Goal: Contribute content: Contribute content

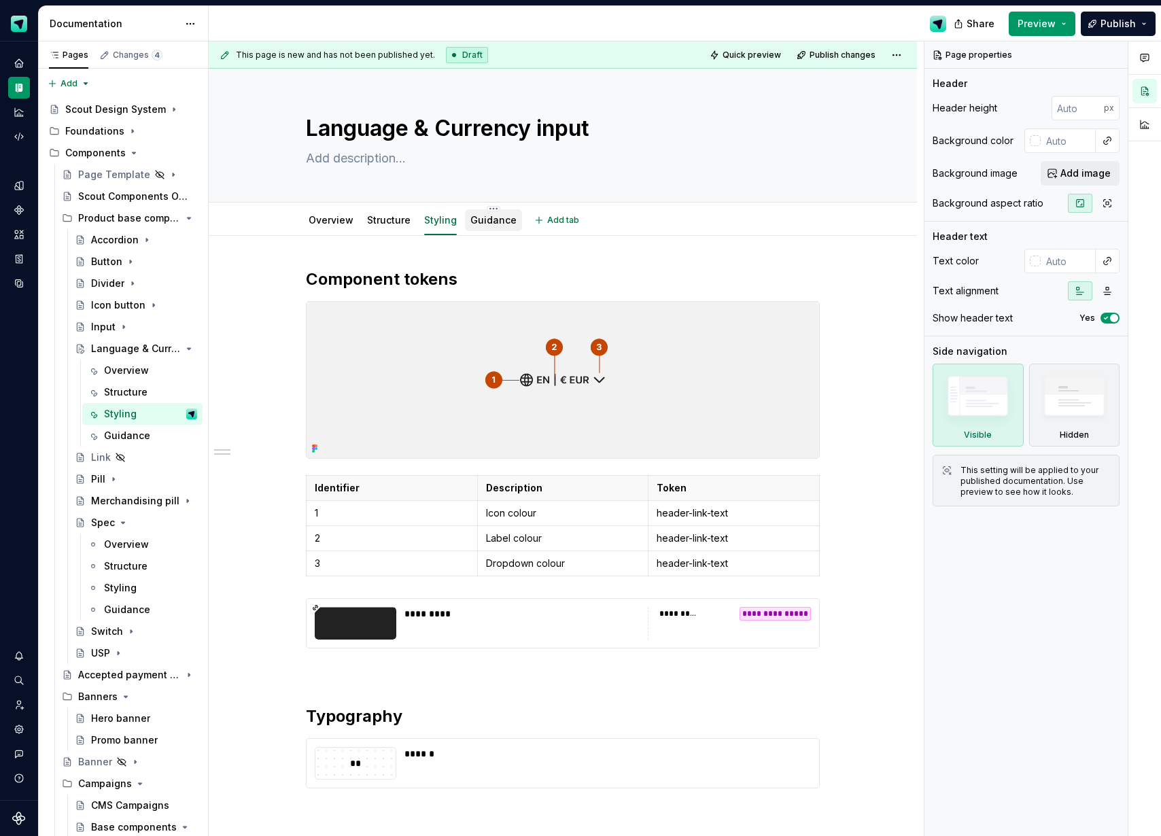
click at [498, 216] on link "Guidance" at bounding box center [493, 220] width 46 height 12
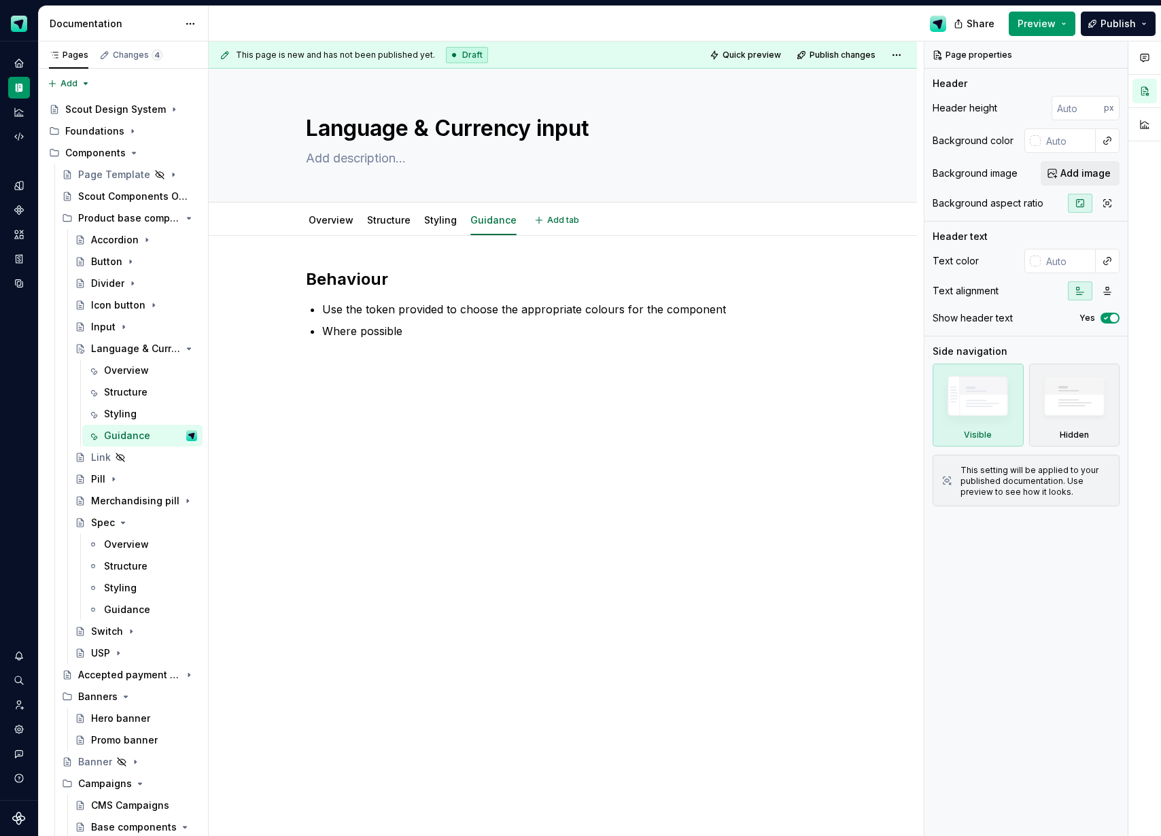
type textarea "*"
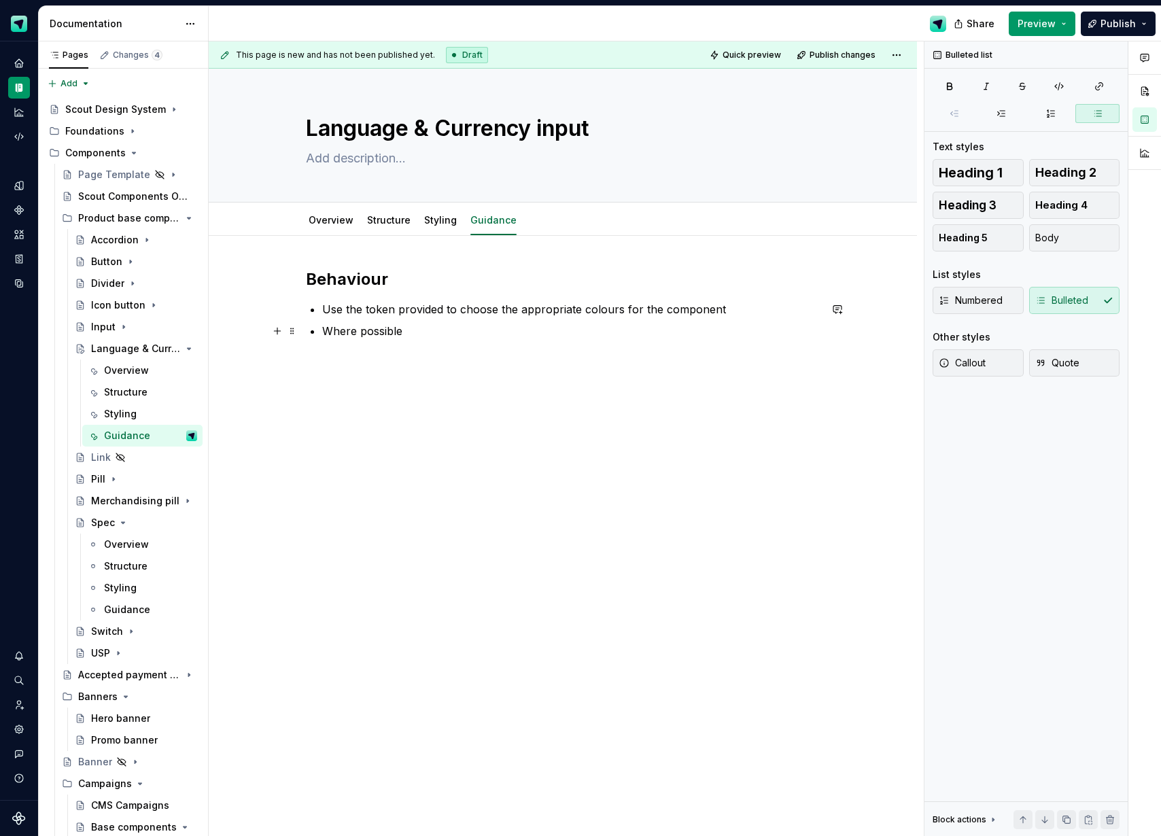
click at [418, 326] on p "Where possible" at bounding box center [570, 331] width 497 height 16
click at [546, 326] on p "In general we want to have all the elements use the same colour token" at bounding box center [570, 331] width 497 height 16
click at [408, 355] on p "In general we want to have all the elements (icon, label and dropdown) use the …" at bounding box center [570, 339] width 497 height 33
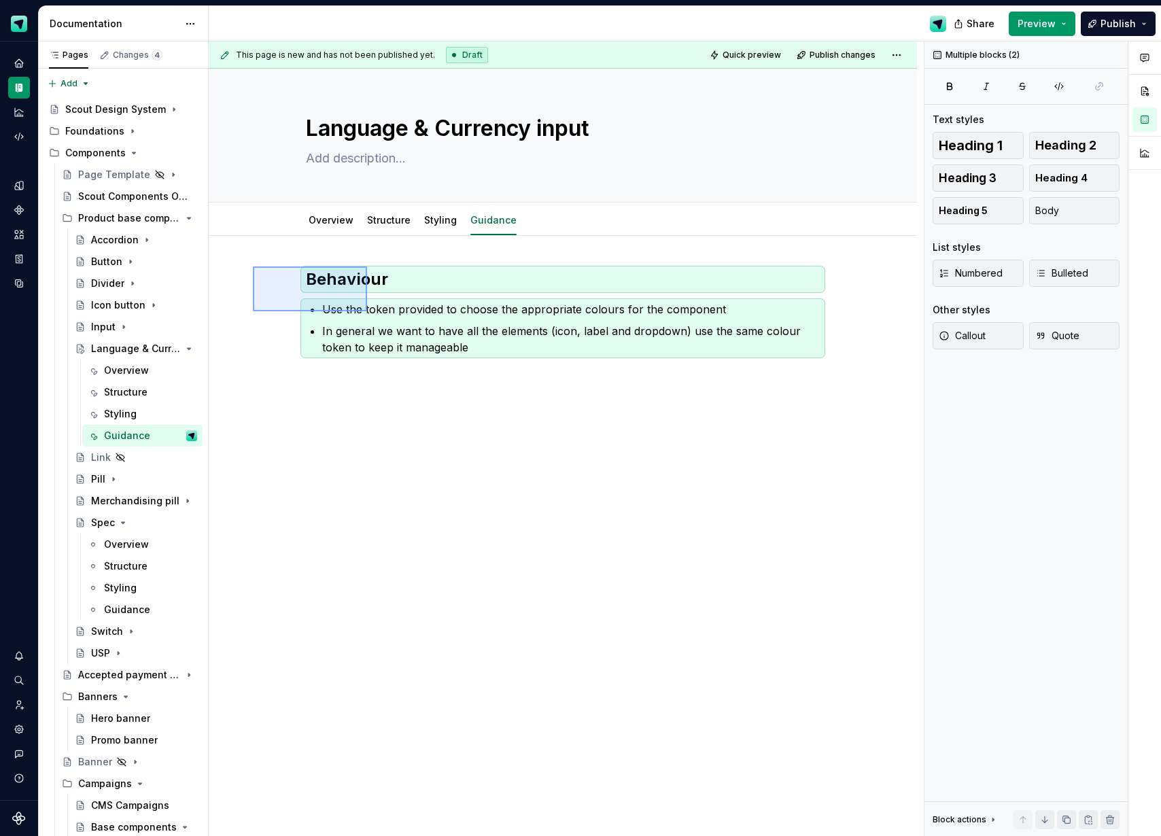
drag, startPoint x: 253, startPoint y: 266, endPoint x: 367, endPoint y: 311, distance: 122.7
click at [367, 311] on div "This page is new and has not been published yet. Draft Quick preview Publish ch…" at bounding box center [566, 438] width 715 height 795
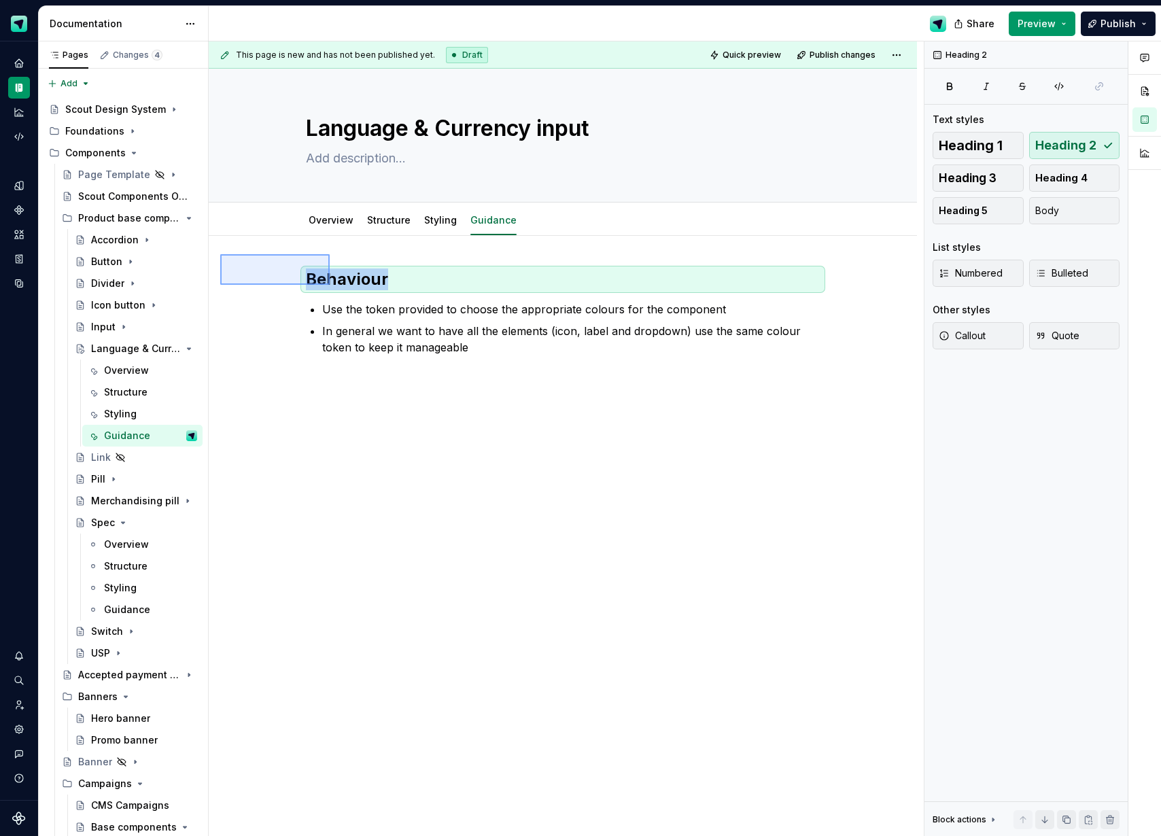
drag, startPoint x: 256, startPoint y: 268, endPoint x: 330, endPoint y: 285, distance: 75.3
click at [330, 285] on div "This page is new and has not been published yet. Draft Quick preview Publish ch…" at bounding box center [566, 438] width 715 height 795
click at [359, 412] on p at bounding box center [563, 404] width 514 height 16
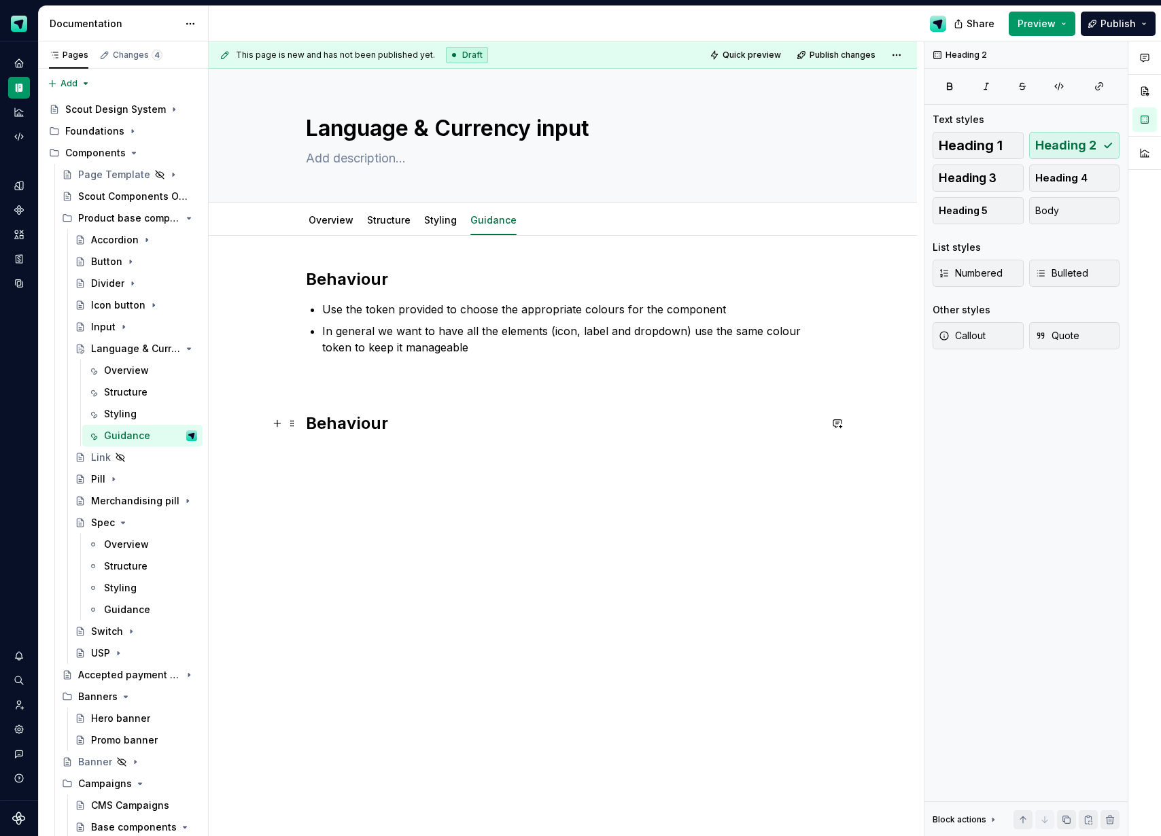
click at [347, 429] on h2 "Behaviour" at bounding box center [563, 424] width 514 height 22
click at [286, 453] on button "button" at bounding box center [277, 453] width 19 height 19
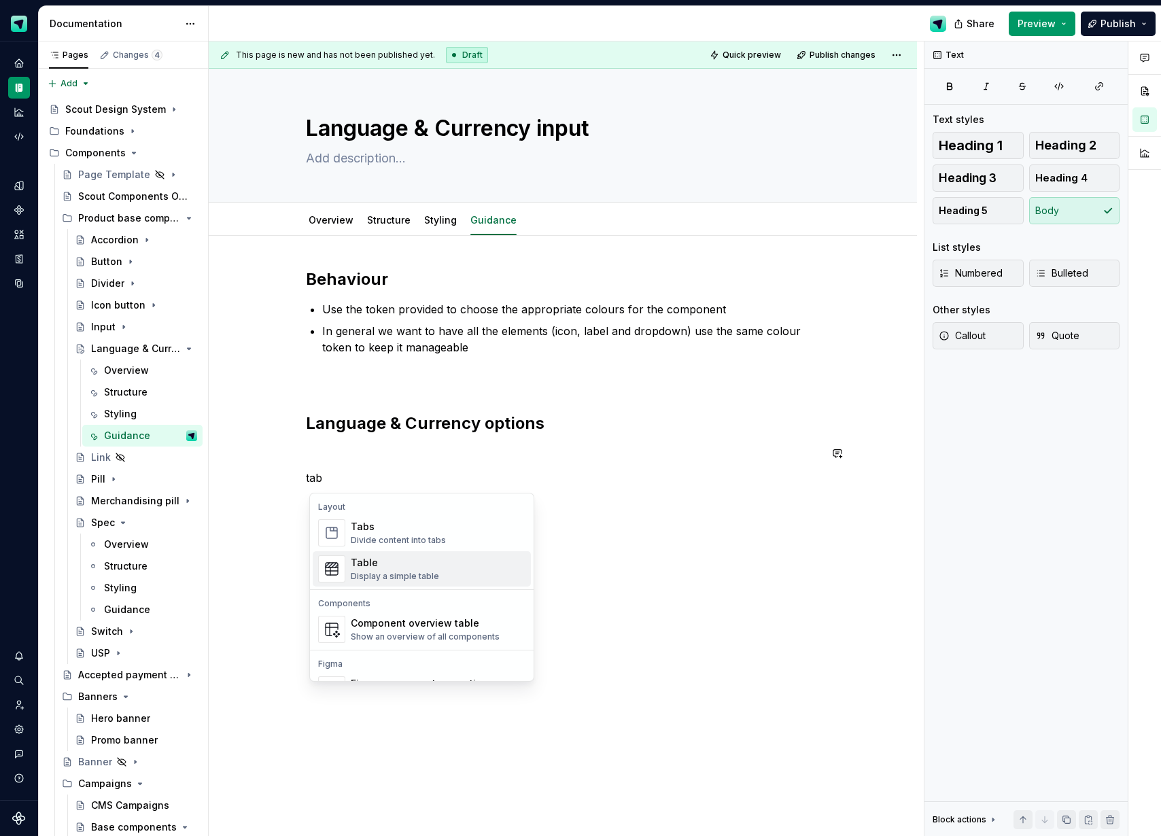
click at [394, 562] on div "Table" at bounding box center [395, 563] width 88 height 14
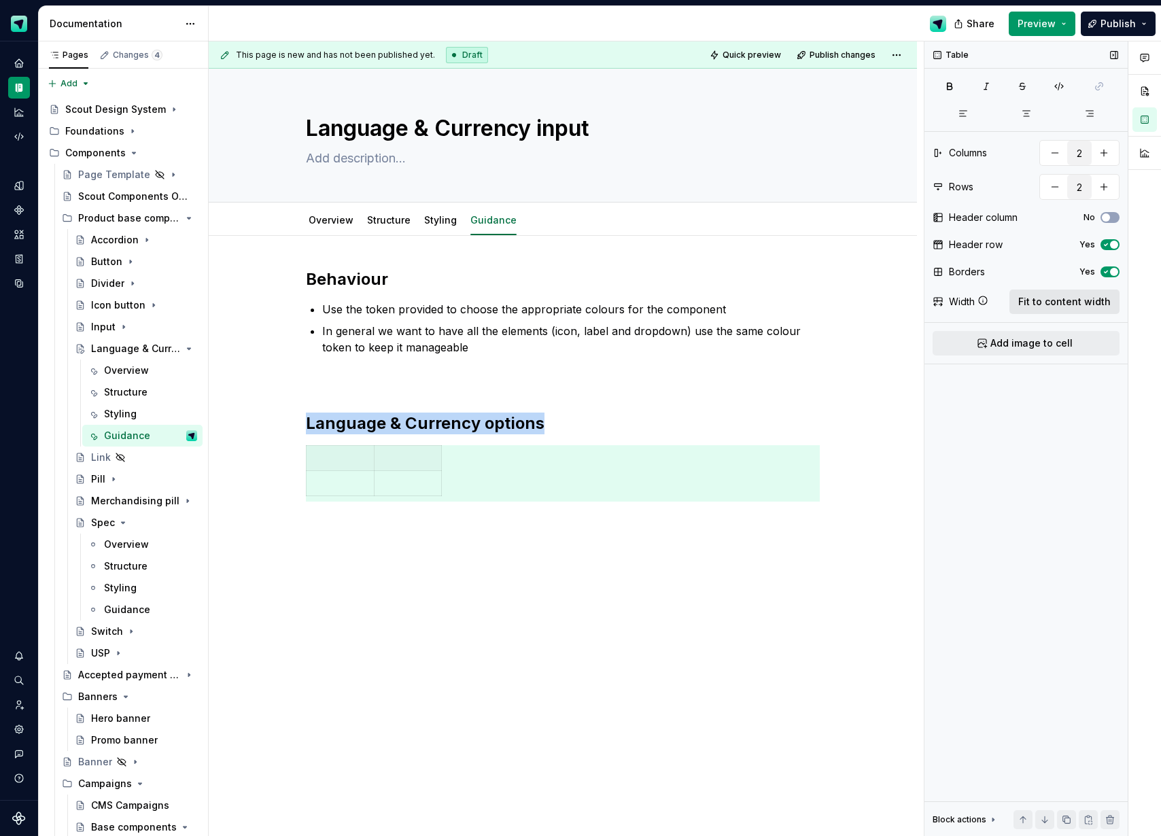
click at [1083, 309] on button "Fit to content width" at bounding box center [1064, 301] width 110 height 24
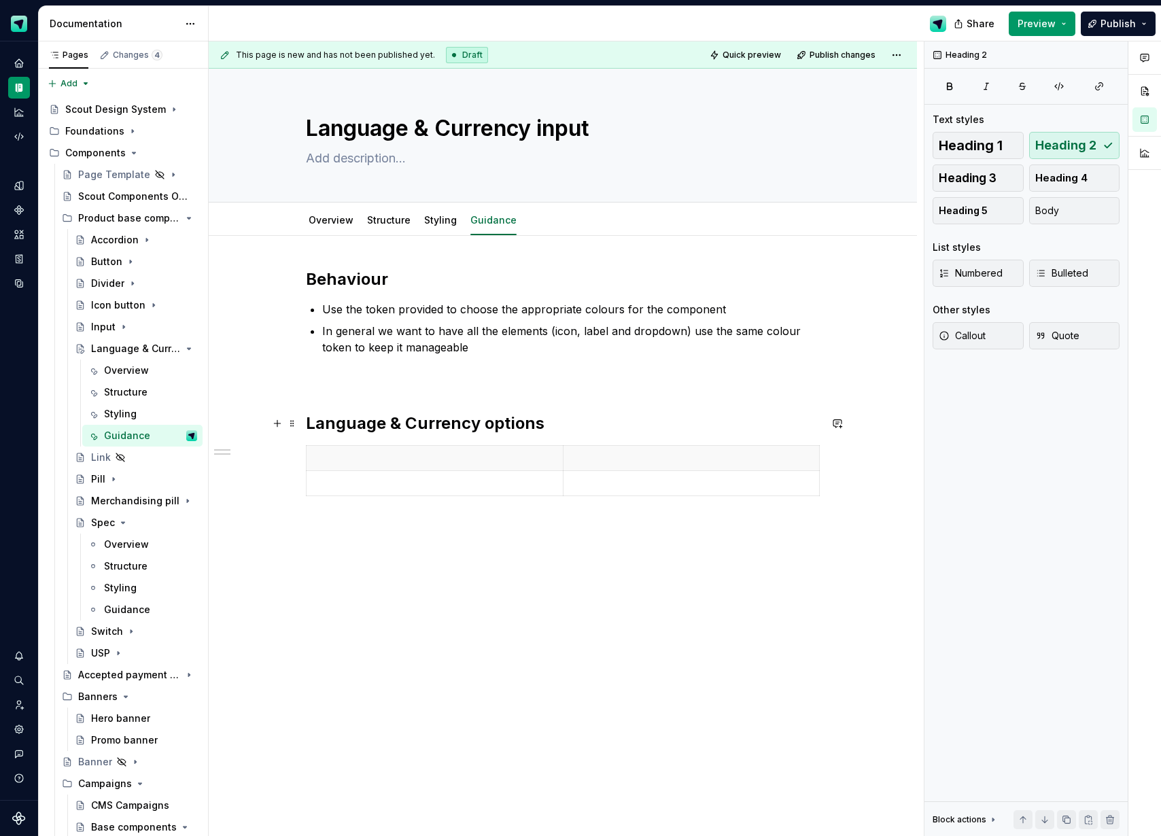
drag, startPoint x: 477, startPoint y: 421, endPoint x: 508, endPoint y: 423, distance: 31.3
click at [477, 421] on h2 "Language & Currency options" at bounding box center [563, 424] width 514 height 22
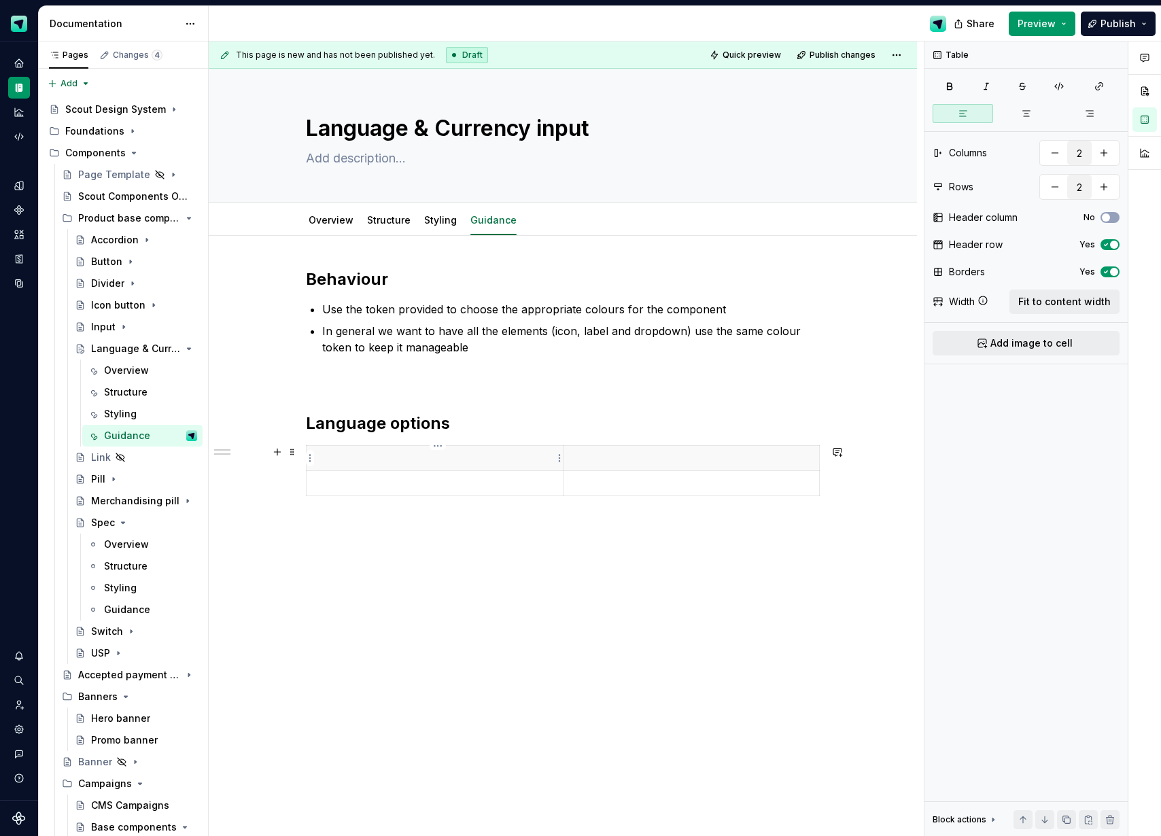
click at [443, 458] on p at bounding box center [435, 458] width 240 height 14
click at [449, 482] on p at bounding box center [435, 483] width 240 height 14
type textarea "*"
click at [389, 458] on p "Language" at bounding box center [435, 458] width 240 height 14
click at [567, 497] on icon "button" at bounding box center [566, 496] width 11 height 11
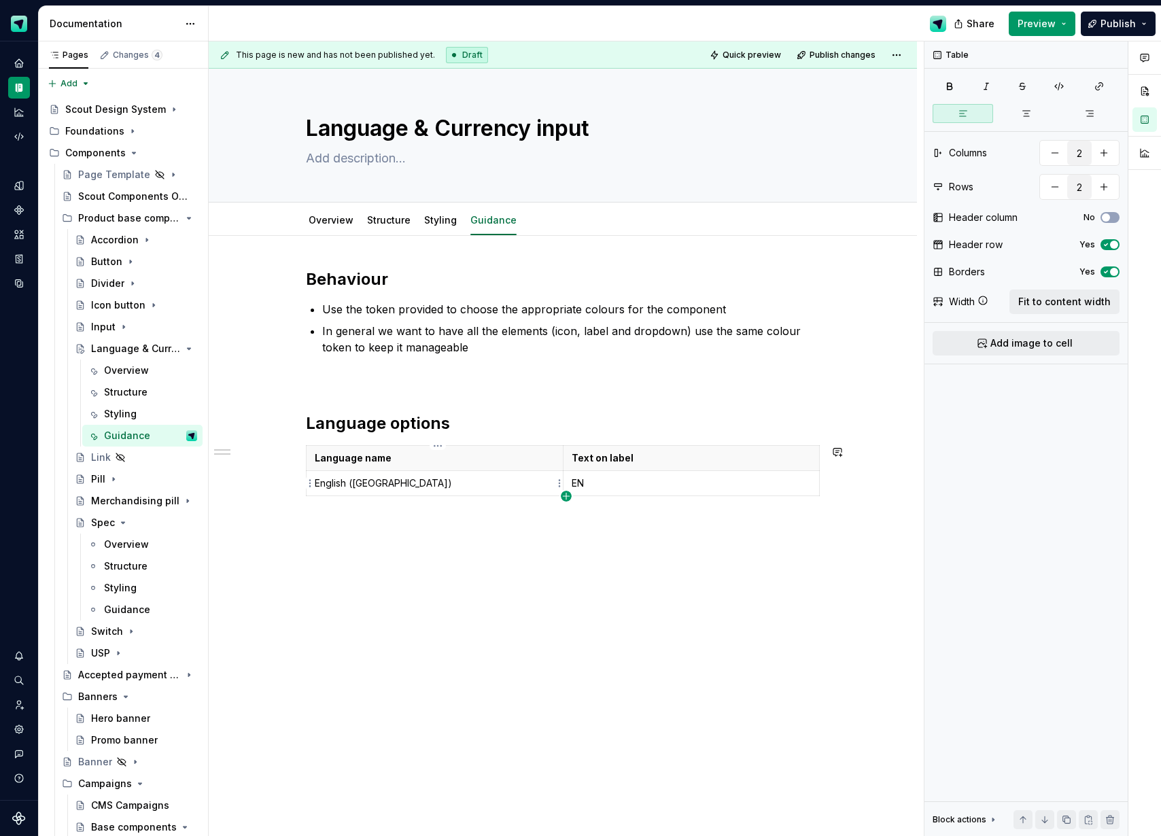
type input "3"
click at [438, 508] on p at bounding box center [435, 509] width 240 height 14
click at [464, 421] on h2 "Language options" at bounding box center [563, 424] width 514 height 22
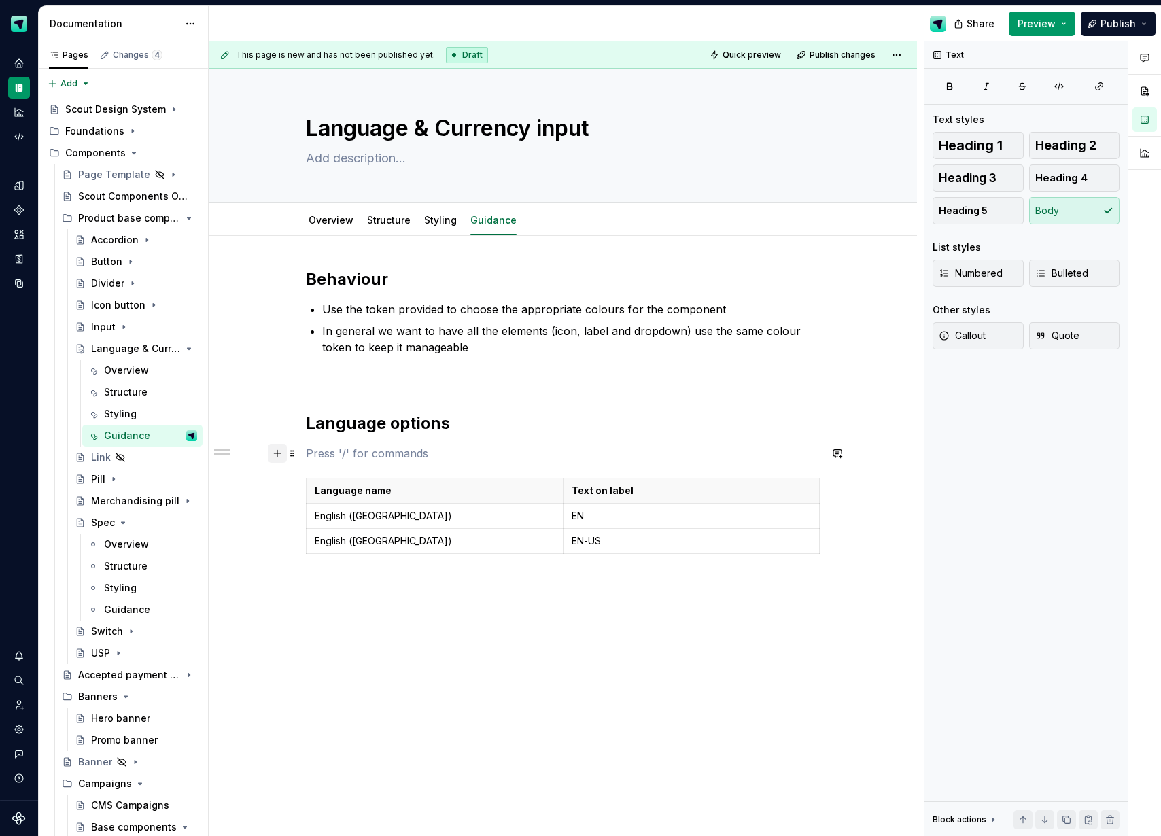
click at [285, 454] on button "button" at bounding box center [277, 453] width 19 height 19
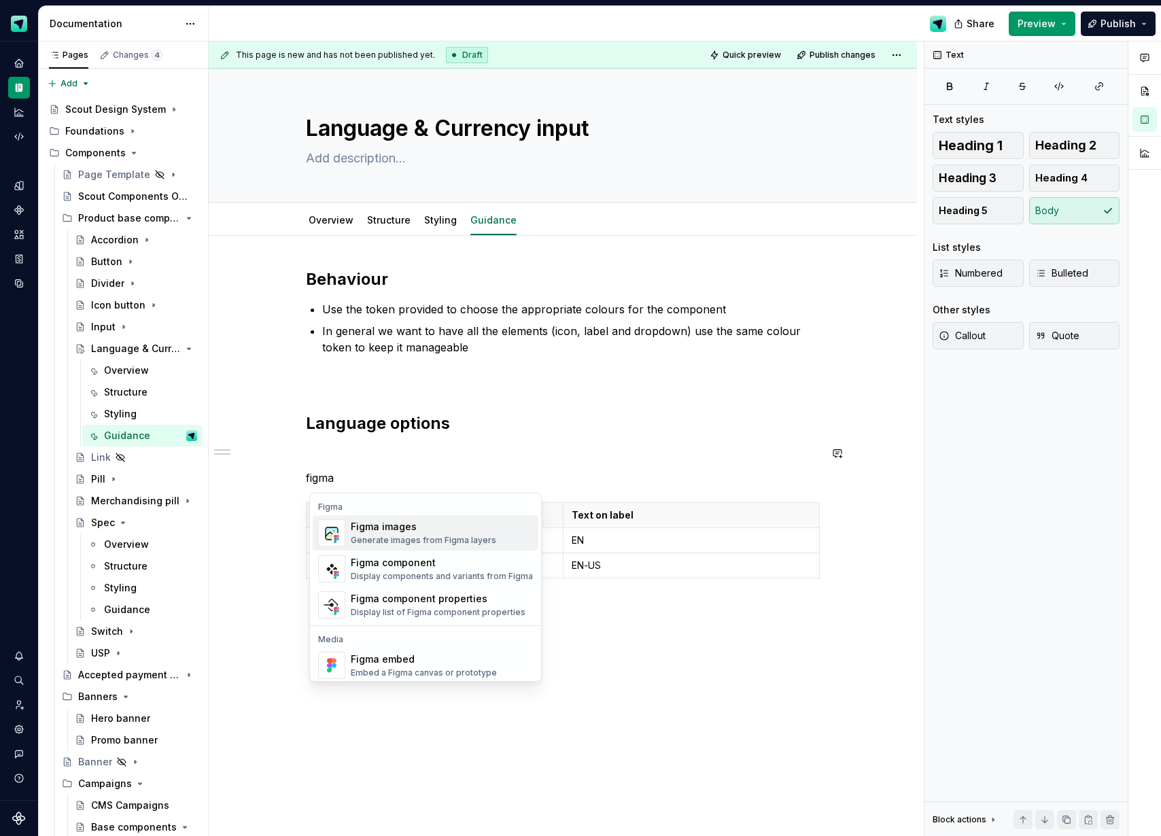
scroll to position [41, 0]
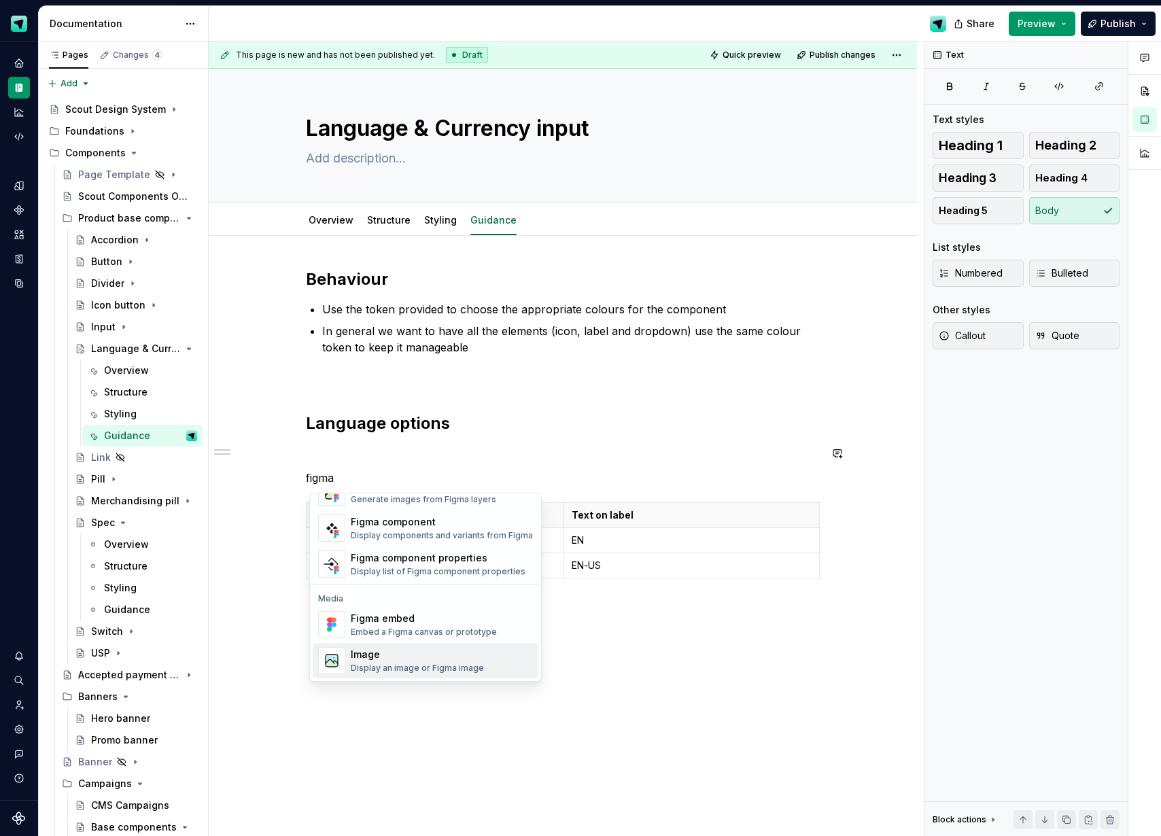
drag, startPoint x: 413, startPoint y: 666, endPoint x: 414, endPoint y: 659, distance: 6.8
click at [413, 666] on div "Display an image or Figma image" at bounding box center [417, 668] width 133 height 11
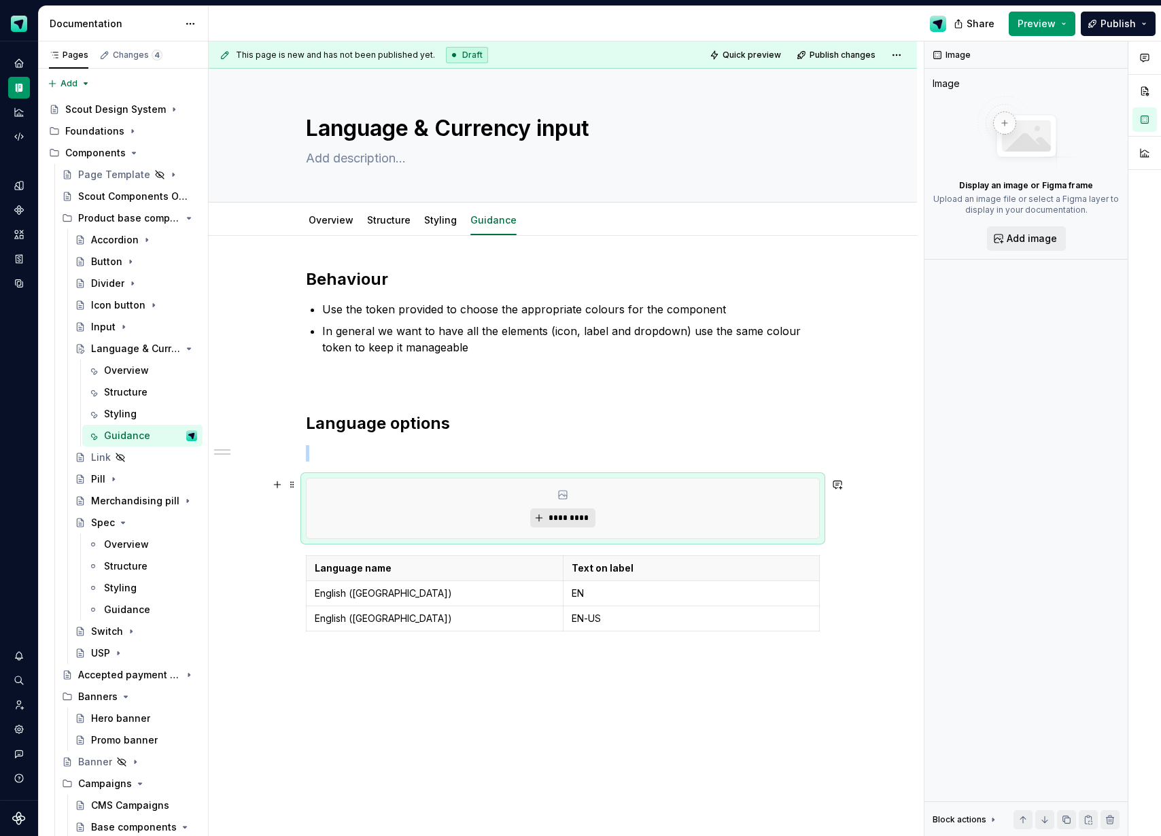
click at [565, 516] on span "*********" at bounding box center [567, 517] width 41 height 11
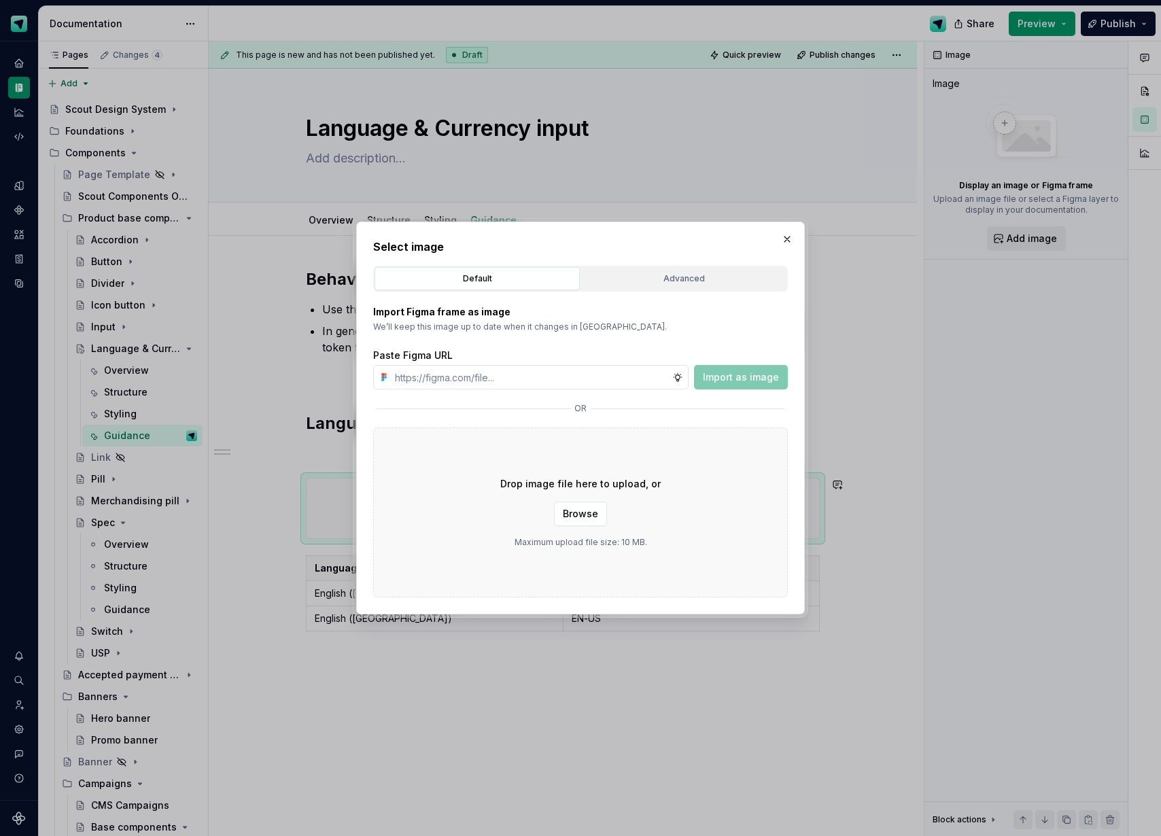
scroll to position [0, 0]
type textarea "*"
type input "[URL][DOMAIN_NAME]"
click at [733, 381] on span "Import as image" at bounding box center [741, 377] width 76 height 14
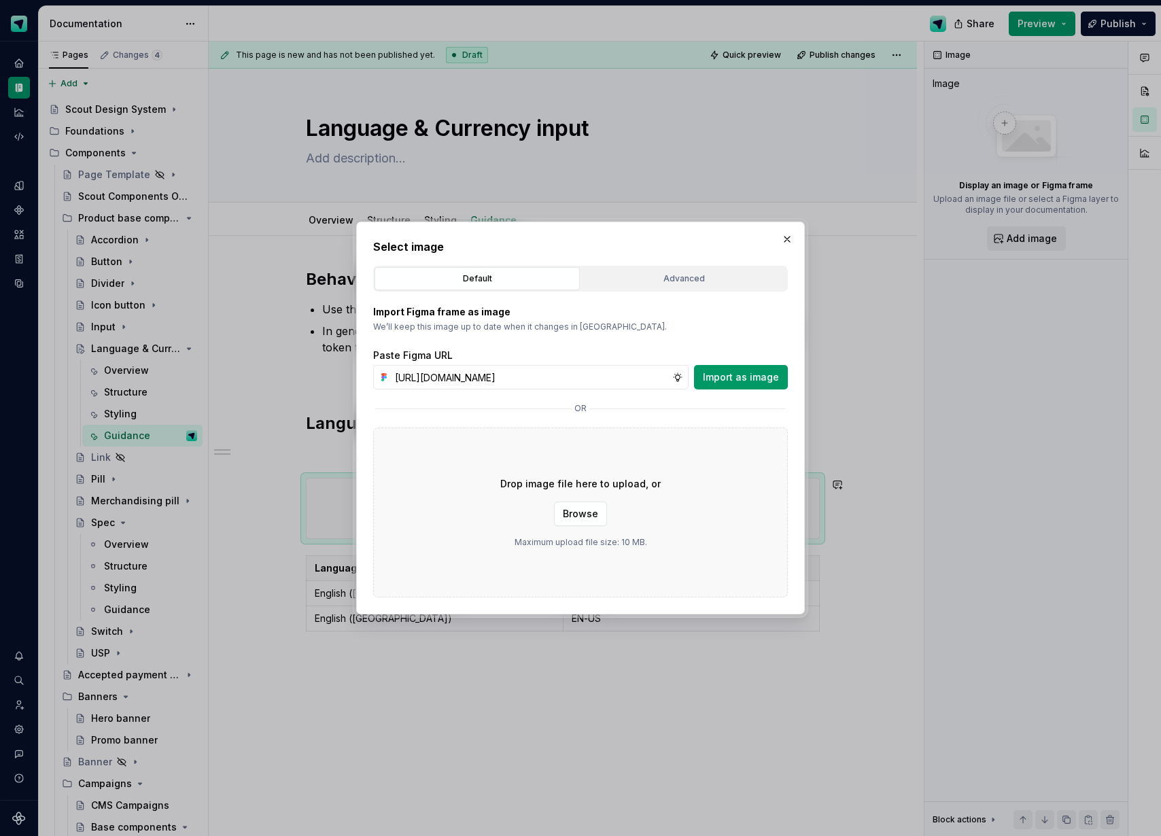
scroll to position [0, 0]
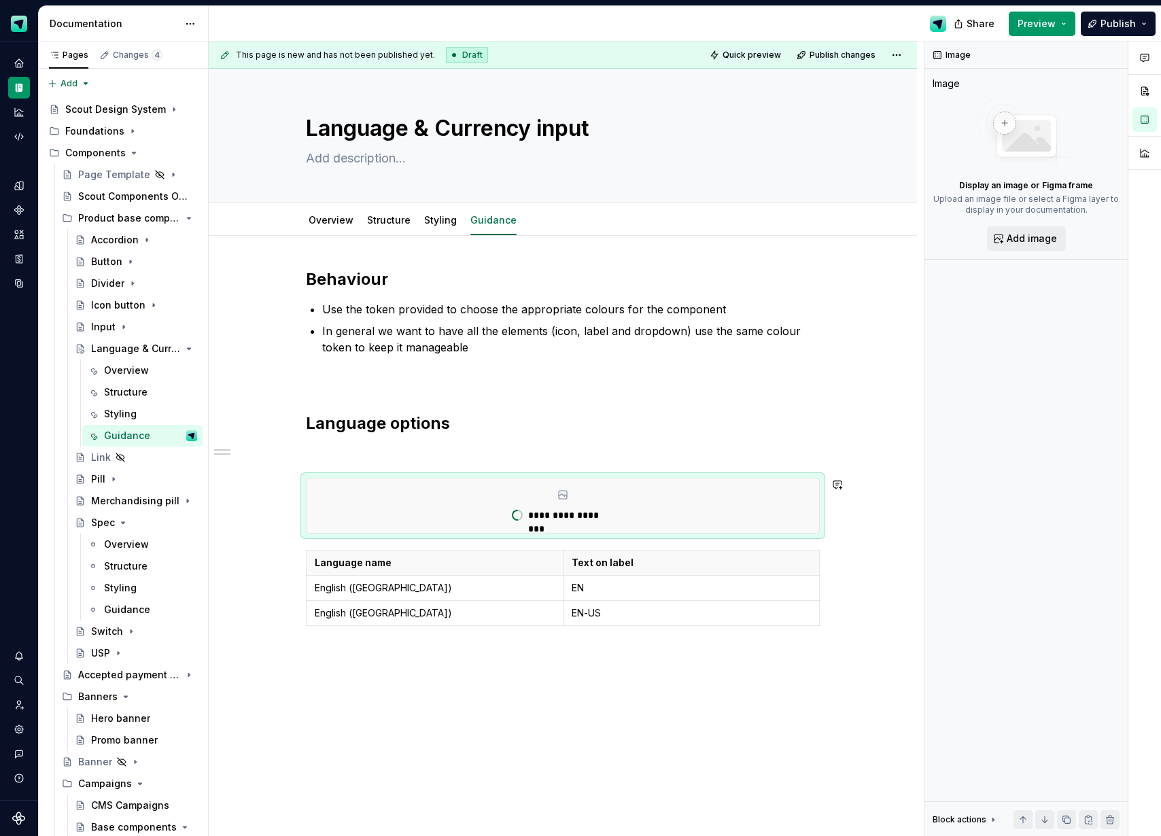
click at [367, 461] on div "**********" at bounding box center [563, 466] width 514 height 396
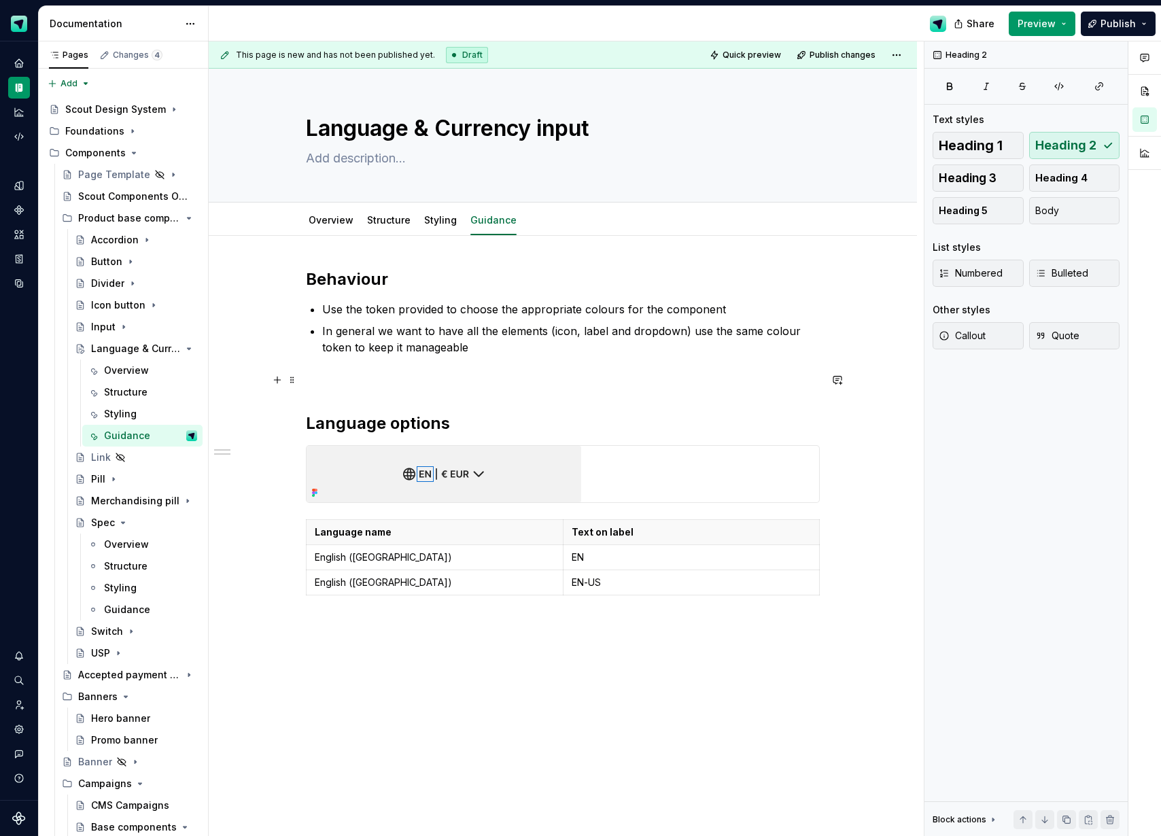
click at [343, 372] on p at bounding box center [563, 380] width 514 height 16
click at [556, 476] on img at bounding box center [443, 474] width 275 height 56
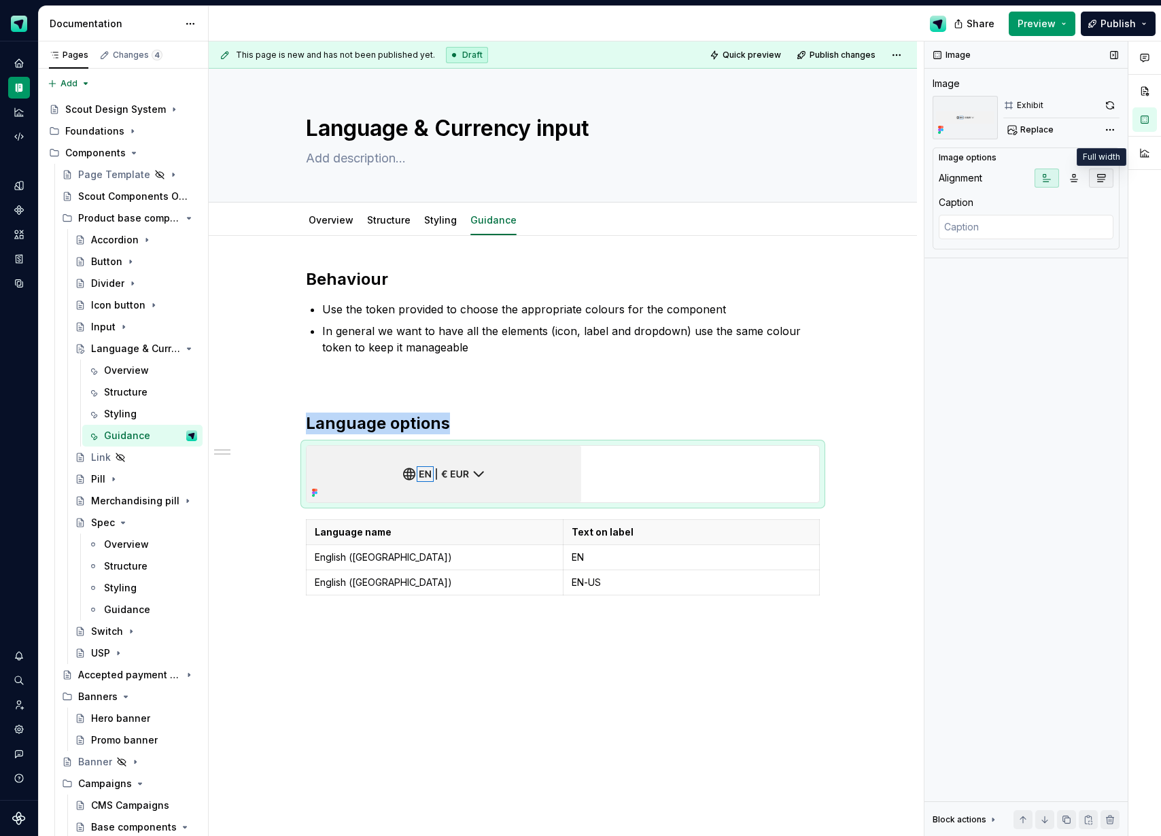
click at [1106, 177] on button "button" at bounding box center [1101, 178] width 24 height 19
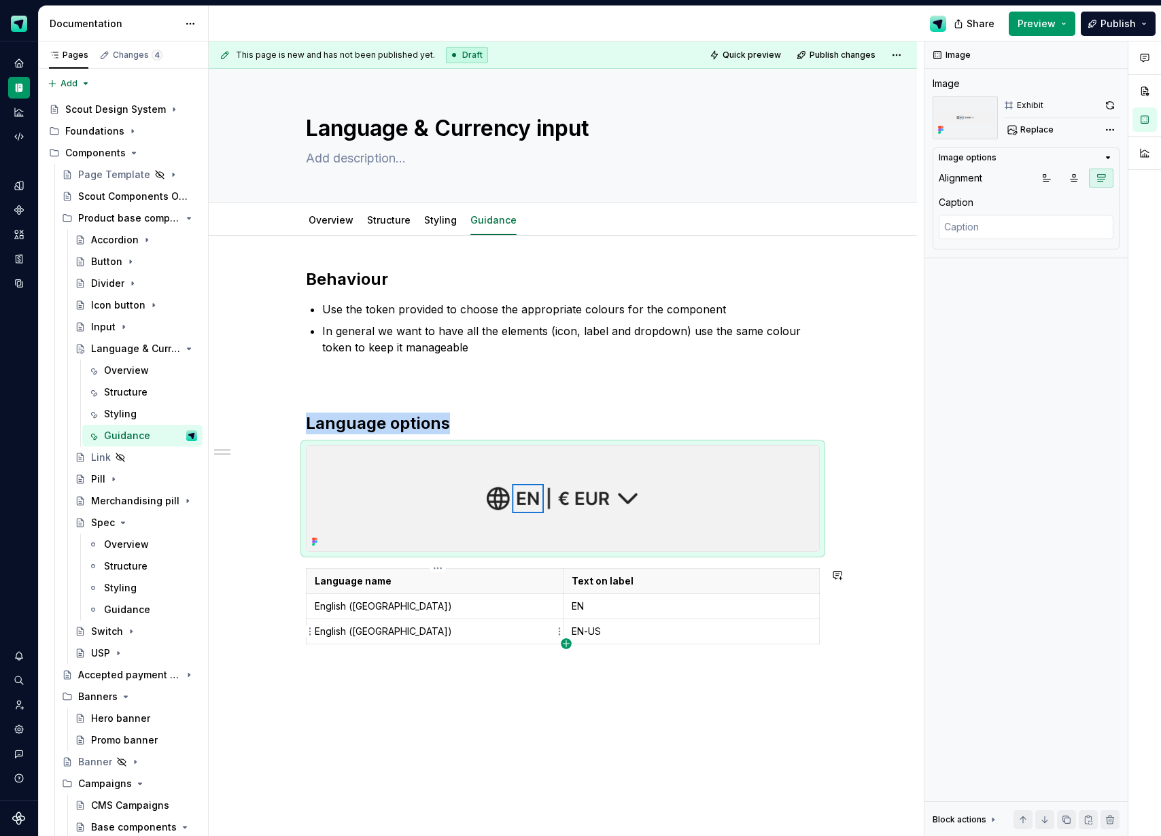
click at [567, 646] on icon "button" at bounding box center [566, 643] width 11 height 11
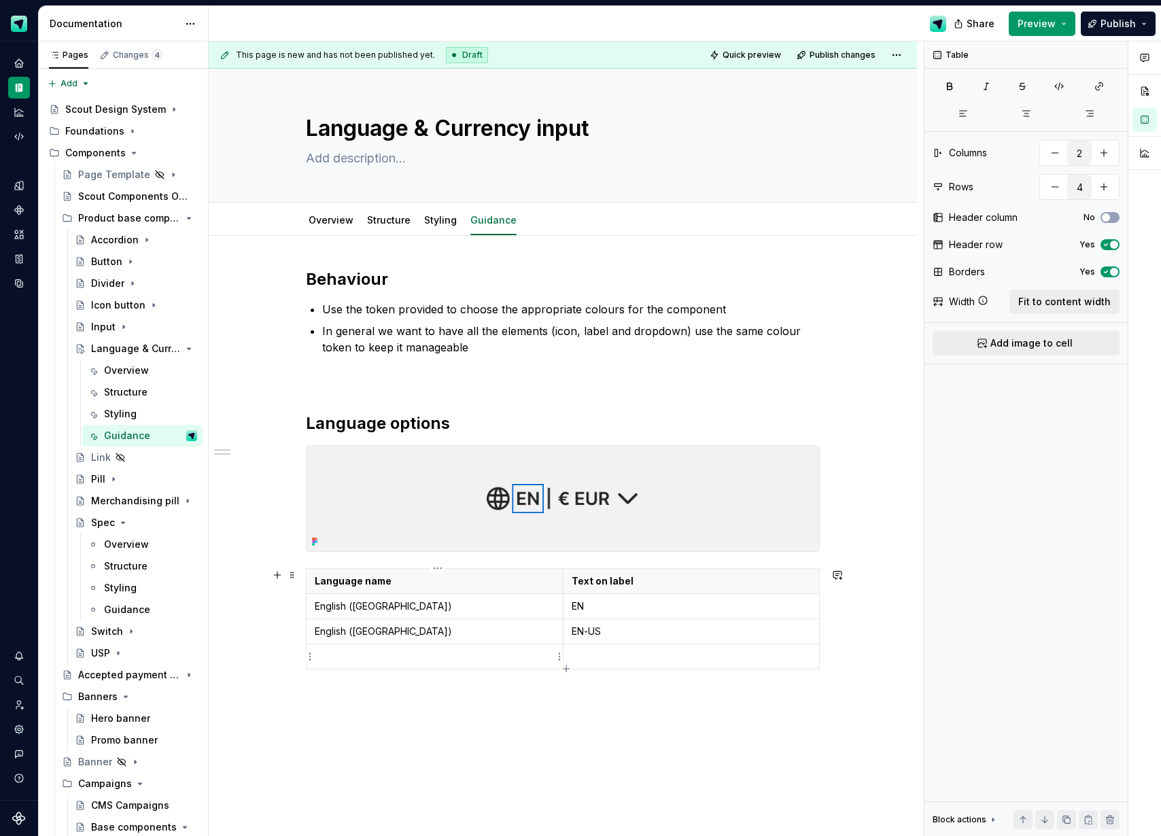
click at [509, 656] on p at bounding box center [435, 657] width 240 height 14
click at [565, 669] on div "Language name Text on label English ([GEOGRAPHIC_DATA]) EN English ([GEOGRAPHIC…" at bounding box center [563, 621] width 514 height 107
click at [556, 688] on div "Behaviour Use the token provided to choose the appropriate colours for the comp…" at bounding box center [563, 487] width 514 height 439
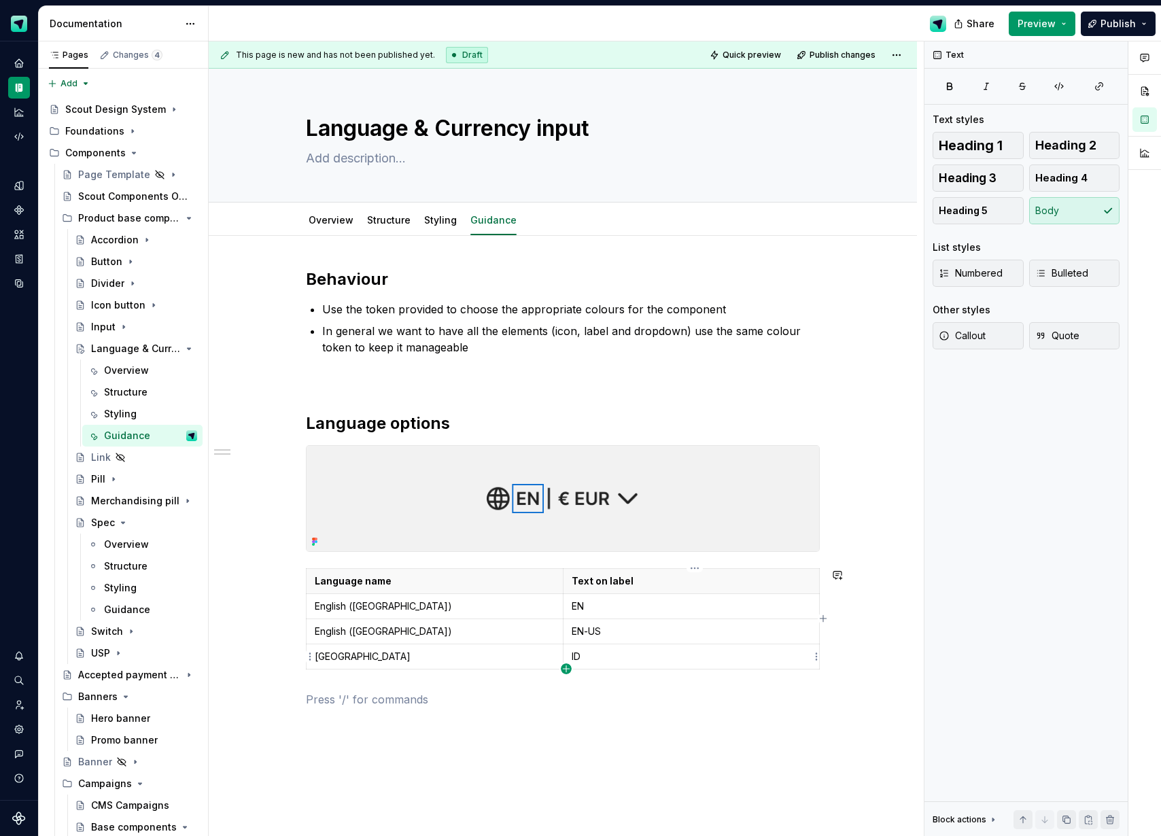
click at [566, 667] on icon "button" at bounding box center [566, 668] width 6 height 6
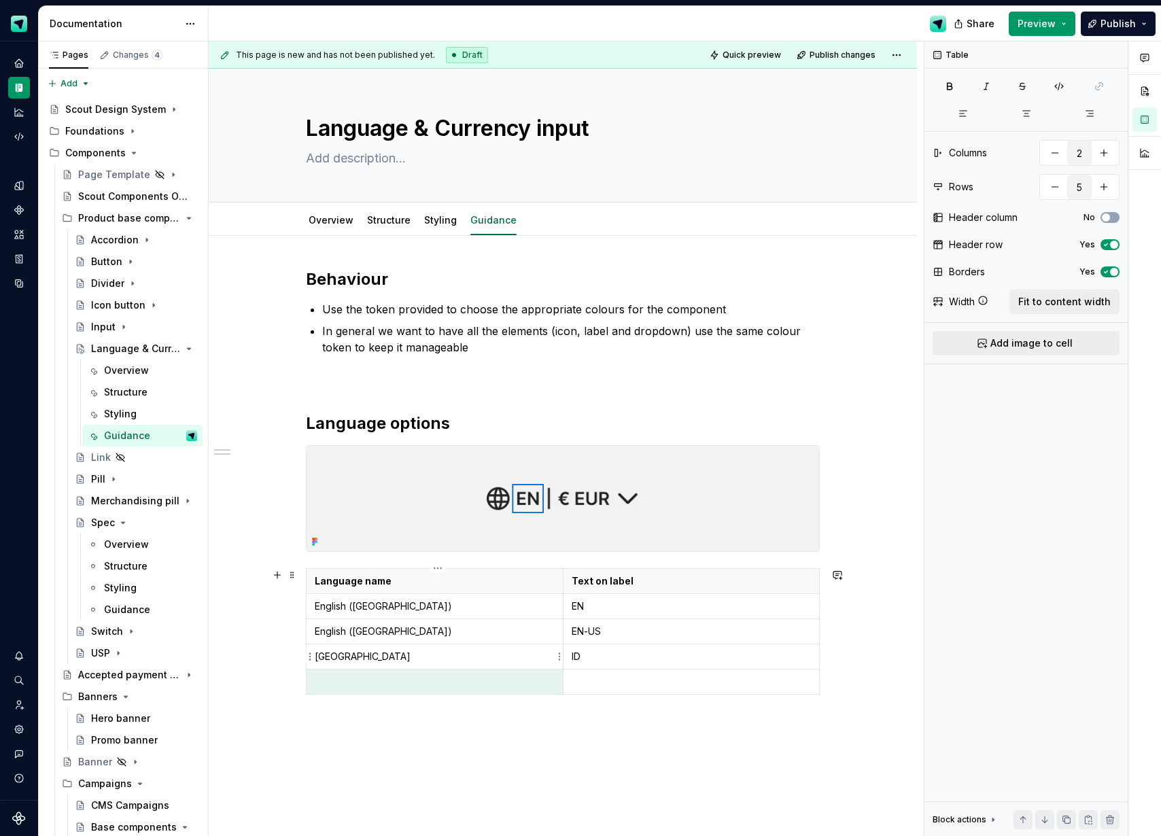
click at [419, 657] on p "[GEOGRAPHIC_DATA]" at bounding box center [435, 657] width 240 height 14
click at [513, 707] on div "Behaviour Use the token provided to choose the appropriate colours for the comp…" at bounding box center [563, 500] width 514 height 464
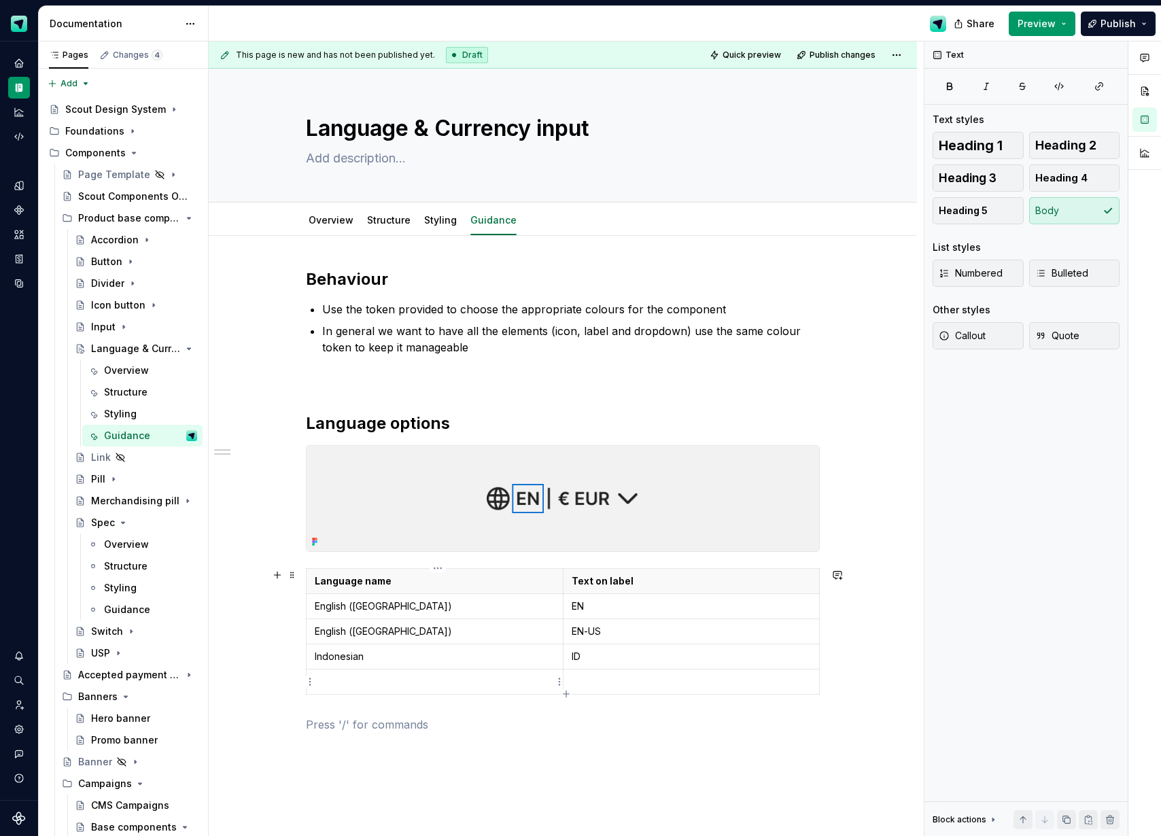
click at [520, 672] on td at bounding box center [434, 681] width 257 height 25
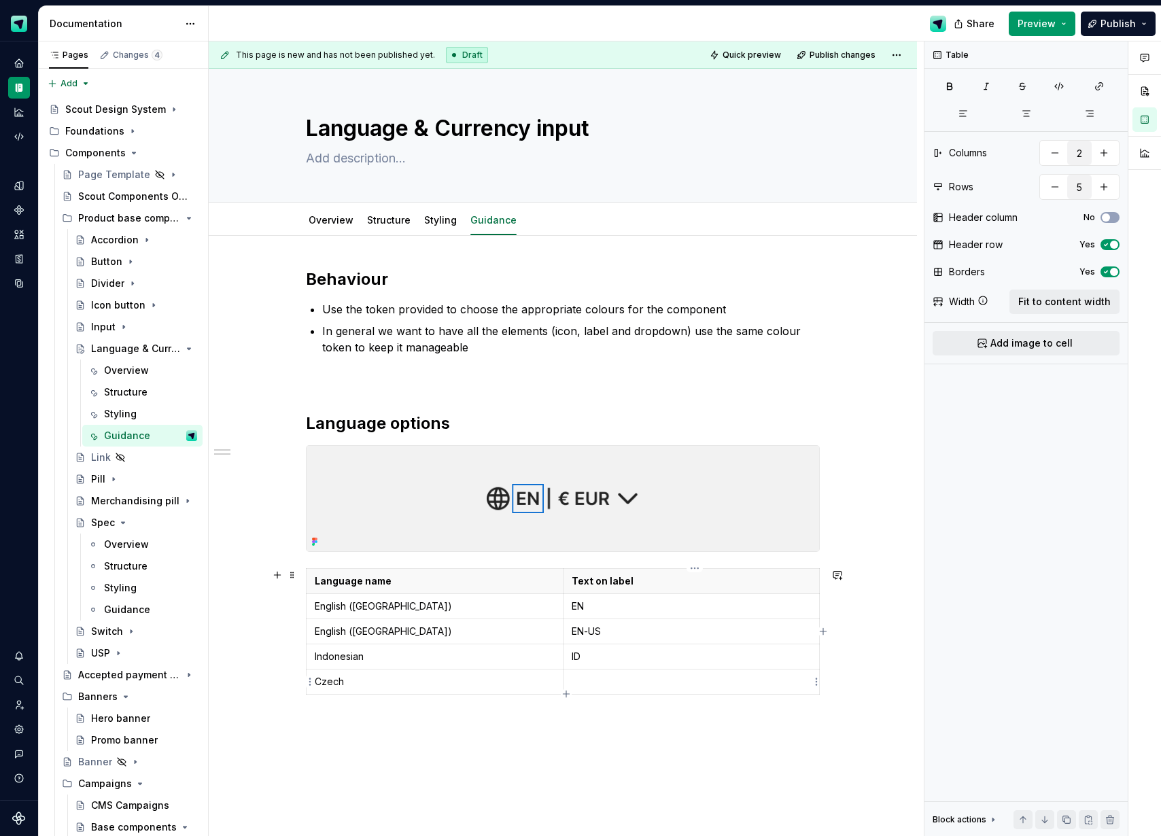
click at [595, 685] on p at bounding box center [692, 682] width 240 height 14
click at [478, 423] on h2 "Language options" at bounding box center [563, 424] width 514 height 22
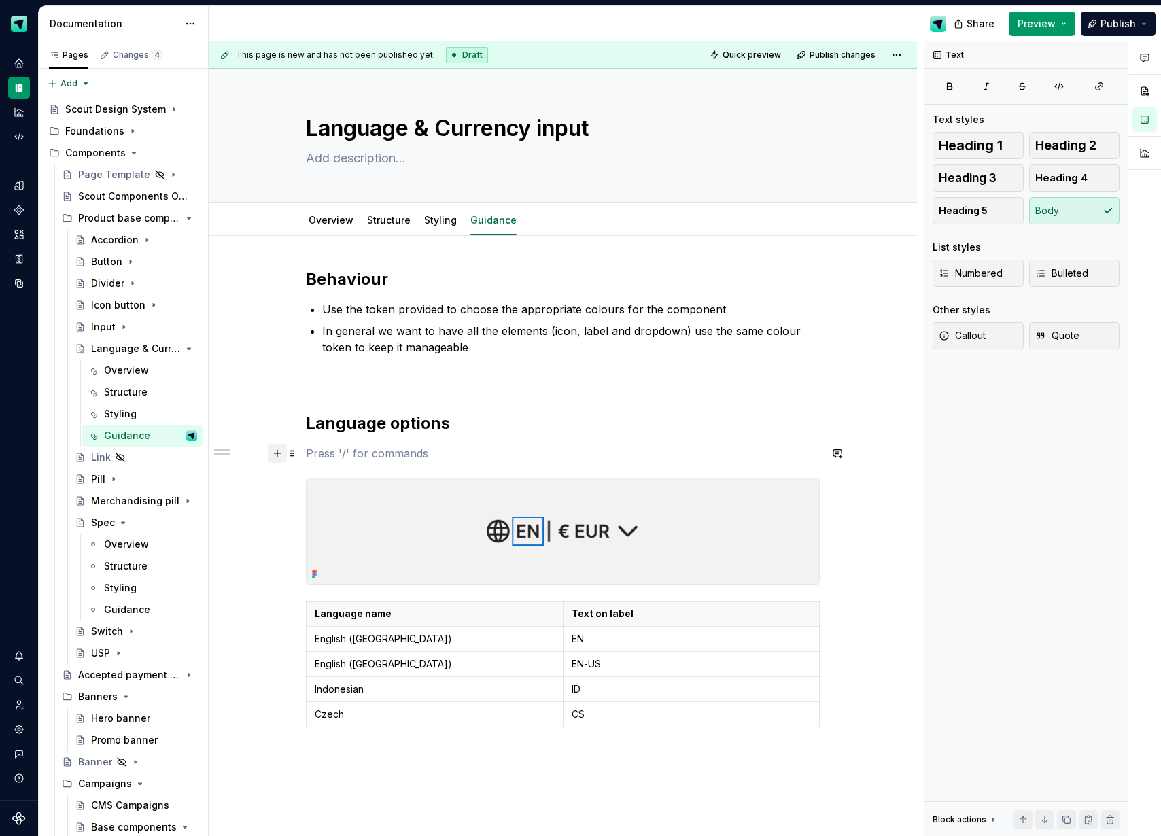
click at [274, 455] on button "button" at bounding box center [277, 453] width 19 height 19
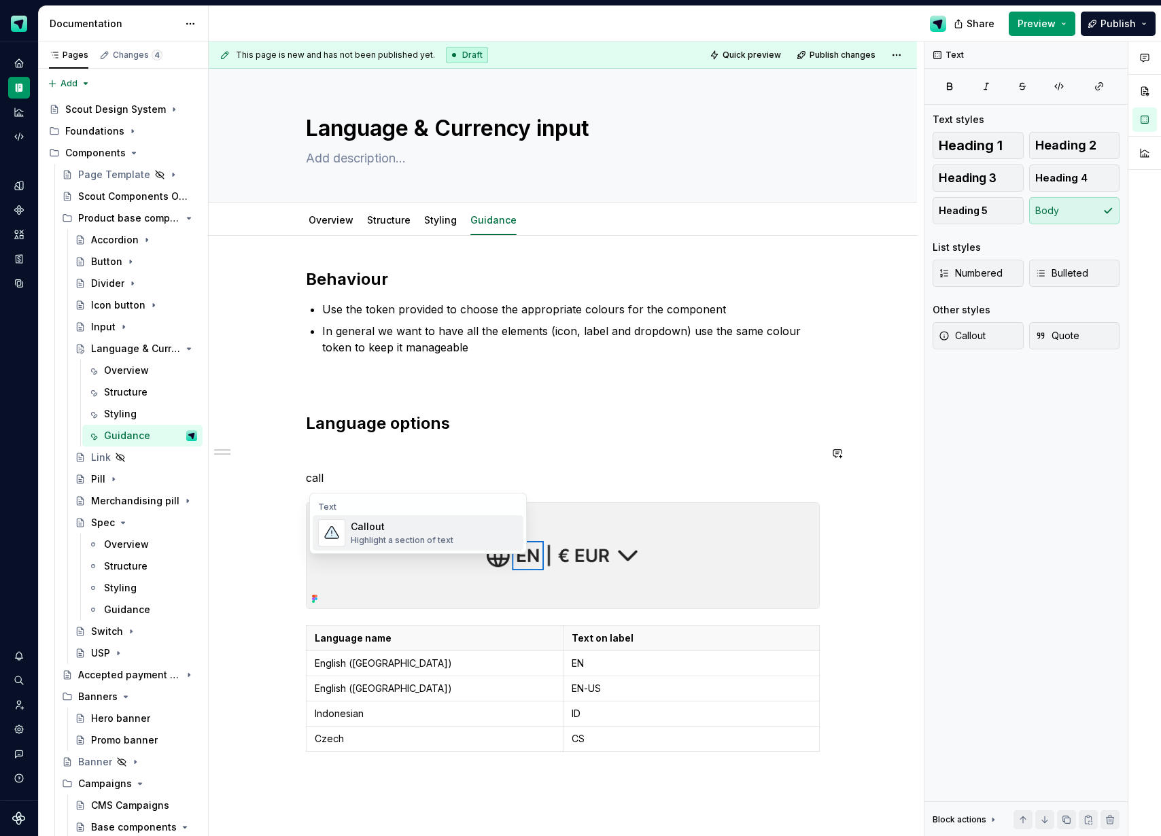
click at [422, 533] on div "Callout Highlight a section of text" at bounding box center [402, 533] width 103 height 26
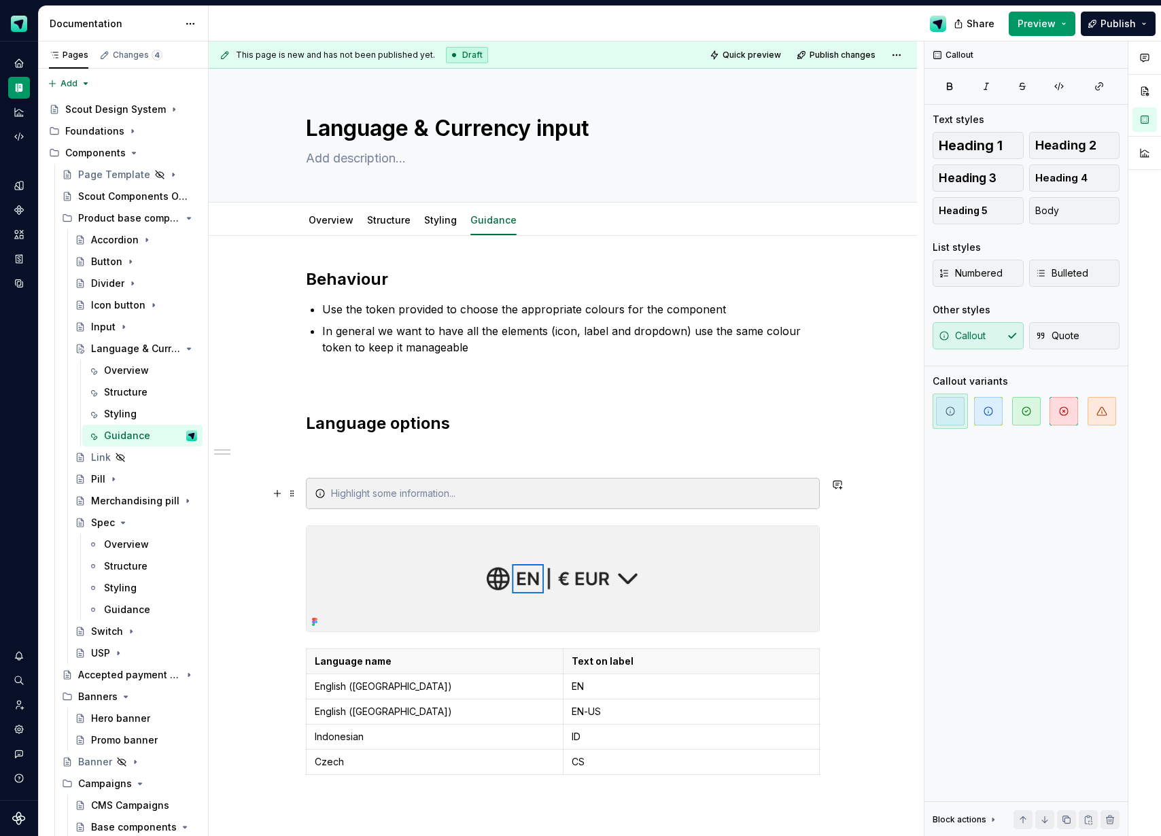
type textarea "*"
click at [329, 459] on p at bounding box center [563, 453] width 514 height 16
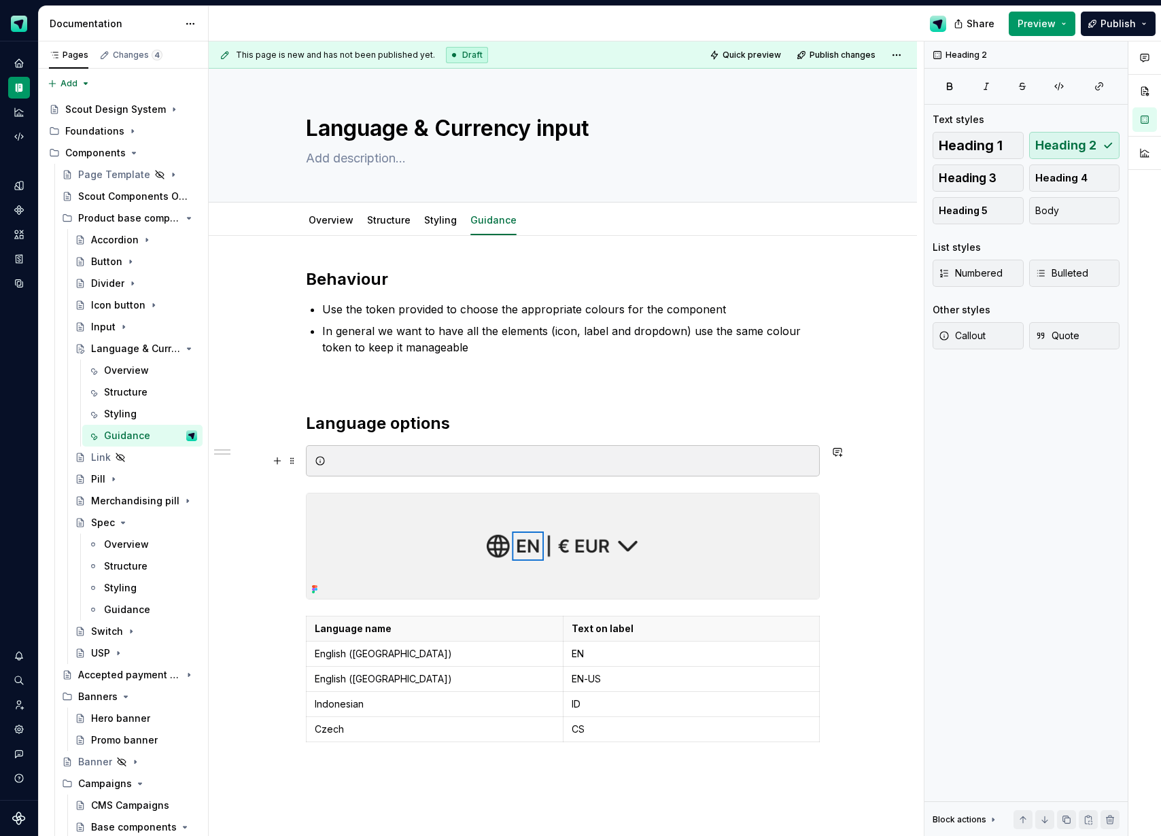
click at [394, 465] on div at bounding box center [571, 461] width 480 height 14
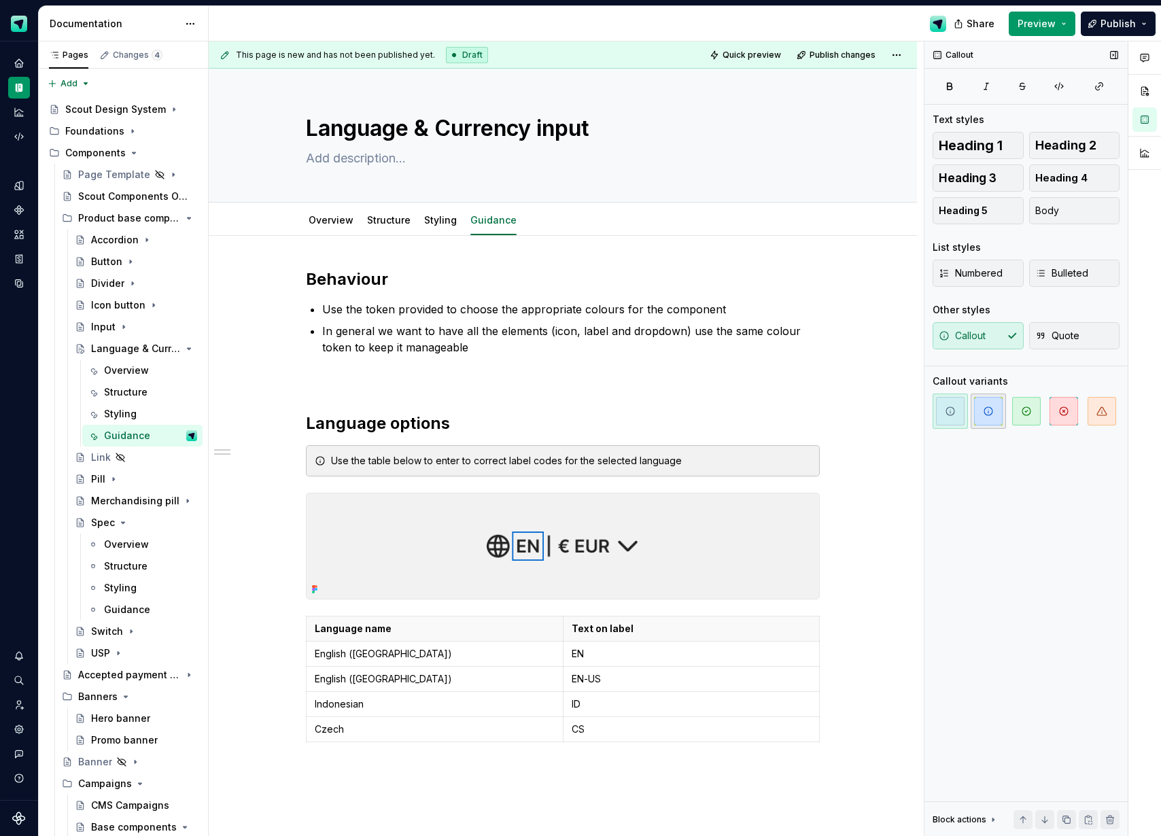
click at [996, 415] on span "button" at bounding box center [988, 411] width 29 height 29
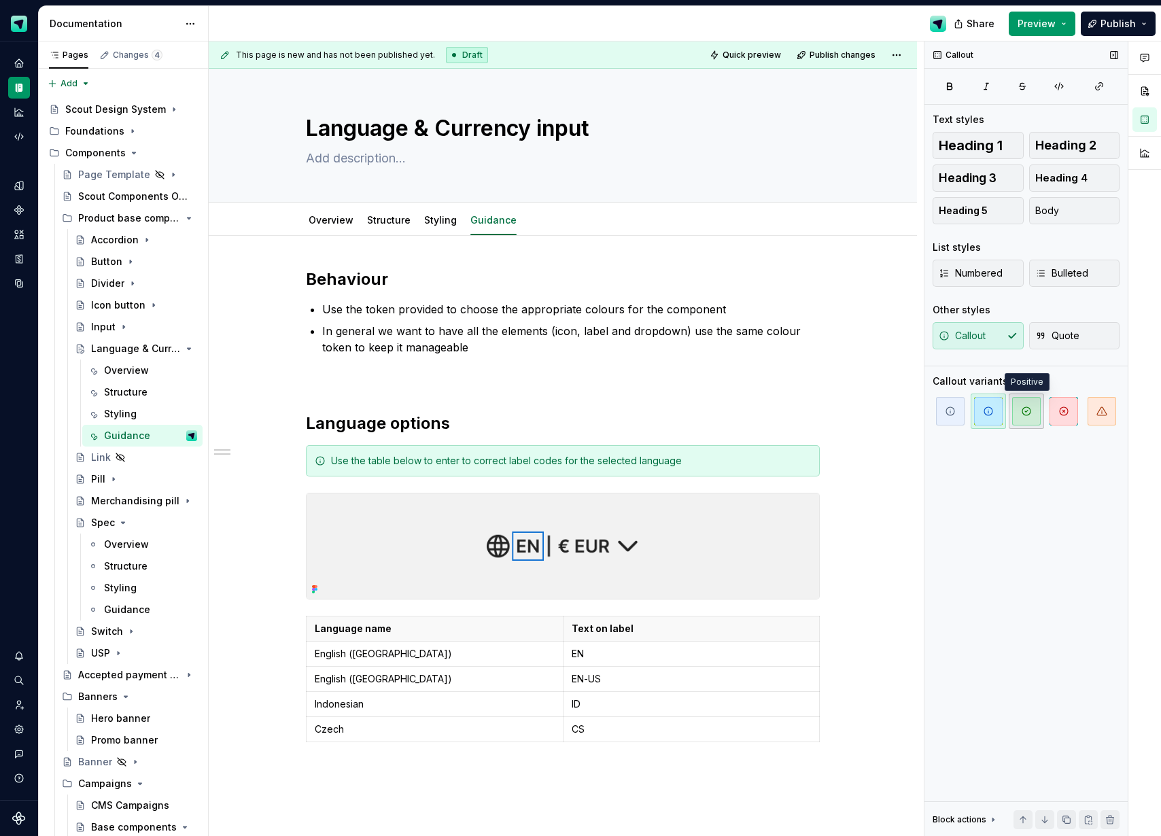
click at [1025, 413] on icon "button" at bounding box center [1026, 411] width 11 height 11
click at [1002, 415] on button "button" at bounding box center [987, 410] width 35 height 35
click at [1057, 417] on span "button" at bounding box center [1063, 411] width 29 height 29
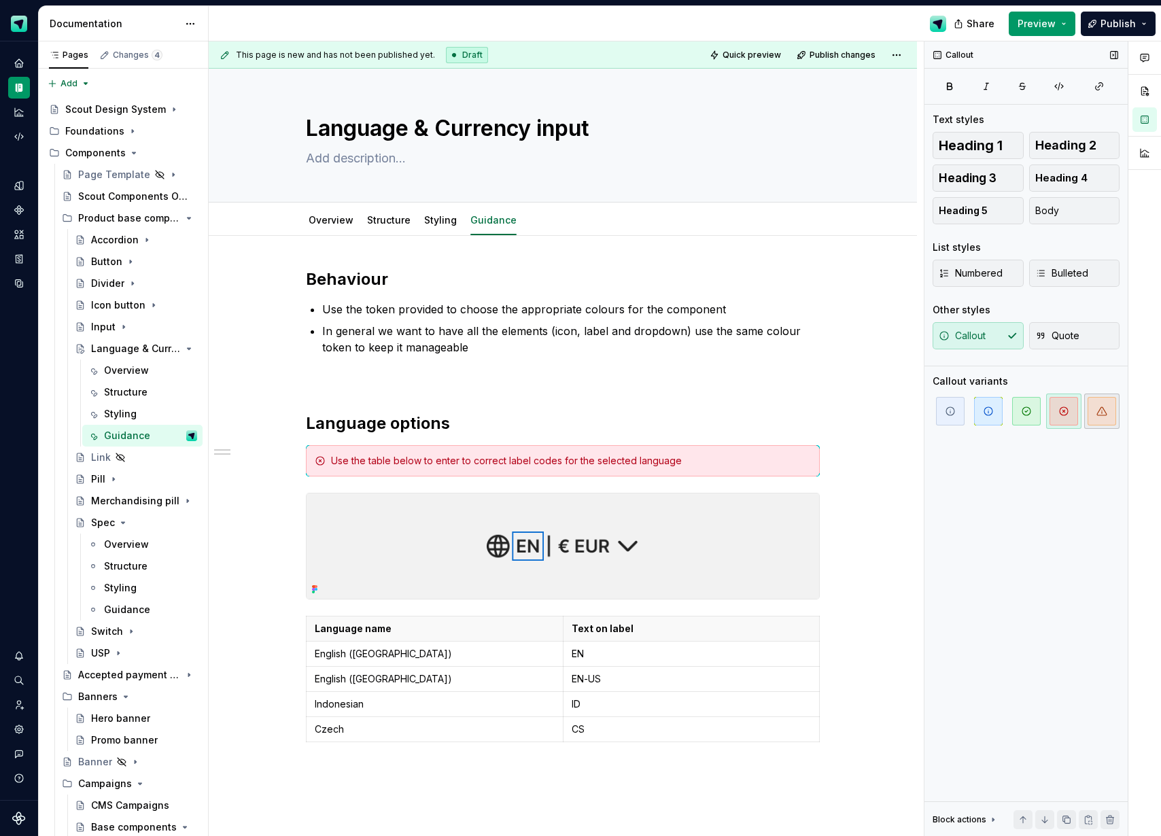
click at [1102, 417] on span "button" at bounding box center [1101, 411] width 29 height 29
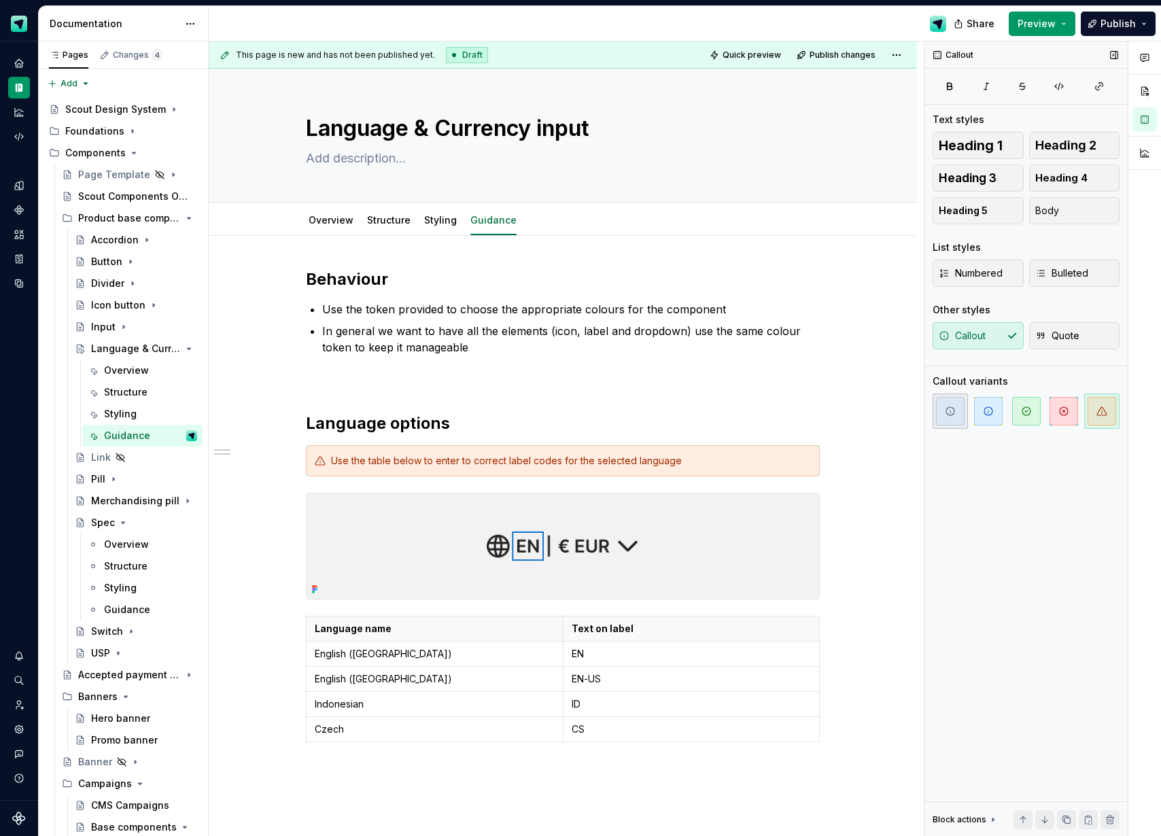
click at [959, 415] on span "button" at bounding box center [950, 411] width 29 height 29
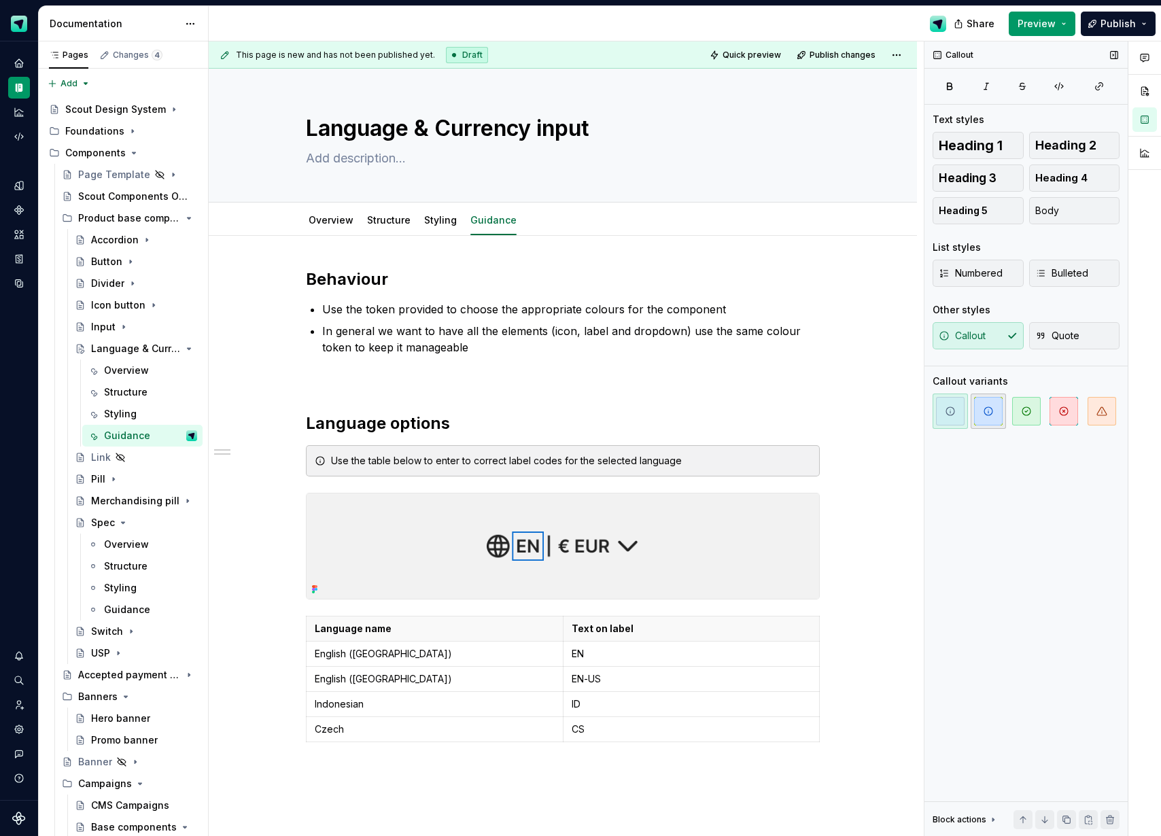
click at [992, 415] on icon "button" at bounding box center [988, 411] width 11 height 11
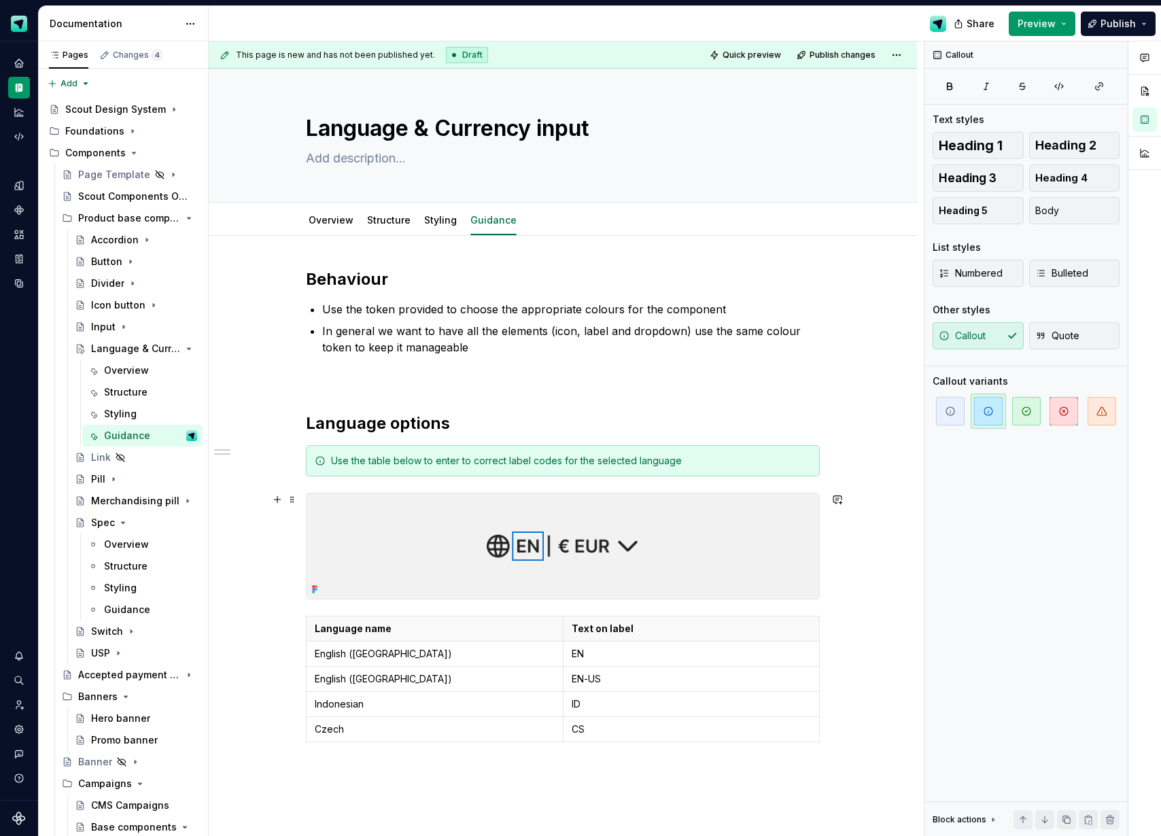
scroll to position [31, 0]
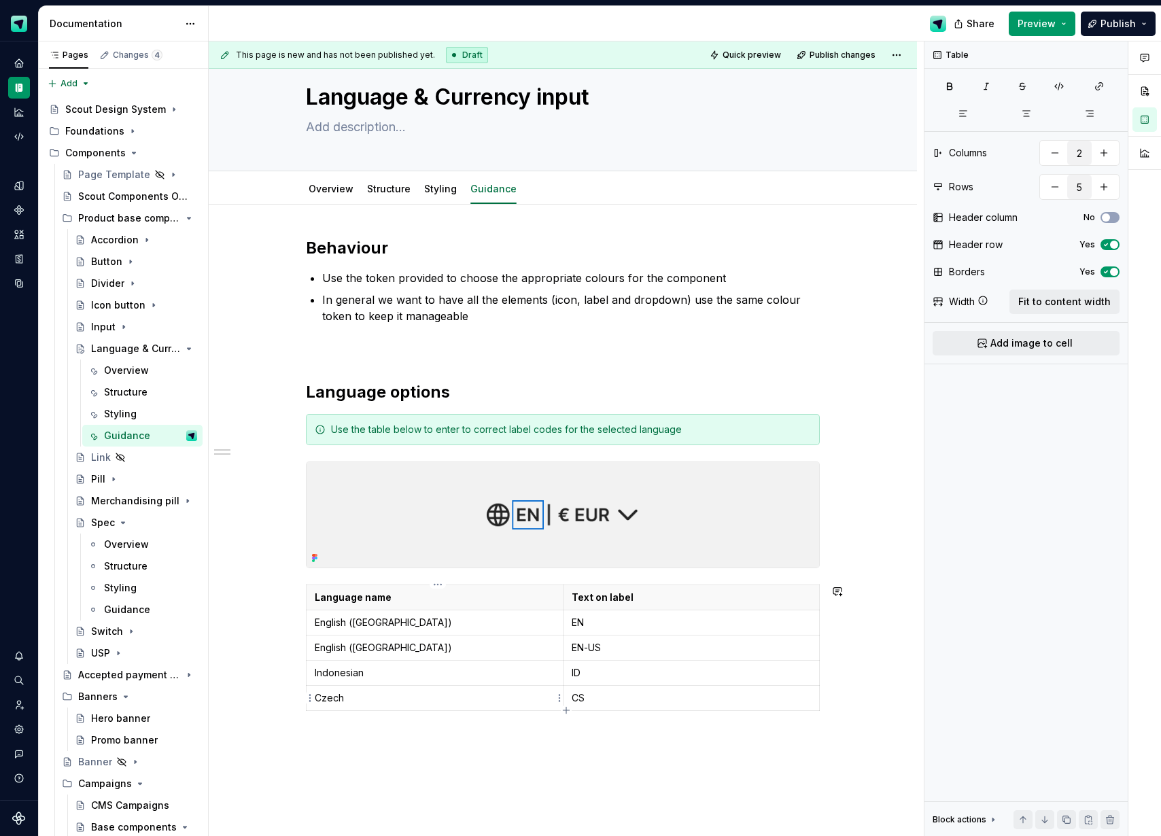
click at [538, 708] on td "Czech" at bounding box center [434, 697] width 257 height 25
click at [567, 708] on icon "button" at bounding box center [566, 710] width 11 height 11
type input "6"
type textarea "*"
click at [822, 660] on icon "button" at bounding box center [823, 659] width 6 height 6
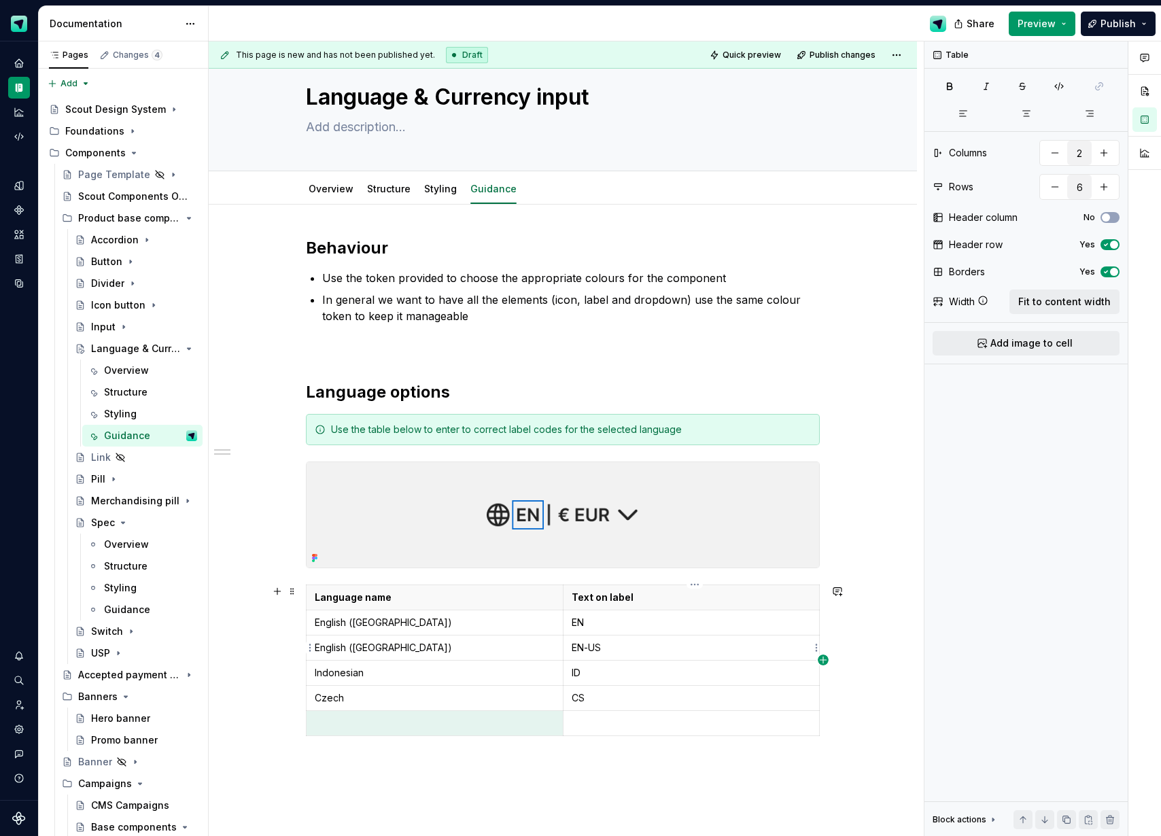
type input "3"
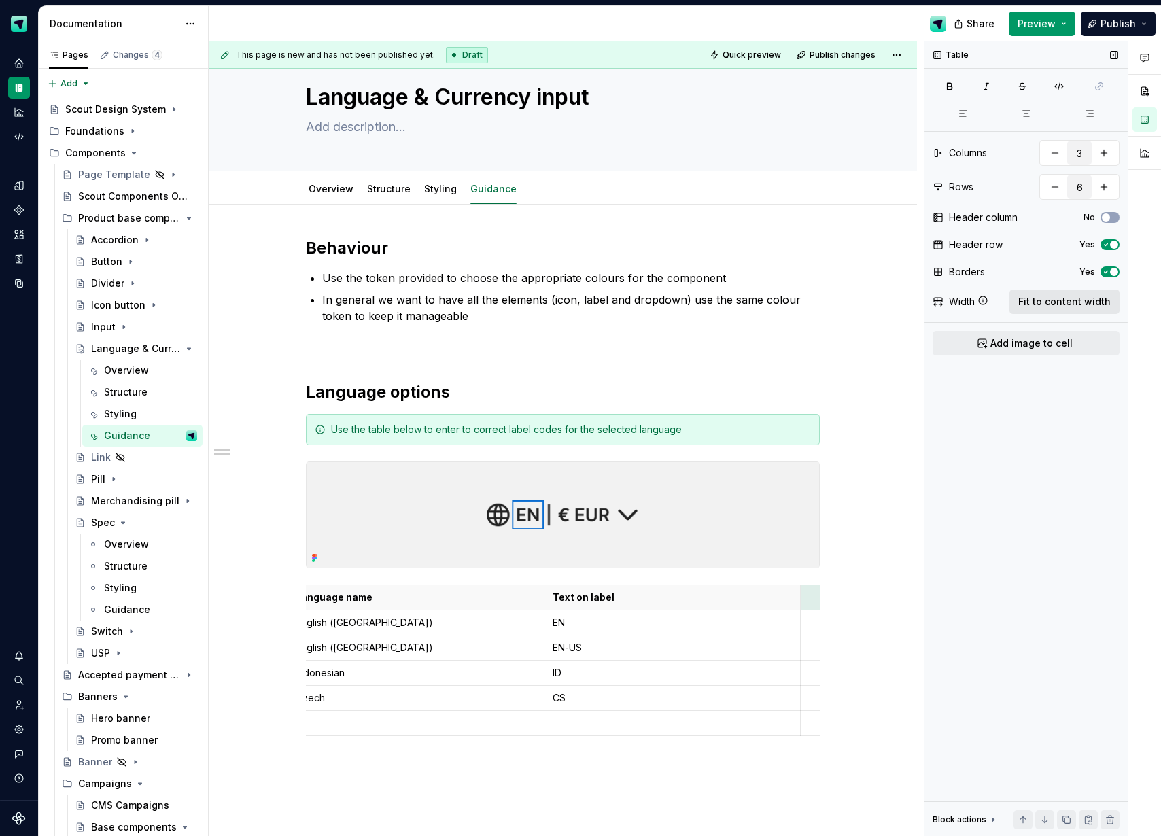
click at [1066, 305] on span "Fit to content width" at bounding box center [1064, 302] width 92 height 14
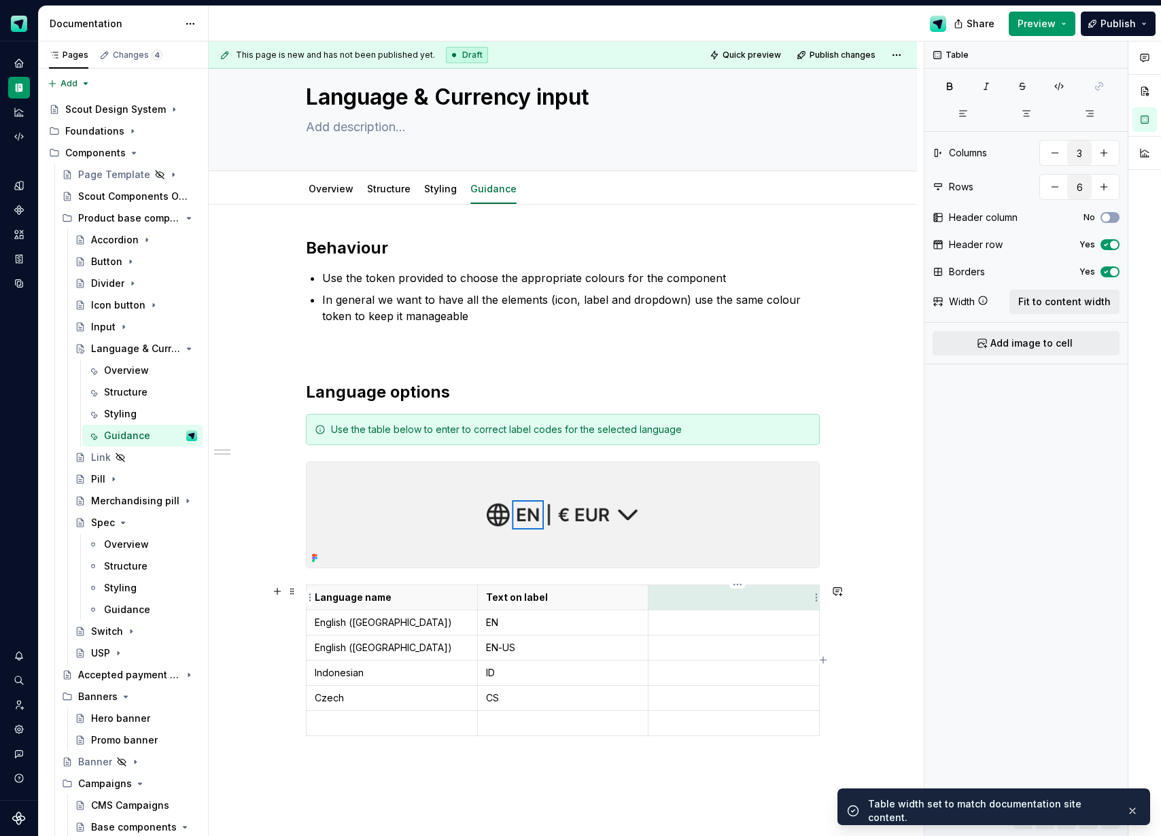
click at [682, 601] on p at bounding box center [733, 598] width 154 height 14
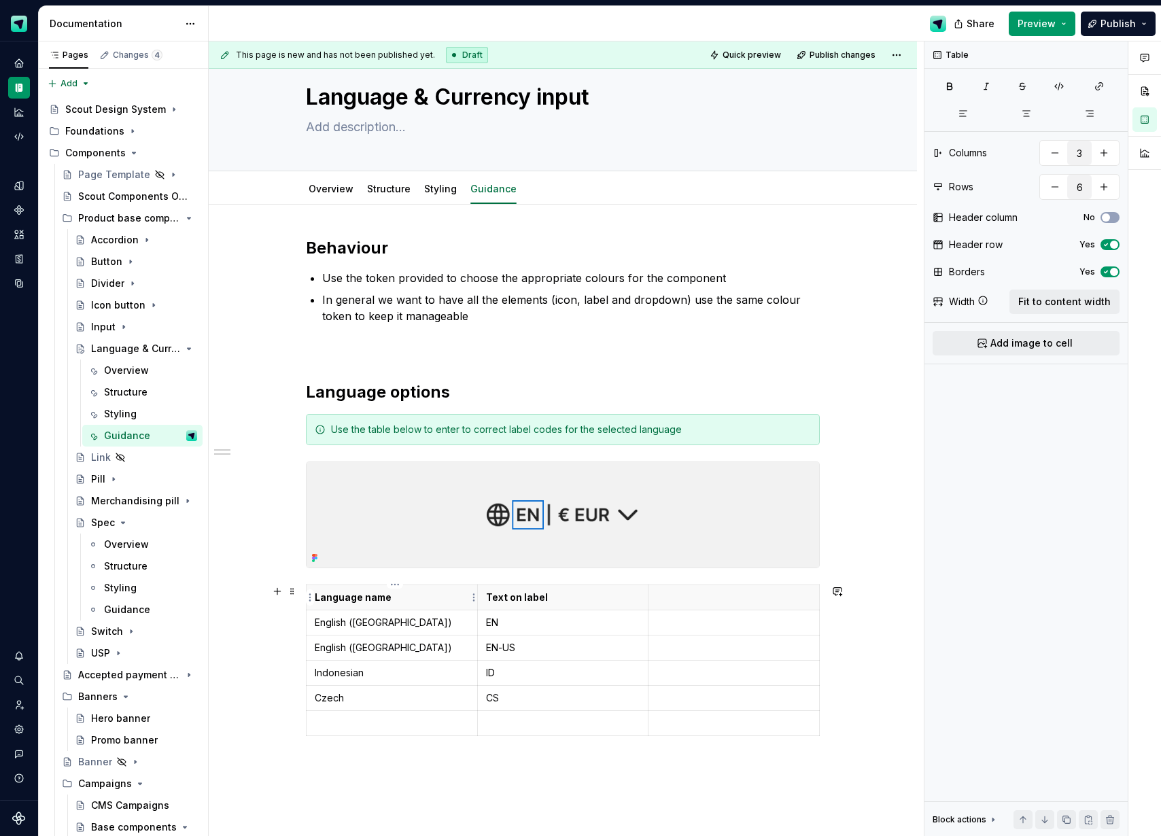
click at [378, 599] on p "Language name" at bounding box center [392, 598] width 154 height 14
click at [708, 594] on p at bounding box center [733, 598] width 154 height 14
click at [741, 778] on div "Behaviour Use the token provided to choose the appropriate colours for the comp…" at bounding box center [563, 513] width 514 height 553
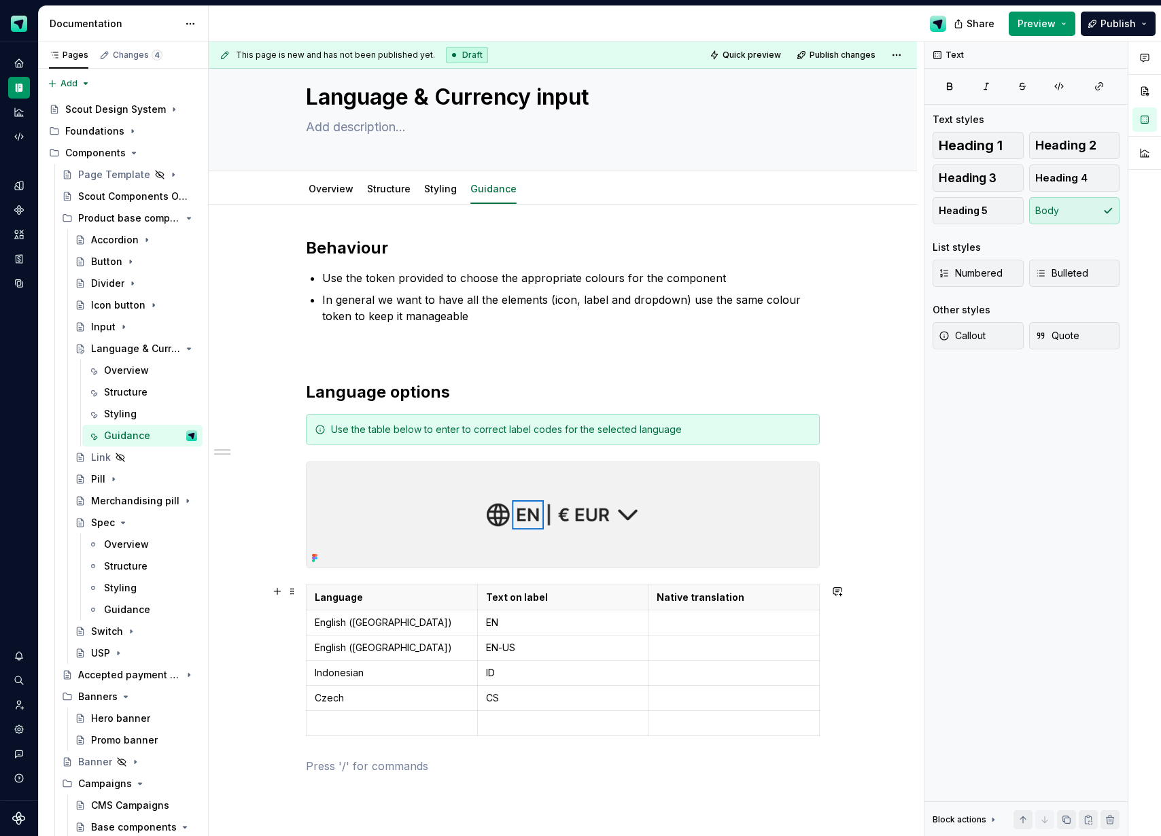
click at [740, 584] on th "Native translation" at bounding box center [733, 596] width 171 height 25
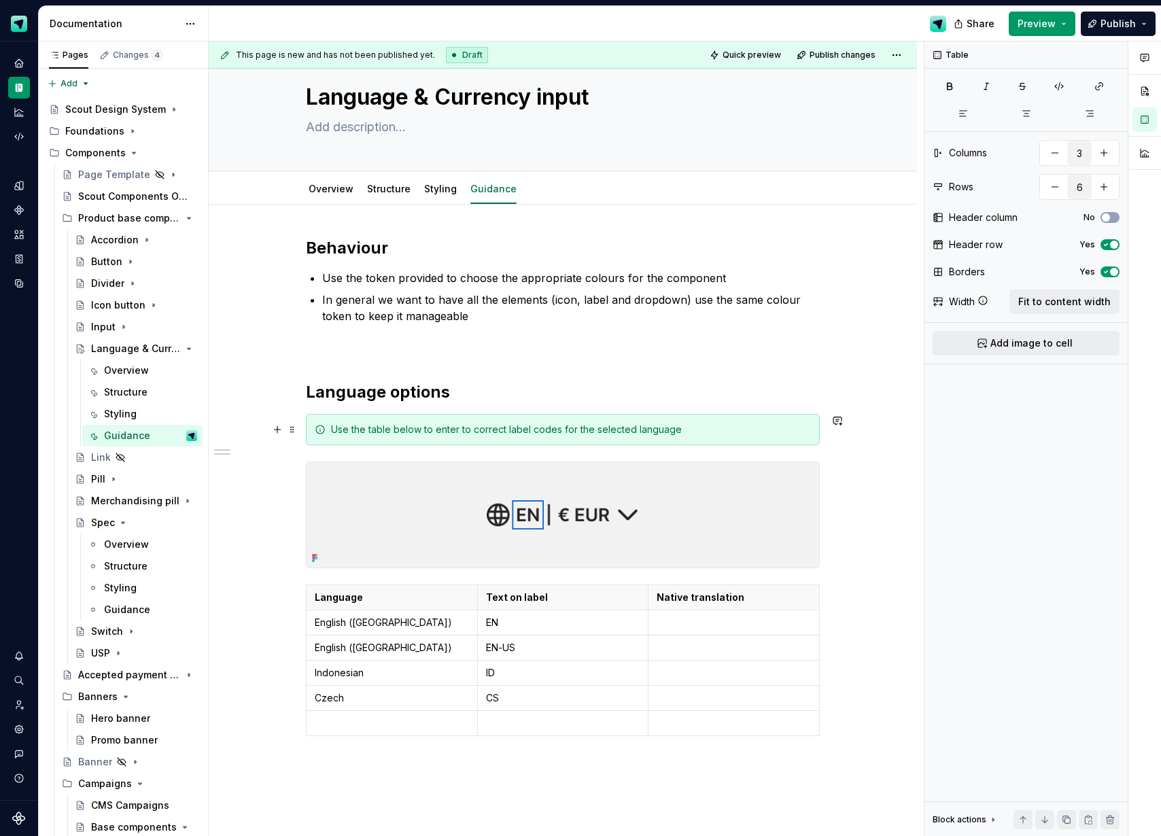
click at [545, 434] on div "Use the table below to enter to correct label codes for the selected language" at bounding box center [571, 430] width 480 height 14
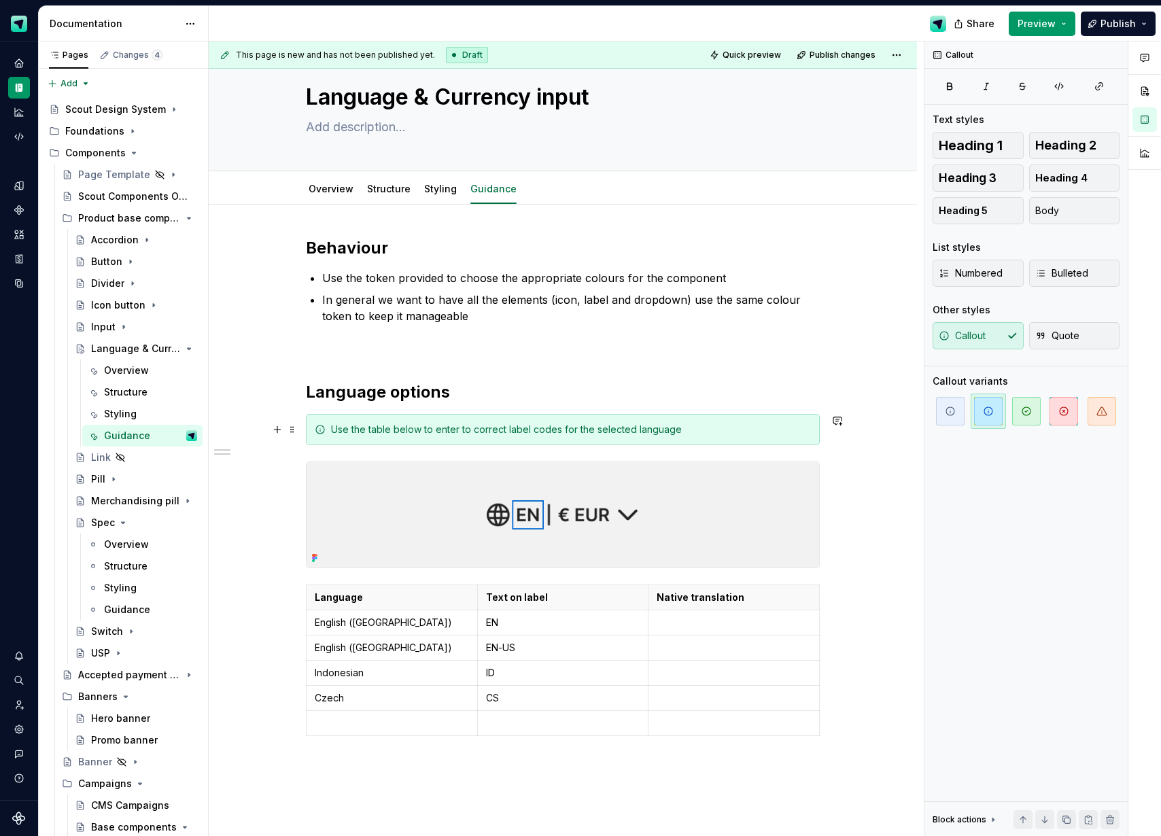
click at [514, 430] on div "Use the table below to enter to correct label codes for the selected language" at bounding box center [571, 430] width 480 height 14
click at [694, 593] on p "Native translation" at bounding box center [733, 598] width 154 height 14
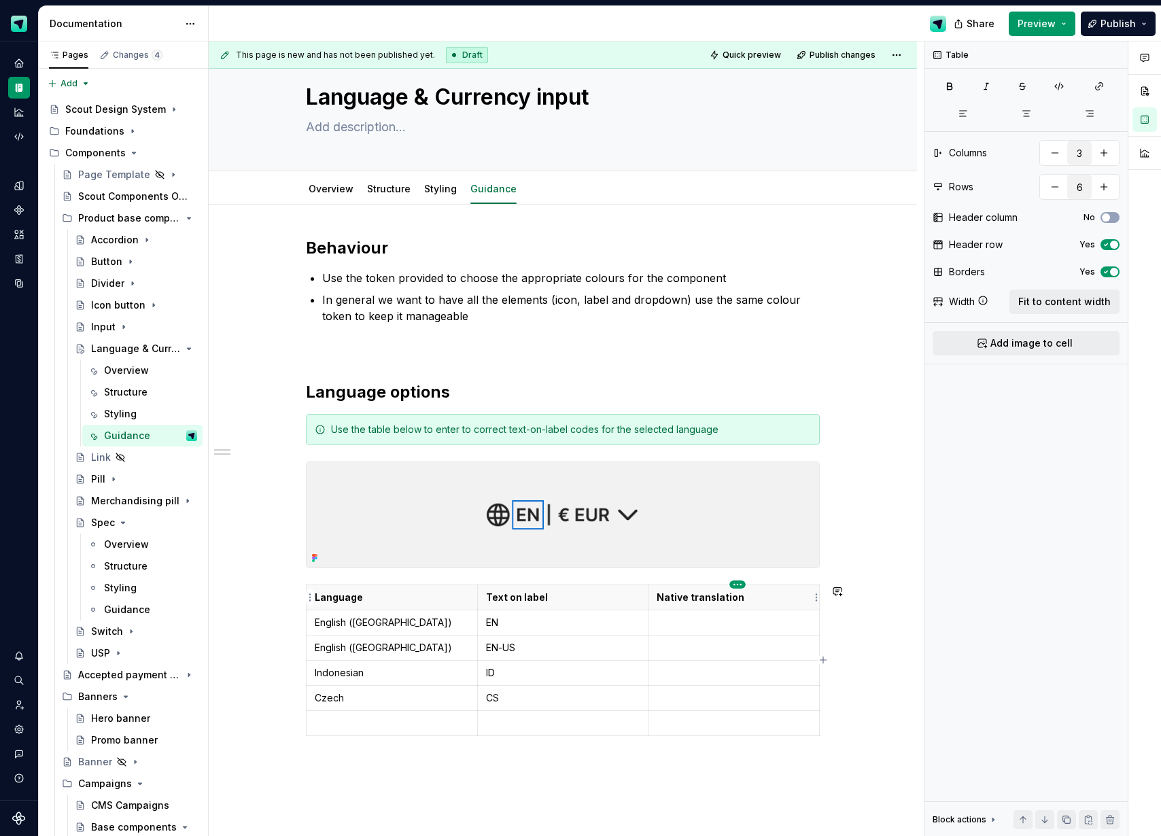
click at [737, 582] on html "Scout Design System Design system data Documentation Share Preview Publish Page…" at bounding box center [580, 418] width 1161 height 836
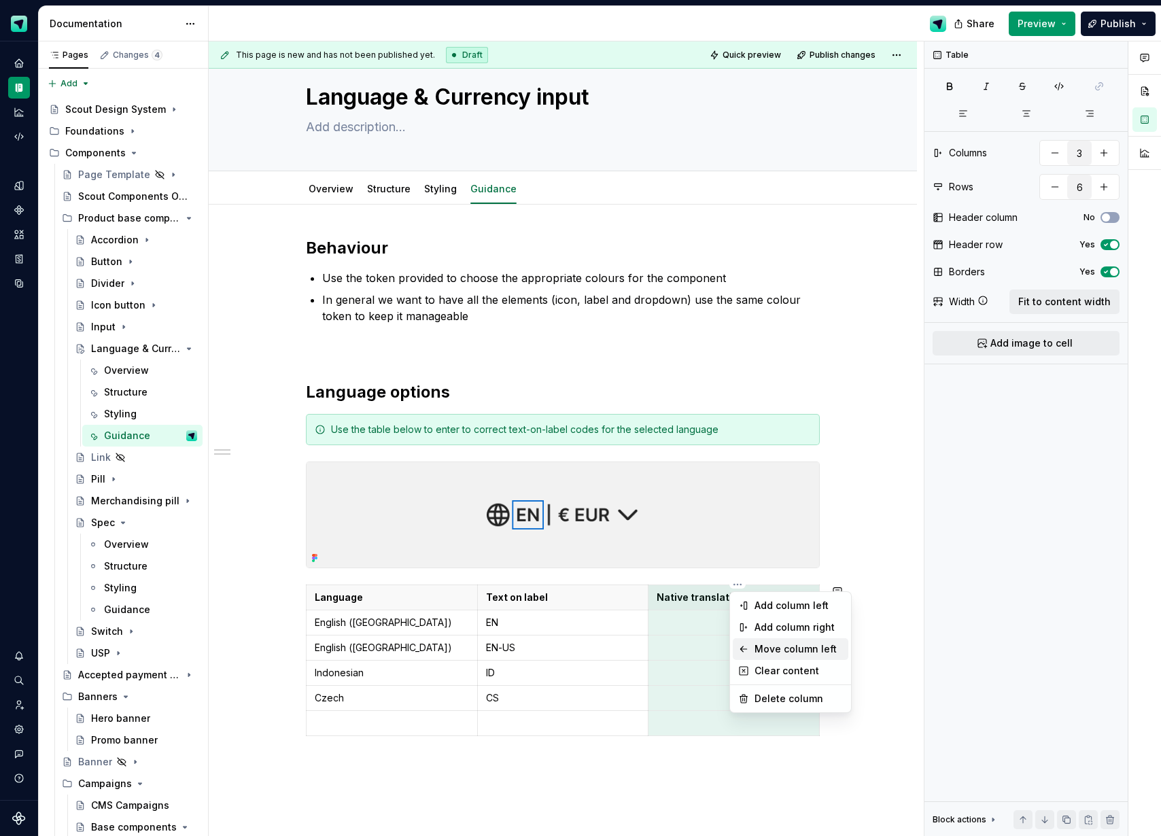
click at [762, 647] on div "Move column left" at bounding box center [798, 649] width 88 height 14
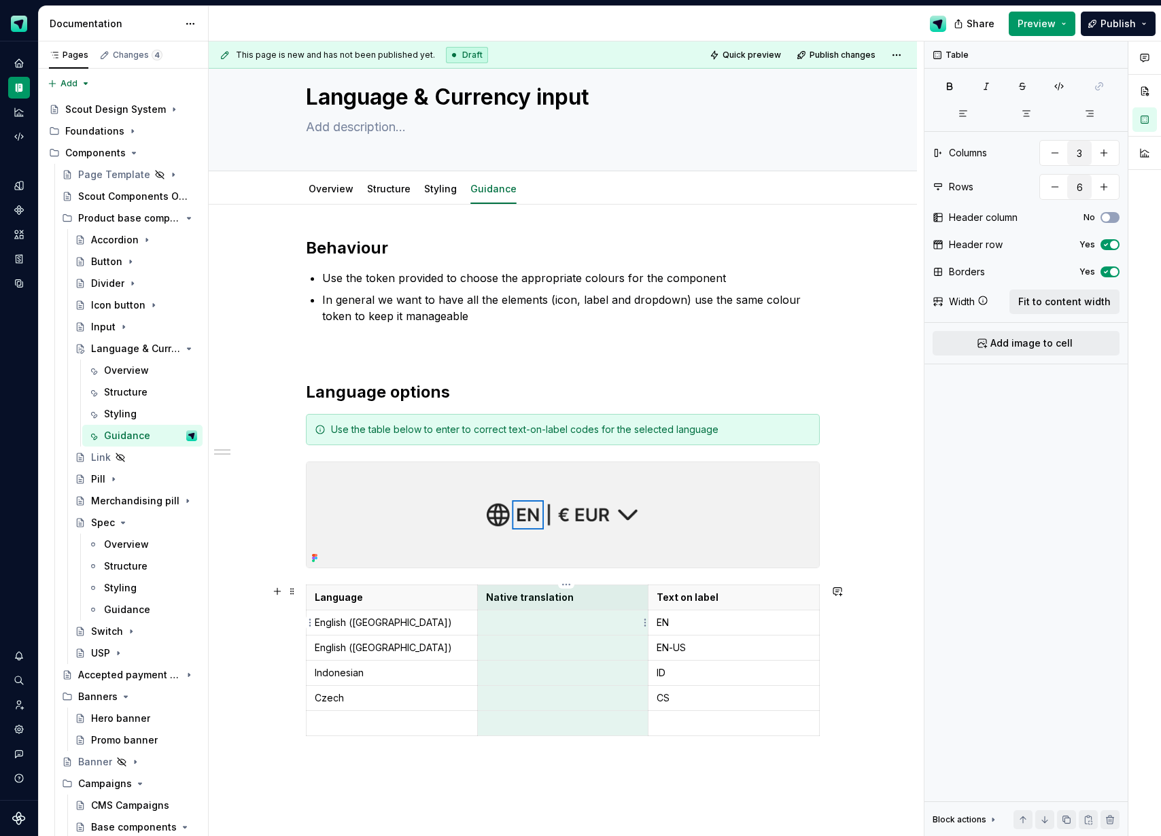
click at [523, 622] on p at bounding box center [563, 623] width 154 height 14
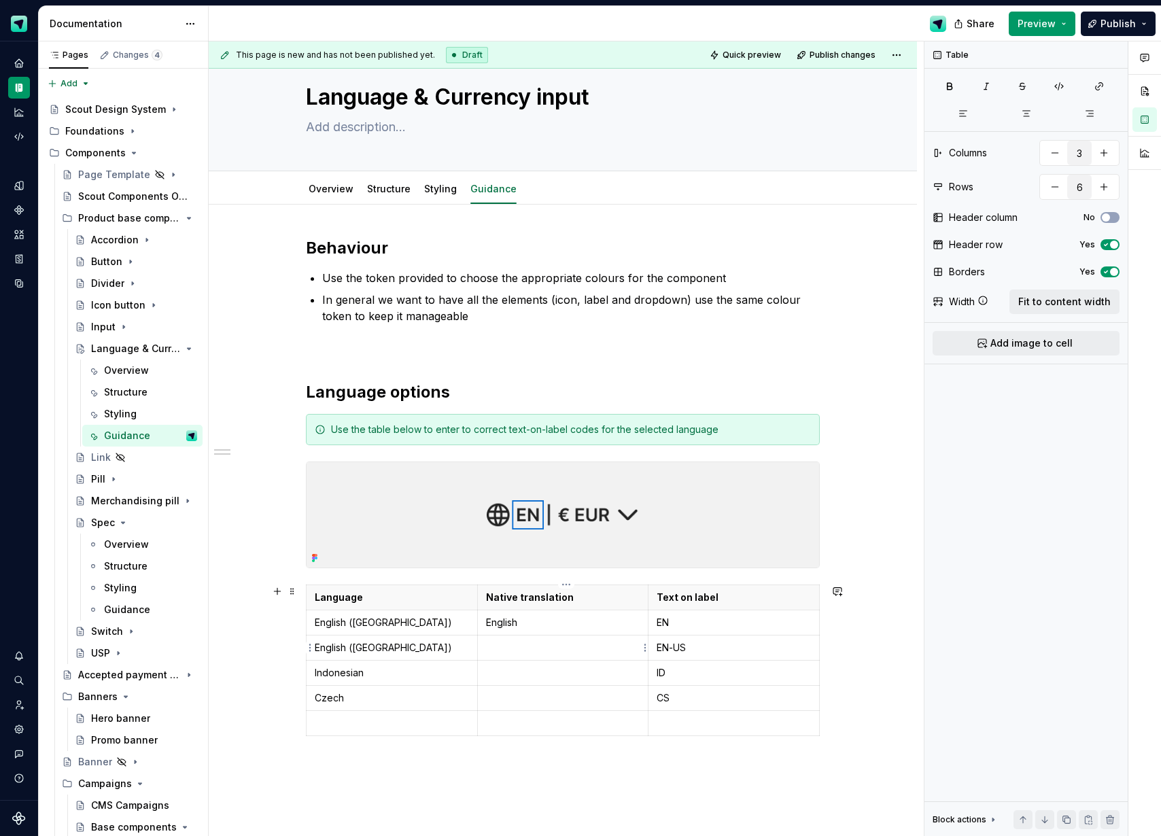
click at [518, 648] on p at bounding box center [563, 648] width 154 height 14
click at [506, 648] on p "Ebglish US" at bounding box center [563, 648] width 154 height 14
click at [521, 678] on p at bounding box center [563, 673] width 154 height 14
click at [531, 700] on p at bounding box center [563, 698] width 154 height 14
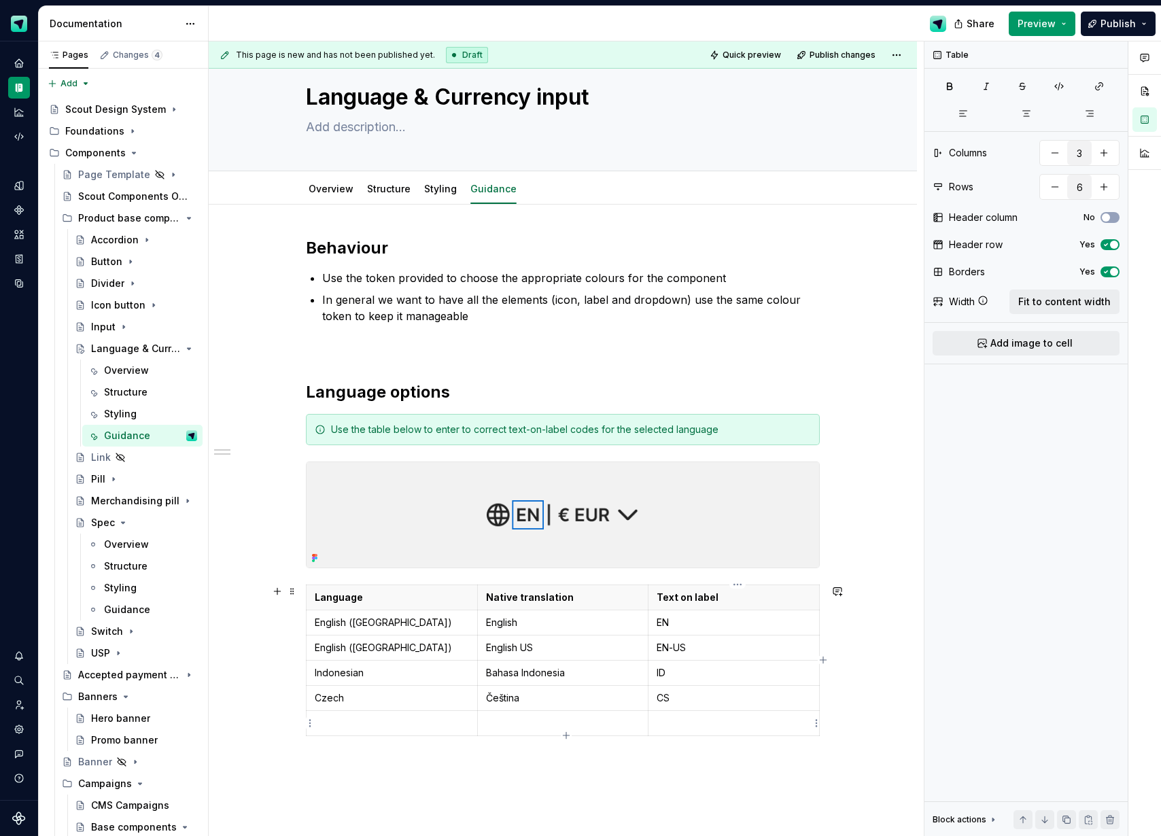
click at [665, 726] on p at bounding box center [733, 723] width 154 height 14
click at [568, 718] on p at bounding box center [563, 723] width 154 height 14
click at [521, 728] on p at bounding box center [563, 723] width 154 height 14
type textarea "*"
click at [353, 726] on p at bounding box center [392, 723] width 154 height 14
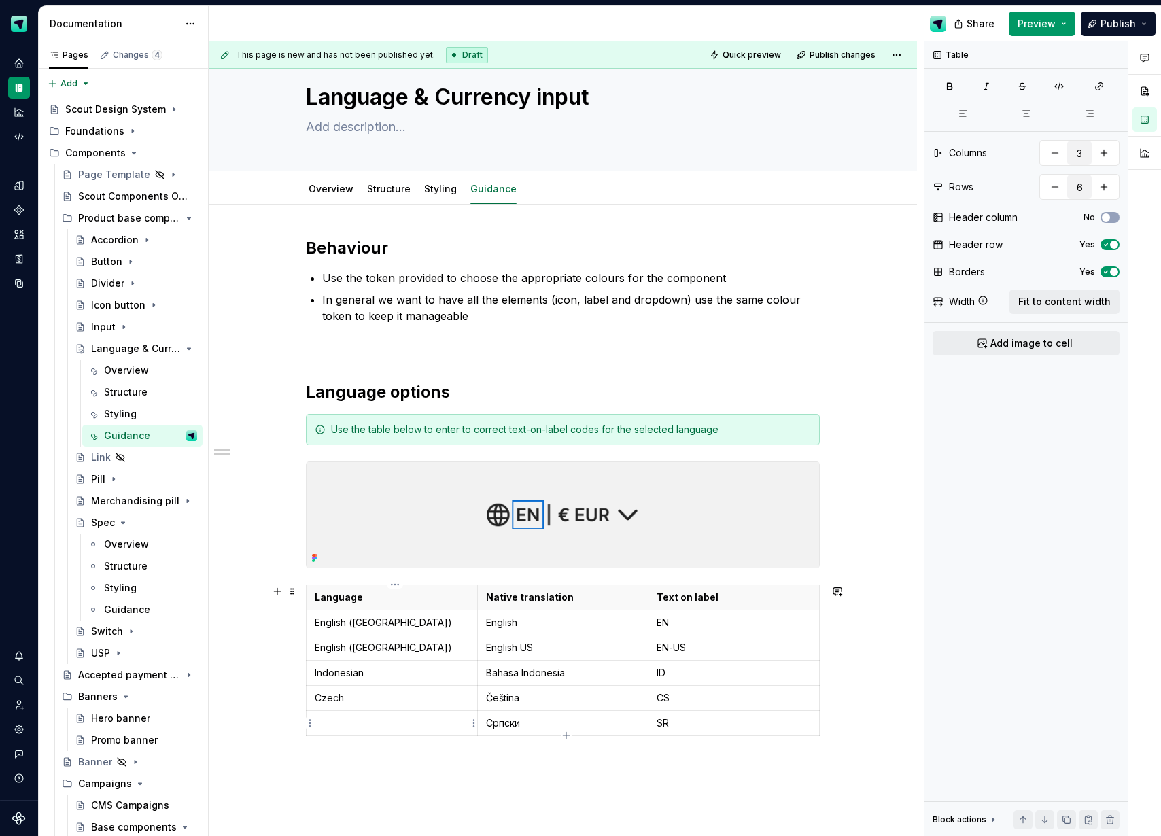
click at [353, 726] on p at bounding box center [392, 723] width 154 height 14
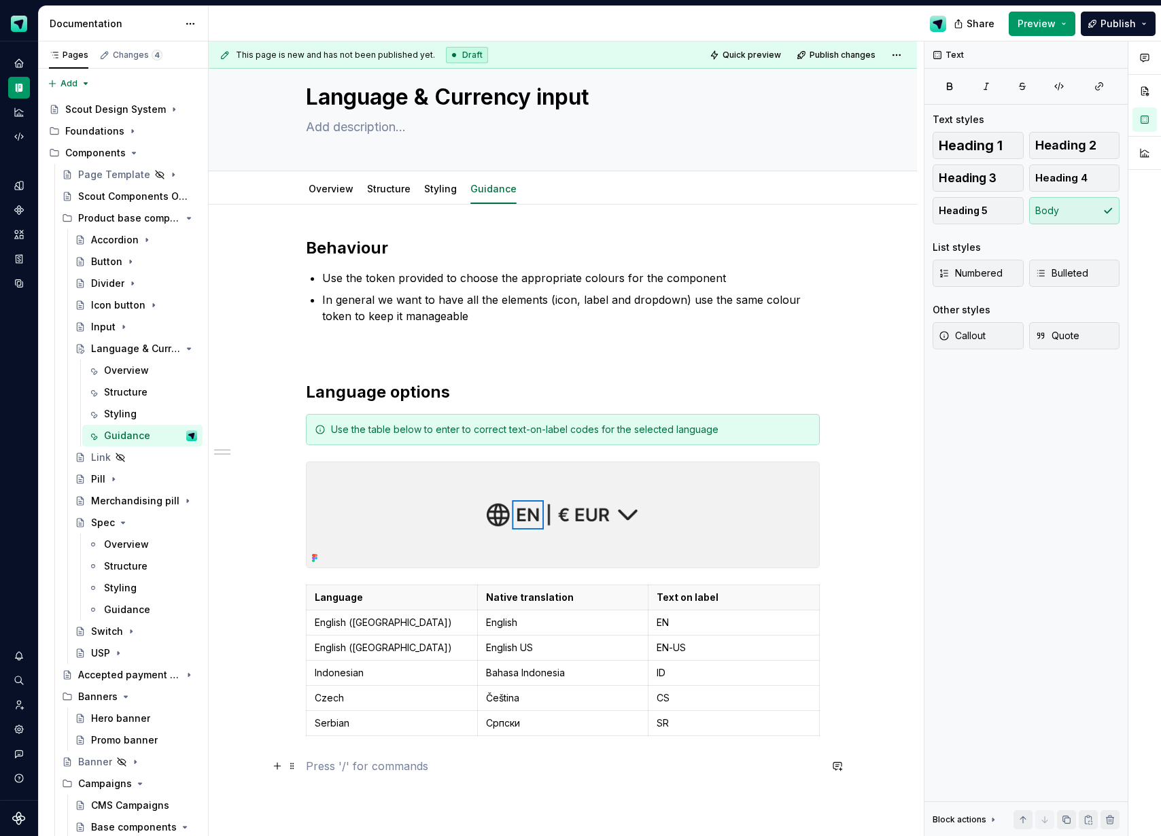
drag, startPoint x: 349, startPoint y: 763, endPoint x: 343, endPoint y: 756, distance: 9.2
click at [349, 762] on p at bounding box center [563, 766] width 514 height 16
click at [304, 696] on div "Behaviour Use the token provided to choose the appropriate colours for the comp…" at bounding box center [563, 623] width 708 height 837
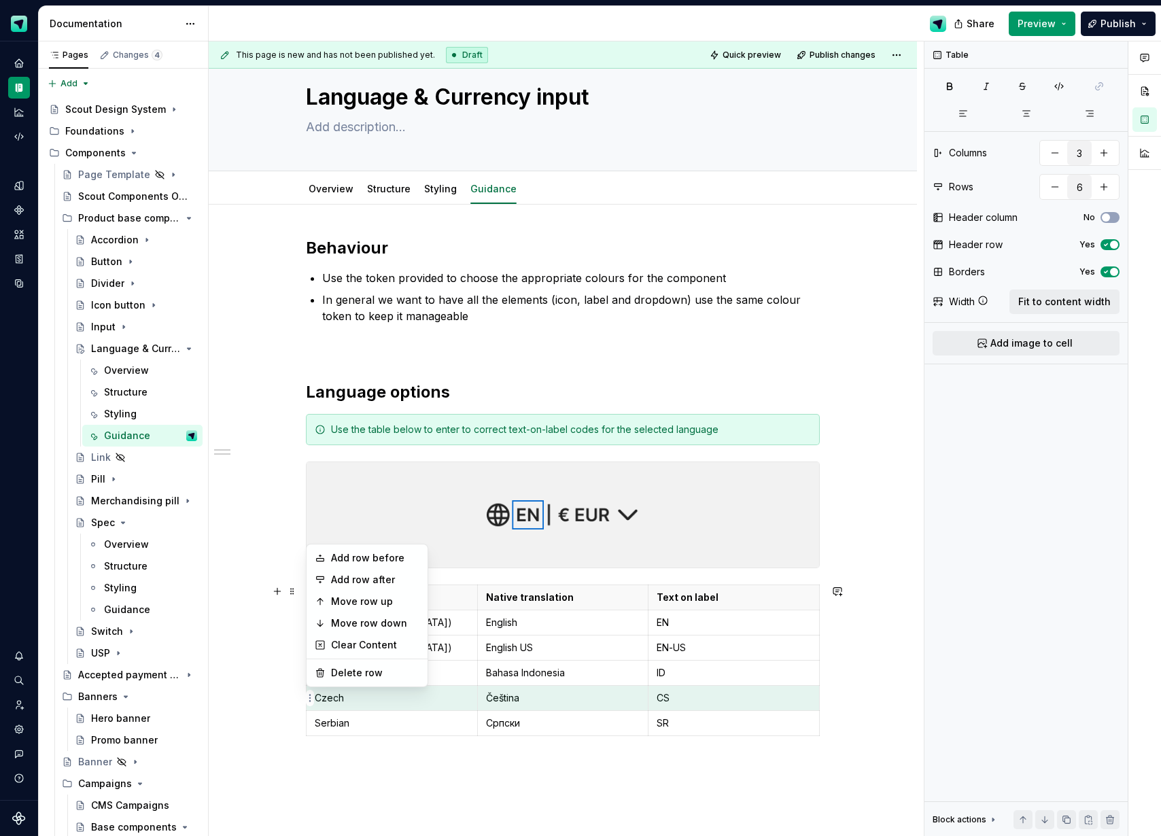
click at [307, 697] on html "Scout Design System Design system data Documentation Share Preview Publish Page…" at bounding box center [580, 418] width 1161 height 836
click at [364, 605] on div "Move row up" at bounding box center [375, 602] width 88 height 14
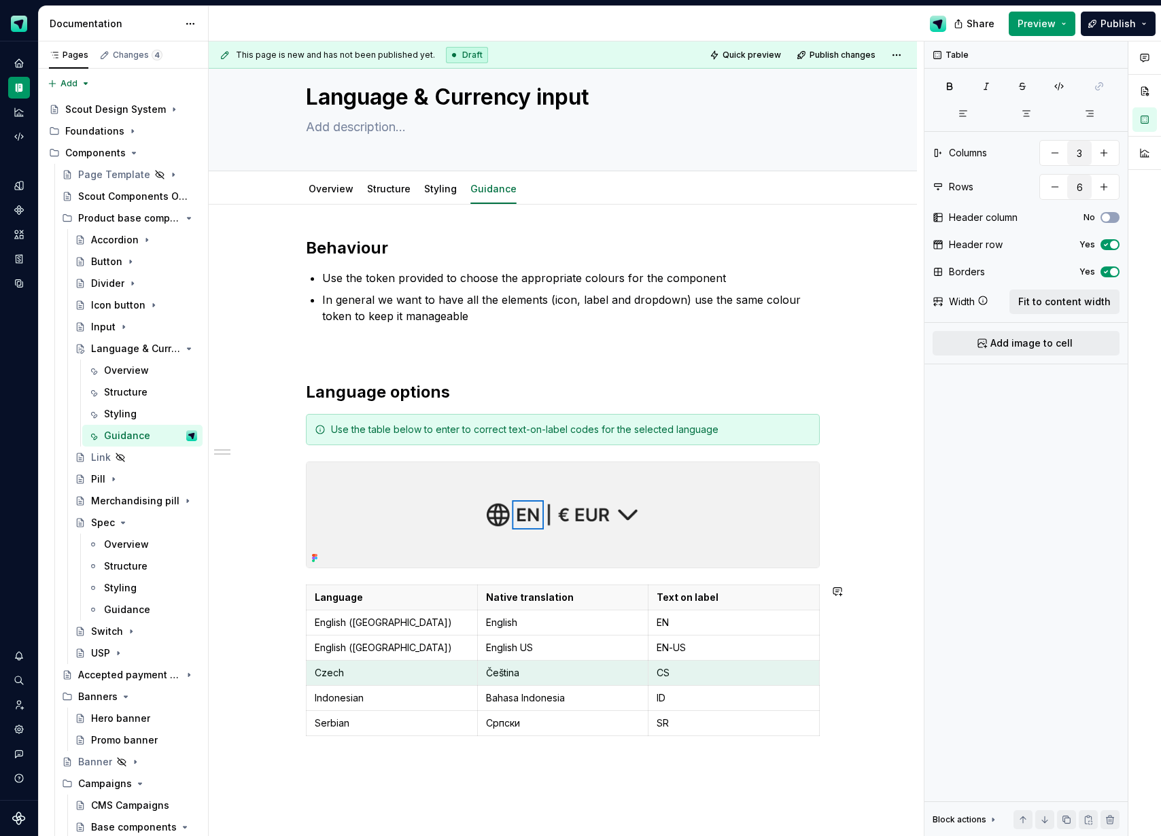
click at [444, 794] on div "Behaviour Use the token provided to choose the appropriate colours for the comp…" at bounding box center [563, 623] width 708 height 837
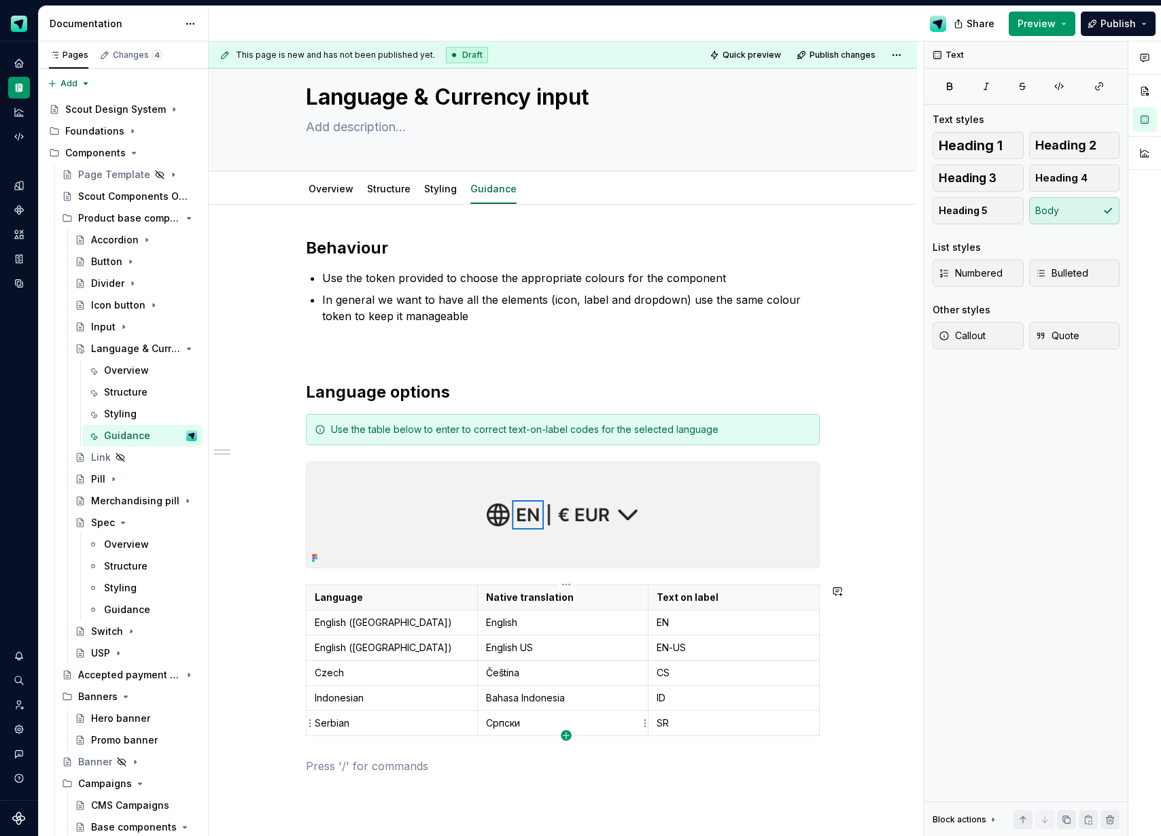
click at [565, 734] on icon "button" at bounding box center [566, 735] width 11 height 11
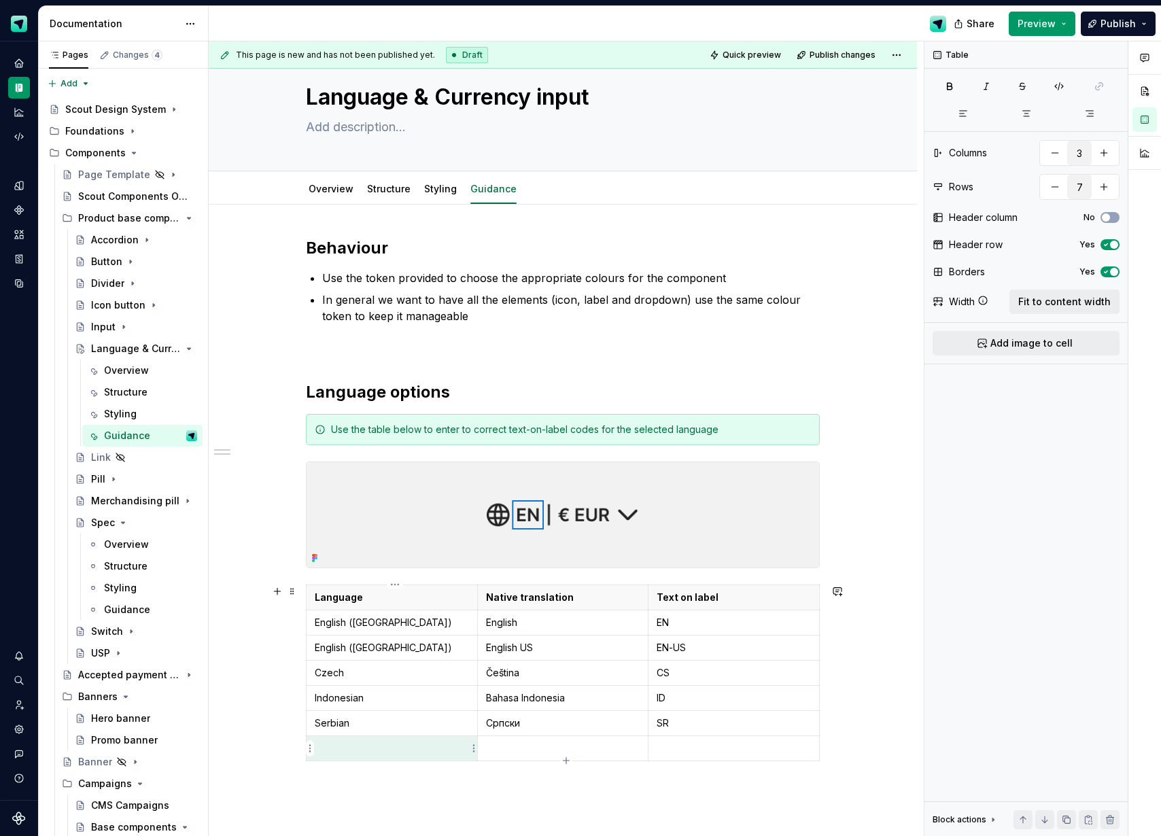
click at [354, 750] on p at bounding box center [392, 748] width 154 height 14
click at [307, 748] on html "Scout Design System Design system data Documentation Share Preview Publish Page…" at bounding box center [580, 418] width 1161 height 836
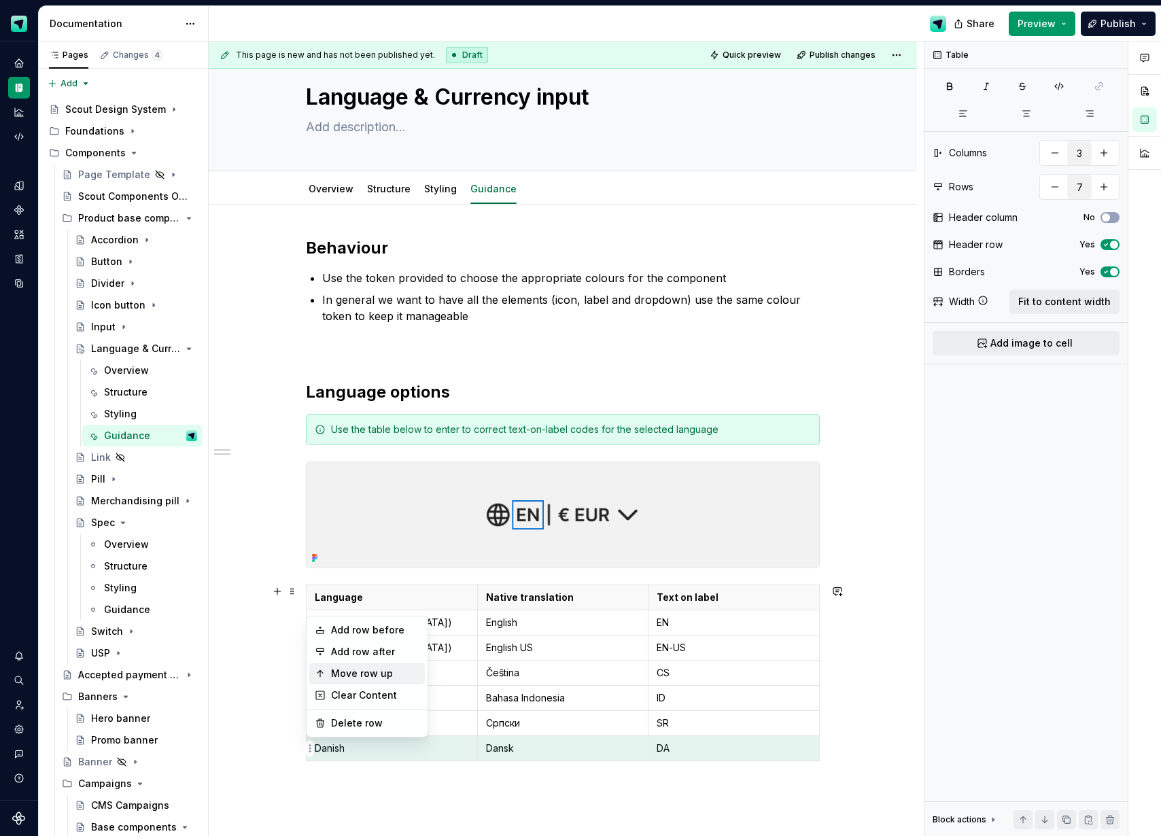
click at [368, 669] on div "Move row up" at bounding box center [375, 674] width 88 height 14
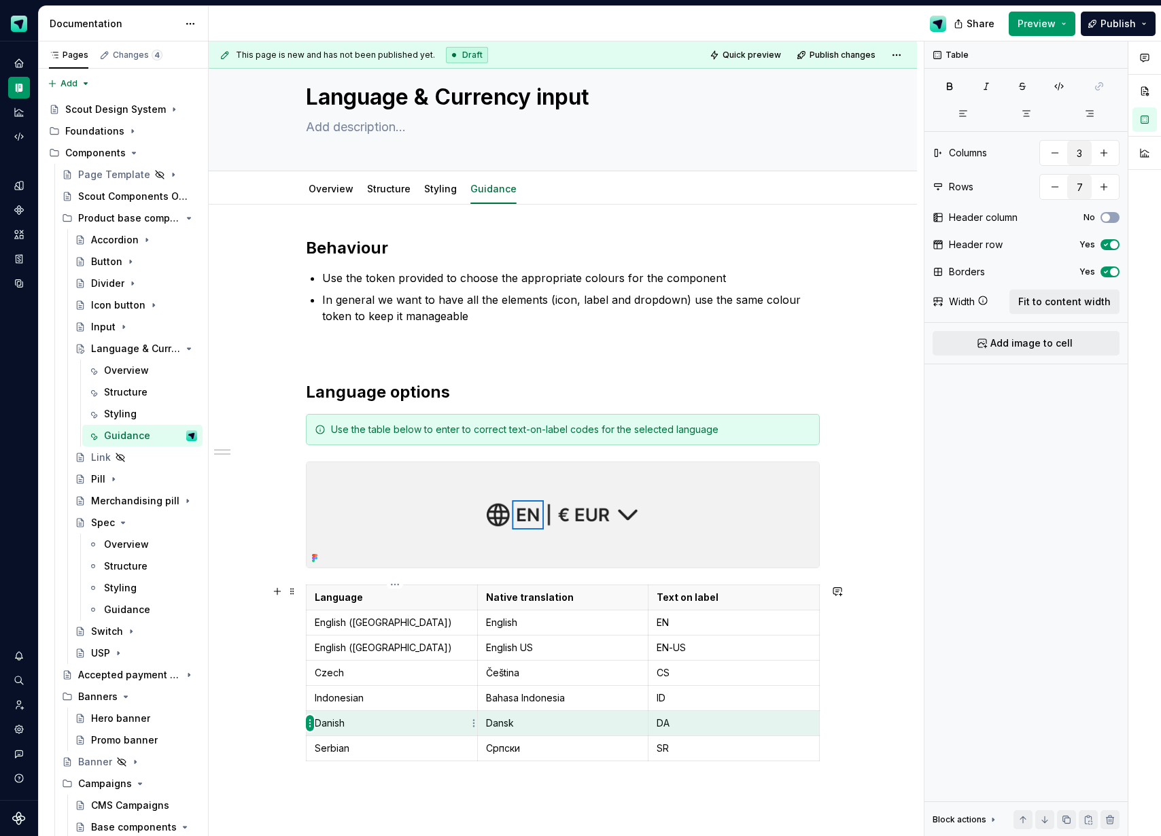
click at [309, 722] on html "Scout Design System Design system data Documentation Share Preview Publish Page…" at bounding box center [580, 418] width 1161 height 836
click at [368, 627] on div "Move row up" at bounding box center [375, 627] width 88 height 14
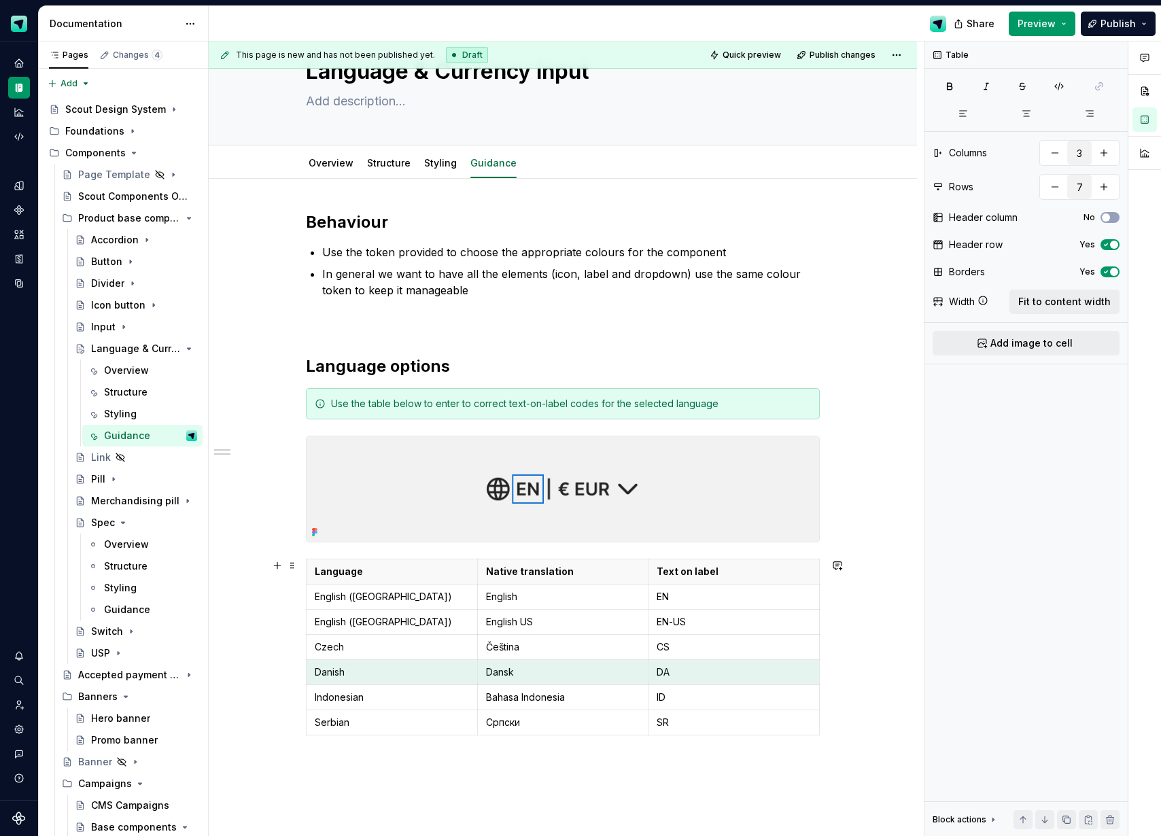
scroll to position [58, 0]
click at [567, 733] on icon "button" at bounding box center [566, 734] width 11 height 11
type input "8"
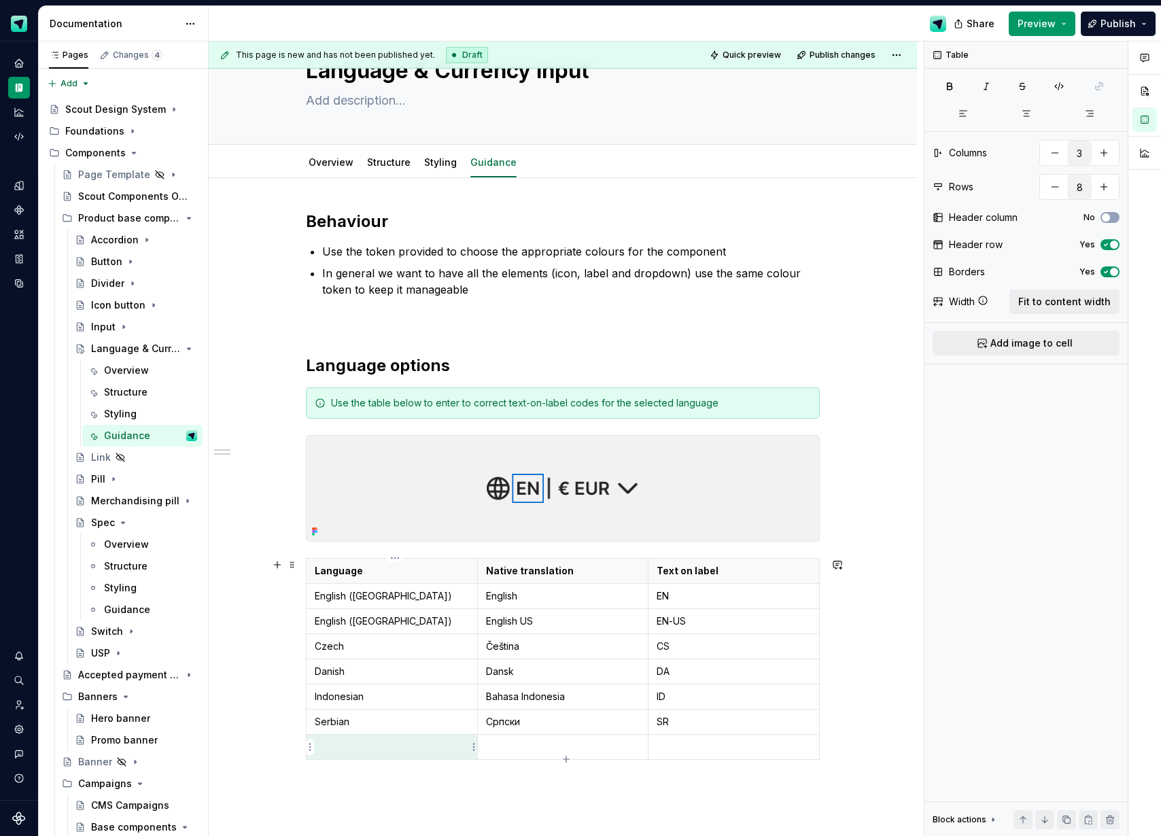
click at [386, 753] on p at bounding box center [392, 747] width 154 height 14
click at [552, 752] on p at bounding box center [563, 747] width 154 height 14
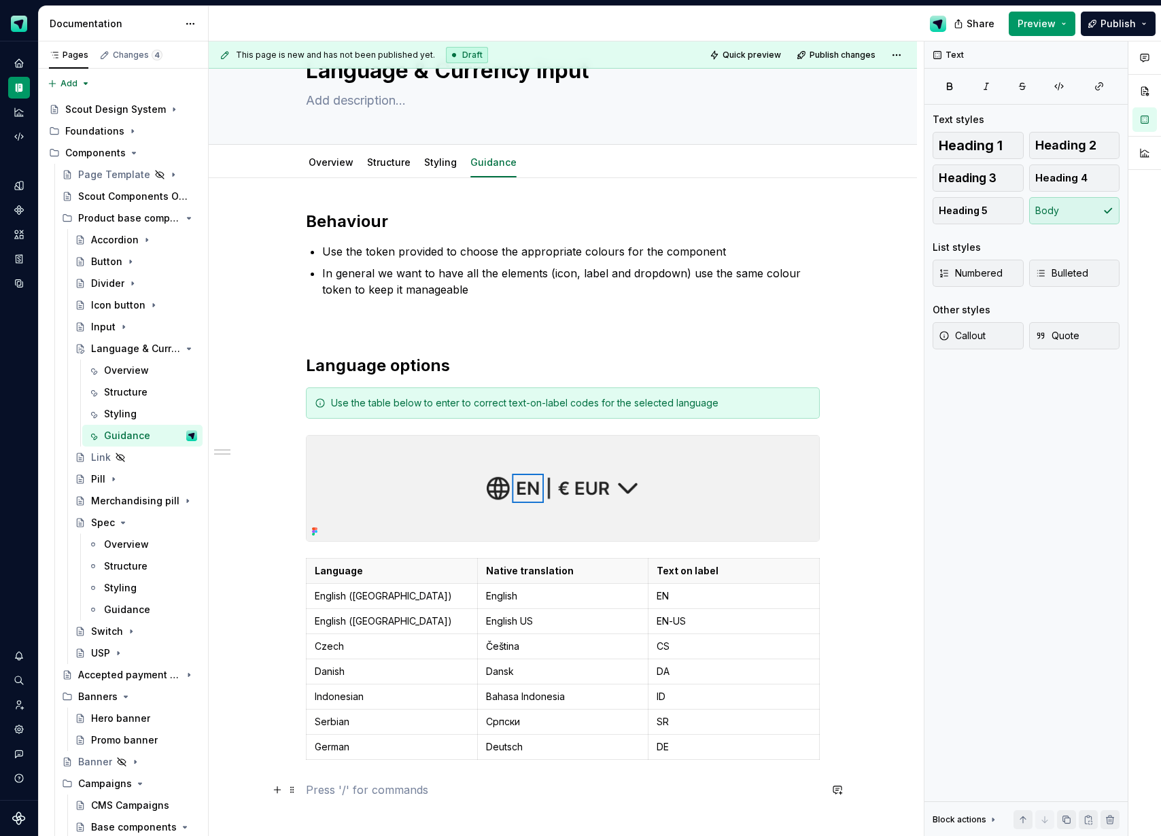
click at [479, 783] on p at bounding box center [563, 790] width 514 height 16
click at [304, 748] on div "Behaviour Use the token provided to choose the appropriate colours for the comp…" at bounding box center [563, 621] width 708 height 887
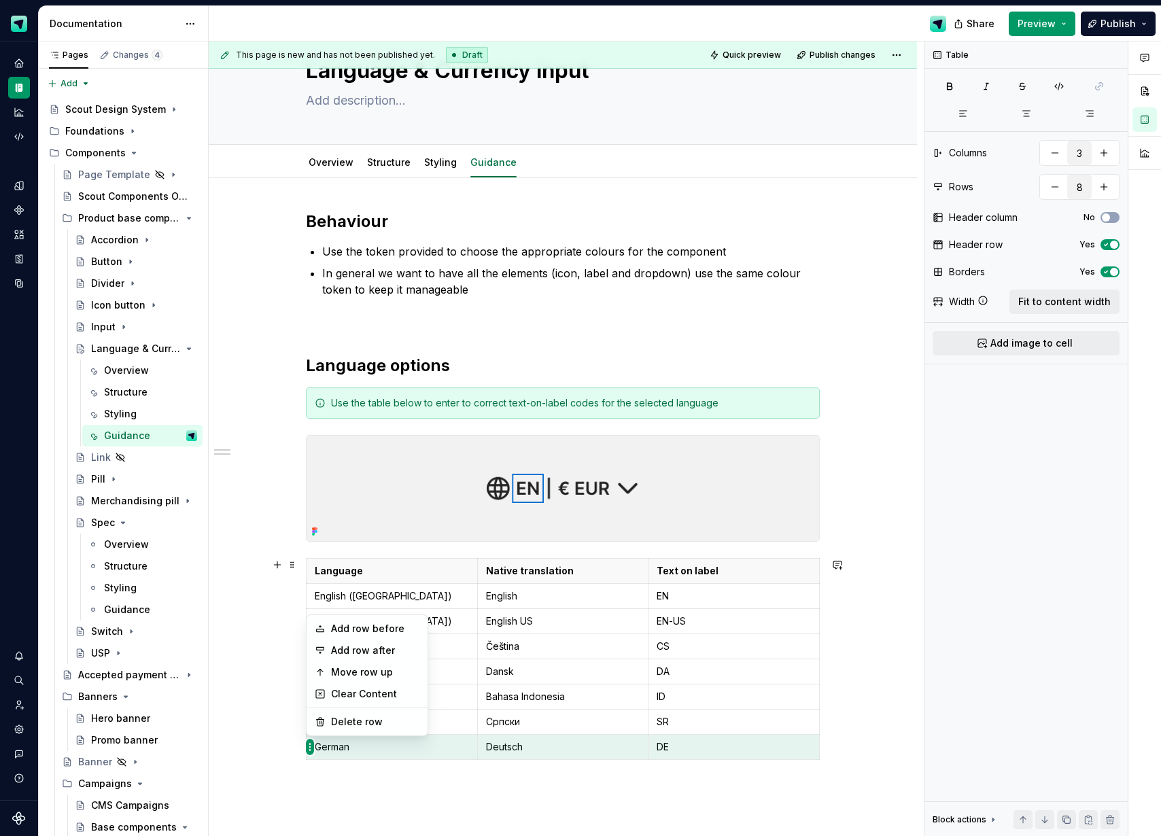
click at [309, 746] on html "Scout Design System Design system data Documentation Share Preview Publish Page…" at bounding box center [580, 418] width 1161 height 836
click at [355, 668] on div "Move row up" at bounding box center [375, 672] width 88 height 14
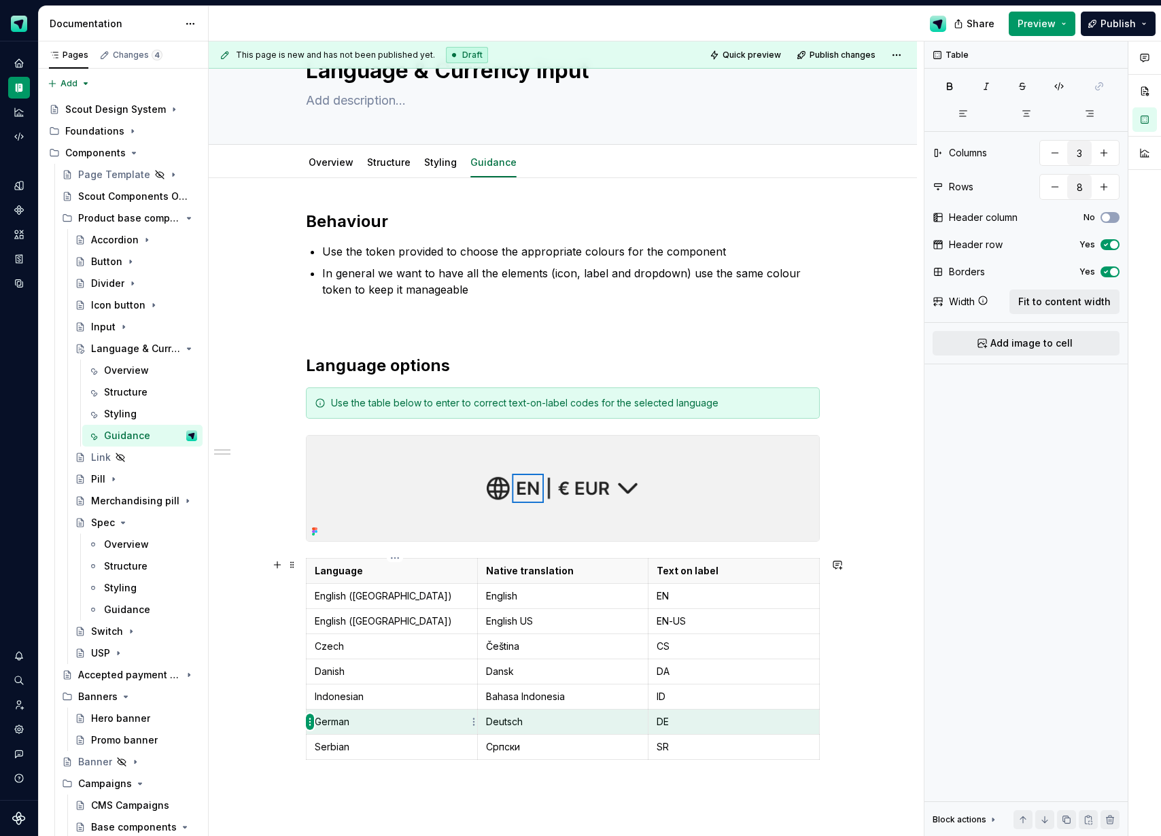
click at [311, 722] on html "Scout Design System Design system data Documentation Share Preview Publish Page…" at bounding box center [580, 418] width 1161 height 836
click at [368, 627] on div "Move row up" at bounding box center [375, 625] width 88 height 14
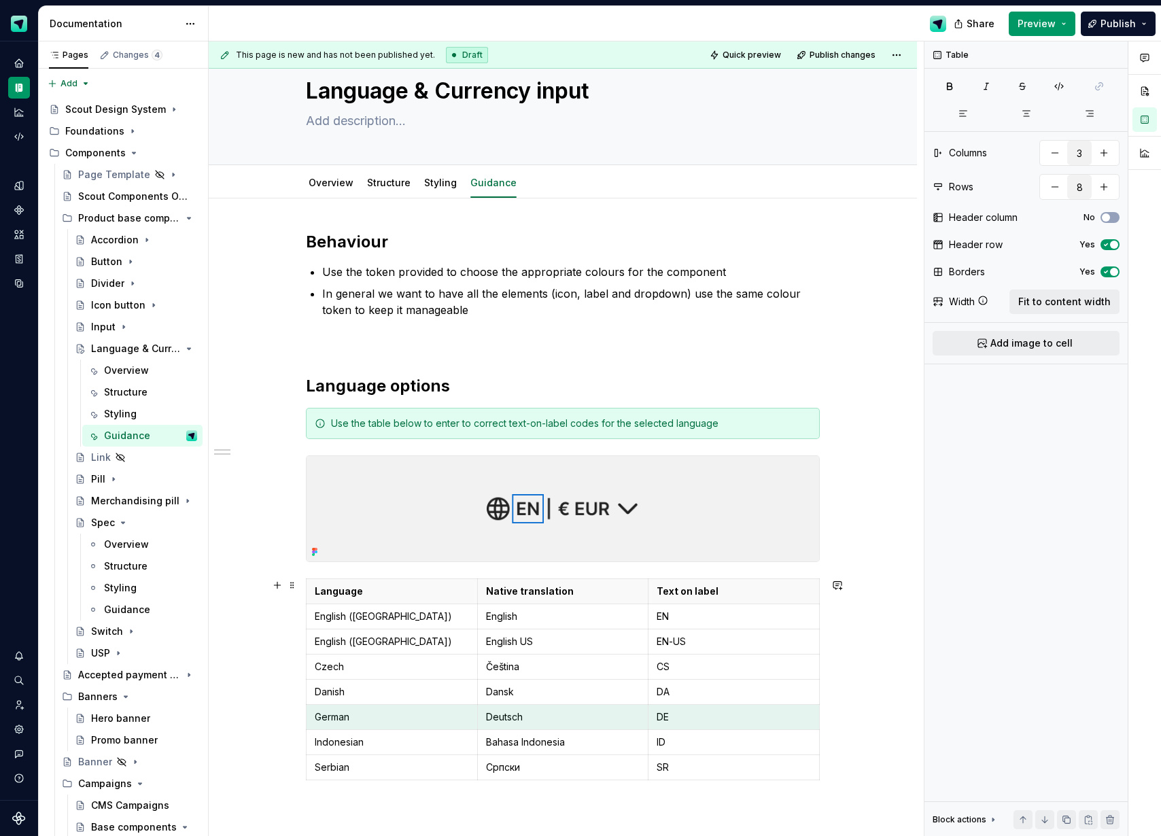
scroll to position [159, 0]
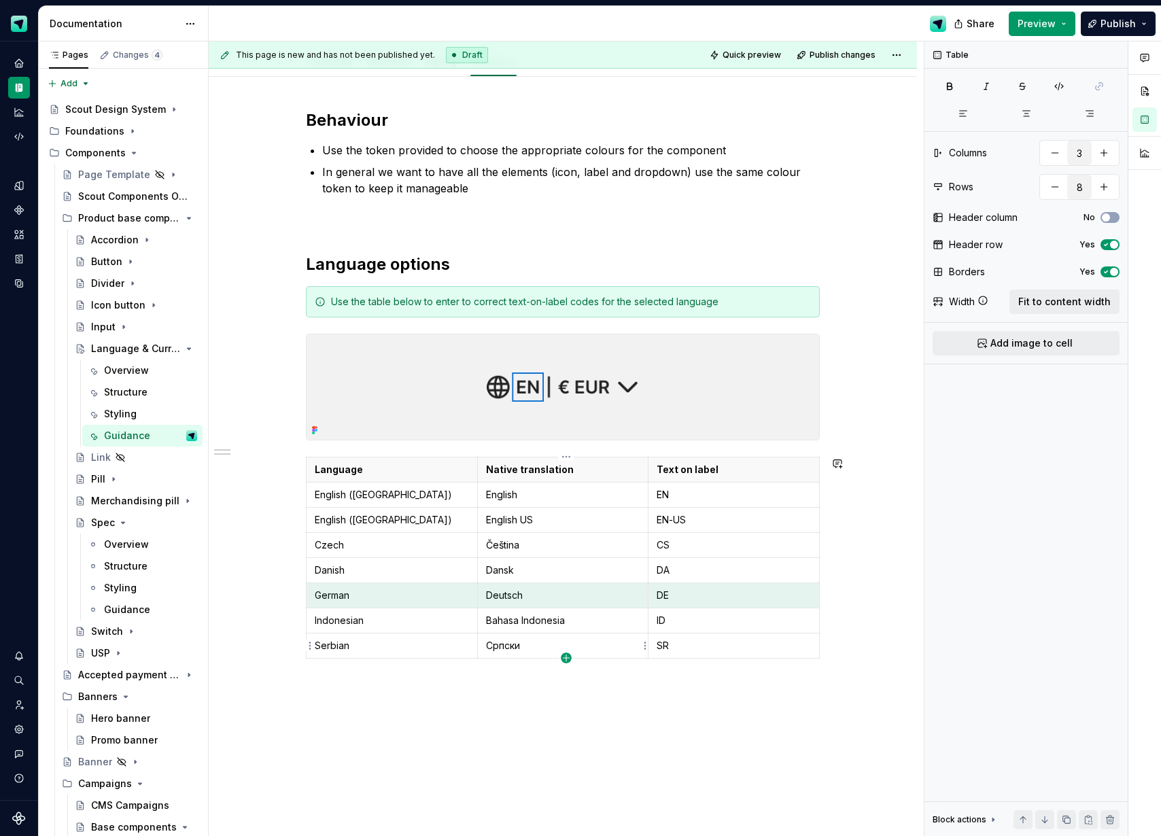
click at [563, 655] on icon "button" at bounding box center [566, 657] width 11 height 11
type input "9"
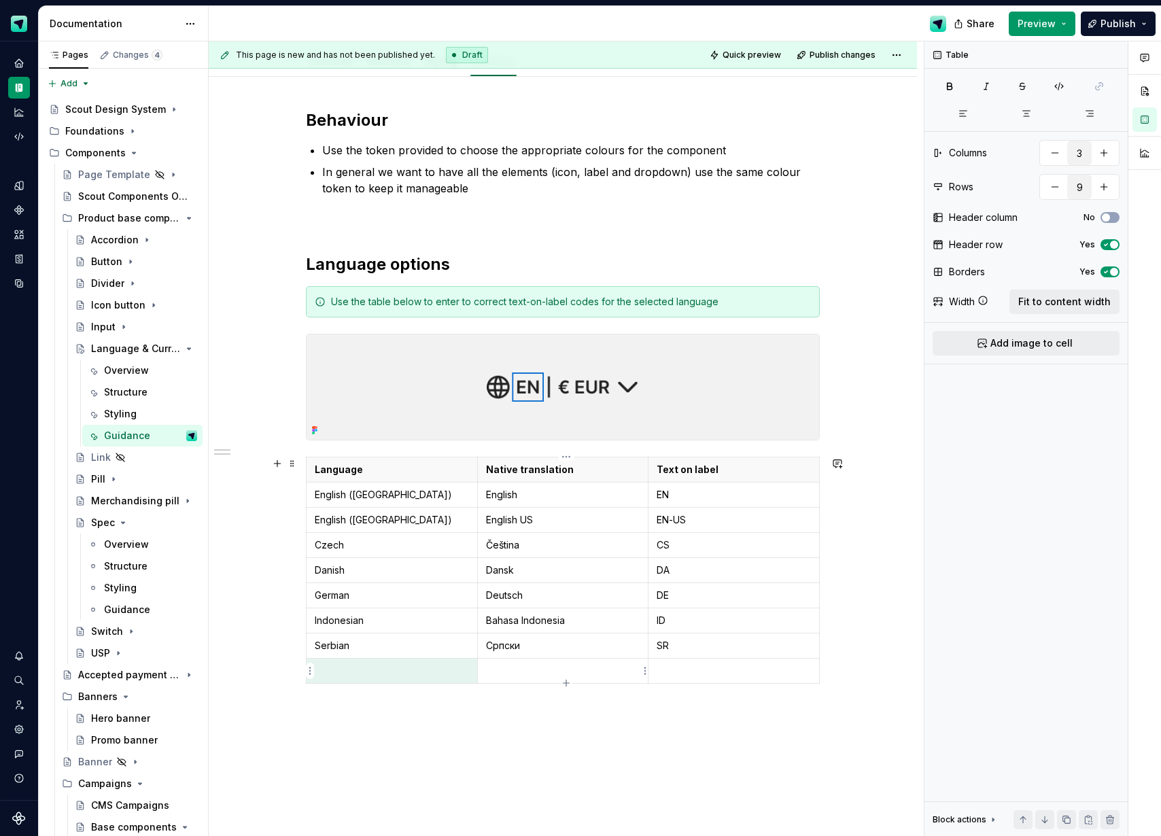
click at [508, 673] on p at bounding box center [563, 671] width 154 height 14
click at [438, 675] on p at bounding box center [392, 671] width 154 height 14
click at [662, 679] on td at bounding box center [733, 670] width 171 height 25
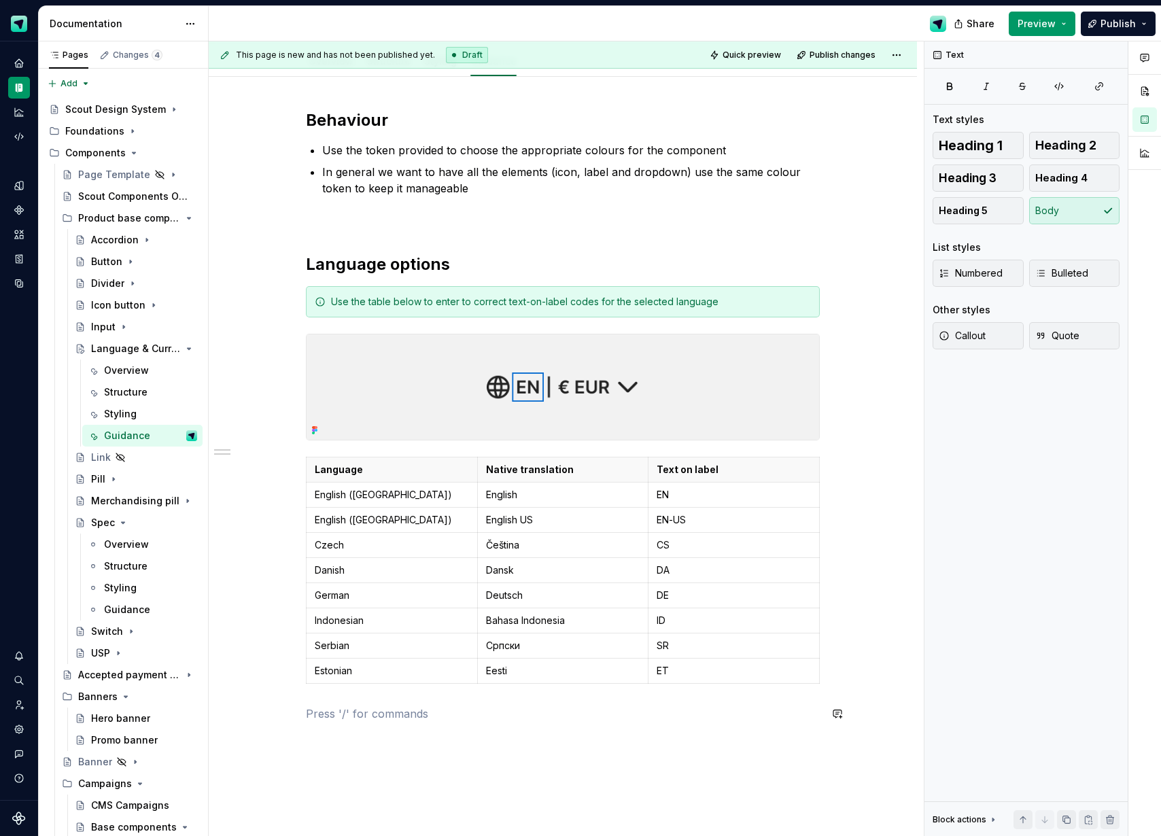
drag, startPoint x: 625, startPoint y: 729, endPoint x: 617, endPoint y: 724, distance: 9.2
click at [624, 729] on div "Behaviour Use the token provided to choose the appropriate colours for the comp…" at bounding box center [563, 423] width 514 height 629
click at [665, 490] on p "EN" at bounding box center [733, 495] width 154 height 14
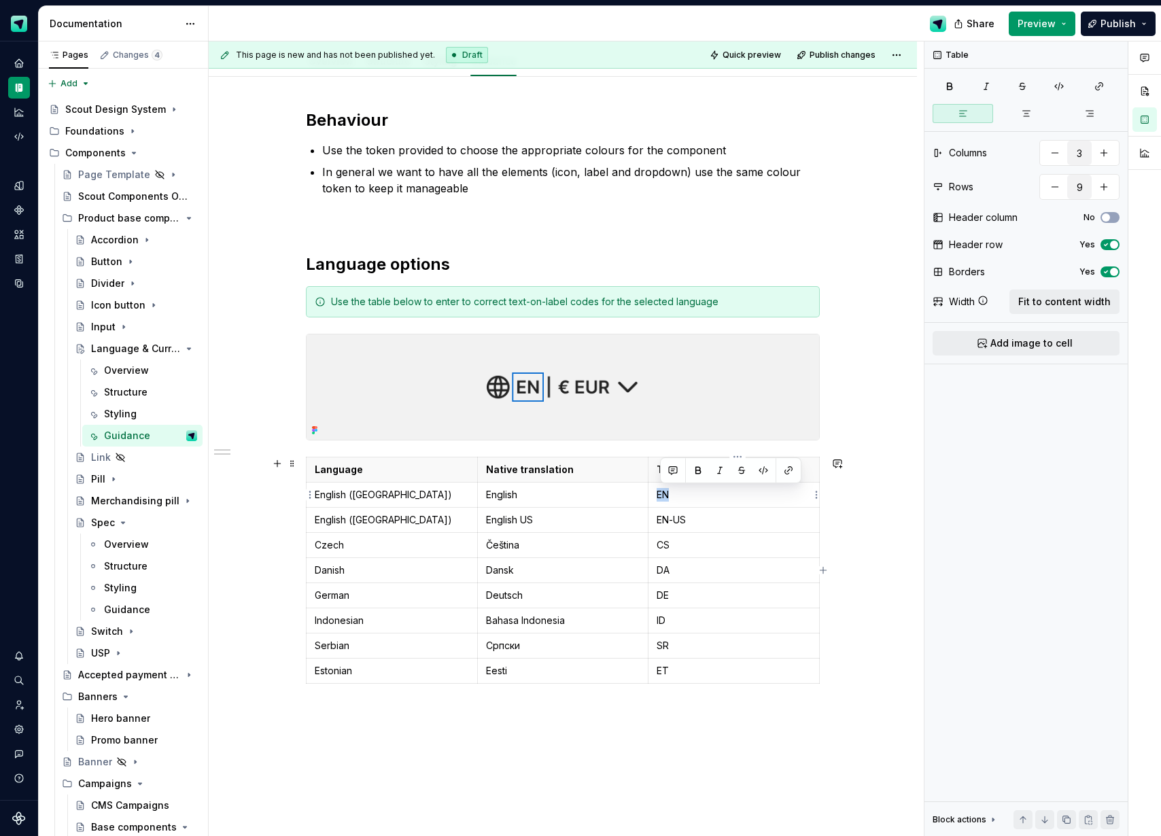
drag, startPoint x: 665, startPoint y: 490, endPoint x: 674, endPoint y: 488, distance: 9.1
click at [665, 489] on p "EN" at bounding box center [733, 495] width 154 height 14
click at [670, 524] on p "EN-US" at bounding box center [733, 520] width 154 height 14
drag, startPoint x: 688, startPoint y: 522, endPoint x: 661, endPoint y: 519, distance: 27.3
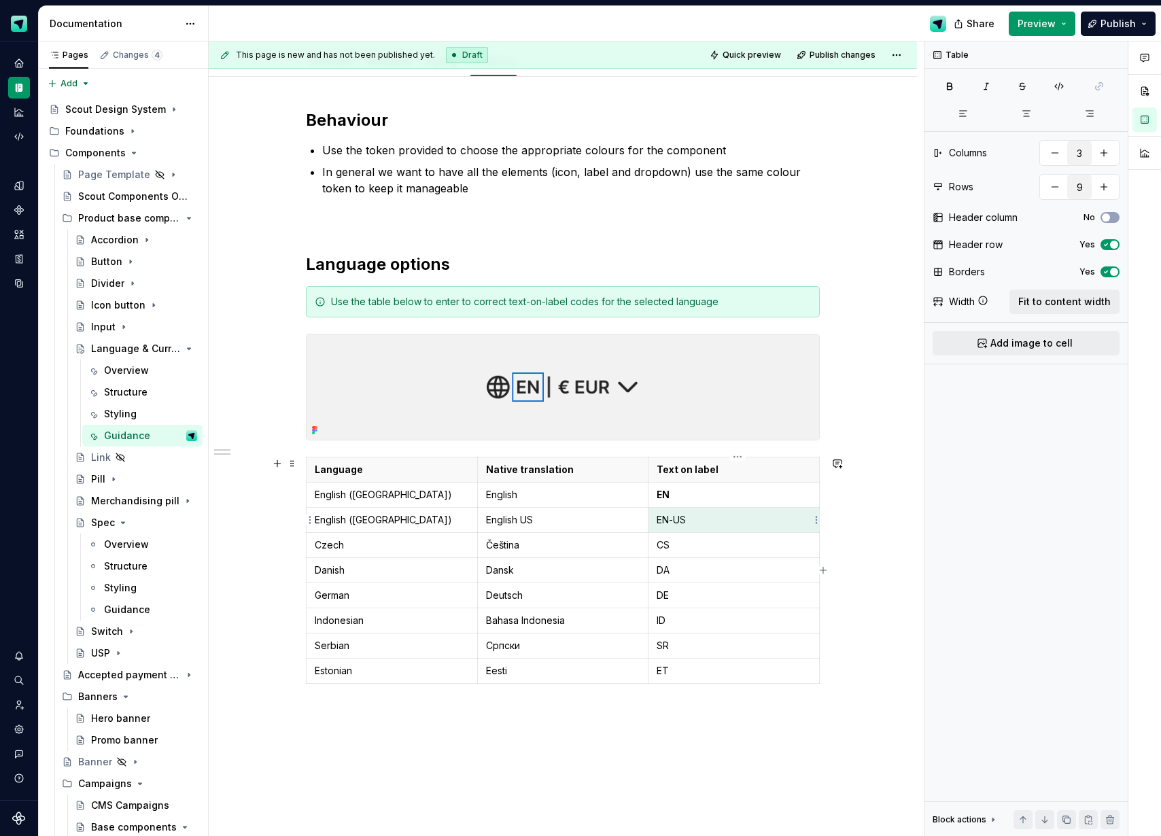
click at [661, 519] on p "EN-US" at bounding box center [733, 520] width 154 height 14
drag, startPoint x: 661, startPoint y: 519, endPoint x: 693, endPoint y: 518, distance: 32.0
click at [693, 518] on p "EN-US" at bounding box center [733, 520] width 154 height 14
click at [668, 545] on p "CS" at bounding box center [733, 545] width 154 height 14
drag, startPoint x: 668, startPoint y: 545, endPoint x: 668, endPoint y: 566, distance: 21.1
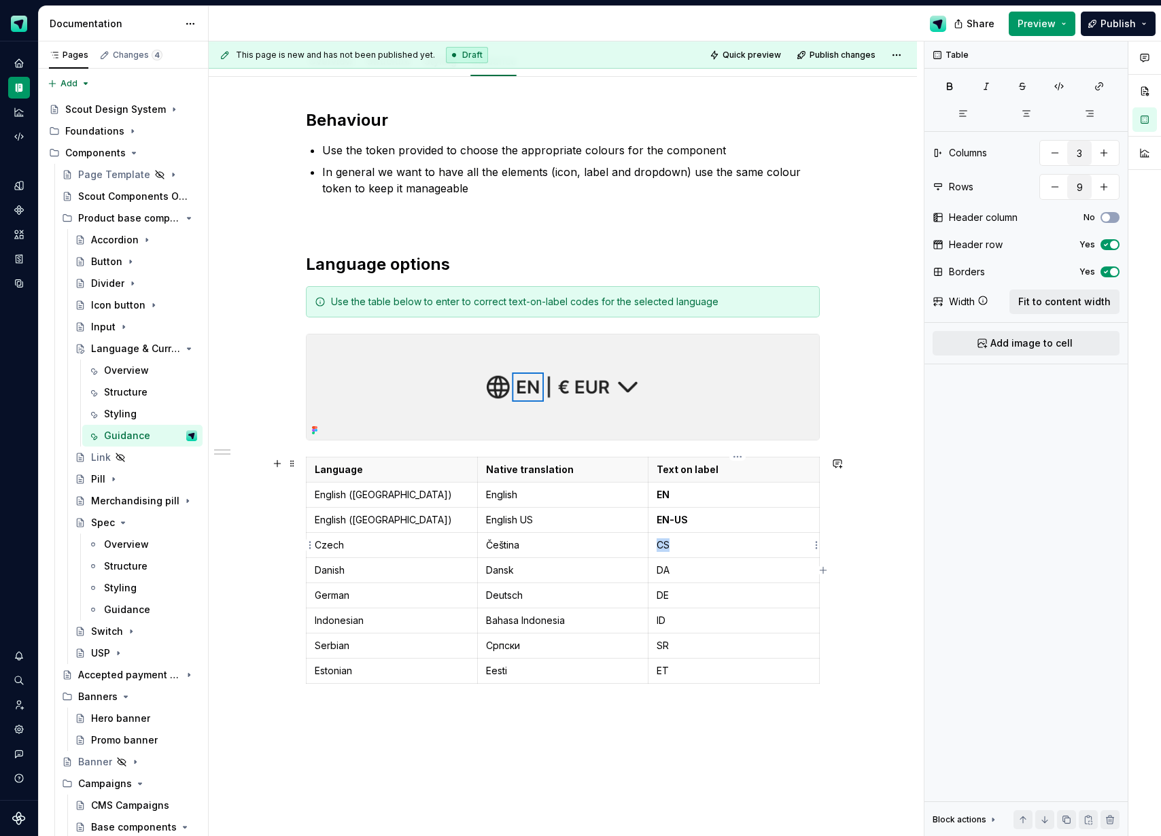
click at [668, 545] on p "CS" at bounding box center [733, 545] width 154 height 14
click at [669, 572] on p "DA" at bounding box center [733, 570] width 154 height 14
click at [667, 597] on p "DE" at bounding box center [733, 596] width 154 height 14
drag, startPoint x: 667, startPoint y: 597, endPoint x: 665, endPoint y: 606, distance: 9.1
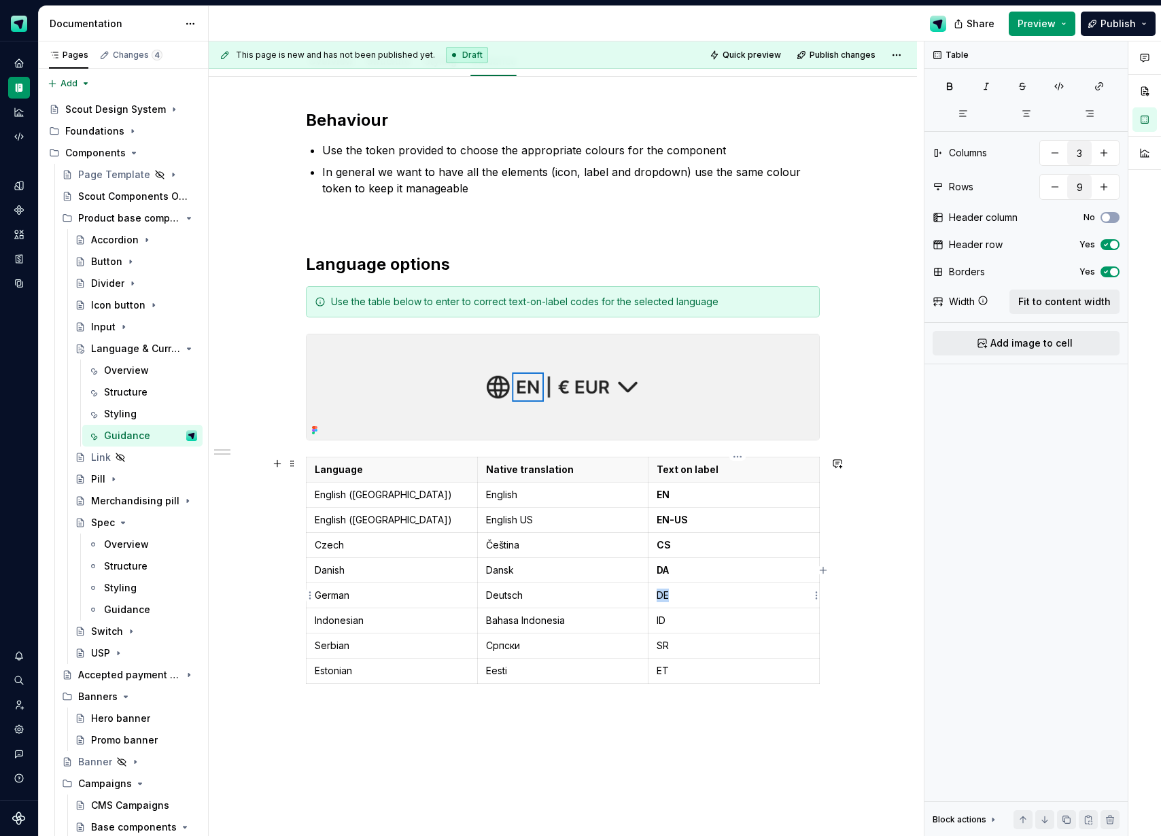
click at [667, 597] on p "DE" at bounding box center [733, 596] width 154 height 14
click at [663, 616] on p "ID" at bounding box center [733, 621] width 154 height 14
click at [665, 646] on p "SR" at bounding box center [733, 646] width 154 height 14
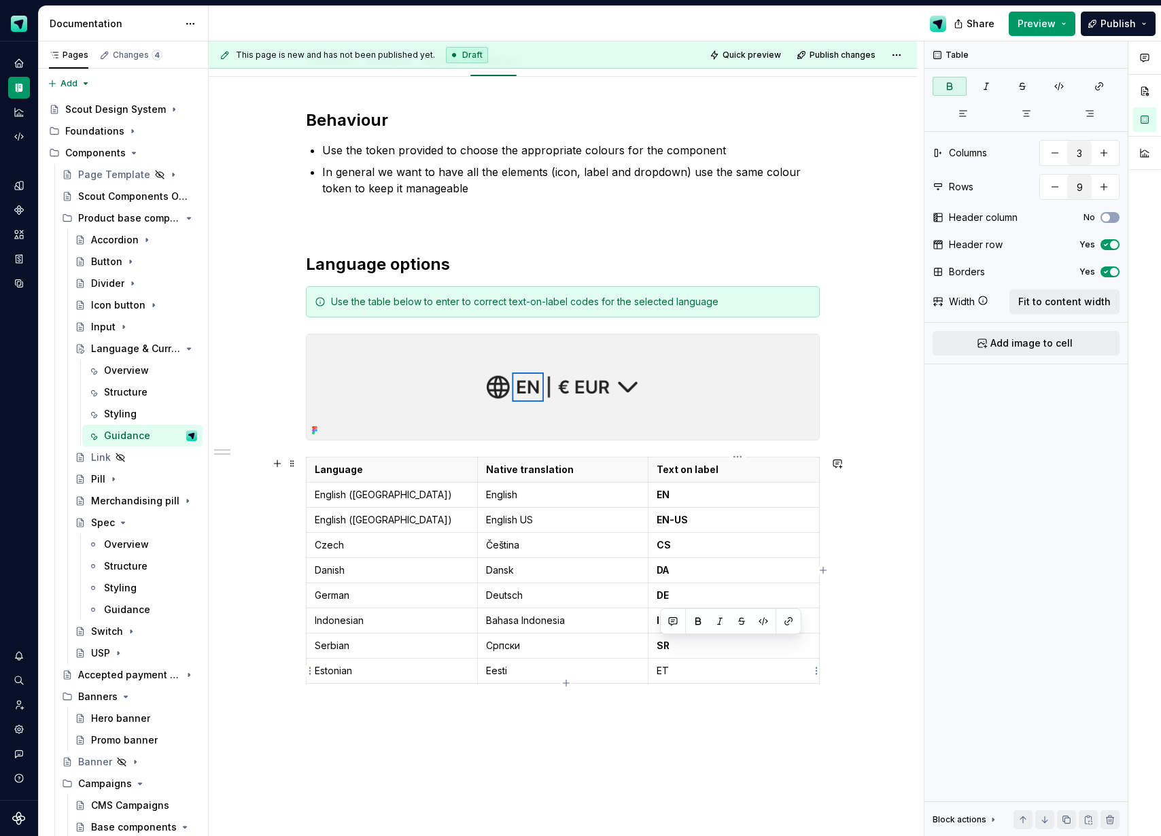
click at [668, 667] on p "ET" at bounding box center [733, 671] width 154 height 14
click at [675, 741] on div "Behaviour Use the token provided to choose the appropriate colours for the comp…" at bounding box center [563, 533] width 708 height 912
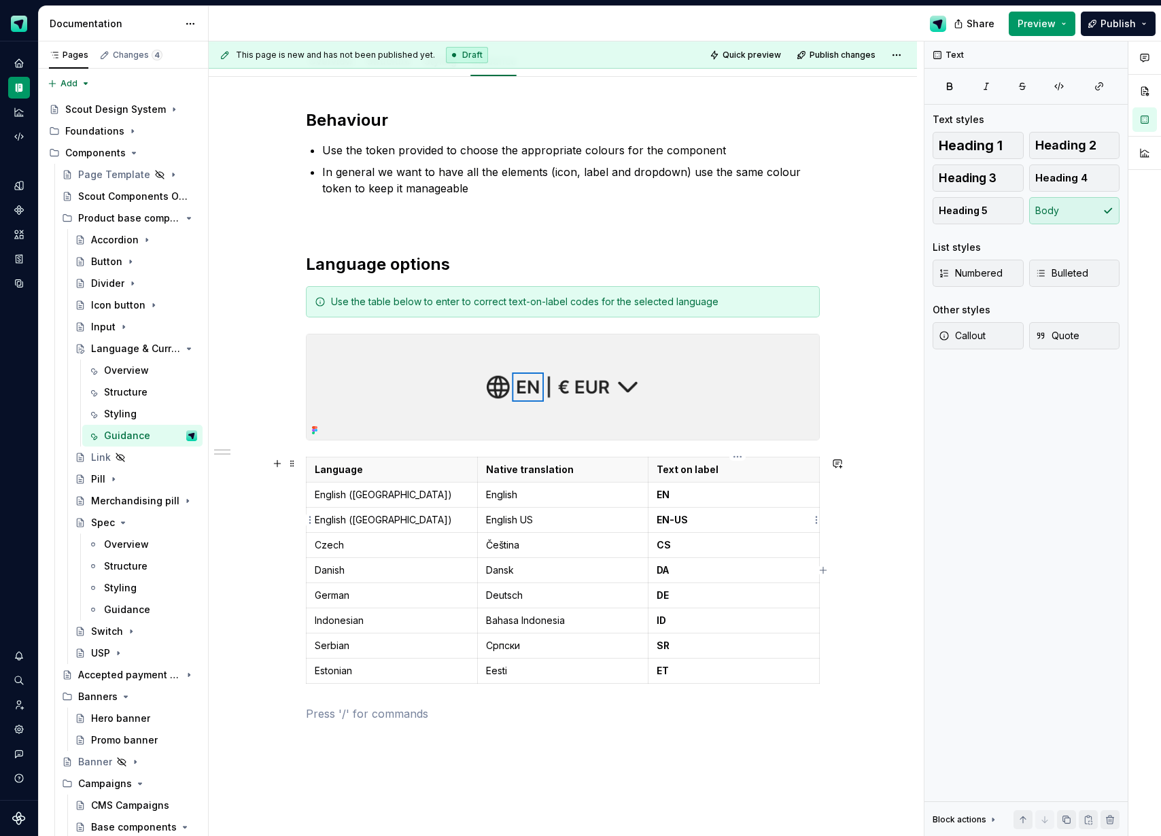
click at [775, 491] on p "EN" at bounding box center [733, 495] width 154 height 14
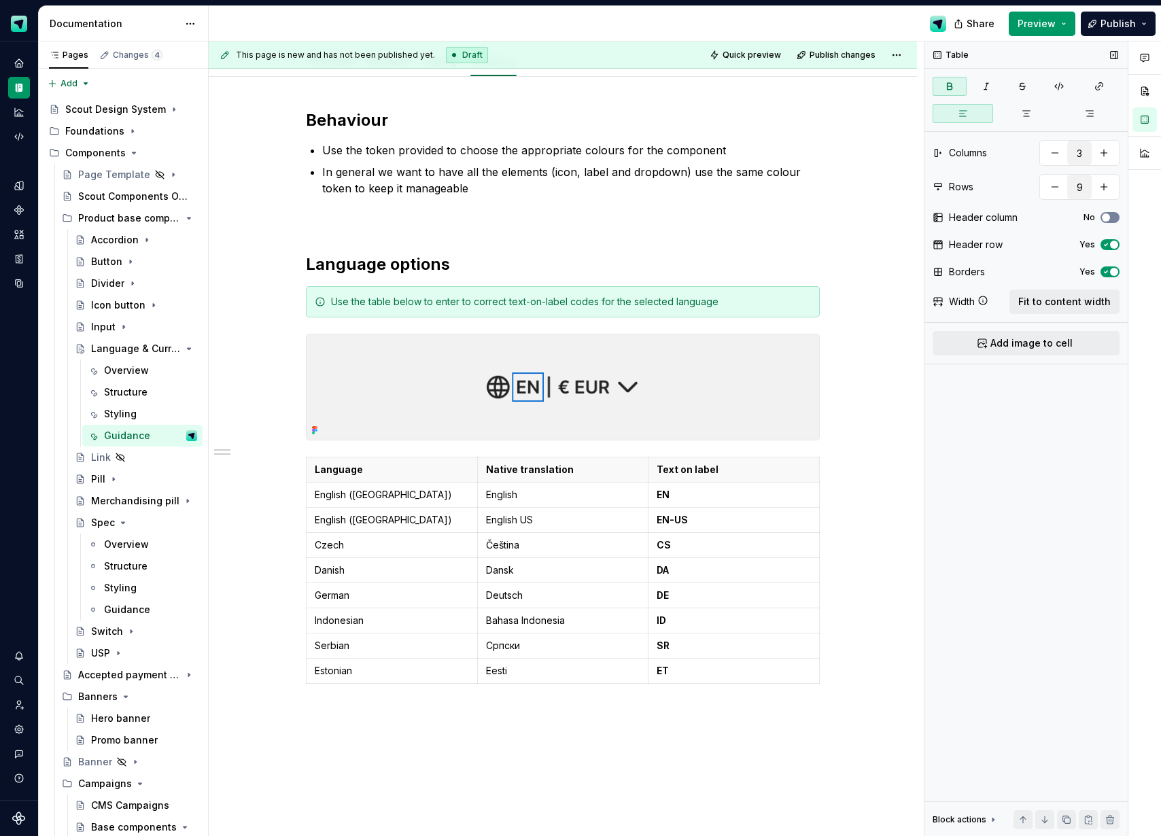
click at [1104, 215] on span "button" at bounding box center [1106, 217] width 8 height 8
click at [1110, 217] on span "button" at bounding box center [1114, 217] width 8 height 8
click at [593, 733] on div "Behaviour Use the token provided to choose the appropriate colours for the comp…" at bounding box center [563, 423] width 514 height 629
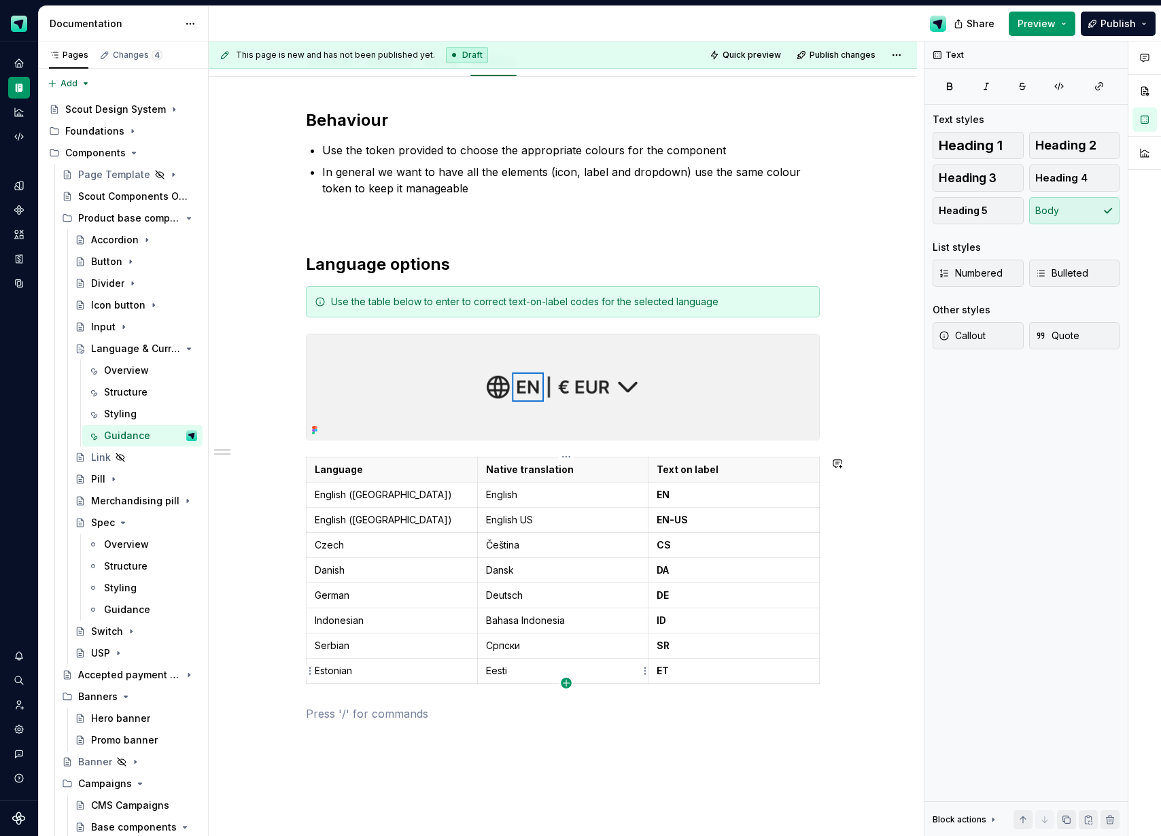
click at [567, 683] on icon "button" at bounding box center [566, 683] width 11 height 11
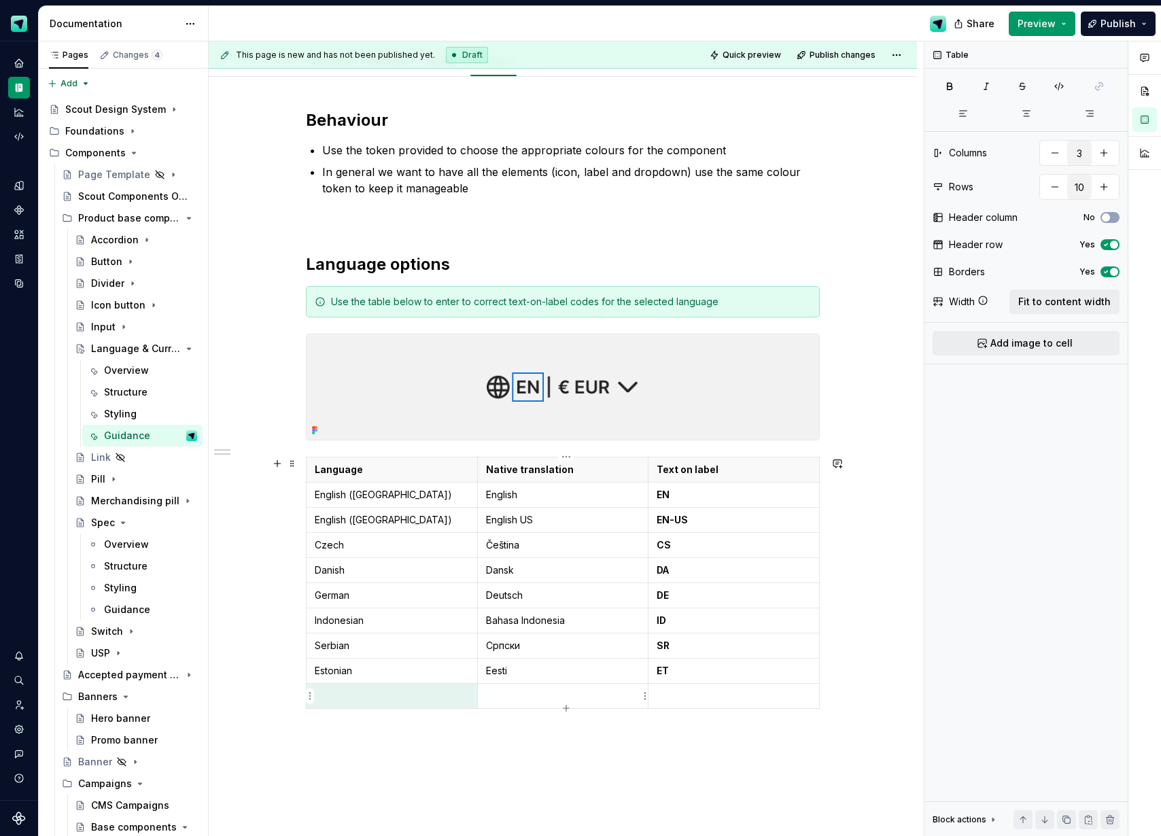
click at [542, 695] on p at bounding box center [563, 696] width 154 height 14
click at [426, 697] on p at bounding box center [392, 696] width 154 height 14
click at [514, 734] on p at bounding box center [563, 739] width 514 height 16
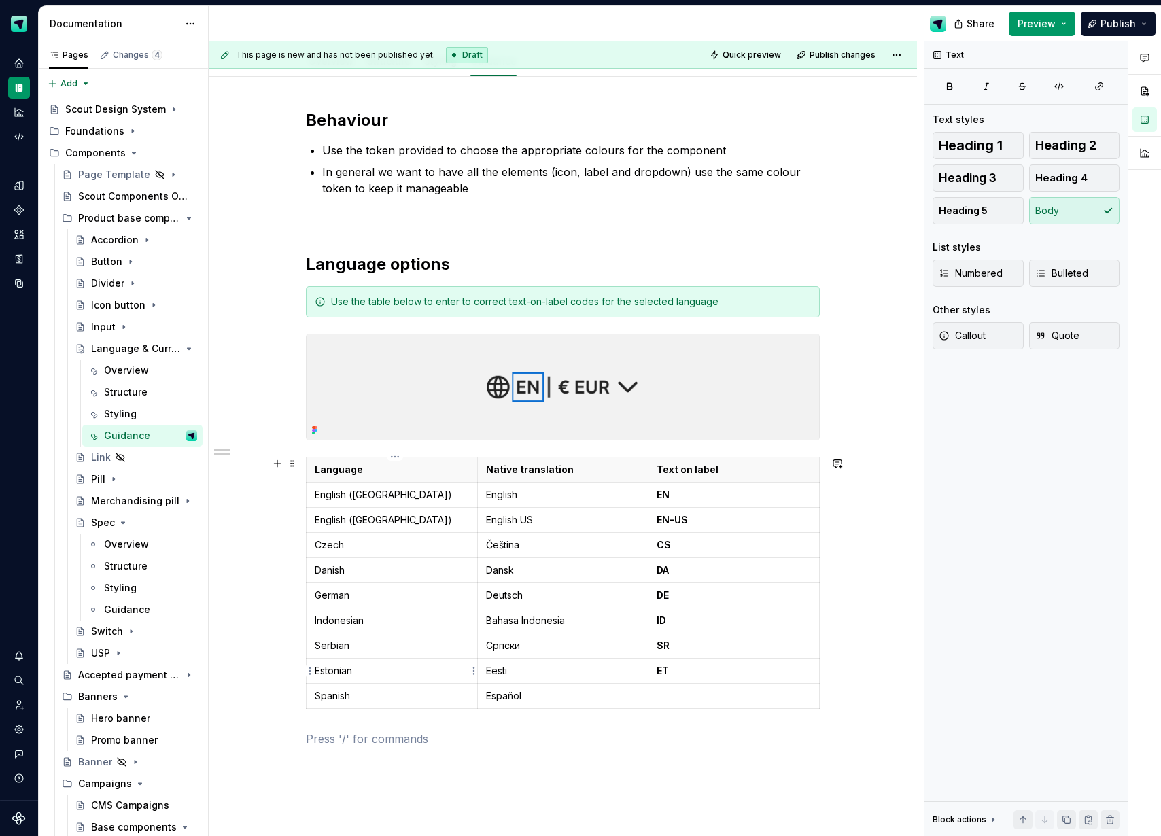
click at [309, 669] on html "Scout Design System Design system data Documentation Share Preview Publish Page…" at bounding box center [580, 418] width 1161 height 836
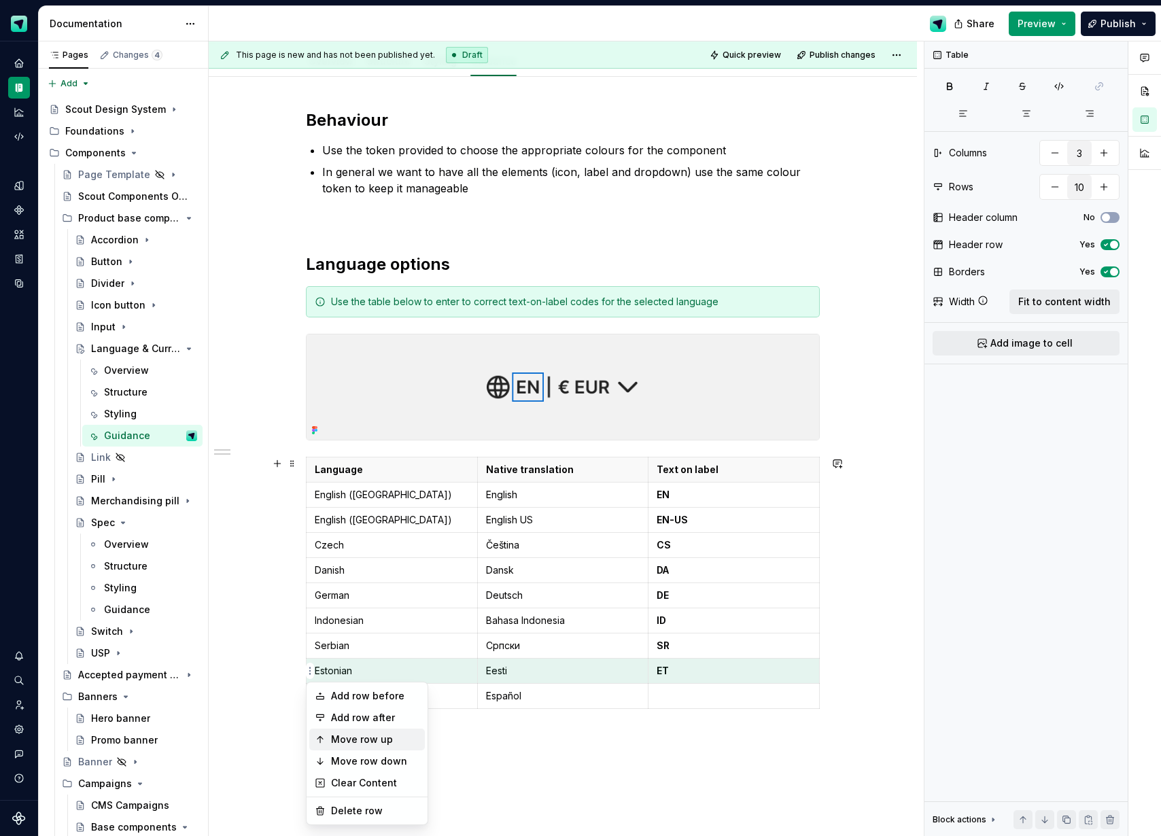
click at [359, 735] on div "Move row up" at bounding box center [375, 740] width 88 height 14
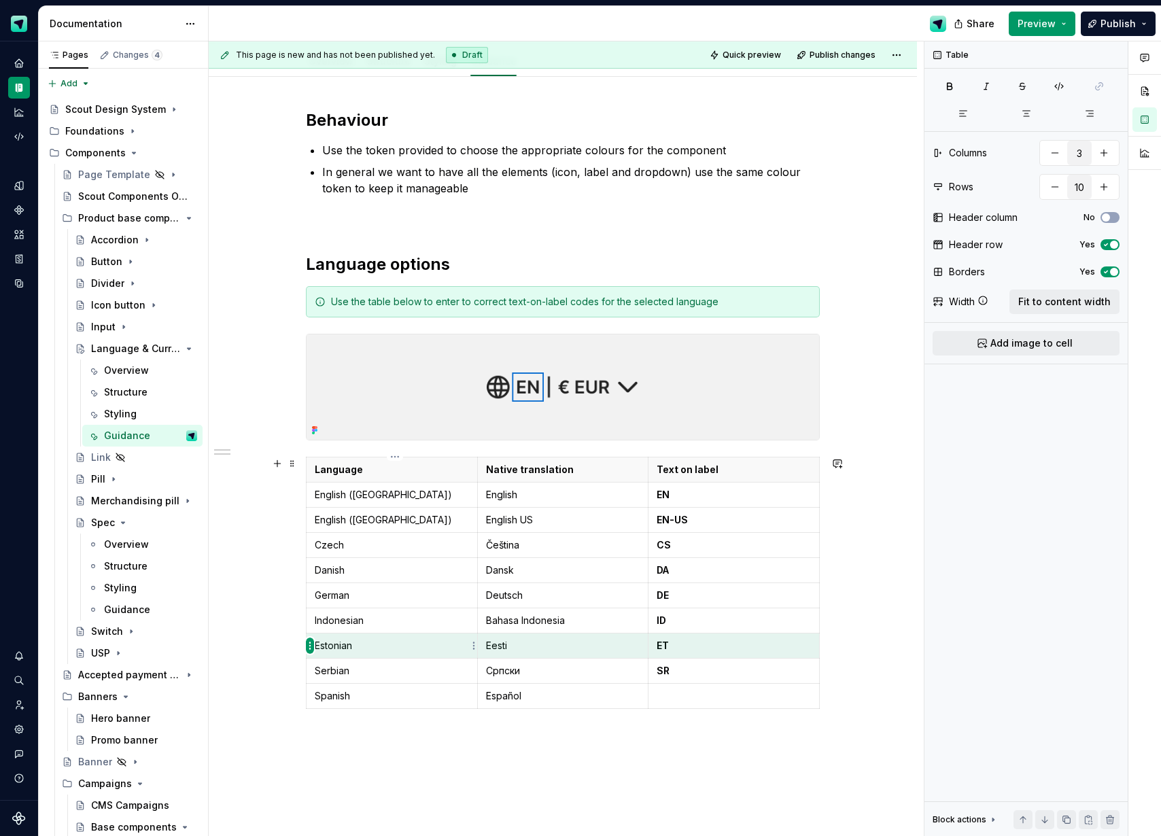
click at [311, 645] on html "Scout Design System Design system data Documentation Share Preview Publish Page…" at bounding box center [580, 418] width 1161 height 836
click at [370, 715] on div "Move row up" at bounding box center [375, 714] width 88 height 14
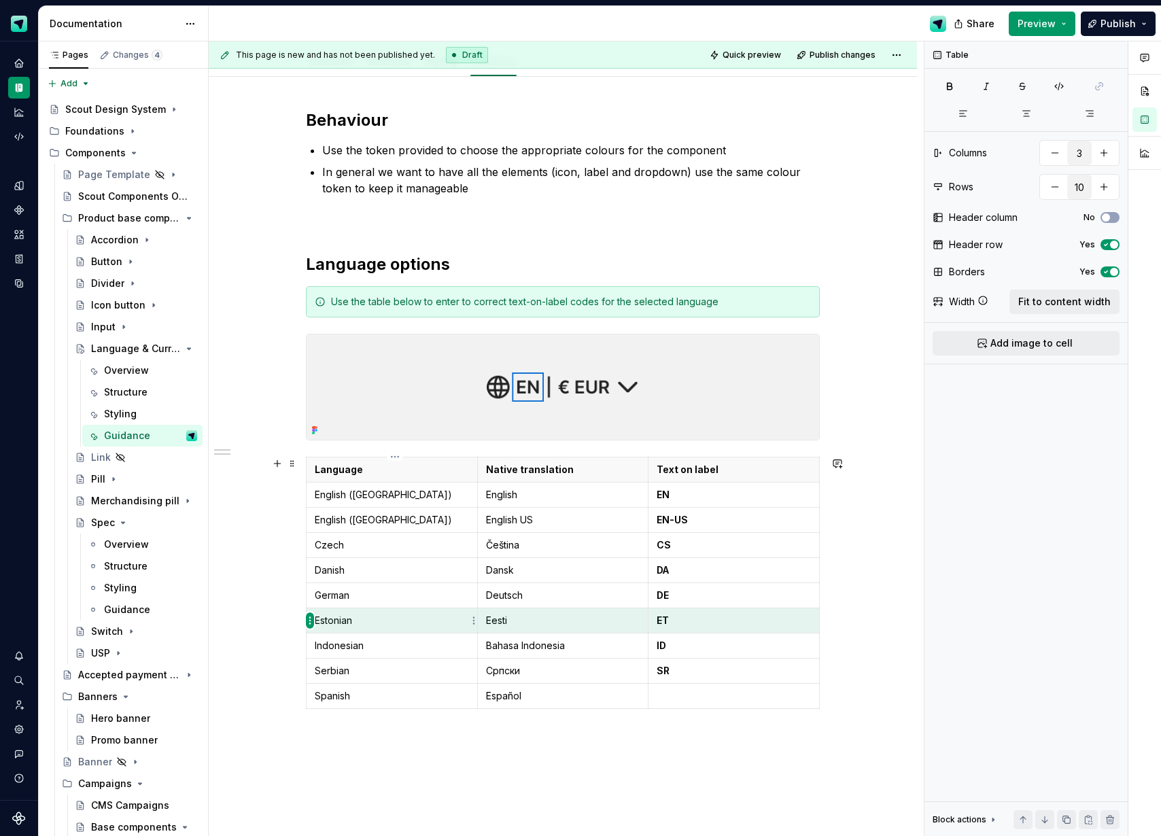
click at [311, 622] on html "Scout Design System Design system data Documentation Share Preview Publish Page…" at bounding box center [580, 418] width 1161 height 836
click at [381, 689] on div "Move row up" at bounding box center [375, 689] width 88 height 14
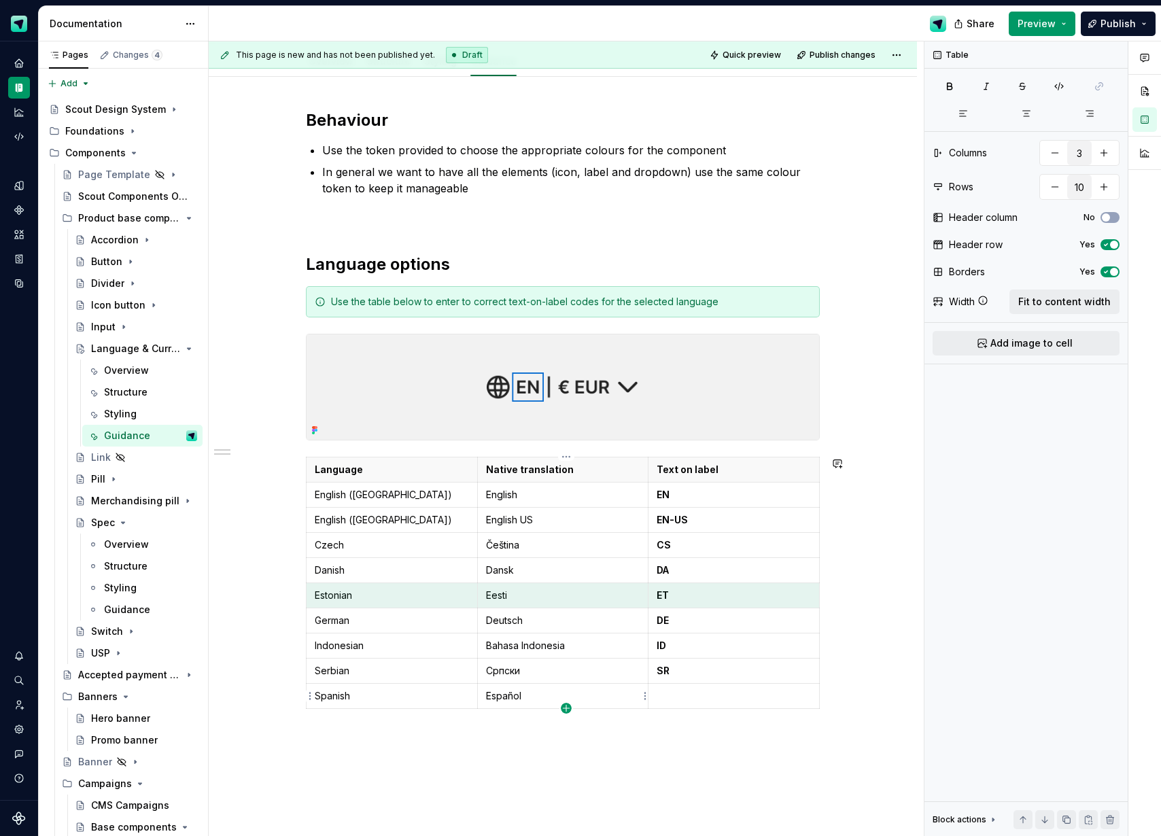
click at [563, 708] on icon "button" at bounding box center [566, 708] width 11 height 11
type input "11"
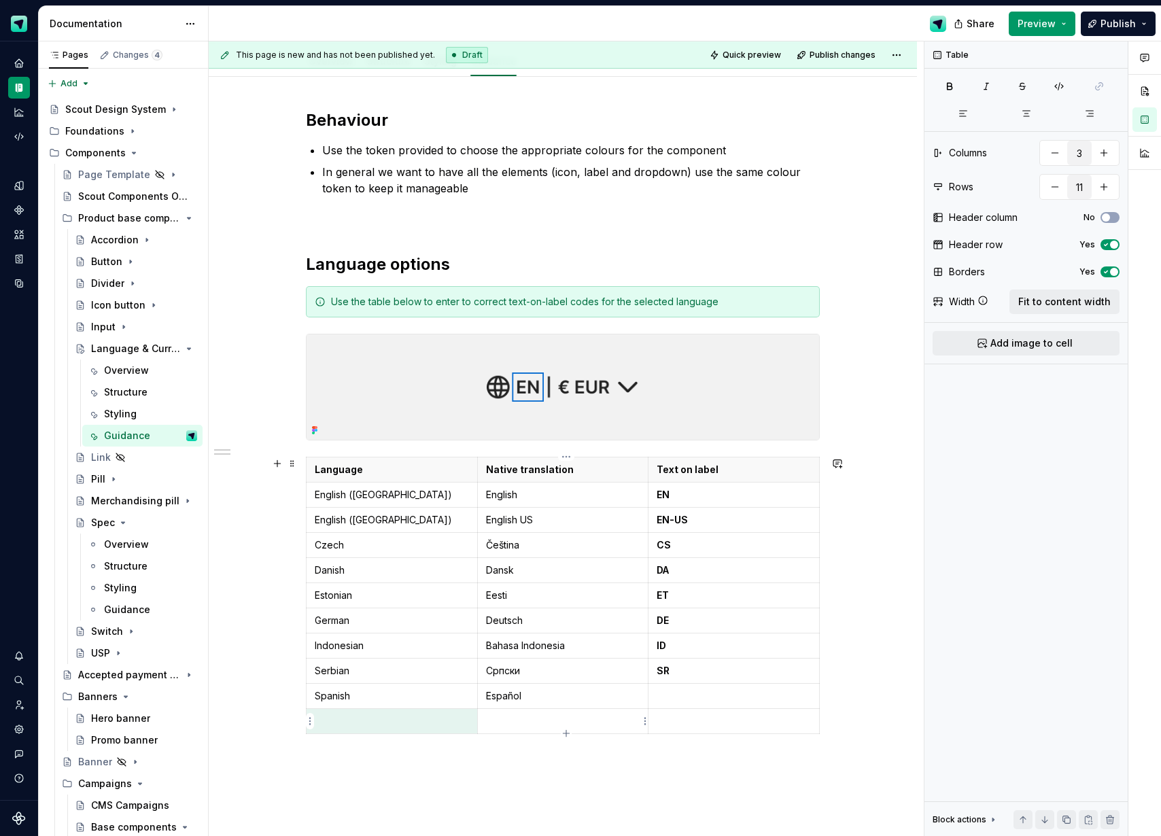
click at [524, 720] on p at bounding box center [563, 721] width 154 height 14
click at [400, 720] on p at bounding box center [392, 721] width 154 height 14
click at [309, 716] on html "Scout Design System Design system data Documentation Share Preview Publish Page…" at bounding box center [580, 418] width 1161 height 836
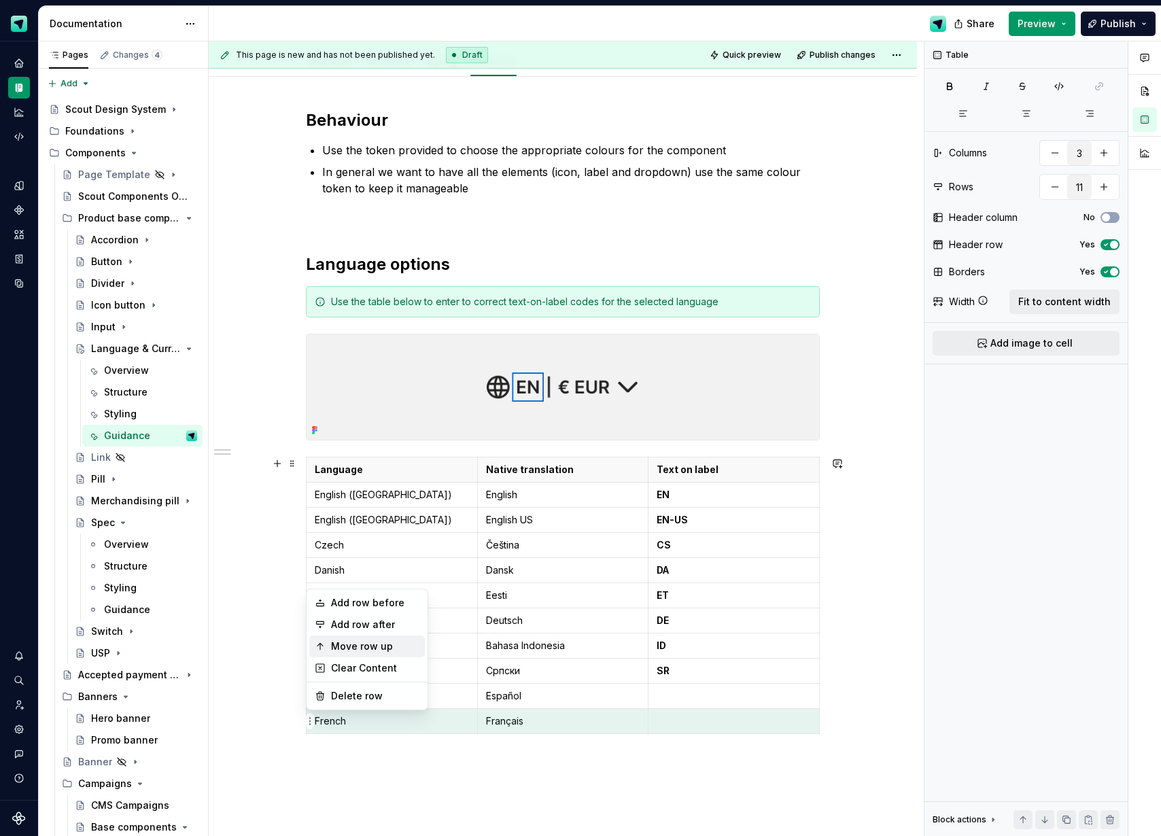
click at [347, 640] on div "Move row up" at bounding box center [375, 646] width 88 height 14
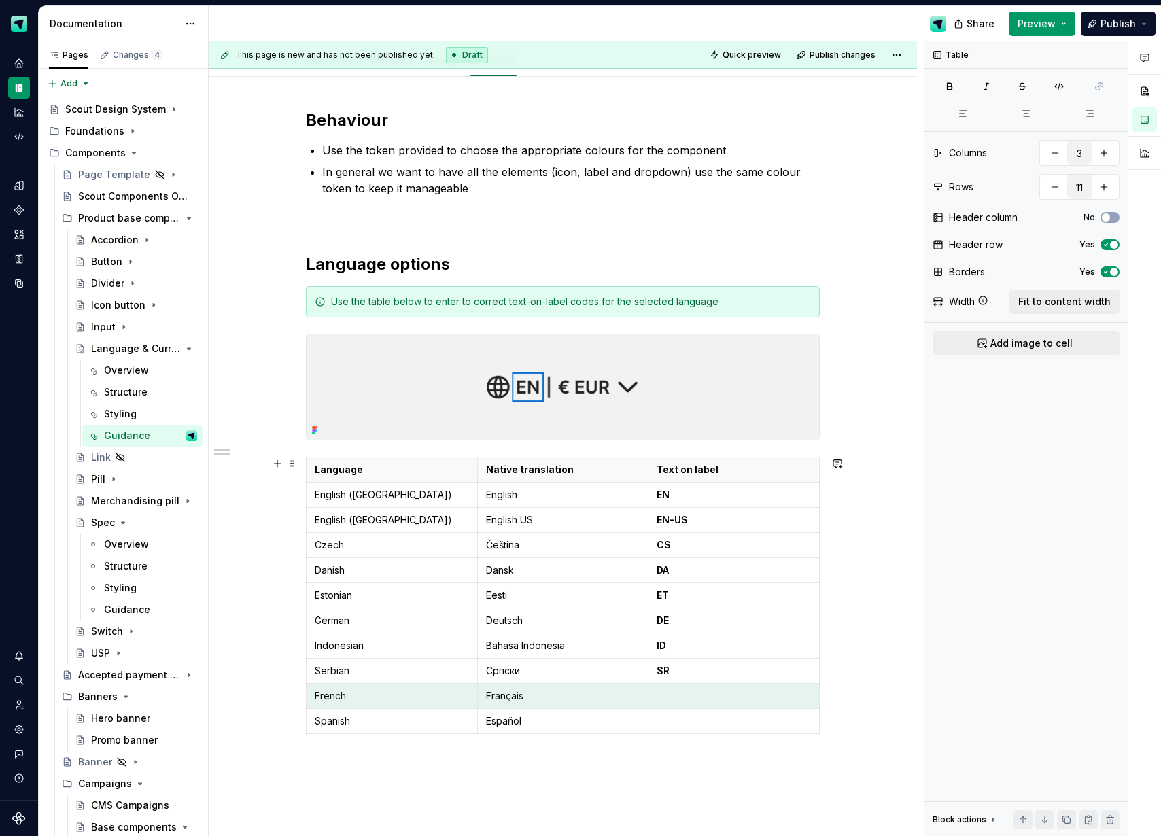
click at [314, 694] on td "French" at bounding box center [391, 695] width 171 height 25
click at [299, 694] on html "Scout Design System Design system data Documentation Share Preview Publish Page…" at bounding box center [580, 418] width 1161 height 836
click at [332, 597] on div "Move row up" at bounding box center [375, 600] width 88 height 14
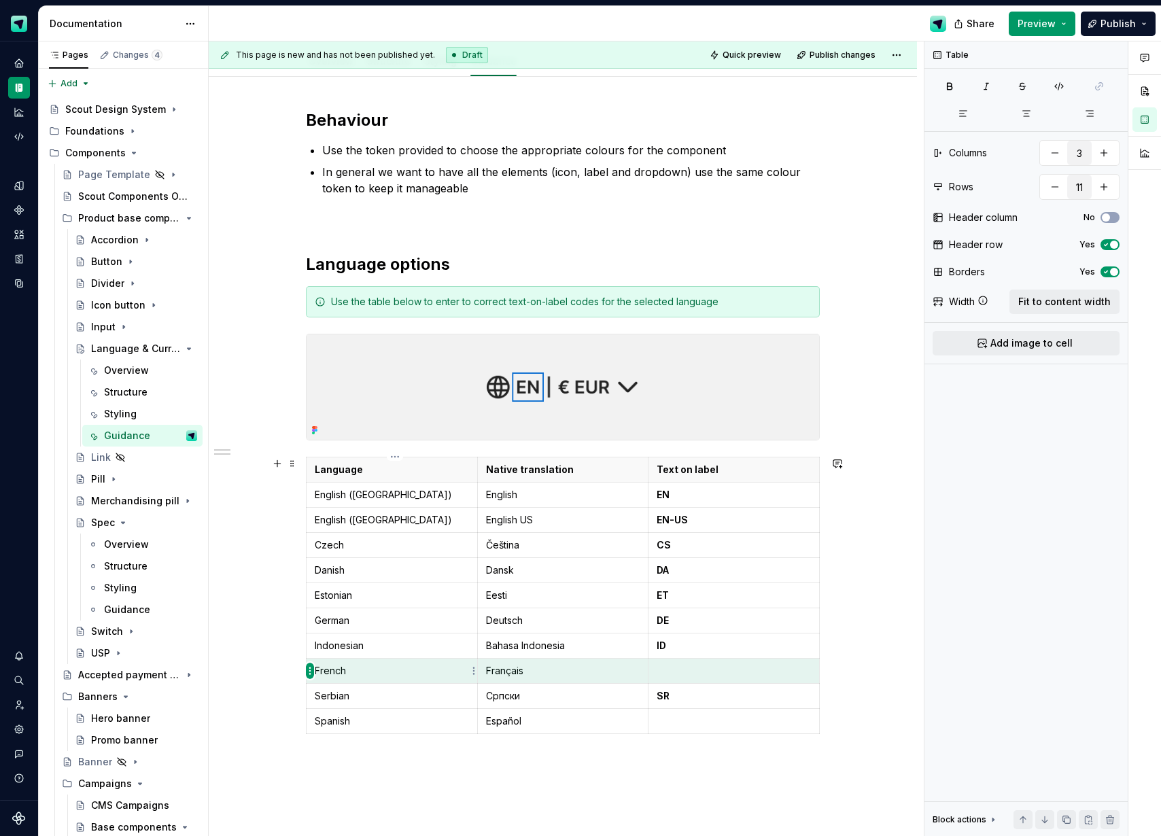
click at [308, 669] on html "Scout Design System Design system data Documentation Share Preview Publish Page…" at bounding box center [580, 418] width 1161 height 836
click at [351, 734] on div "Move row up" at bounding box center [375, 740] width 88 height 14
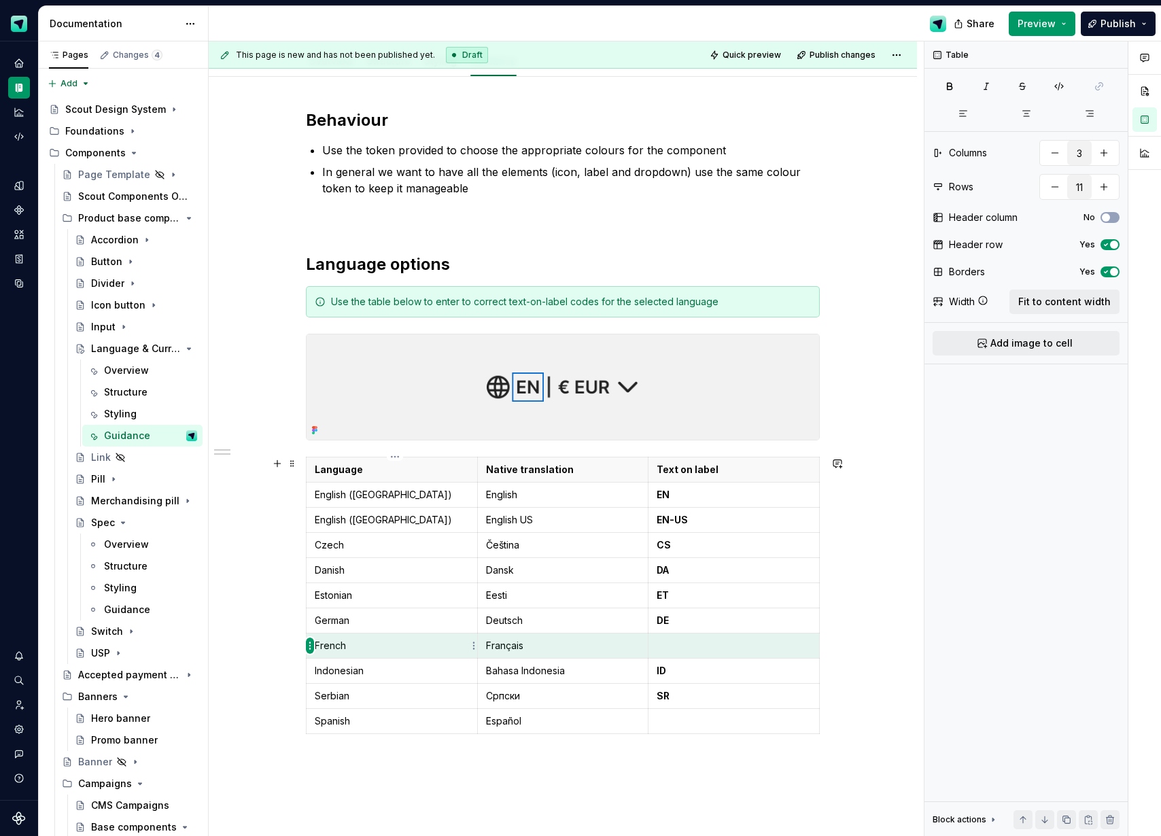
click at [313, 648] on html "Scout Design System Design system data Documentation Share Preview Publish Page…" at bounding box center [580, 418] width 1161 height 836
click at [374, 714] on div "Move row up" at bounding box center [375, 714] width 88 height 14
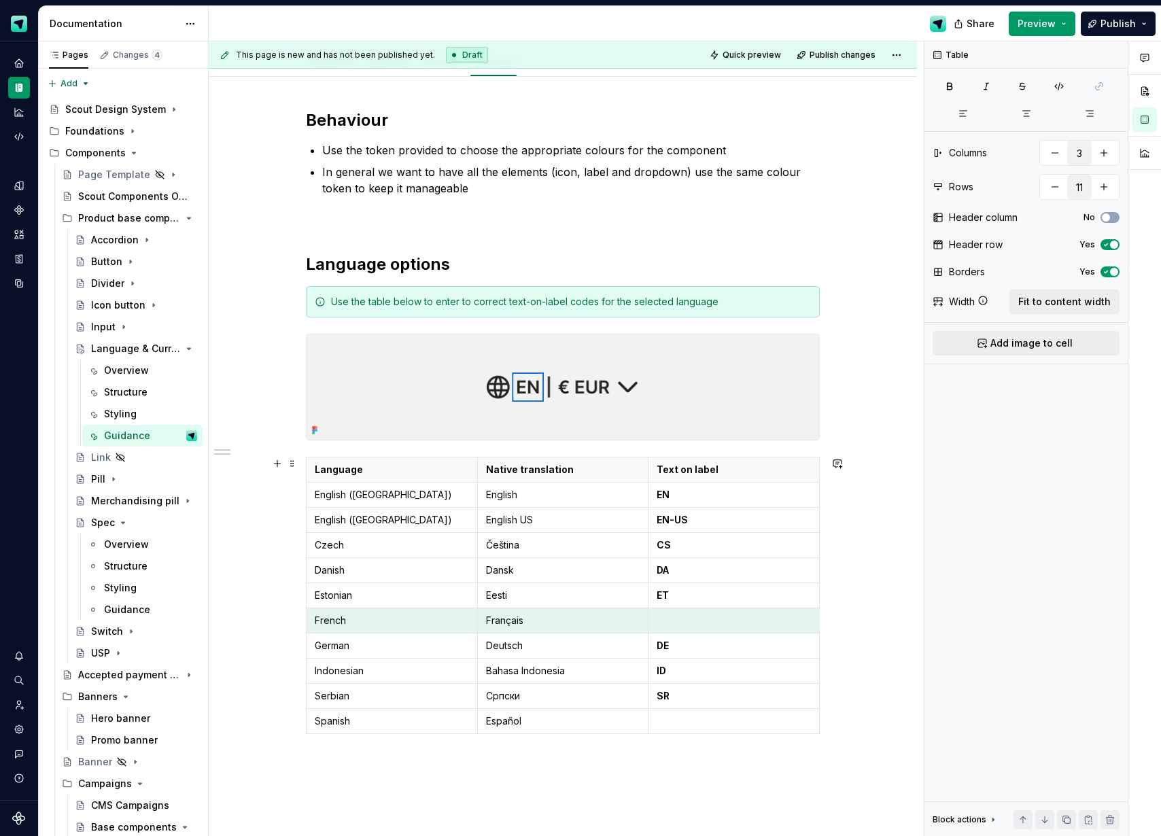
type textarea "*"
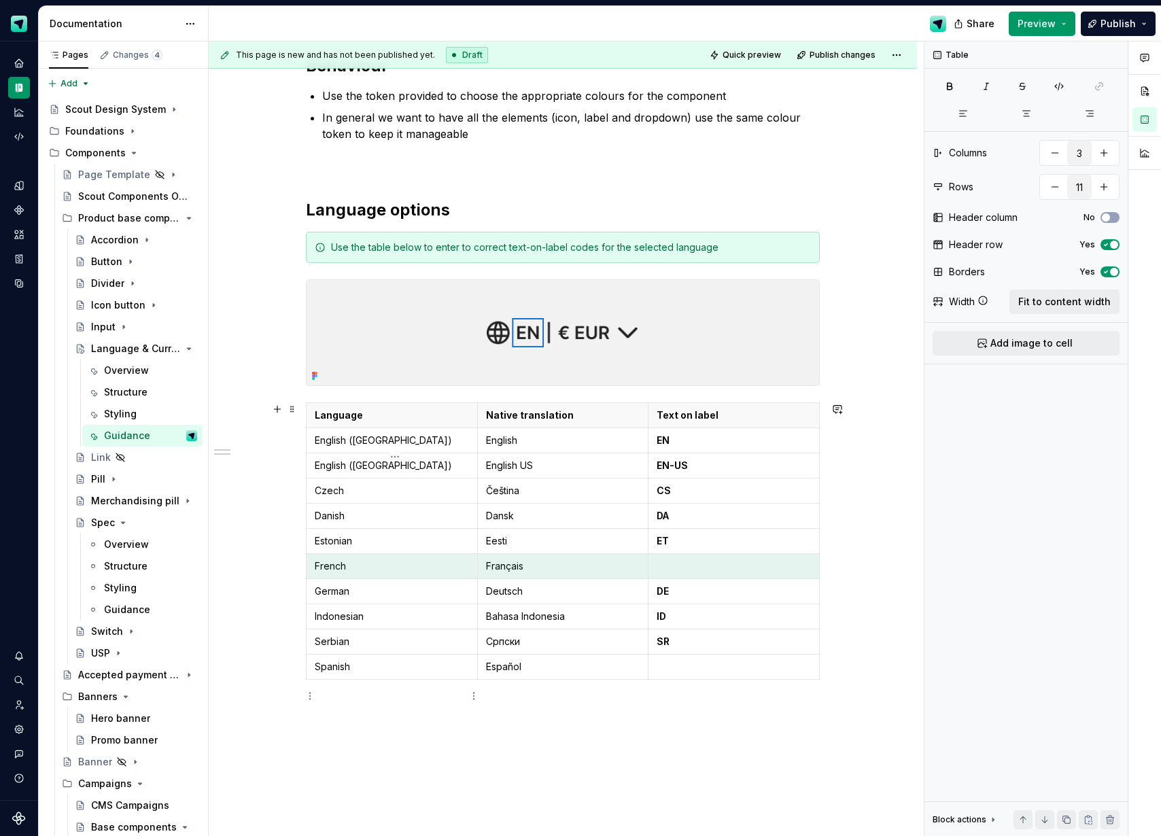
scroll to position [214, 0]
click at [304, 489] on div "Behaviour Use the token provided to choose the appropriate colours for the comp…" at bounding box center [563, 503] width 708 height 962
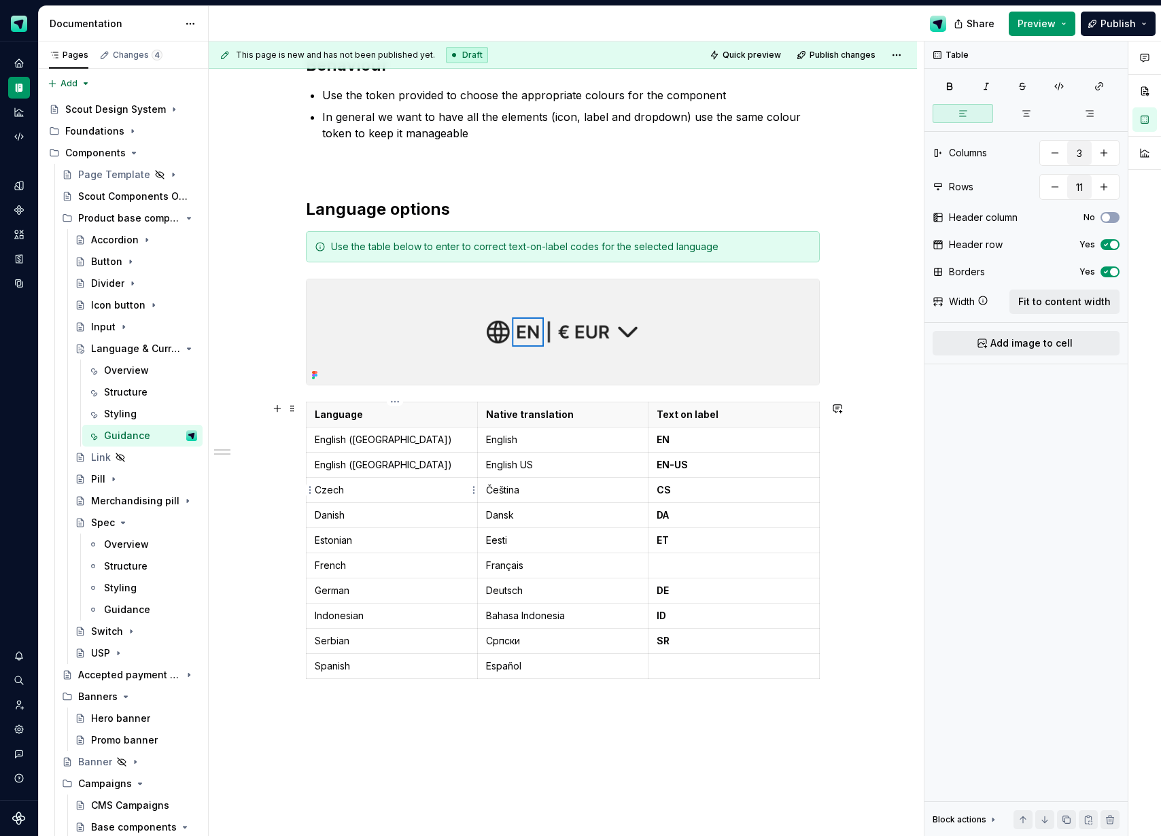
click at [309, 488] on html "Scout Design System Design system data Documentation Share Preview Publish Page…" at bounding box center [580, 418] width 1161 height 836
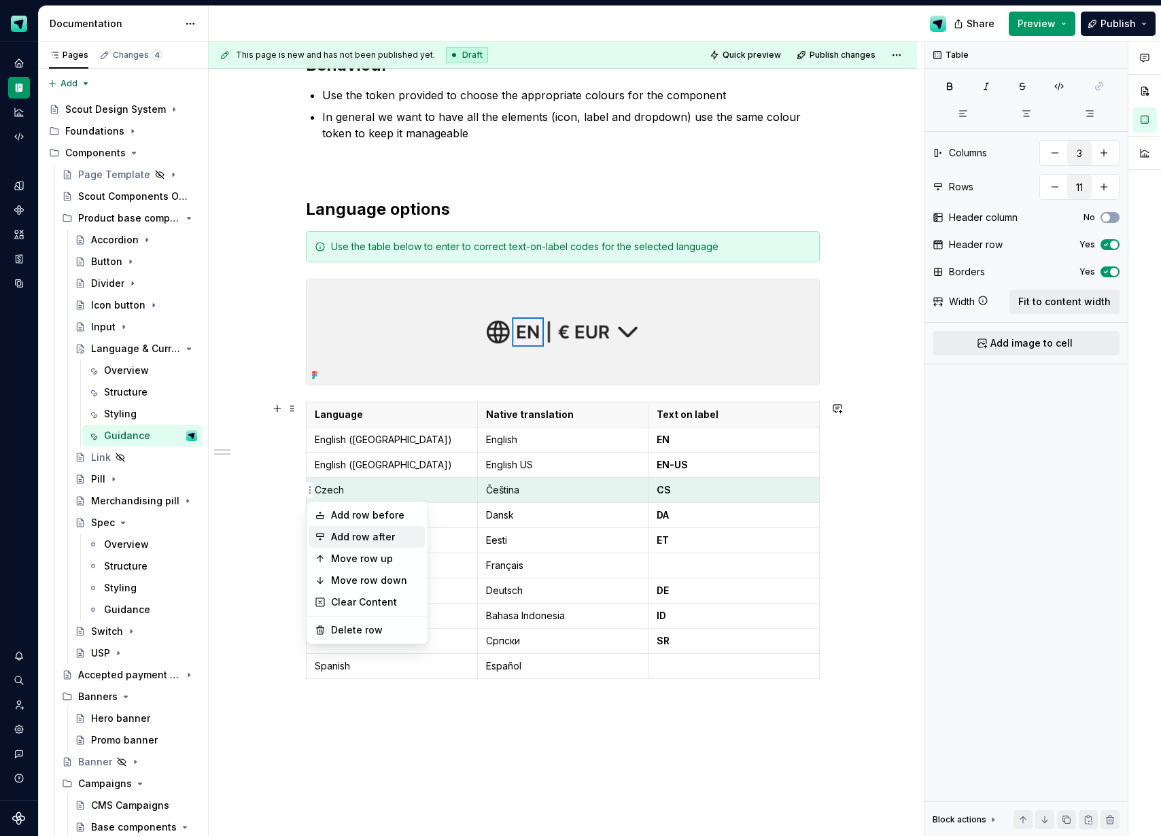
click at [340, 539] on div "Add row after" at bounding box center [375, 537] width 88 height 14
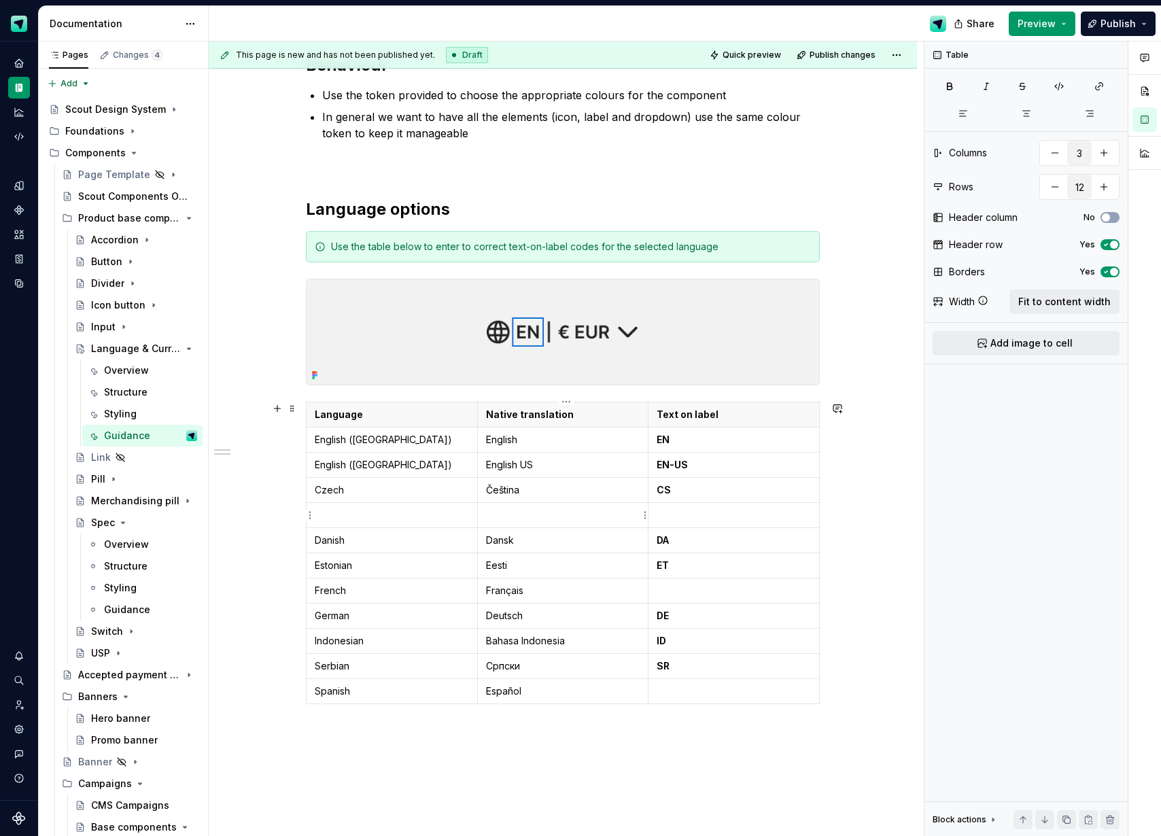
click at [503, 517] on p at bounding box center [563, 515] width 154 height 14
click at [384, 512] on p at bounding box center [392, 515] width 154 height 14
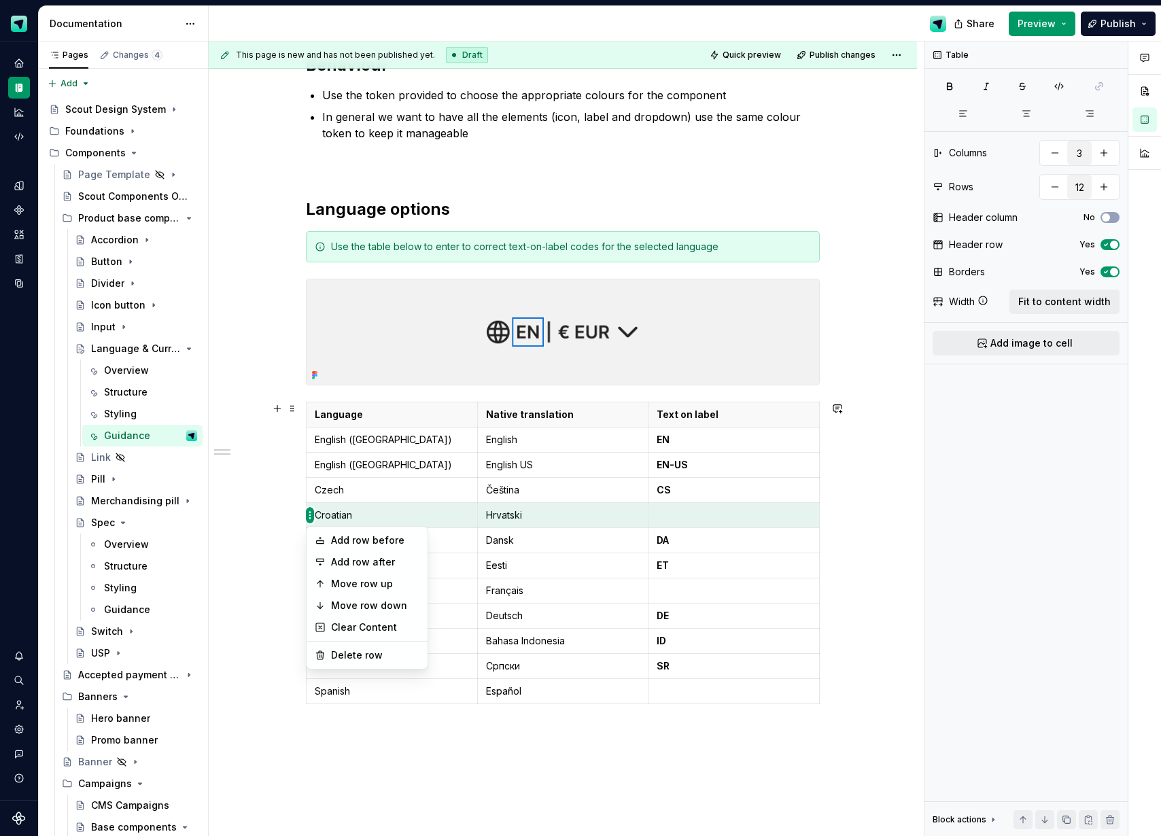
click at [310, 516] on html "Scout Design System Design system data Documentation Share Preview Publish Page…" at bounding box center [580, 418] width 1161 height 836
click at [358, 579] on div "Move row up" at bounding box center [375, 584] width 88 height 14
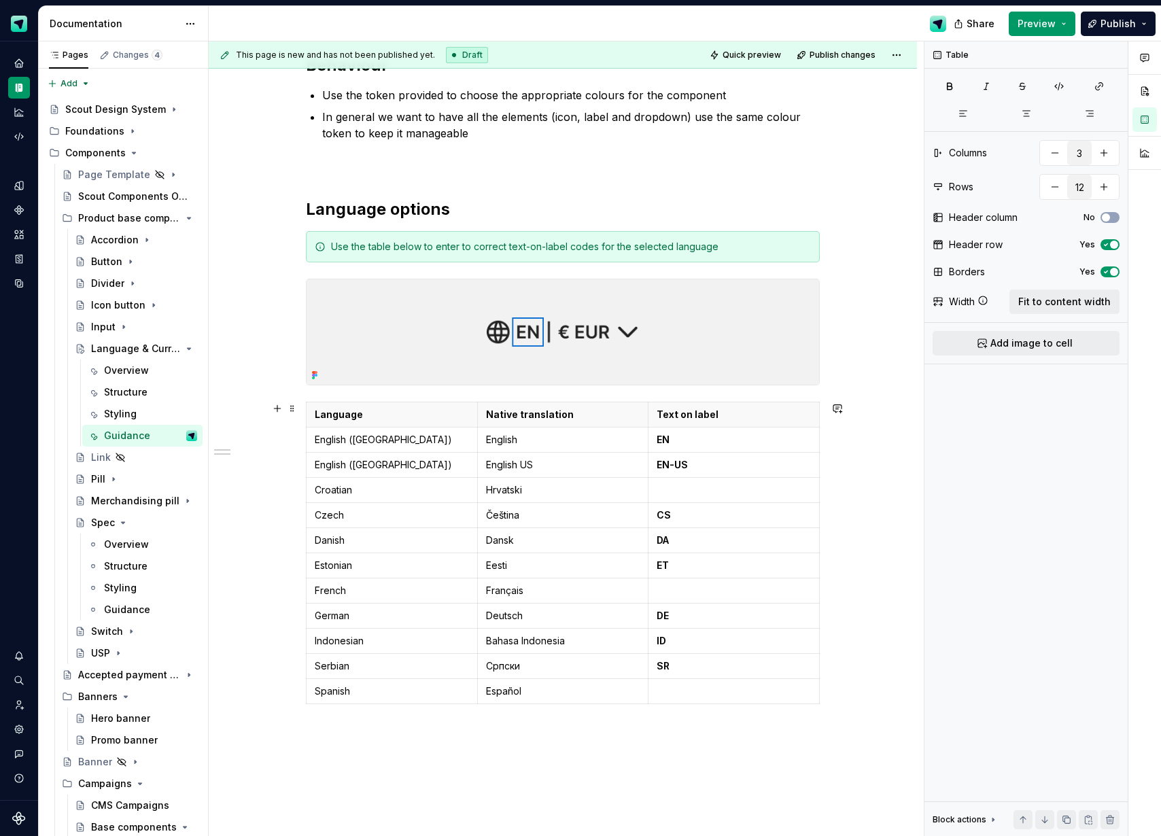
click at [567, 402] on th "Native translation" at bounding box center [562, 414] width 171 height 25
click at [565, 404] on html "Scout Design System Design system data Documentation Share Preview Publish Page…" at bounding box center [580, 418] width 1161 height 836
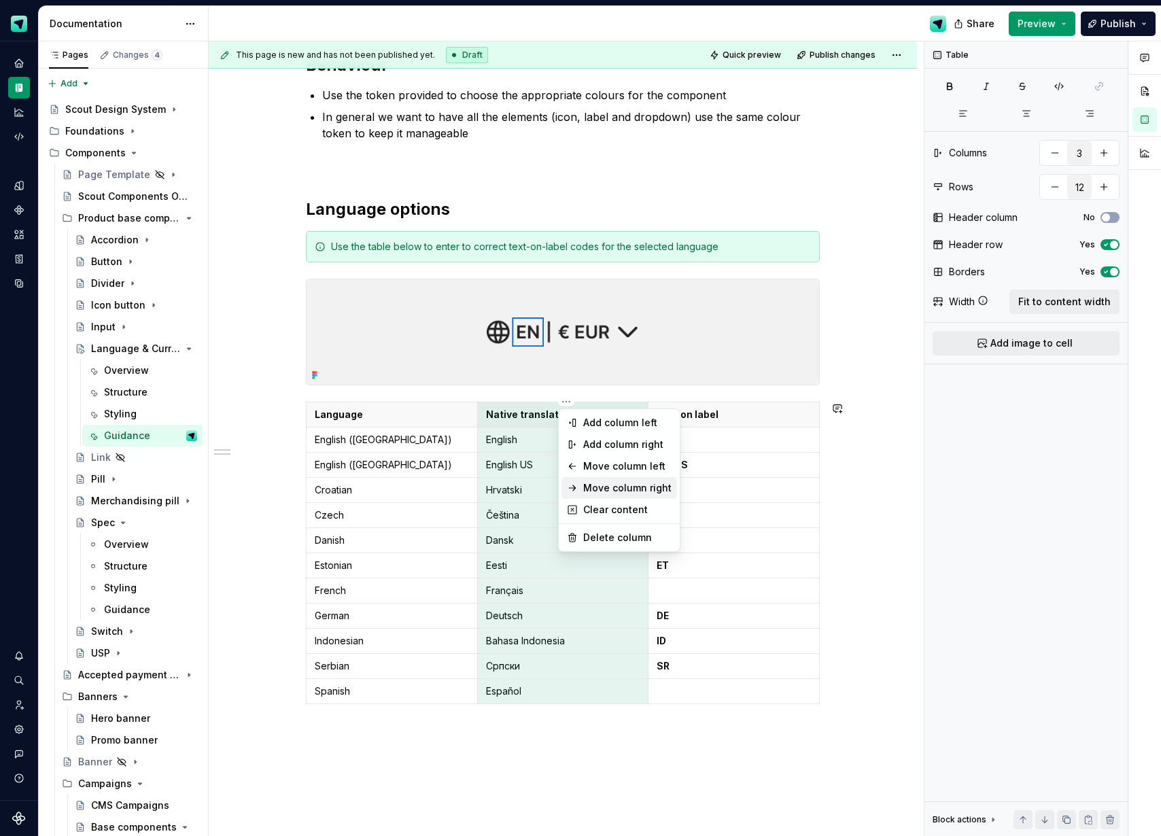
click at [617, 481] on div "Move column right" at bounding box center [627, 488] width 88 height 14
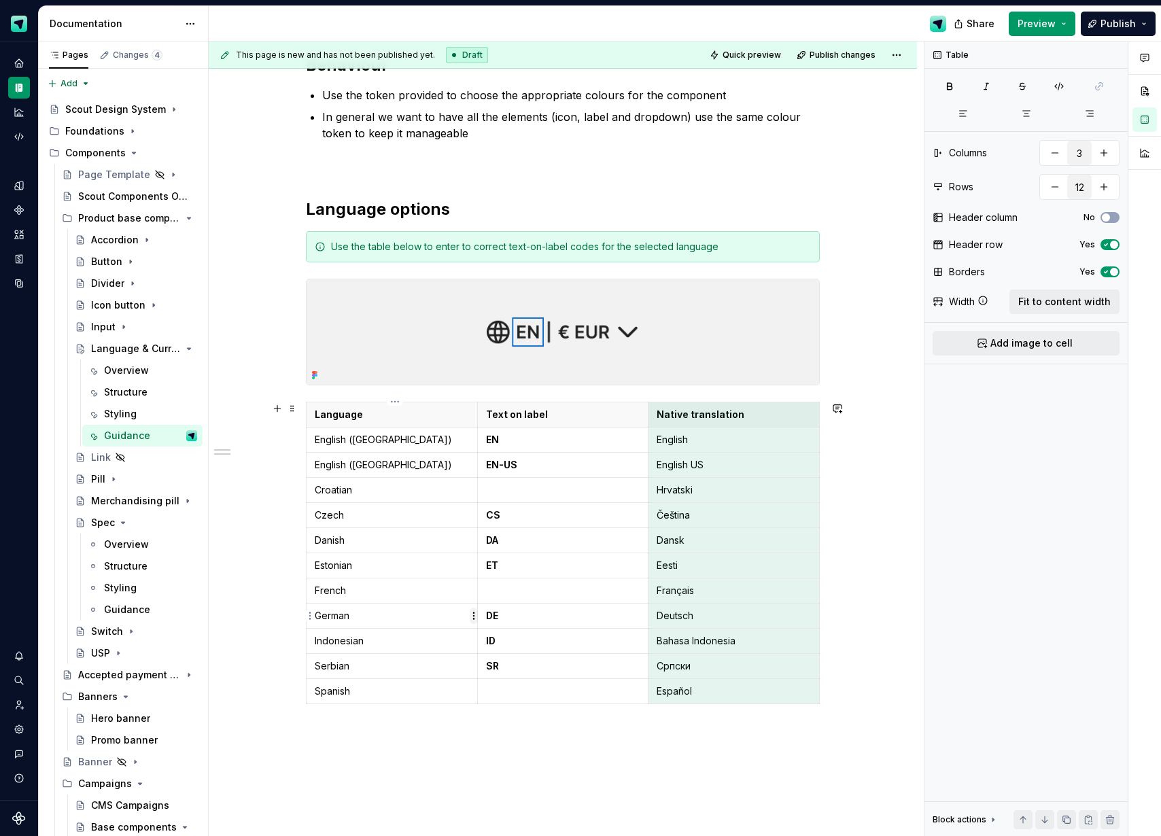
click at [475, 618] on html "Scout Design System Design system data Documentation Share Preview Publish Page…" at bounding box center [580, 418] width 1161 height 836
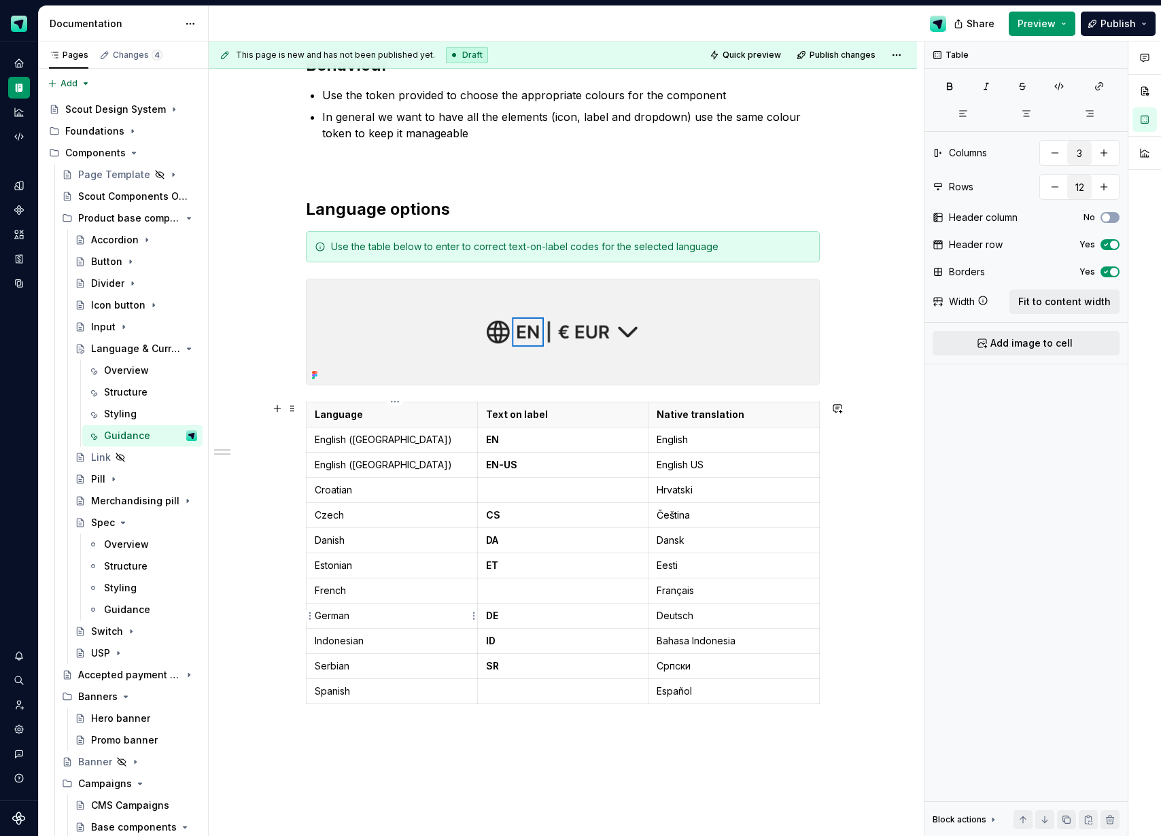
drag, startPoint x: 387, startPoint y: 616, endPoint x: 326, endPoint y: 615, distance: 61.2
click at [383, 616] on html "Scout Design System Design system data Documentation Share Preview Publish Page…" at bounding box center [580, 418] width 1161 height 836
click at [311, 616] on html "Scout Design System Design system data Documentation Share Preview Publish Page…" at bounding box center [580, 418] width 1161 height 836
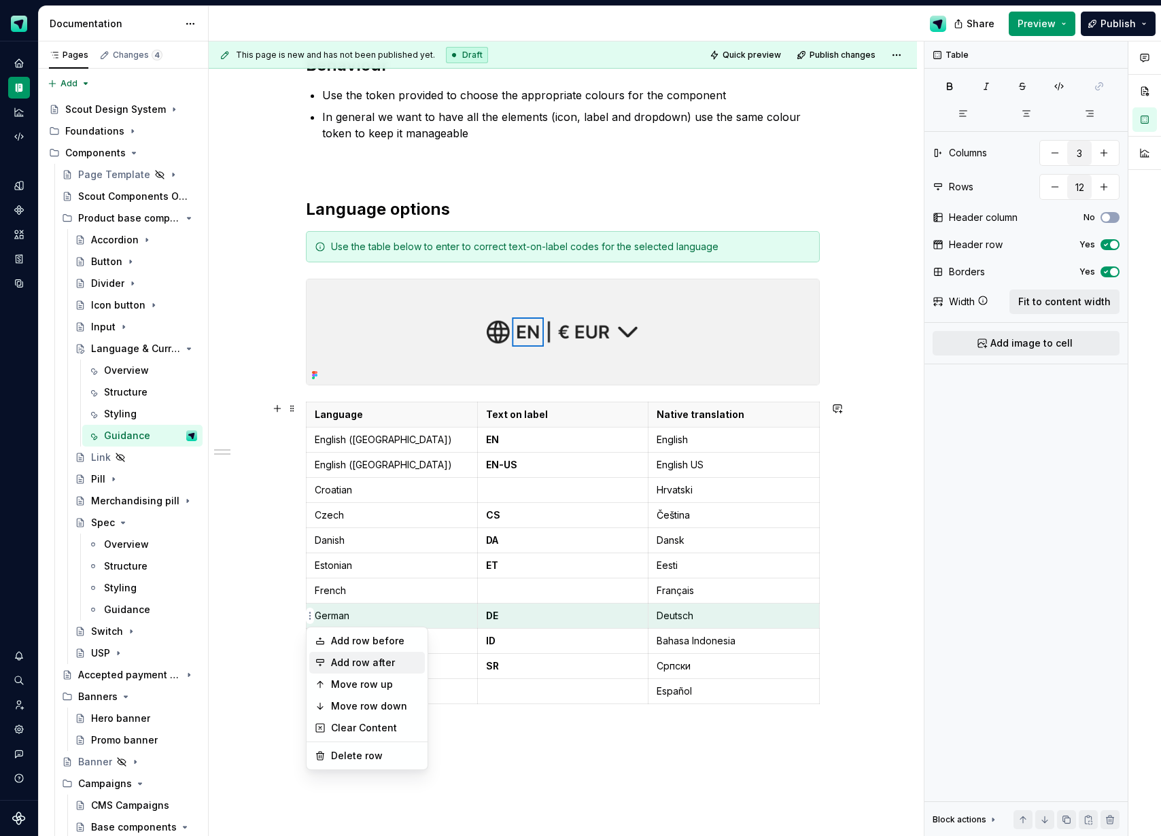
click at [372, 661] on div "Add row after" at bounding box center [375, 663] width 88 height 14
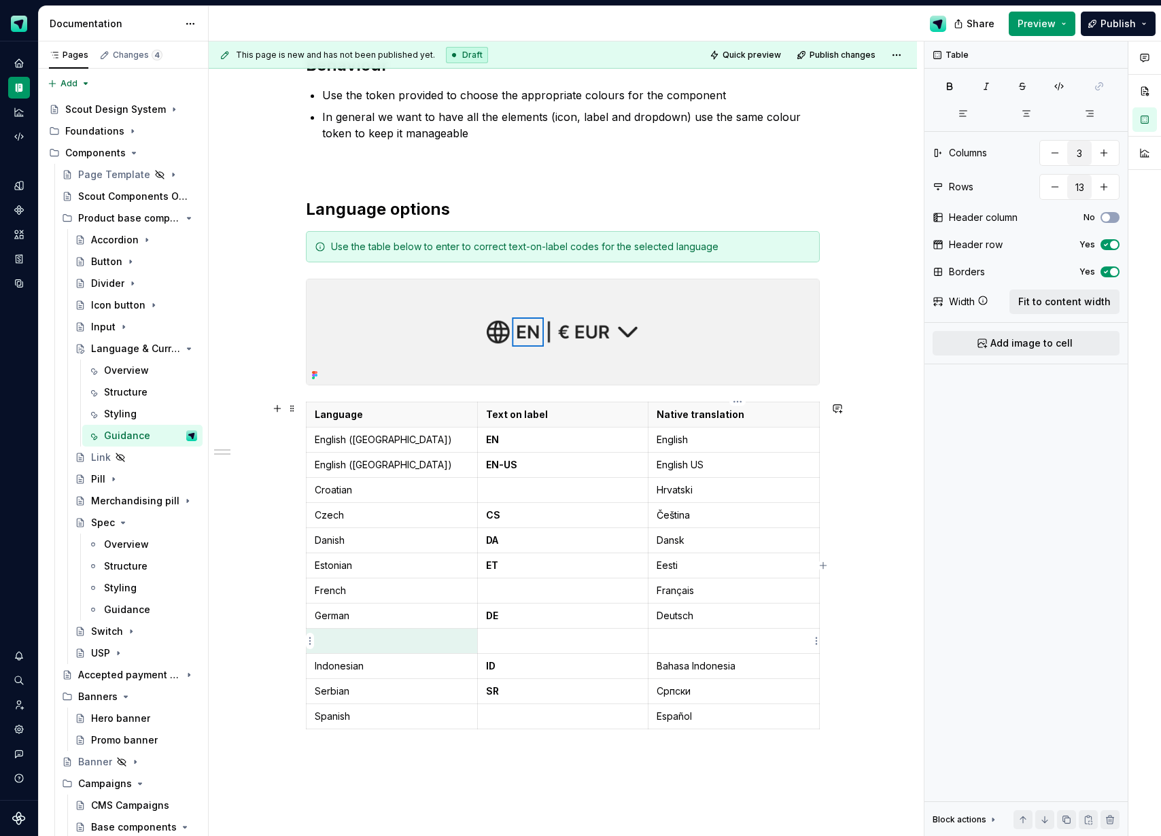
click at [684, 640] on p at bounding box center [733, 641] width 154 height 14
click at [380, 644] on p at bounding box center [392, 641] width 154 height 14
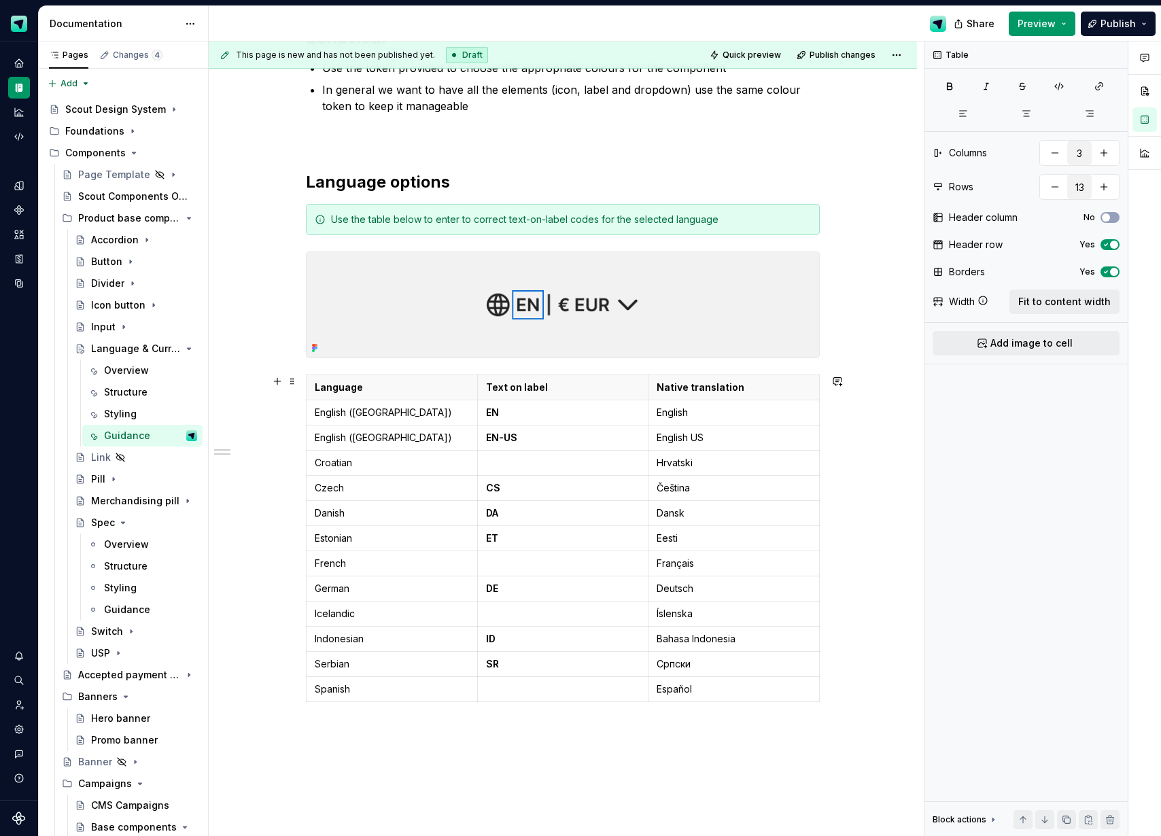
scroll to position [242, 0]
click at [311, 637] on html "Scout Design System Design system data Documentation Share Preview Publish Page…" at bounding box center [580, 418] width 1161 height 836
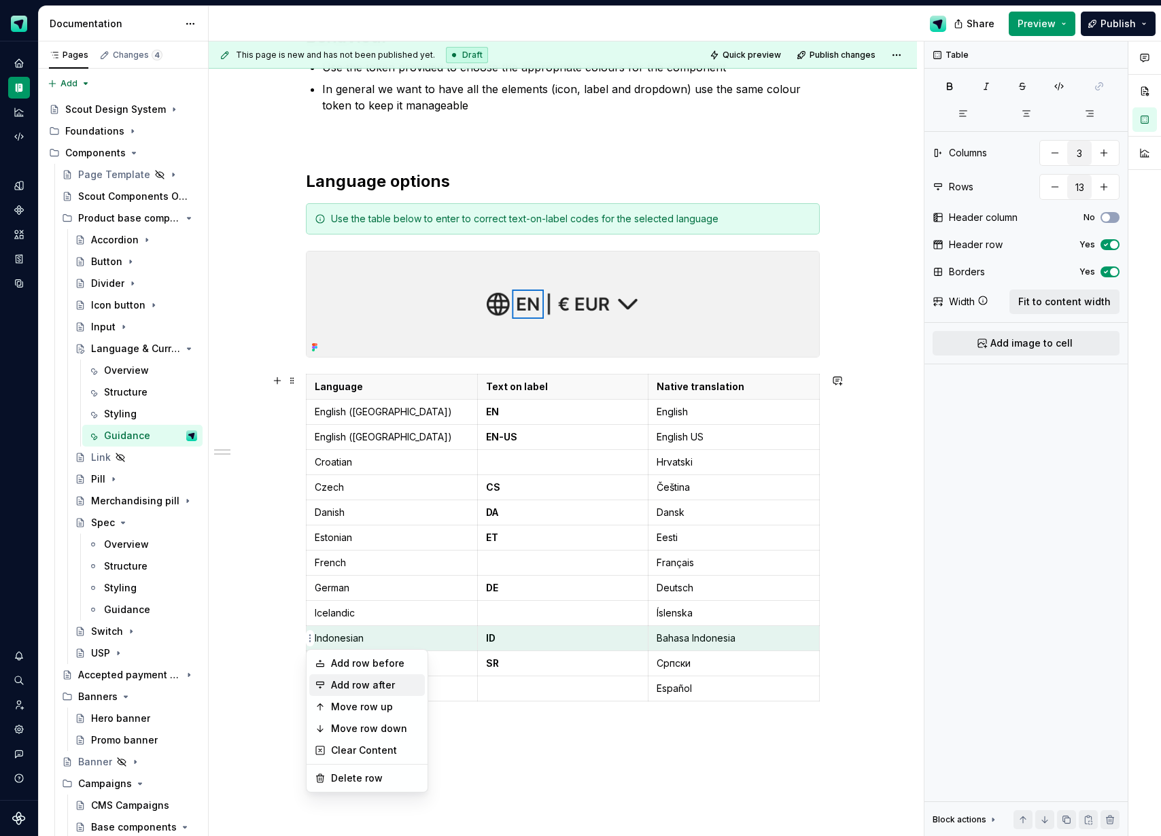
click at [353, 686] on div "Add row after" at bounding box center [375, 685] width 88 height 14
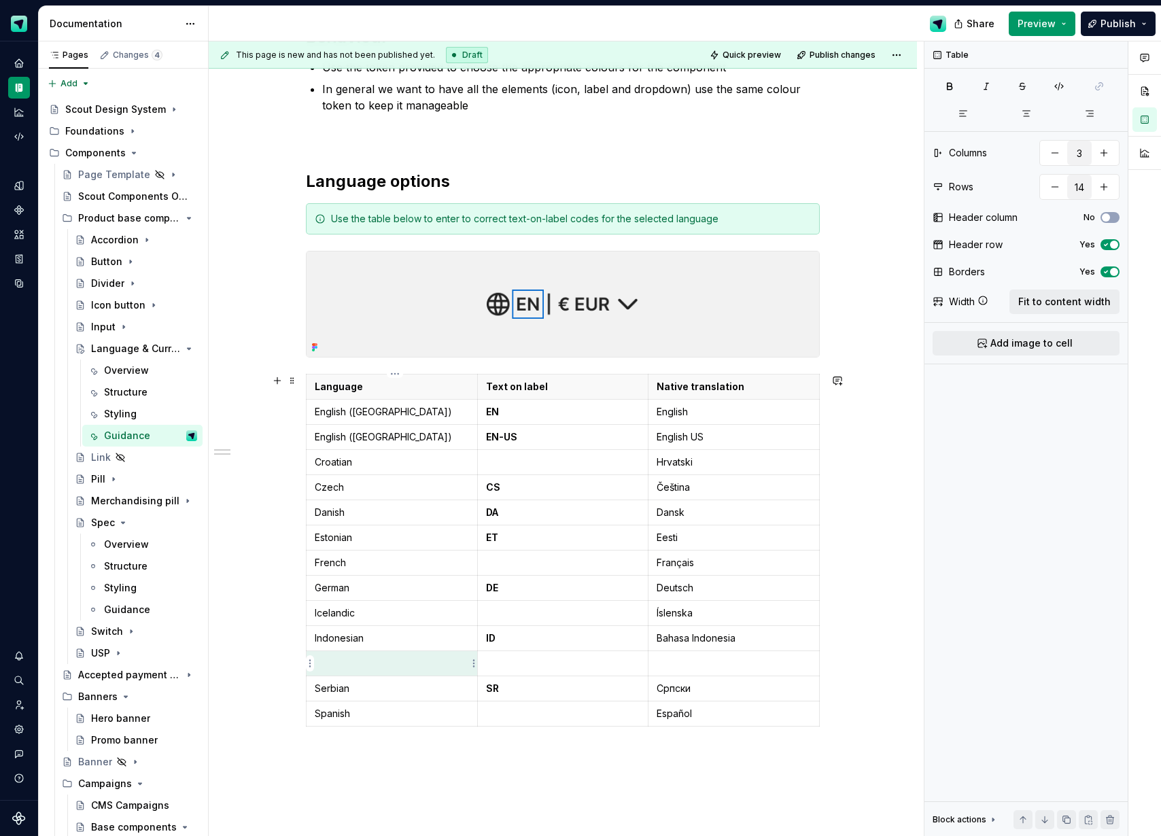
click at [355, 668] on p at bounding box center [392, 663] width 154 height 14
click at [311, 660] on html "Scout Design System Design system data Documentation Share Preview Publish Page…" at bounding box center [580, 418] width 1161 height 836
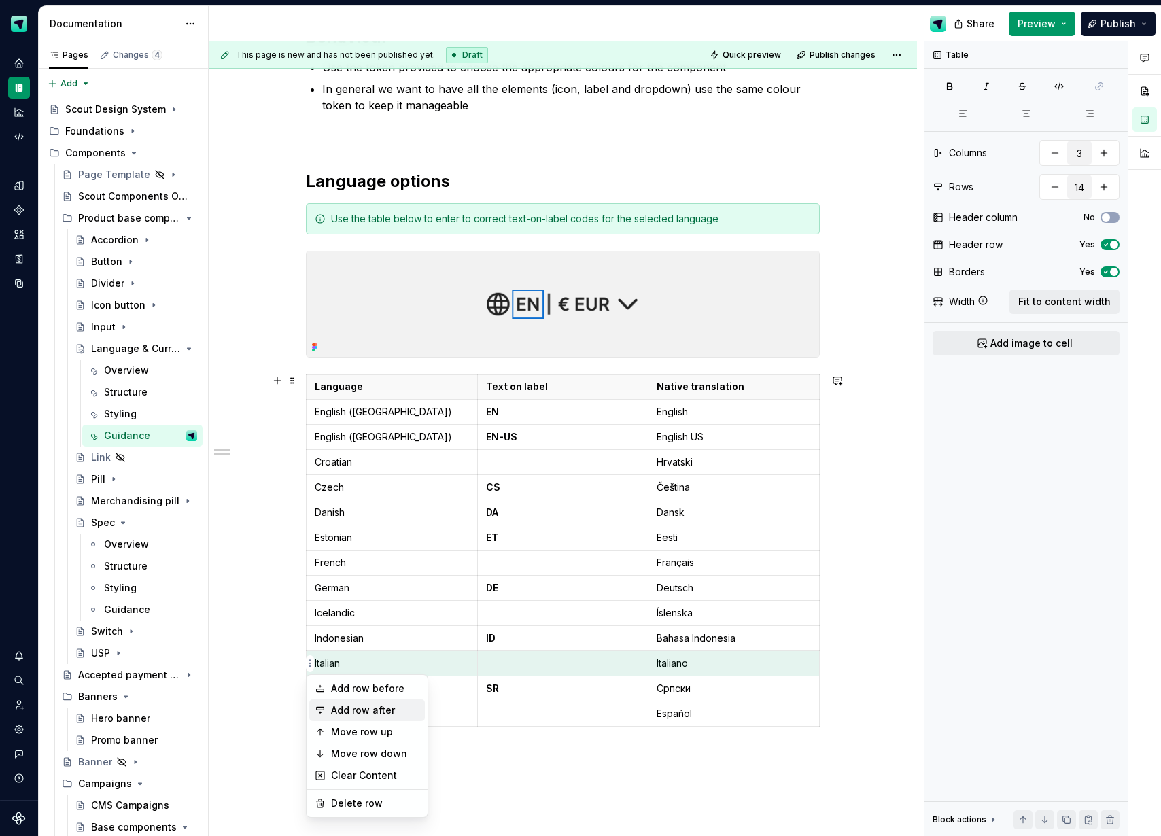
click at [348, 712] on div "Add row after" at bounding box center [375, 710] width 88 height 14
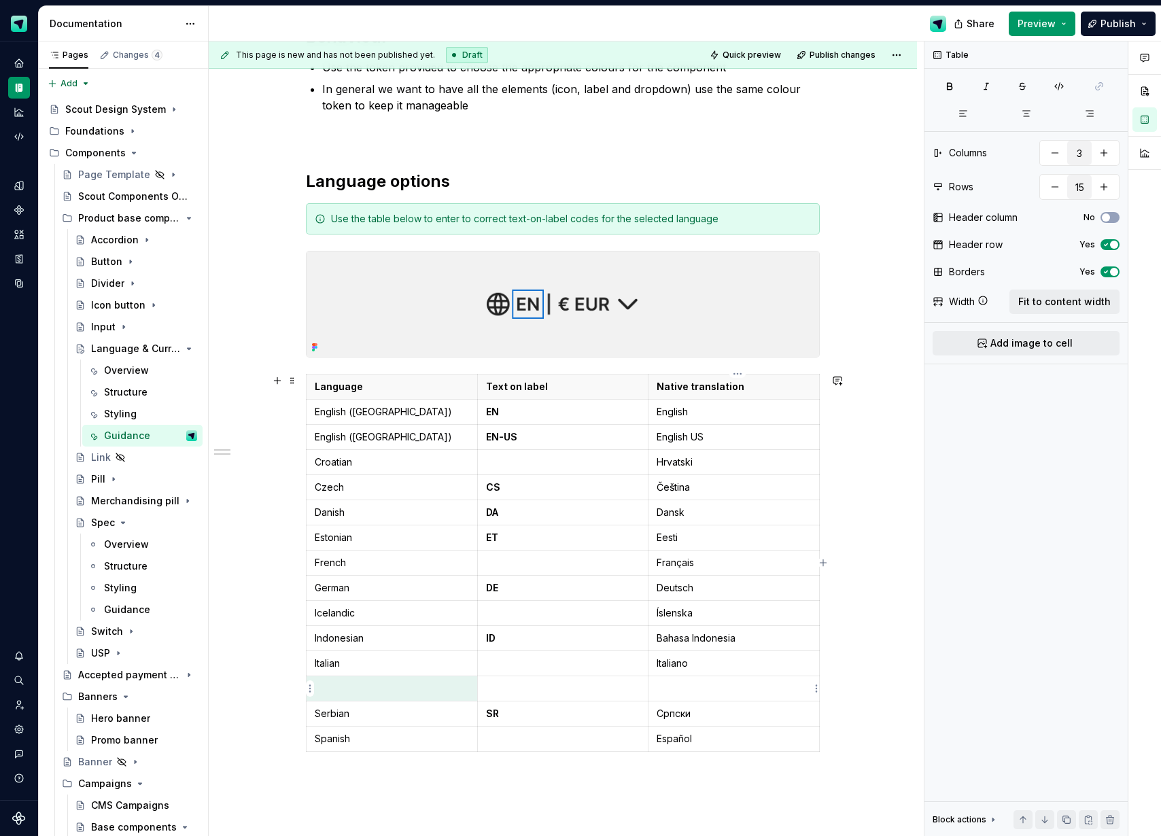
drag, startPoint x: 688, startPoint y: 693, endPoint x: 667, endPoint y: 691, distance: 20.5
click at [688, 693] on p at bounding box center [733, 689] width 154 height 14
click at [425, 683] on p at bounding box center [392, 689] width 154 height 14
click at [311, 688] on html "Scout Design System Design system data Documentation Share Preview Publish Page…" at bounding box center [580, 418] width 1161 height 836
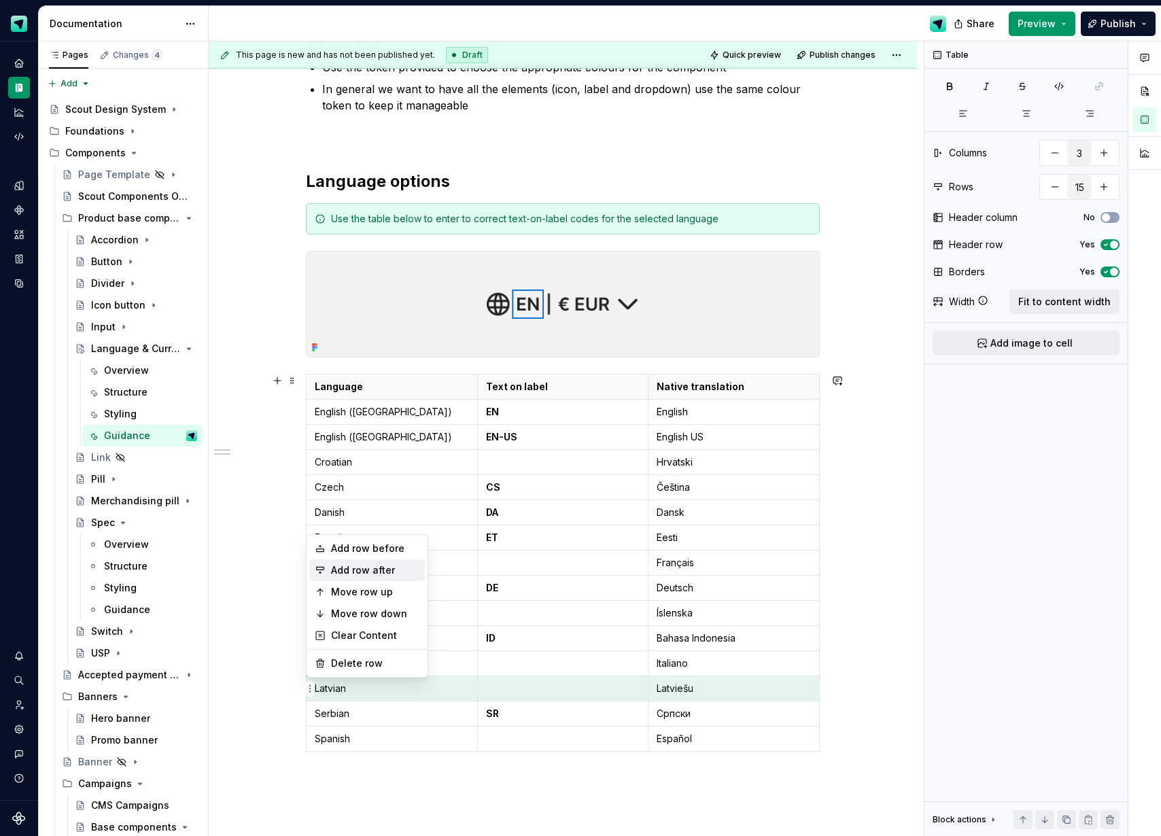
click at [359, 570] on div "Add row after" at bounding box center [375, 570] width 88 height 14
type input "16"
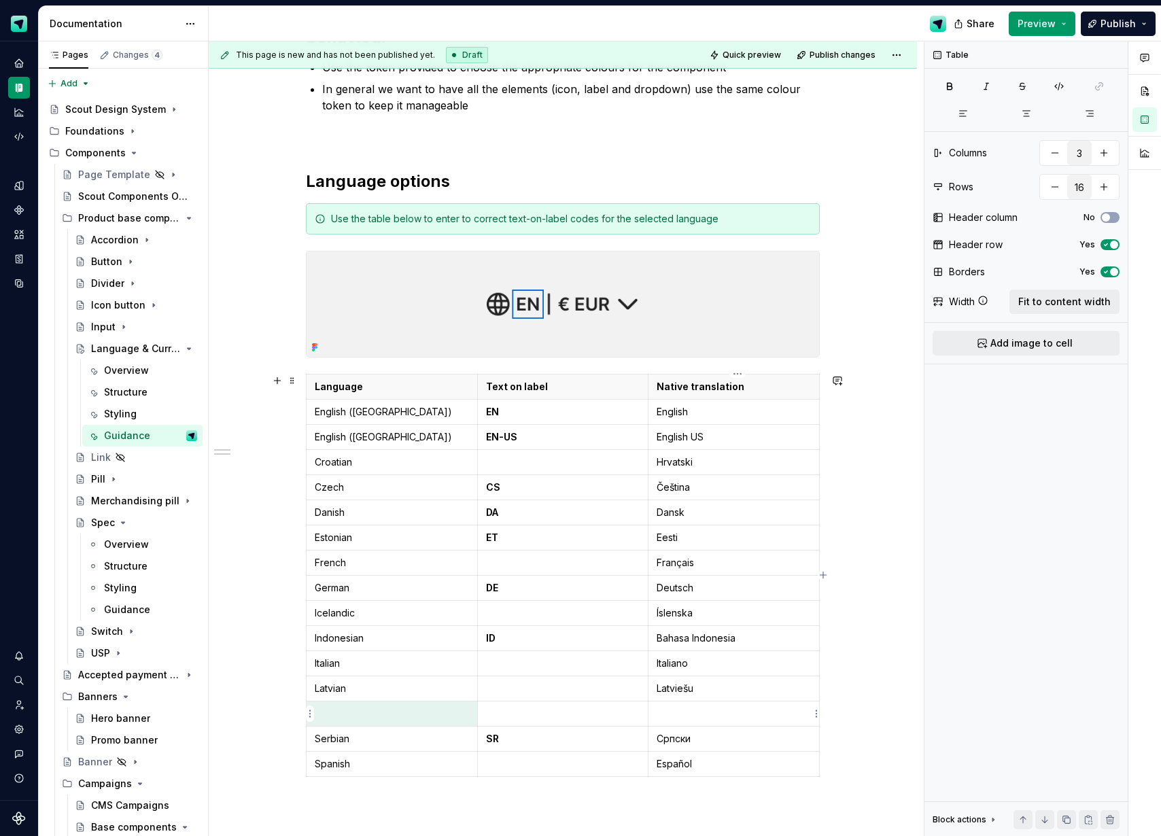
click at [715, 715] on p at bounding box center [733, 714] width 154 height 14
click at [423, 712] on p at bounding box center [392, 714] width 154 height 14
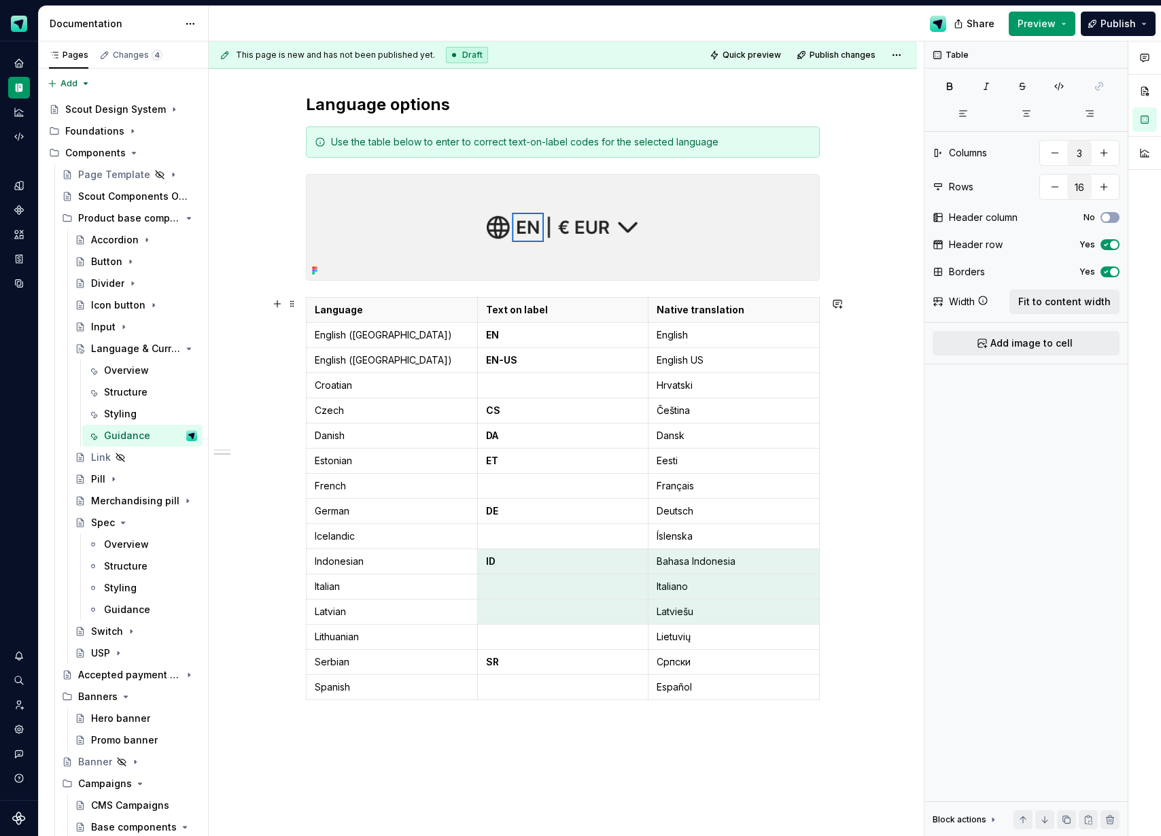
scroll to position [322, 0]
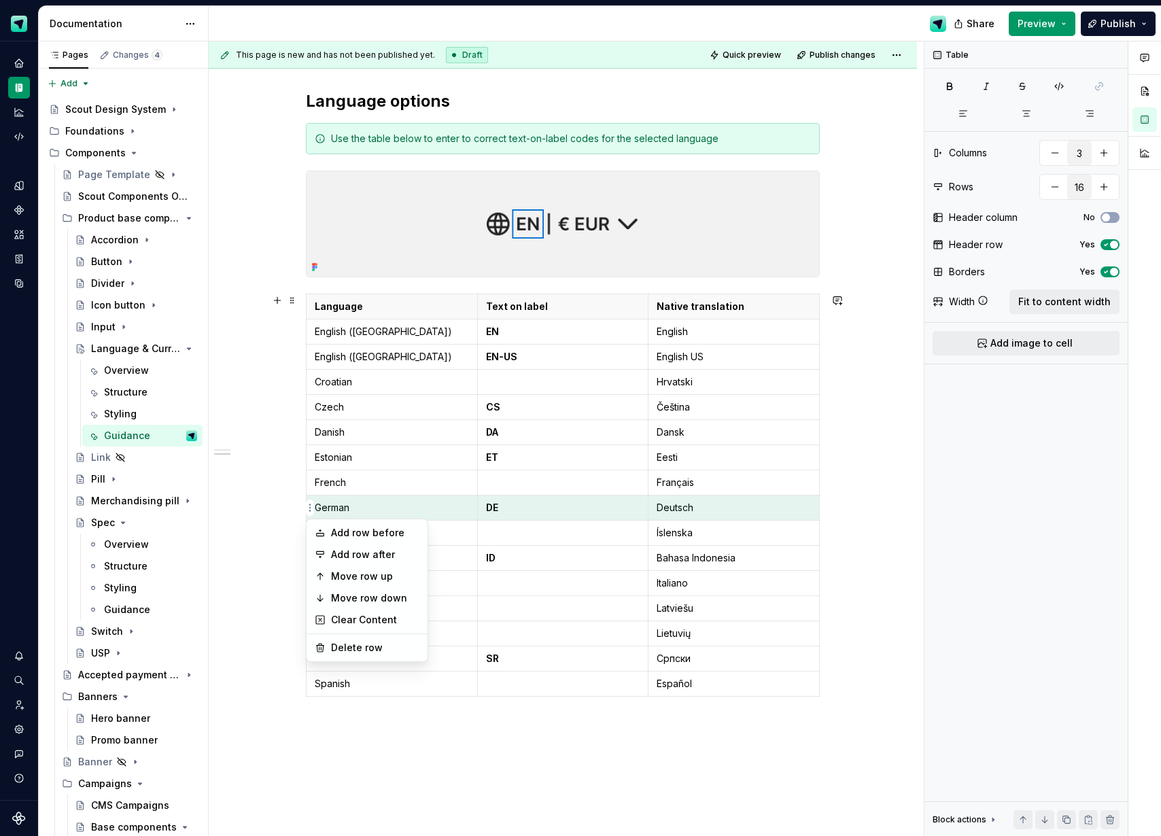
drag, startPoint x: 669, startPoint y: 692, endPoint x: 312, endPoint y: 508, distance: 401.5
click at [312, 508] on html "Scout Design System Design system data Documentation Share Preview Publish Page…" at bounding box center [580, 418] width 1161 height 836
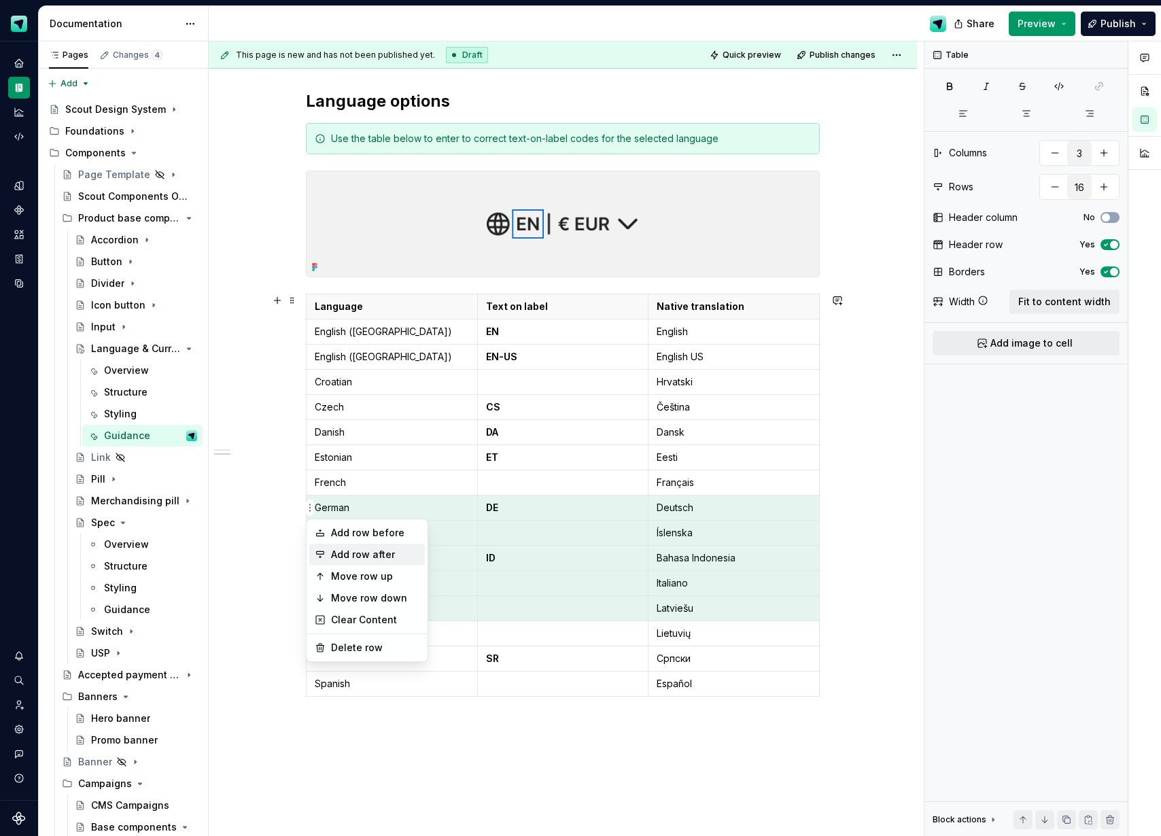
click at [353, 555] on div "Add row after" at bounding box center [375, 555] width 88 height 14
click at [351, 548] on div "Add row after" at bounding box center [375, 555] width 88 height 14
click at [361, 552] on div "Add row after" at bounding box center [375, 555] width 88 height 14
click at [383, 556] on div "Add row after" at bounding box center [375, 555] width 88 height 14
click at [385, 556] on div "Add row after" at bounding box center [375, 555] width 88 height 14
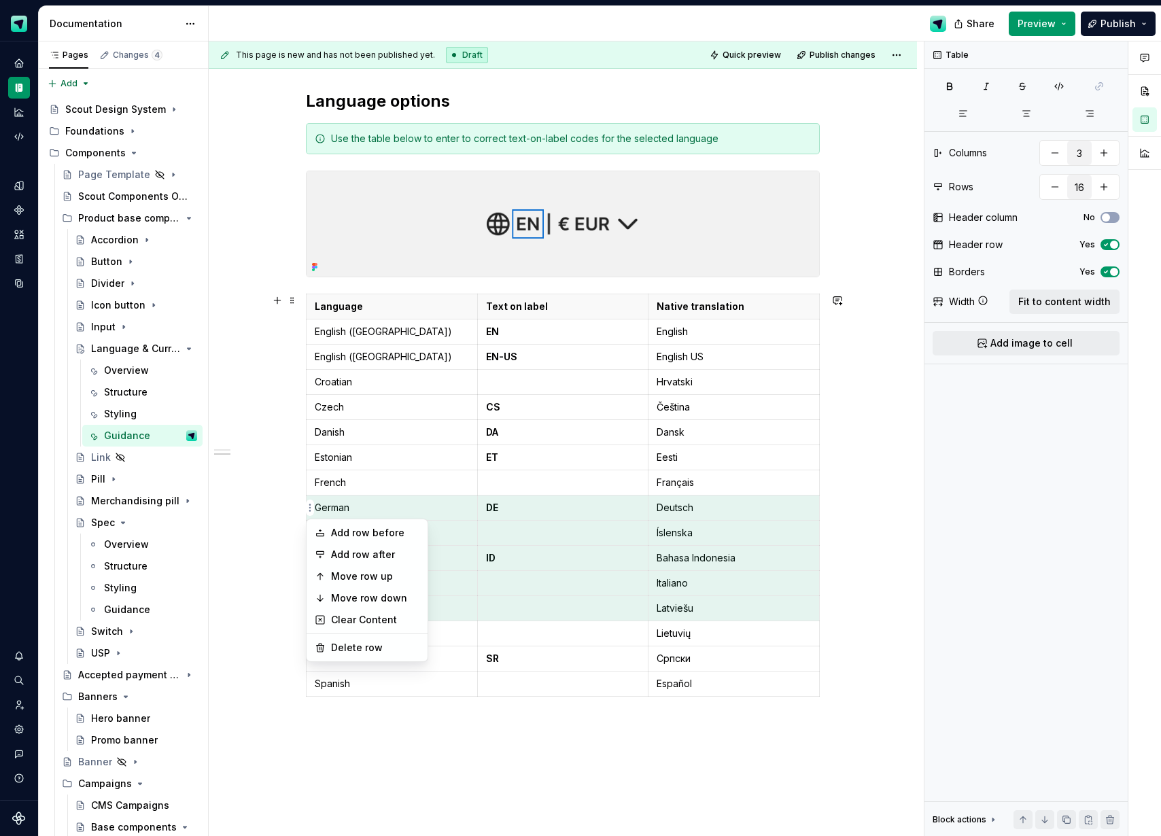
click at [429, 766] on html "Scout Design System Design system data Documentation Share Preview Publish Page…" at bounding box center [580, 418] width 1161 height 836
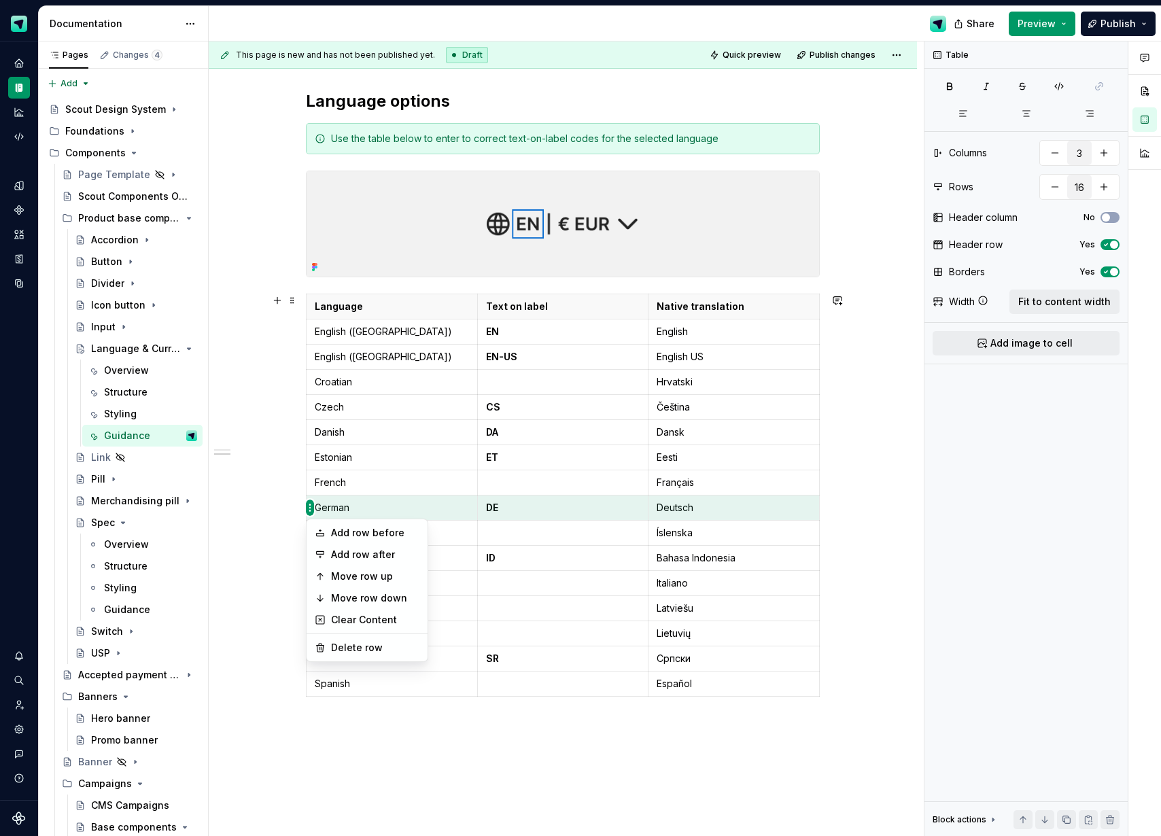
click at [309, 507] on html "Scout Design System Design system data Documentation Share Preview Publish Page…" at bounding box center [580, 418] width 1161 height 836
click at [387, 557] on div "Add row after" at bounding box center [375, 555] width 88 height 14
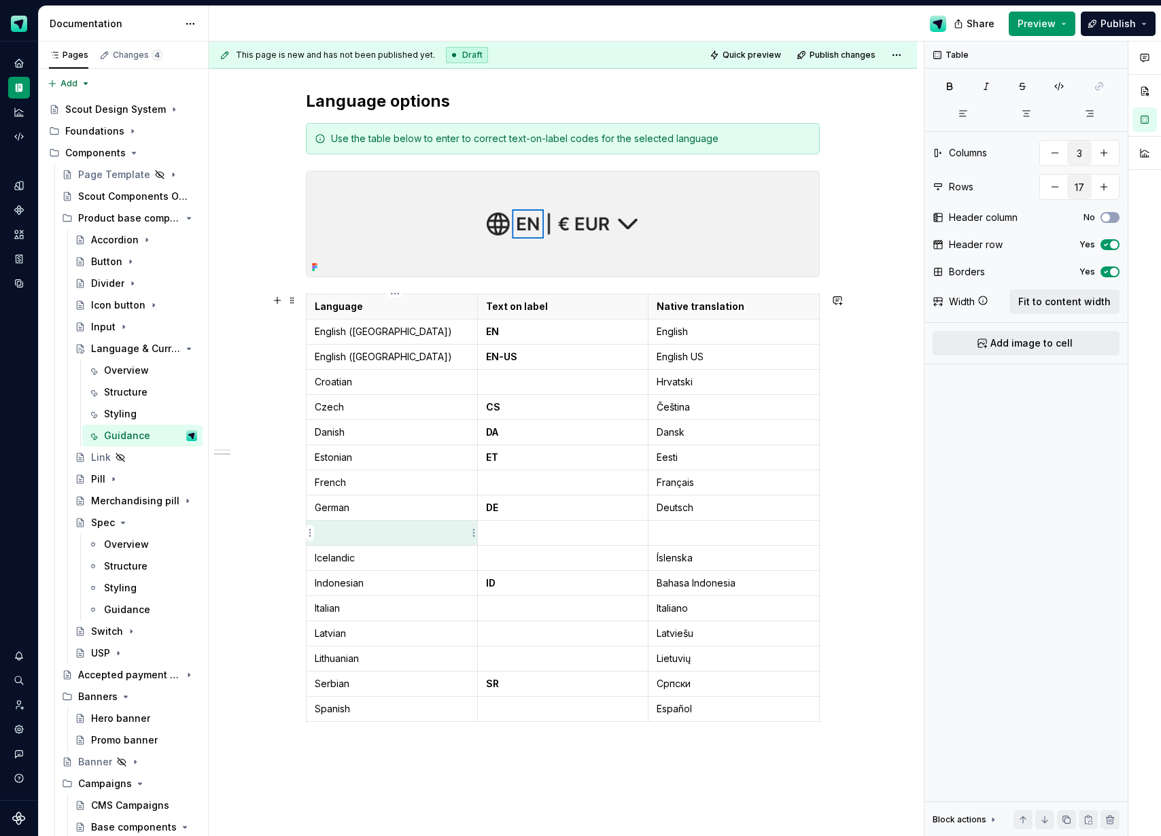
click at [365, 533] on p at bounding box center [392, 533] width 154 height 14
click at [311, 661] on html "Scout Design System Design system data Documentation Share Preview Publish Page…" at bounding box center [580, 418] width 1161 height 836
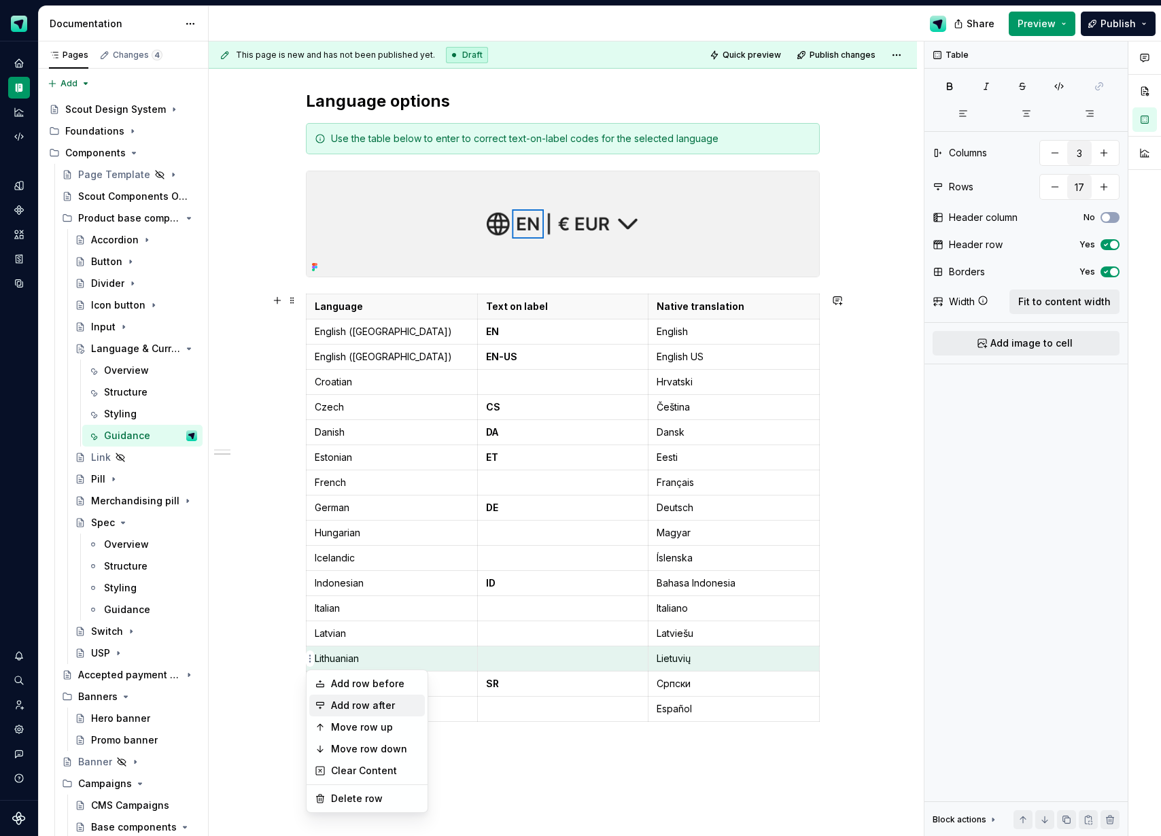
click at [340, 699] on div "Add row after" at bounding box center [375, 706] width 88 height 14
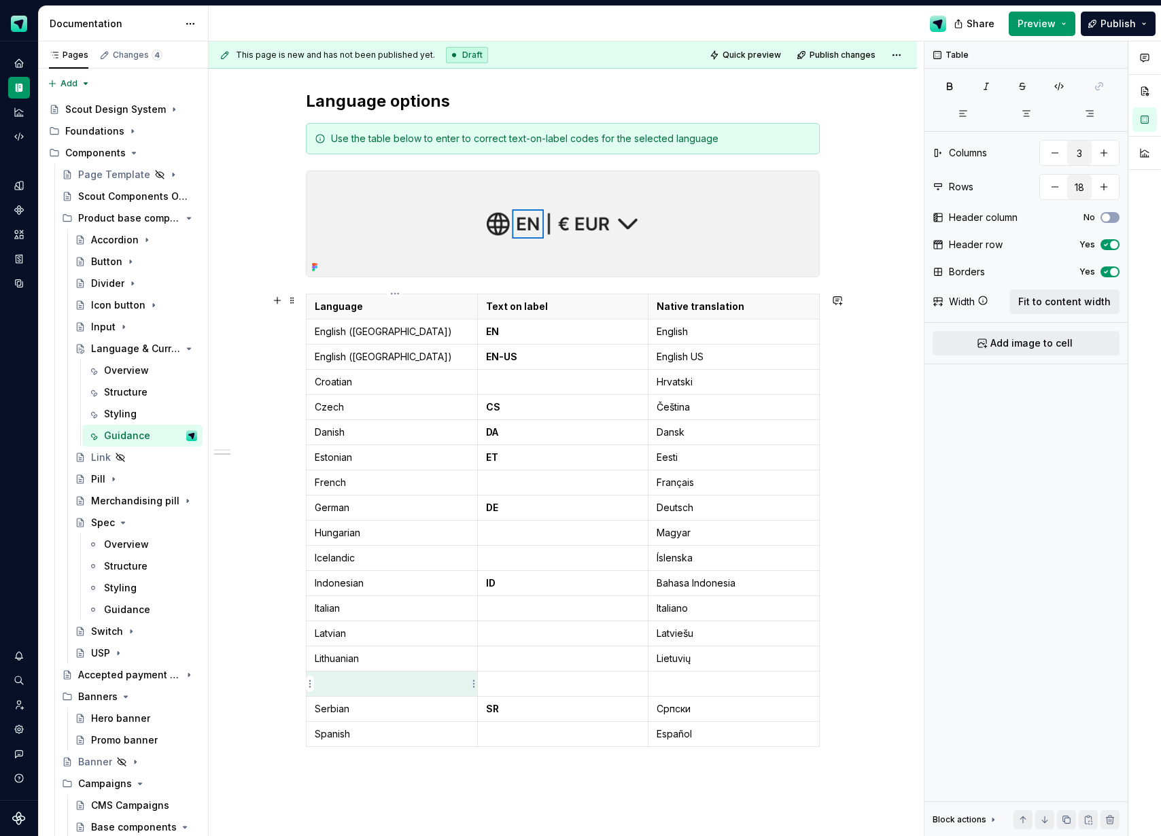
click at [343, 684] on p at bounding box center [392, 684] width 154 height 14
click at [333, 685] on p "Maylay" at bounding box center [392, 684] width 154 height 14
click at [313, 435] on html "Scout Design System Design system data Documentation Share Preview Publish Page…" at bounding box center [580, 418] width 1161 height 836
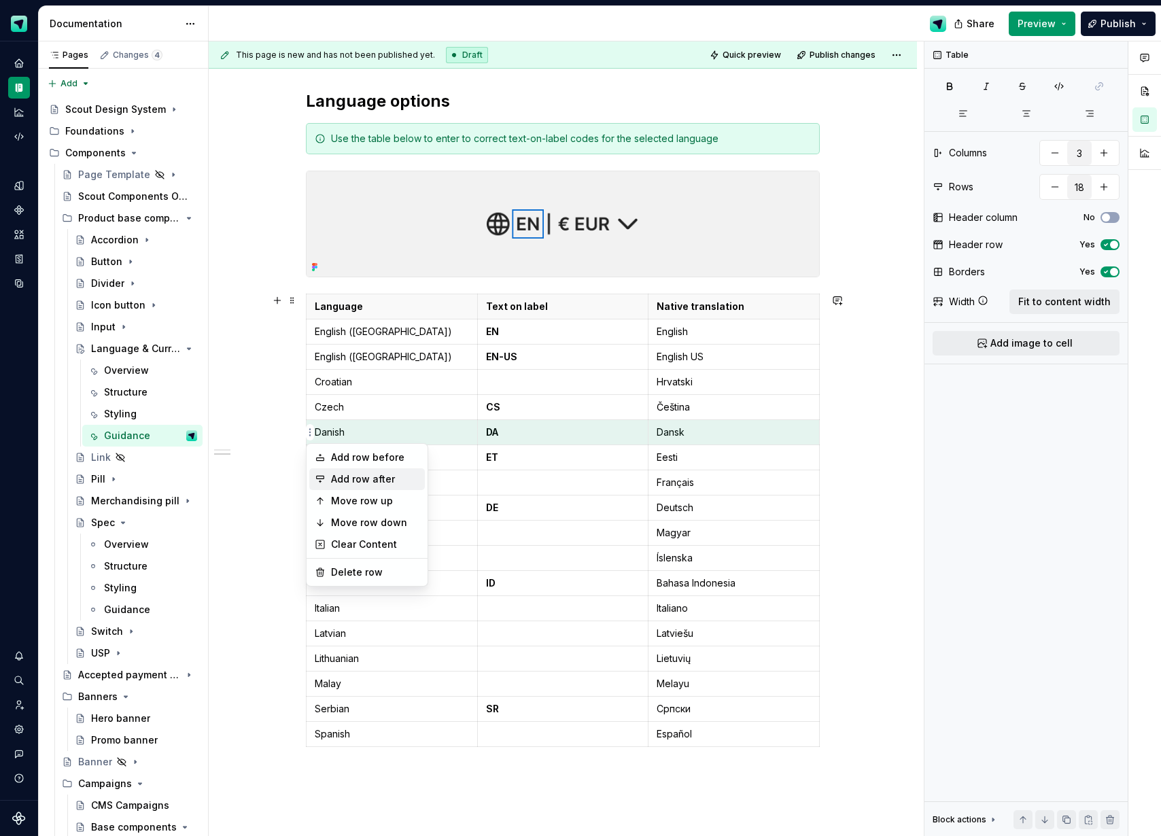
click at [353, 481] on div "Add row after" at bounding box center [375, 479] width 88 height 14
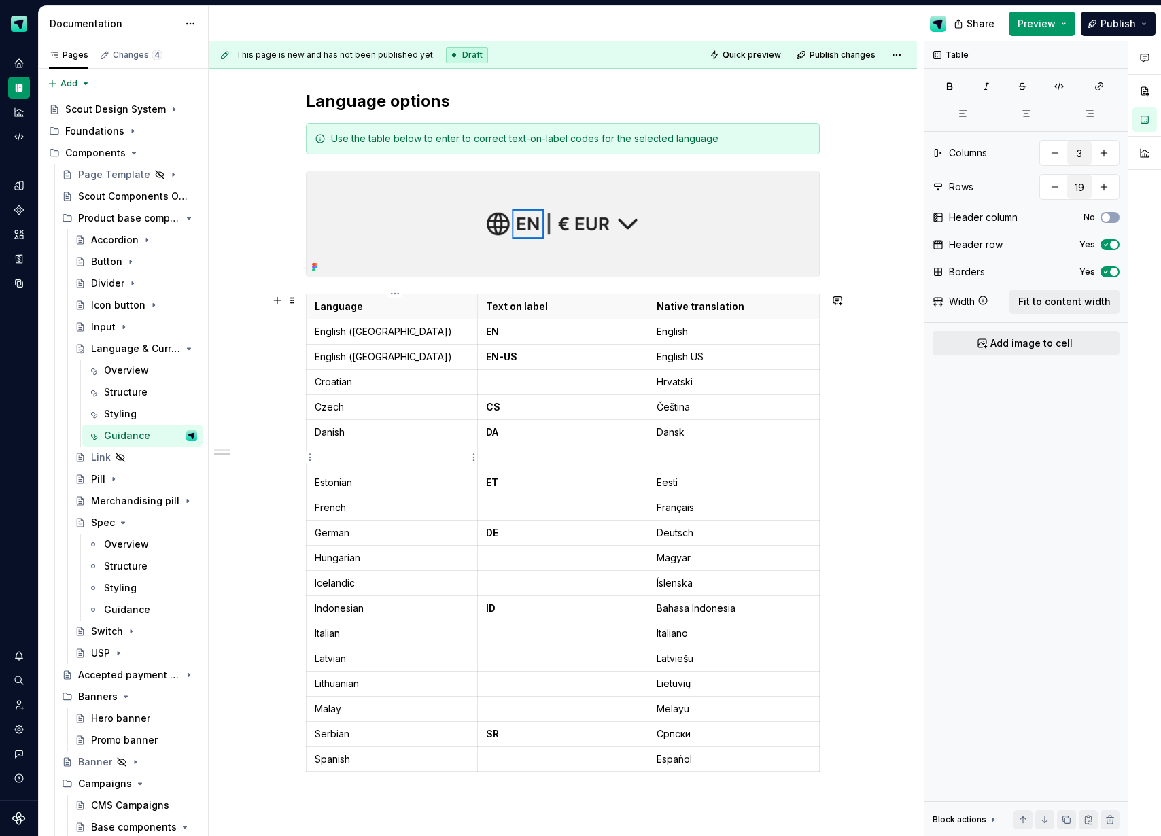
click at [347, 463] on p at bounding box center [392, 458] width 154 height 14
click at [309, 708] on html "Scout Design System Design system data Documentation Share Preview Publish Page…" at bounding box center [580, 418] width 1161 height 836
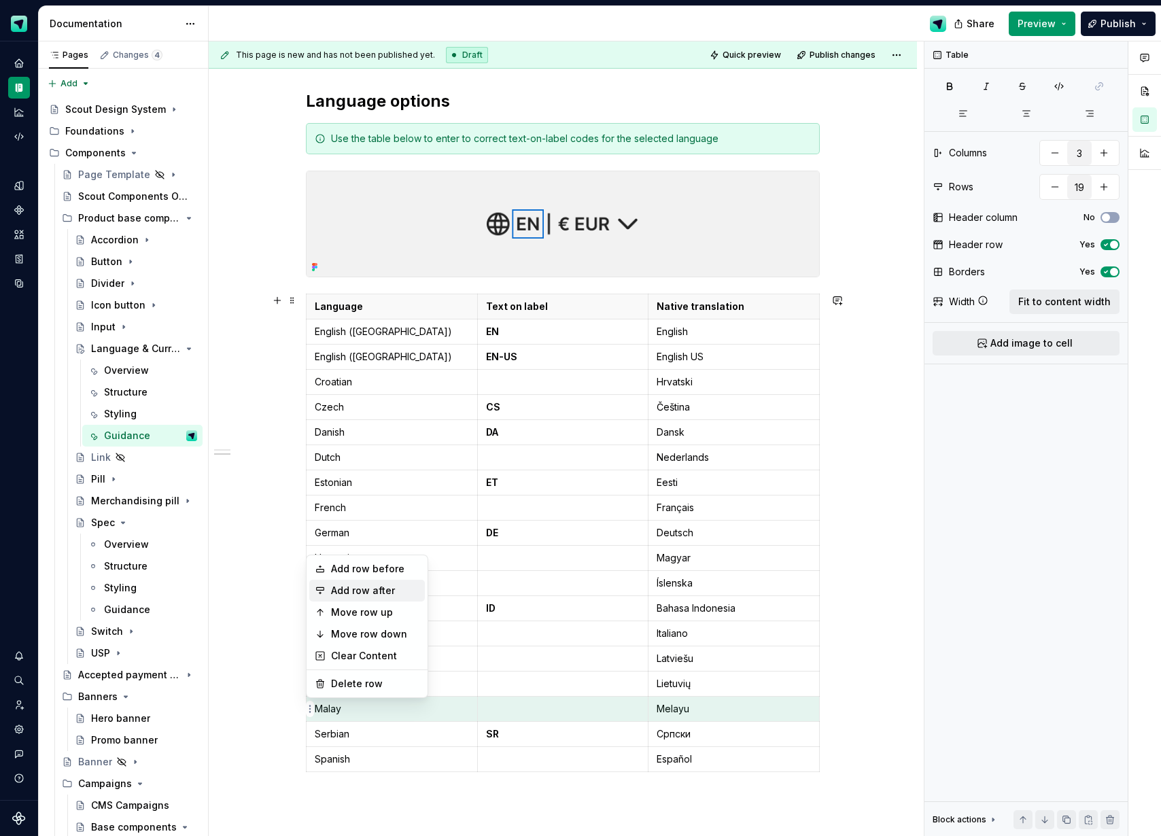
click at [354, 588] on div "Add row after" at bounding box center [375, 591] width 88 height 14
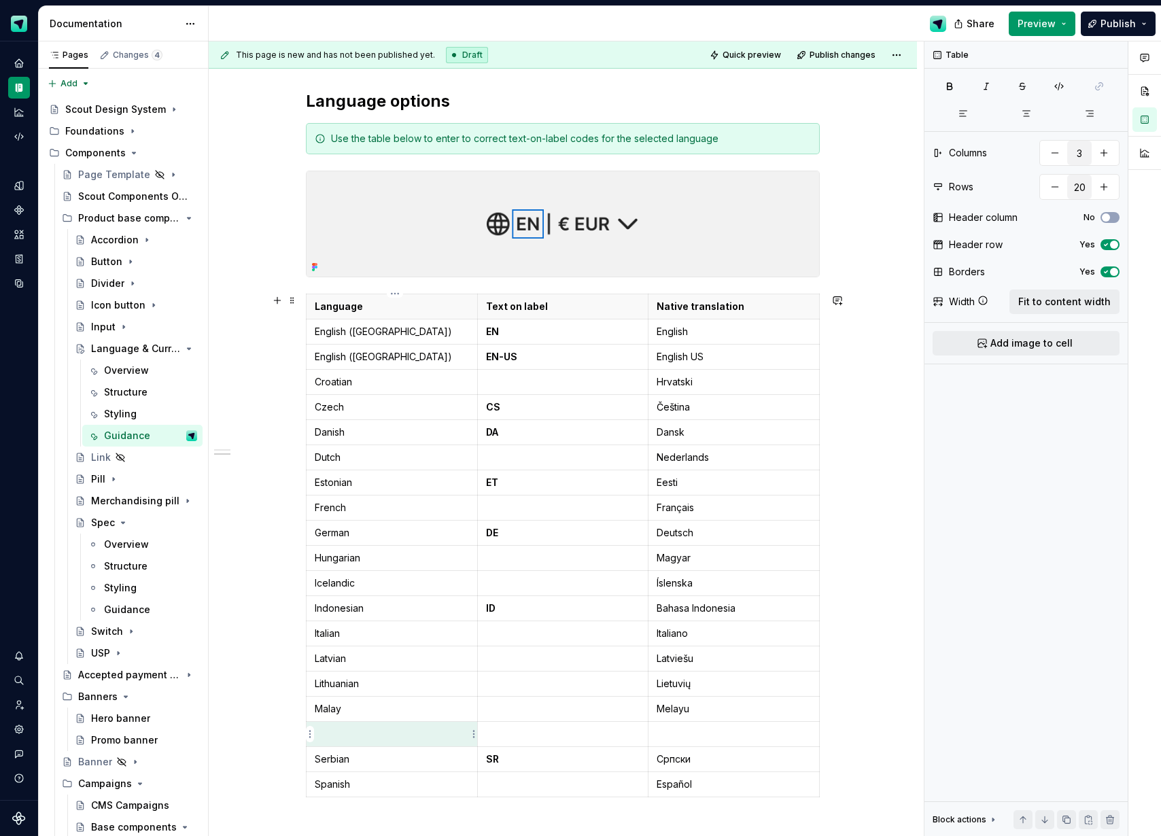
click at [343, 737] on p at bounding box center [392, 734] width 154 height 14
click at [310, 735] on html "Scout Design System Design system data Documentation Share Preview Publish Page…" at bounding box center [580, 418] width 1161 height 836
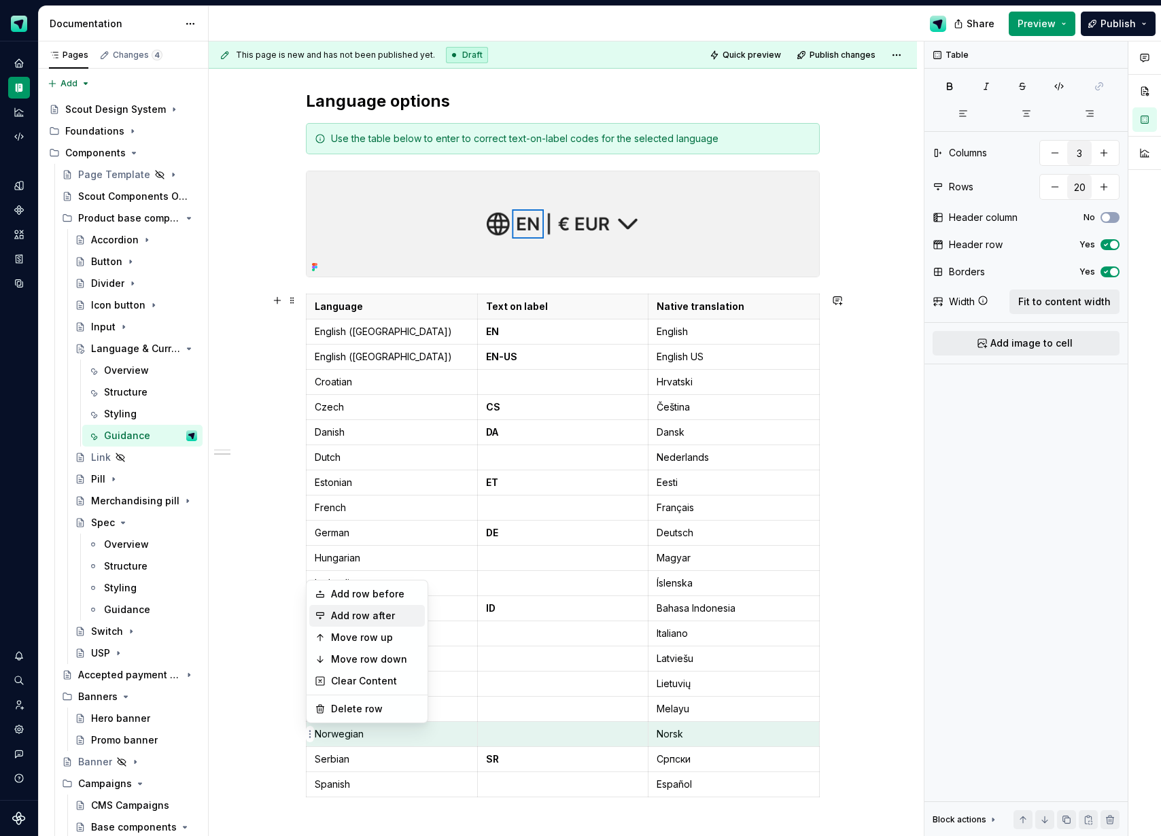
drag, startPoint x: 370, startPoint y: 614, endPoint x: 370, endPoint y: 639, distance: 25.1
click at [370, 614] on div "Add row after" at bounding box center [375, 616] width 88 height 14
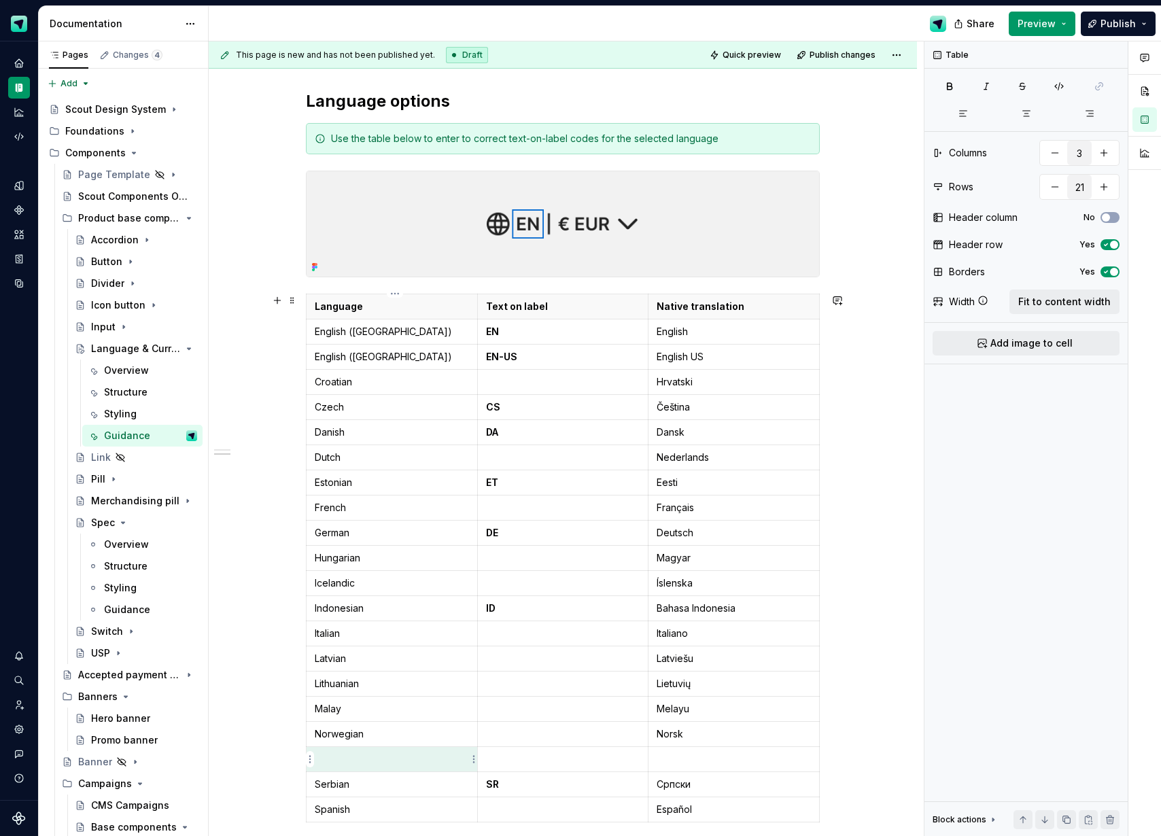
click at [349, 753] on p at bounding box center [392, 759] width 154 height 14
click at [307, 758] on html "Scout Design System Design system data Documentation Share Preview Publish Page…" at bounding box center [580, 418] width 1161 height 836
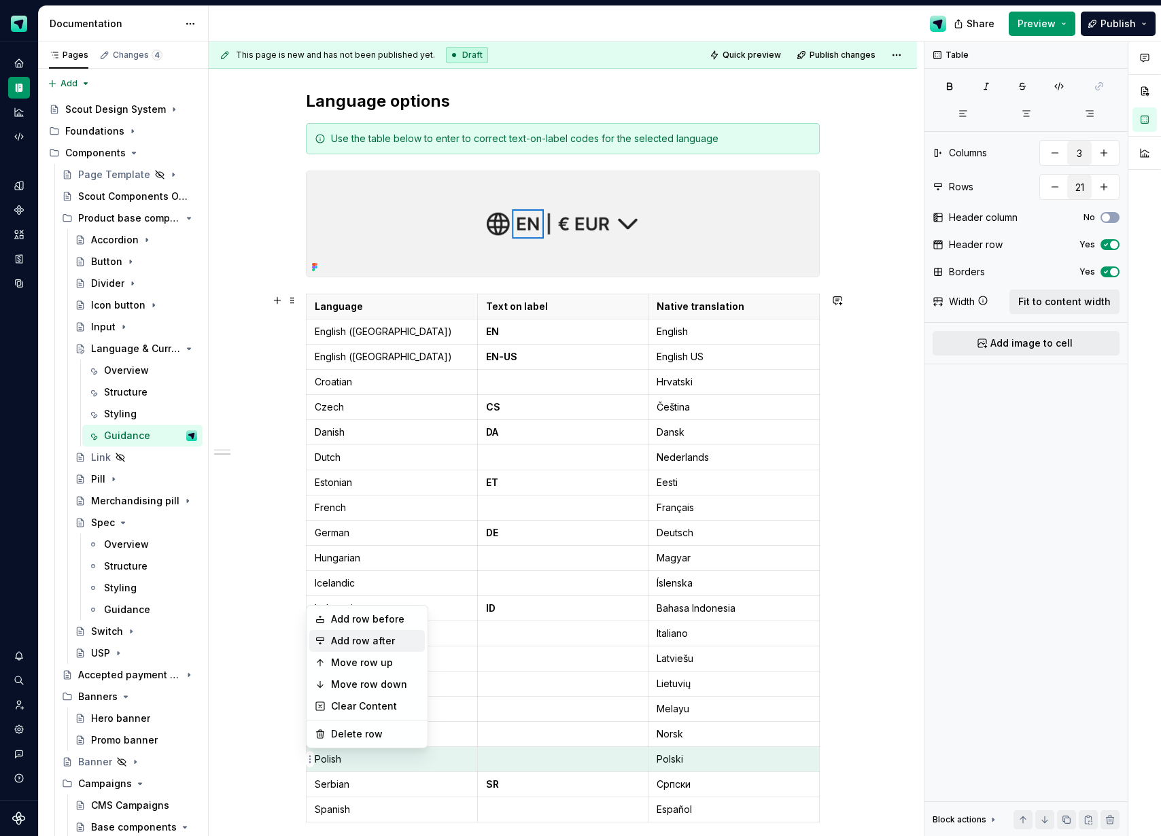
click at [363, 642] on div "Add row after" at bounding box center [375, 641] width 88 height 14
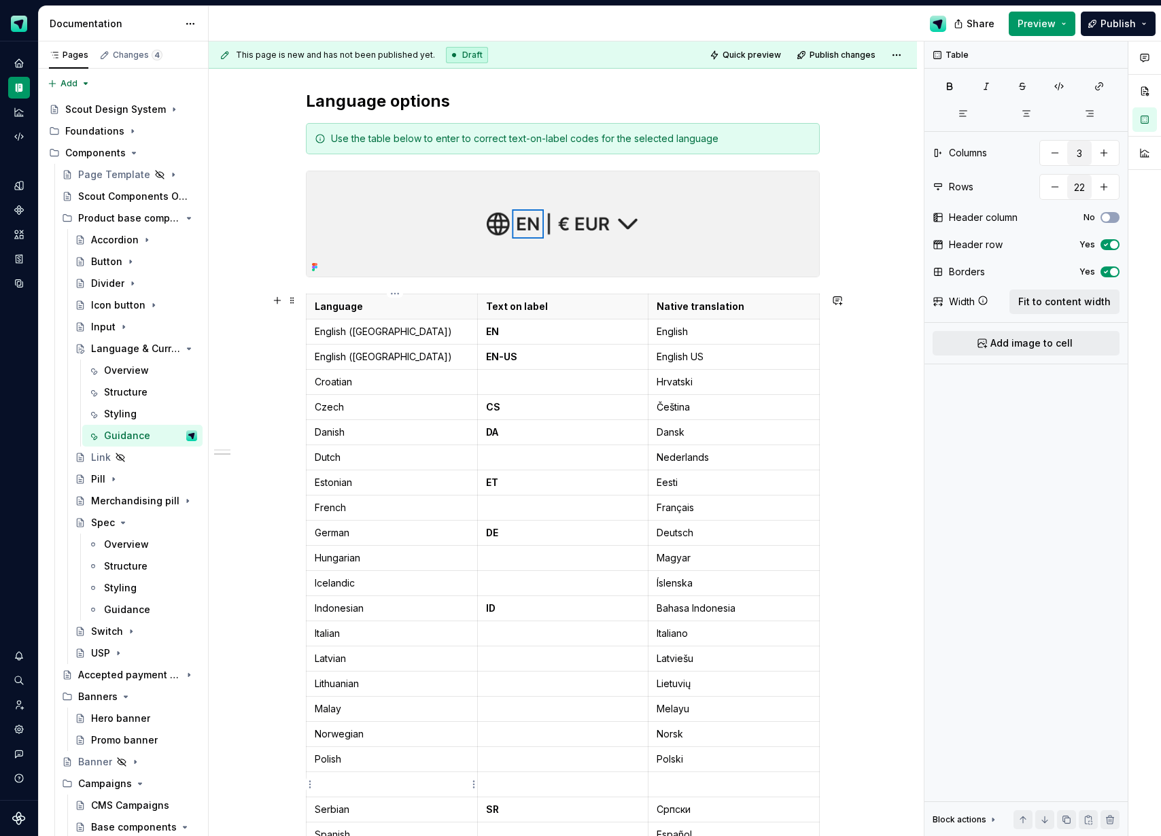
click at [340, 784] on p at bounding box center [392, 784] width 154 height 14
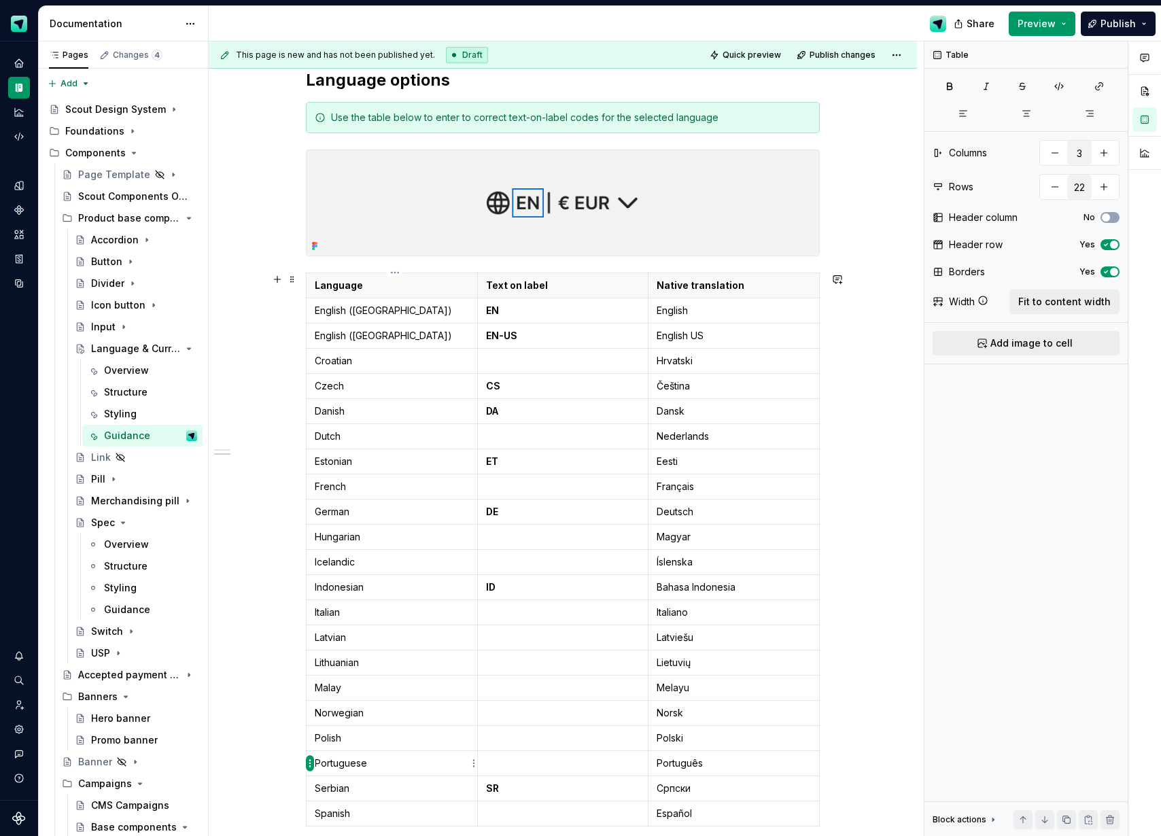
click at [313, 767] on html "Scout Design System Design system data Documentation Share Preview Publish Page…" at bounding box center [580, 418] width 1161 height 836
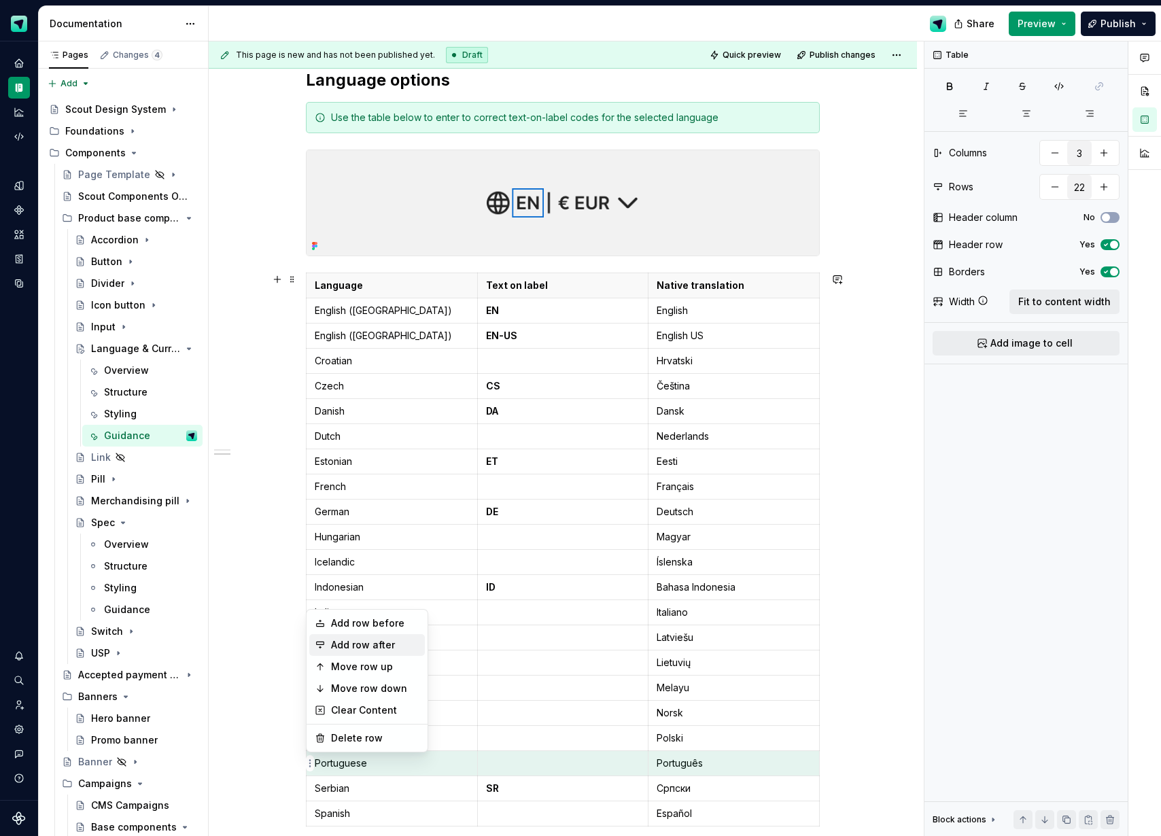
click at [357, 643] on div "Add row after" at bounding box center [375, 645] width 88 height 14
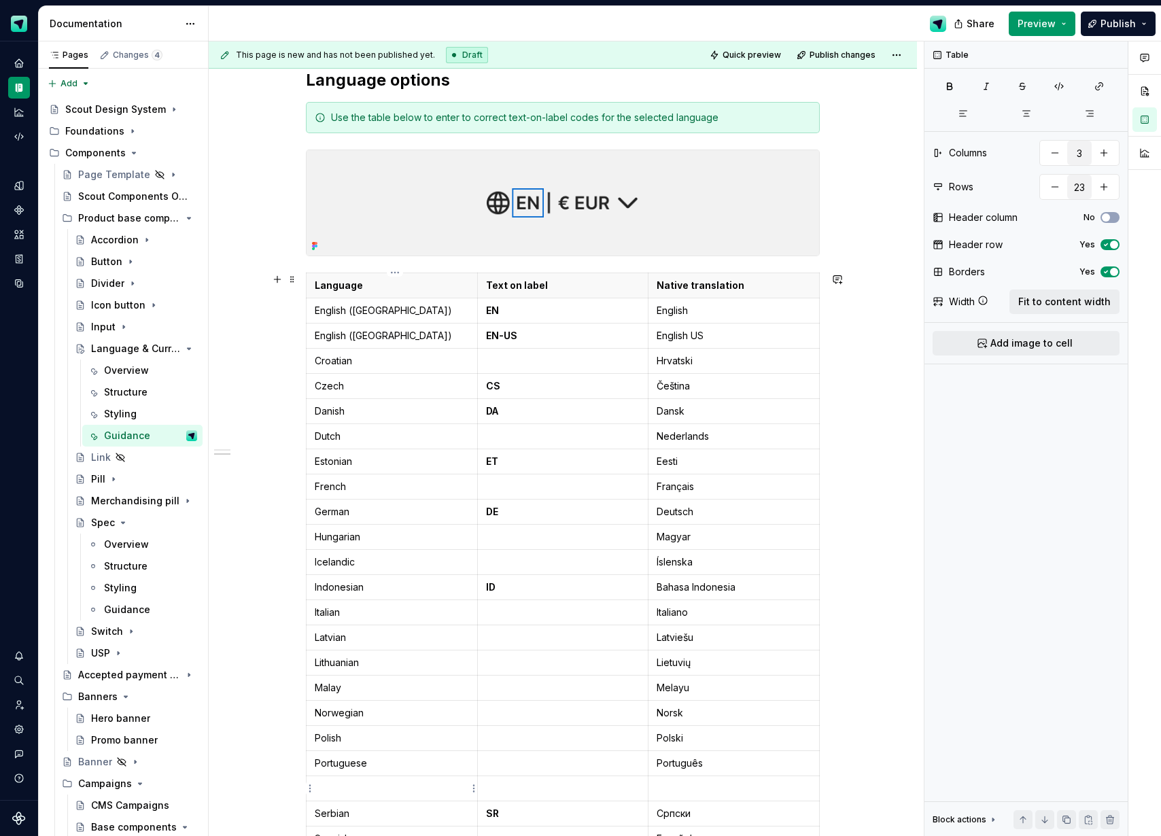
click at [354, 782] on p at bounding box center [392, 789] width 154 height 14
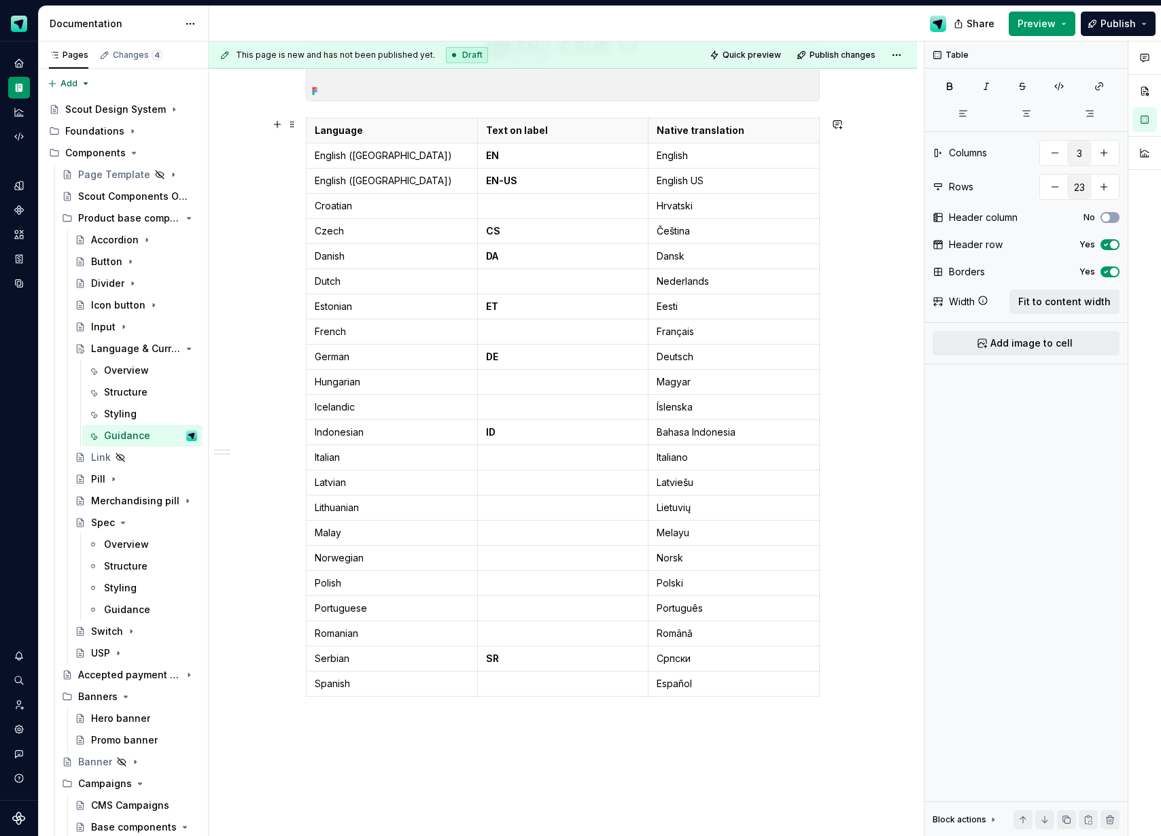
scroll to position [497, 0]
click at [311, 332] on html "Scout Design System Design system data Documentation Share Preview Publish Page…" at bounding box center [580, 418] width 1161 height 836
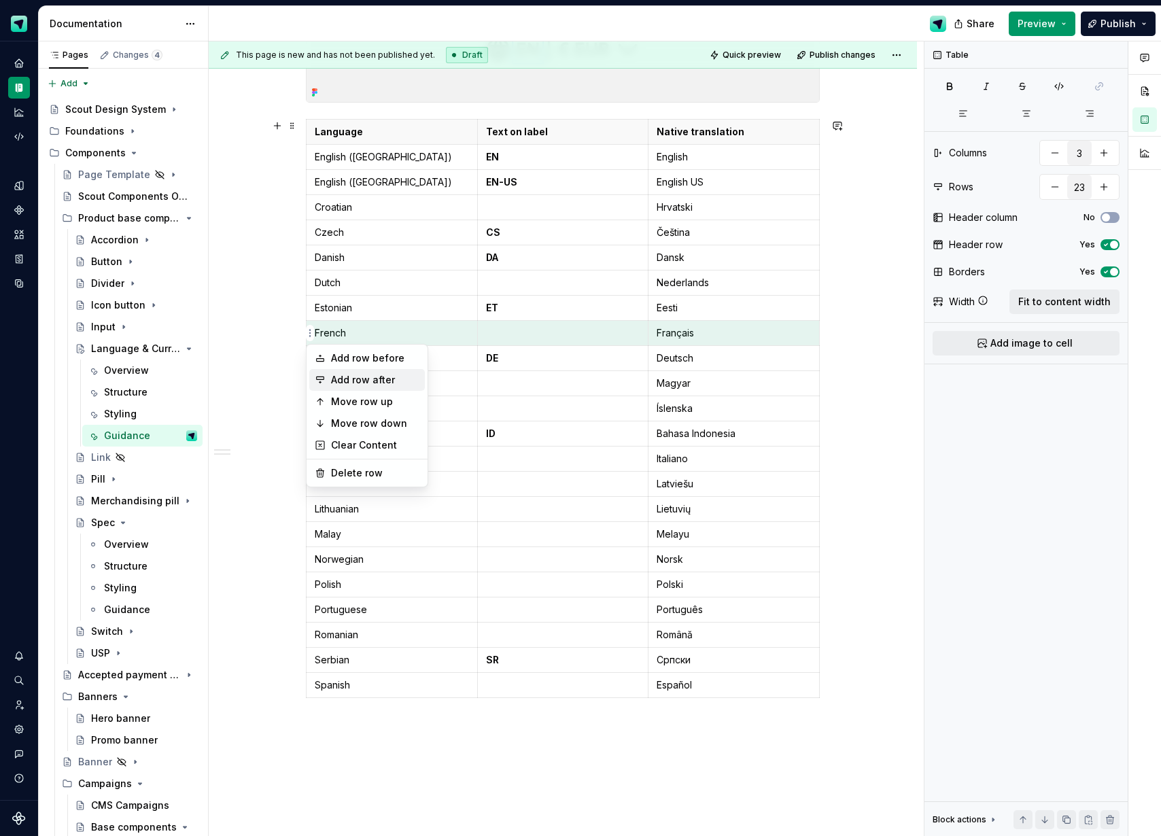
click at [381, 385] on div "Add row after" at bounding box center [375, 380] width 88 height 14
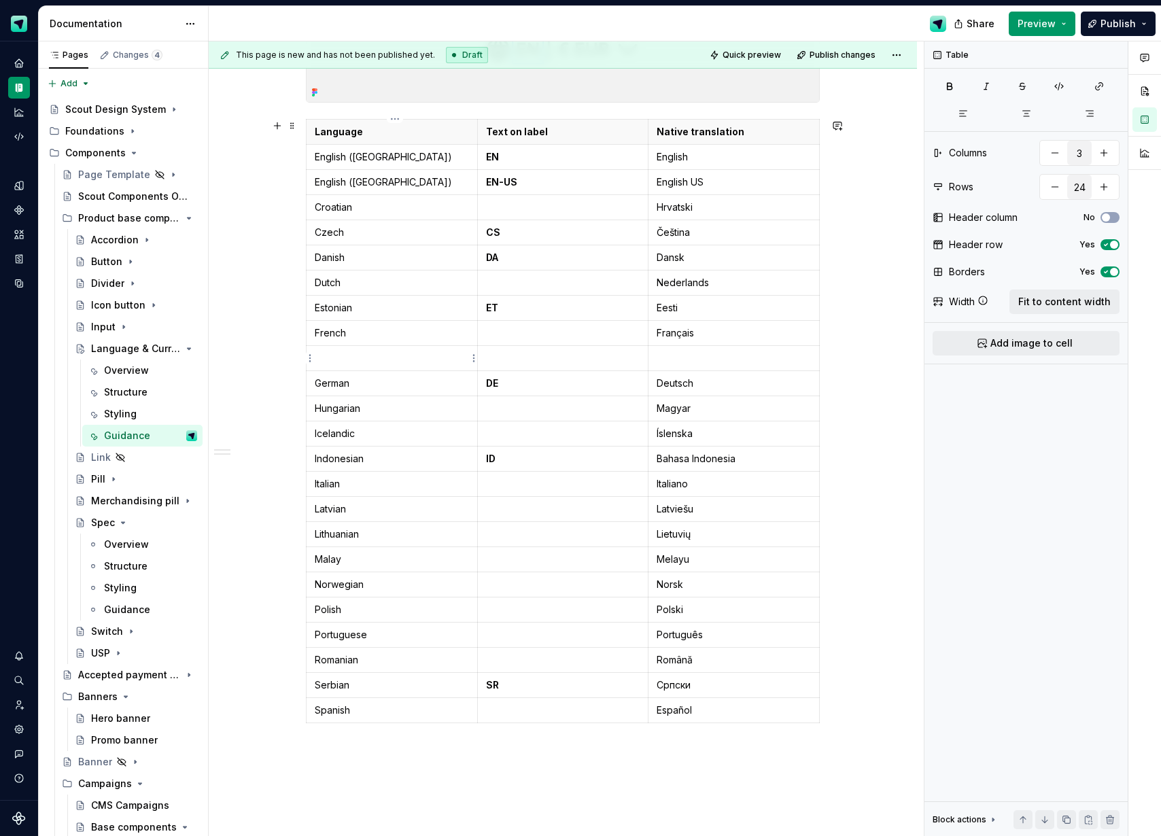
click at [372, 357] on p at bounding box center [392, 358] width 154 height 14
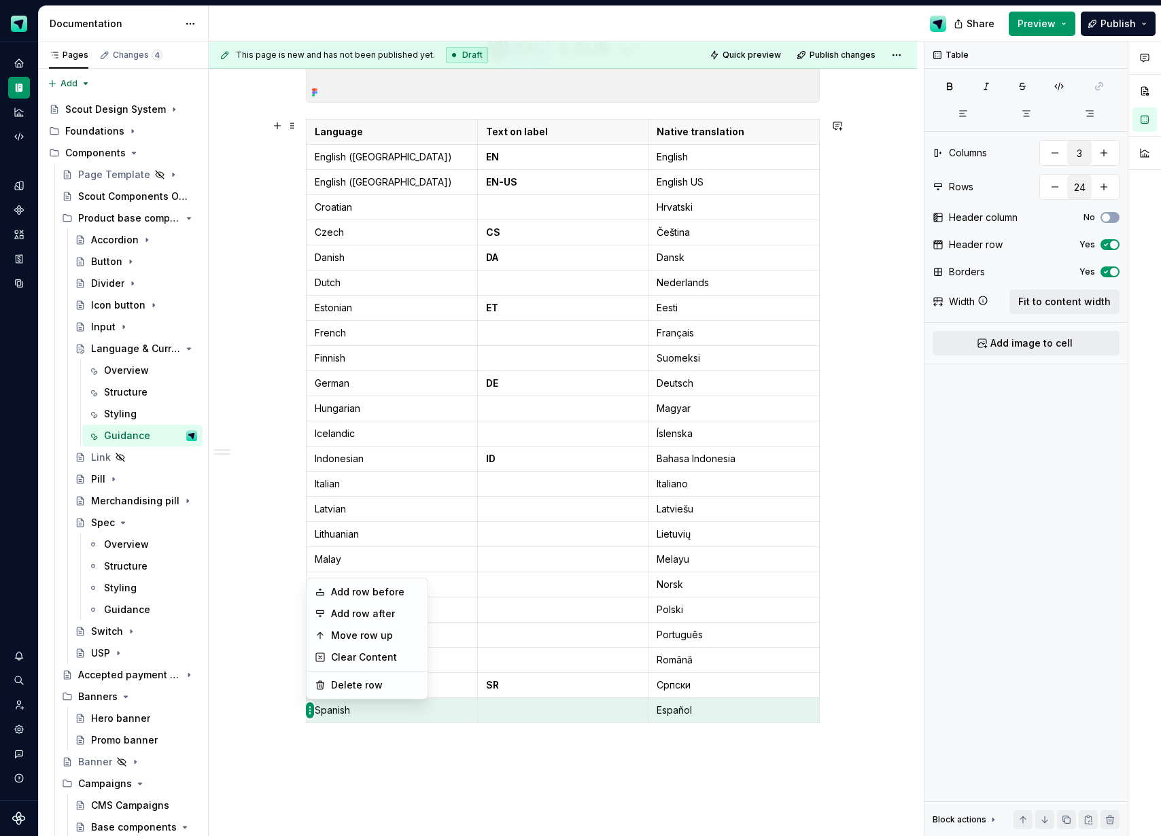
click at [309, 711] on html "Scout Design System Design system data Documentation Share Preview Publish Page…" at bounding box center [580, 418] width 1161 height 836
drag, startPoint x: 356, startPoint y: 616, endPoint x: 361, endPoint y: 633, distance: 17.0
click at [356, 616] on div "Add row after" at bounding box center [375, 614] width 88 height 14
type input "25"
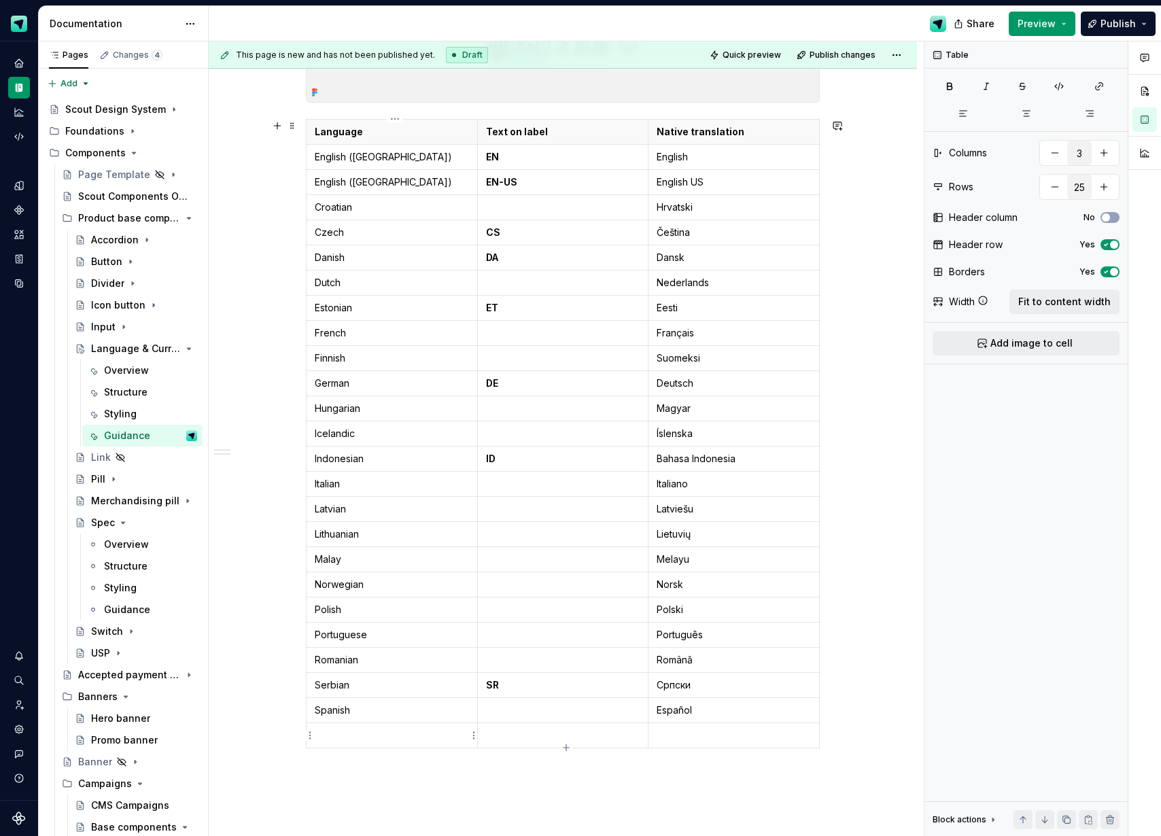
click at [349, 737] on p at bounding box center [392, 736] width 154 height 14
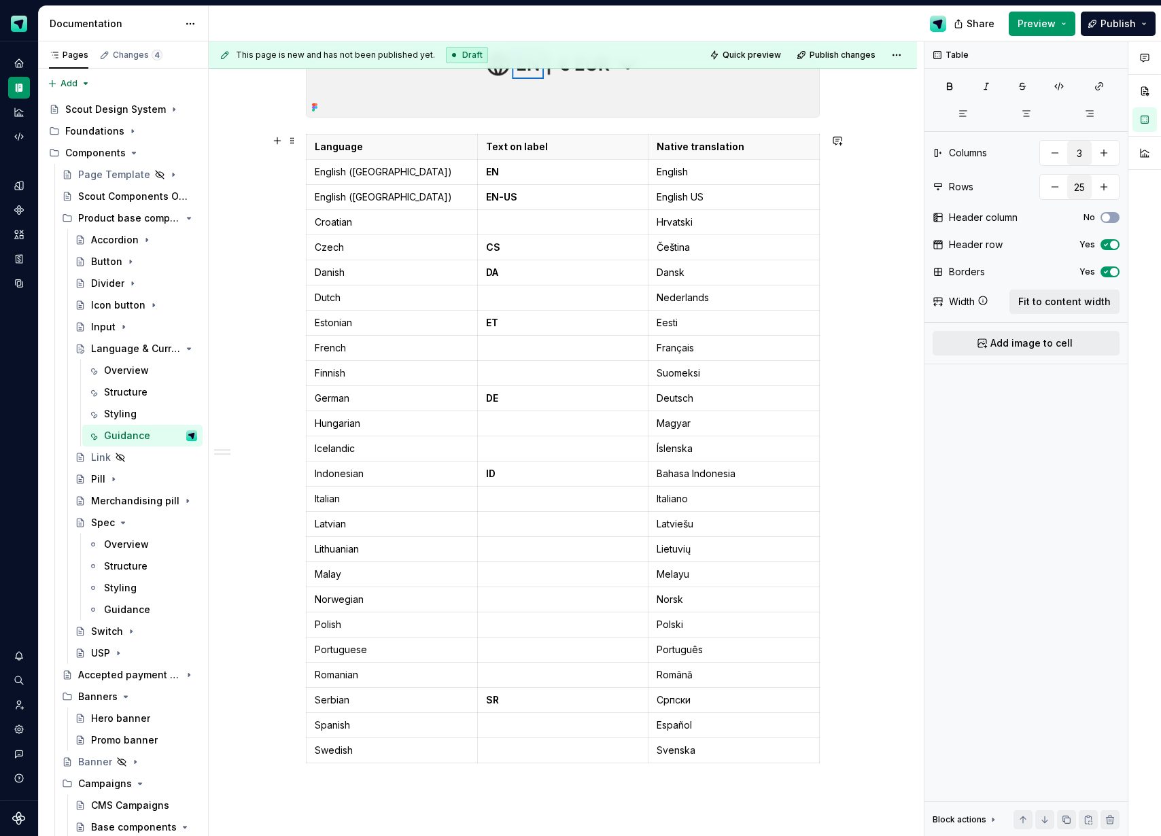
scroll to position [489, 0]
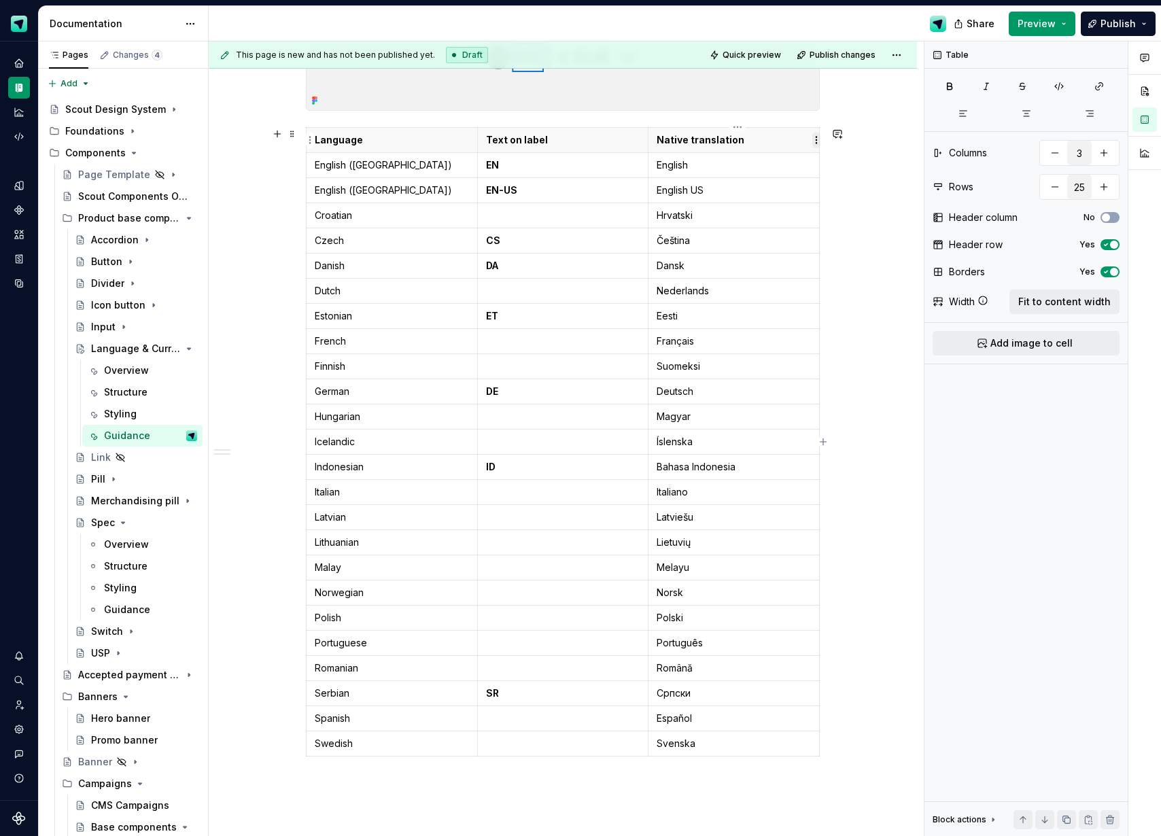
click at [820, 138] on html "Scout Design System Design system data Documentation Share Preview Publish Page…" at bounding box center [580, 418] width 1161 height 836
click at [784, 138] on html "Scout Design System Design system data Documentation Share Preview Publish Page…" at bounding box center [580, 418] width 1161 height 836
click at [739, 128] on html "Scout Design System Design system data Documentation Share Preview Publish Page…" at bounding box center [580, 418] width 1161 height 836
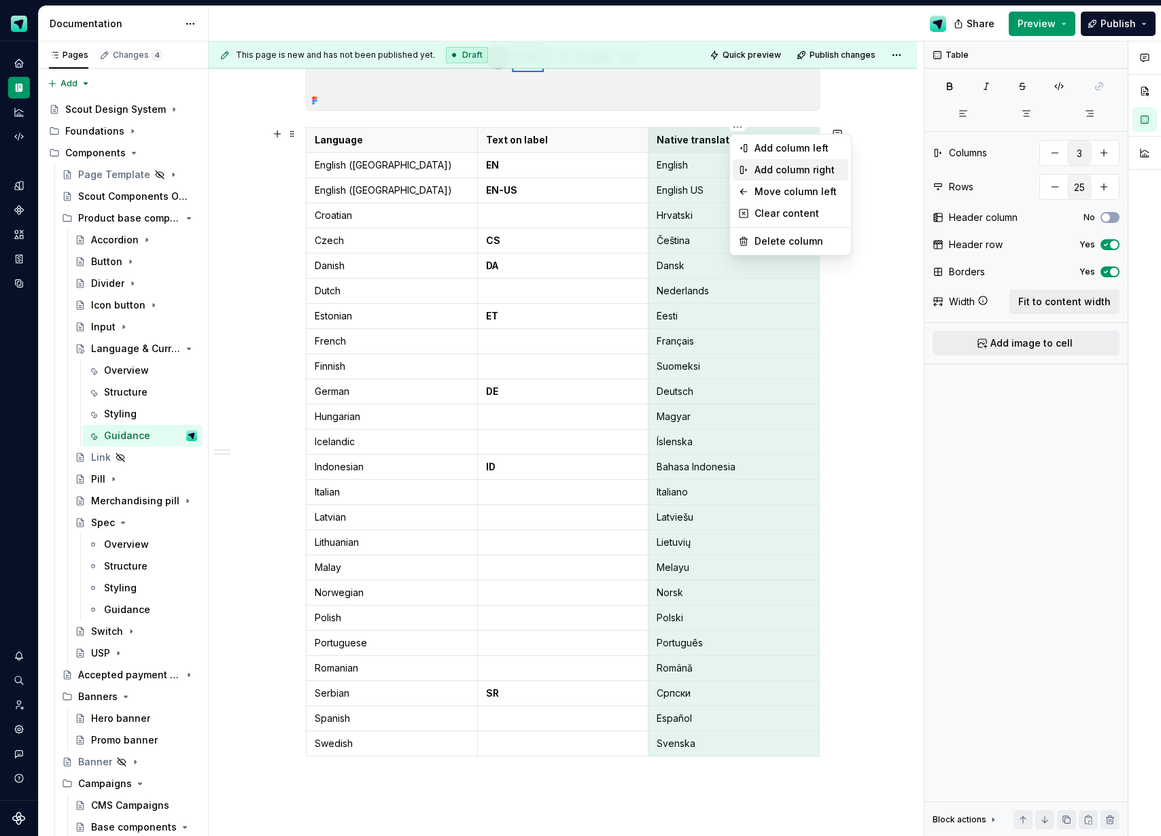
drag, startPoint x: 791, startPoint y: 163, endPoint x: 849, endPoint y: 193, distance: 65.6
click at [791, 163] on div "Add column right" at bounding box center [798, 170] width 88 height 14
type input "4"
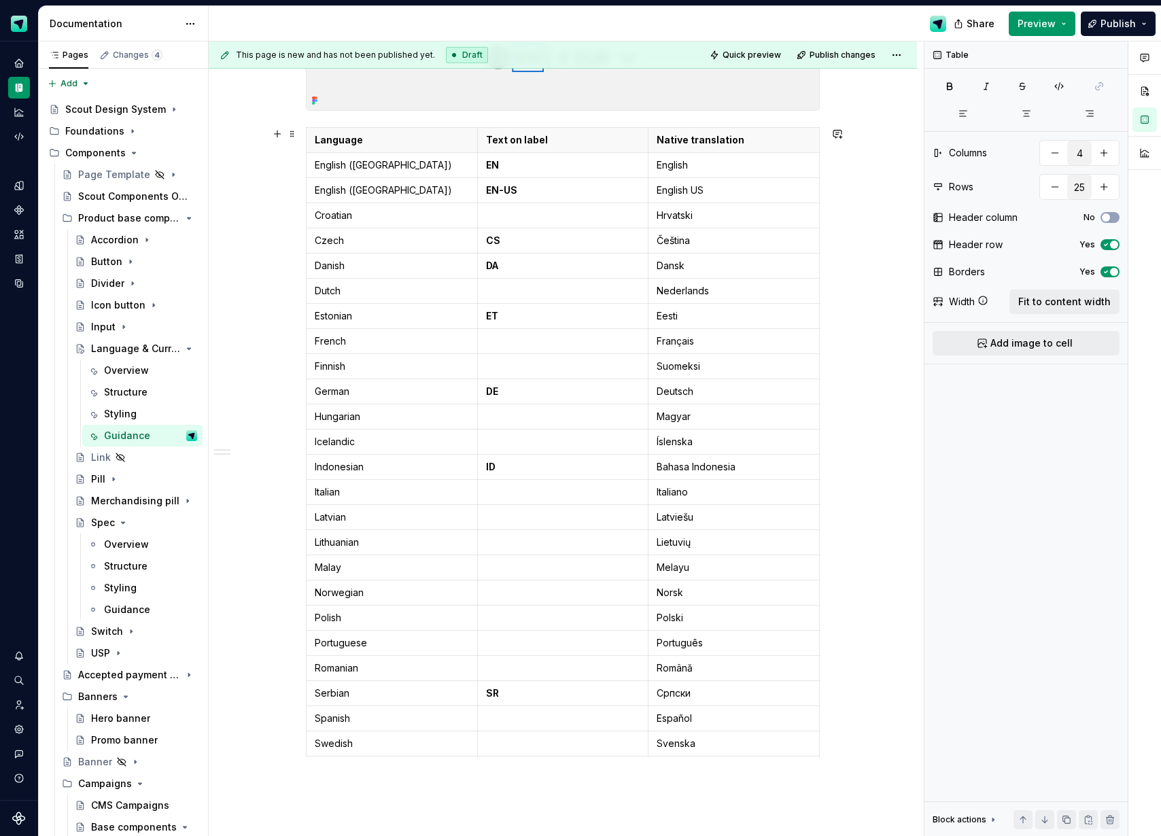
scroll to position [0, 19]
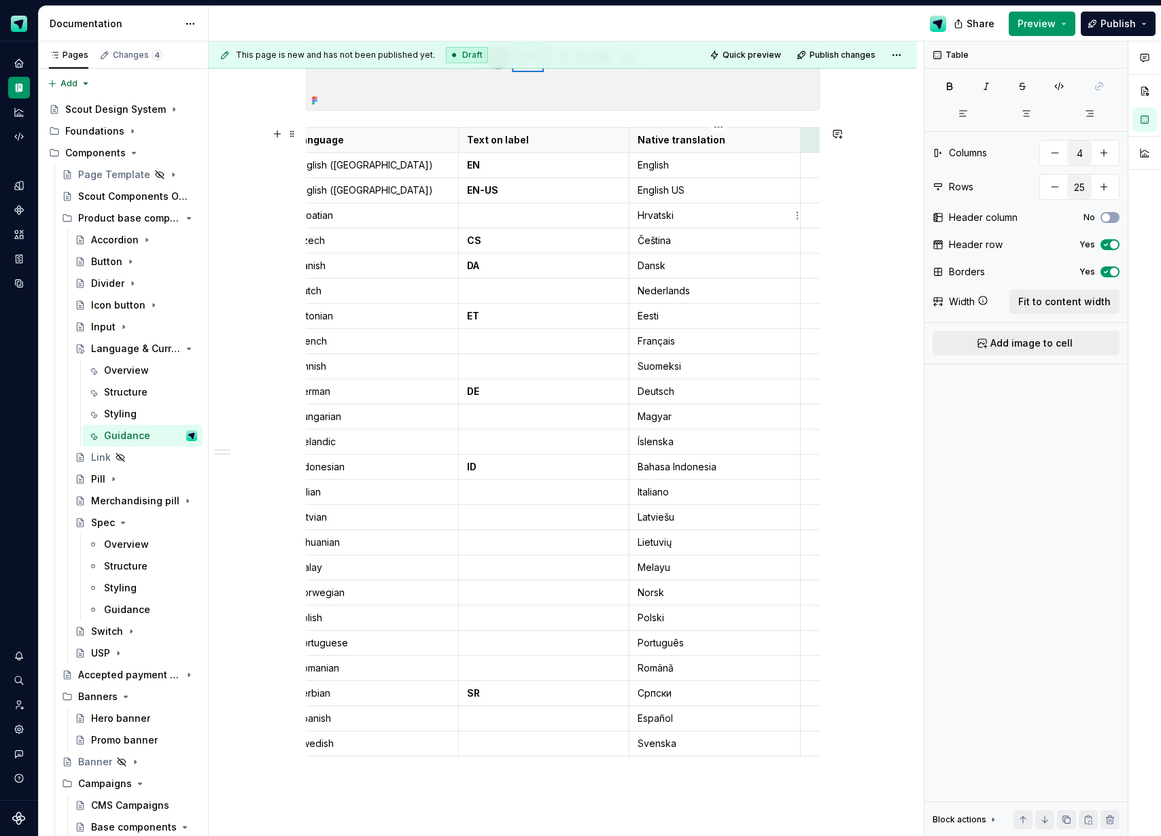
click at [765, 226] on td "Hrvatski" at bounding box center [714, 215] width 171 height 25
click at [1069, 293] on button "Fit to content width" at bounding box center [1064, 301] width 110 height 24
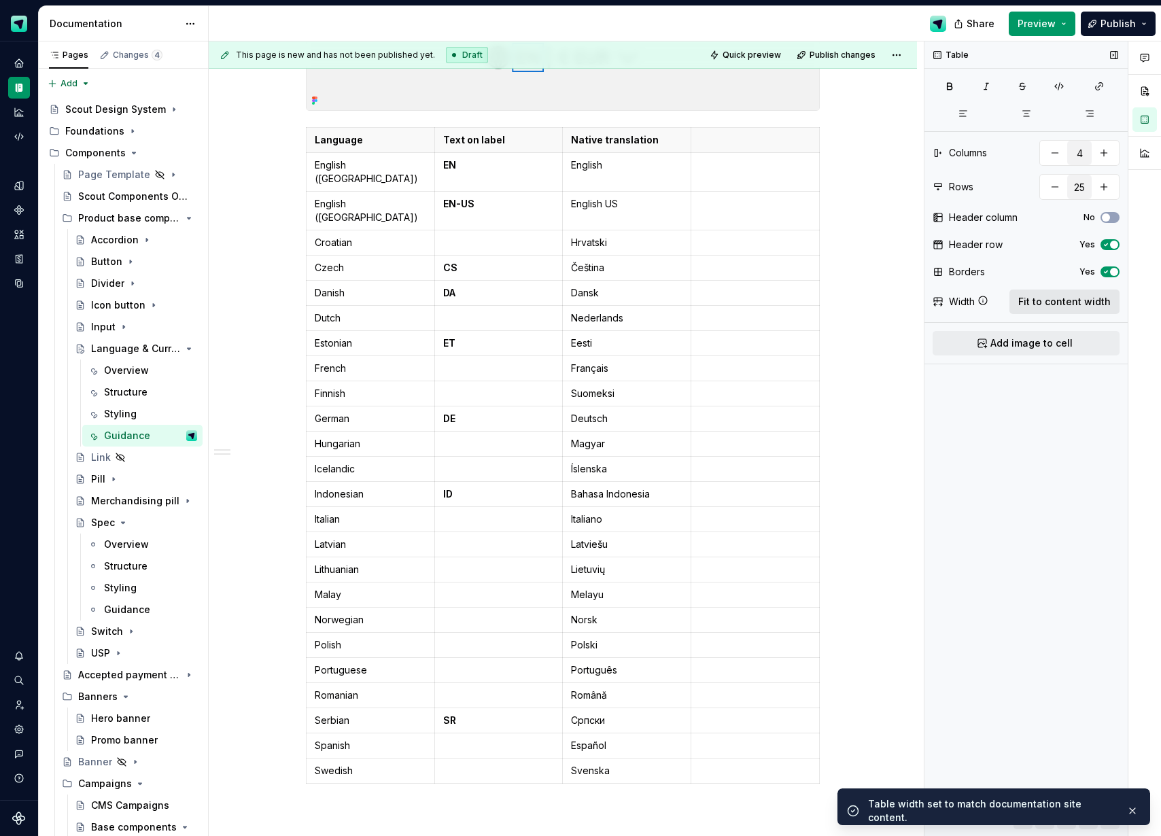
scroll to position [0, 0]
click at [743, 152] on td at bounding box center [755, 171] width 128 height 39
click at [744, 145] on p at bounding box center [754, 140] width 111 height 14
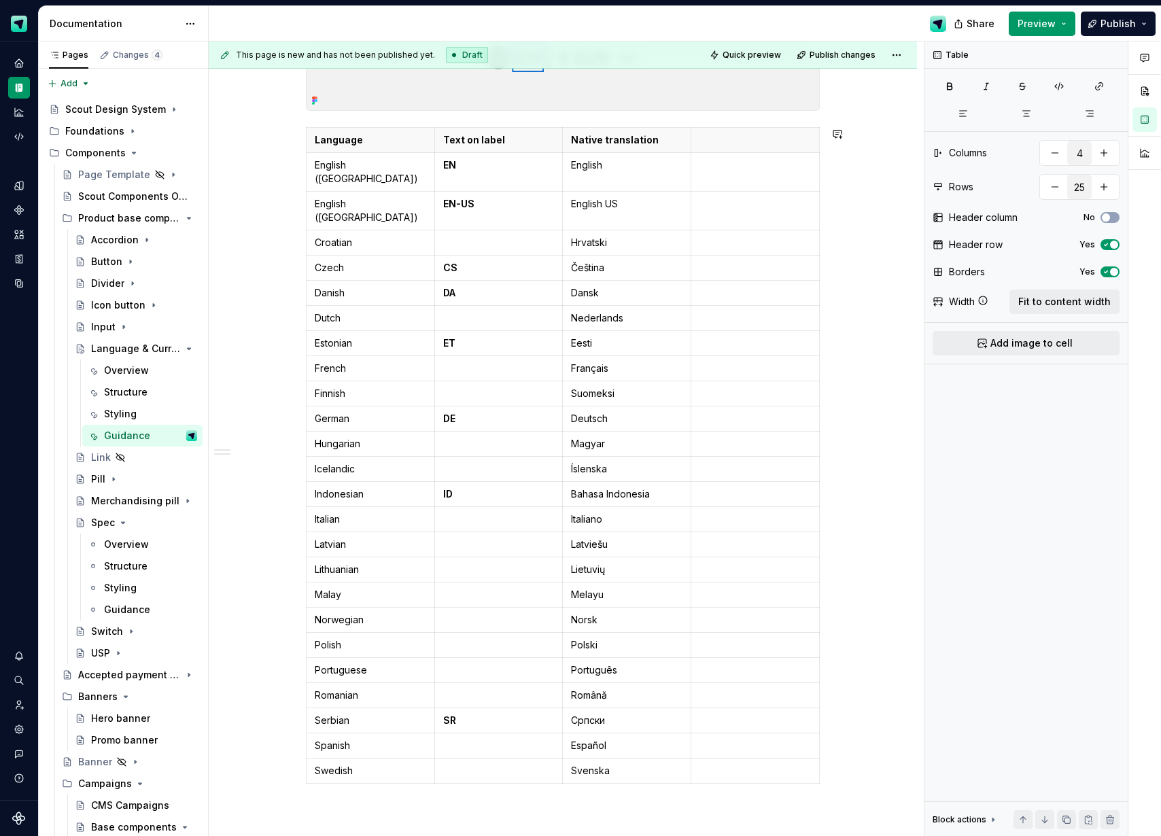
type textarea "*"
click at [732, 176] on td at bounding box center [755, 171] width 128 height 39
copy p "Left-to-right"
click at [723, 197] on p at bounding box center [754, 204] width 111 height 14
click at [724, 230] on td at bounding box center [755, 242] width 128 height 25
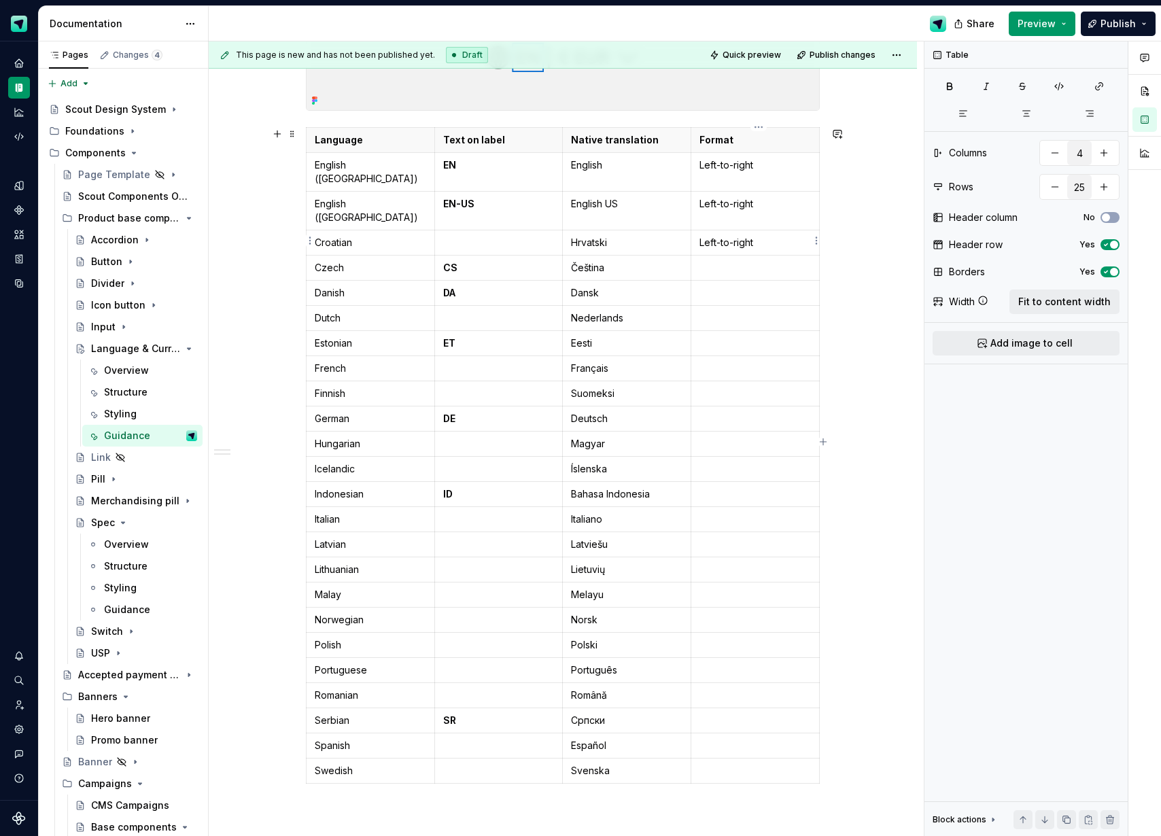
click at [724, 261] on p at bounding box center [754, 268] width 111 height 14
click at [722, 286] on p at bounding box center [754, 293] width 111 height 14
click at [721, 305] on td at bounding box center [755, 317] width 128 height 25
click at [725, 336] on p at bounding box center [754, 343] width 111 height 14
click at [720, 362] on p at bounding box center [754, 369] width 111 height 14
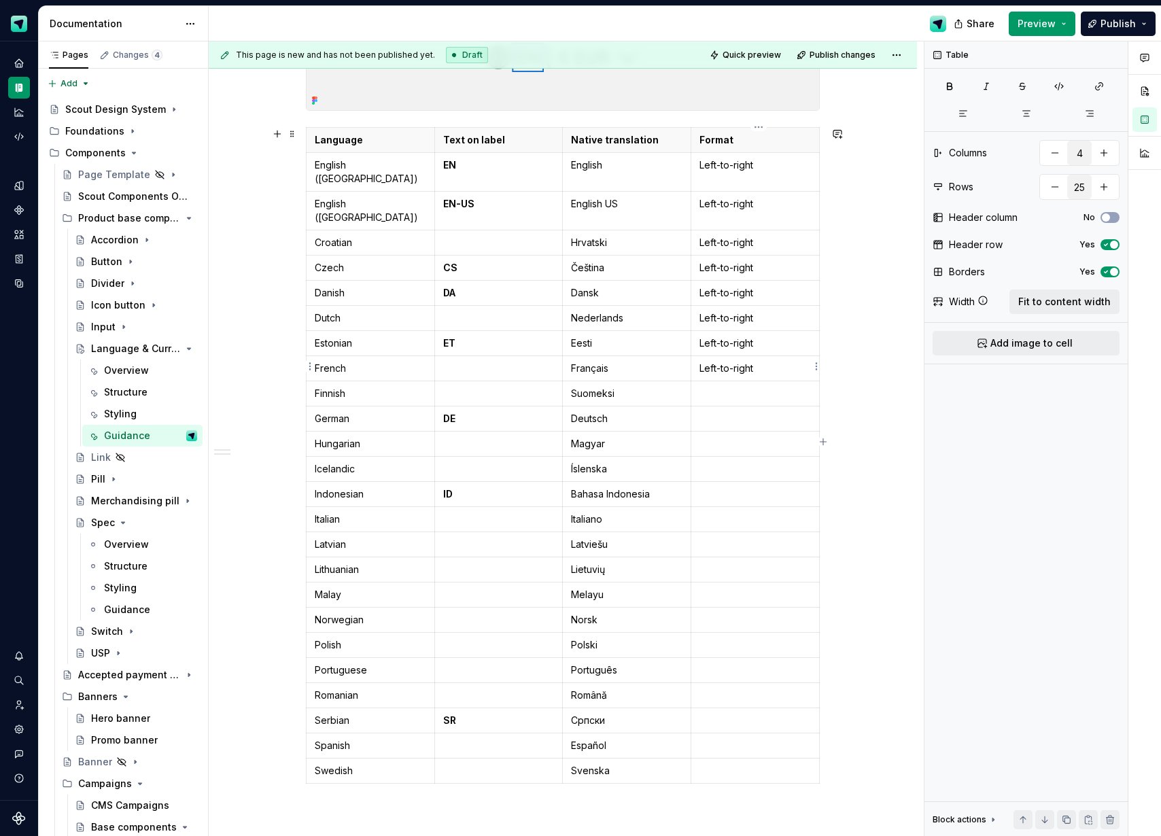
click at [720, 387] on p at bounding box center [754, 394] width 111 height 14
click at [720, 412] on p at bounding box center [754, 419] width 111 height 14
click at [724, 462] on p at bounding box center [754, 469] width 111 height 14
drag, startPoint x: 724, startPoint y: 423, endPoint x: 724, endPoint y: 442, distance: 19.7
click at [724, 437] on p at bounding box center [754, 444] width 111 height 14
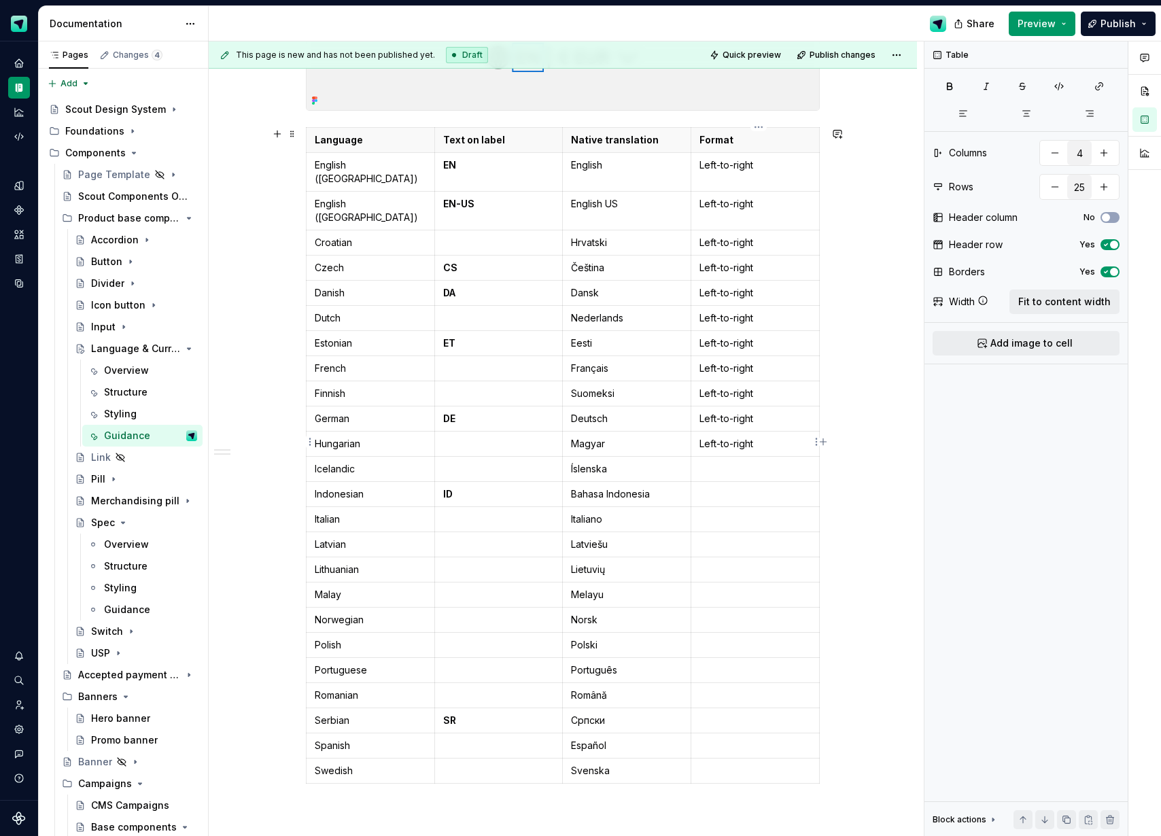
click at [724, 462] on p at bounding box center [754, 469] width 111 height 14
click at [726, 481] on td at bounding box center [755, 493] width 128 height 25
drag, startPoint x: 728, startPoint y: 489, endPoint x: 729, endPoint y: 520, distance: 31.3
click at [728, 512] on p at bounding box center [754, 519] width 111 height 14
click at [729, 538] on p at bounding box center [754, 545] width 111 height 14
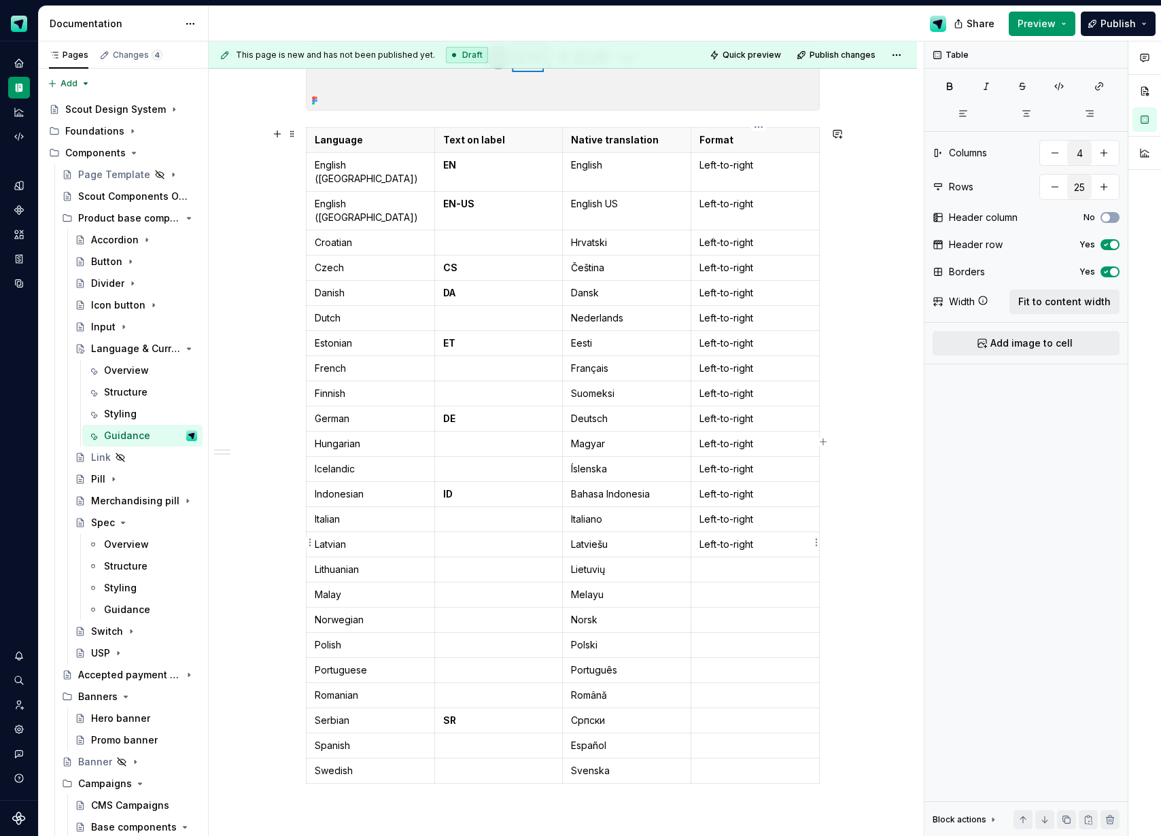
drag, startPoint x: 729, startPoint y: 537, endPoint x: 730, endPoint y: 557, distance: 20.4
click at [729, 563] on p at bounding box center [754, 570] width 111 height 14
click at [730, 588] on p at bounding box center [754, 595] width 111 height 14
drag, startPoint x: 732, startPoint y: 591, endPoint x: 733, endPoint y: 606, distance: 14.3
click at [732, 613] on p at bounding box center [754, 620] width 111 height 14
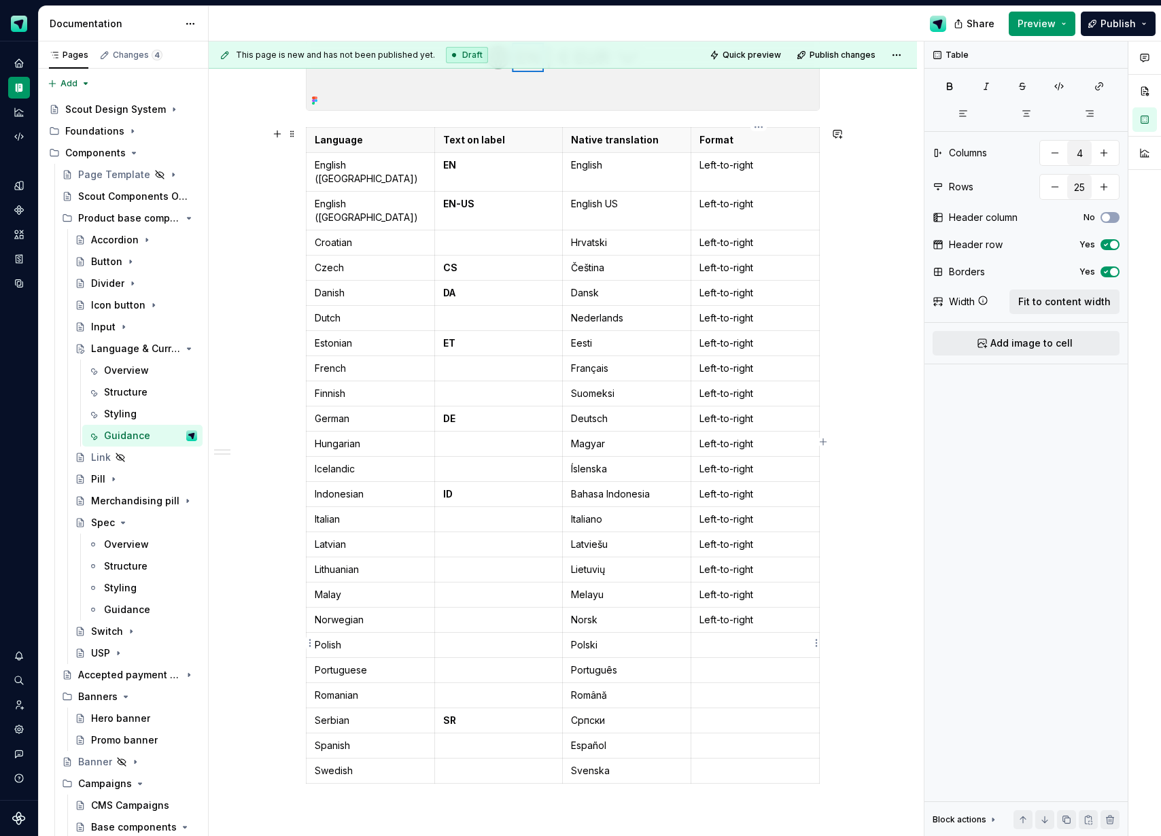
click at [728, 657] on td at bounding box center [755, 669] width 128 height 25
click at [729, 638] on p at bounding box center [754, 645] width 111 height 14
click at [738, 688] on p at bounding box center [754, 695] width 111 height 14
drag, startPoint x: 743, startPoint y: 692, endPoint x: 742, endPoint y: 711, distance: 19.1
click at [743, 714] on p at bounding box center [754, 721] width 111 height 14
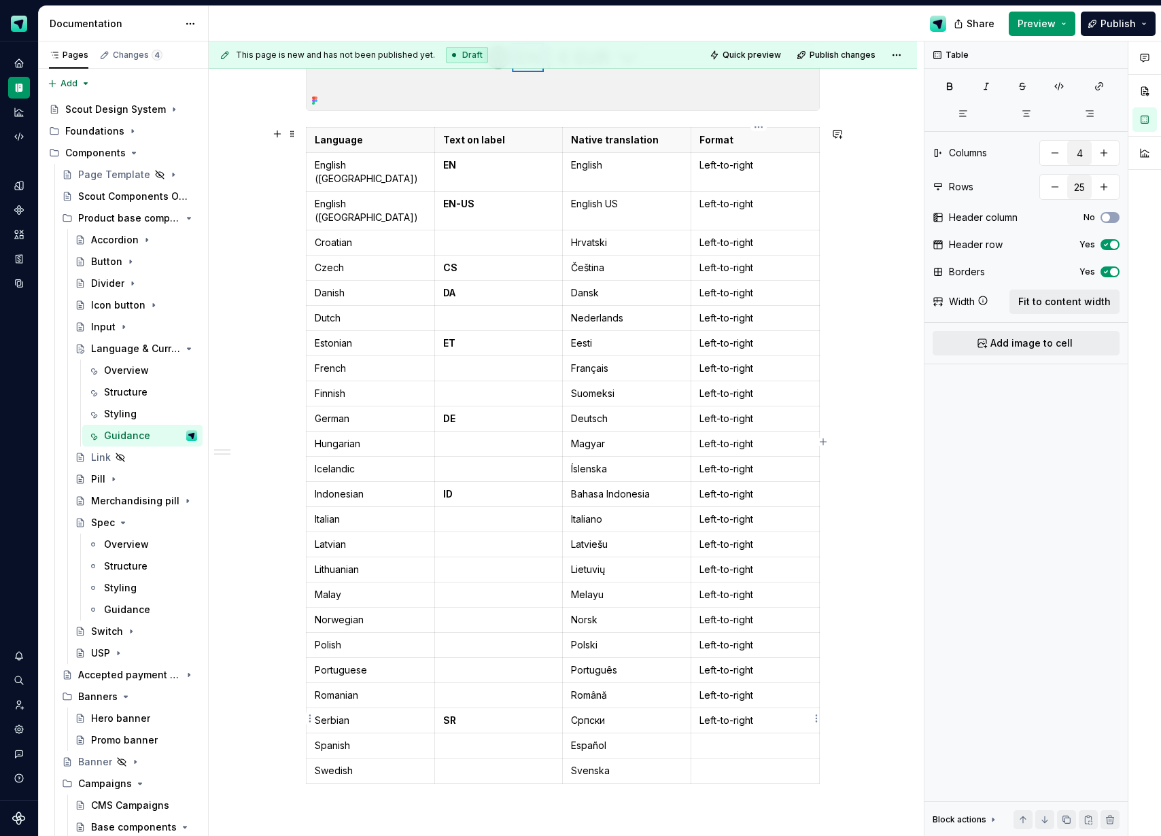
click at [739, 739] on p at bounding box center [754, 746] width 111 height 14
click at [737, 764] on p at bounding box center [754, 771] width 111 height 14
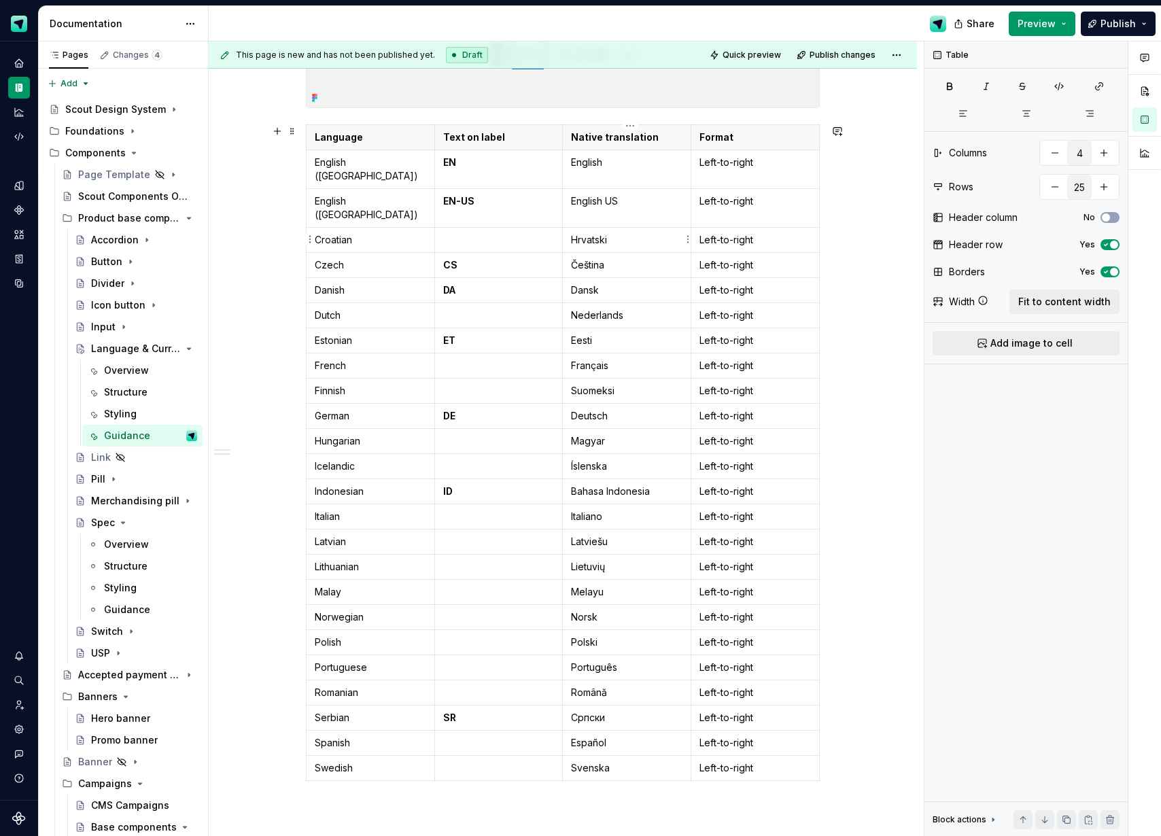
scroll to position [490, 0]
click at [310, 741] on html "Scout Design System Design system data Documentation Share Preview Publish Page…" at bounding box center [580, 418] width 1161 height 836
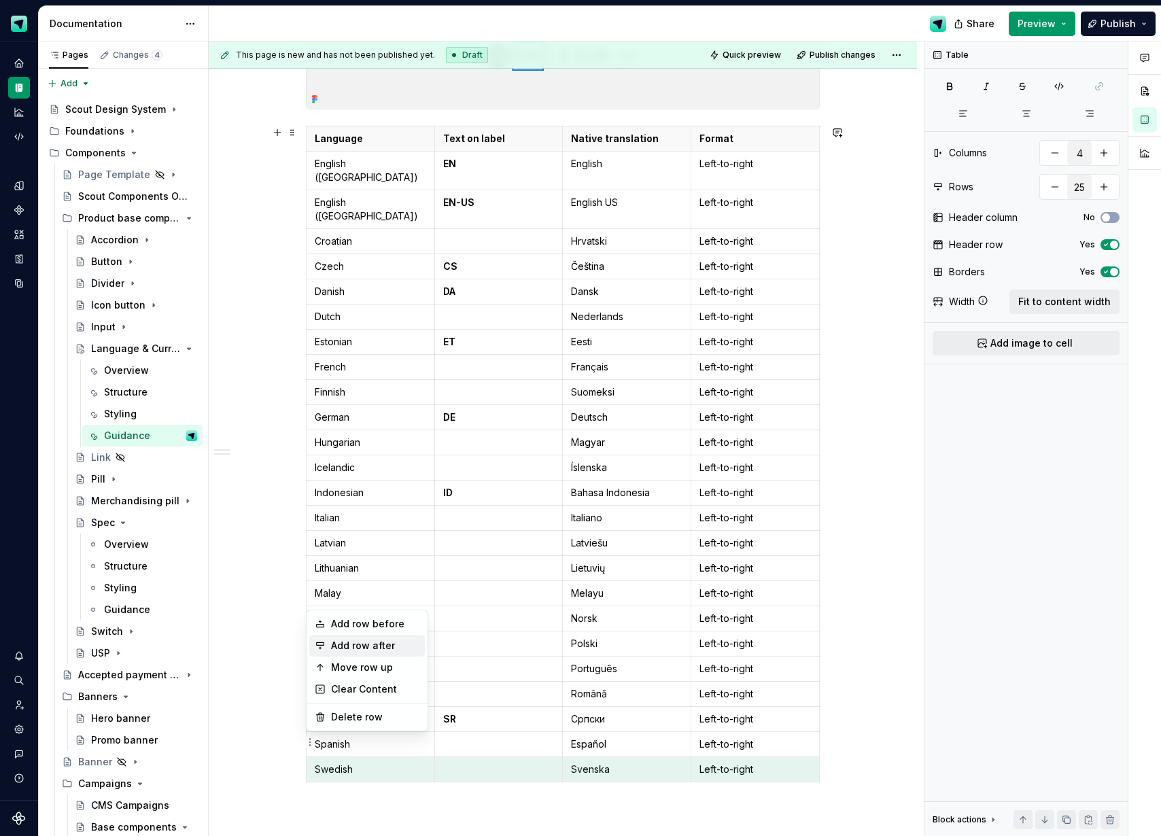
click at [364, 645] on div "Add row after" at bounding box center [375, 646] width 88 height 14
type input "26"
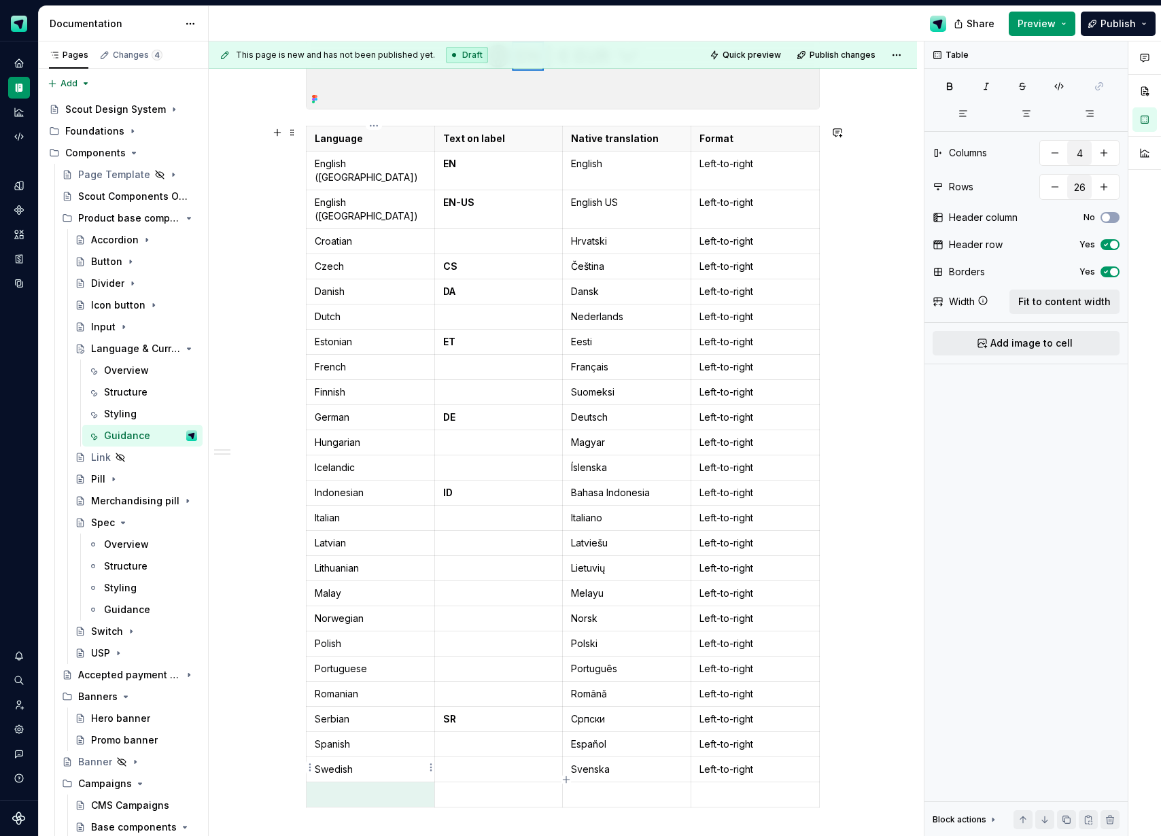
click at [349, 788] on p at bounding box center [370, 795] width 111 height 14
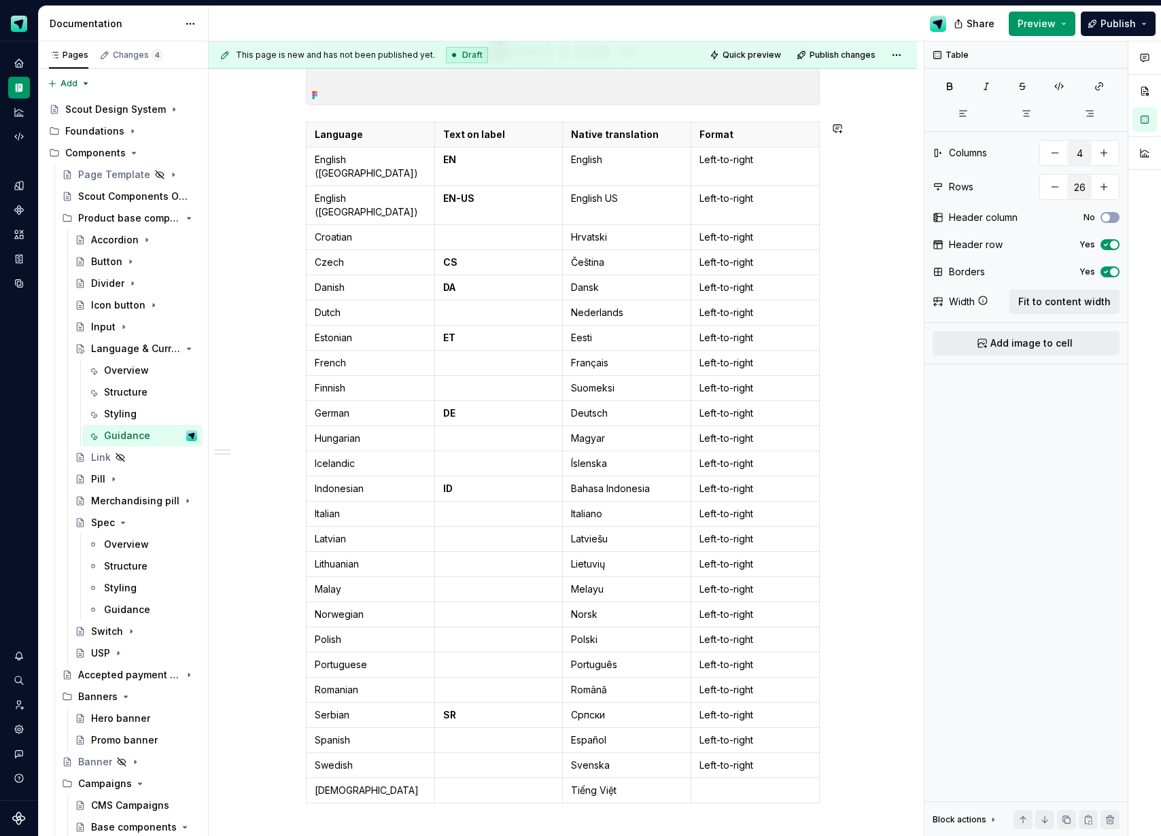
type textarea "*"
click at [311, 740] on html "Scout Design System Design system data Documentation Share Preview Publish Page…" at bounding box center [580, 418] width 1161 height 836
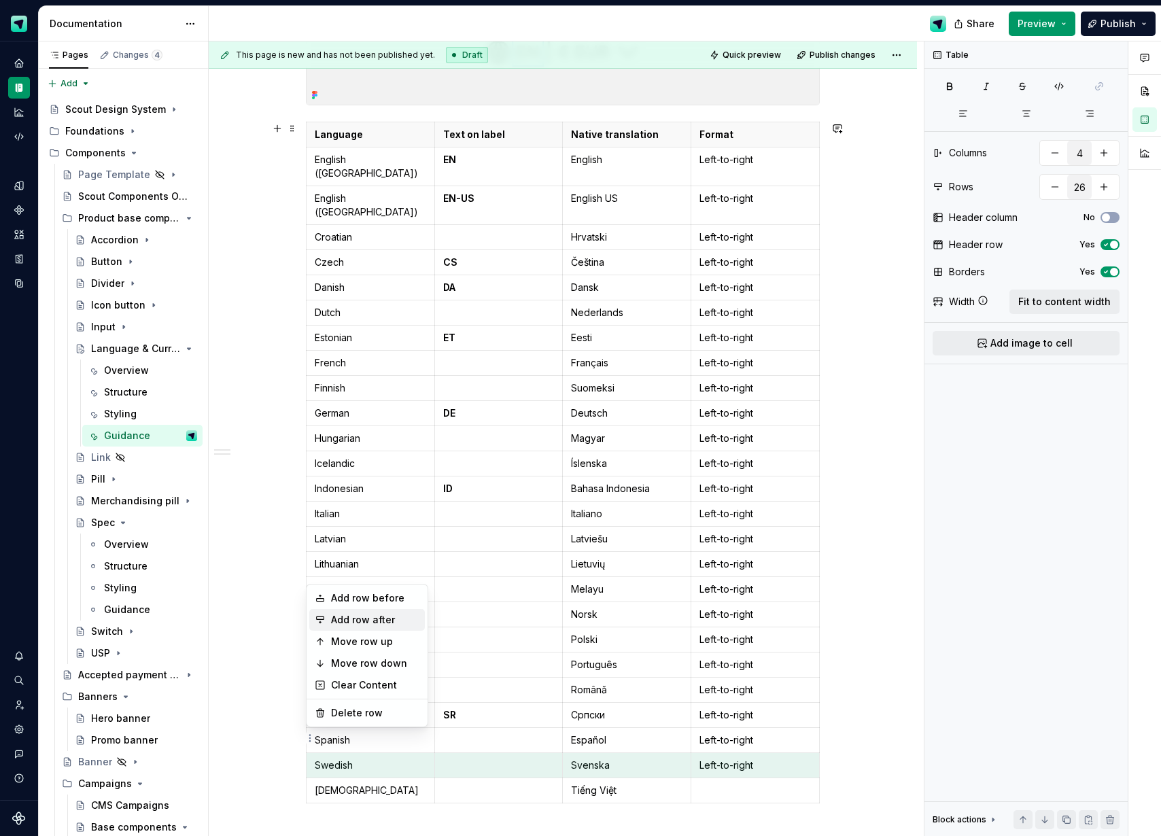
click at [374, 616] on div "Add row after" at bounding box center [375, 620] width 88 height 14
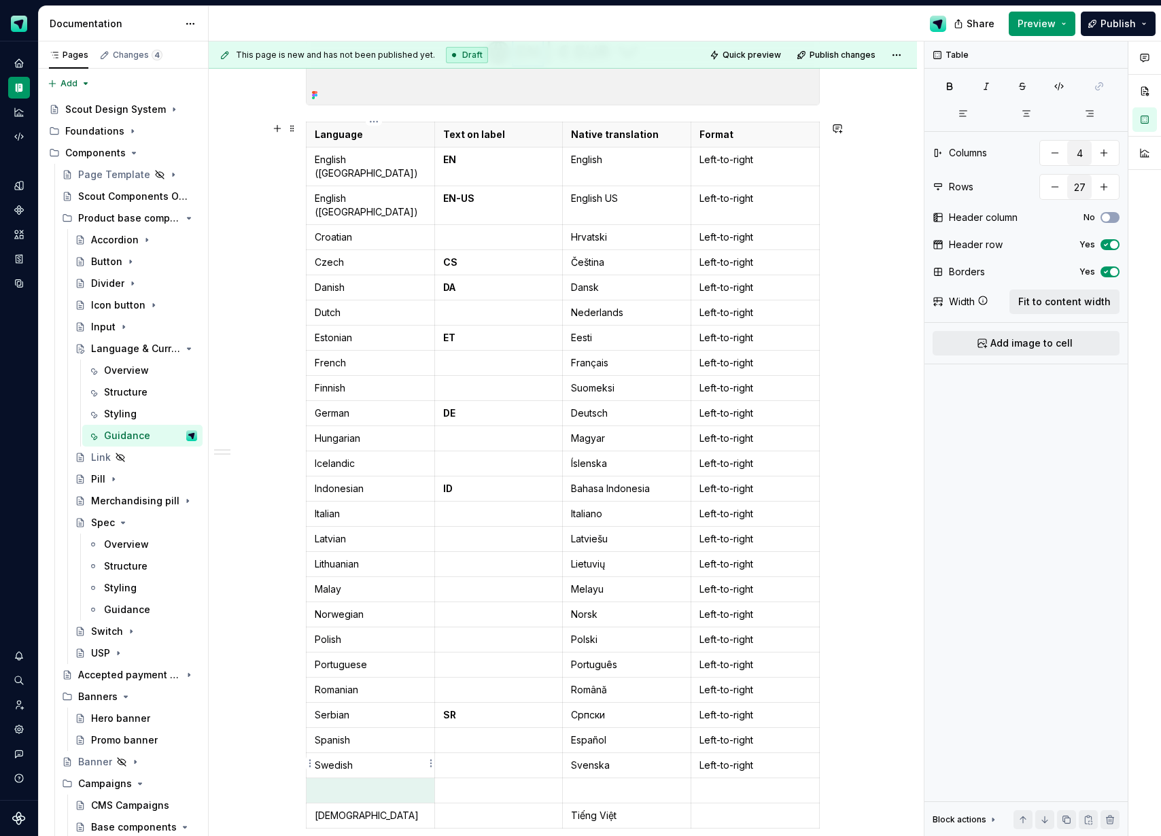
click at [345, 784] on p at bounding box center [370, 791] width 111 height 14
click at [309, 381] on html "Scout Design System Design system data Documentation Share Preview Publish Page…" at bounding box center [580, 418] width 1161 height 836
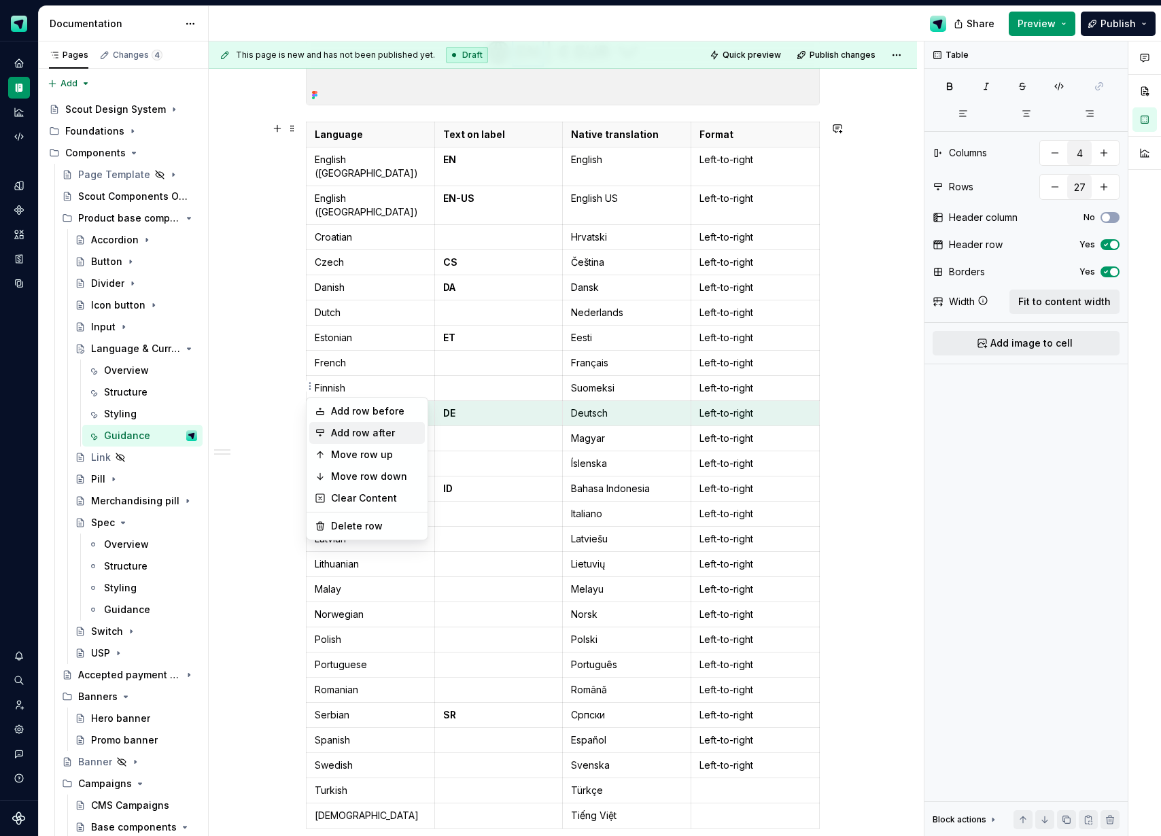
click at [351, 431] on div "Add row after" at bounding box center [375, 433] width 88 height 14
type input "28"
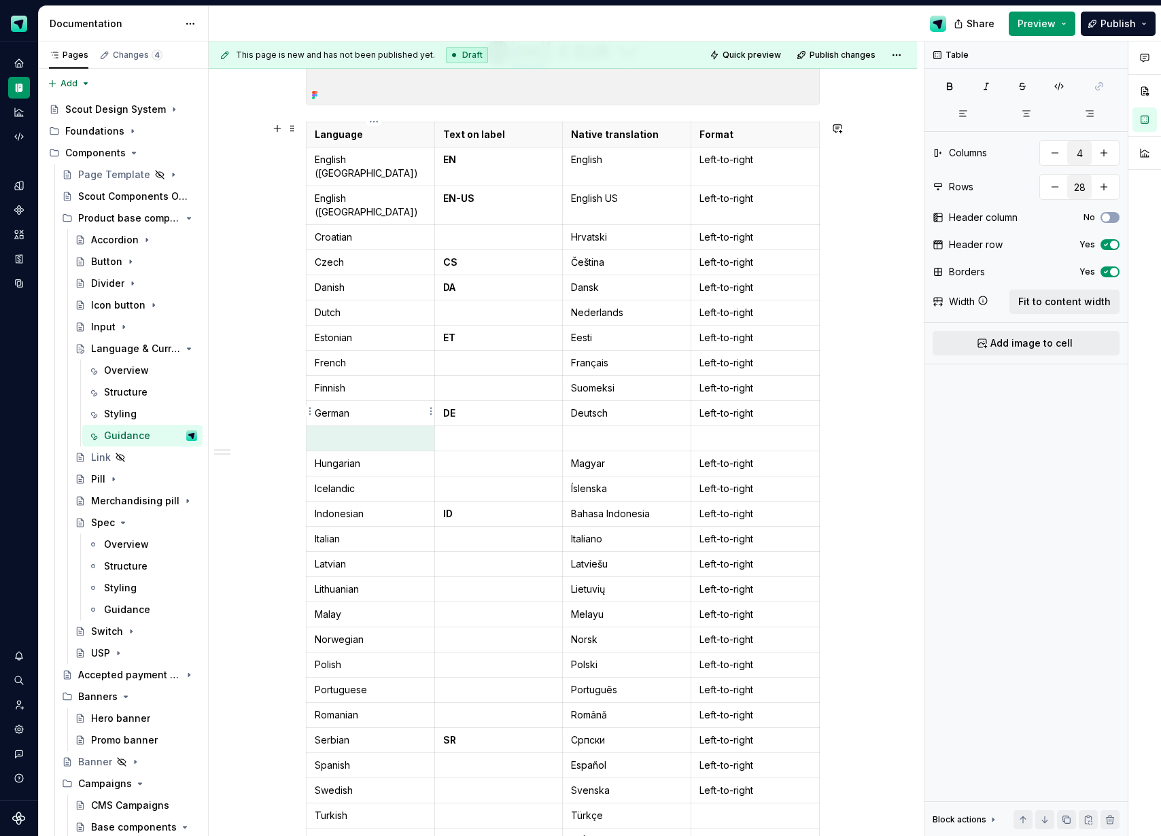
click at [349, 432] on p at bounding box center [370, 439] width 111 height 14
type textarea "*"
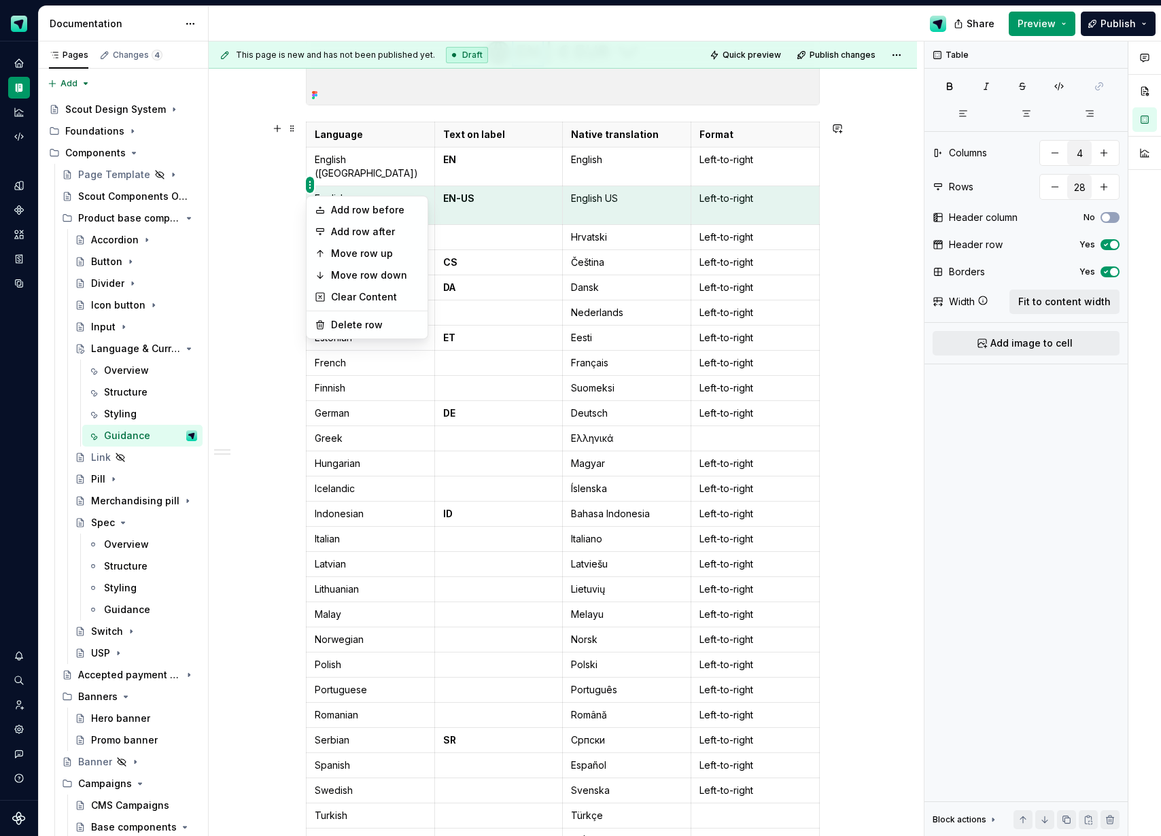
click at [311, 185] on html "Scout Design System Design system data Documentation Share Preview Publish Page…" at bounding box center [580, 418] width 1161 height 836
click at [347, 226] on div "Add row after" at bounding box center [375, 232] width 88 height 14
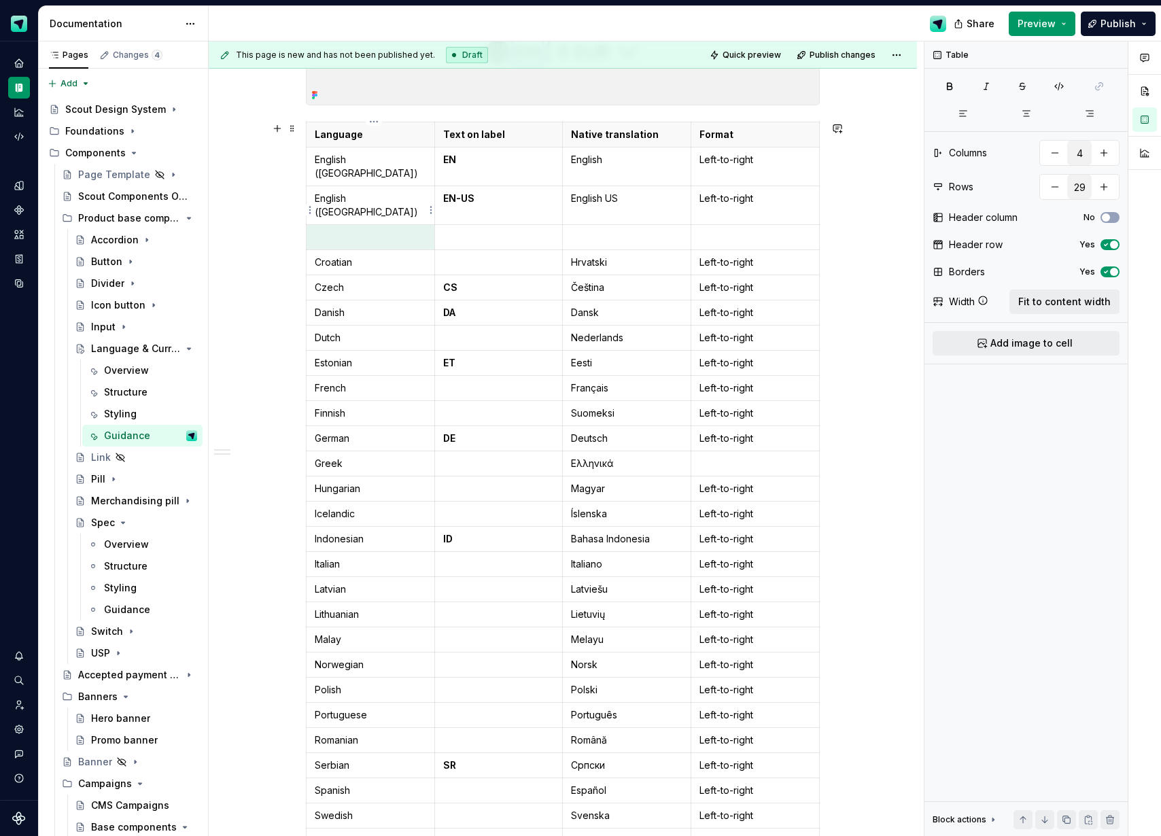
click at [347, 230] on p at bounding box center [370, 237] width 111 height 14
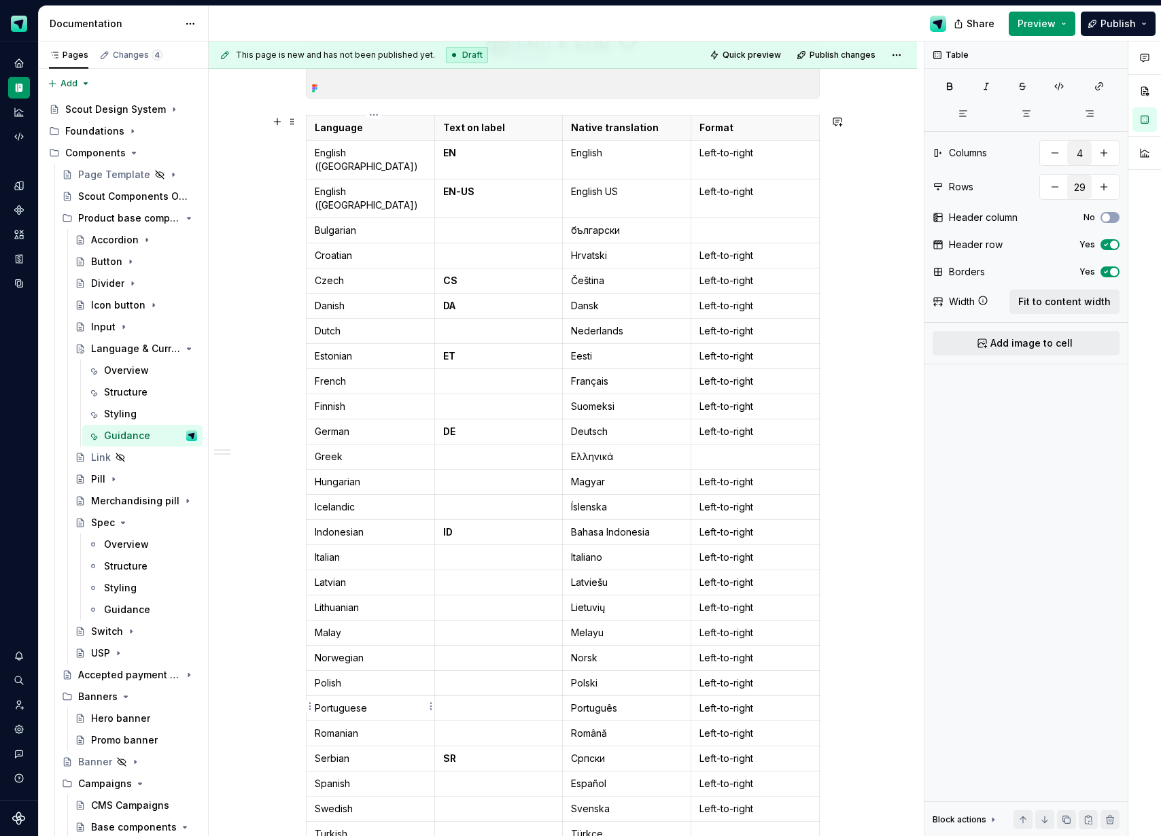
click at [311, 705] on html "Scout Design System Design system data Documentation Share Preview Publish Page…" at bounding box center [580, 418] width 1161 height 836
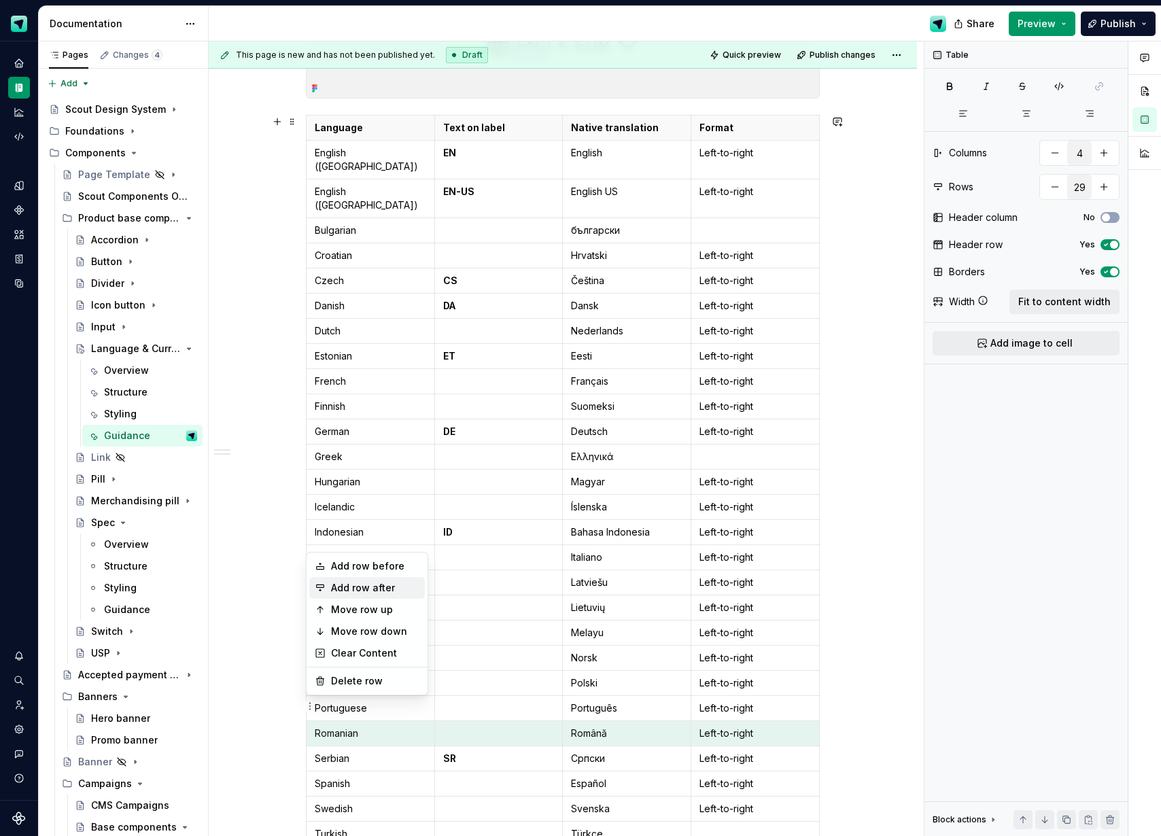
click at [373, 589] on div "Add row after" at bounding box center [375, 588] width 88 height 14
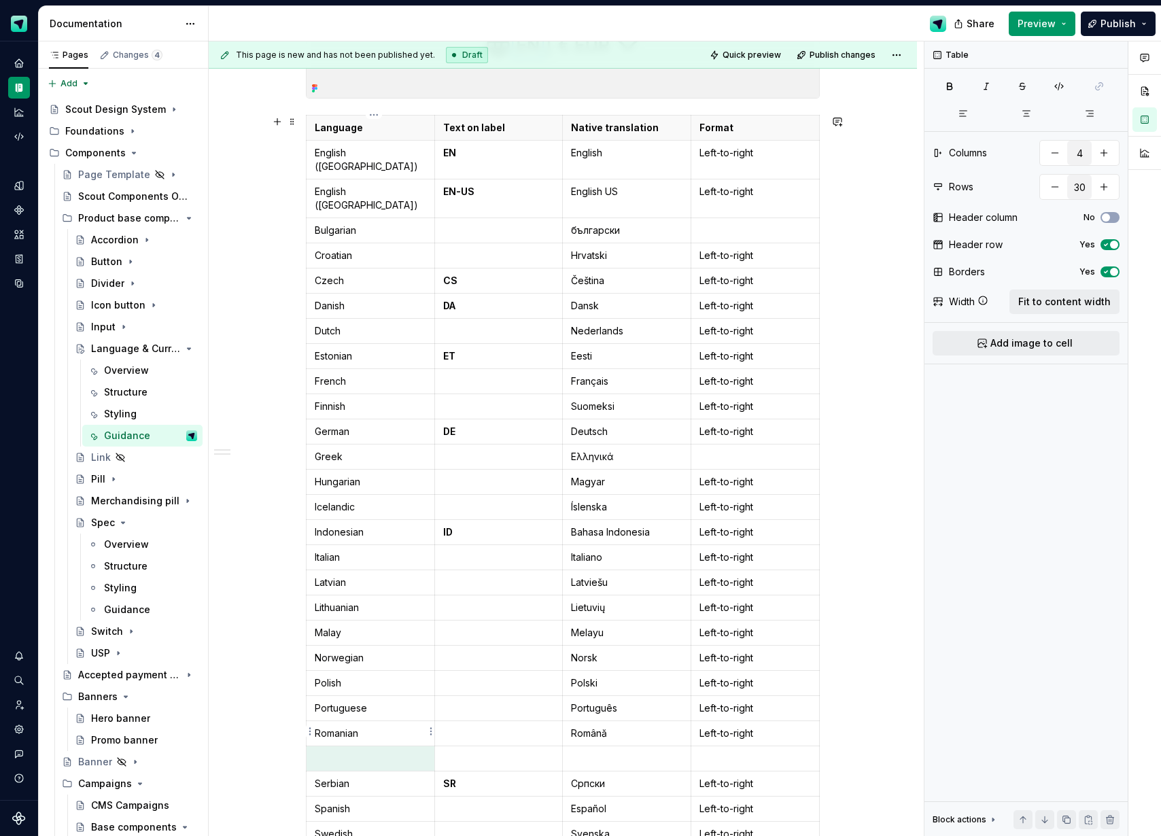
click at [344, 752] on p at bounding box center [370, 759] width 111 height 14
click at [732, 123] on p "Format" at bounding box center [754, 128] width 111 height 14
click at [729, 124] on p "Format" at bounding box center [754, 128] width 111 height 14
click at [308, 455] on html "Scout Design System Design system data Documentation Share Preview Publish Page…" at bounding box center [580, 418] width 1161 height 836
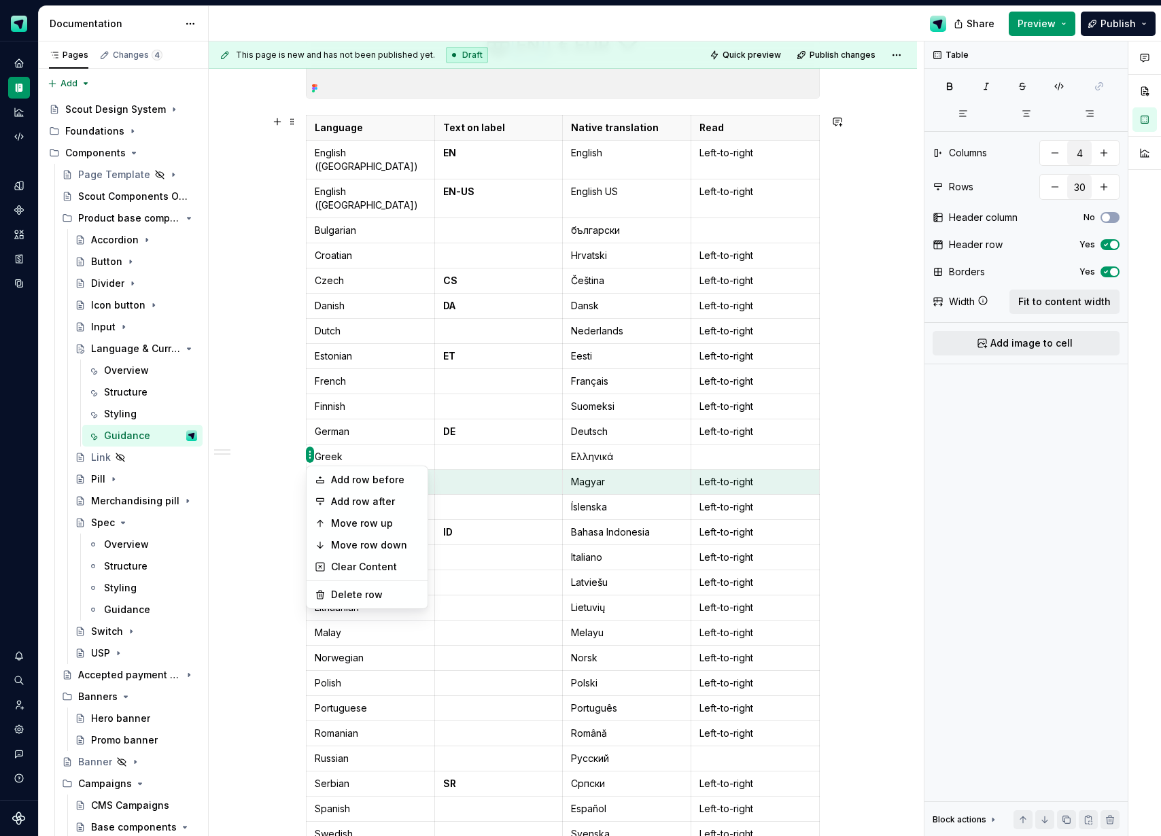
click at [312, 428] on html "Scout Design System Design system data Documentation Share Preview Publish Page…" at bounding box center [580, 418] width 1161 height 836
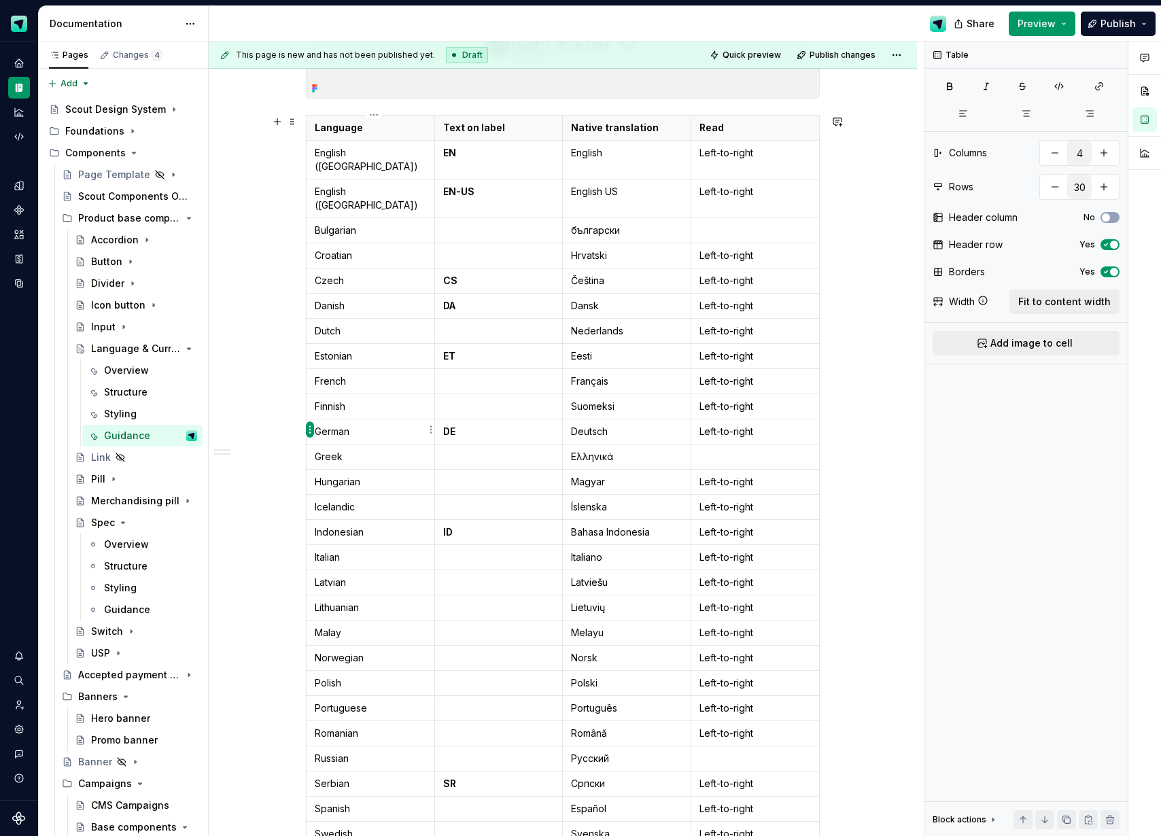
click at [309, 427] on html "Scout Design System Design system data Documentation Share Preview Publish Page…" at bounding box center [580, 418] width 1161 height 836
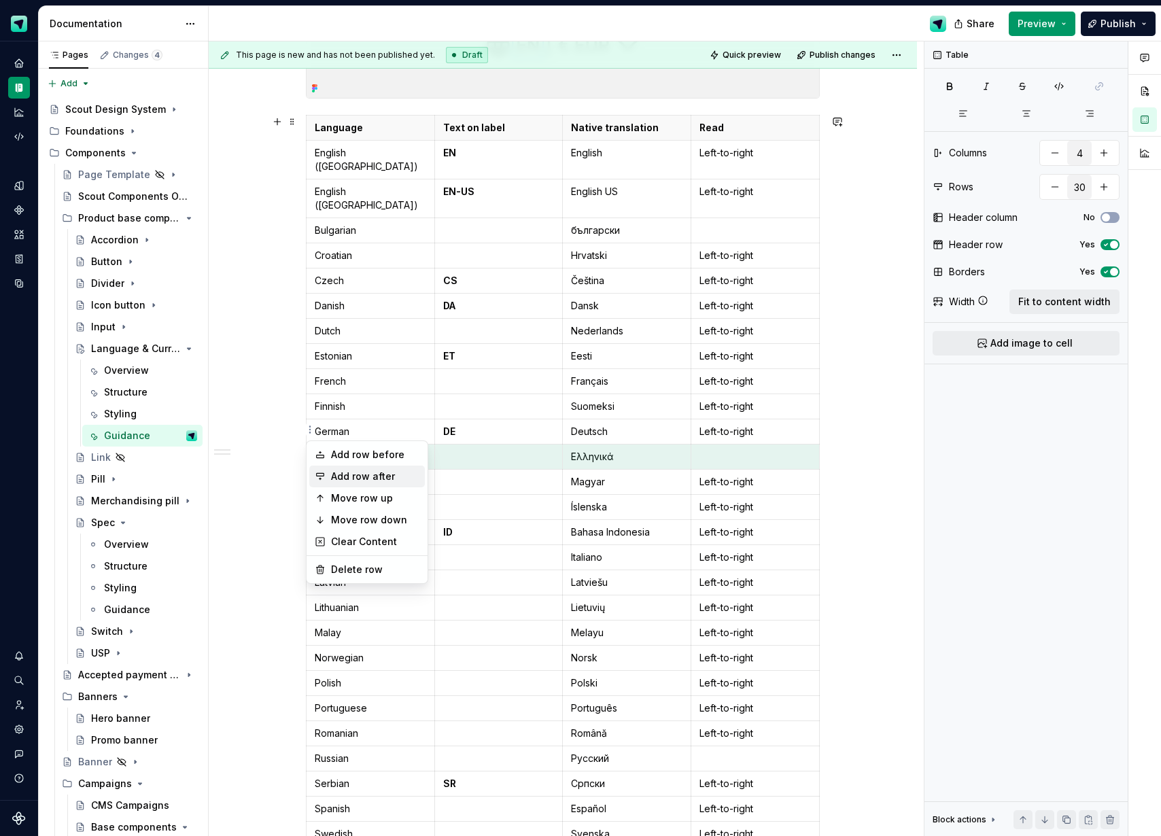
click at [338, 468] on div "Add row after" at bounding box center [367, 477] width 116 height 22
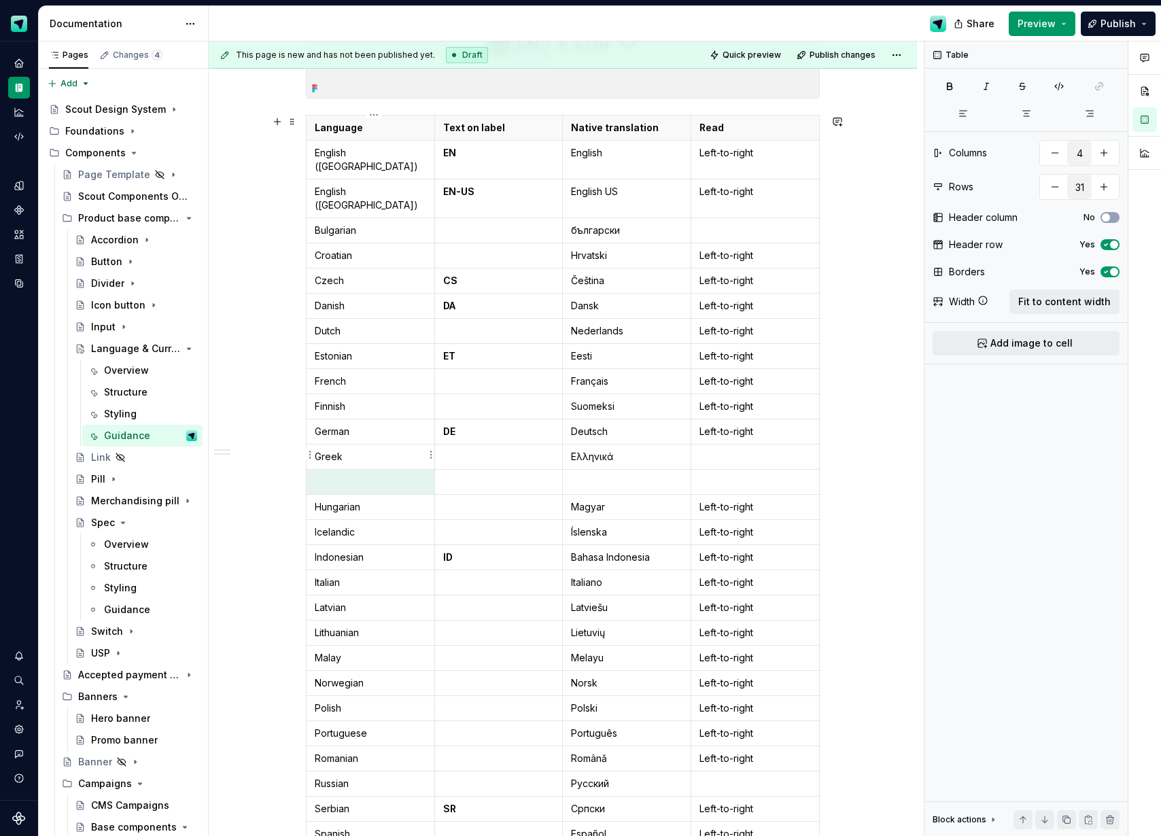
click at [348, 475] on p at bounding box center [370, 482] width 111 height 14
click at [306, 175] on html "Scout Design System Design system data Documentation Share Preview Publish Page…" at bounding box center [580, 418] width 1161 height 836
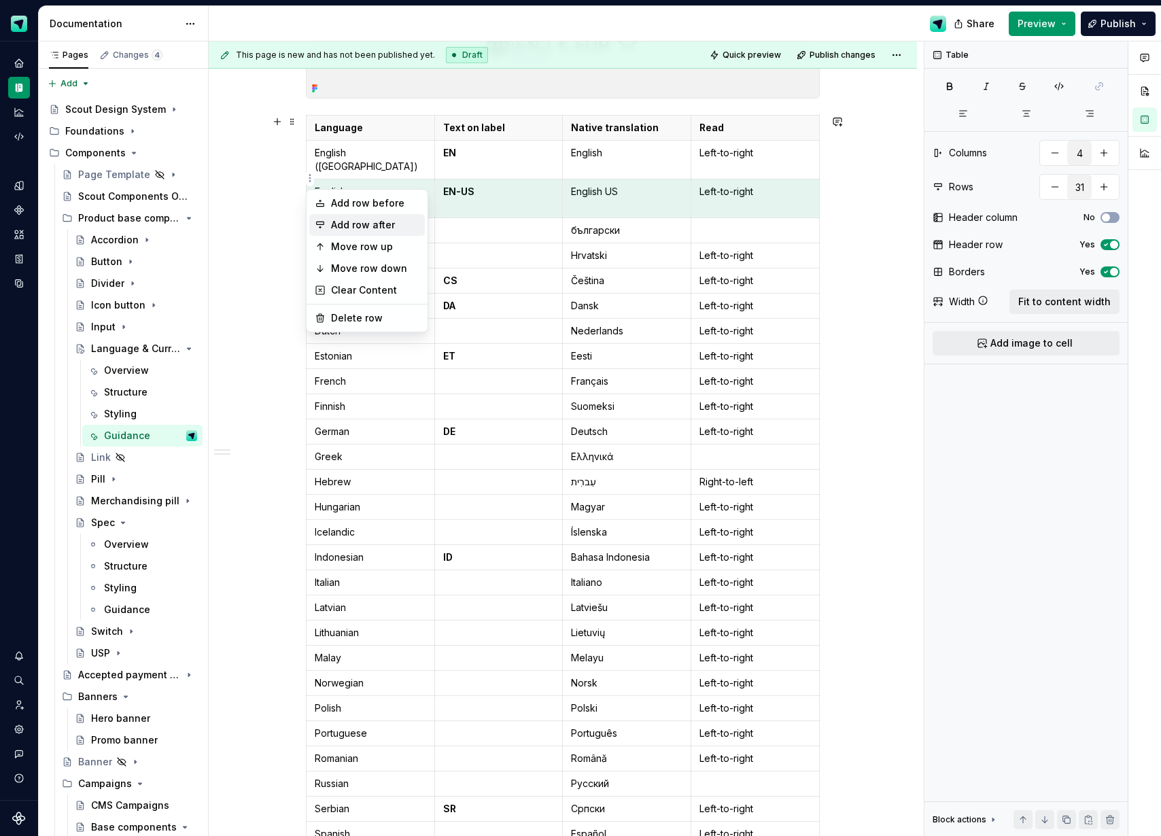
click at [358, 222] on div "Add row after" at bounding box center [375, 225] width 88 height 14
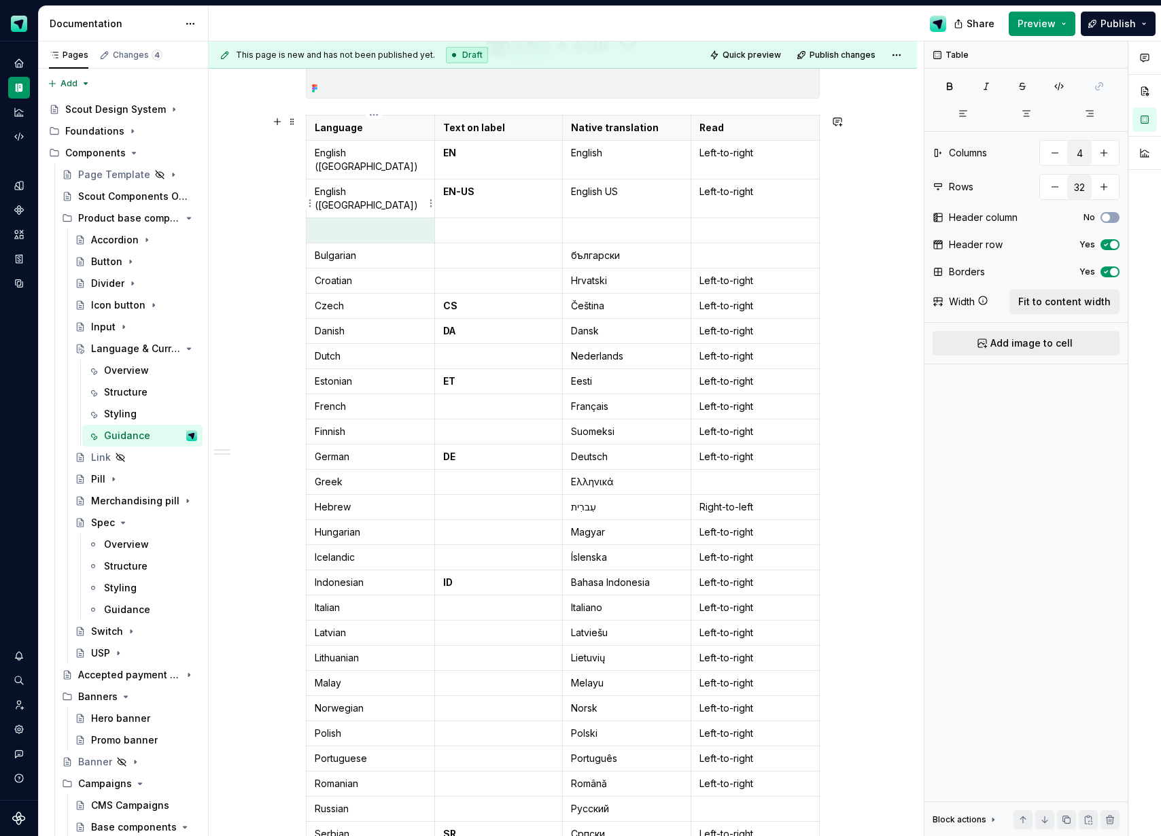
click at [360, 217] on td at bounding box center [370, 229] width 128 height 25
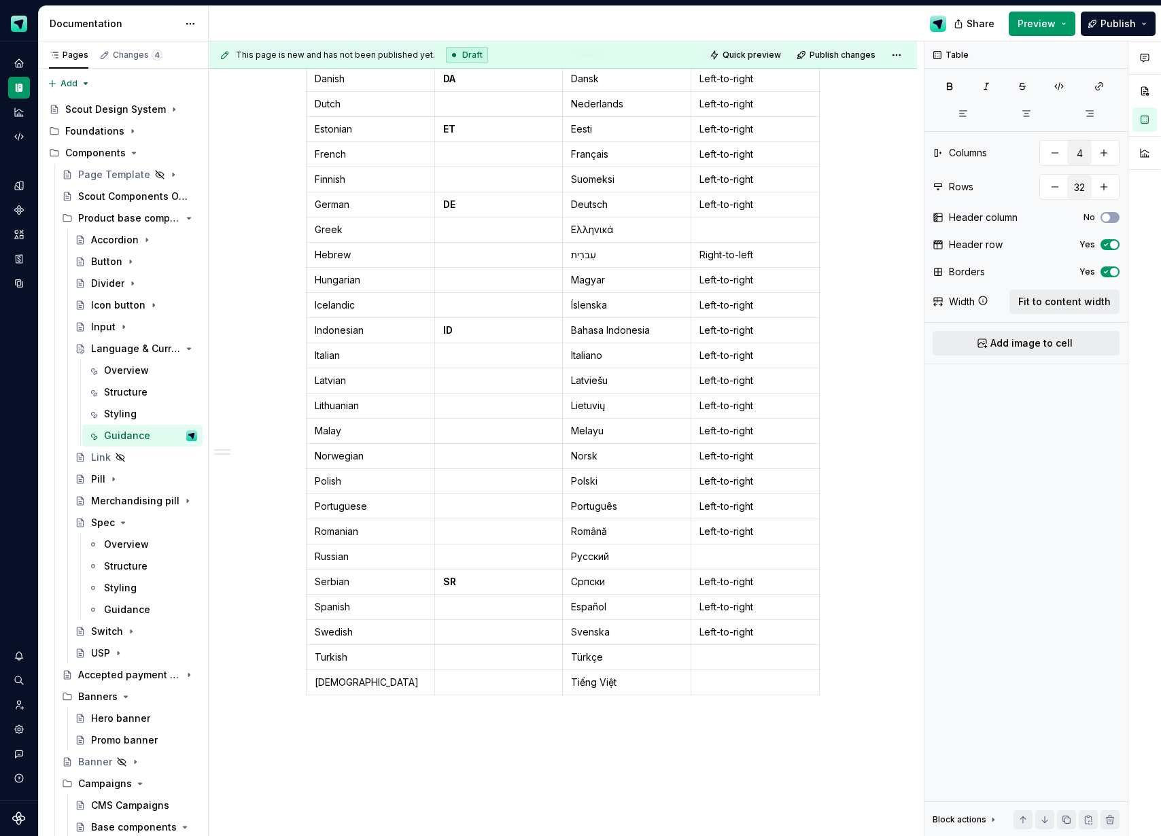
scroll to position [890, 0]
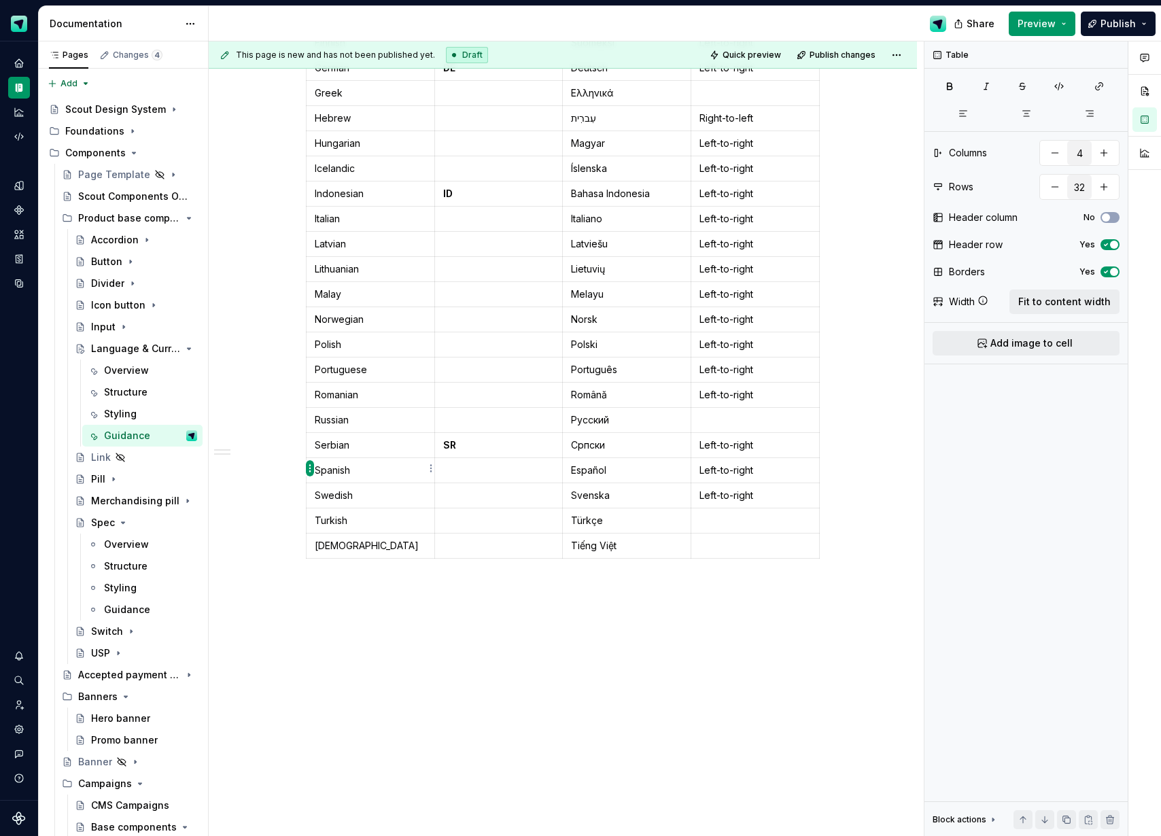
click at [313, 463] on html "Scout Design System Design system data Documentation Share Preview Publish Page…" at bounding box center [580, 418] width 1161 height 836
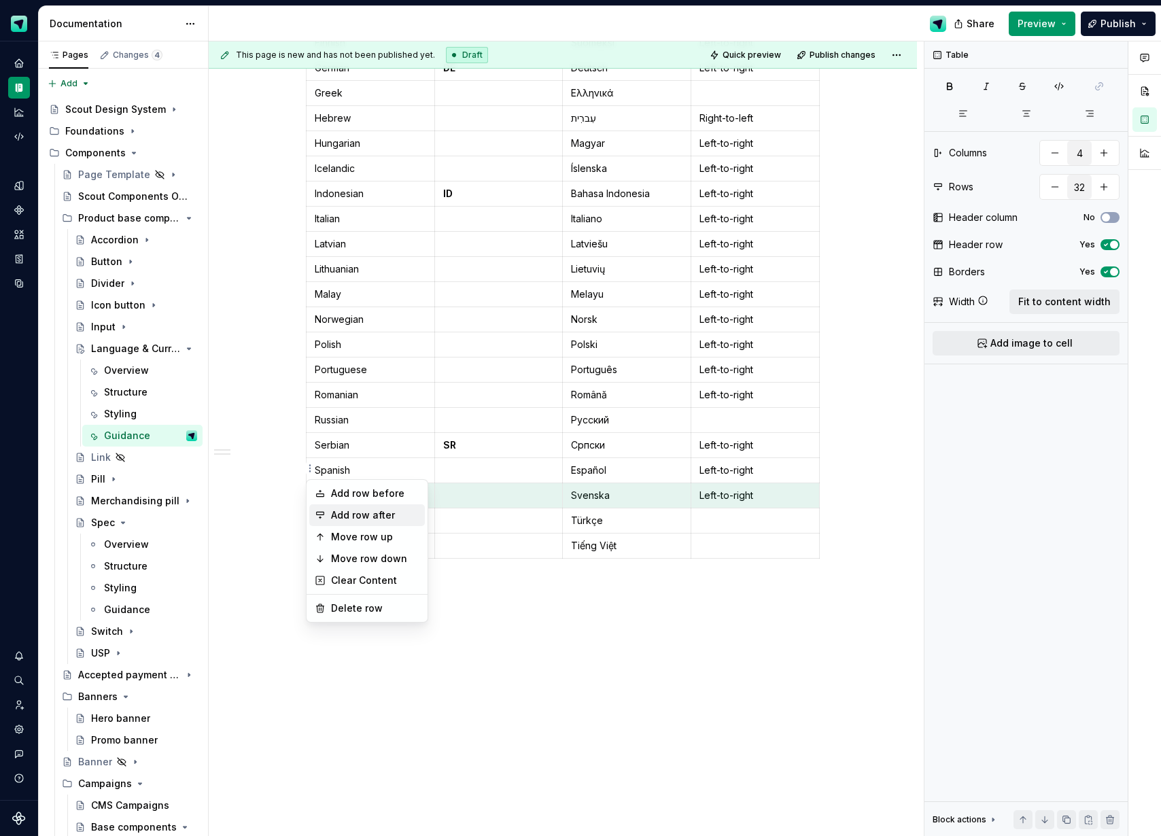
click at [358, 512] on div "Add row after" at bounding box center [375, 515] width 88 height 14
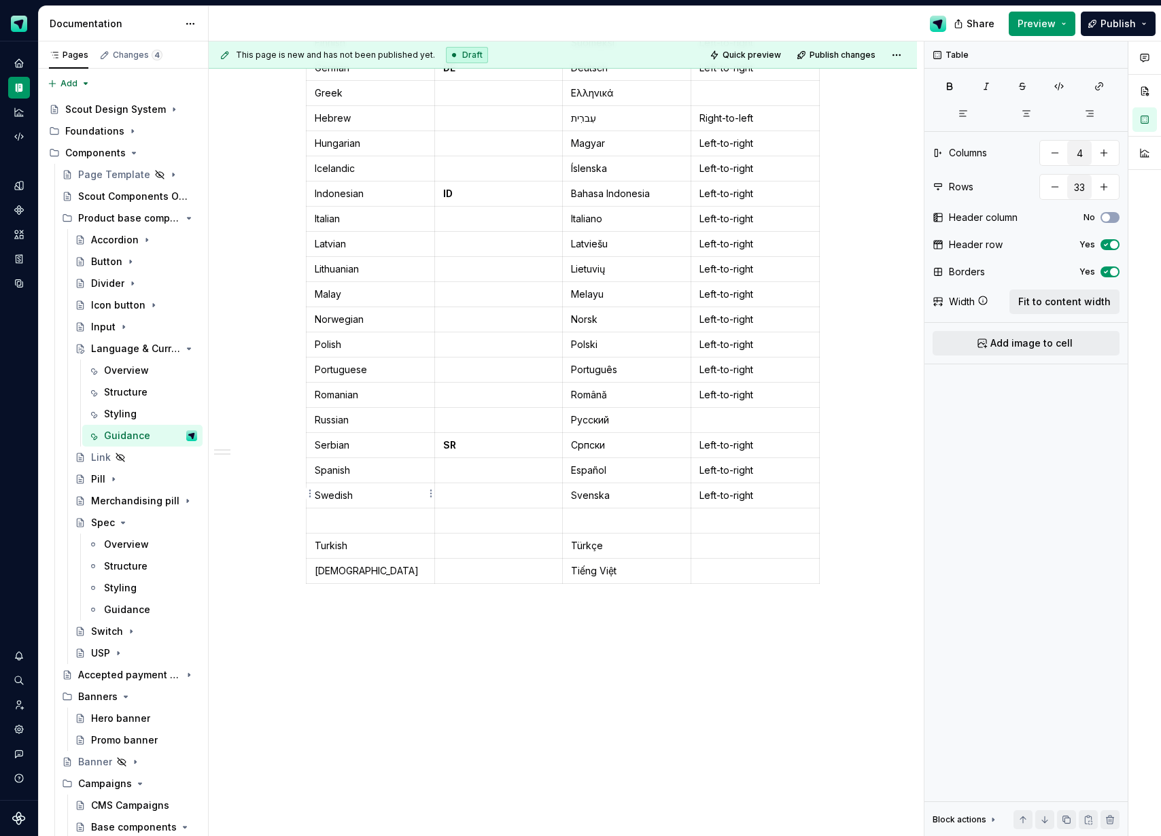
click at [353, 514] on p at bounding box center [370, 521] width 111 height 14
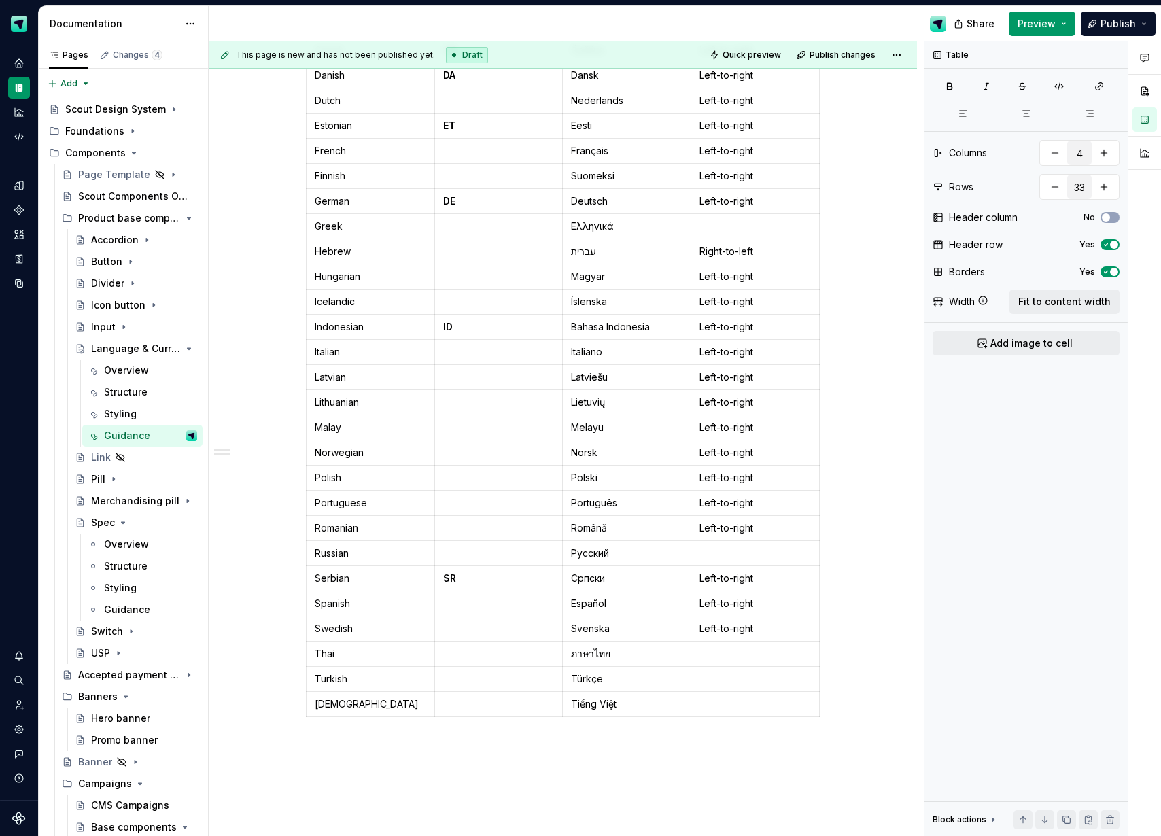
scroll to position [684, 0]
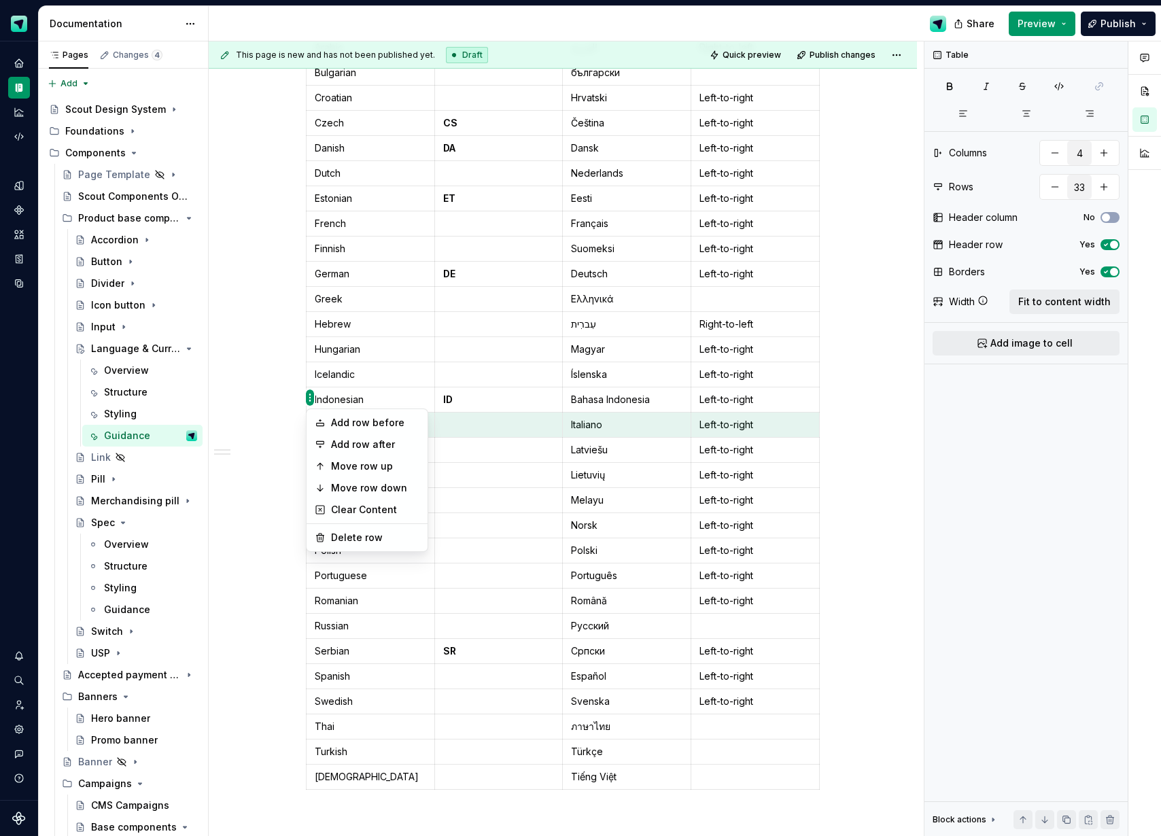
click at [309, 397] on html "Scout Design System Design system data Documentation Share Preview Publish Page…" at bounding box center [580, 418] width 1161 height 836
drag, startPoint x: 355, startPoint y: 449, endPoint x: 353, endPoint y: 436, distance: 13.7
click at [355, 449] on div "Add row after" at bounding box center [375, 445] width 88 height 14
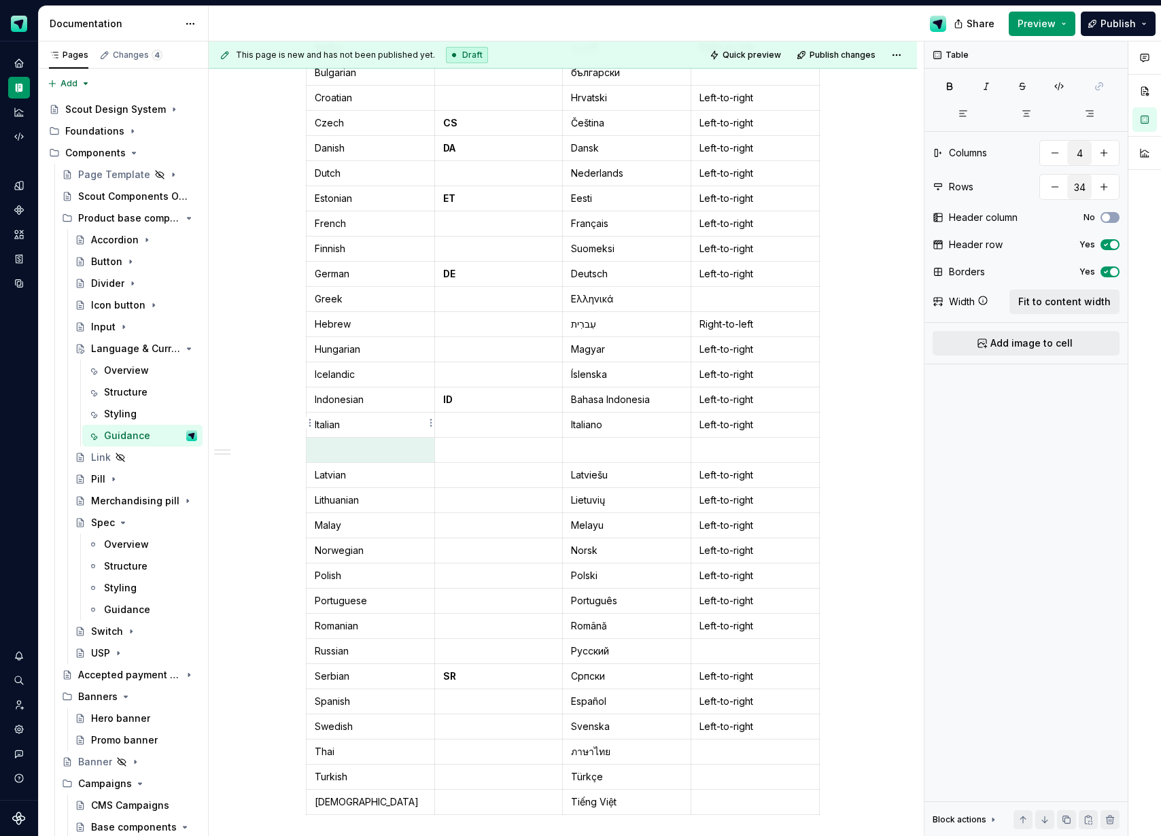
click at [351, 443] on p at bounding box center [370, 450] width 111 height 14
click at [311, 398] on html "Scout Design System Design system data Documentation Share Preview Publish Page…" at bounding box center [580, 418] width 1161 height 836
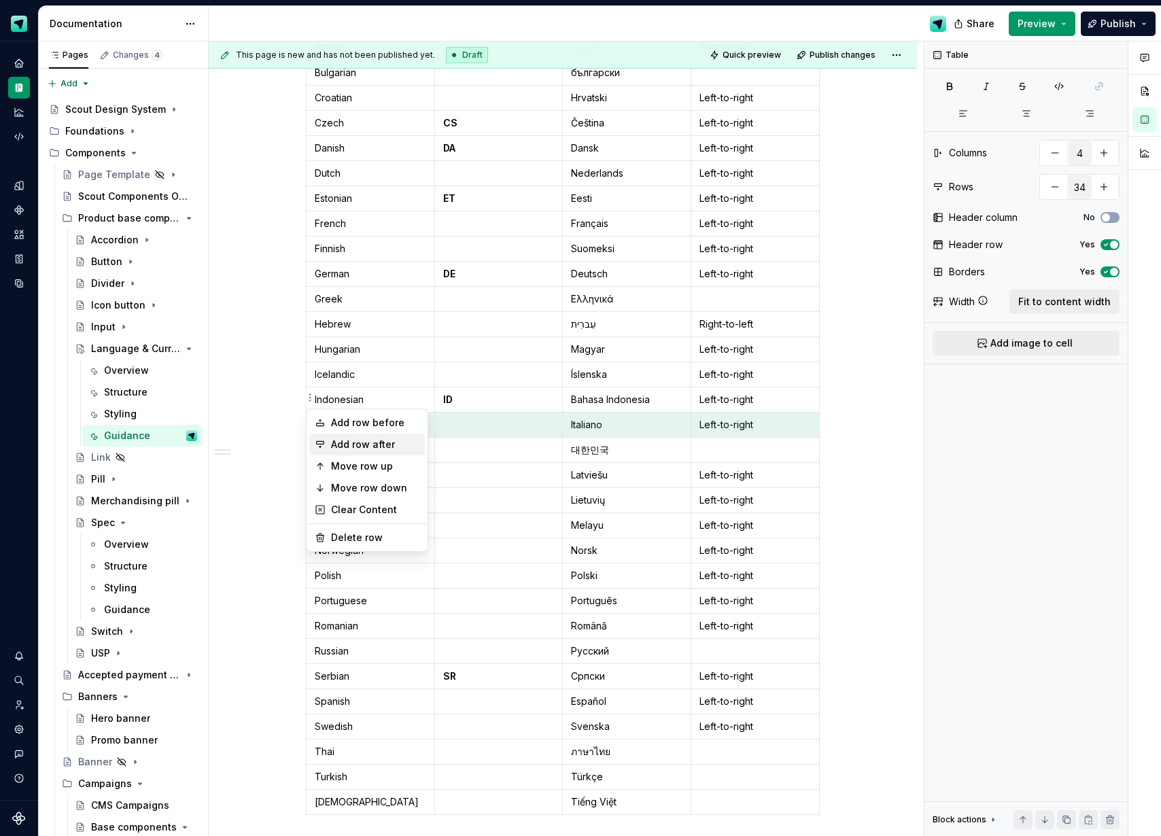
click at [345, 442] on div "Add row after" at bounding box center [375, 445] width 88 height 14
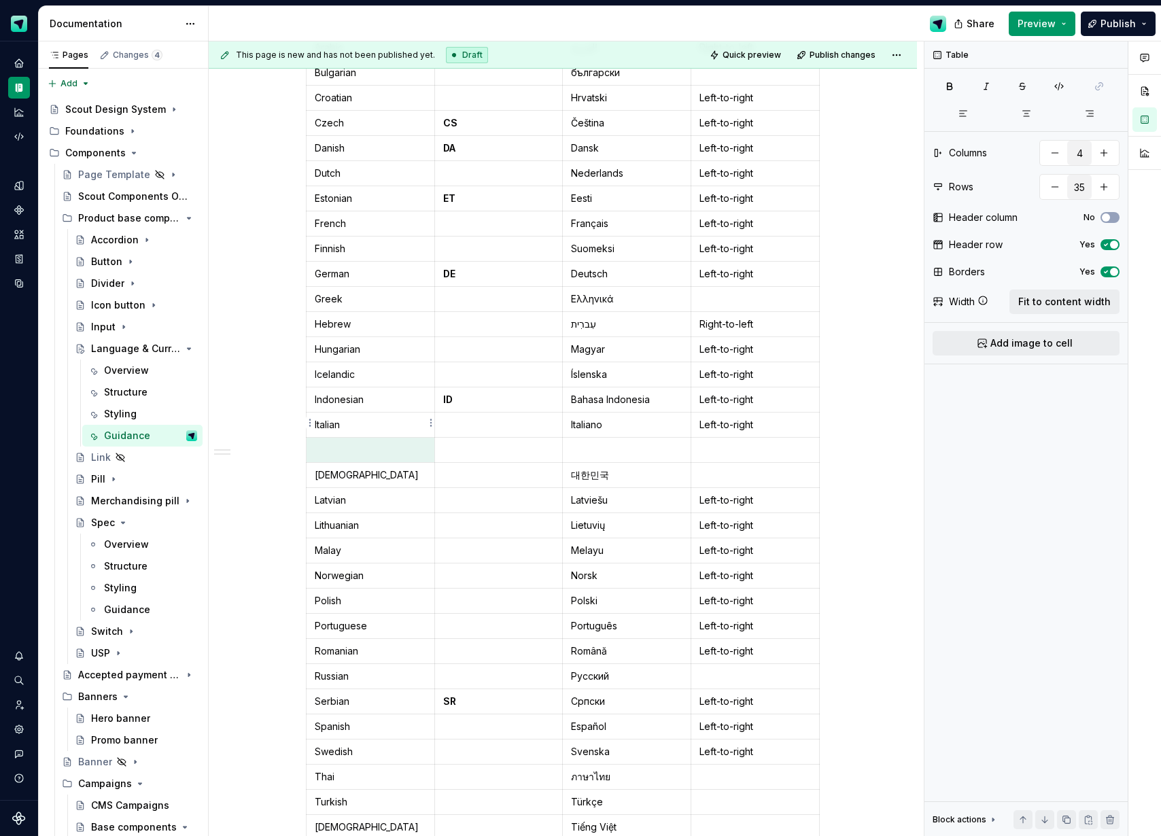
click at [348, 443] on p at bounding box center [370, 450] width 111 height 14
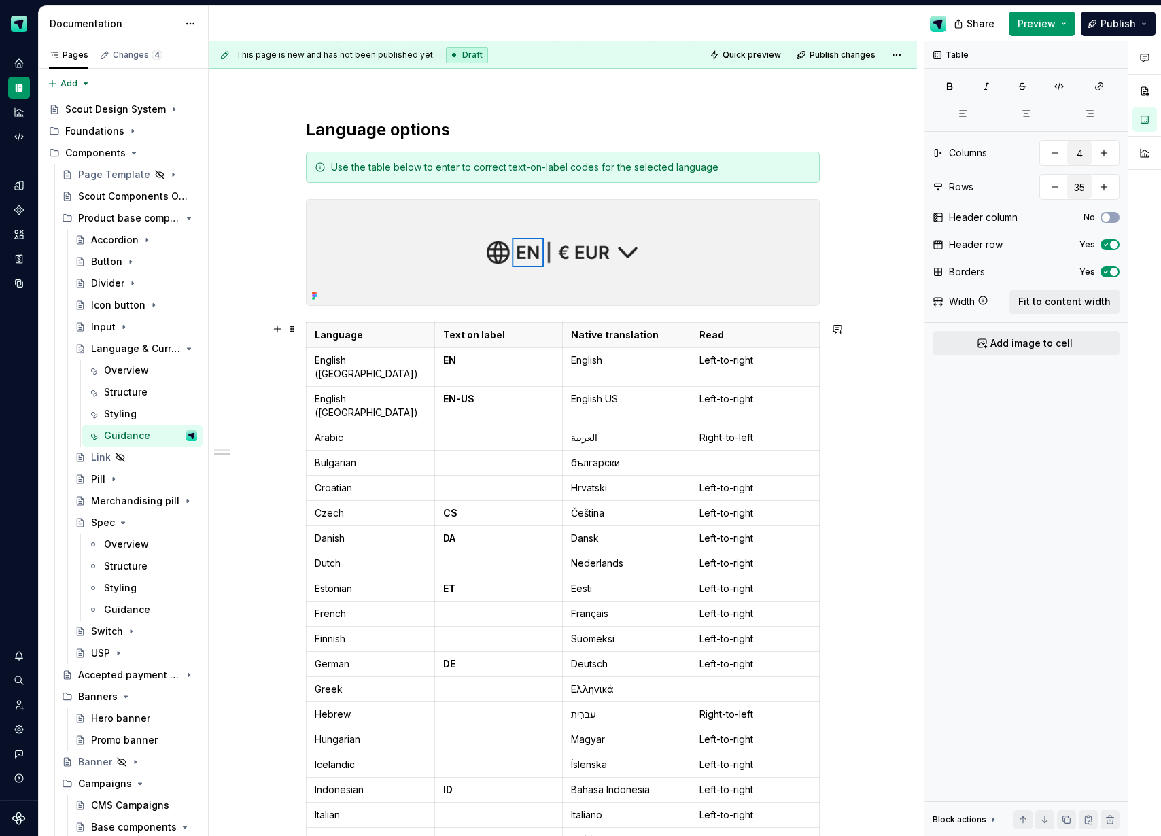
scroll to position [296, 0]
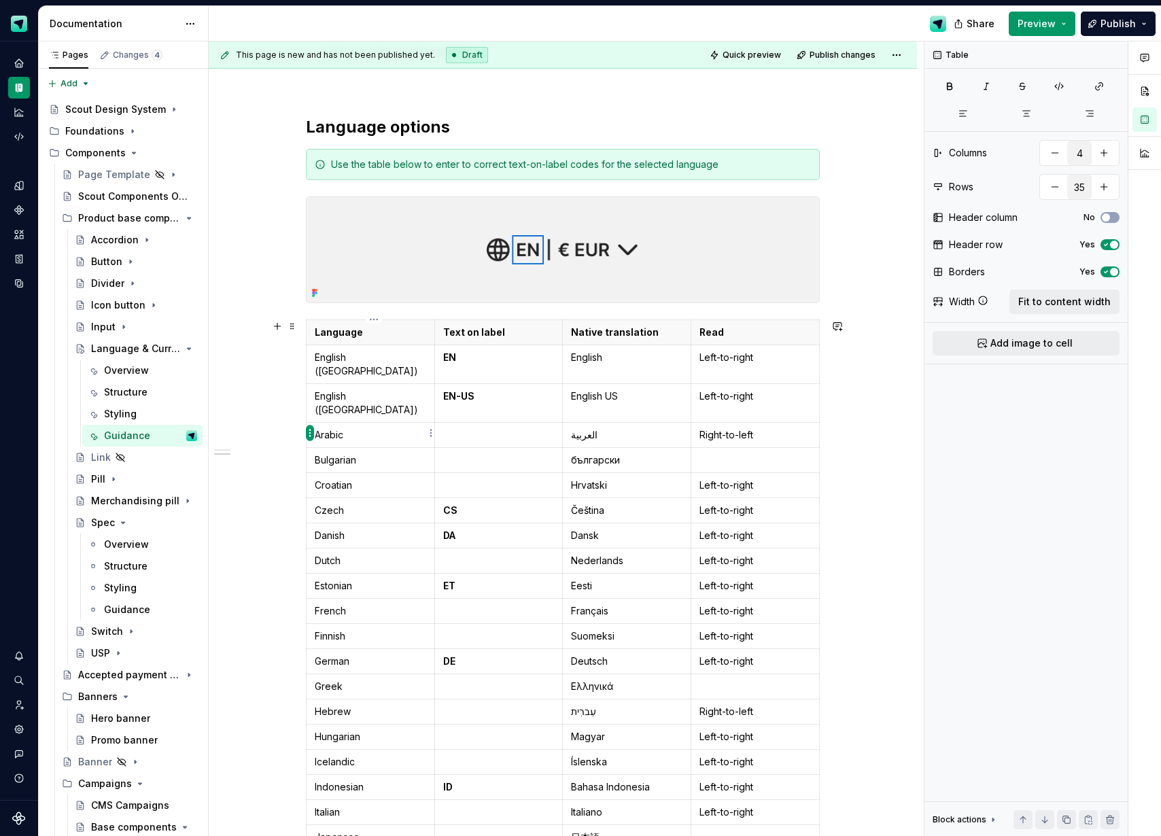
click at [310, 435] on html "Scout Design System Design system data Documentation Share Preview Publish Page…" at bounding box center [580, 418] width 1161 height 836
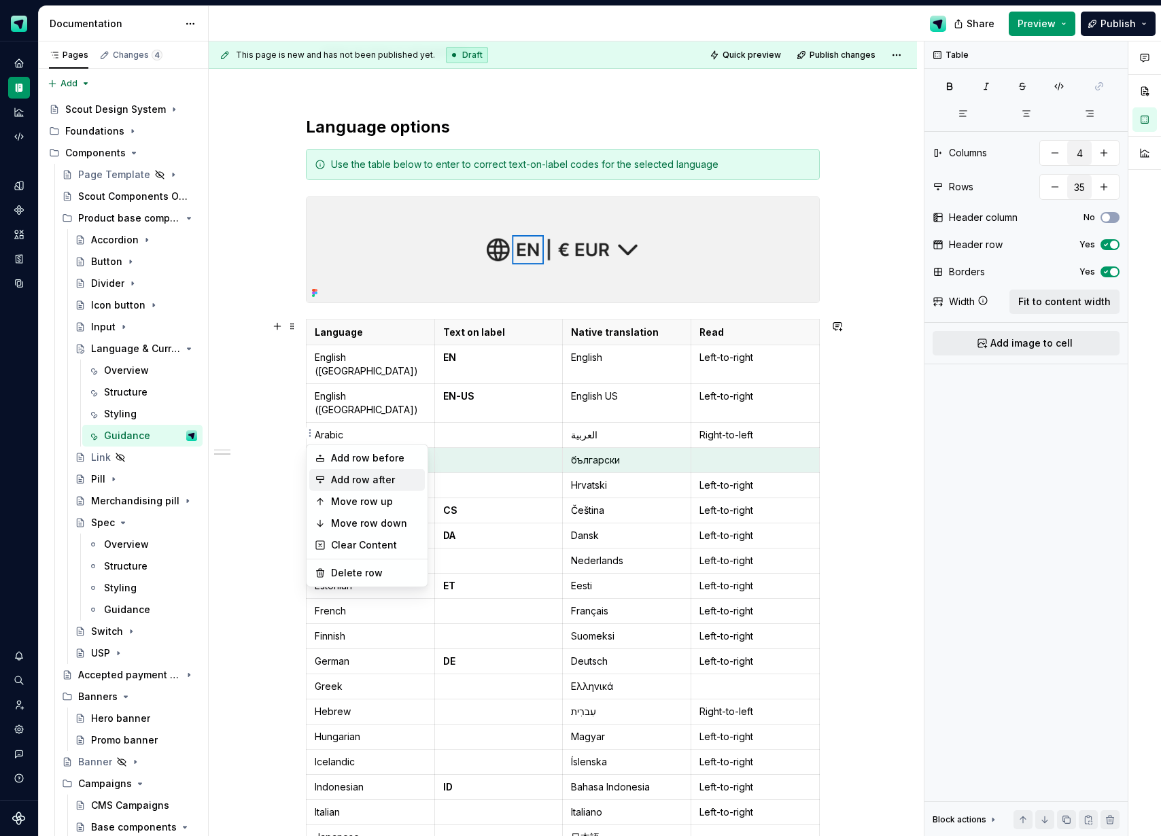
click at [362, 480] on div "Add row after" at bounding box center [375, 480] width 88 height 14
type input "36"
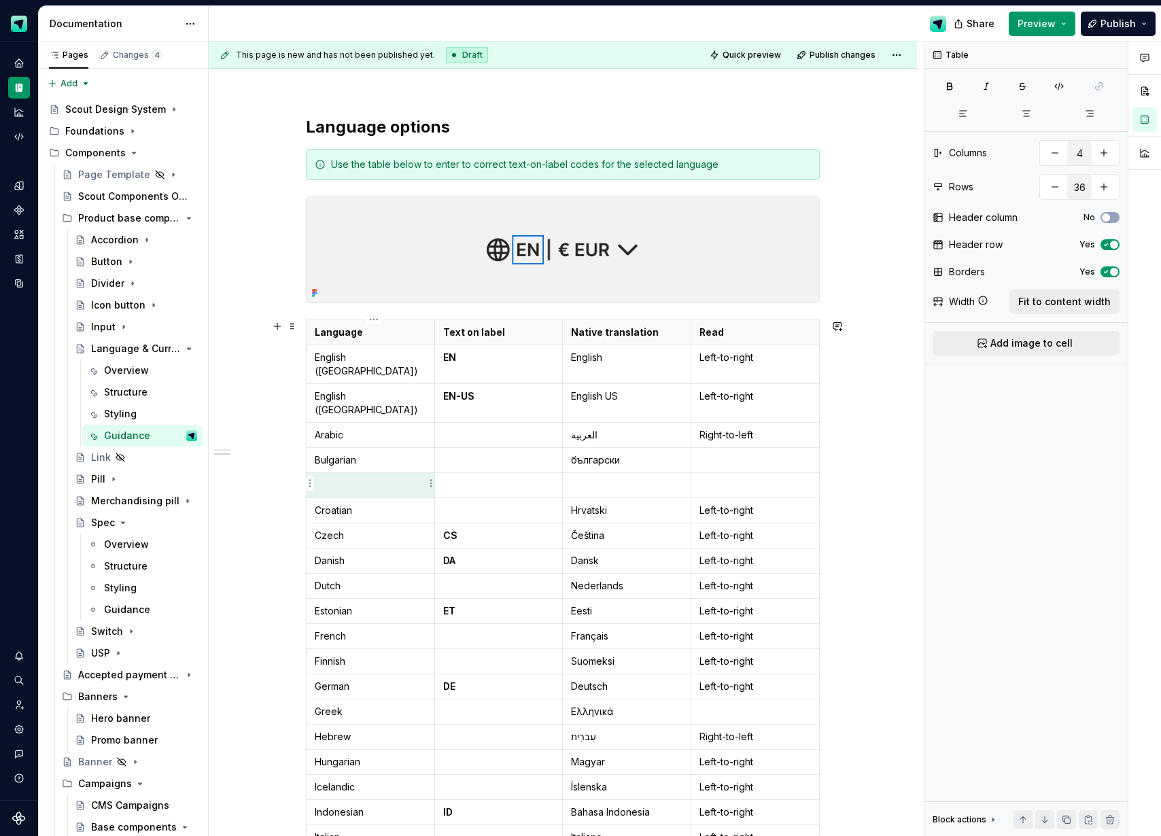
click at [350, 478] on p at bounding box center [370, 485] width 111 height 14
type textarea "*"
click at [310, 459] on html "Scout Design System Design system data Documentation Share Preview Publish Page…" at bounding box center [580, 418] width 1161 height 836
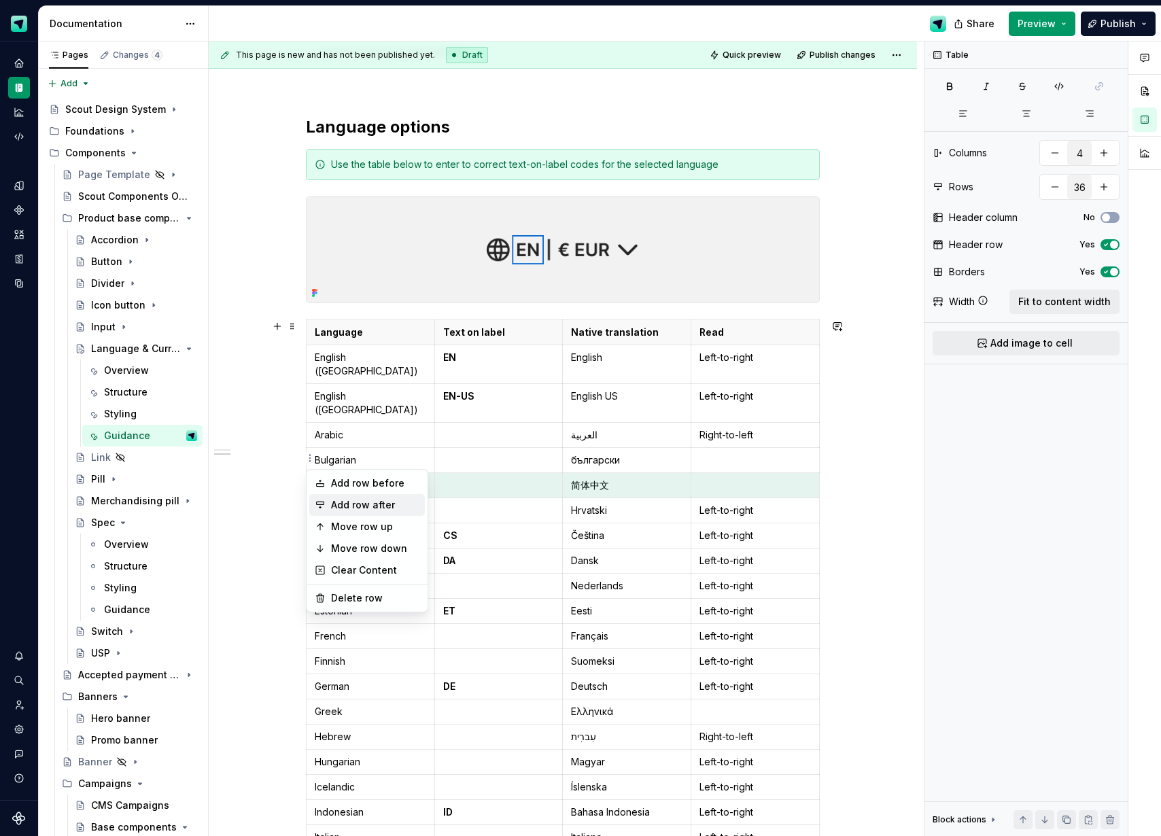
click at [339, 501] on div "Add row after" at bounding box center [375, 505] width 88 height 14
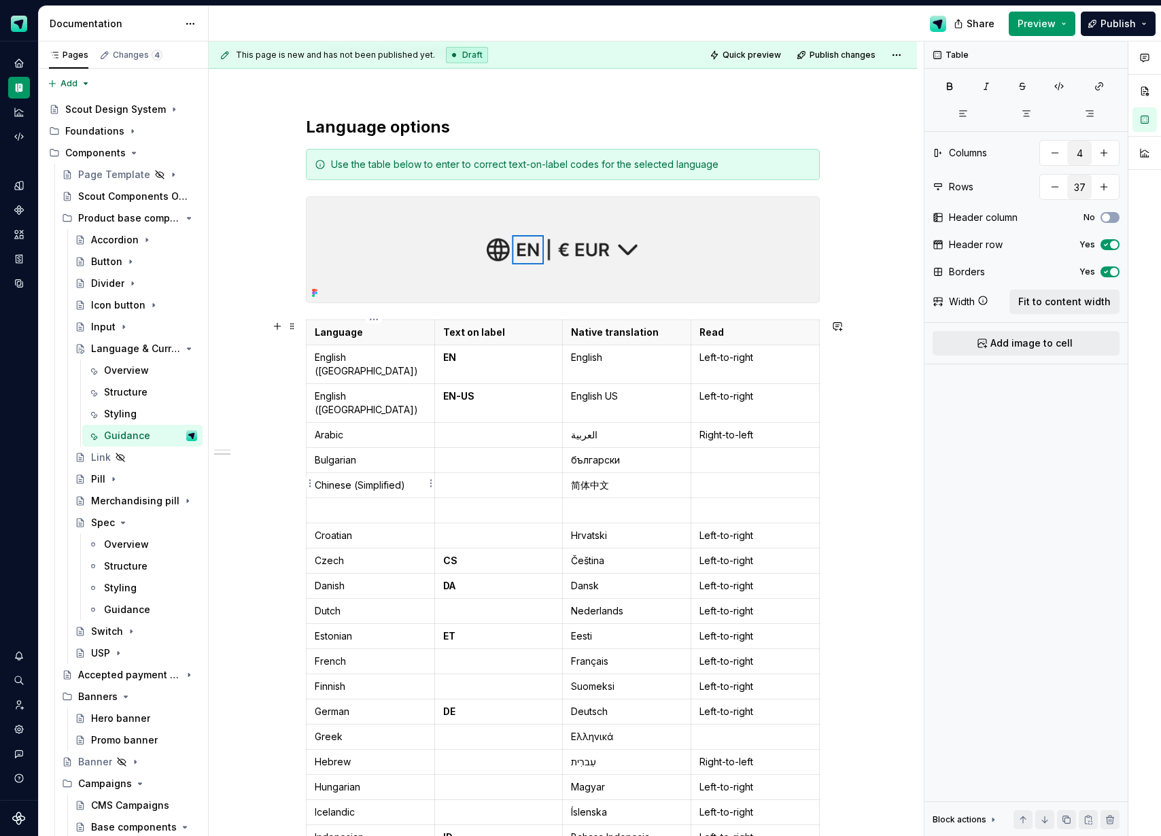
click at [349, 497] on td at bounding box center [370, 509] width 128 height 25
click at [613, 504] on p at bounding box center [626, 511] width 111 height 14
click at [462, 428] on p at bounding box center [498, 435] width 111 height 14
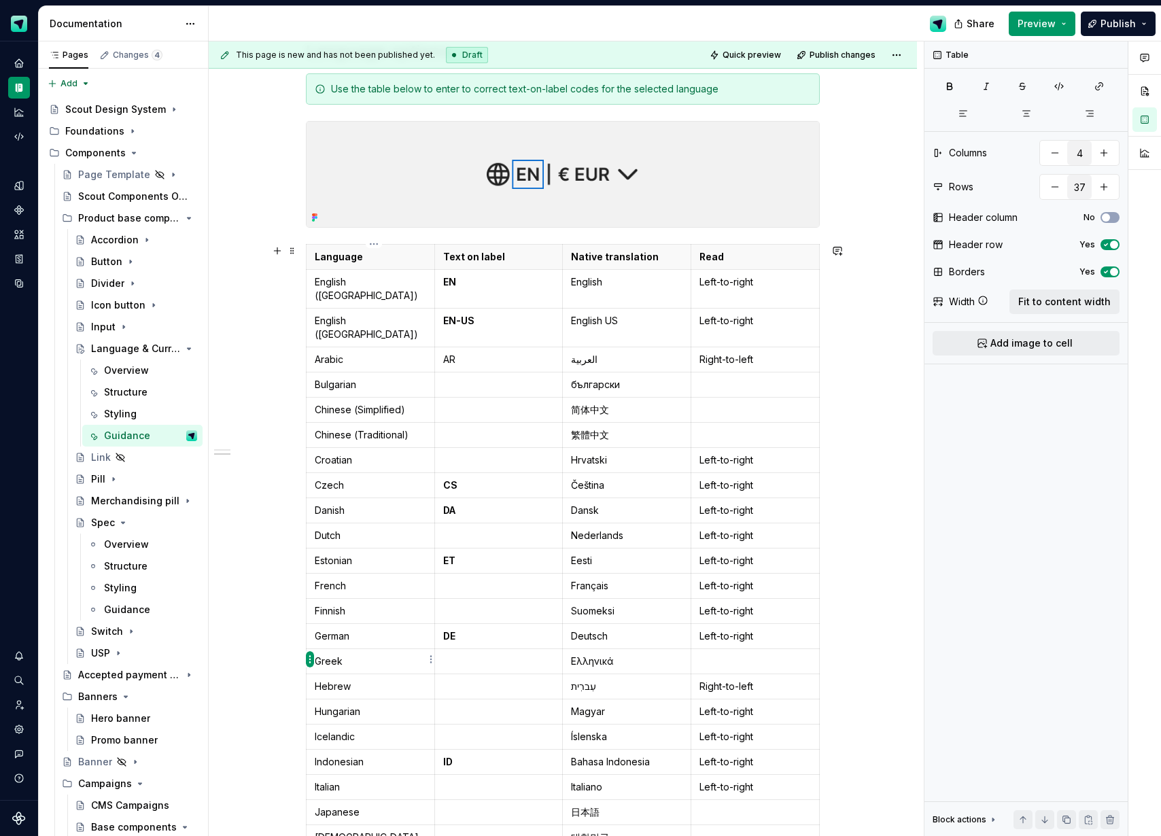
click at [311, 660] on html "Scout Design System Design system data Documentation Share Preview Publish Page…" at bounding box center [580, 418] width 1161 height 836
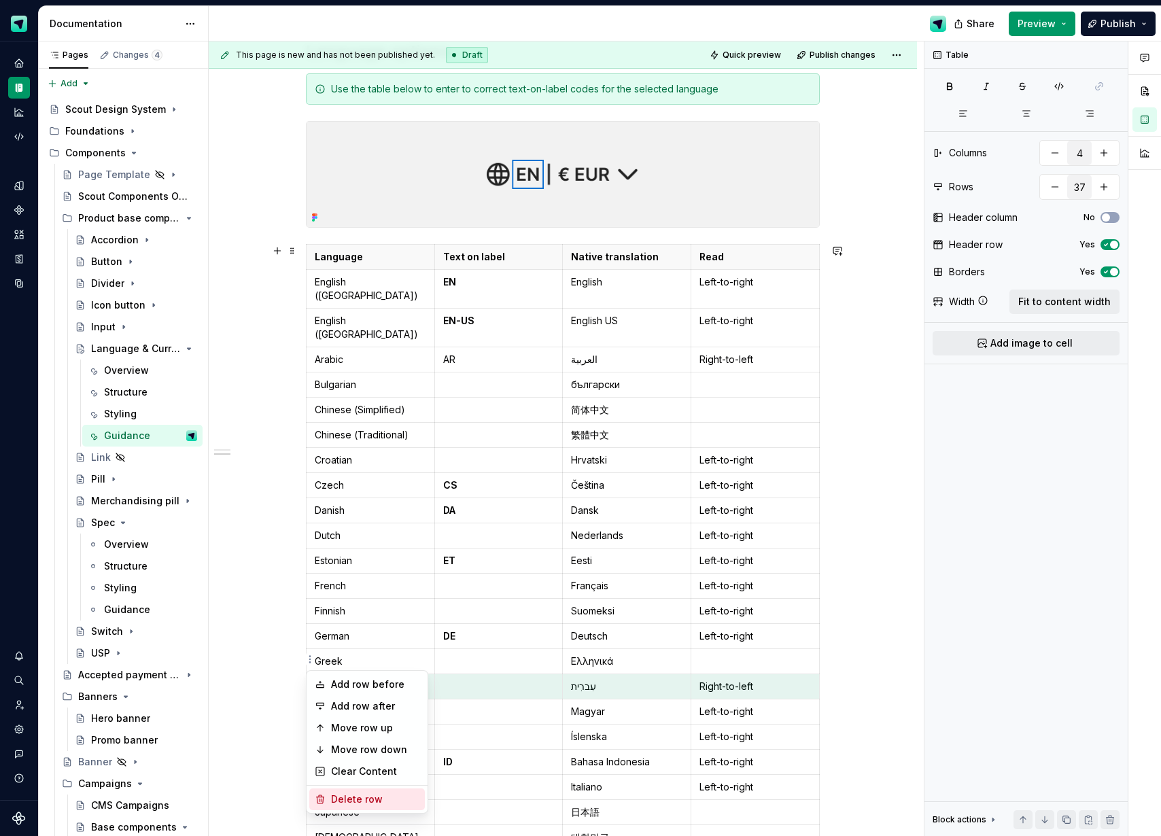
drag, startPoint x: 353, startPoint y: 799, endPoint x: 338, endPoint y: 714, distance: 87.0
click at [353, 799] on div "Delete row" at bounding box center [375, 799] width 88 height 14
type input "36"
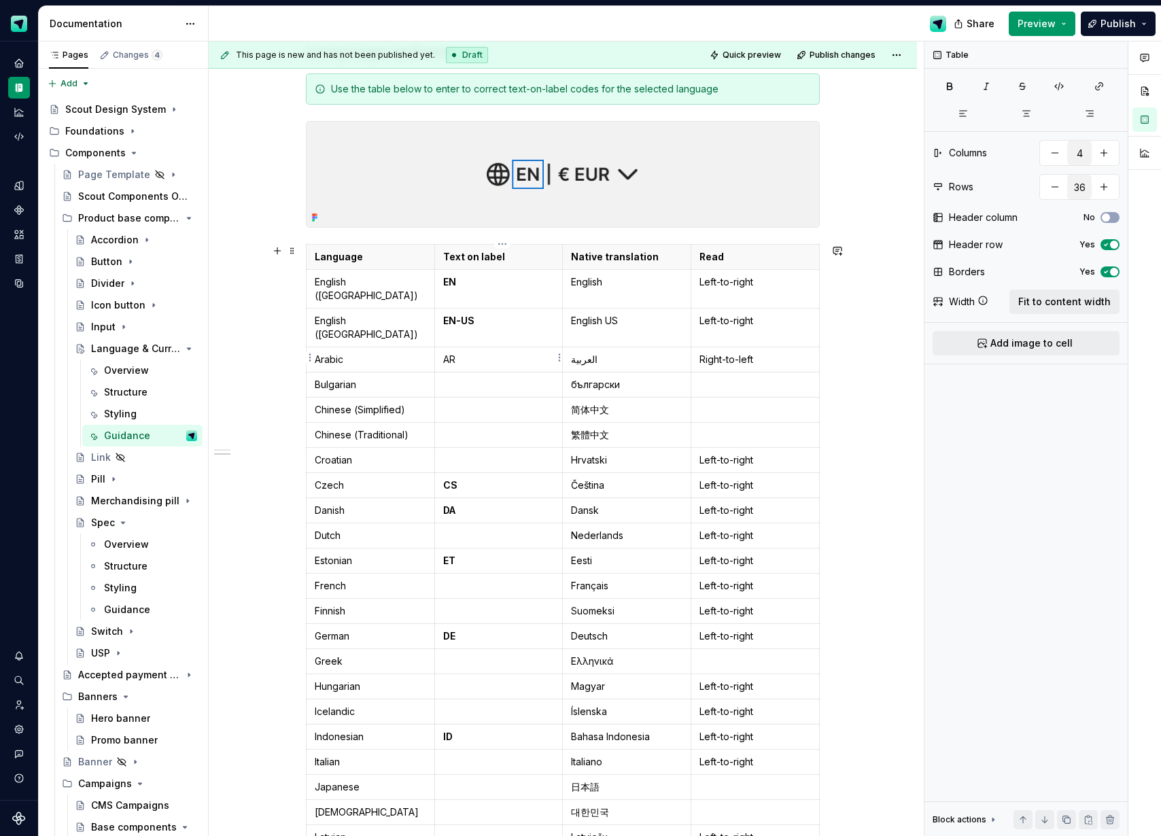
click at [469, 378] on p at bounding box center [498, 385] width 111 height 14
click at [734, 314] on p "Left-to-right" at bounding box center [754, 321] width 111 height 14
copy p "Left-to-right"
click at [724, 372] on td at bounding box center [755, 384] width 128 height 25
click at [724, 403] on p at bounding box center [754, 410] width 111 height 14
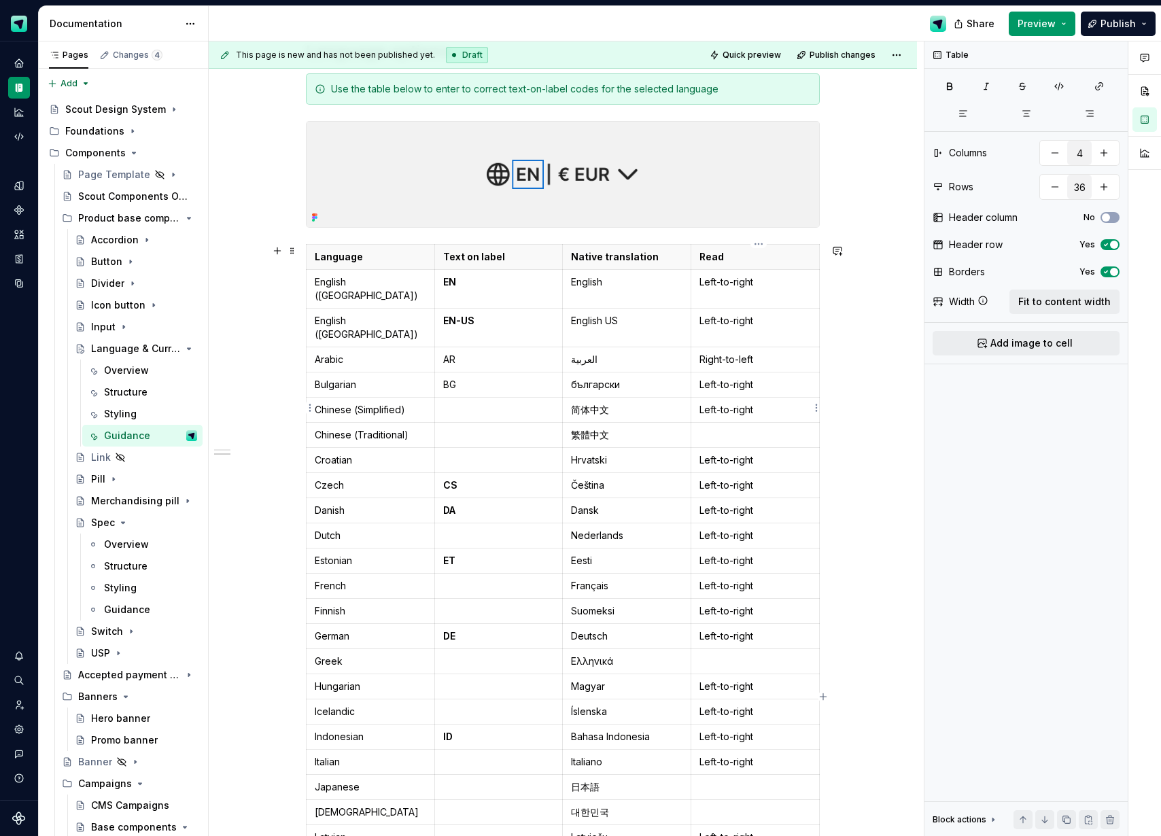
drag, startPoint x: 728, startPoint y: 410, endPoint x: 729, endPoint y: 434, distance: 23.8
click at [728, 428] on p at bounding box center [754, 435] width 111 height 14
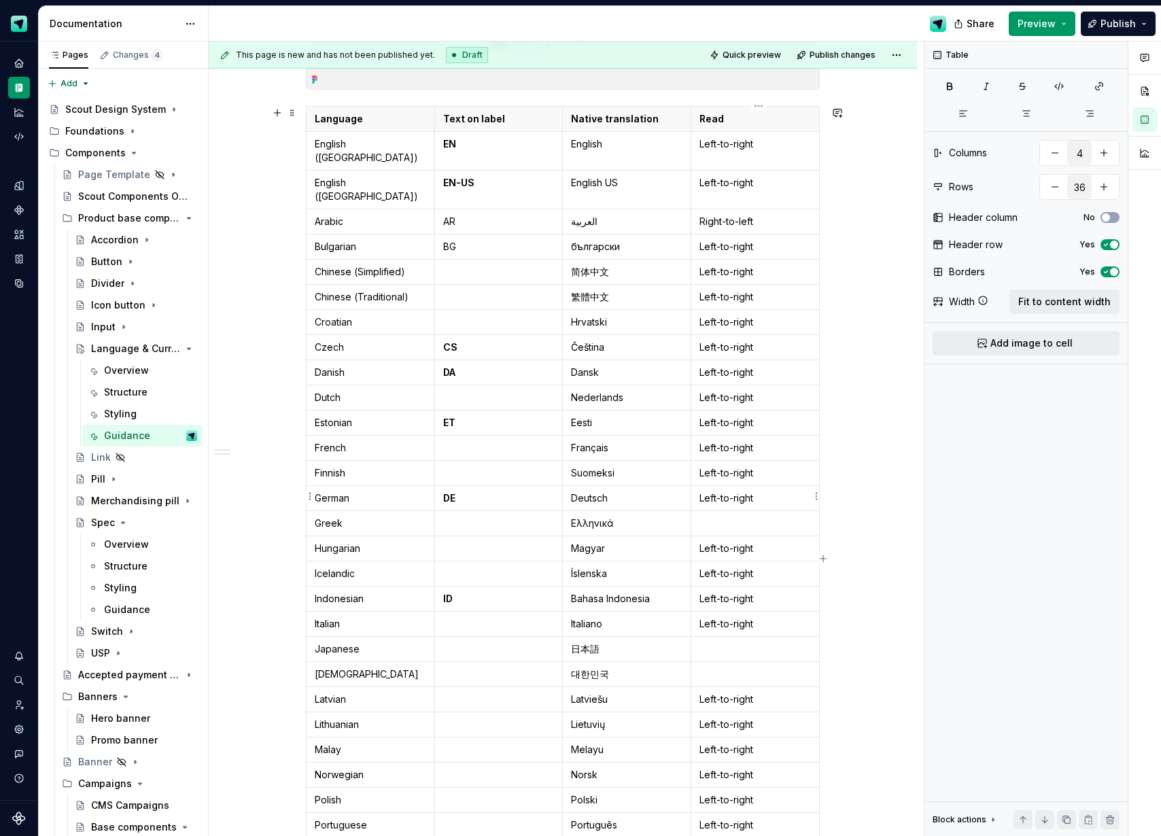
click at [733, 516] on p at bounding box center [754, 523] width 111 height 14
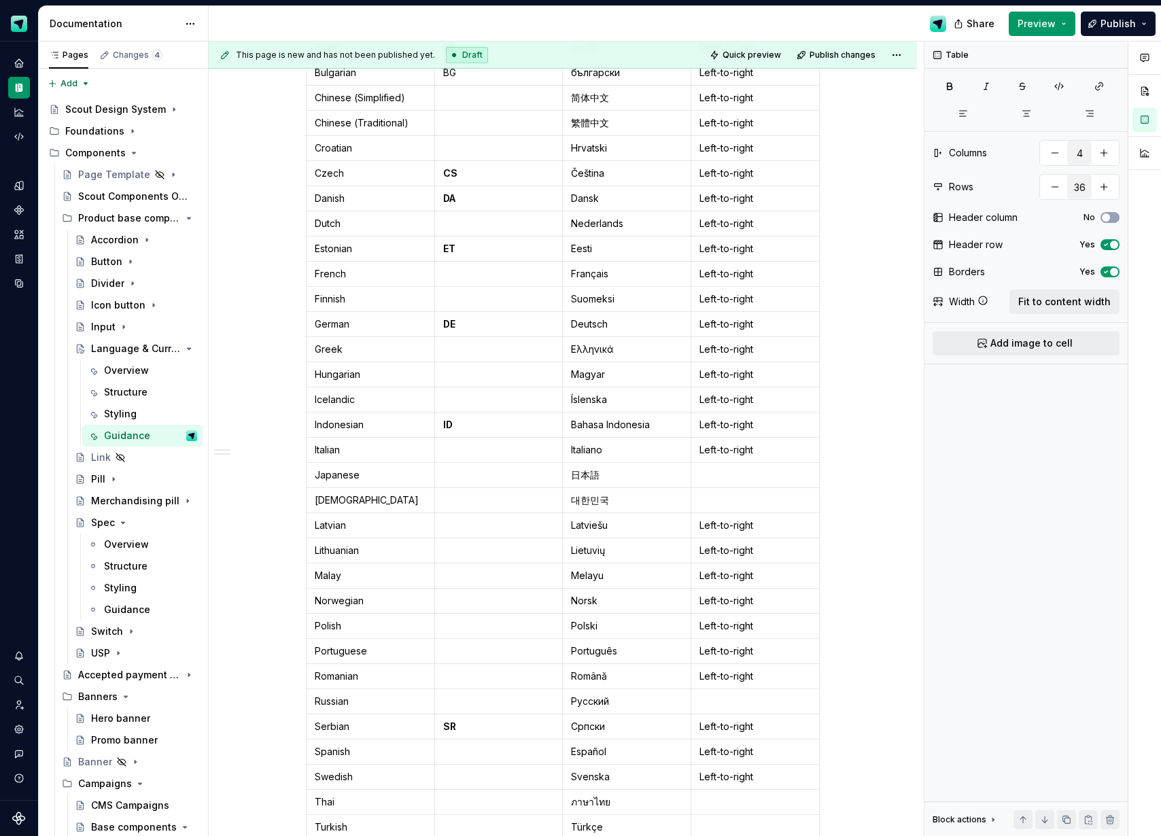
scroll to position [705, 0]
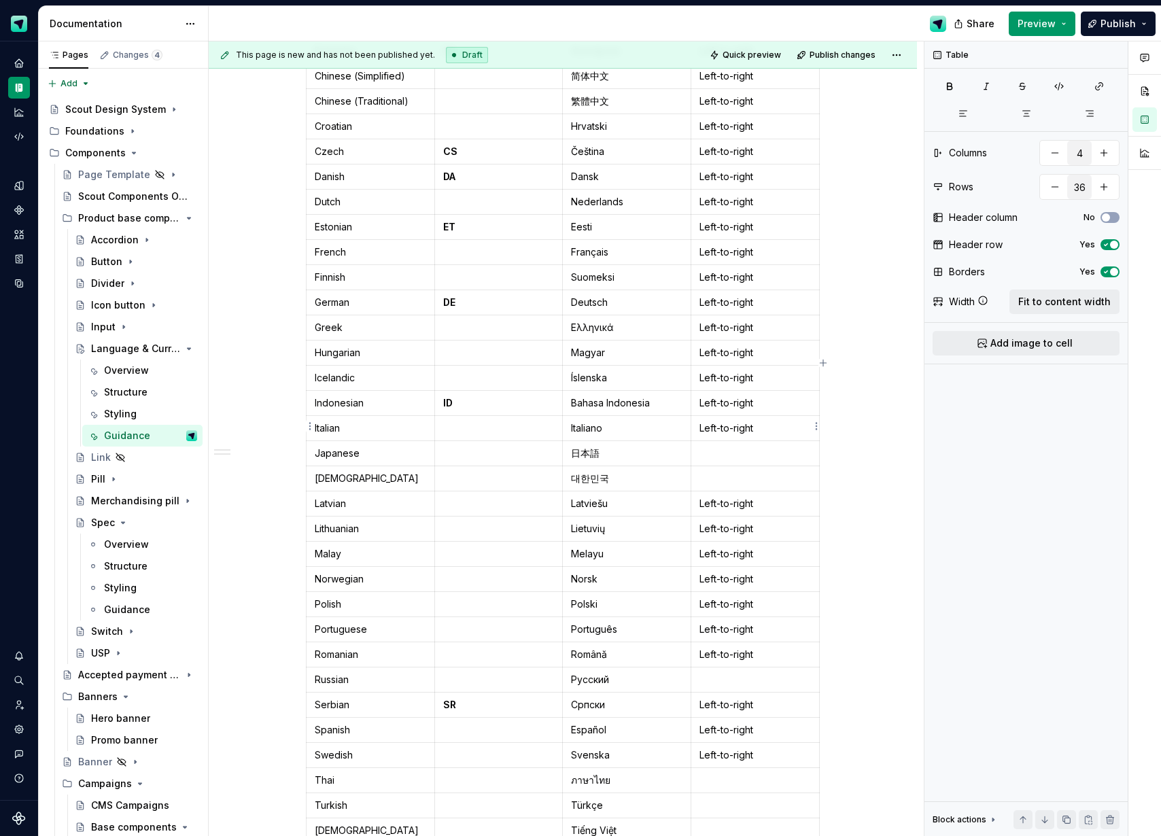
click at [732, 446] on p at bounding box center [754, 453] width 111 height 14
click at [728, 472] on p at bounding box center [754, 479] width 111 height 14
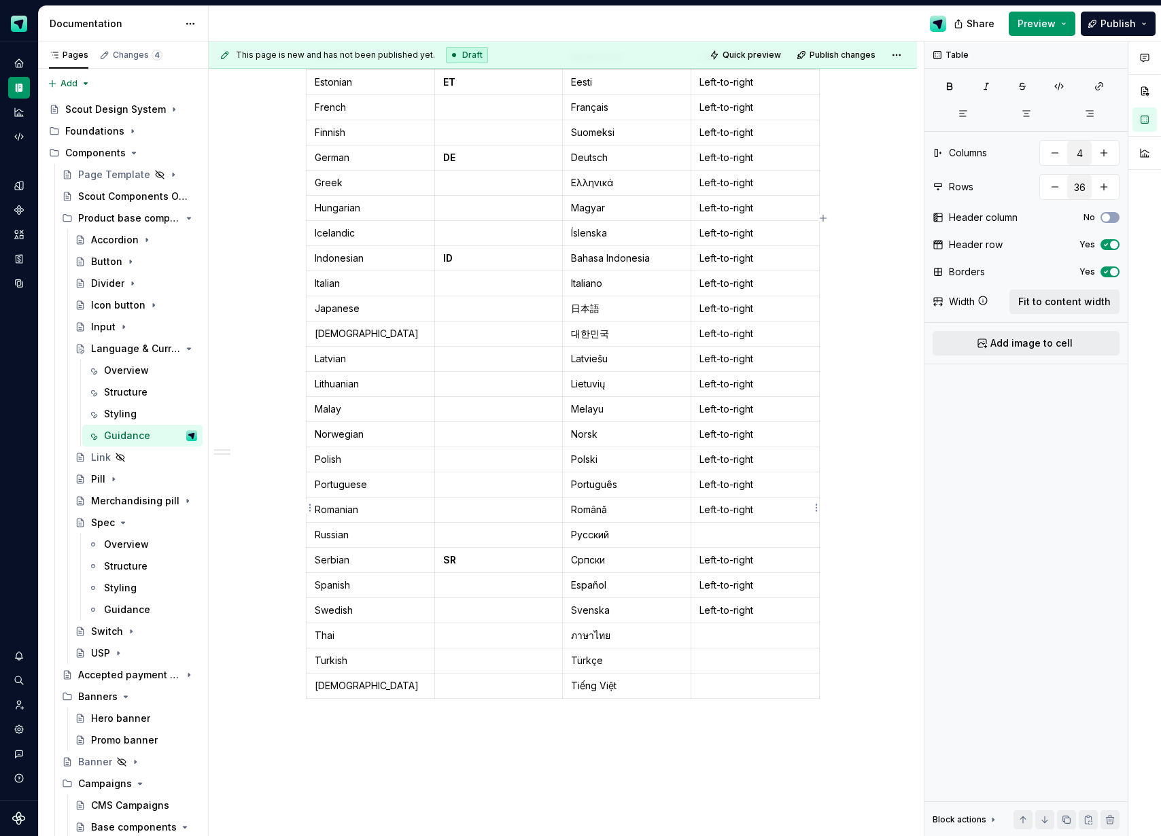
drag, startPoint x: 729, startPoint y: 516, endPoint x: 729, endPoint y: 507, distance: 8.9
click at [729, 522] on td at bounding box center [755, 534] width 128 height 25
click at [733, 629] on p at bounding box center [754, 636] width 111 height 14
drag, startPoint x: 739, startPoint y: 635, endPoint x: 742, endPoint y: 662, distance: 26.6
click at [739, 654] on p at bounding box center [754, 661] width 111 height 14
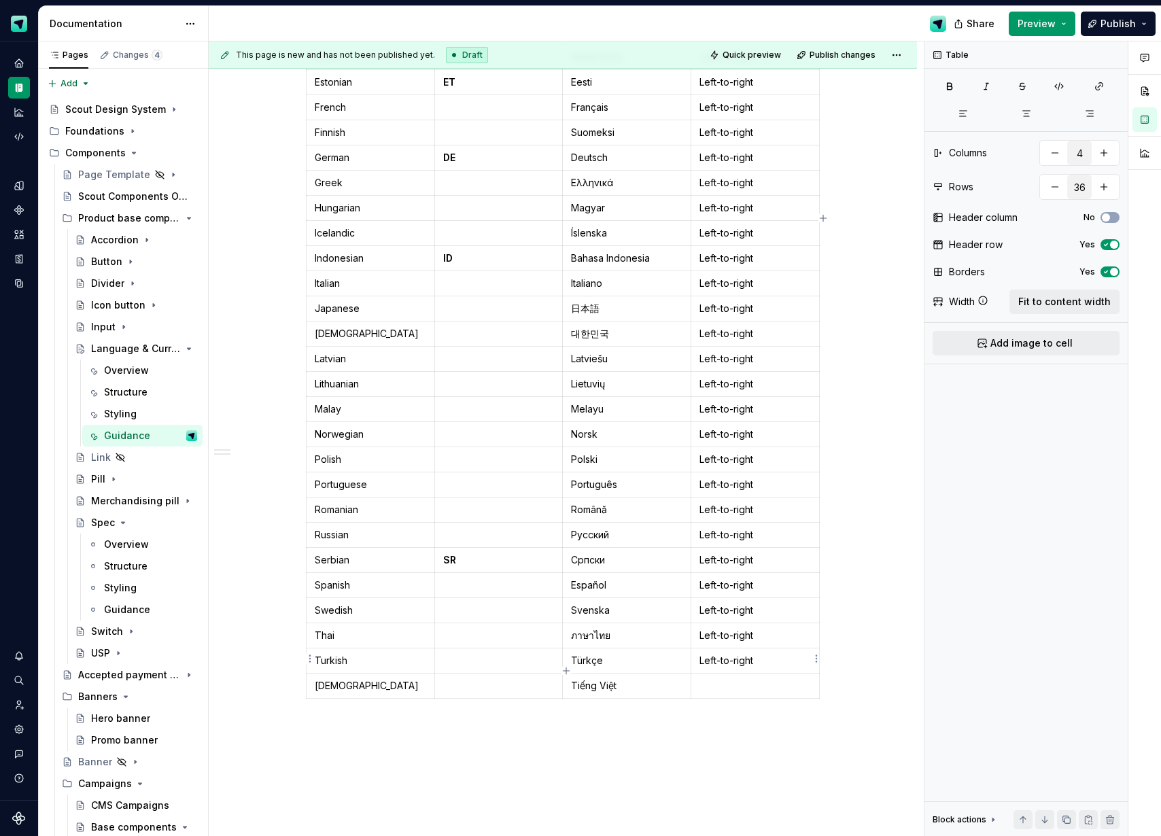
click at [742, 679] on p at bounding box center [754, 686] width 111 height 14
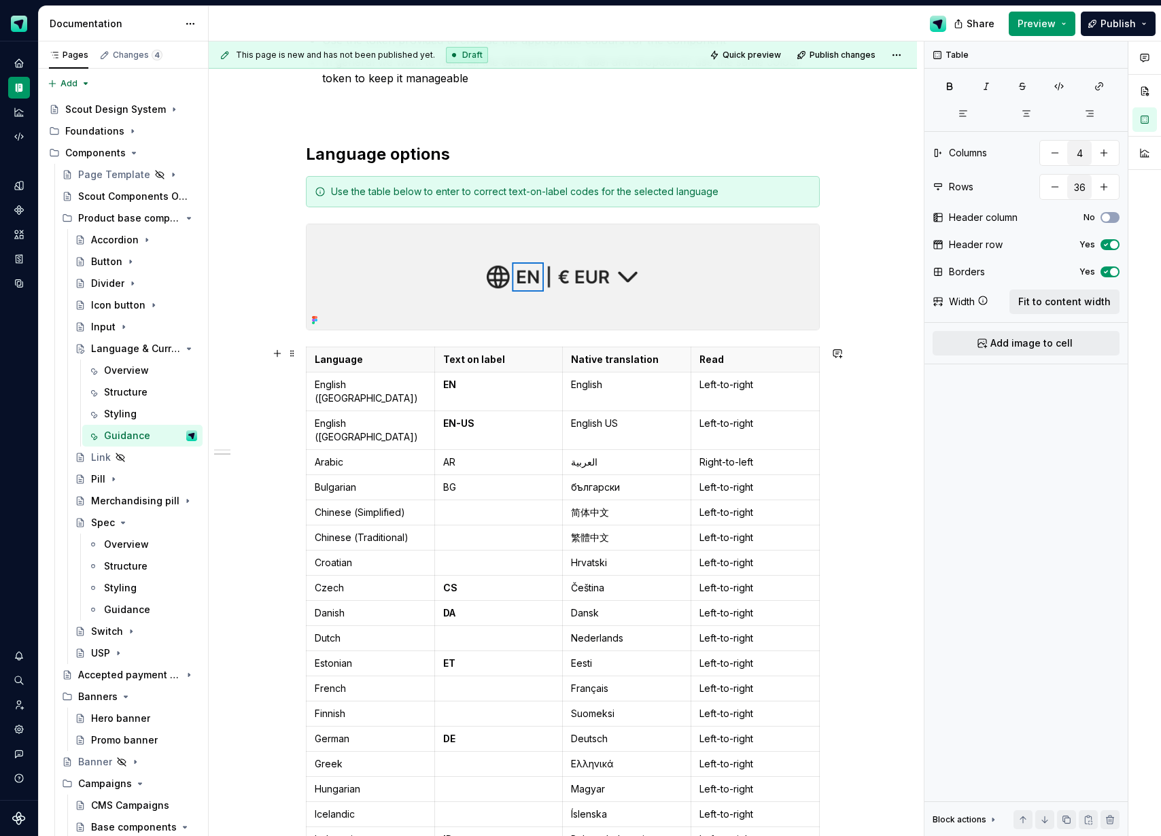
scroll to position [205, 0]
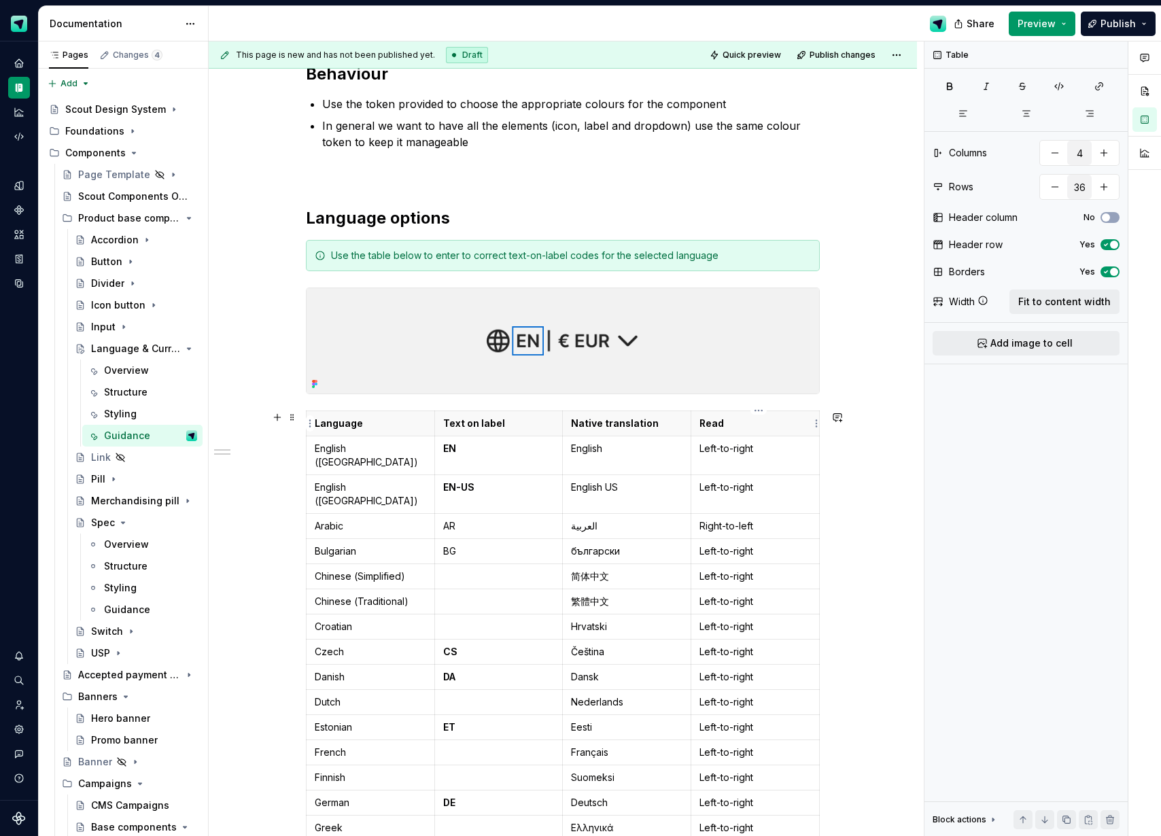
click at [743, 424] on p "Read" at bounding box center [754, 424] width 111 height 14
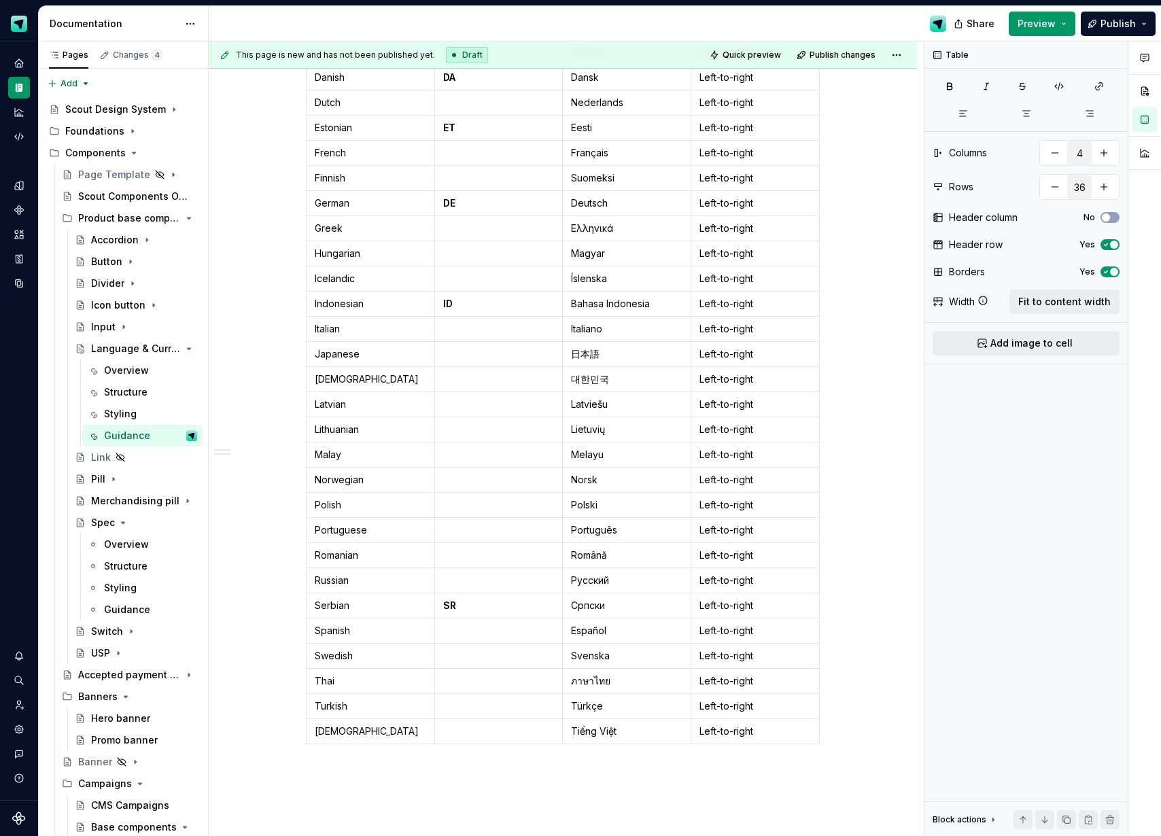
scroll to position [467, 0]
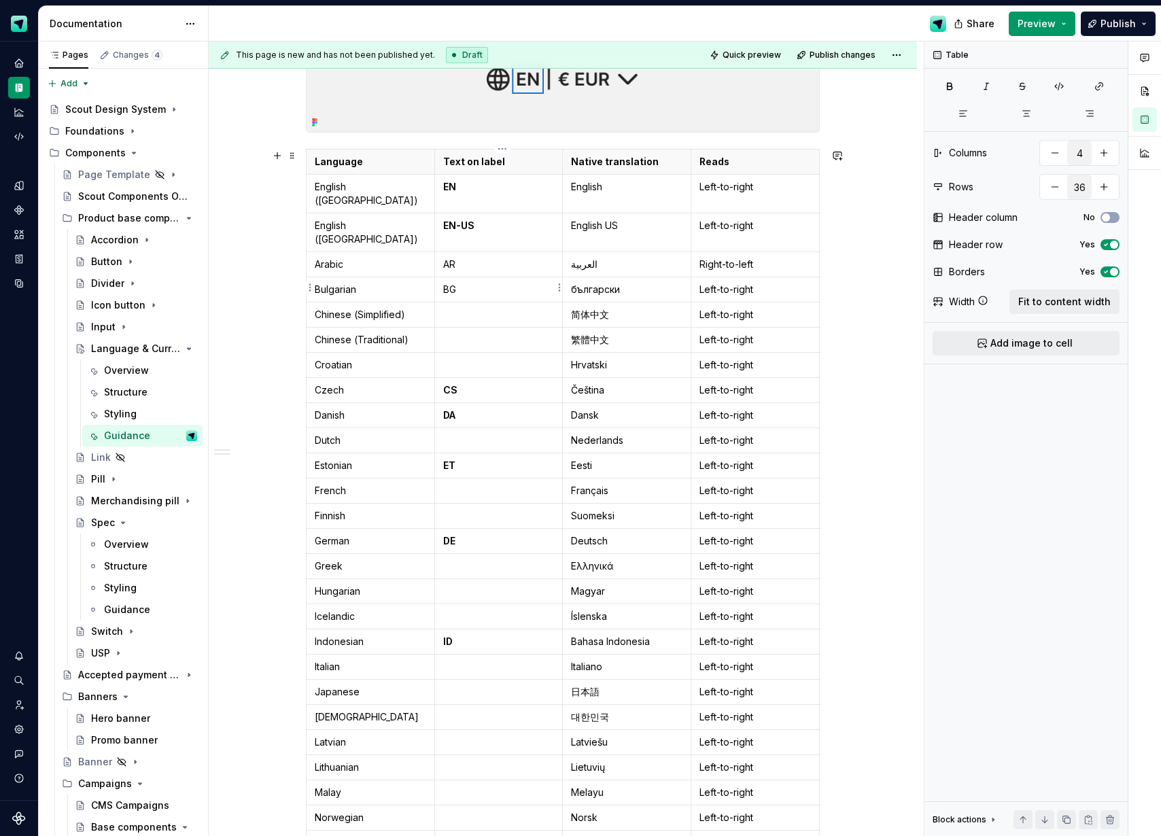
click at [466, 308] on p at bounding box center [498, 315] width 111 height 14
click at [455, 333] on p at bounding box center [498, 340] width 111 height 14
click at [471, 358] on p at bounding box center [498, 365] width 111 height 14
click at [461, 434] on p at bounding box center [498, 441] width 111 height 14
click at [466, 478] on td at bounding box center [498, 490] width 128 height 25
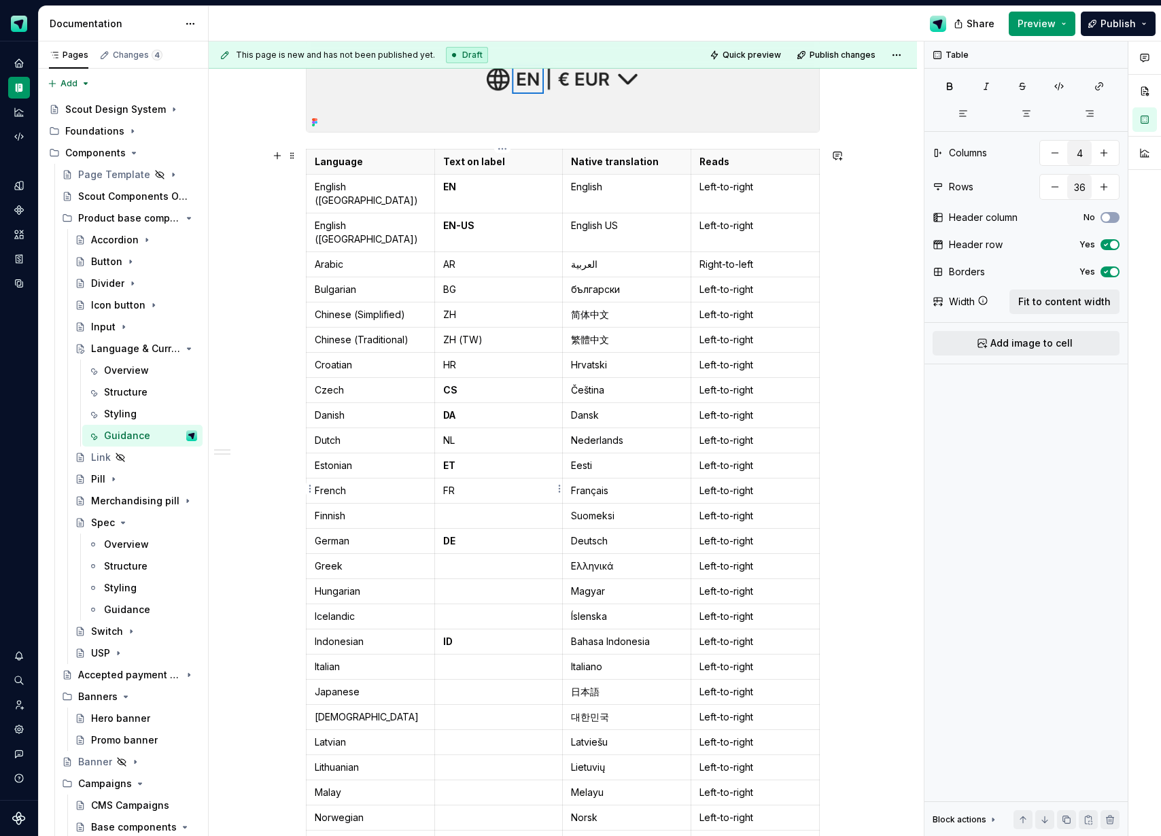
click at [471, 509] on p at bounding box center [498, 516] width 111 height 14
drag, startPoint x: 474, startPoint y: 541, endPoint x: 542, endPoint y: 507, distance: 76.6
click at [474, 559] on p at bounding box center [498, 566] width 111 height 14
click at [456, 584] on p at bounding box center [498, 591] width 111 height 14
click at [472, 610] on p at bounding box center [498, 617] width 111 height 14
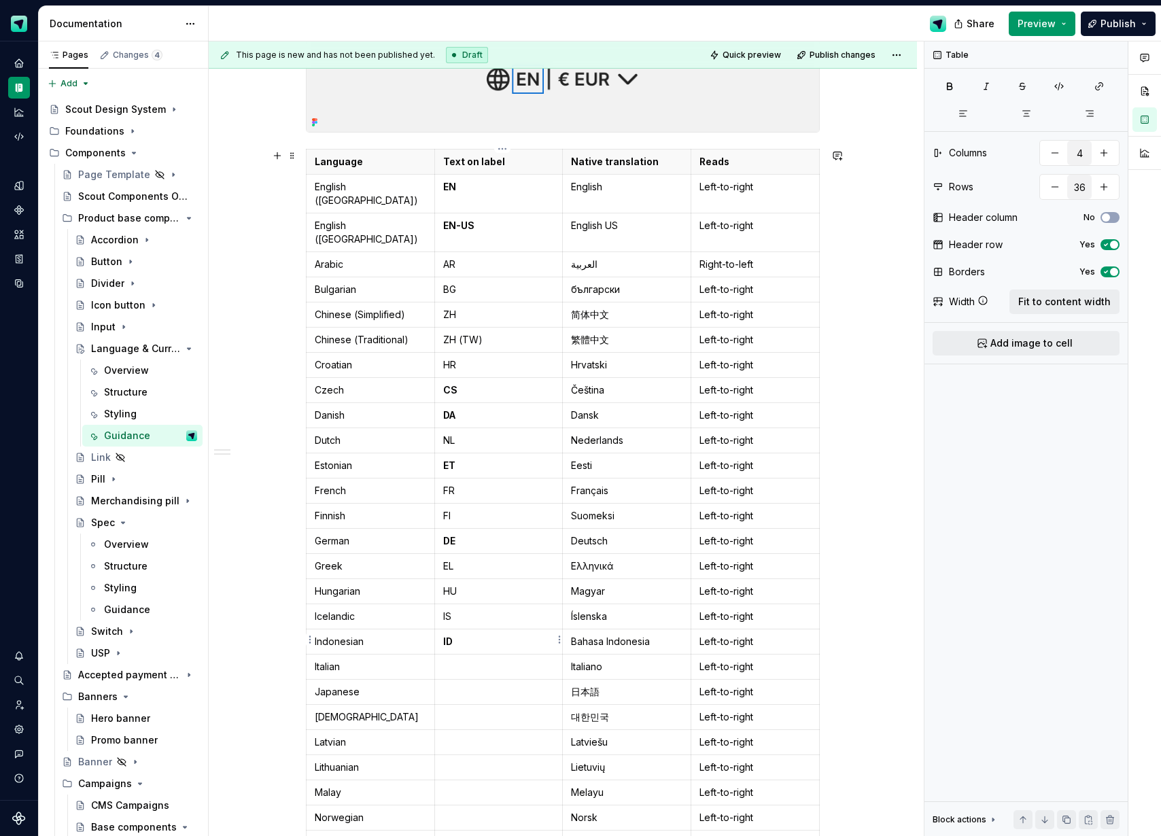
click at [463, 679] on td at bounding box center [498, 691] width 128 height 25
click at [461, 654] on td at bounding box center [498, 666] width 128 height 25
drag, startPoint x: 487, startPoint y: 667, endPoint x: 536, endPoint y: 637, distance: 57.3
click at [490, 685] on p at bounding box center [498, 692] width 111 height 14
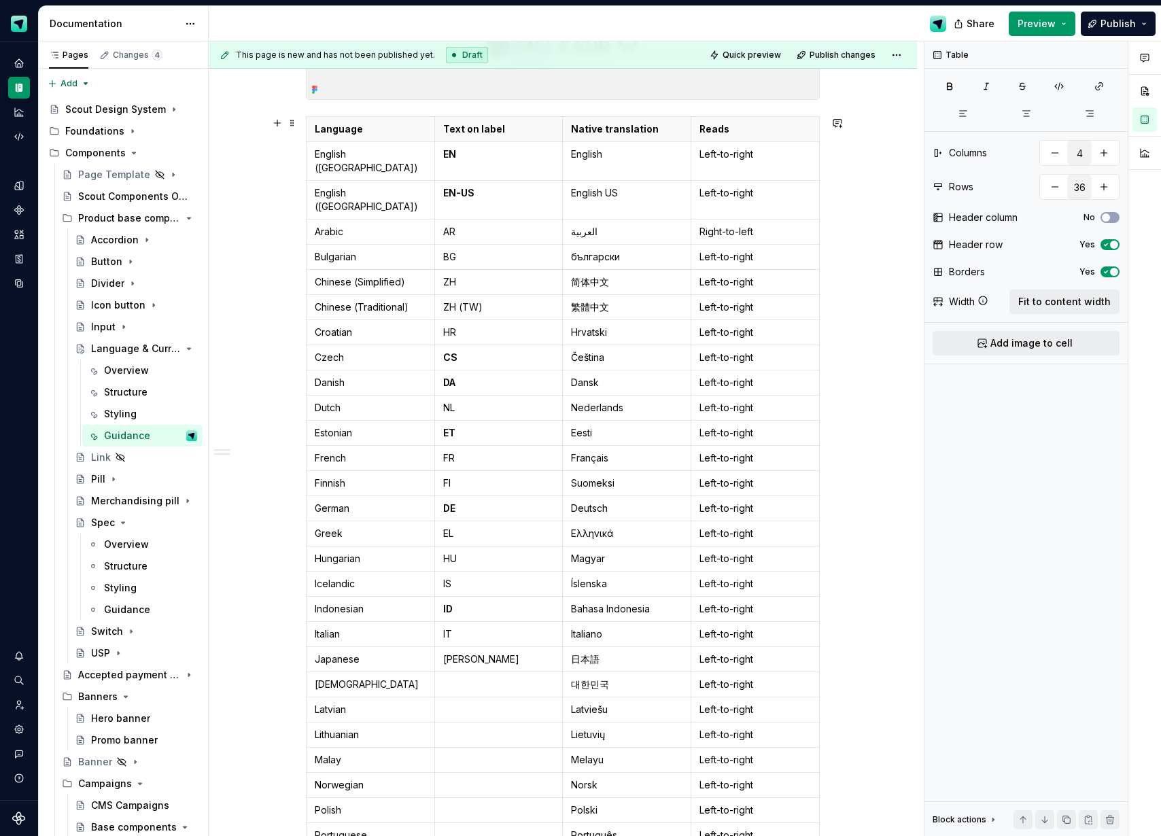
scroll to position [502, 0]
click at [469, 675] on p at bounding box center [498, 682] width 111 height 14
click at [472, 701] on p at bounding box center [498, 708] width 111 height 14
click at [480, 720] on td at bounding box center [498, 732] width 128 height 25
click at [474, 751] on p at bounding box center [498, 758] width 111 height 14
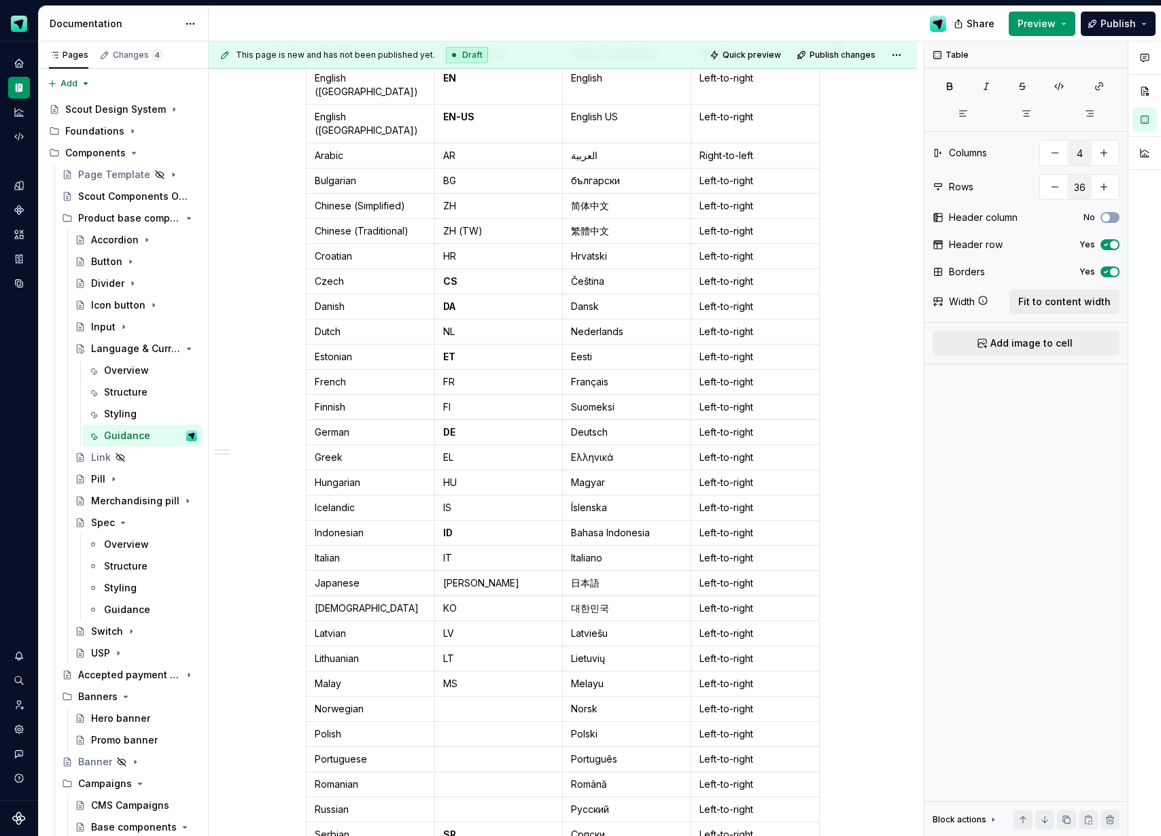
click at [482, 702] on p at bounding box center [498, 709] width 111 height 14
click at [485, 729] on p at bounding box center [498, 736] width 111 height 14
click at [461, 754] on p at bounding box center [498, 761] width 111 height 14
drag, startPoint x: 473, startPoint y: 760, endPoint x: 1093, endPoint y: 385, distance: 724.1
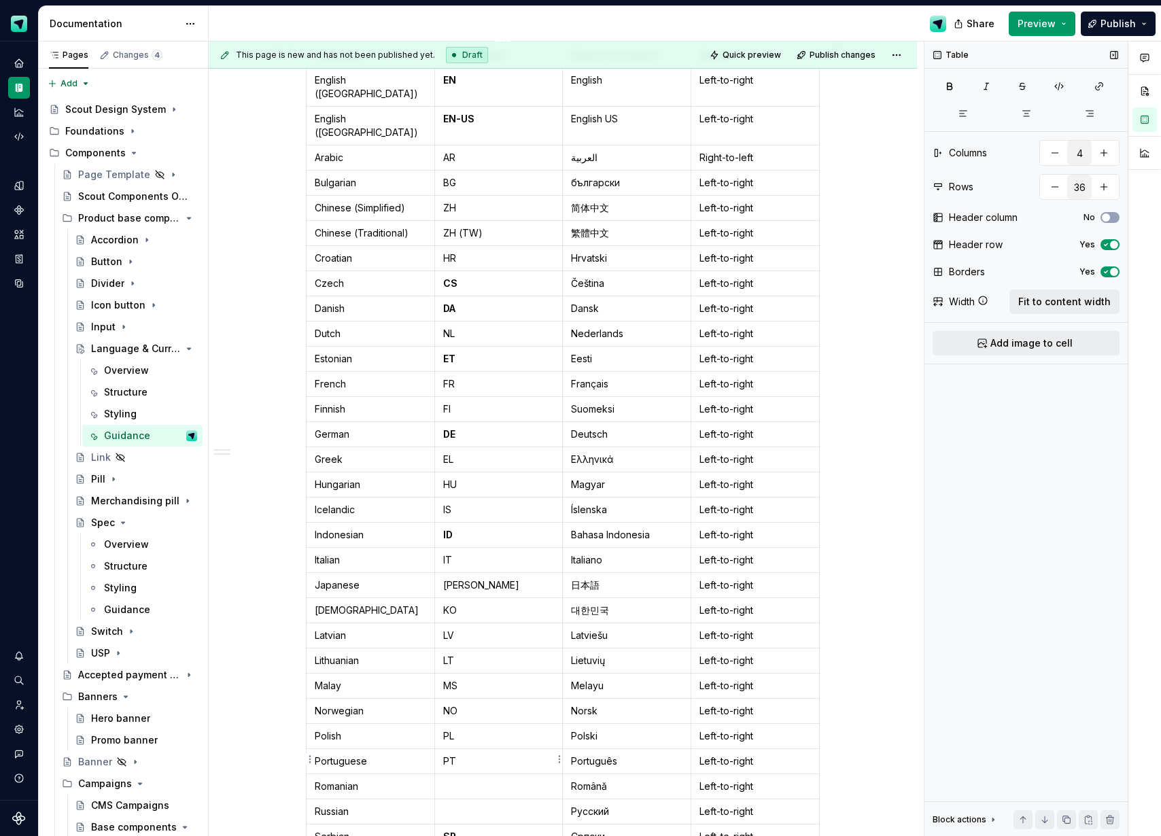
click at [478, 779] on p at bounding box center [498, 786] width 111 height 14
click at [461, 779] on p at bounding box center [498, 786] width 111 height 14
click at [466, 805] on p at bounding box center [498, 812] width 111 height 14
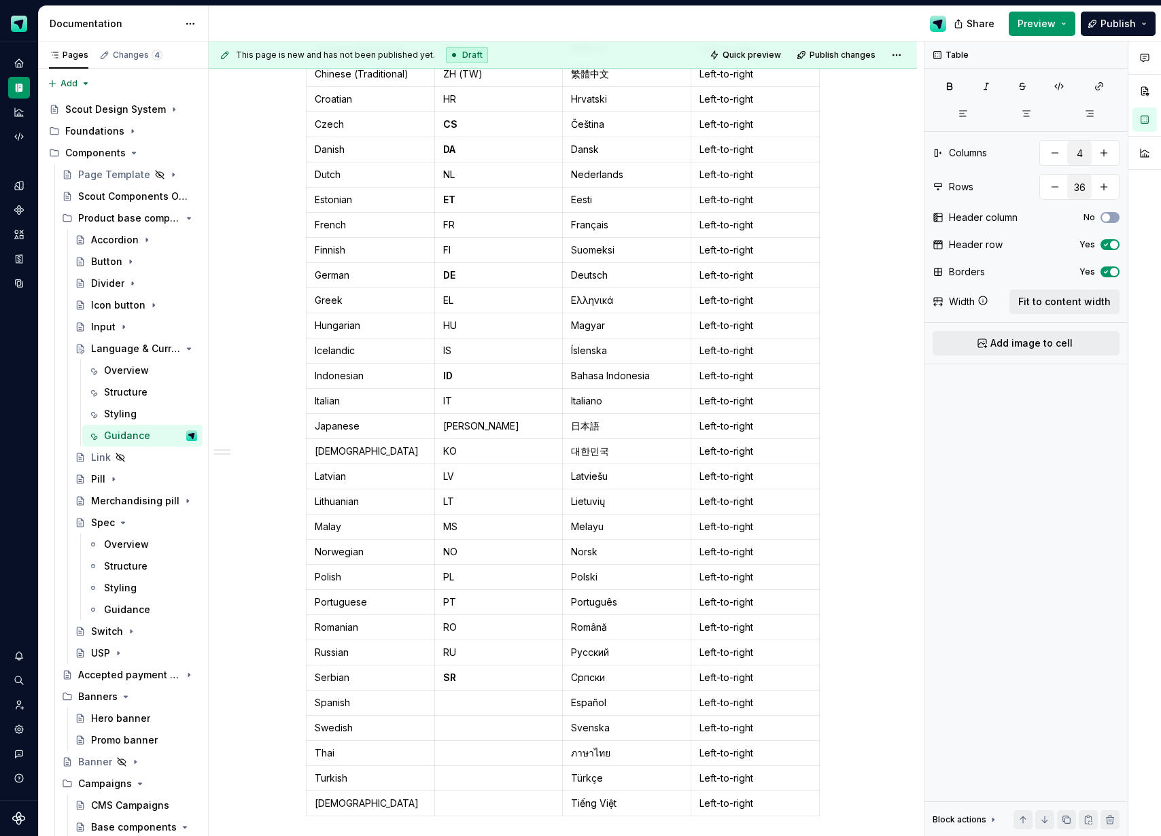
scroll to position [736, 0]
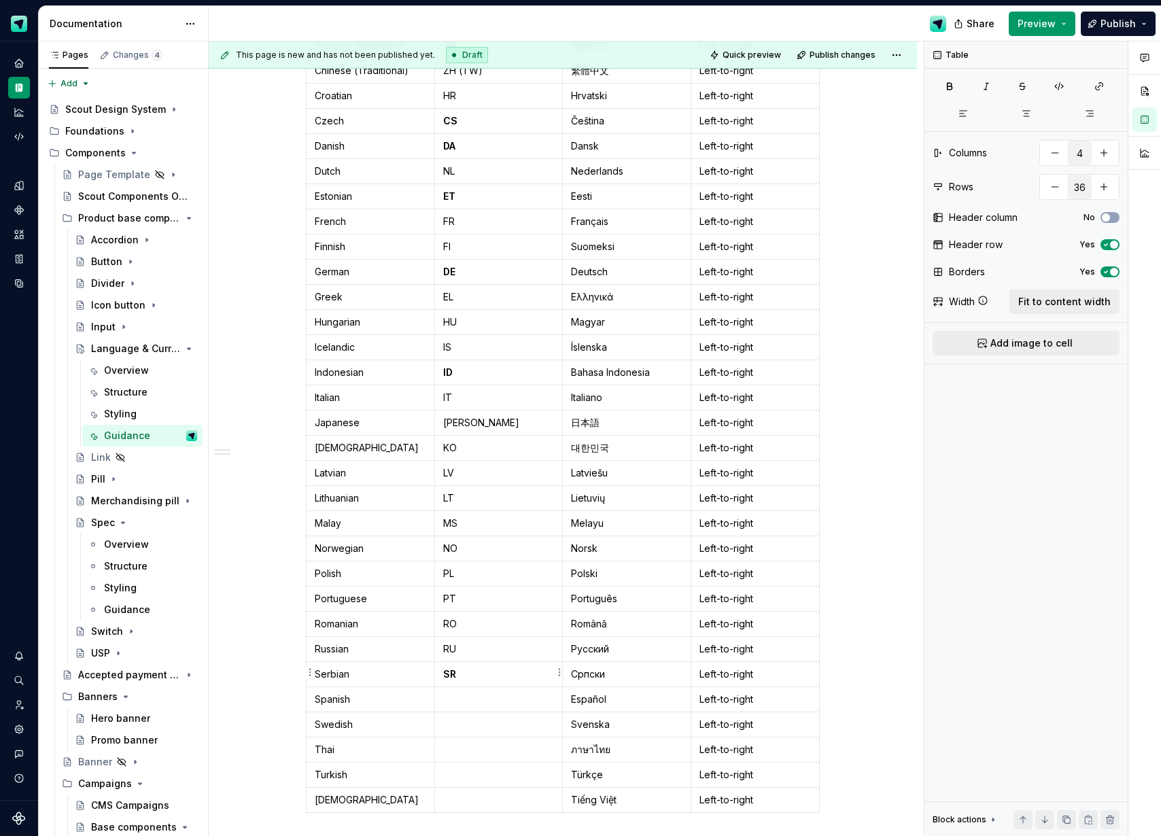
click at [466, 692] on p at bounding box center [498, 699] width 111 height 14
drag, startPoint x: 481, startPoint y: 703, endPoint x: 625, endPoint y: 644, distance: 155.1
click at [481, 718] on p at bounding box center [498, 725] width 111 height 14
drag, startPoint x: 507, startPoint y: 722, endPoint x: 516, endPoint y: 720, distance: 9.7
click at [507, 743] on p at bounding box center [498, 750] width 111 height 14
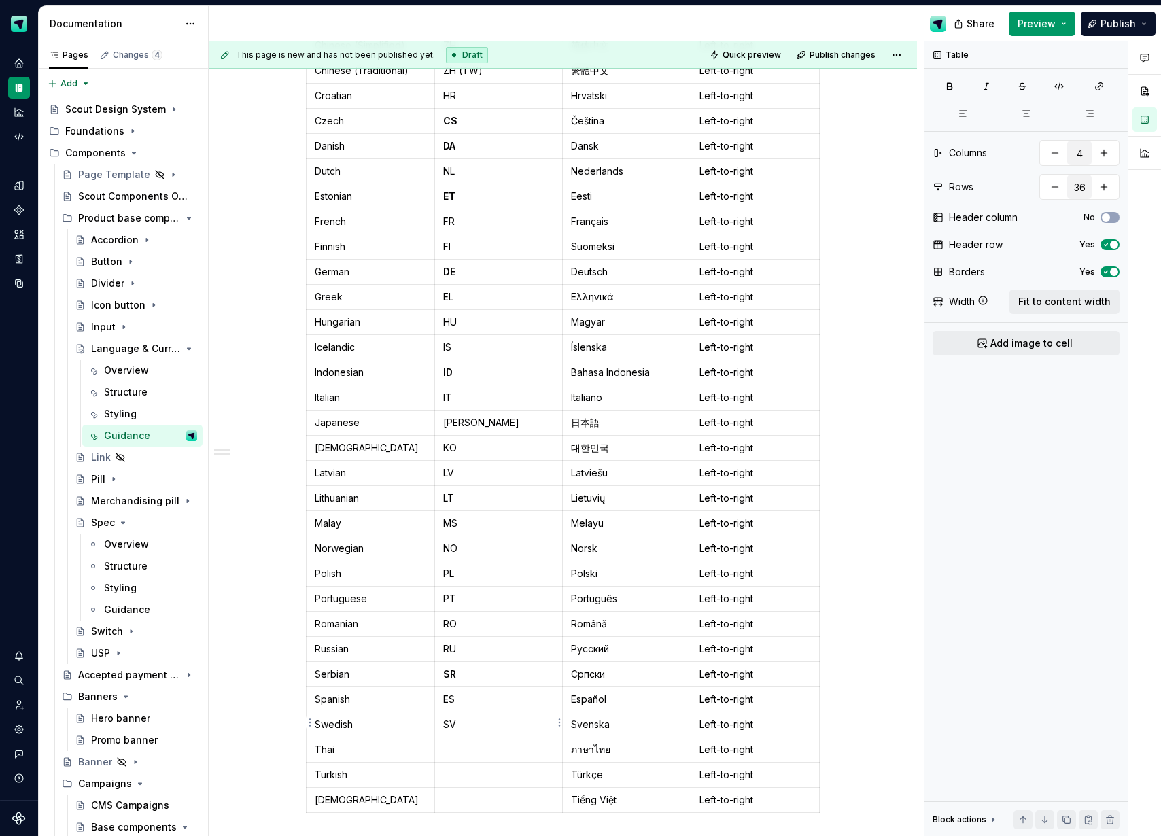
click at [468, 737] on td at bounding box center [498, 749] width 128 height 25
click at [479, 768] on p at bounding box center [498, 775] width 111 height 14
click at [470, 793] on p at bounding box center [498, 800] width 111 height 14
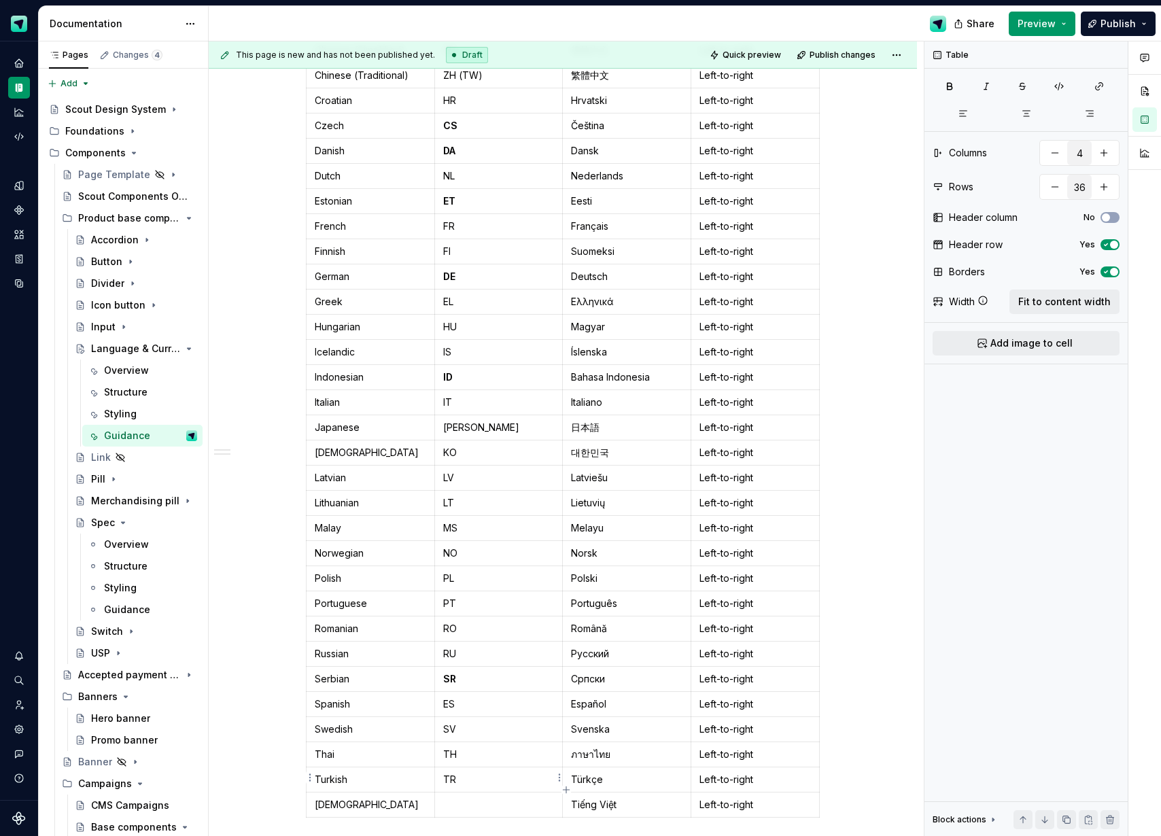
scroll to position [745, 0]
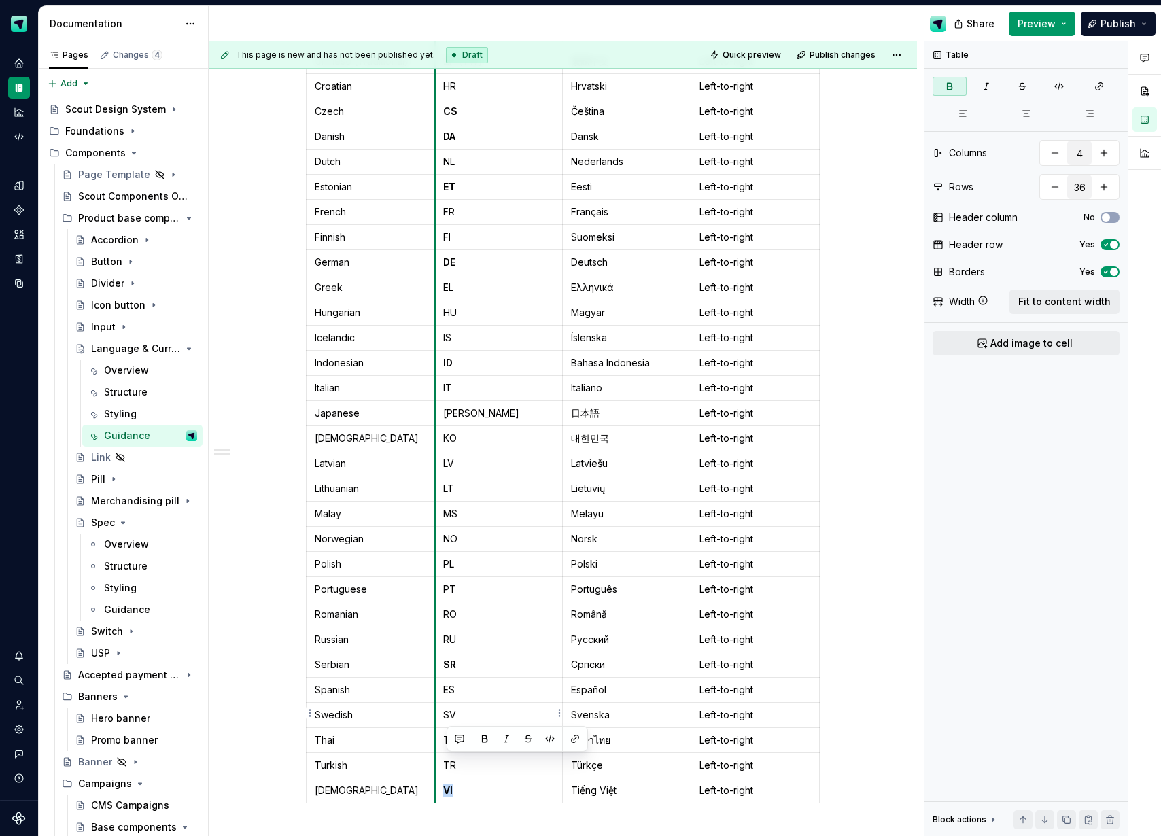
click at [438, 727] on td "TH" at bounding box center [498, 739] width 128 height 25
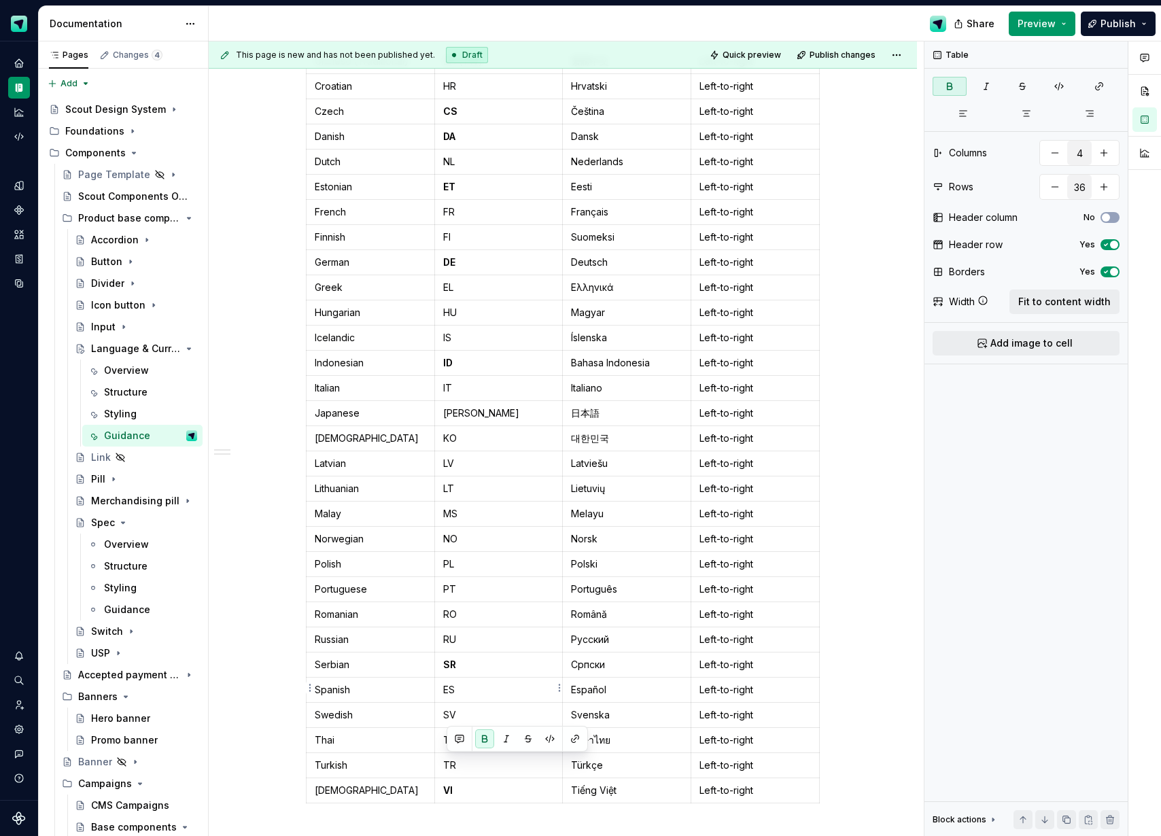
drag, startPoint x: 468, startPoint y: 682, endPoint x: 463, endPoint y: 690, distance: 9.8
click at [468, 708] on p "SV" at bounding box center [498, 715] width 111 height 14
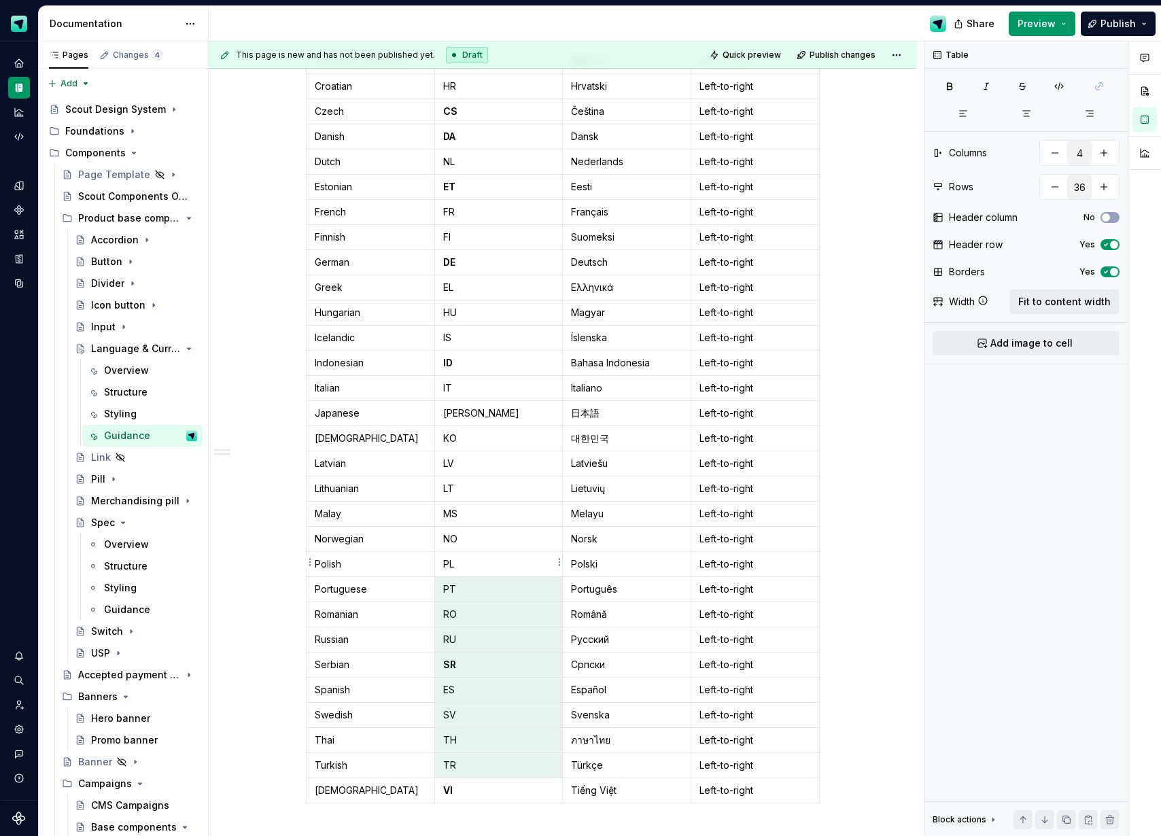
drag, startPoint x: 436, startPoint y: 656, endPoint x: 445, endPoint y: 552, distance: 104.4
click at [445, 552] on tbody "Language Text on label Native translation Reads English ([GEOGRAPHIC_DATA]) EN …" at bounding box center [562, 336] width 513 height 932
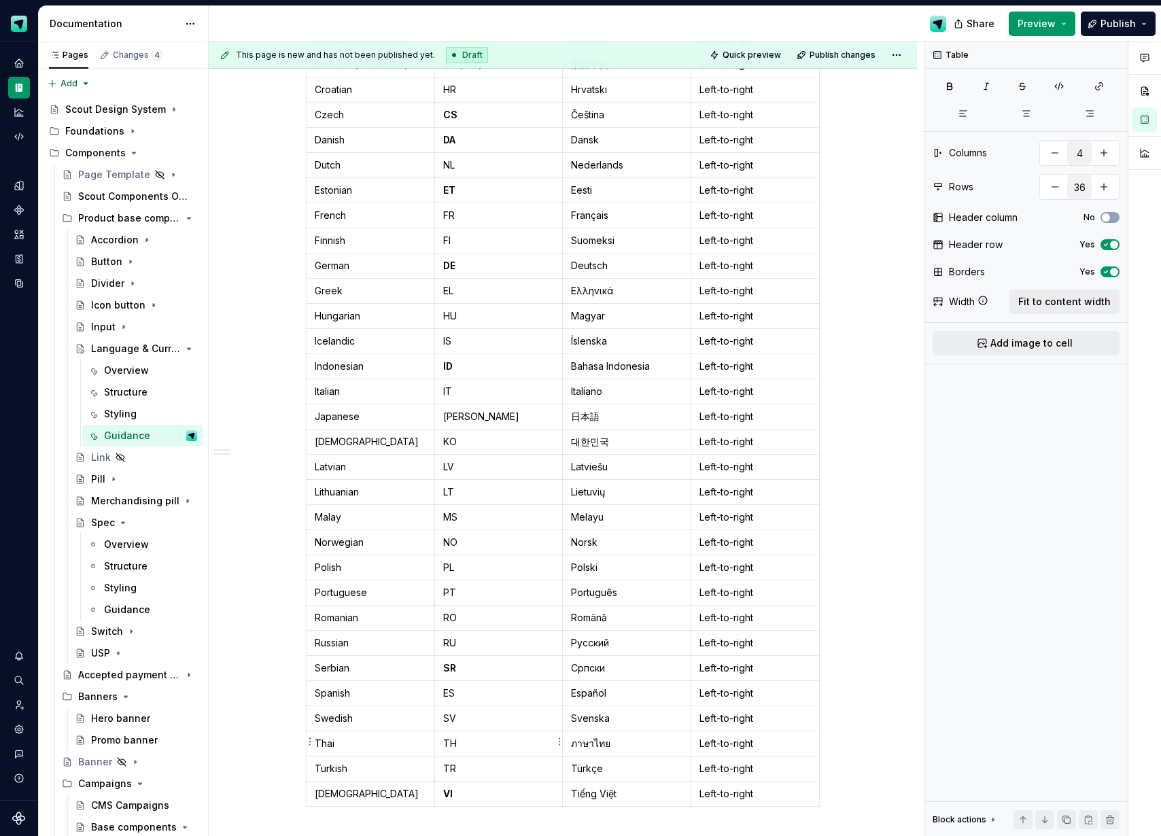
click at [452, 762] on p "TR" at bounding box center [498, 769] width 111 height 14
click at [442, 731] on td "TH" at bounding box center [498, 743] width 128 height 25
click at [453, 737] on p "TH" at bounding box center [498, 744] width 111 height 14
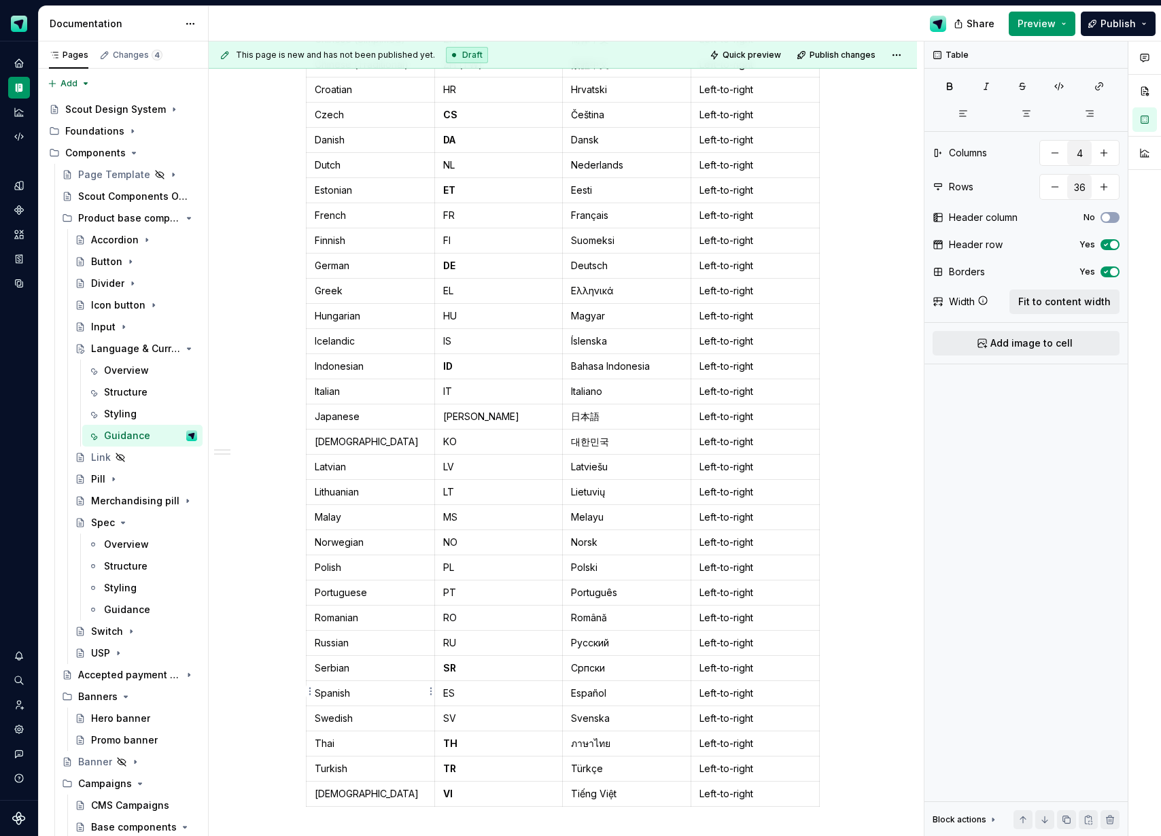
click at [416, 712] on p "Swedish" at bounding box center [370, 719] width 111 height 14
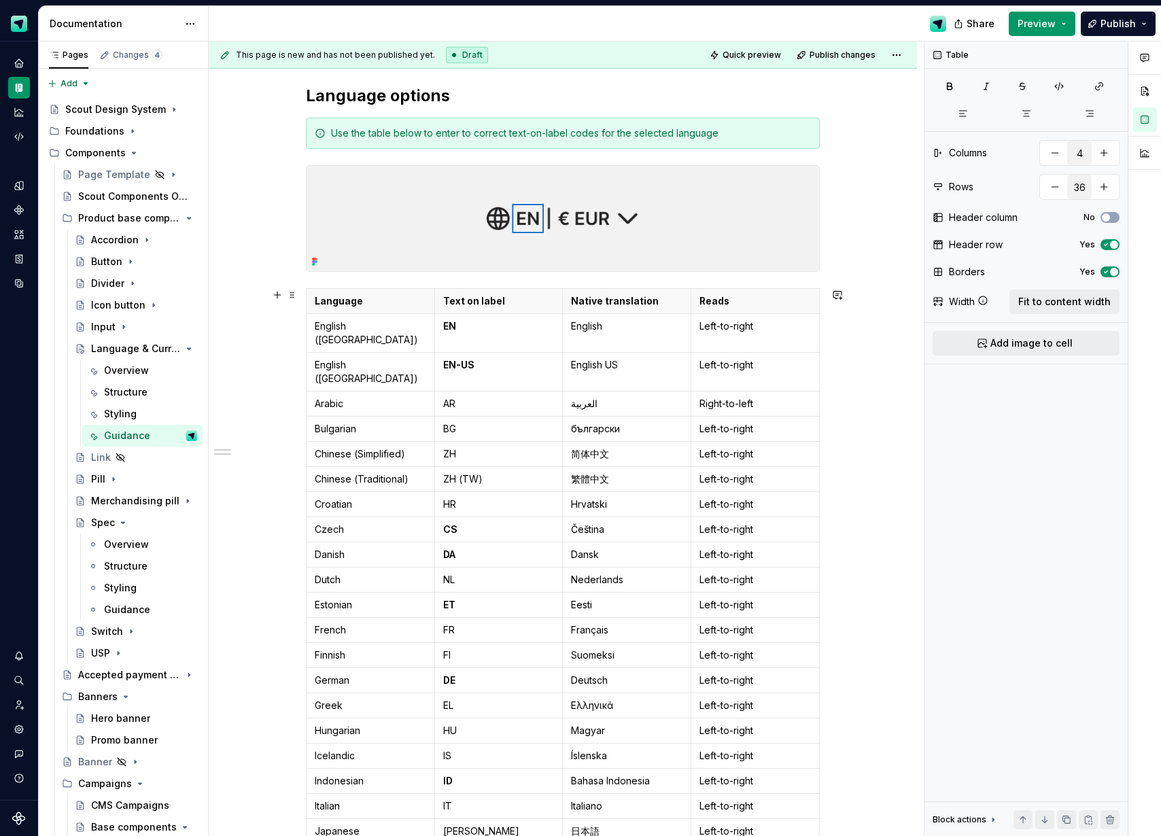
scroll to position [213, 0]
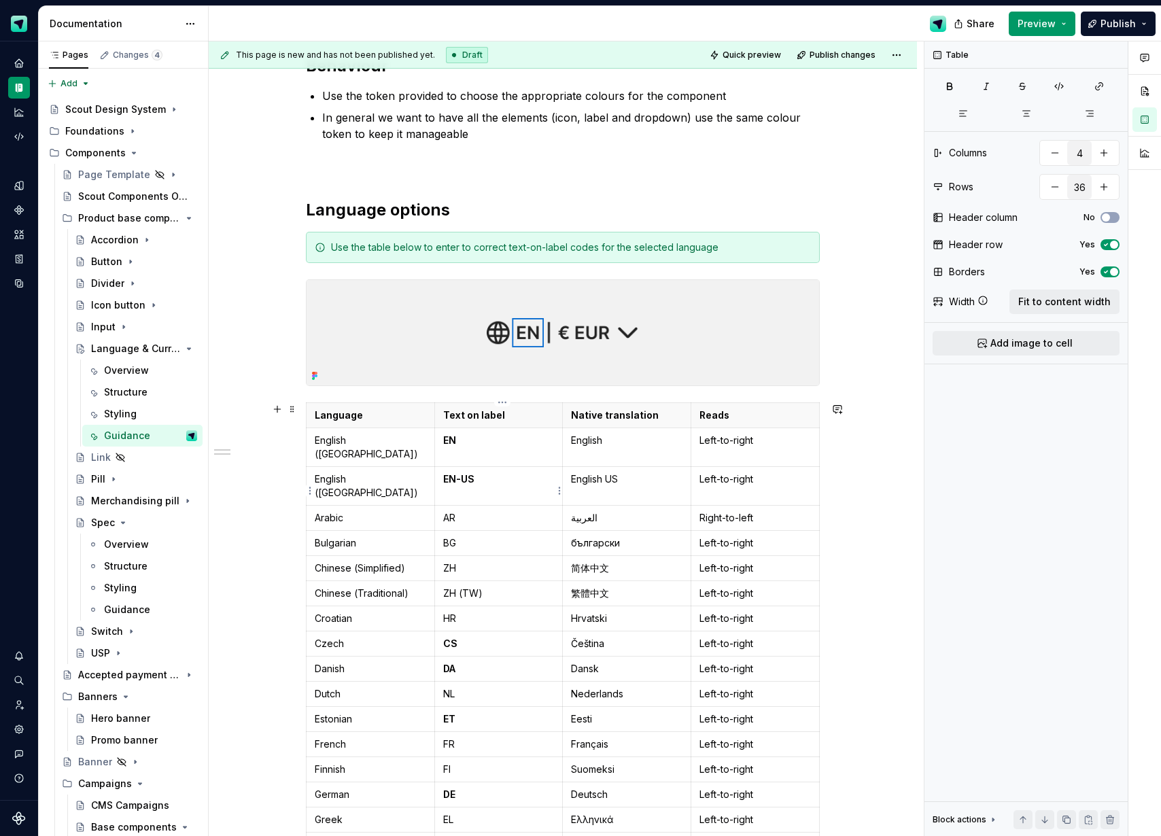
click at [453, 511] on p "AR" at bounding box center [498, 518] width 111 height 14
click at [452, 536] on p "BG" at bounding box center [498, 543] width 111 height 14
drag, startPoint x: 452, startPoint y: 515, endPoint x: 449, endPoint y: 542, distance: 27.3
click at [452, 536] on p "BG" at bounding box center [498, 543] width 111 height 14
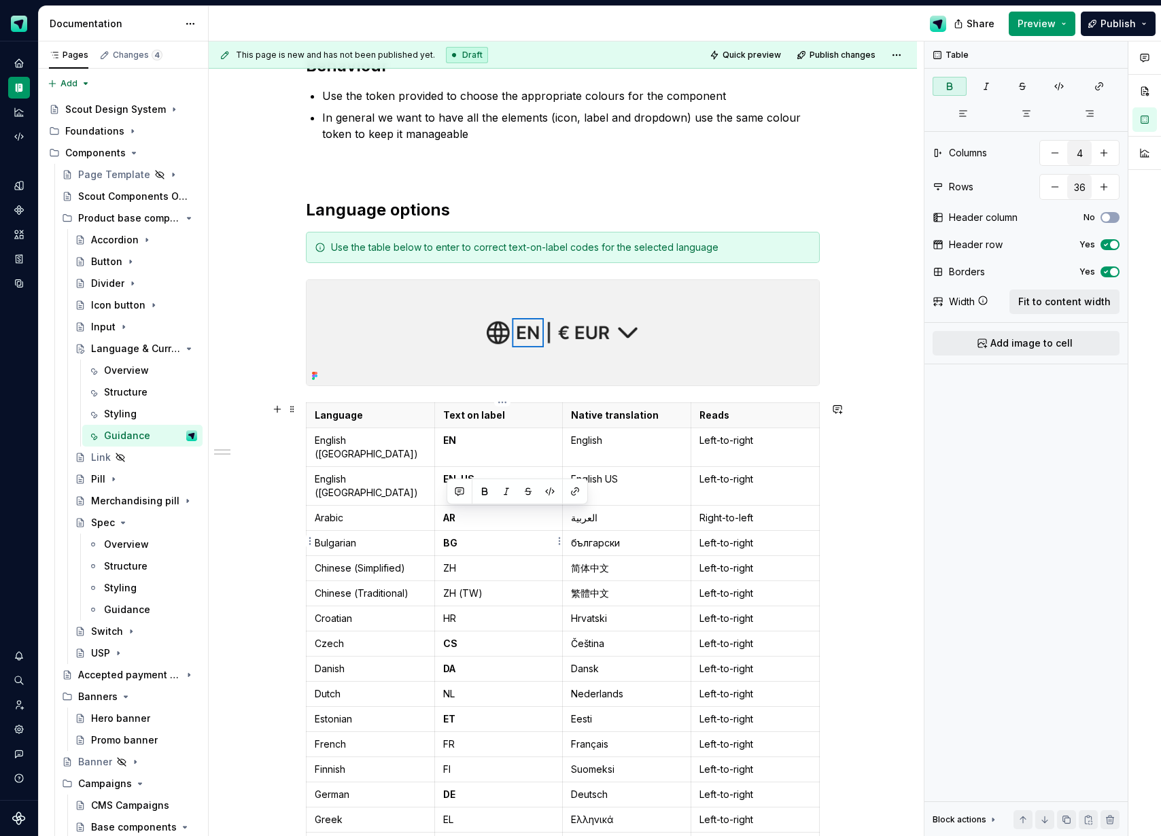
click at [449, 561] on p "ZH" at bounding box center [498, 568] width 111 height 14
click at [452, 586] on p "ZH (TW)" at bounding box center [498, 593] width 111 height 14
click at [458, 612] on p "HR" at bounding box center [498, 619] width 111 height 14
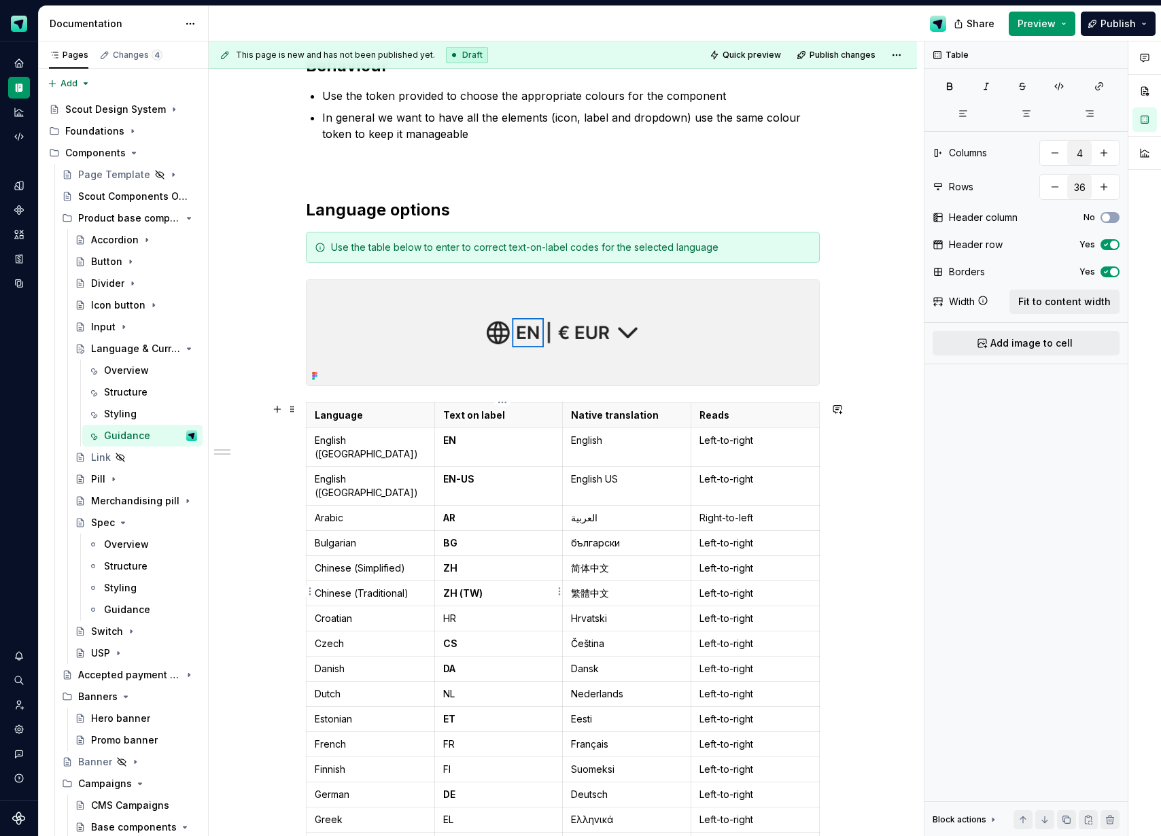
click at [458, 612] on p "HR" at bounding box center [498, 619] width 111 height 14
click at [451, 606] on td "HR" at bounding box center [498, 618] width 128 height 25
click at [452, 612] on p "HR" at bounding box center [498, 619] width 111 height 14
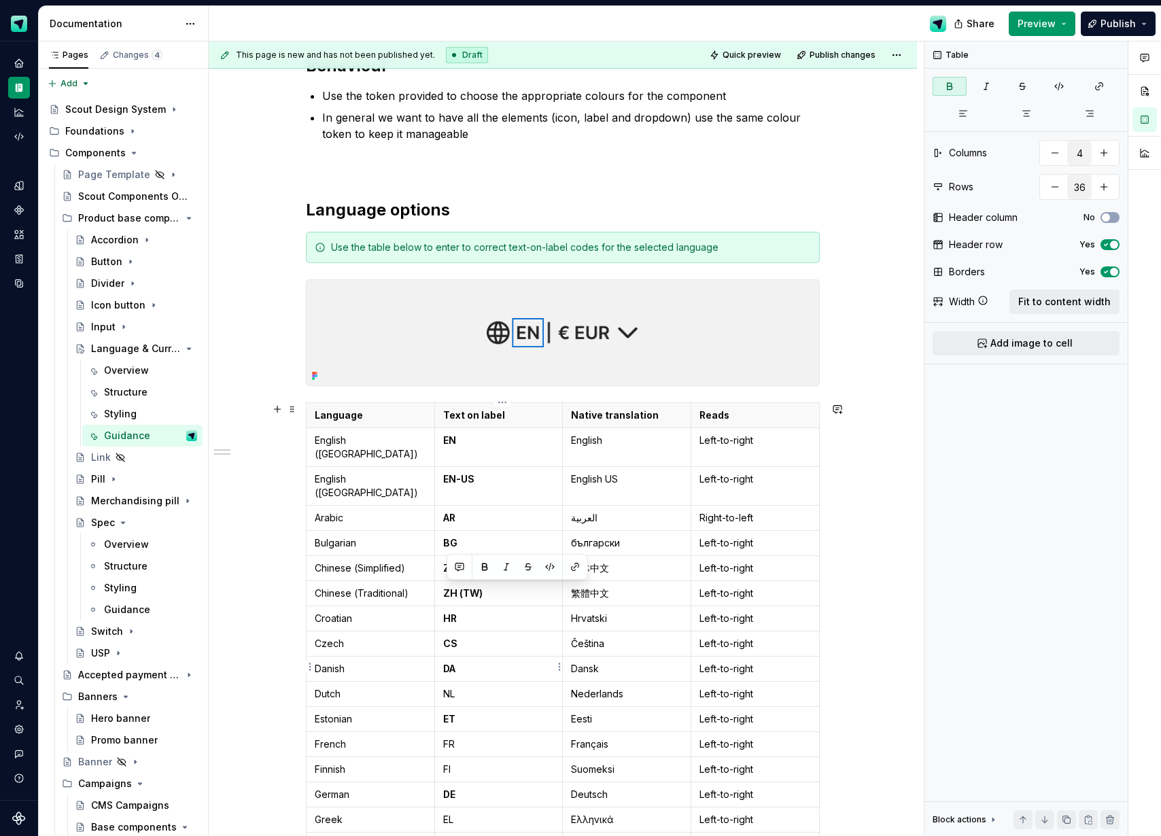
click at [453, 687] on p "NL" at bounding box center [498, 694] width 111 height 14
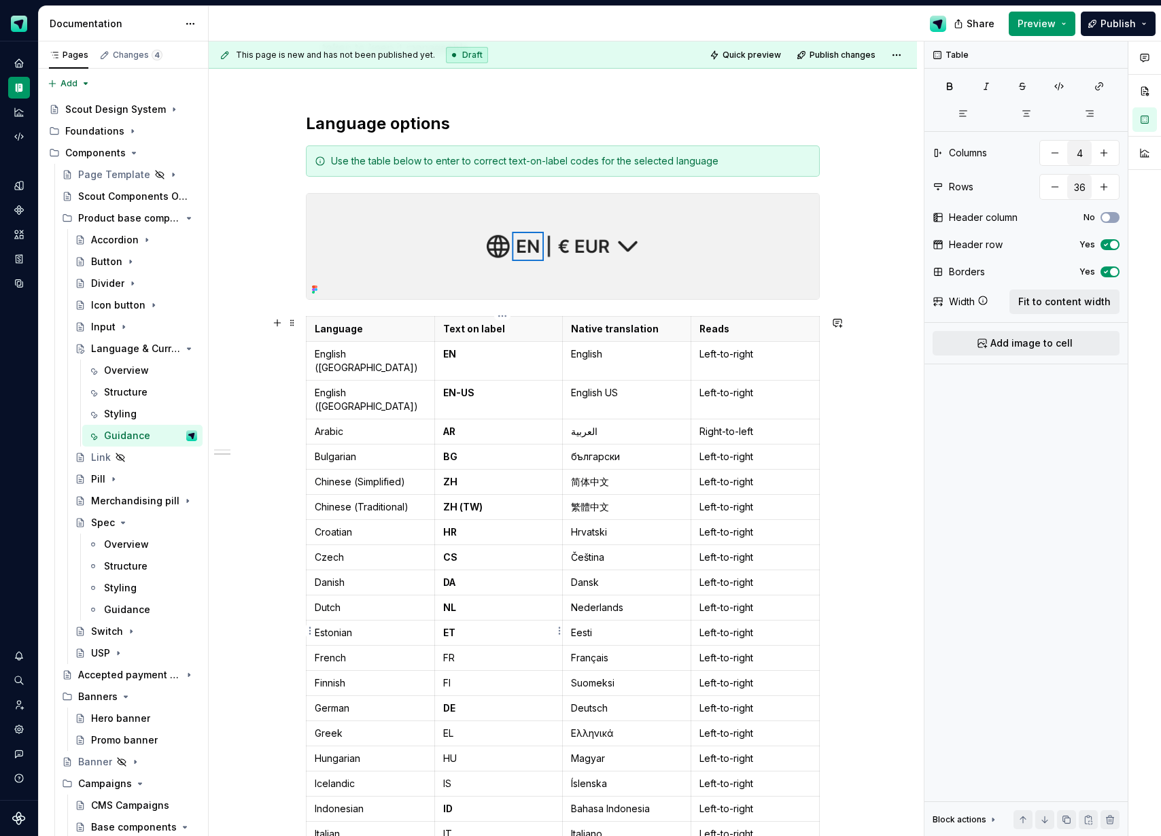
click at [449, 651] on p "FR" at bounding box center [498, 658] width 111 height 14
click at [453, 676] on p "FI" at bounding box center [498, 683] width 111 height 14
click at [448, 676] on p "FI" at bounding box center [498, 683] width 111 height 14
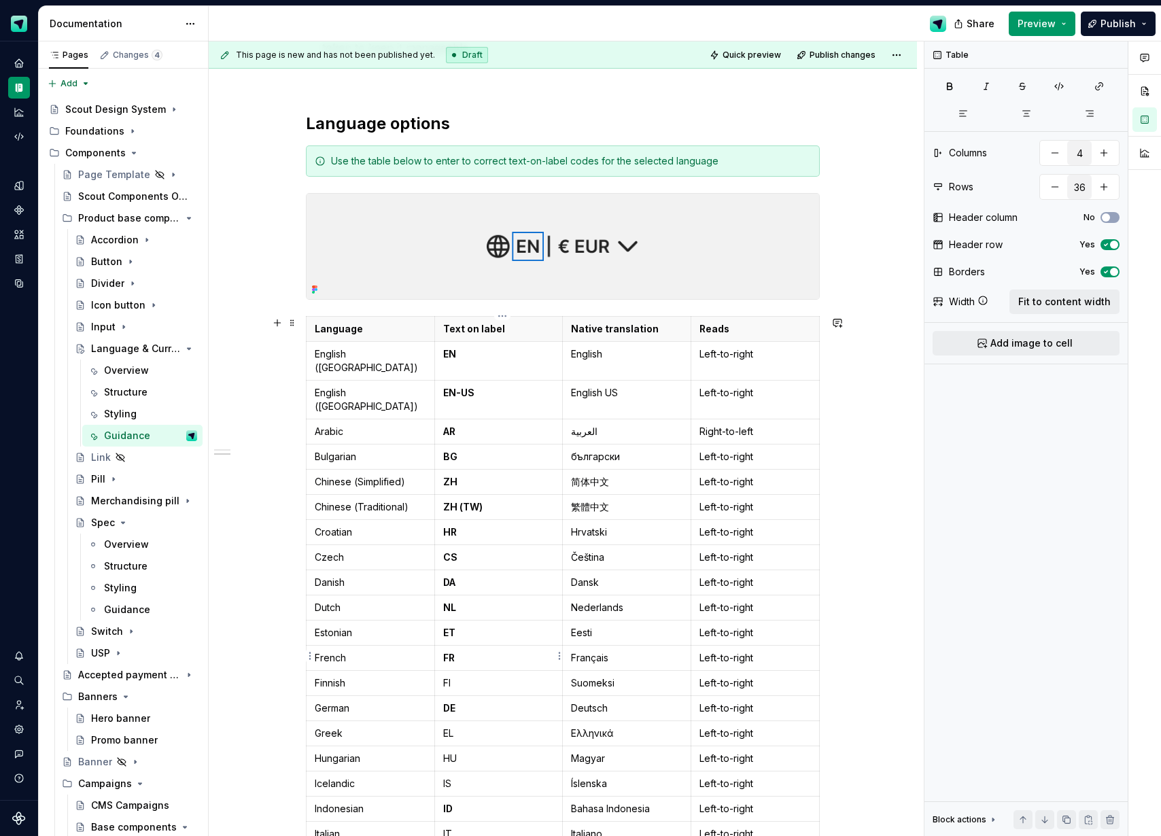
click at [448, 676] on p "FI" at bounding box center [498, 683] width 111 height 14
click at [454, 726] on p "EL" at bounding box center [498, 733] width 111 height 14
click at [455, 752] on p "HU" at bounding box center [498, 759] width 111 height 14
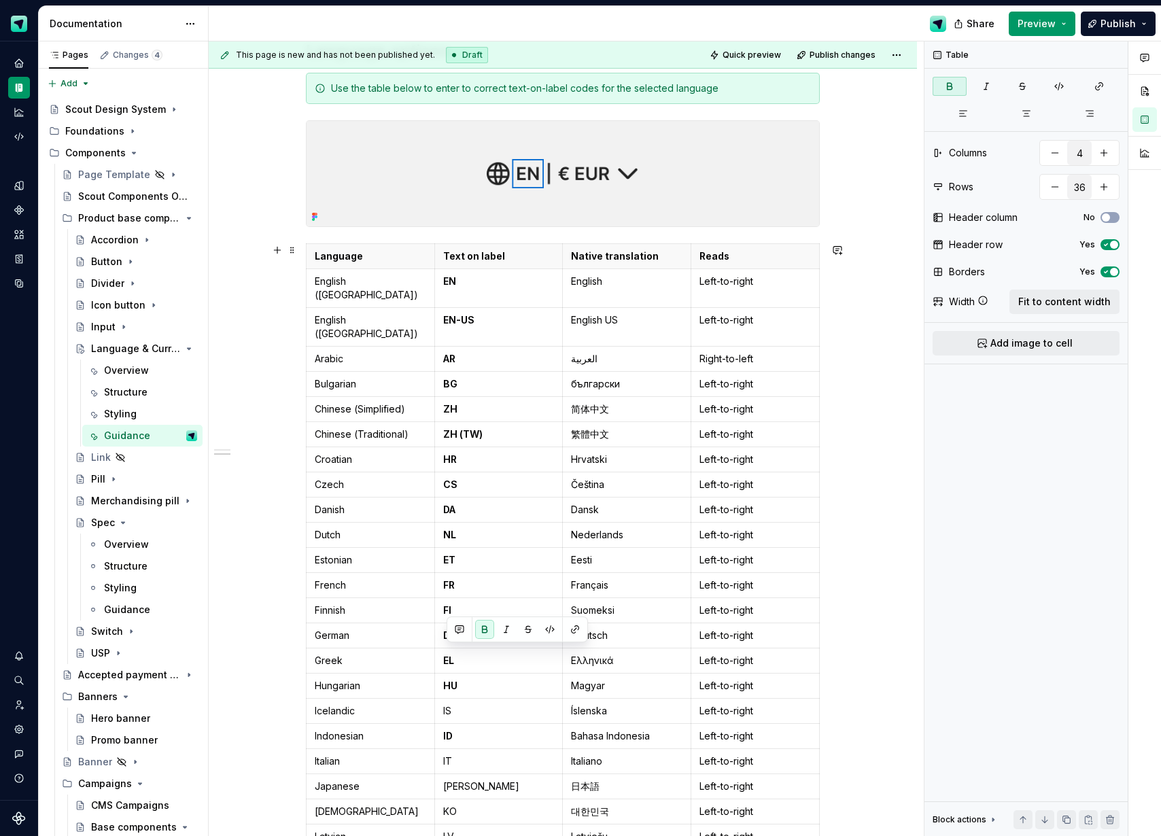
scroll to position [377, 0]
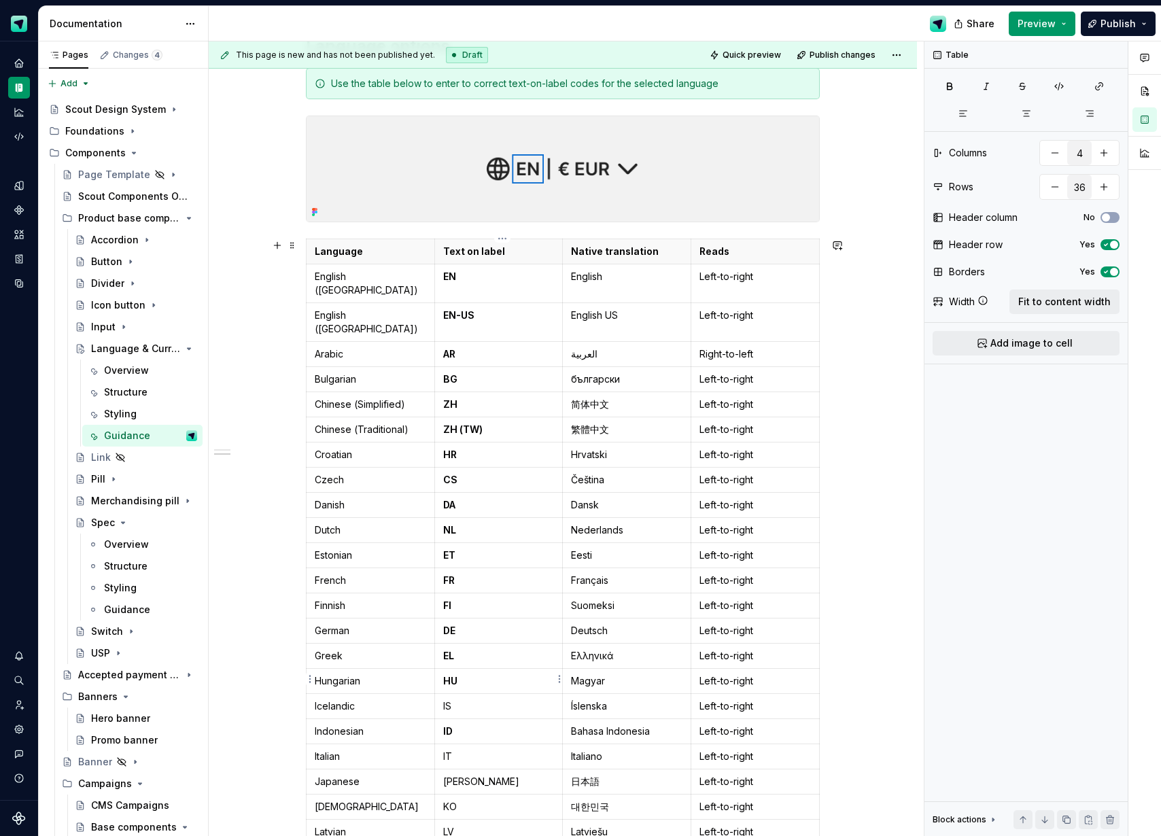
click at [450, 699] on p "IS" at bounding box center [498, 706] width 111 height 14
click at [451, 750] on p "IT" at bounding box center [498, 757] width 111 height 14
click at [453, 775] on p "[PERSON_NAME]" at bounding box center [498, 782] width 111 height 14
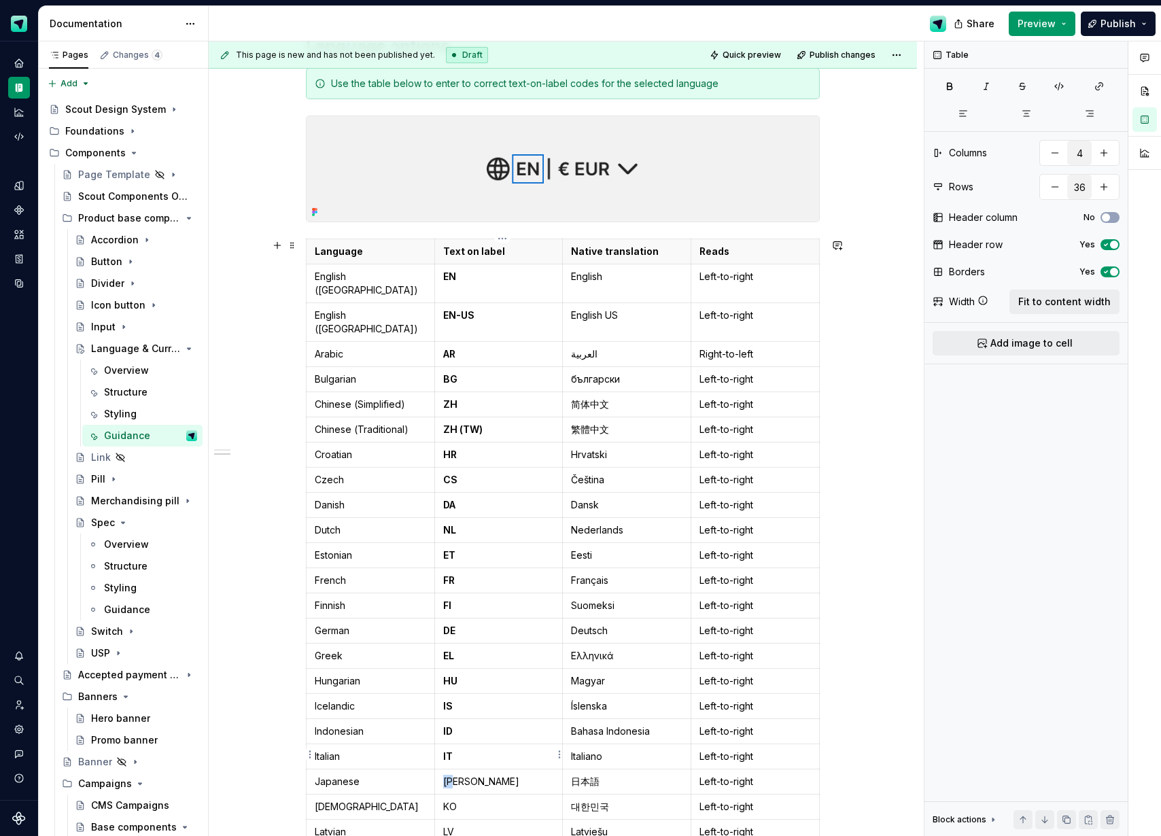
click at [453, 775] on p "[PERSON_NAME]" at bounding box center [498, 782] width 111 height 14
click at [458, 800] on p "KO" at bounding box center [498, 807] width 111 height 14
click at [457, 800] on p "KO" at bounding box center [498, 807] width 111 height 14
click at [441, 794] on td "KO" at bounding box center [498, 806] width 128 height 25
click at [452, 800] on p "KO" at bounding box center [498, 807] width 111 height 14
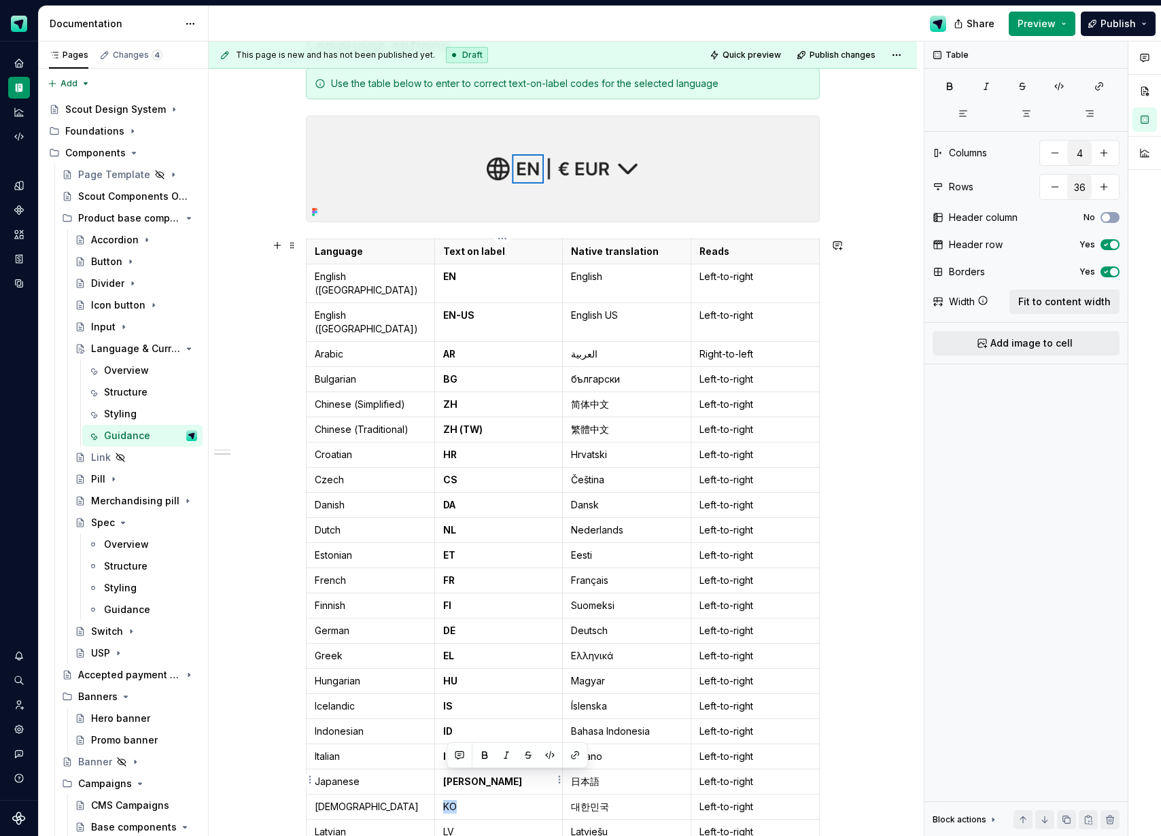
click at [452, 800] on p "KO" at bounding box center [498, 807] width 111 height 14
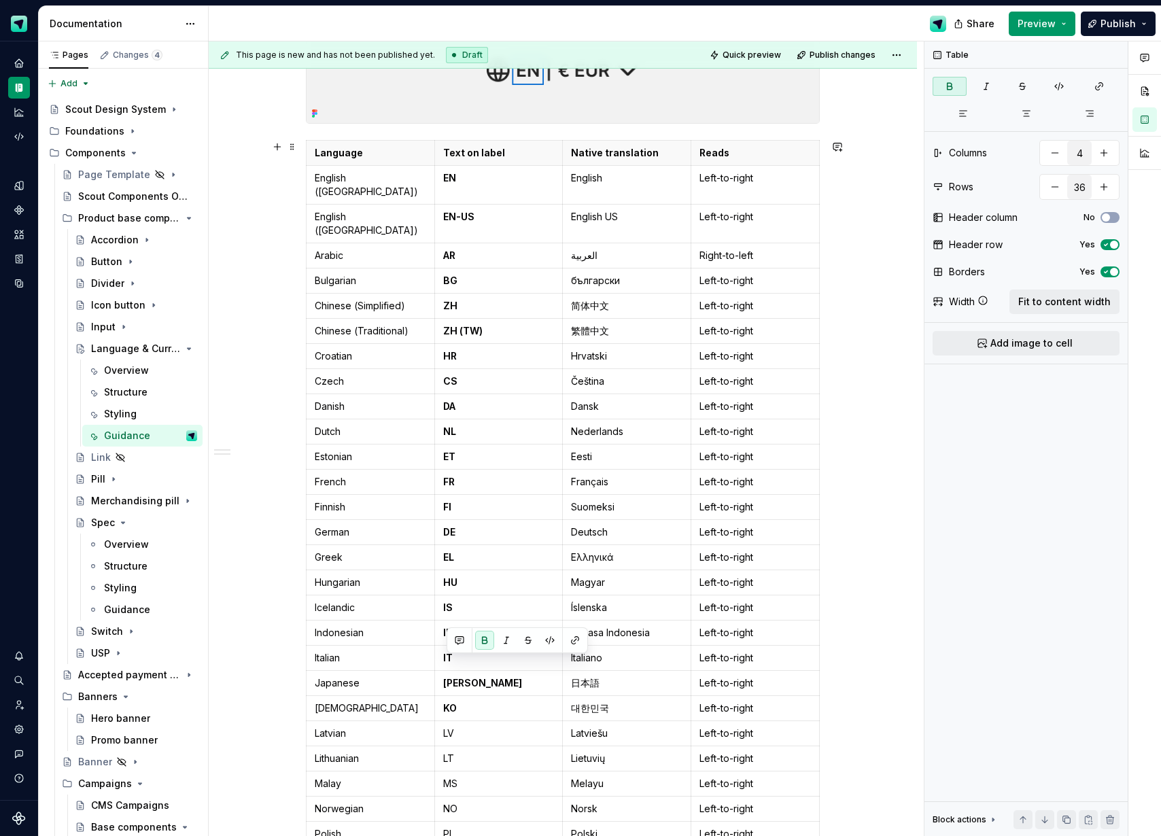
scroll to position [493, 0]
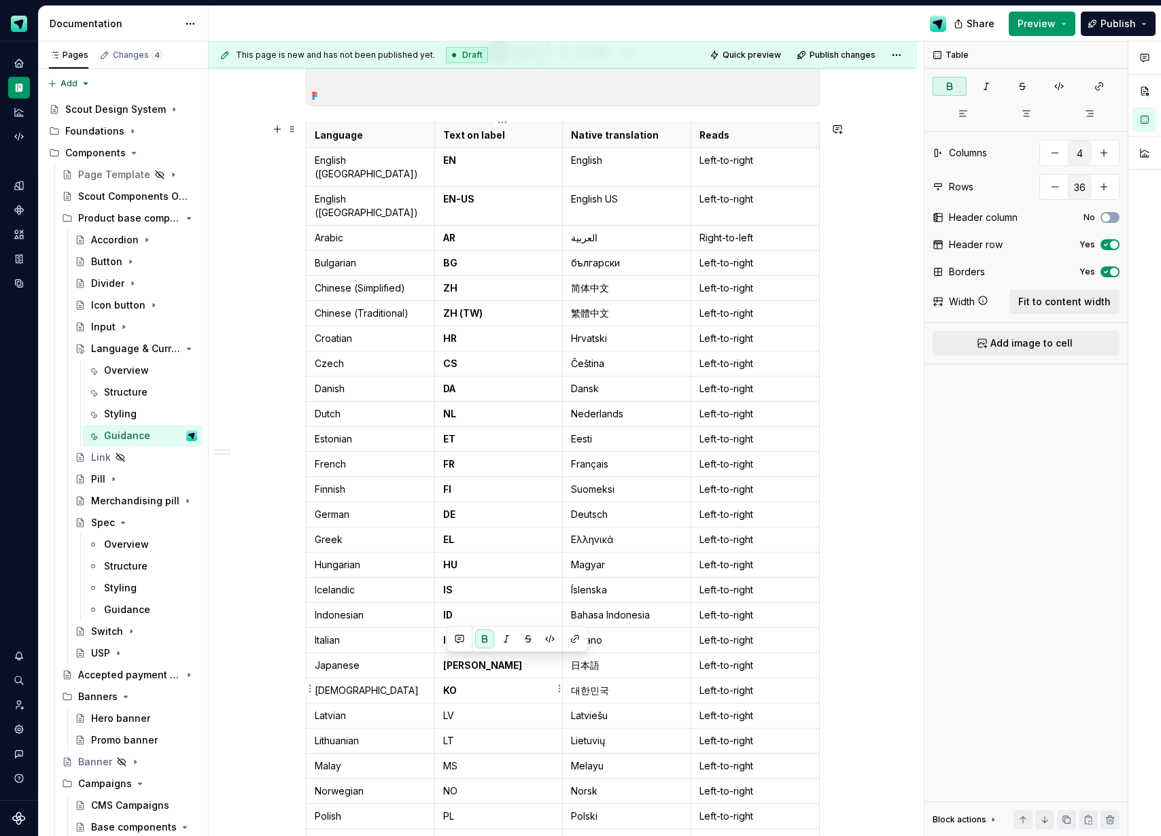
click at [455, 709] on p "LV" at bounding box center [498, 716] width 111 height 14
click at [453, 709] on p "LV" at bounding box center [498, 716] width 111 height 14
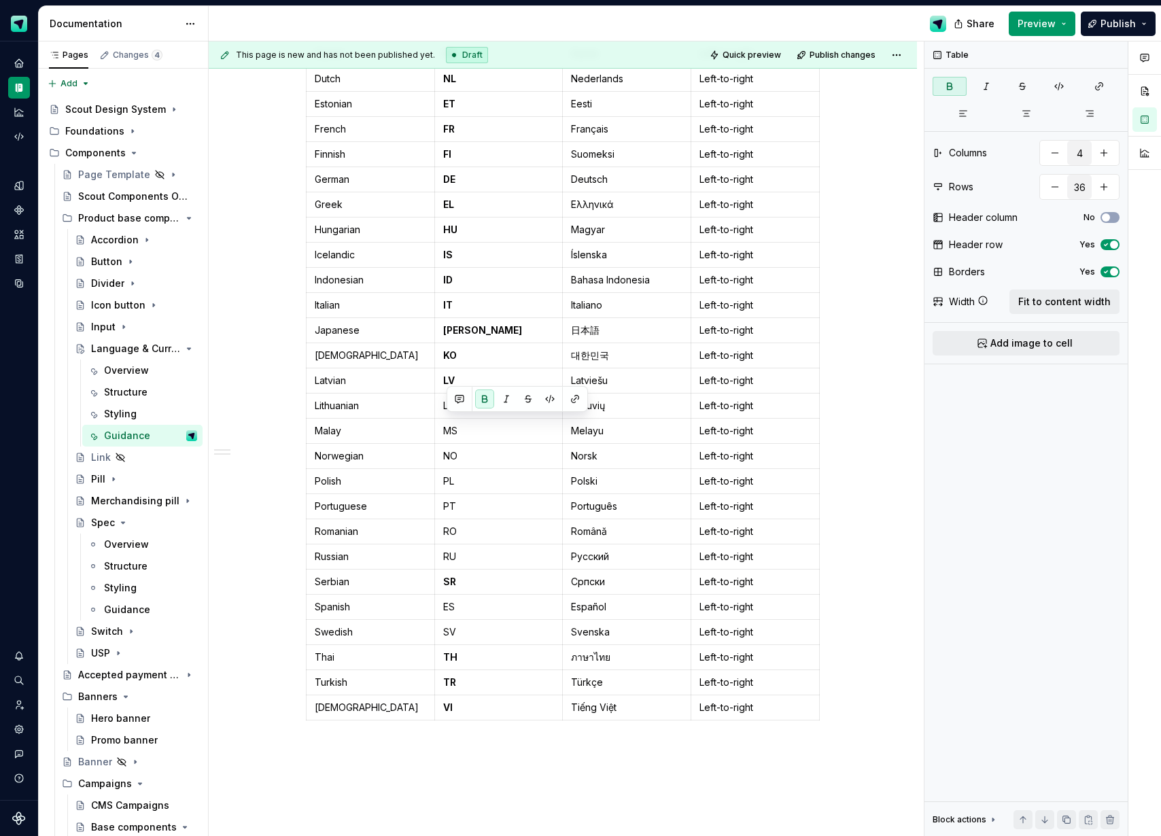
scroll to position [967, 0]
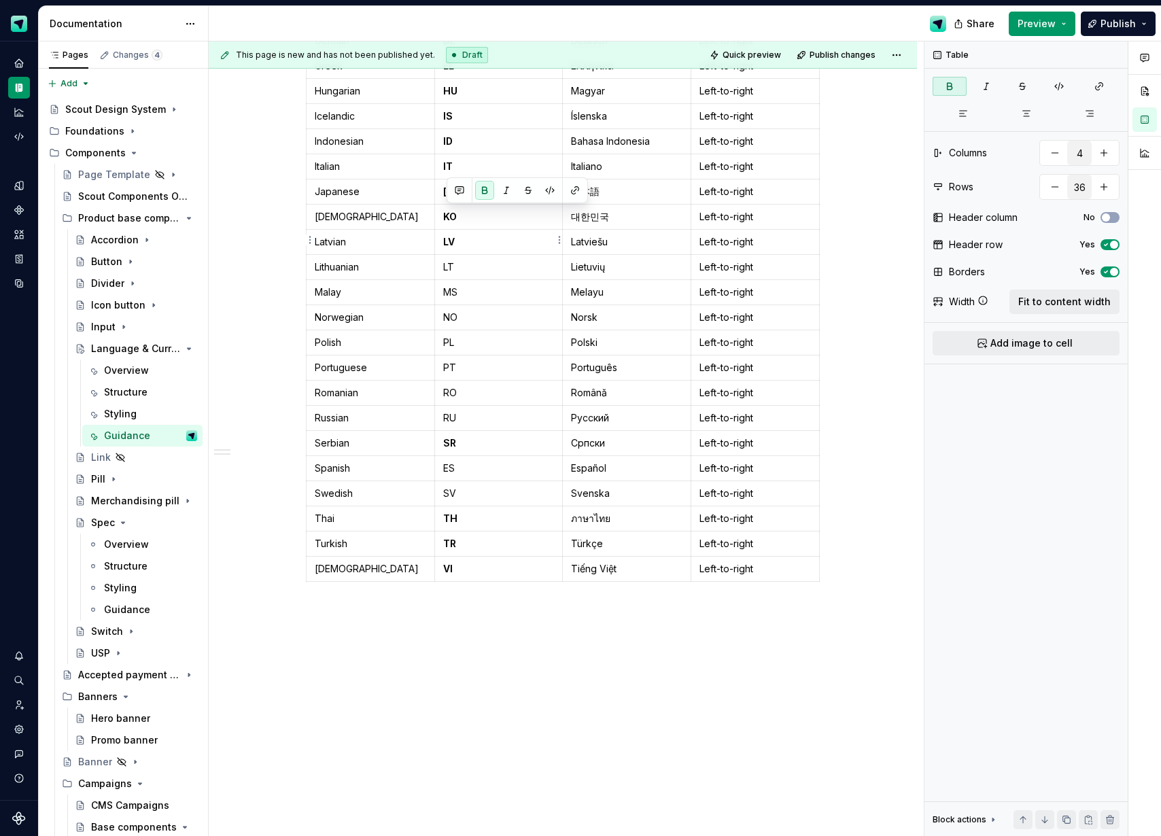
click at [451, 260] on p "LT" at bounding box center [498, 267] width 111 height 14
click at [453, 285] on p "MS" at bounding box center [498, 292] width 111 height 14
click at [453, 311] on p "NO" at bounding box center [498, 318] width 111 height 14
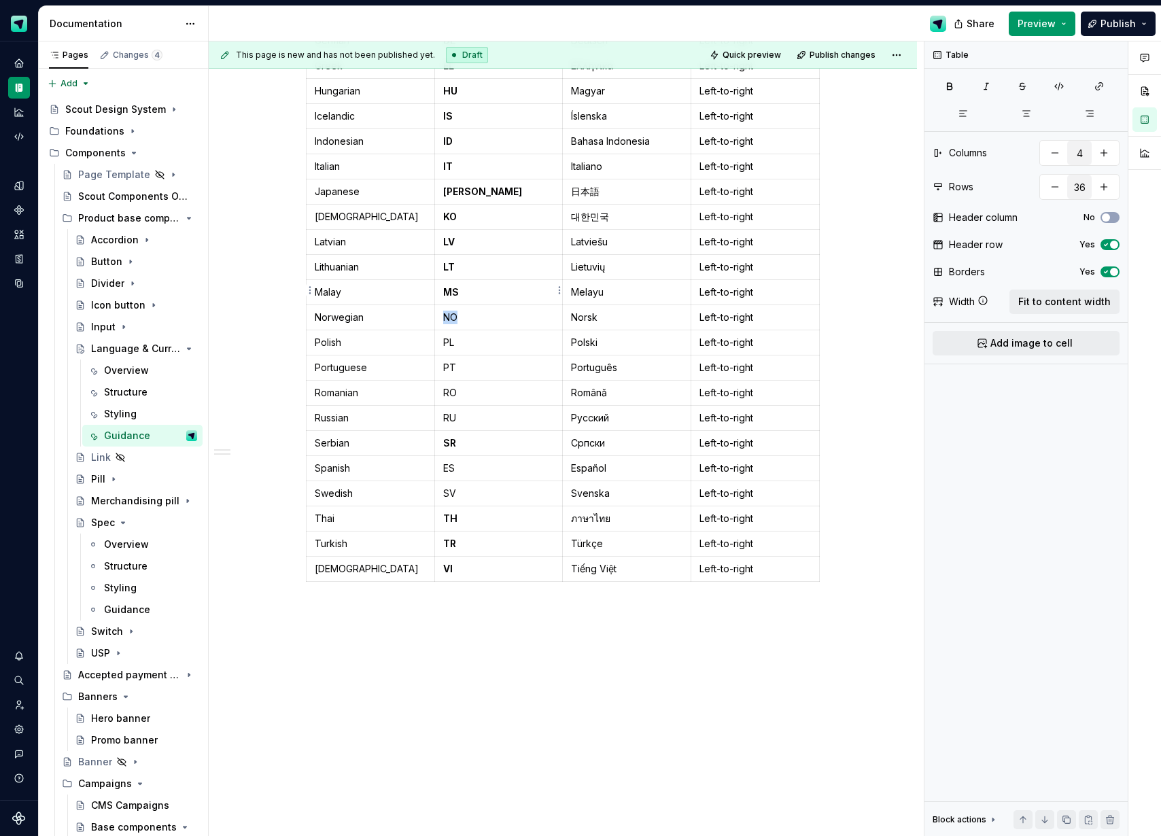
click at [453, 311] on p "NO" at bounding box center [498, 318] width 111 height 14
click at [451, 336] on p "PL" at bounding box center [498, 343] width 111 height 14
click at [453, 361] on p "PT" at bounding box center [498, 368] width 111 height 14
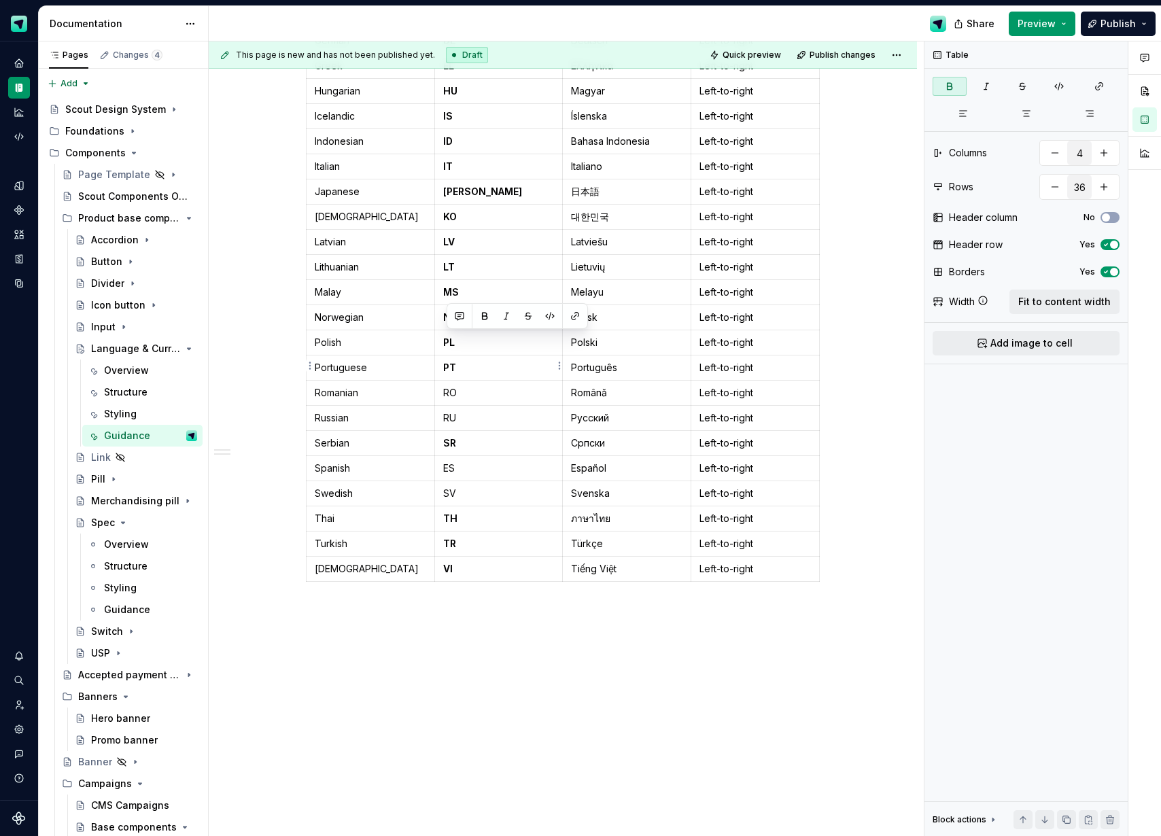
click at [455, 386] on p "RO" at bounding box center [498, 393] width 111 height 14
click at [456, 411] on p "RU" at bounding box center [498, 418] width 111 height 14
click at [452, 411] on p "RU" at bounding box center [498, 418] width 111 height 14
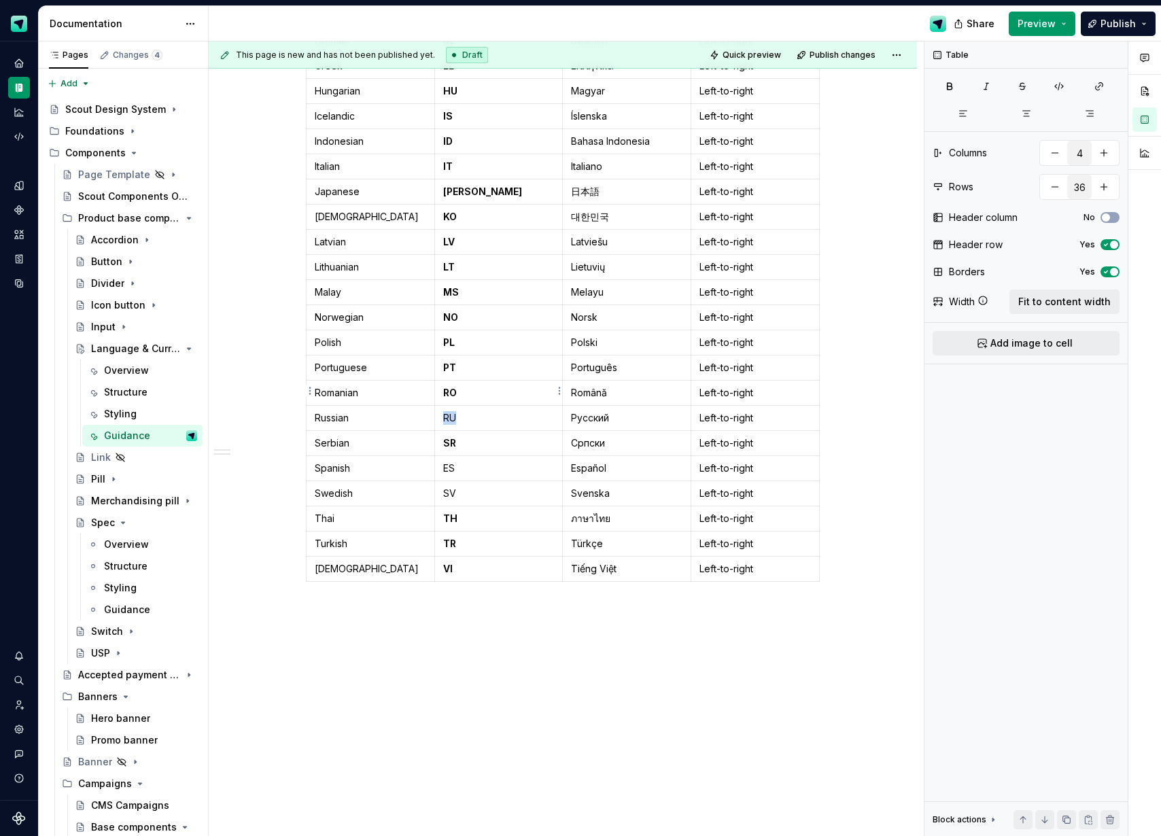
click at [452, 411] on p "RU" at bounding box center [498, 418] width 111 height 14
click at [453, 461] on p "ES" at bounding box center [498, 468] width 111 height 14
click at [452, 461] on p "ES" at bounding box center [498, 468] width 111 height 14
click at [454, 487] on p "SV" at bounding box center [498, 494] width 111 height 14
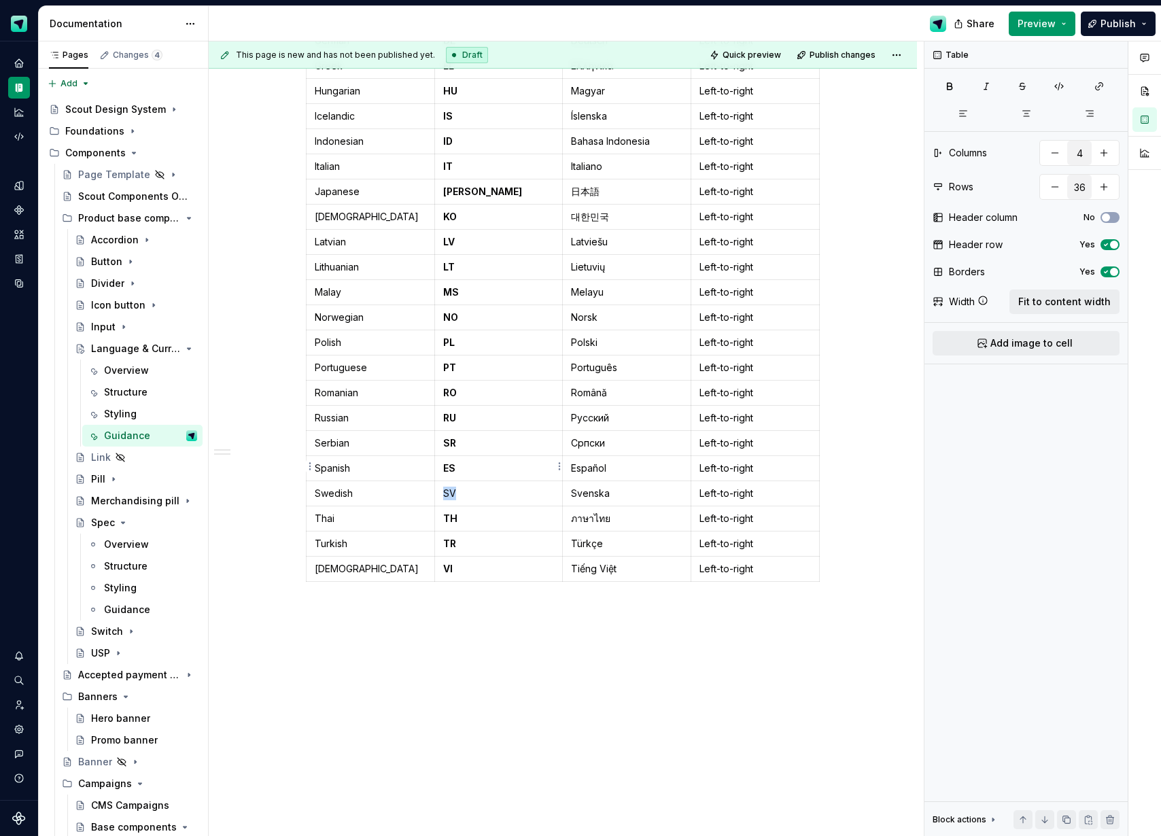
click at [454, 487] on p "SV" at bounding box center [498, 494] width 111 height 14
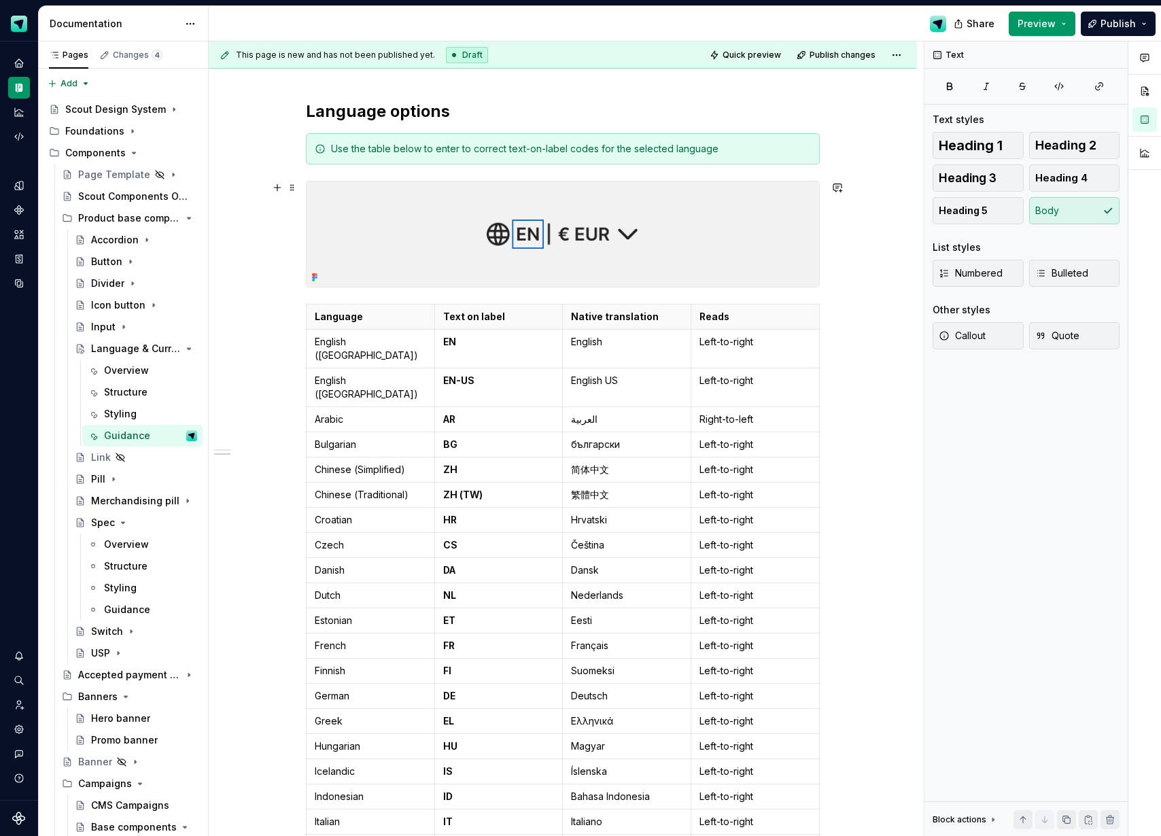
scroll to position [300, 0]
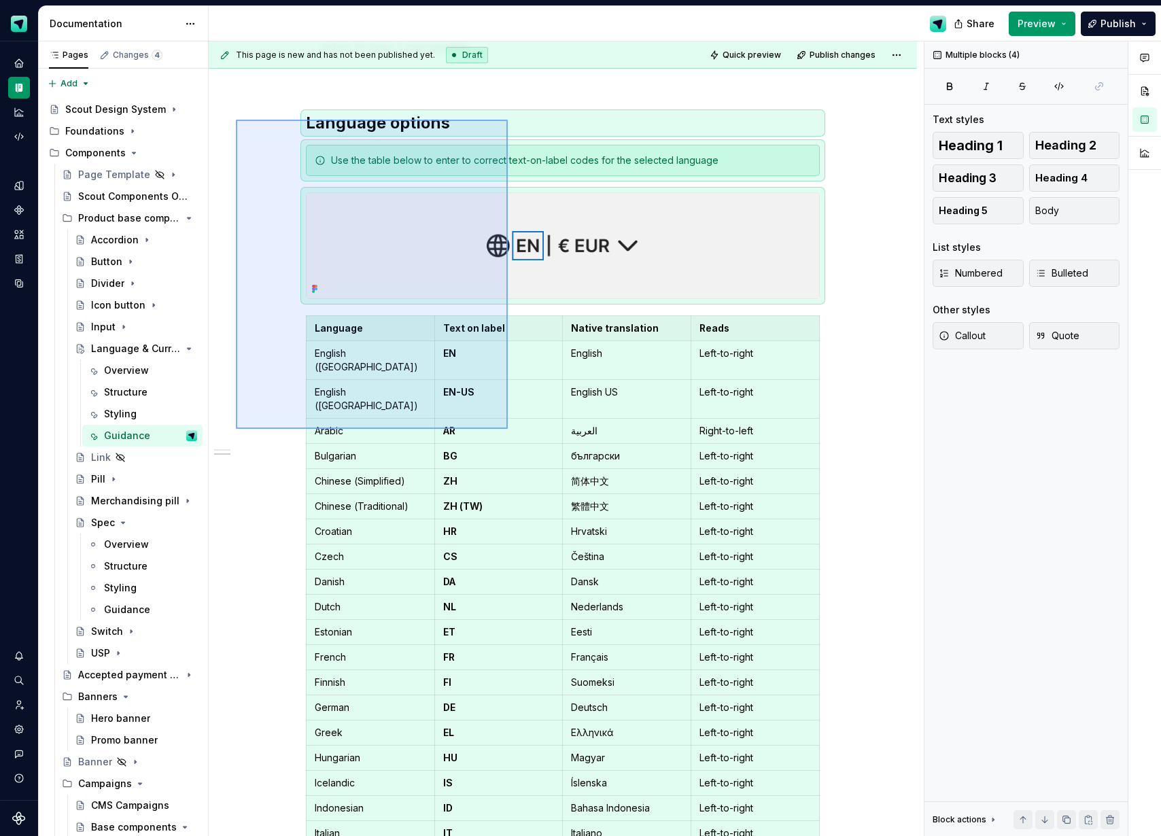
drag, startPoint x: 317, startPoint y: 203, endPoint x: 508, endPoint y: 429, distance: 295.1
click at [508, 429] on div "This page is new and has not been published yet. Draft Quick preview Publish ch…" at bounding box center [566, 438] width 715 height 795
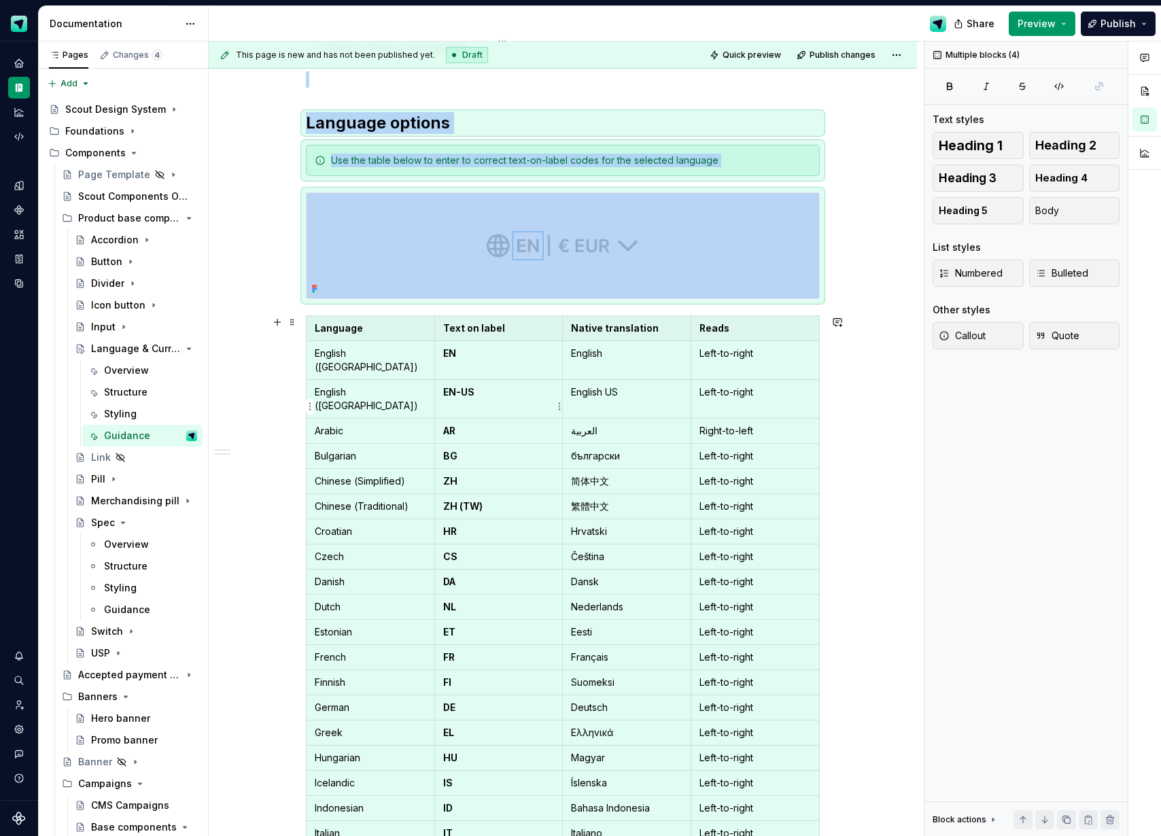
scroll to position [574, 0]
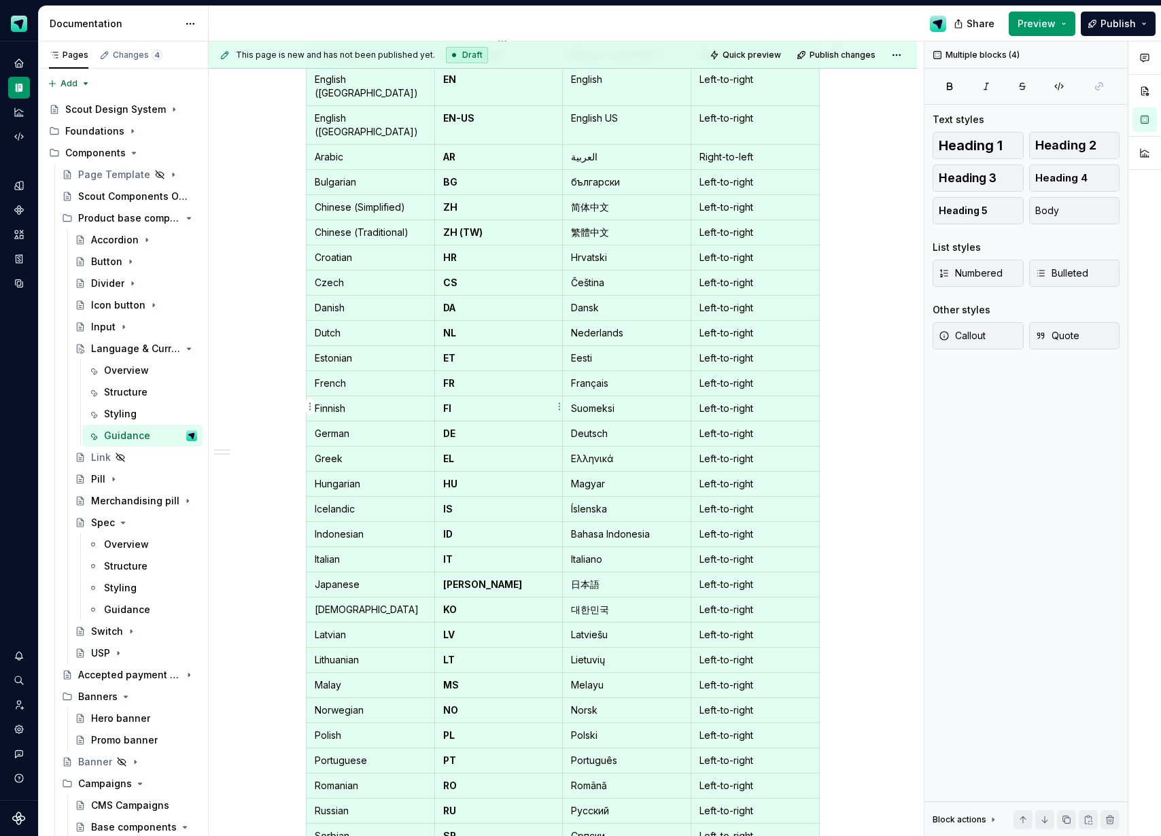
copy div "Language options Use the table below to enter to correct text-on-label codes fo…"
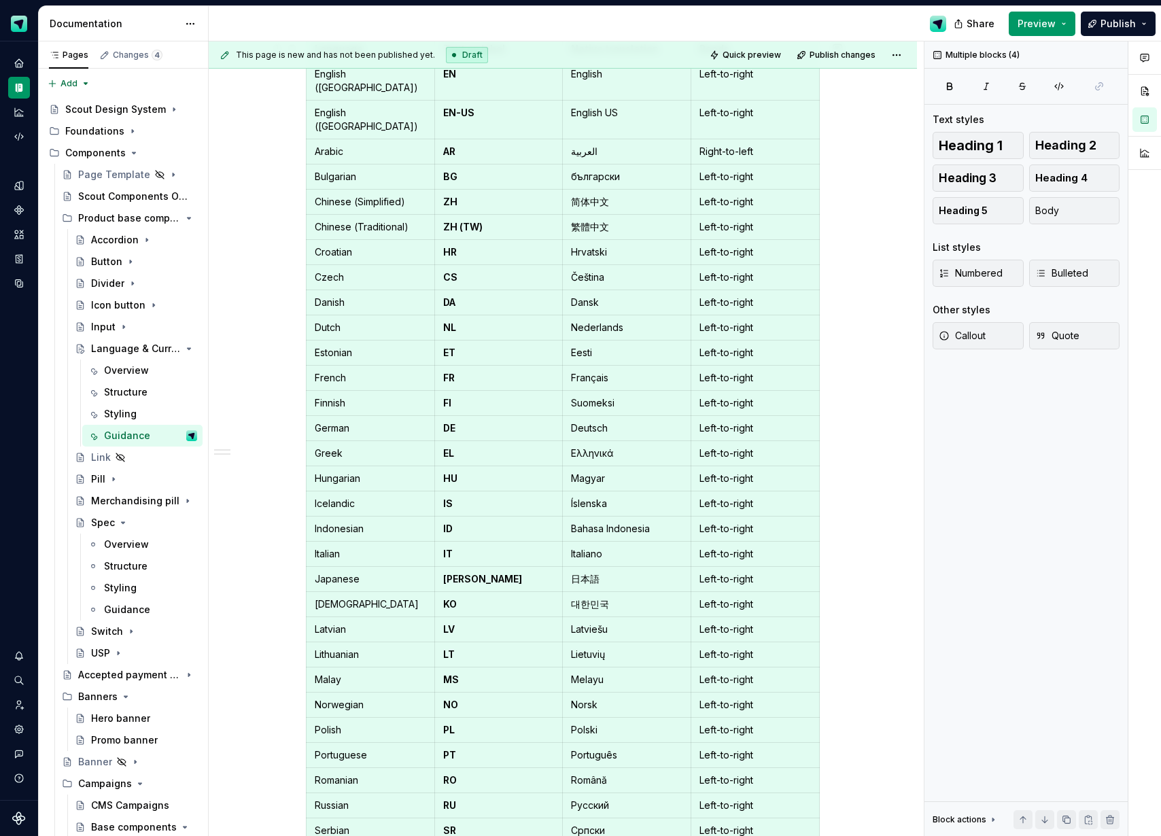
scroll to position [990, 0]
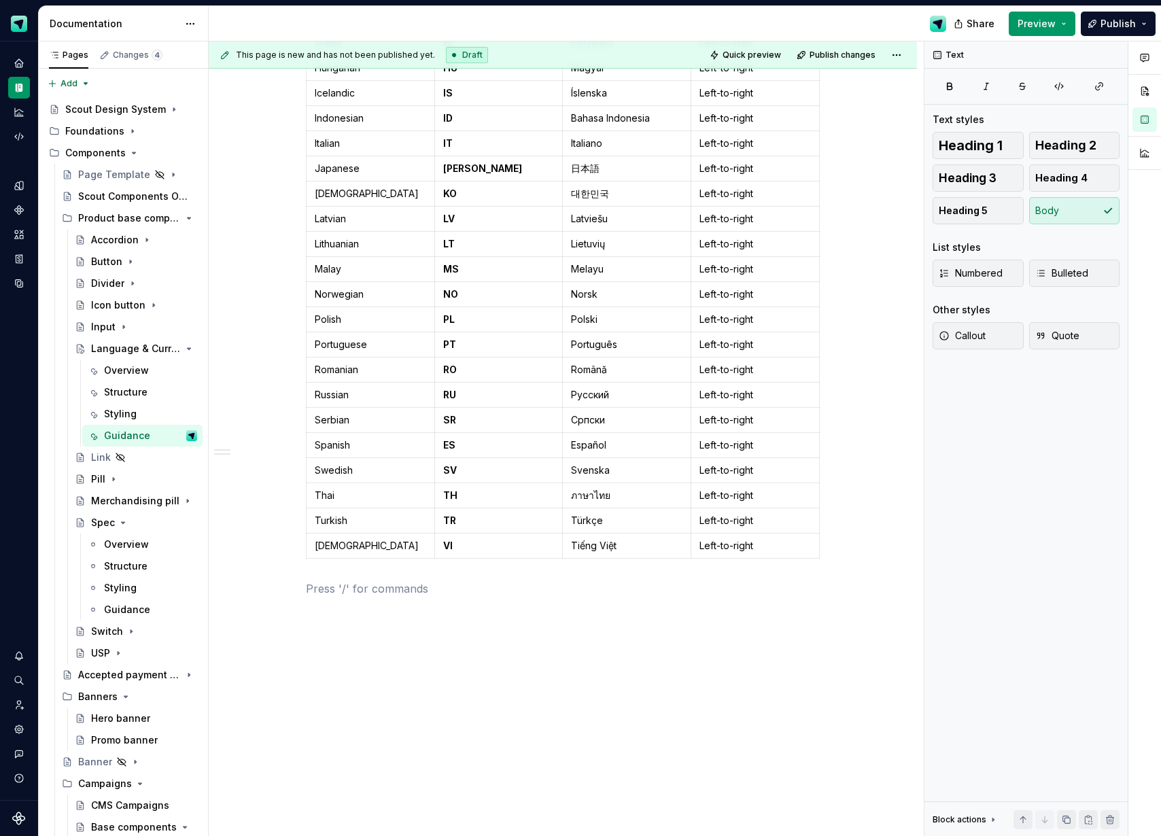
scroll to position [0, 0]
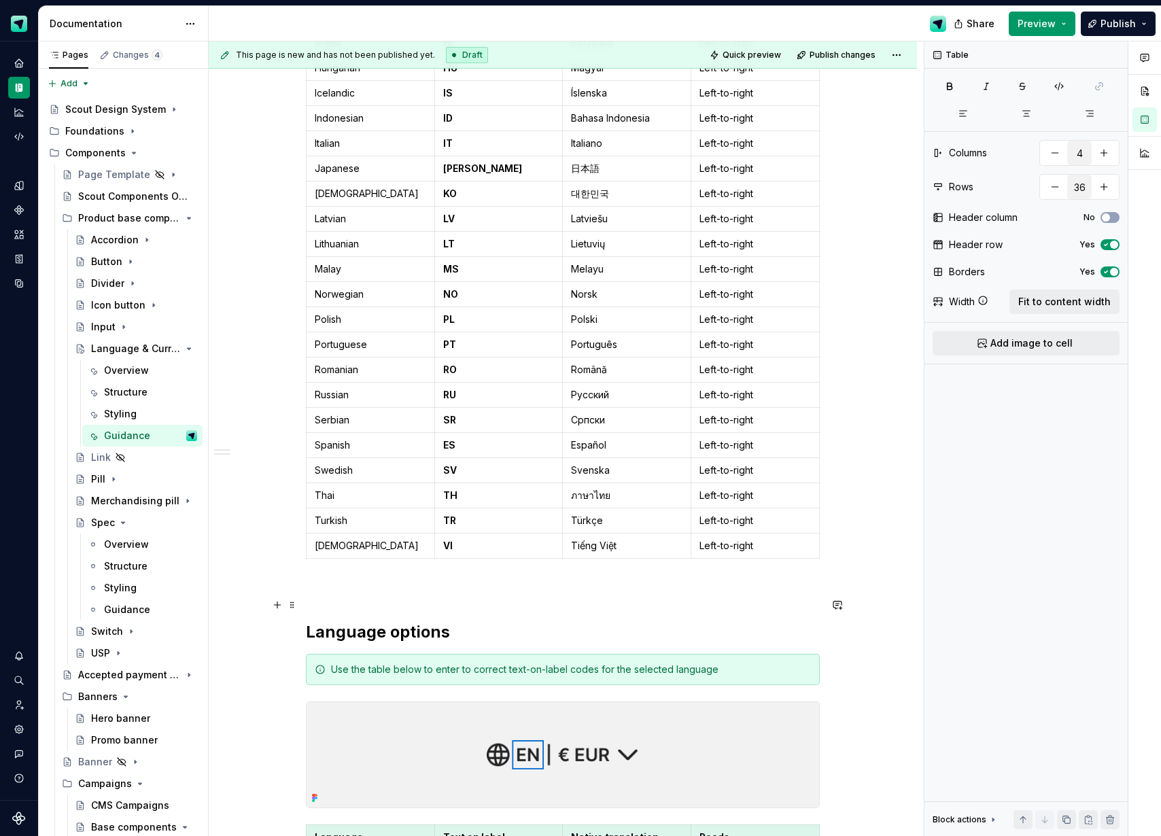
click at [368, 621] on h2 "Language options" at bounding box center [563, 632] width 514 height 22
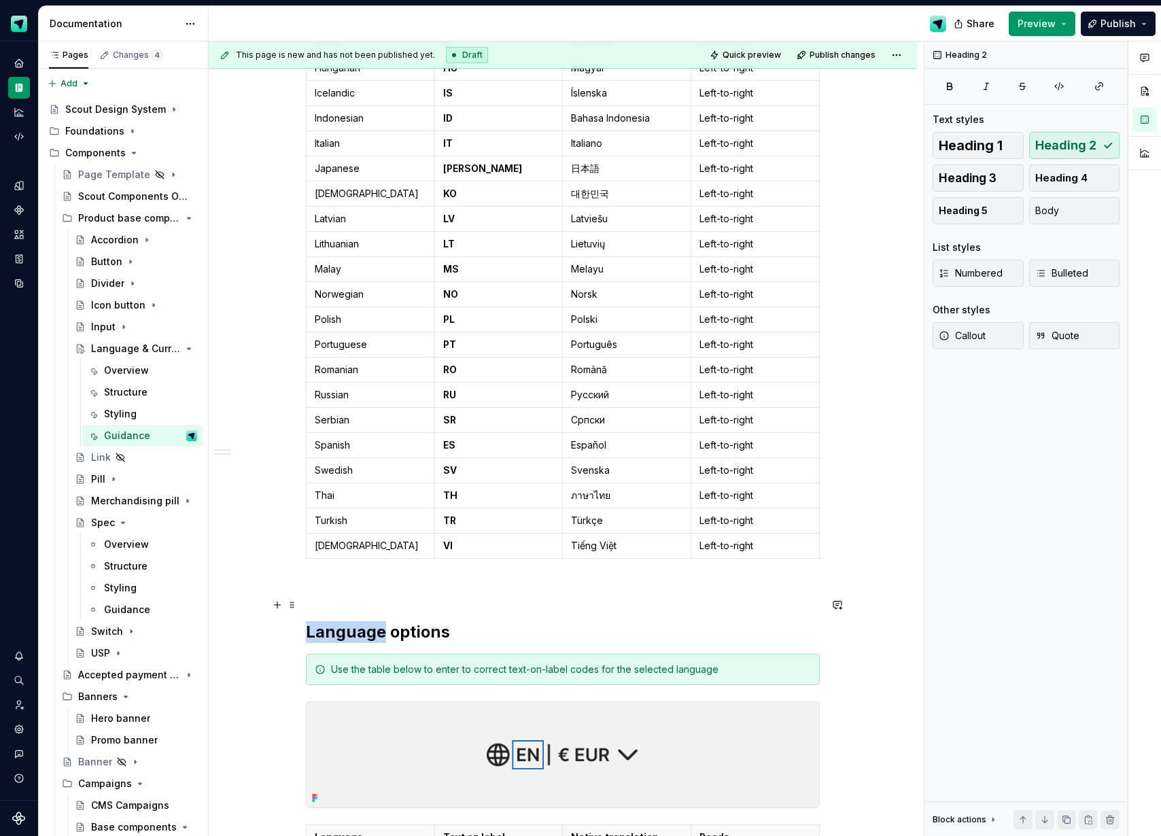
click at [368, 621] on h2 "Language options" at bounding box center [563, 632] width 514 height 22
click at [553, 663] on div "Use the table below to enter to correct text-on-label codes for the selected la…" at bounding box center [571, 670] width 480 height 14
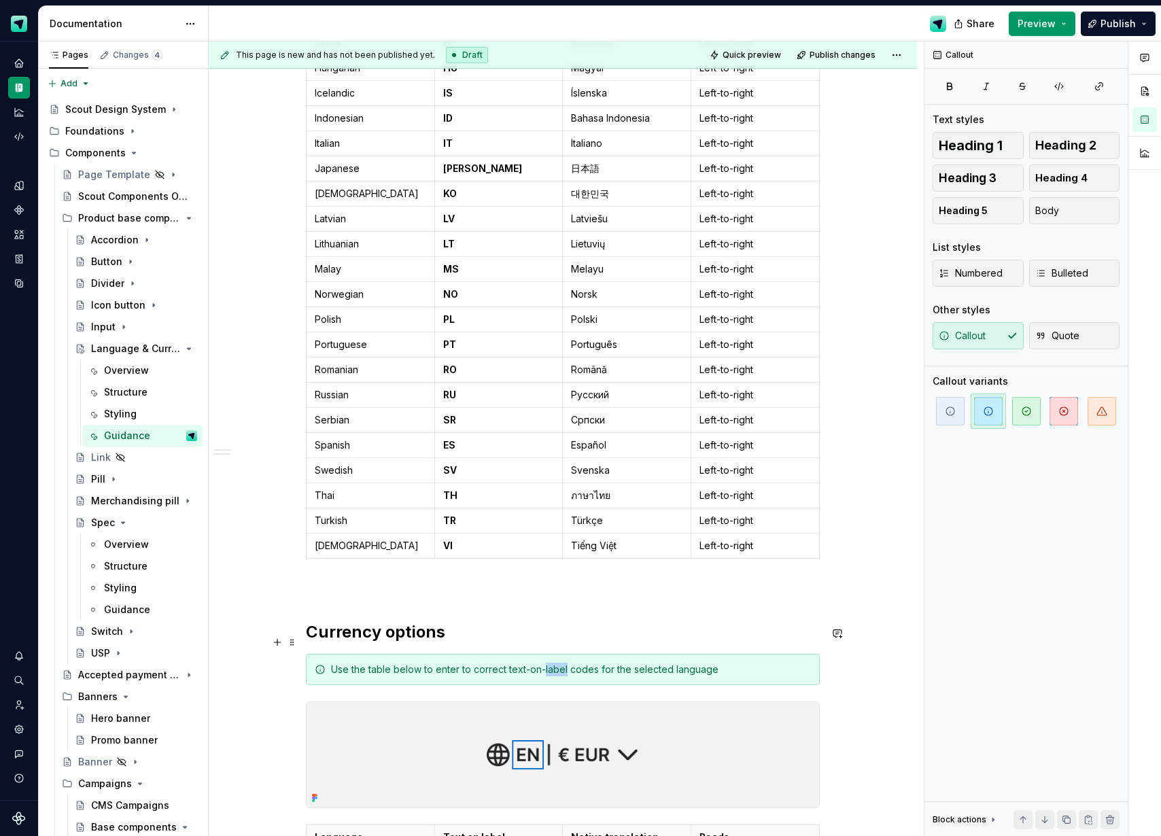
click at [553, 663] on div "Use the table below to enter to correct text-on-label codes for the selected la…" at bounding box center [571, 670] width 480 height 14
click at [654, 663] on div "Use the table below to enter to correct text-on-label codes for the selected la…" at bounding box center [571, 670] width 480 height 14
click at [688, 663] on div "Use the table below to enter to correct text-on-label codes for the selected la…" at bounding box center [571, 670] width 480 height 14
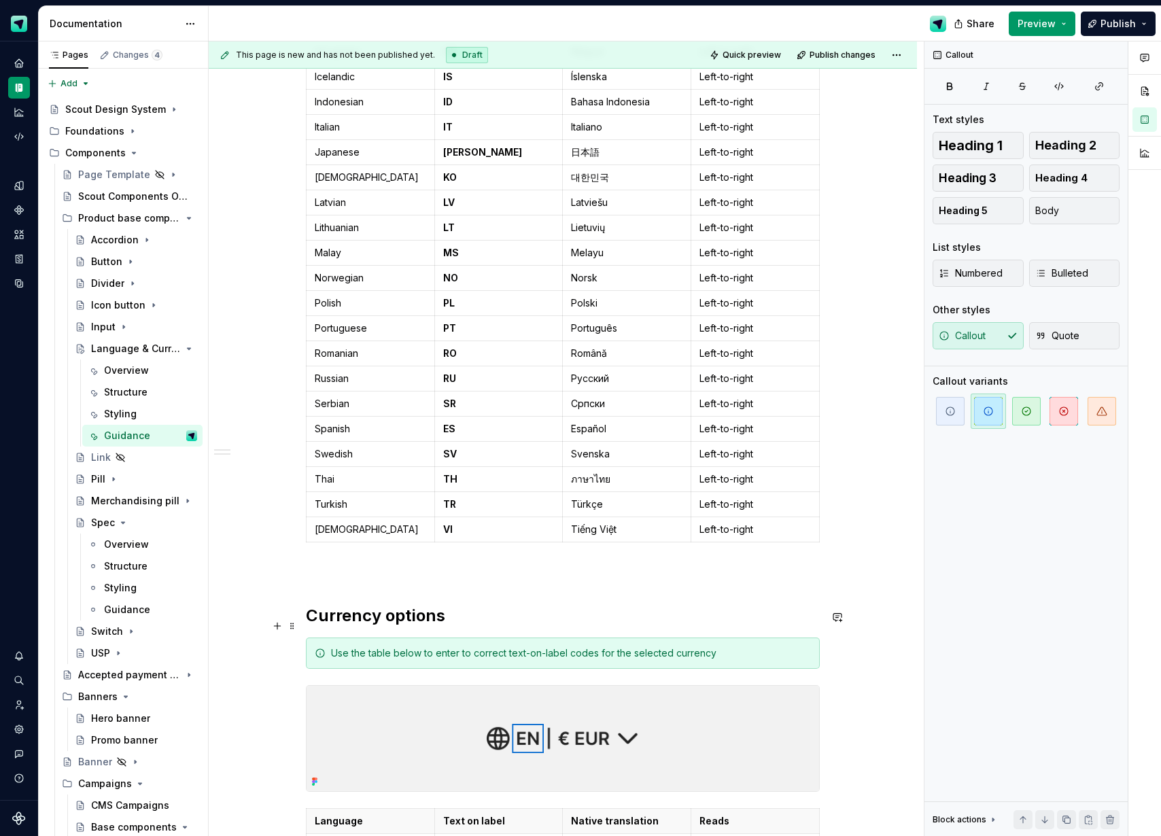
scroll to position [1210, 0]
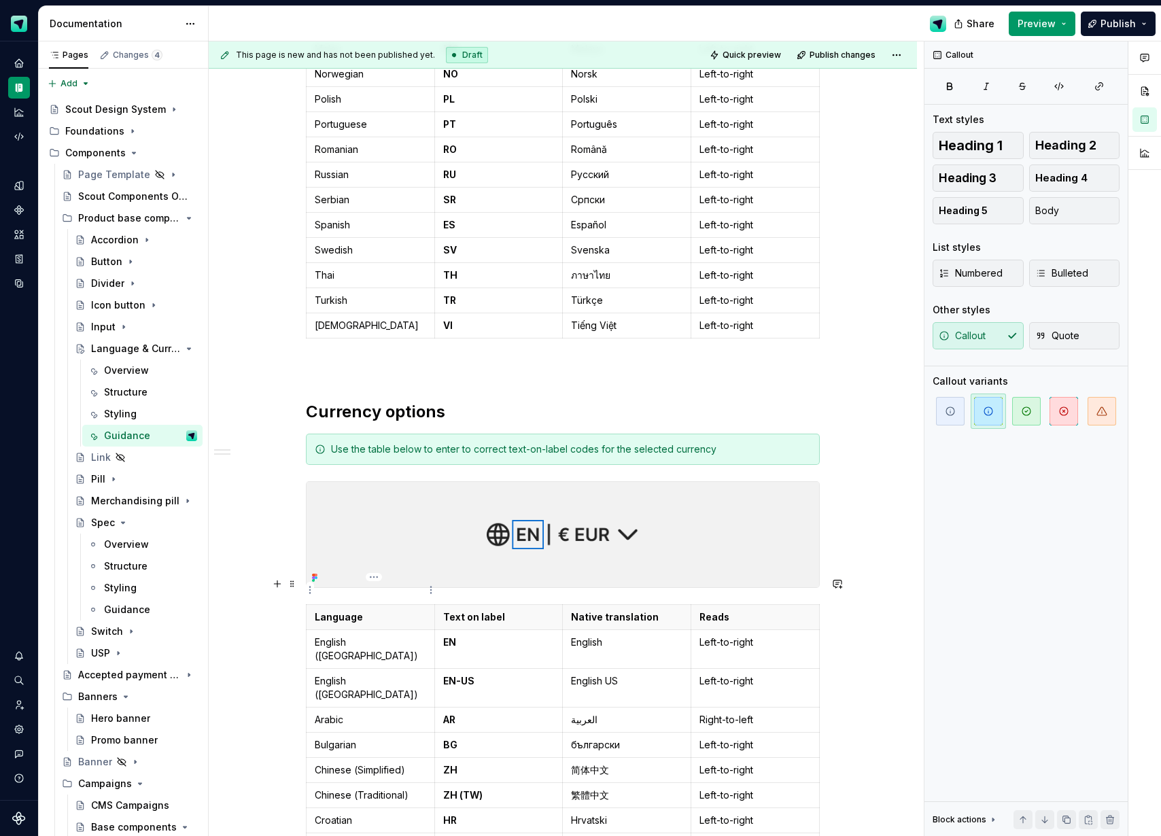
click at [351, 610] on p "Language" at bounding box center [370, 617] width 111 height 14
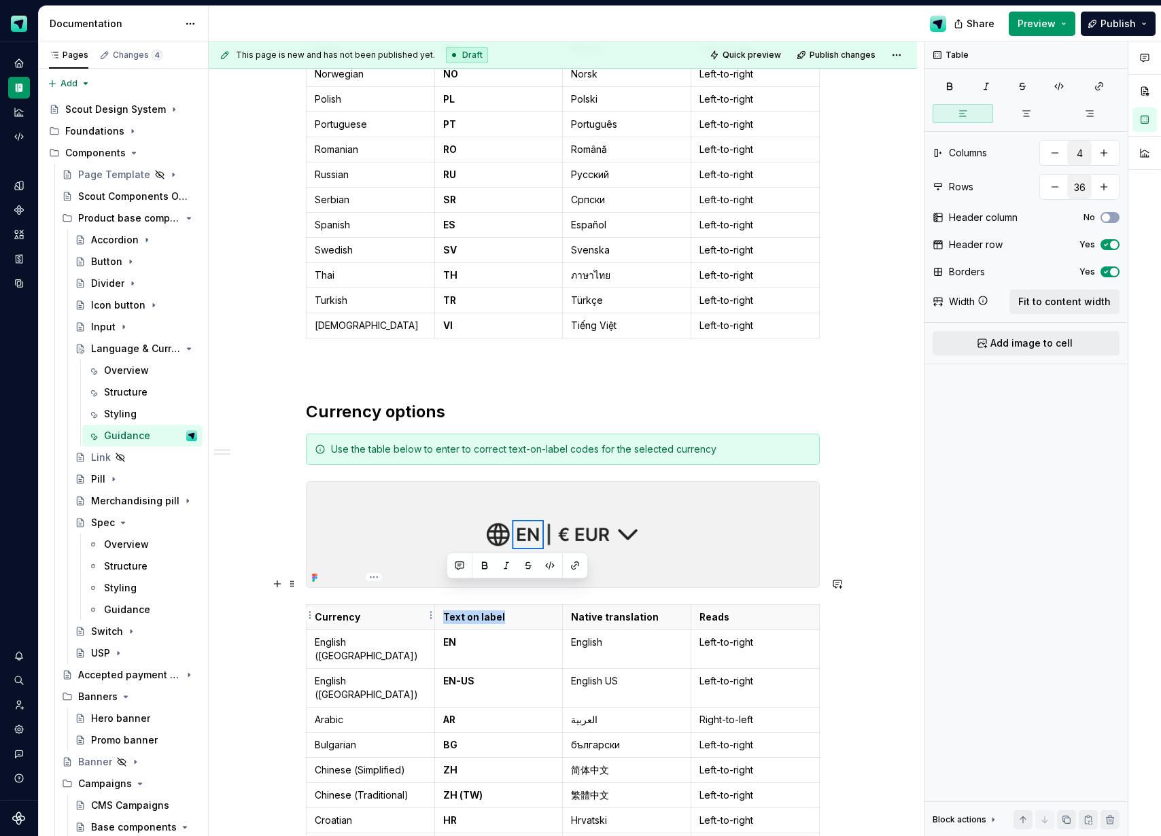
click at [355, 635] on p "English ([GEOGRAPHIC_DATA])" at bounding box center [370, 648] width 111 height 27
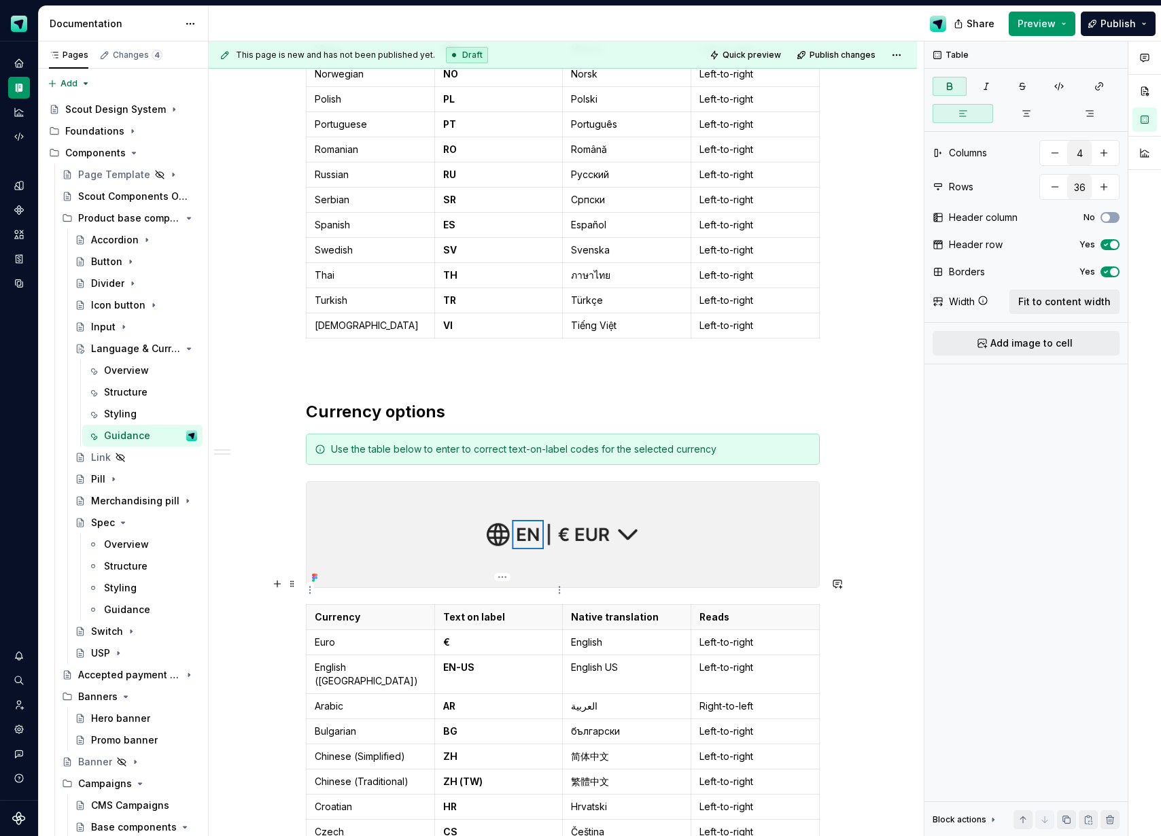
click at [491, 610] on p "Text on label" at bounding box center [498, 617] width 111 height 14
drag, startPoint x: 482, startPoint y: 590, endPoint x: 440, endPoint y: 589, distance: 42.2
click at [440, 604] on th "Text on Symbol" at bounding box center [498, 616] width 128 height 25
click at [625, 610] on p "Native translation" at bounding box center [626, 617] width 111 height 14
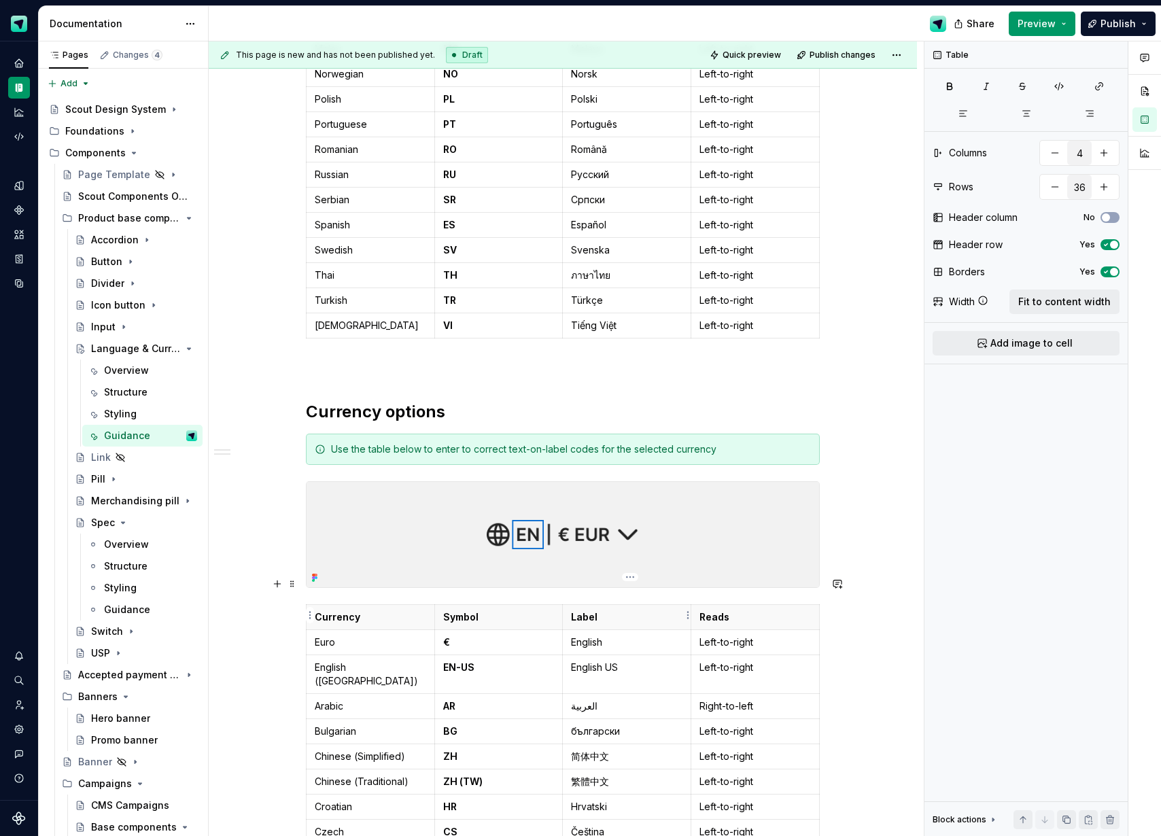
click at [593, 629] on td "English" at bounding box center [627, 641] width 128 height 25
click at [588, 635] on p "English" at bounding box center [626, 642] width 111 height 14
drag, startPoint x: 458, startPoint y: 618, endPoint x: 442, endPoint y: 618, distance: 15.6
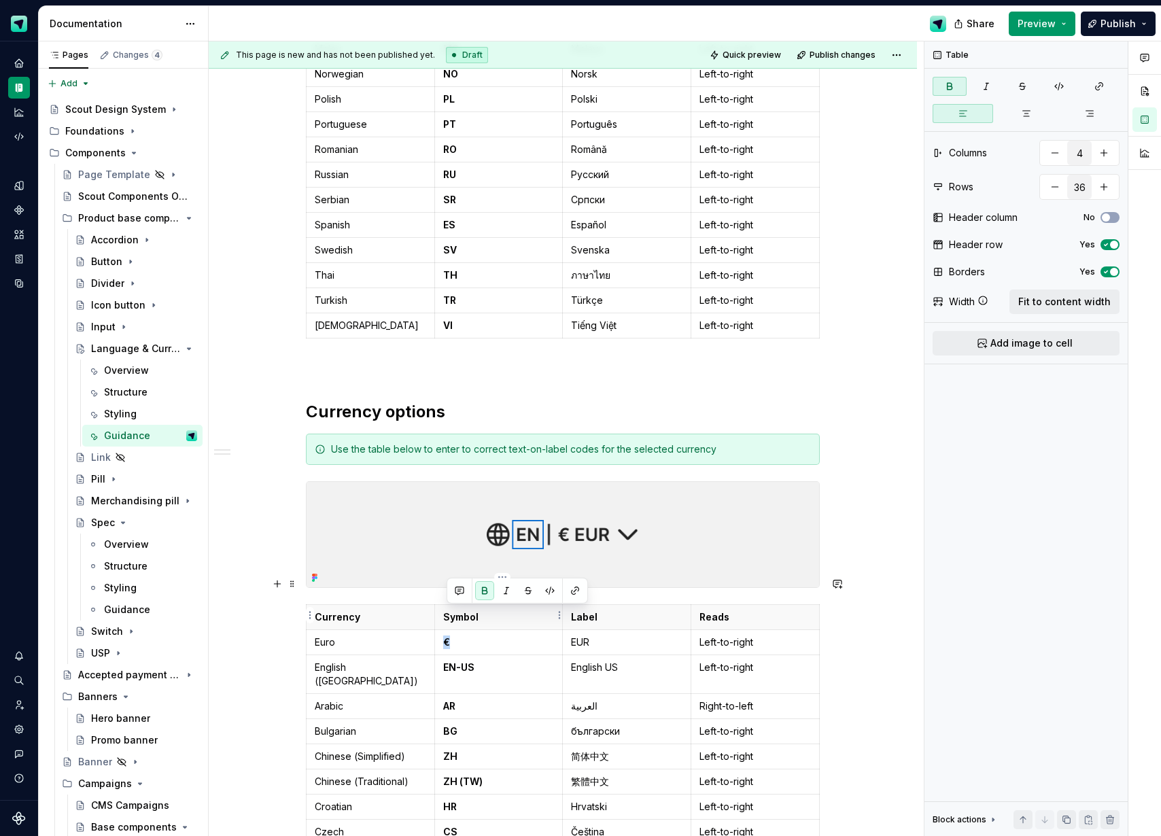
click at [443, 629] on td "€" at bounding box center [498, 641] width 128 height 25
click at [481, 592] on button "button" at bounding box center [484, 590] width 19 height 19
click at [720, 604] on th "Reads" at bounding box center [755, 616] width 128 height 25
click at [714, 610] on p "Reads" at bounding box center [754, 617] width 111 height 14
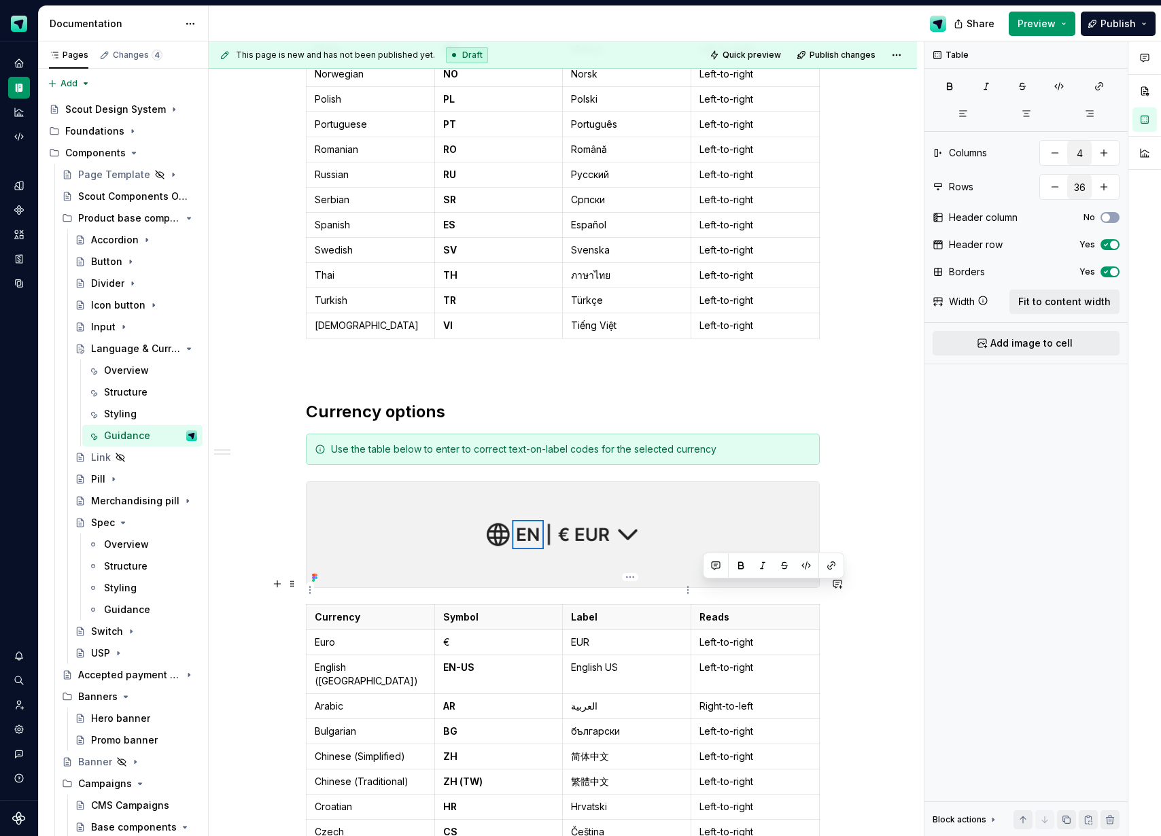
click at [584, 610] on p "Label" at bounding box center [626, 617] width 111 height 14
drag, startPoint x: 584, startPoint y: 593, endPoint x: 635, endPoint y: 598, distance: 51.3
click at [584, 610] on p "Label" at bounding box center [626, 617] width 111 height 14
click at [706, 610] on p "Reads" at bounding box center [754, 617] width 111 height 14
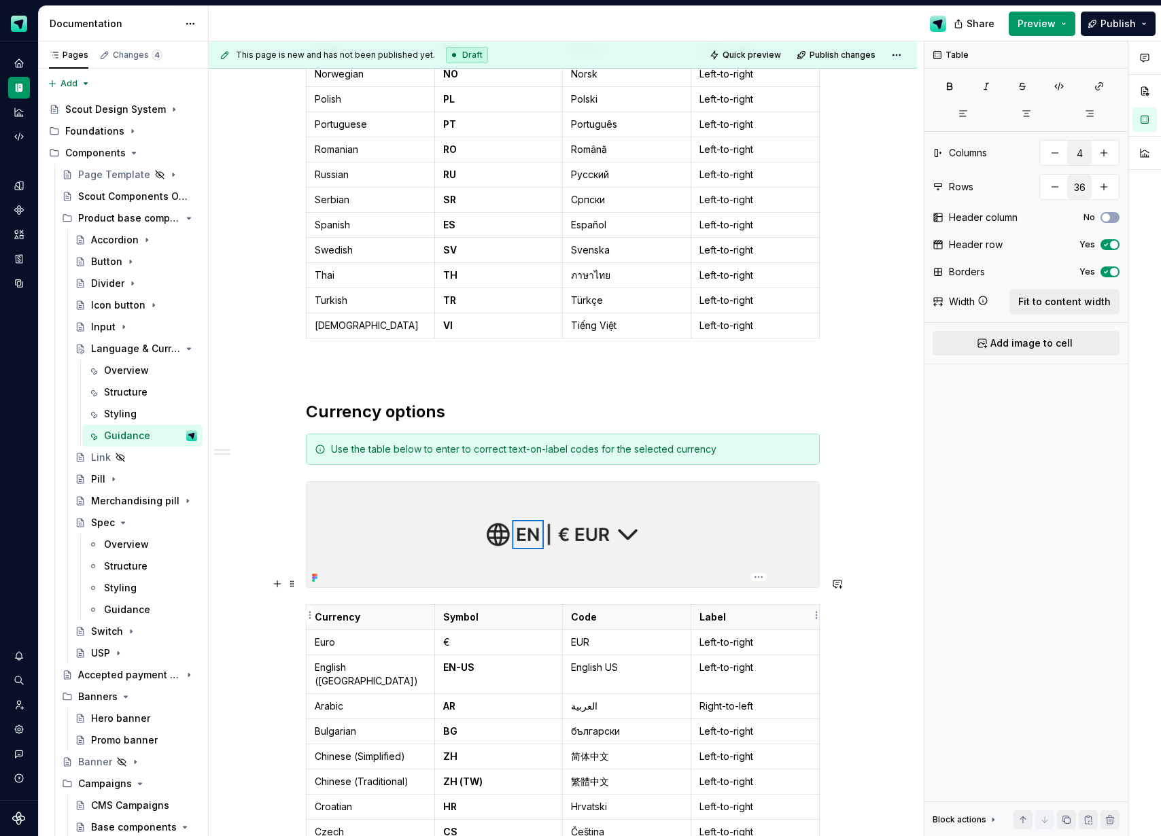
click at [713, 635] on p "Left-to-right" at bounding box center [754, 642] width 111 height 14
click at [742, 654] on td "Left-to-right" at bounding box center [755, 673] width 128 height 39
click at [361, 661] on p "English ([GEOGRAPHIC_DATA])" at bounding box center [370, 674] width 111 height 27
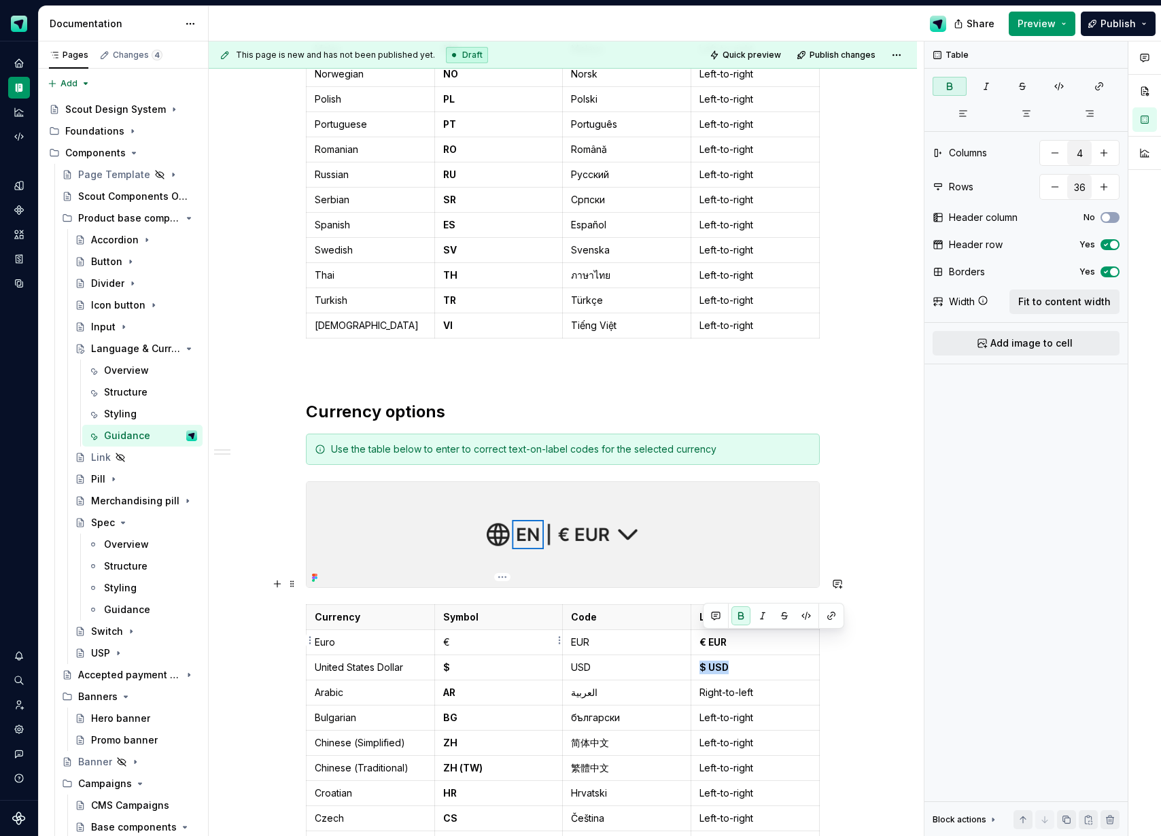
click at [468, 661] on p "$" at bounding box center [498, 668] width 111 height 14
click at [466, 686] on p "AR" at bounding box center [498, 693] width 111 height 14
click at [502, 577] on html "Scout Design System Design system data Documentation Share Preview Publish Page…" at bounding box center [580, 418] width 1161 height 836
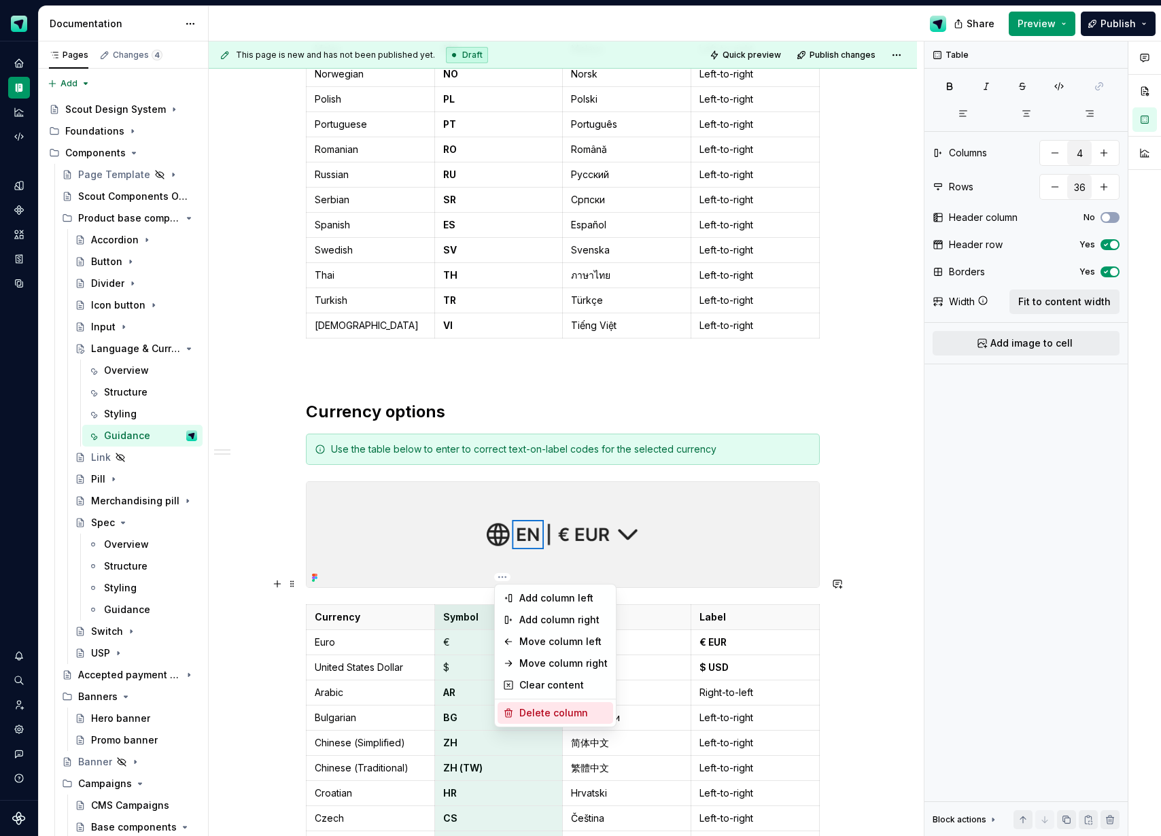
click at [534, 708] on div "Delete column" at bounding box center [563, 713] width 88 height 14
type input "3"
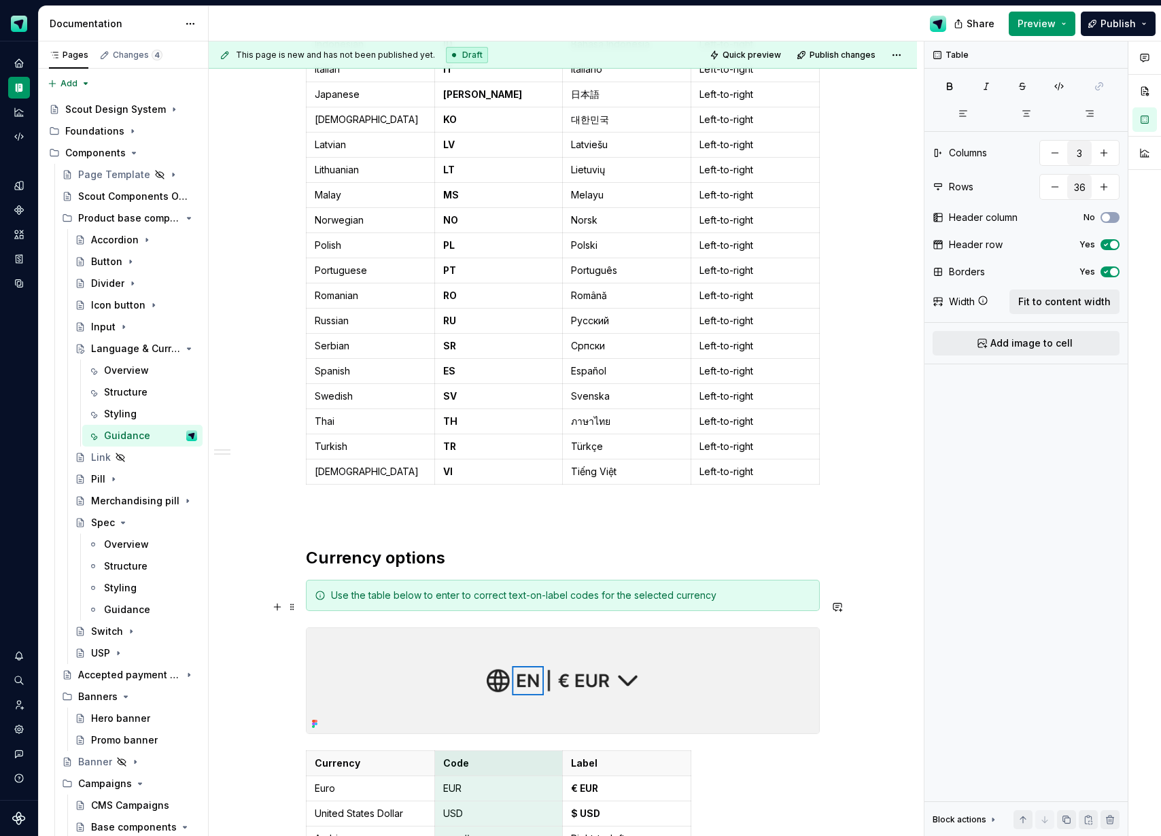
scroll to position [1312, 0]
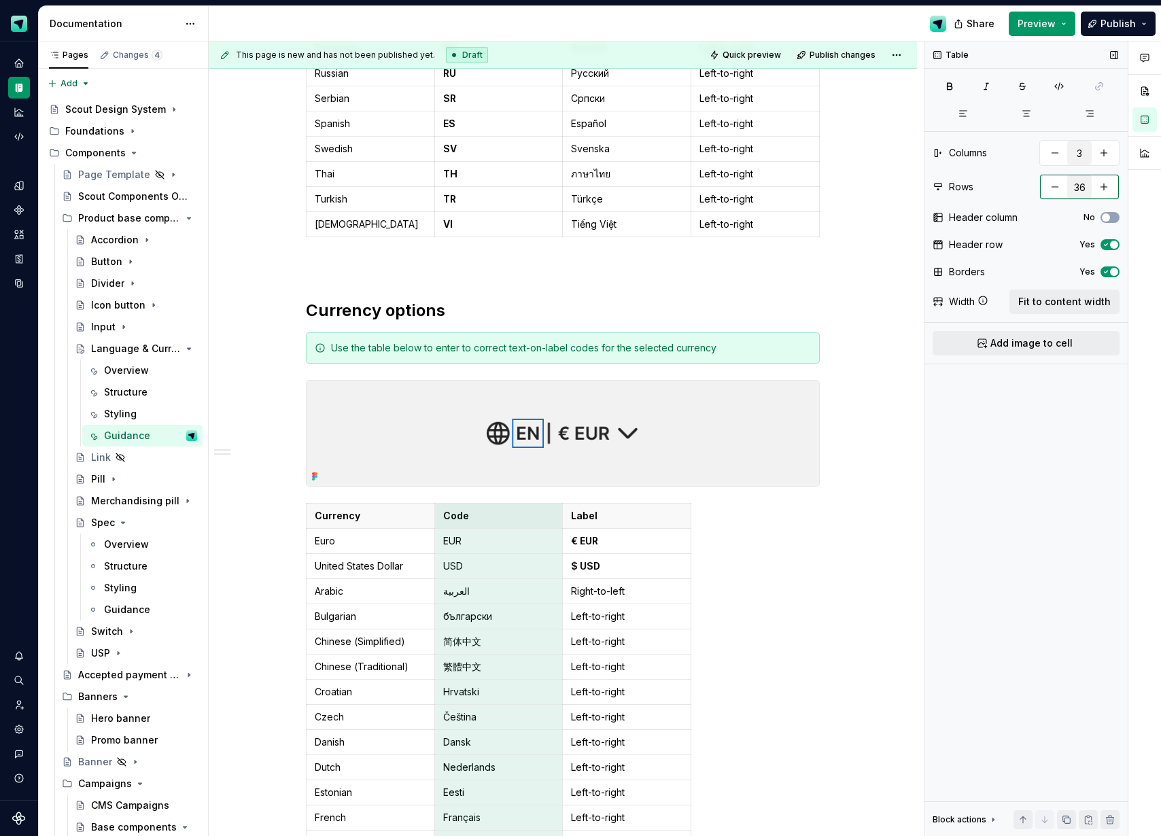
click at [1042, 186] on button "button" at bounding box center [1054, 187] width 24 height 24
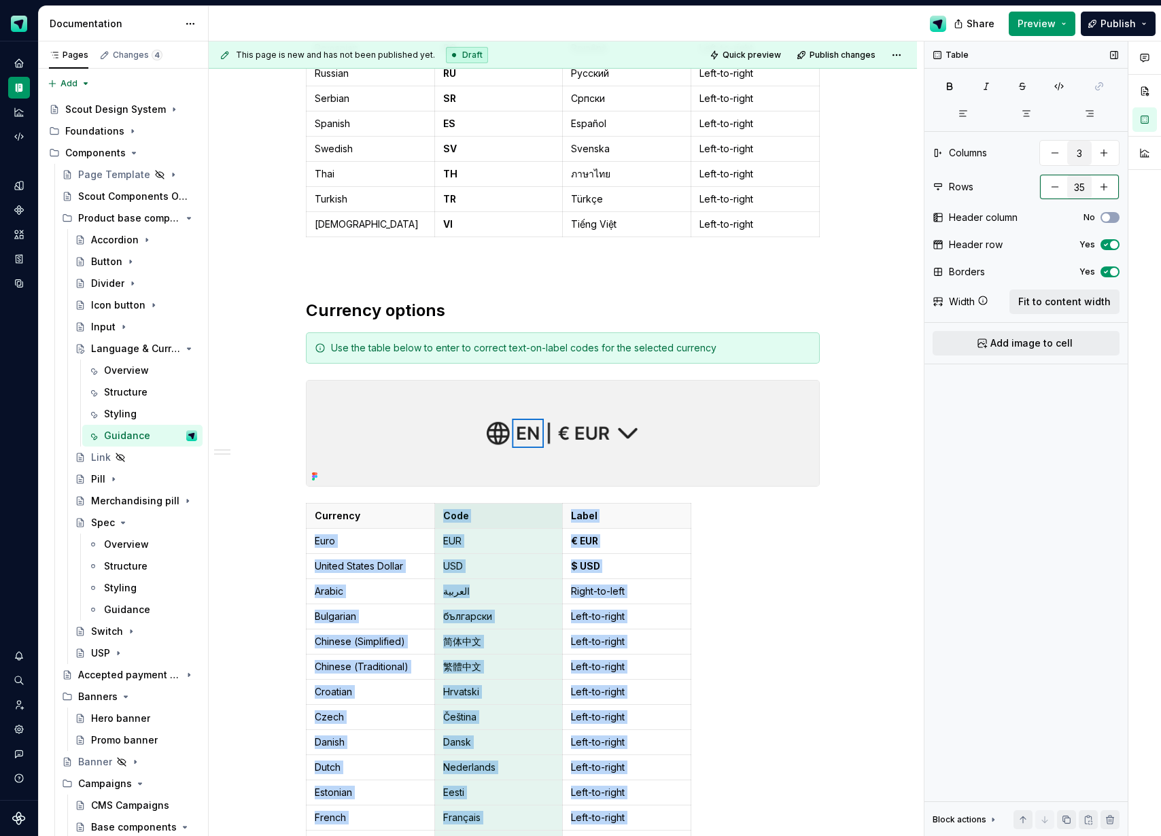
click at [1042, 186] on button "button" at bounding box center [1054, 187] width 24 height 24
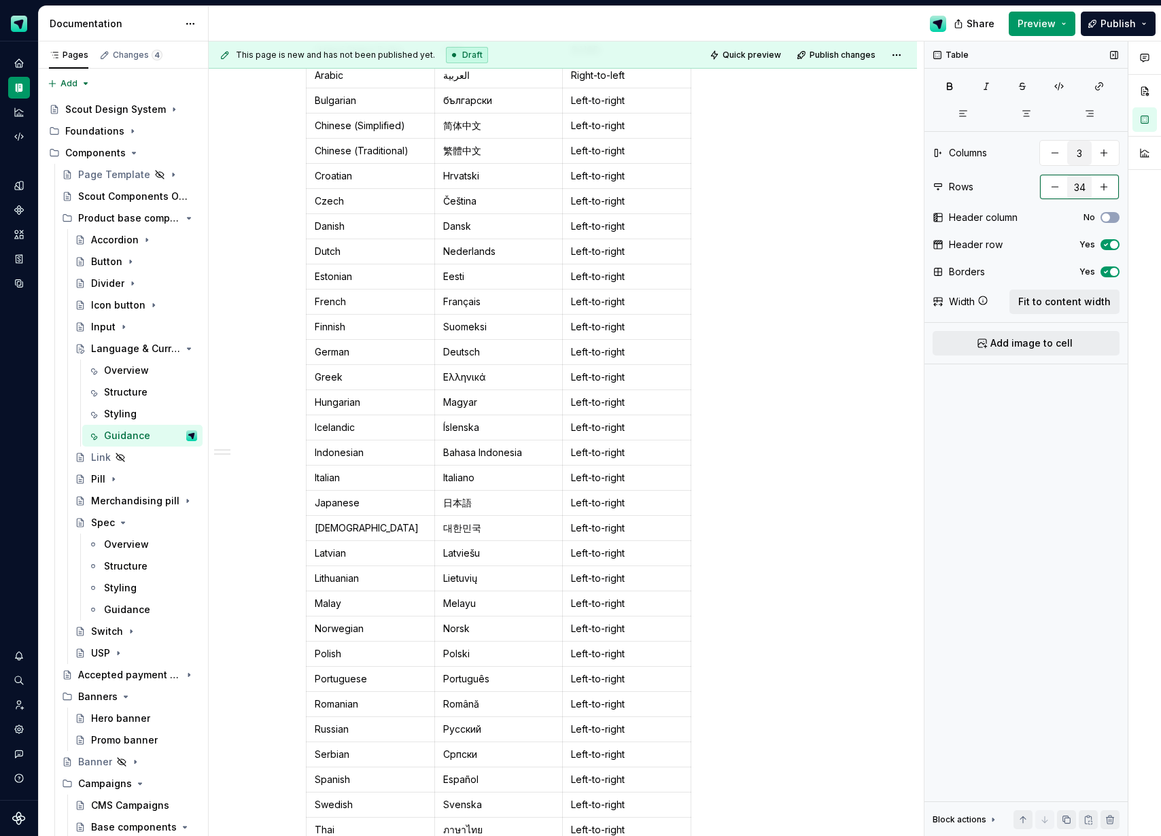
click at [1042, 186] on button "button" at bounding box center [1054, 187] width 24 height 24
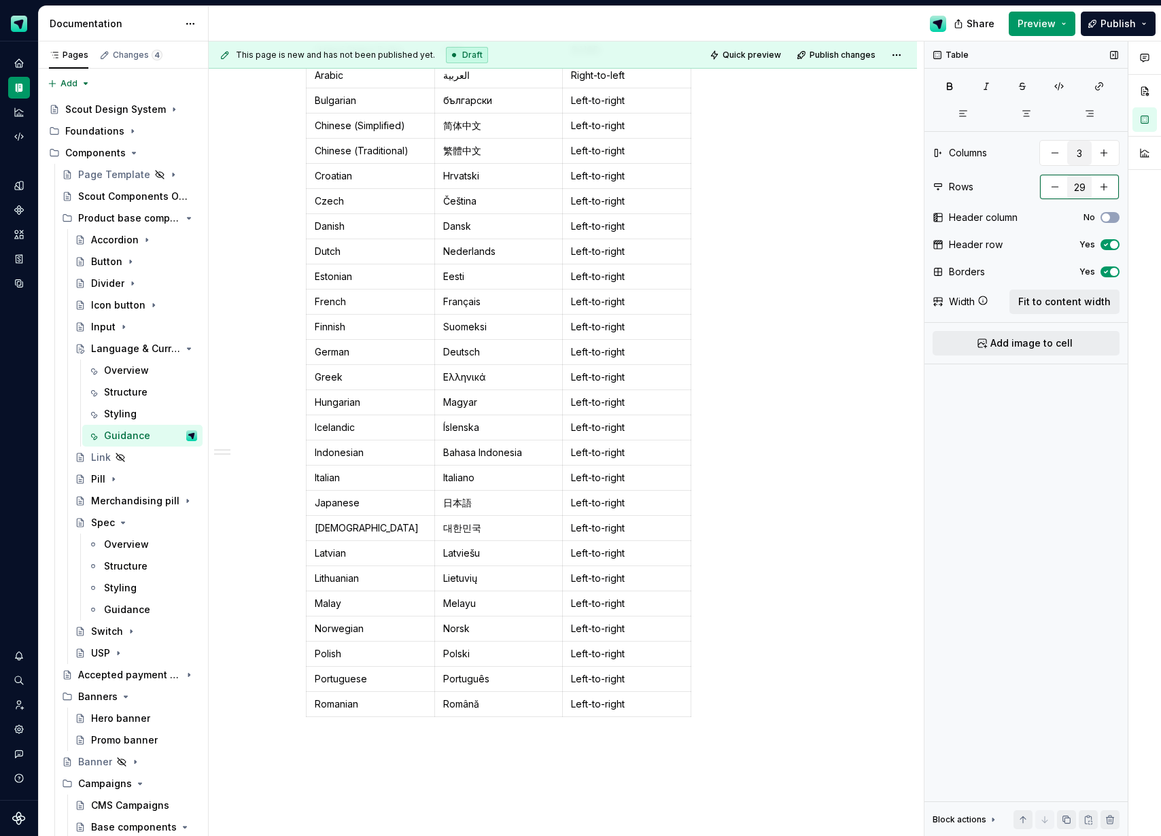
click at [1042, 186] on button "button" at bounding box center [1054, 187] width 24 height 24
click at [1078, 188] on input "27" at bounding box center [1079, 187] width 24 height 24
click at [1056, 190] on button "button" at bounding box center [1054, 187] width 24 height 24
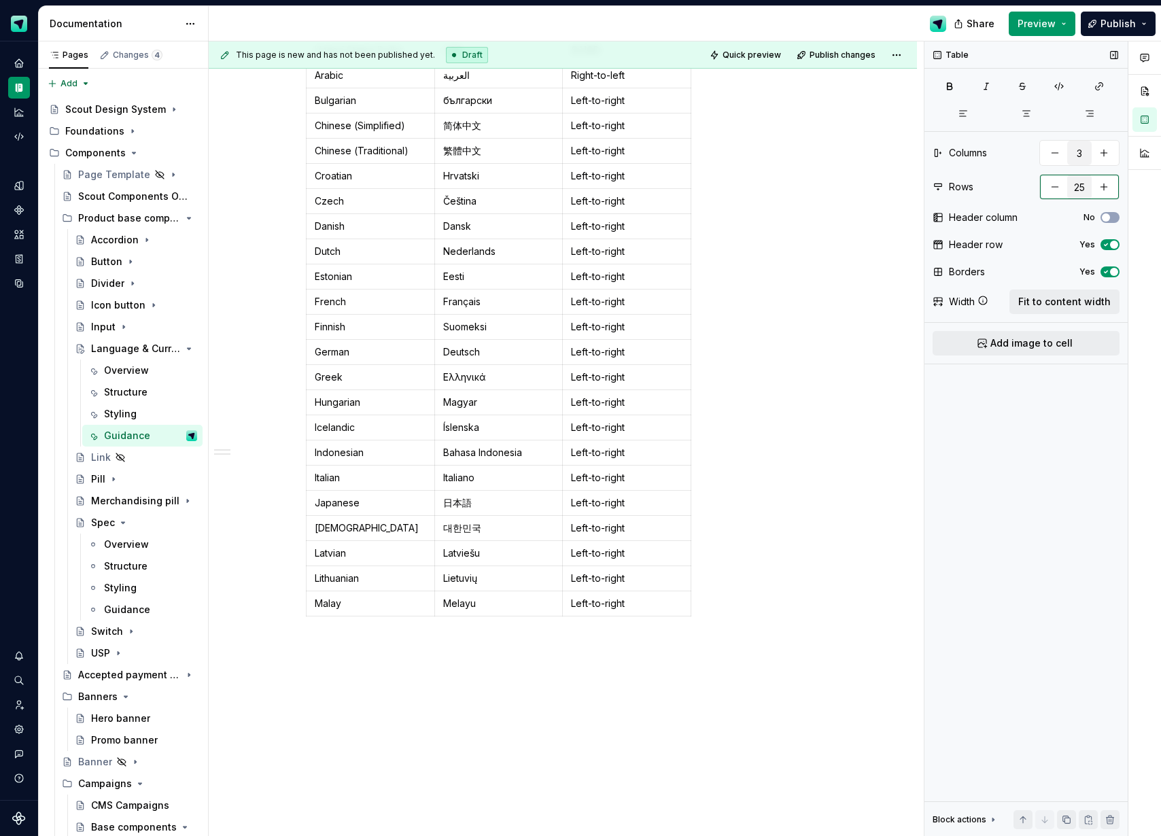
click at [1056, 190] on button "button" at bounding box center [1054, 187] width 24 height 24
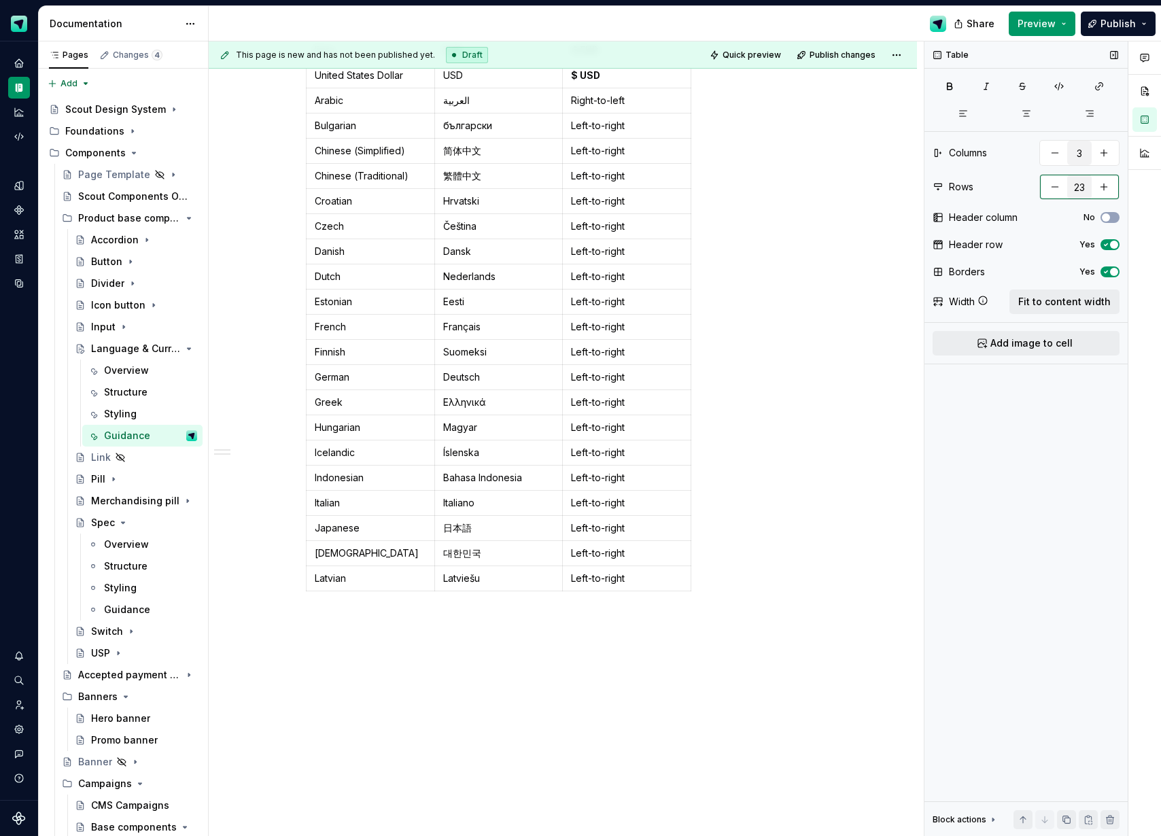
click at [1056, 190] on button "button" at bounding box center [1054, 187] width 24 height 24
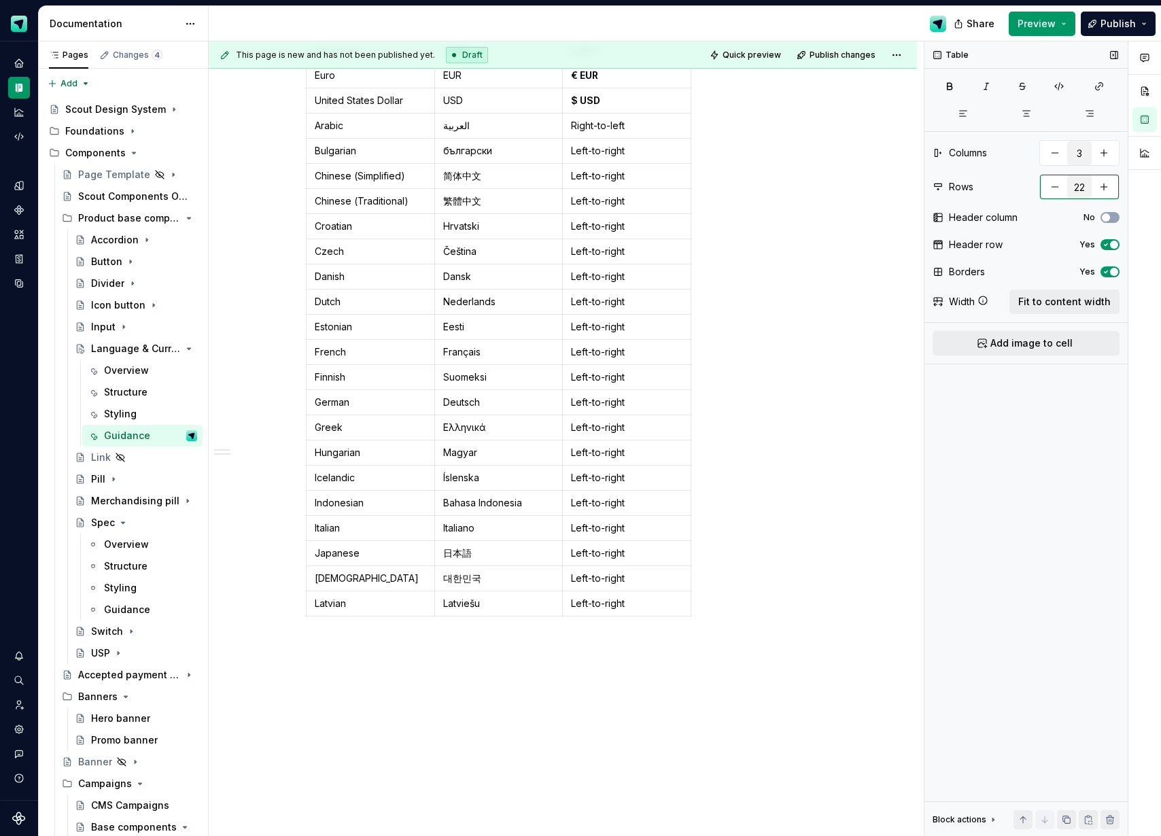
click at [1056, 190] on button "button" at bounding box center [1054, 187] width 24 height 24
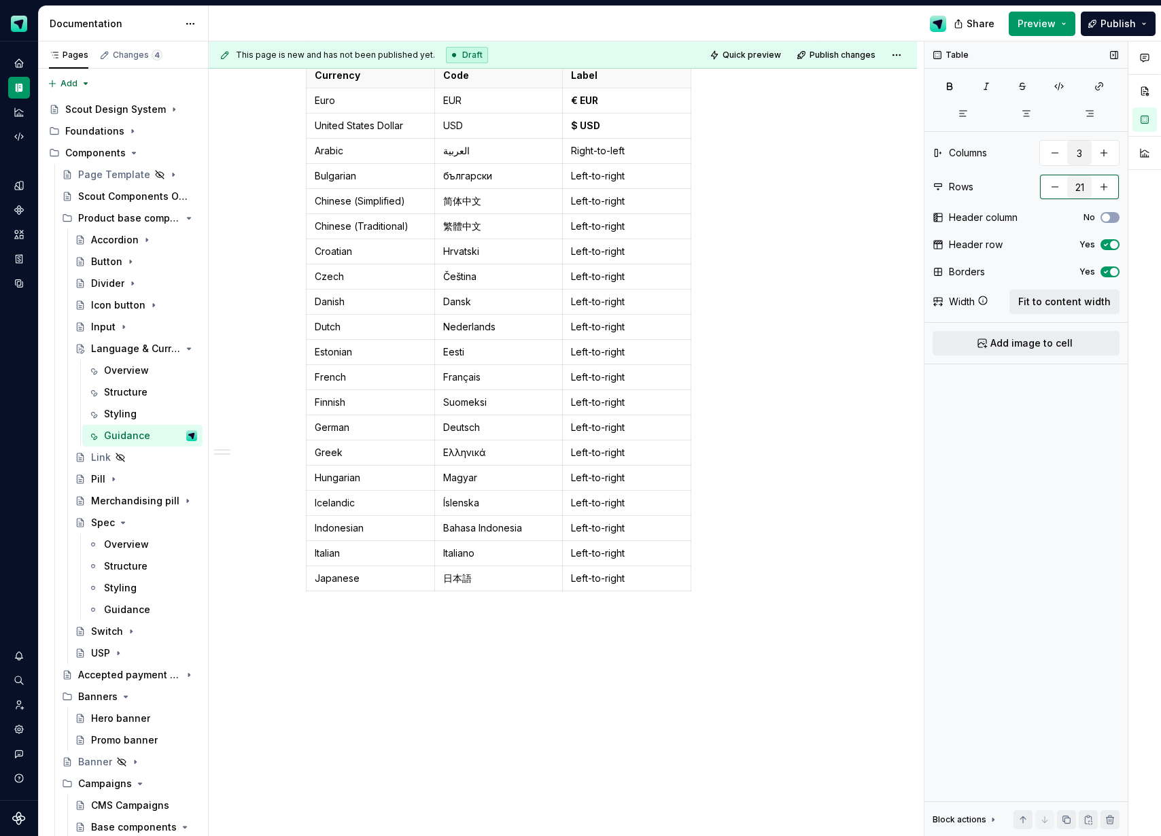
click at [1056, 190] on button "button" at bounding box center [1054, 187] width 24 height 24
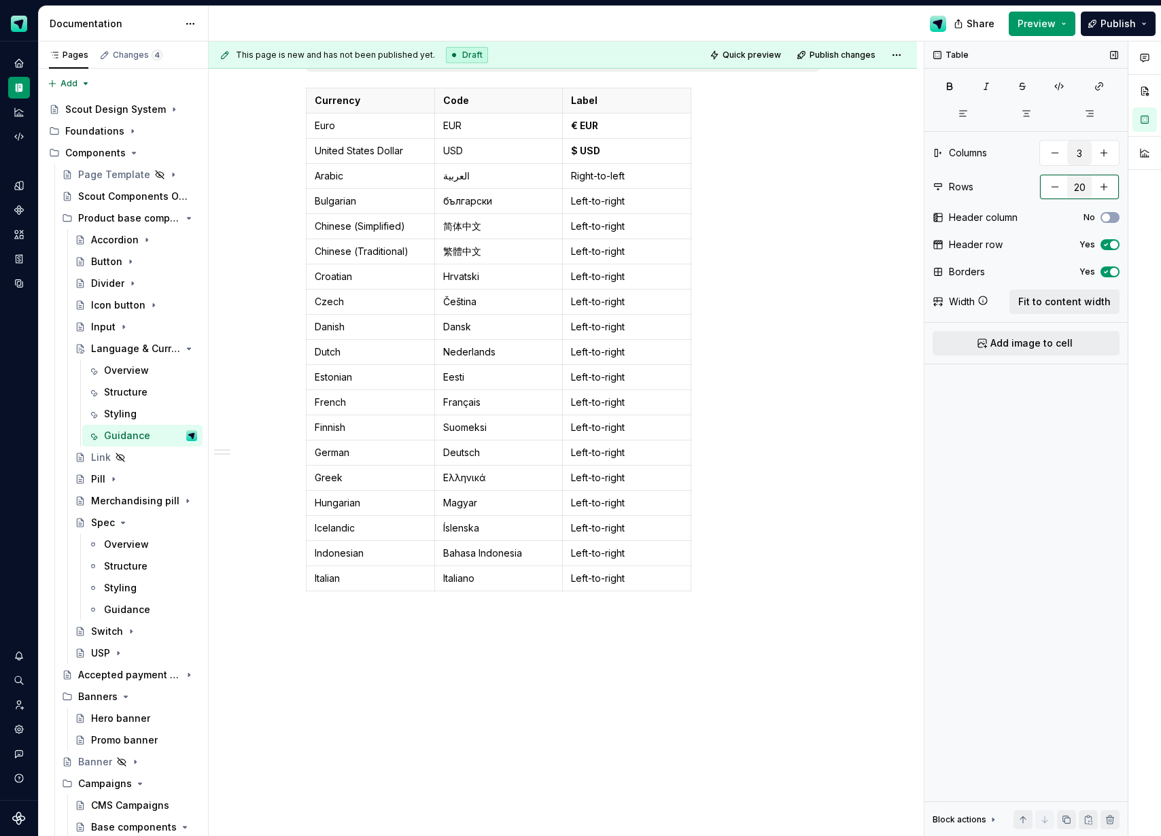
click at [1056, 190] on button "button" at bounding box center [1054, 187] width 24 height 24
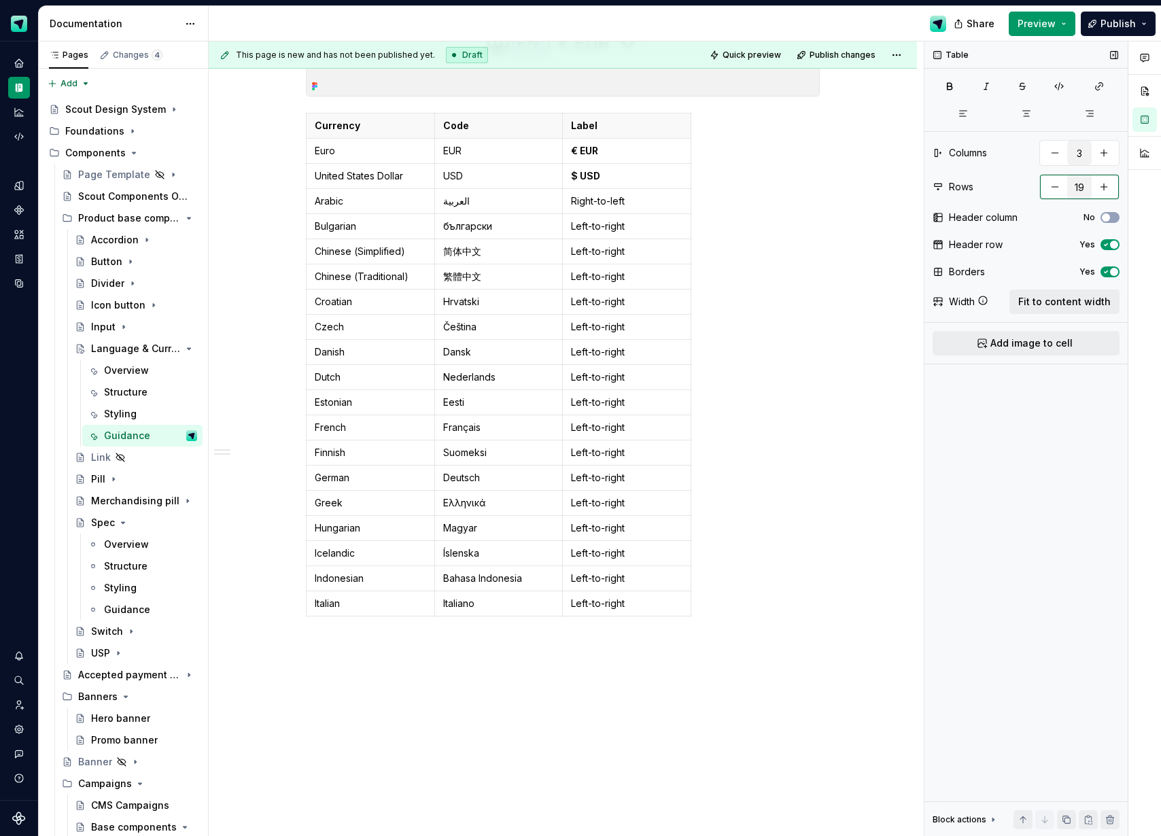
click at [1056, 190] on button "button" at bounding box center [1054, 187] width 24 height 24
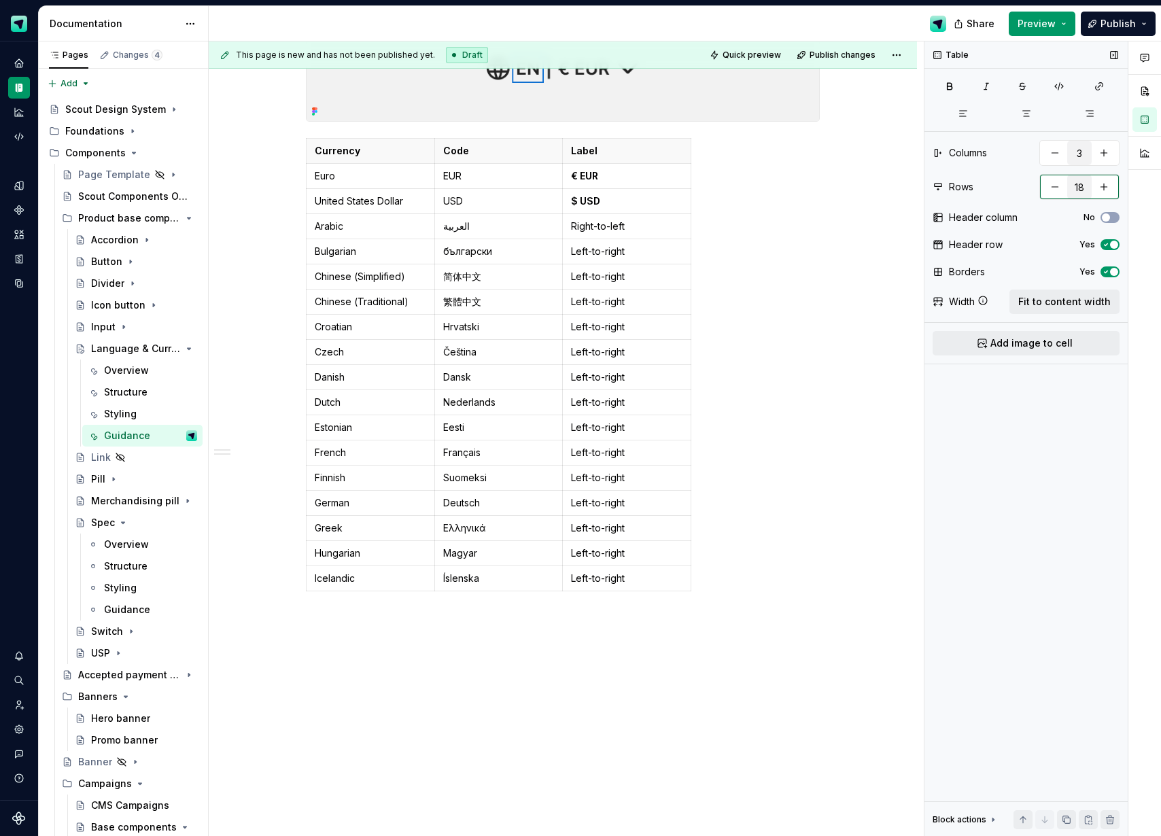
click at [1056, 190] on button "button" at bounding box center [1054, 187] width 24 height 24
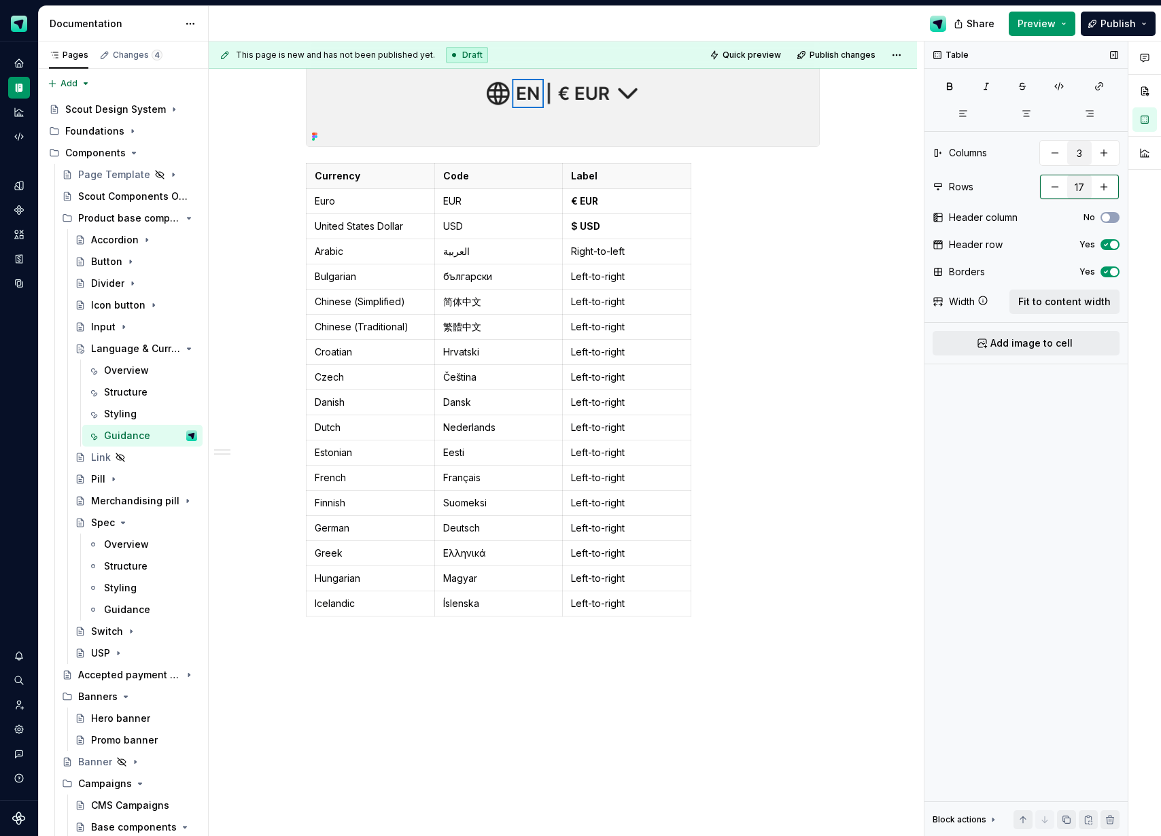
click at [1056, 190] on button "button" at bounding box center [1054, 187] width 24 height 24
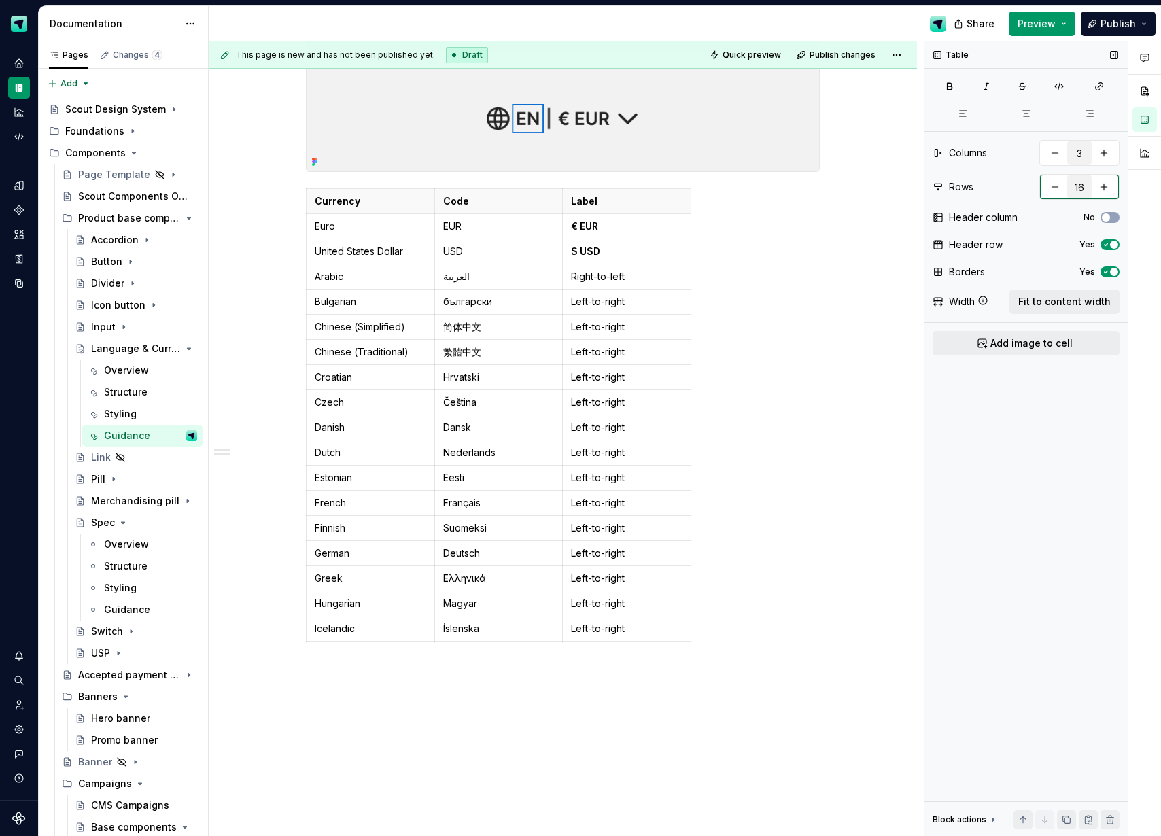
click at [1056, 190] on button "button" at bounding box center [1054, 187] width 24 height 24
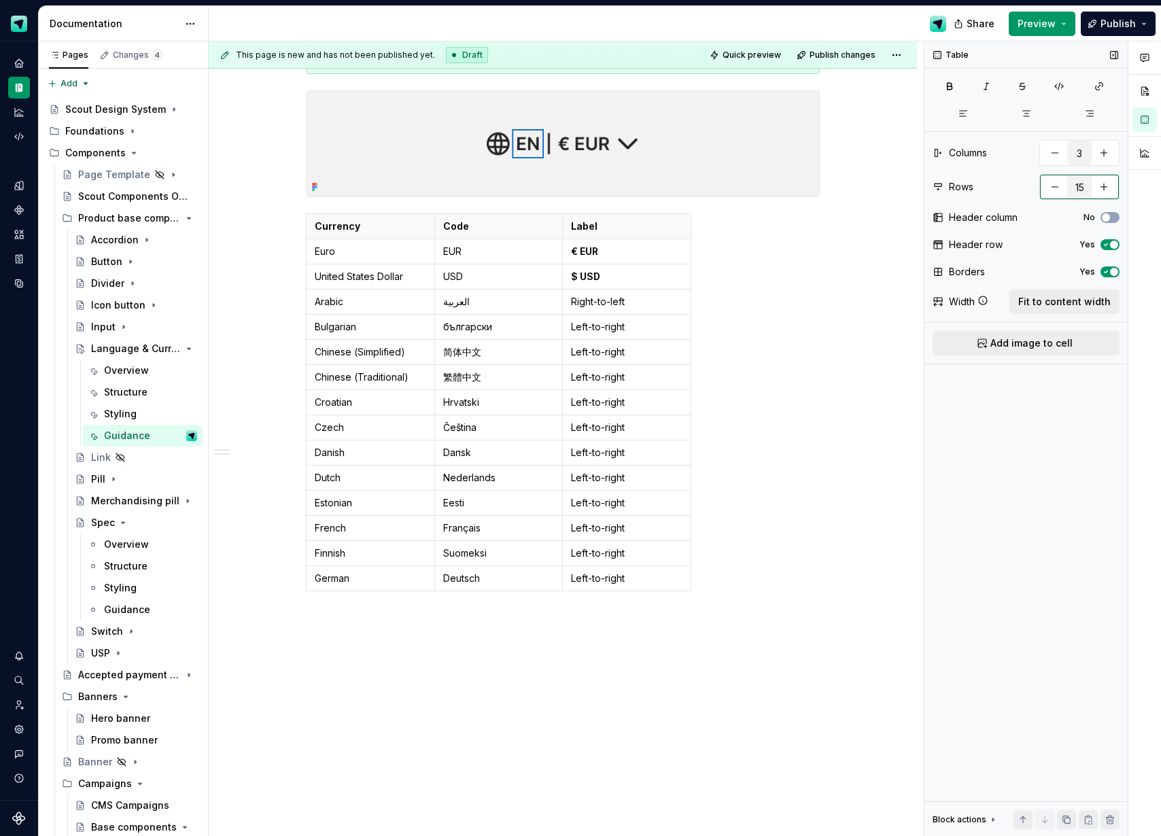
click at [1056, 190] on button "button" at bounding box center [1054, 187] width 24 height 24
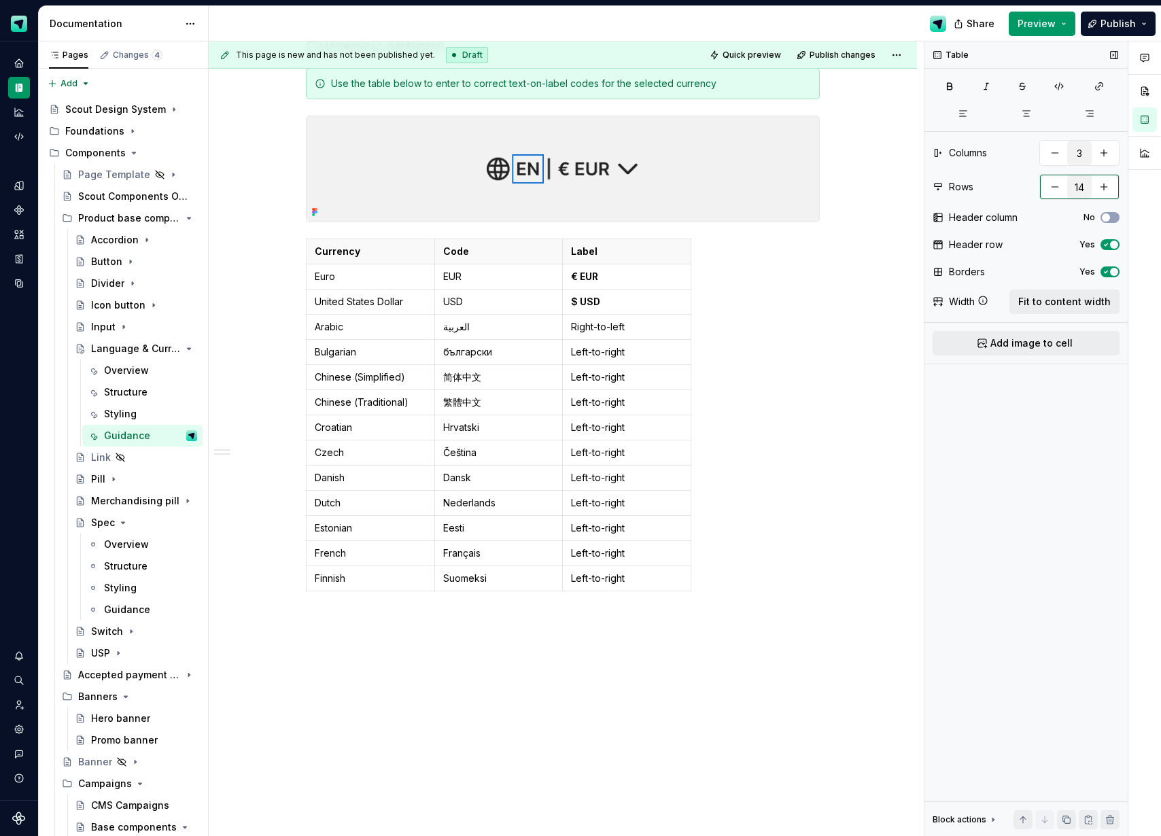
click at [1056, 190] on button "button" at bounding box center [1054, 187] width 24 height 24
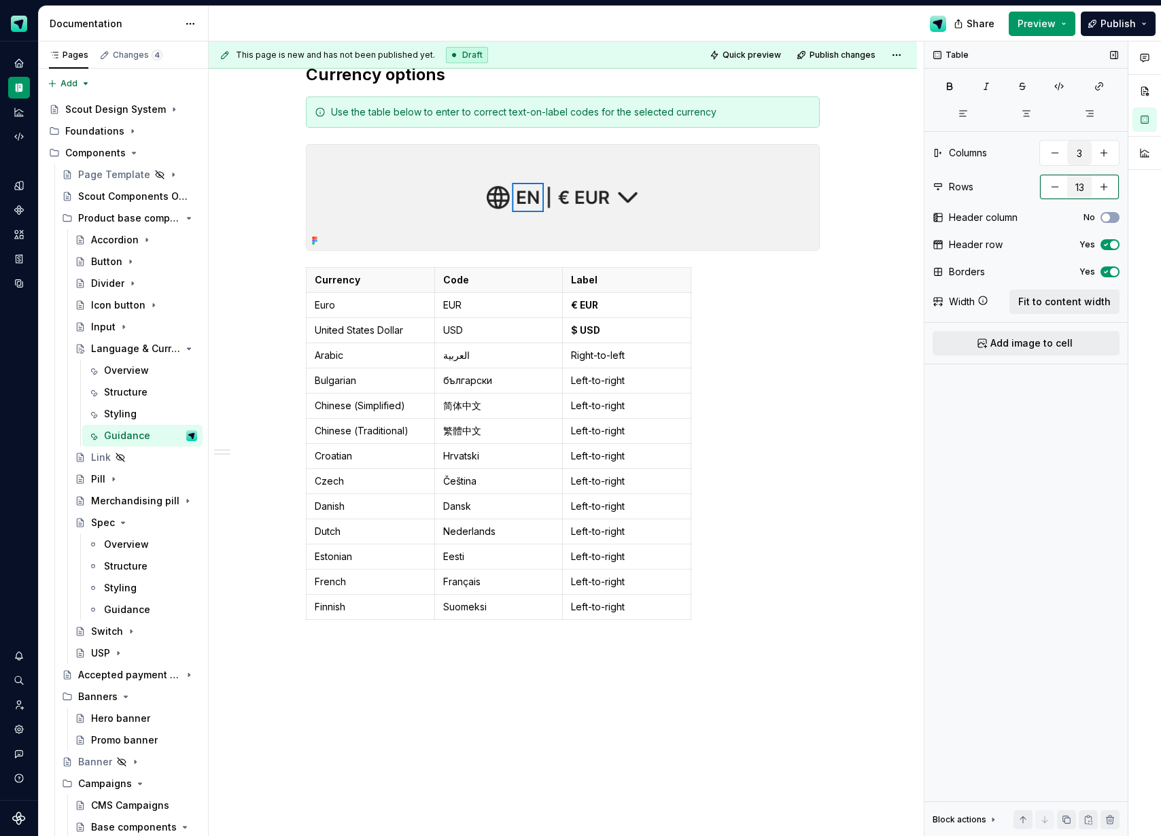
click at [1056, 190] on button "button" at bounding box center [1054, 187] width 24 height 24
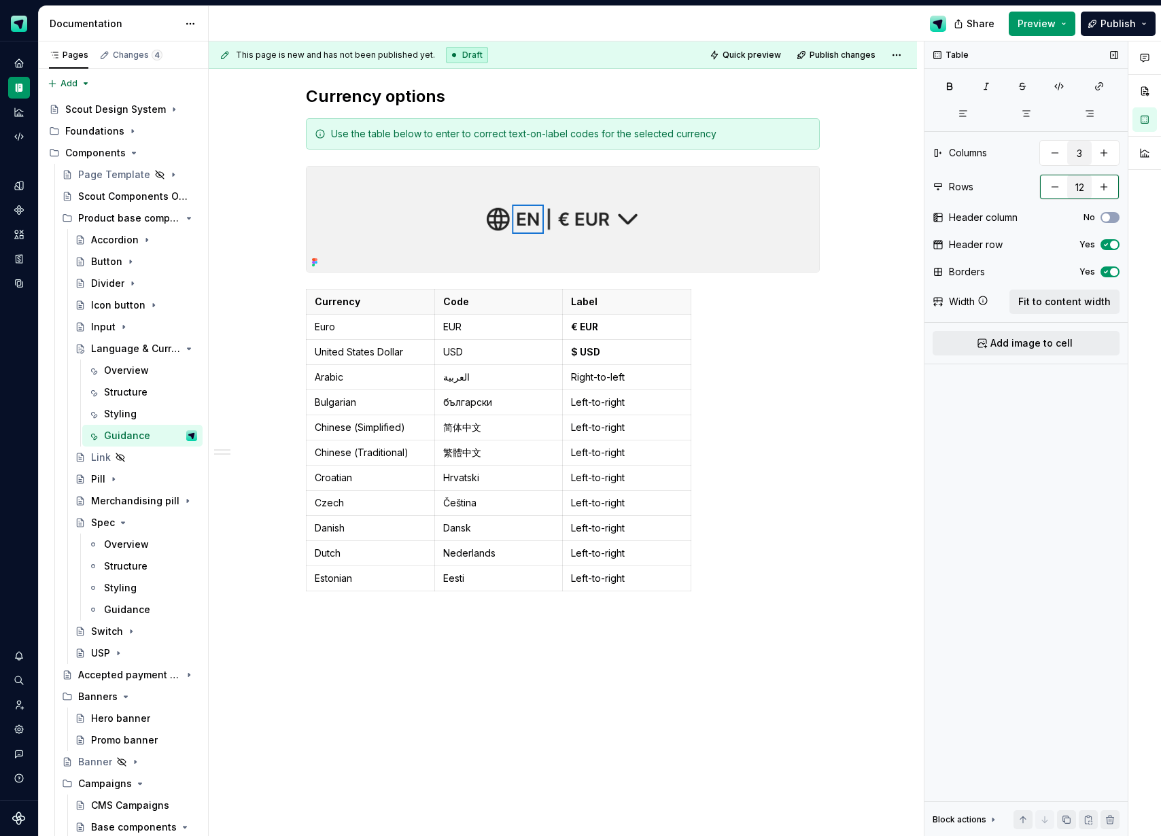
click at [1056, 190] on button "button" at bounding box center [1054, 187] width 24 height 24
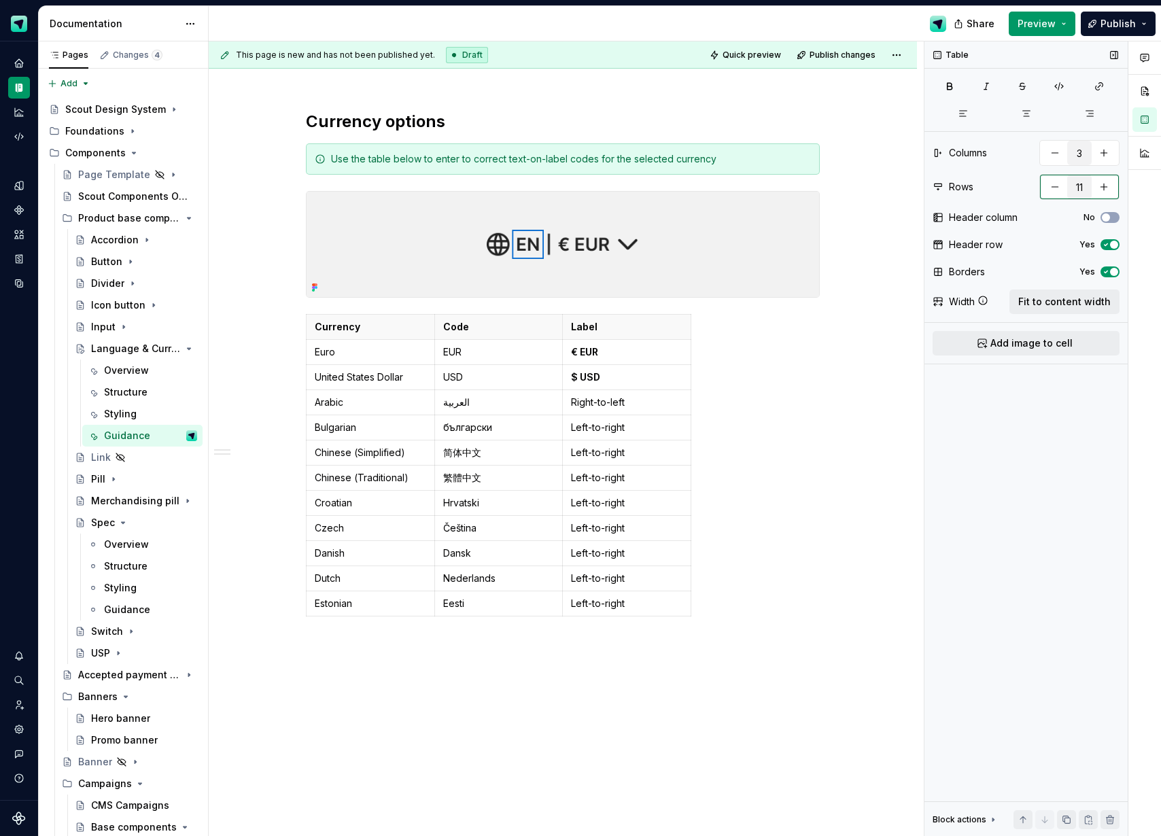
click at [1056, 190] on button "button" at bounding box center [1054, 187] width 24 height 24
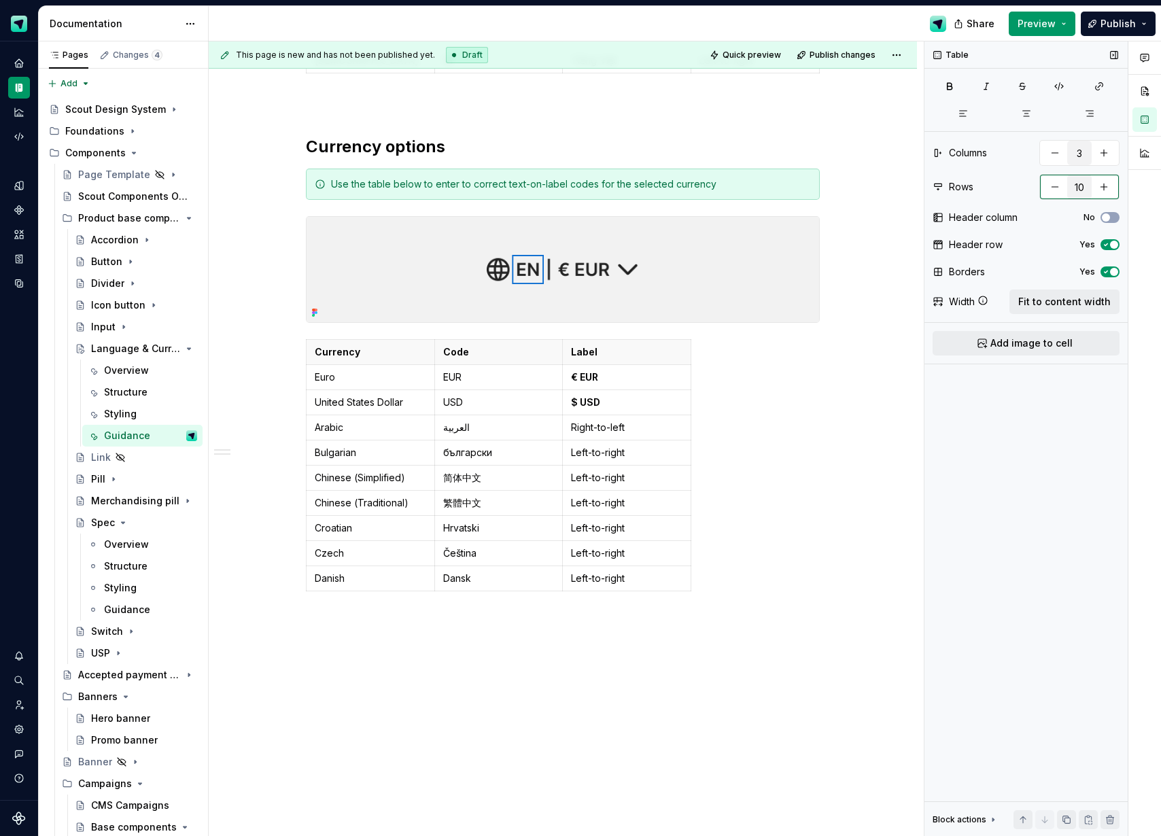
click at [1056, 190] on button "button" at bounding box center [1054, 187] width 24 height 24
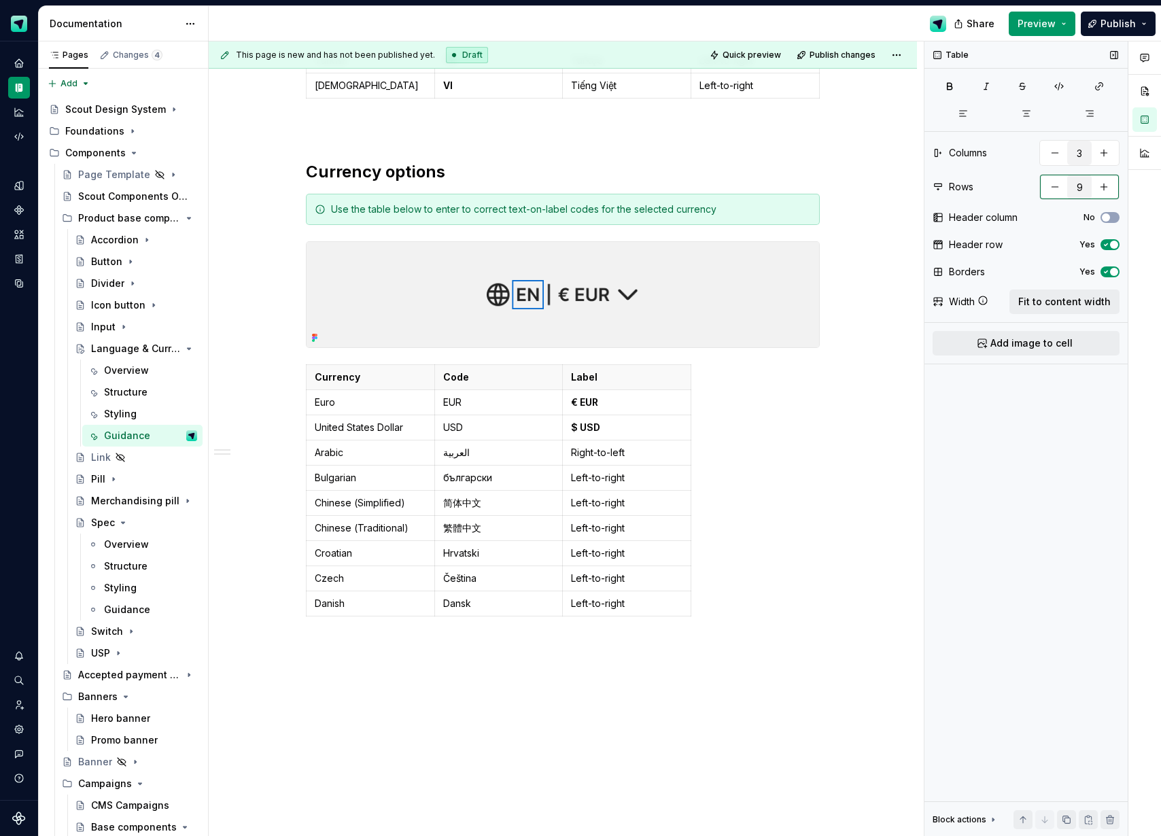
click at [1056, 190] on button "button" at bounding box center [1054, 187] width 24 height 24
type input "8"
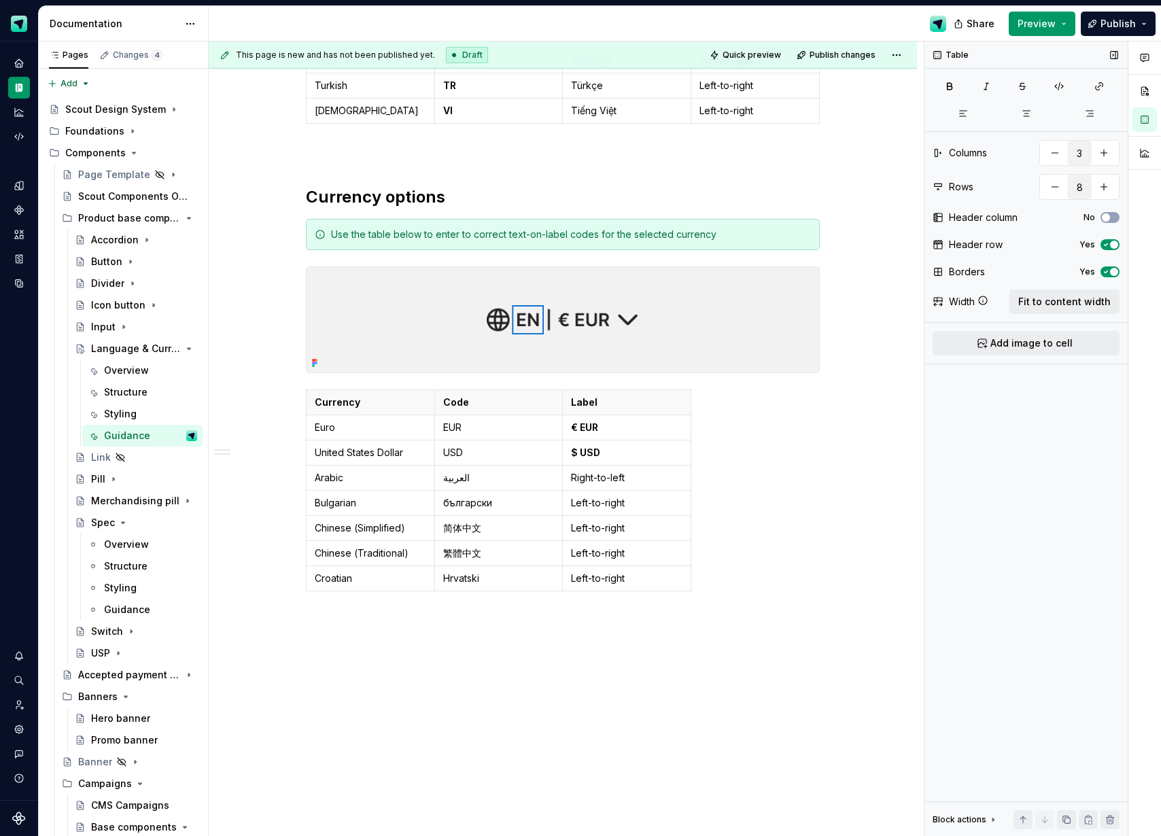
drag, startPoint x: 1051, startPoint y: 292, endPoint x: 1057, endPoint y: 215, distance: 77.0
click at [1051, 292] on button "Fit to content width" at bounding box center [1064, 301] width 110 height 24
type textarea "*"
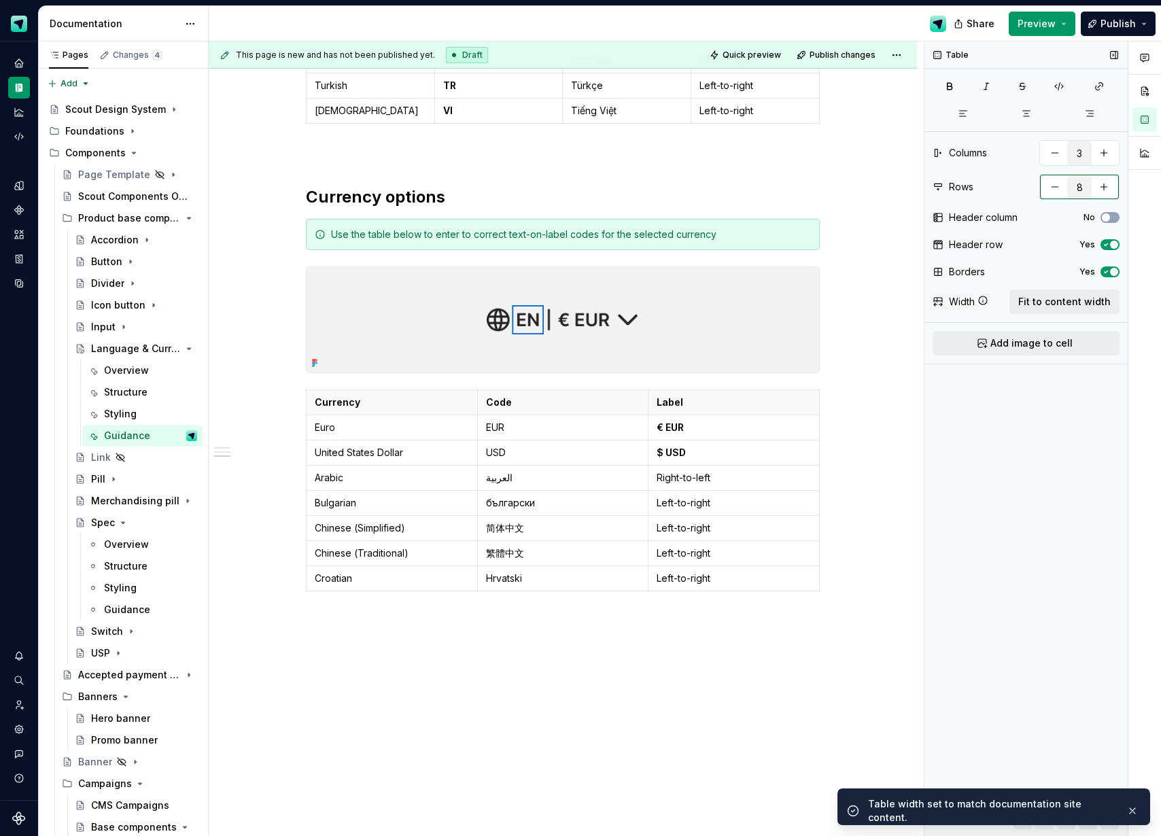
click at [1051, 186] on button "button" at bounding box center [1054, 187] width 24 height 24
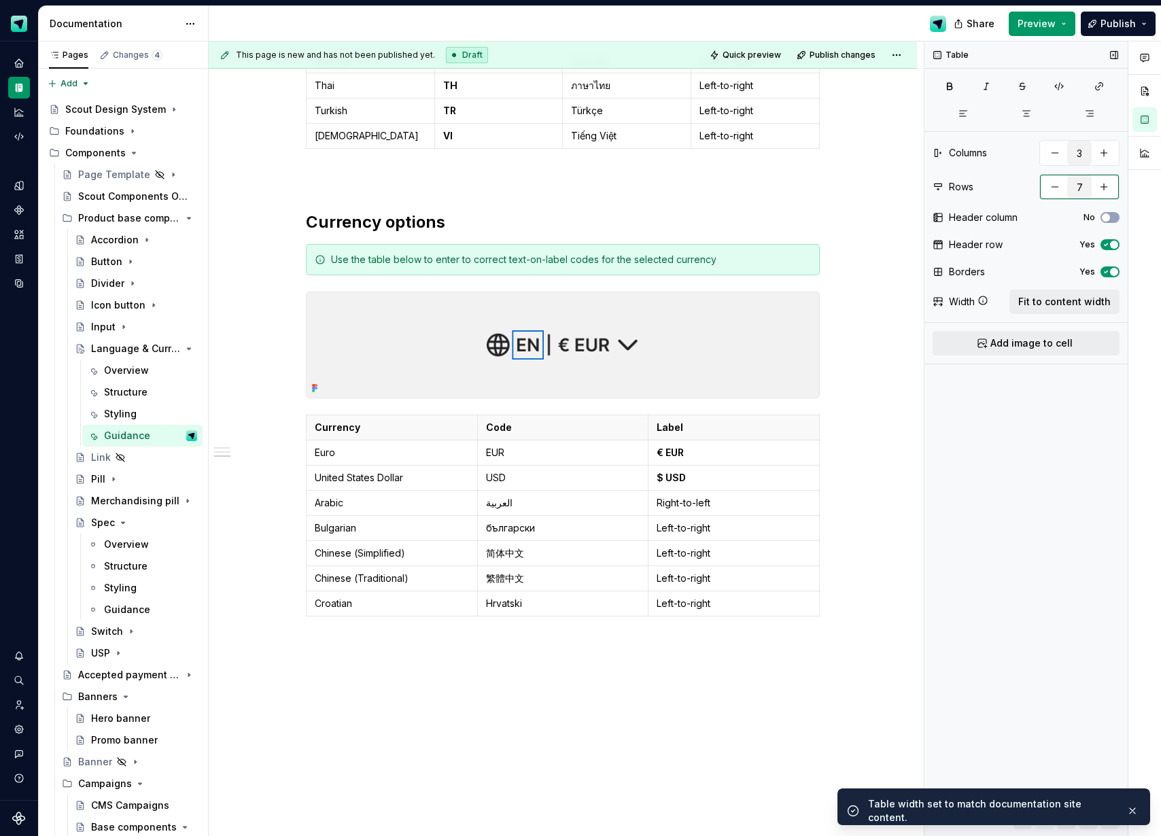
click at [1051, 186] on button "button" at bounding box center [1054, 187] width 24 height 24
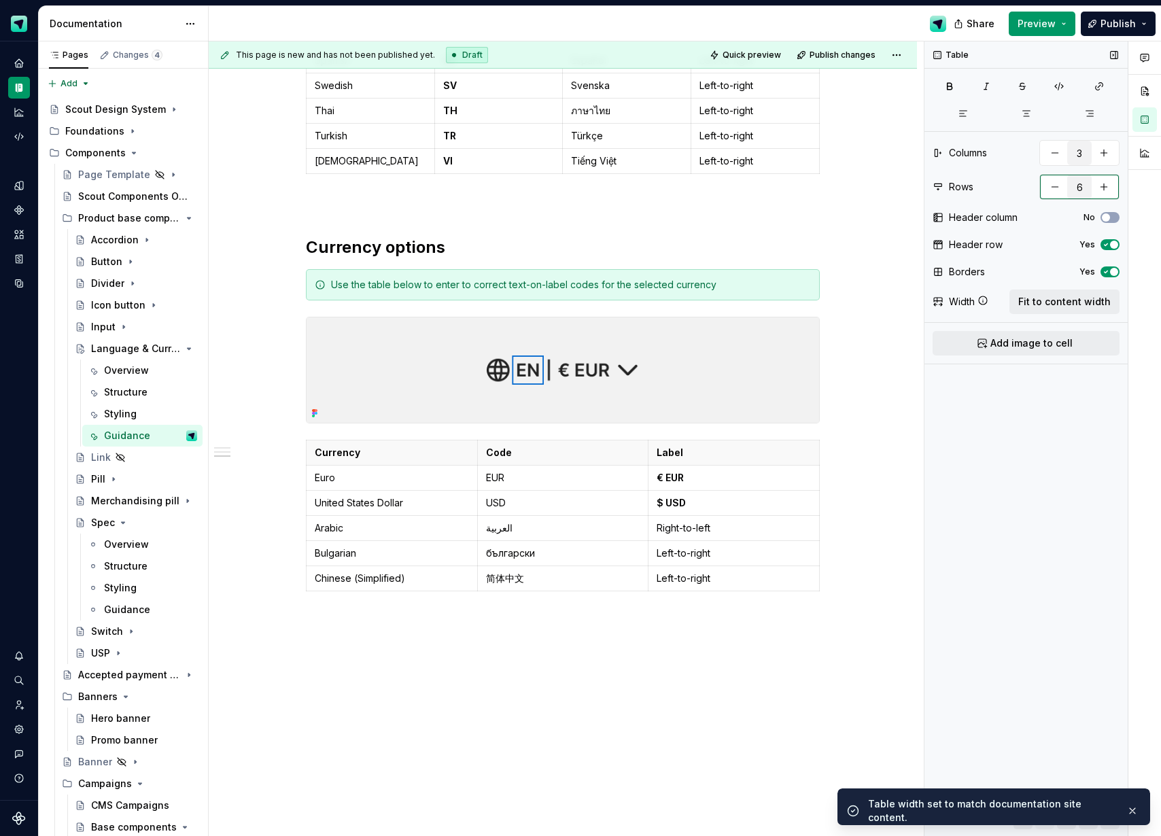
click at [1051, 186] on button "button" at bounding box center [1054, 187] width 24 height 24
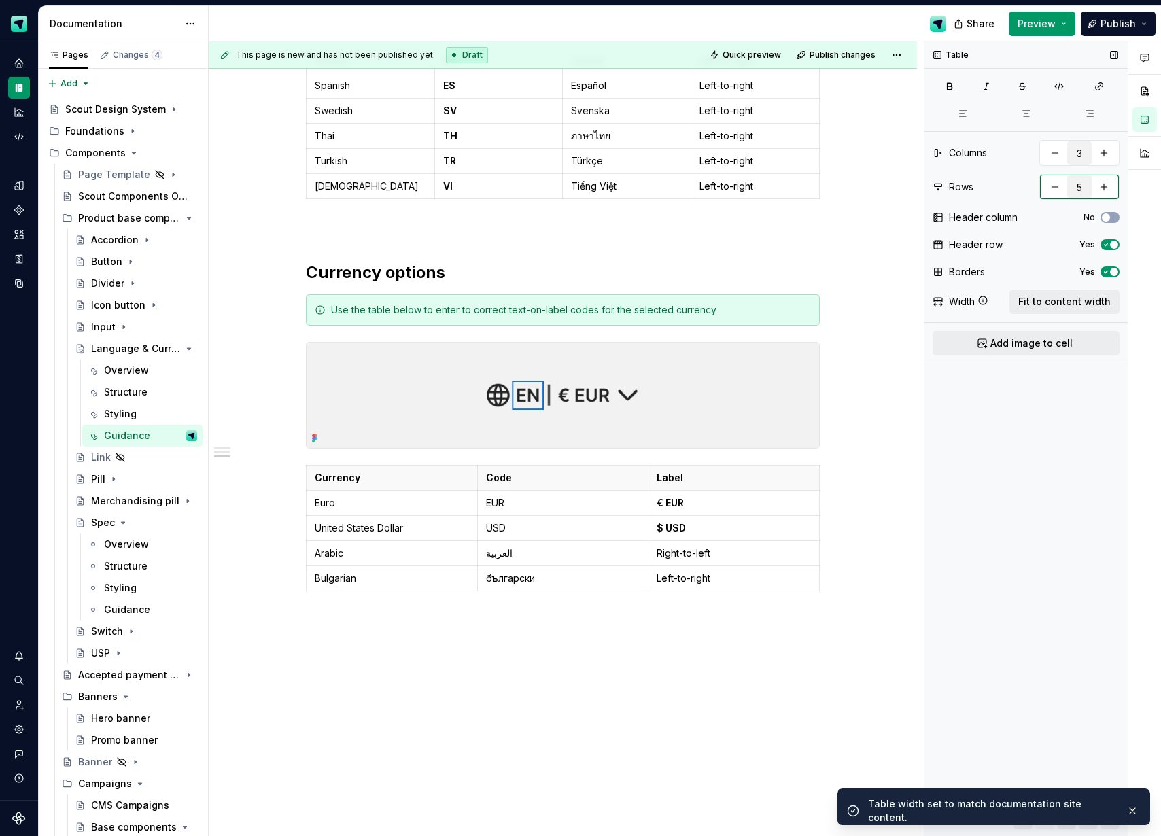
click at [1051, 186] on button "button" at bounding box center [1054, 187] width 24 height 24
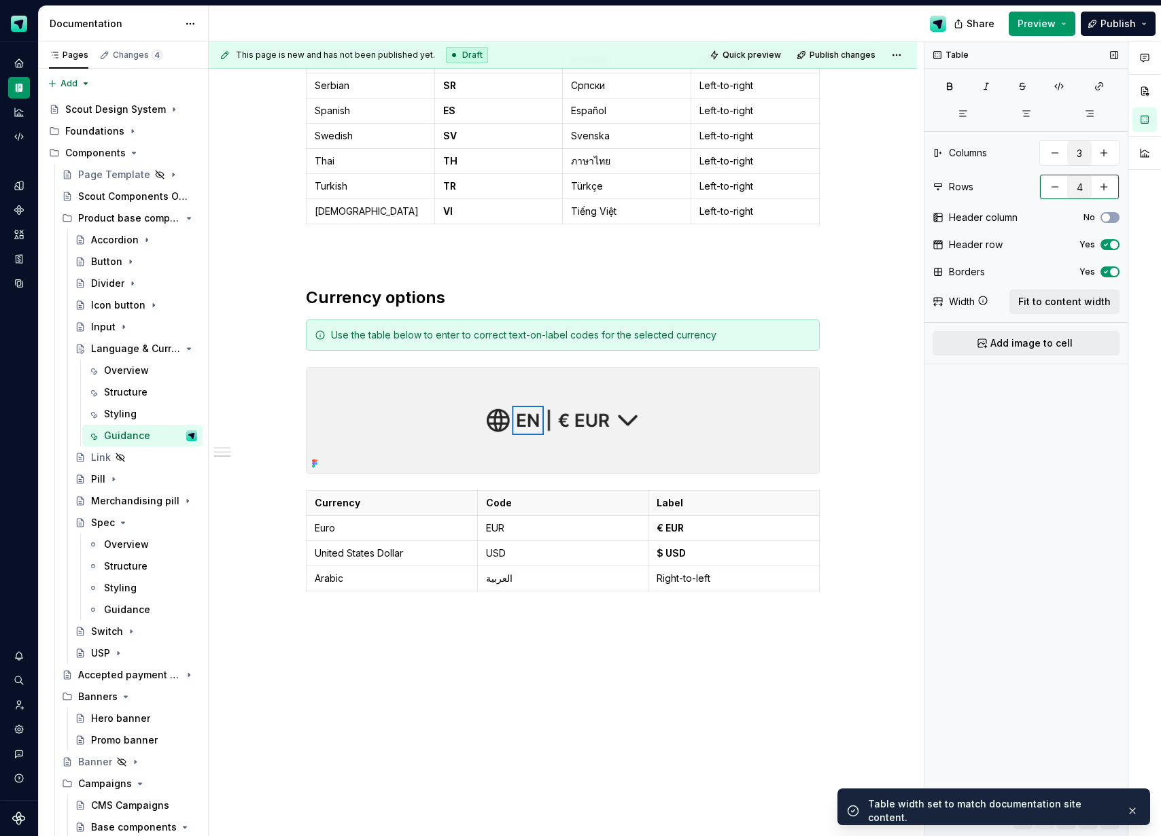
click at [1051, 186] on button "button" at bounding box center [1054, 187] width 24 height 24
type input "3"
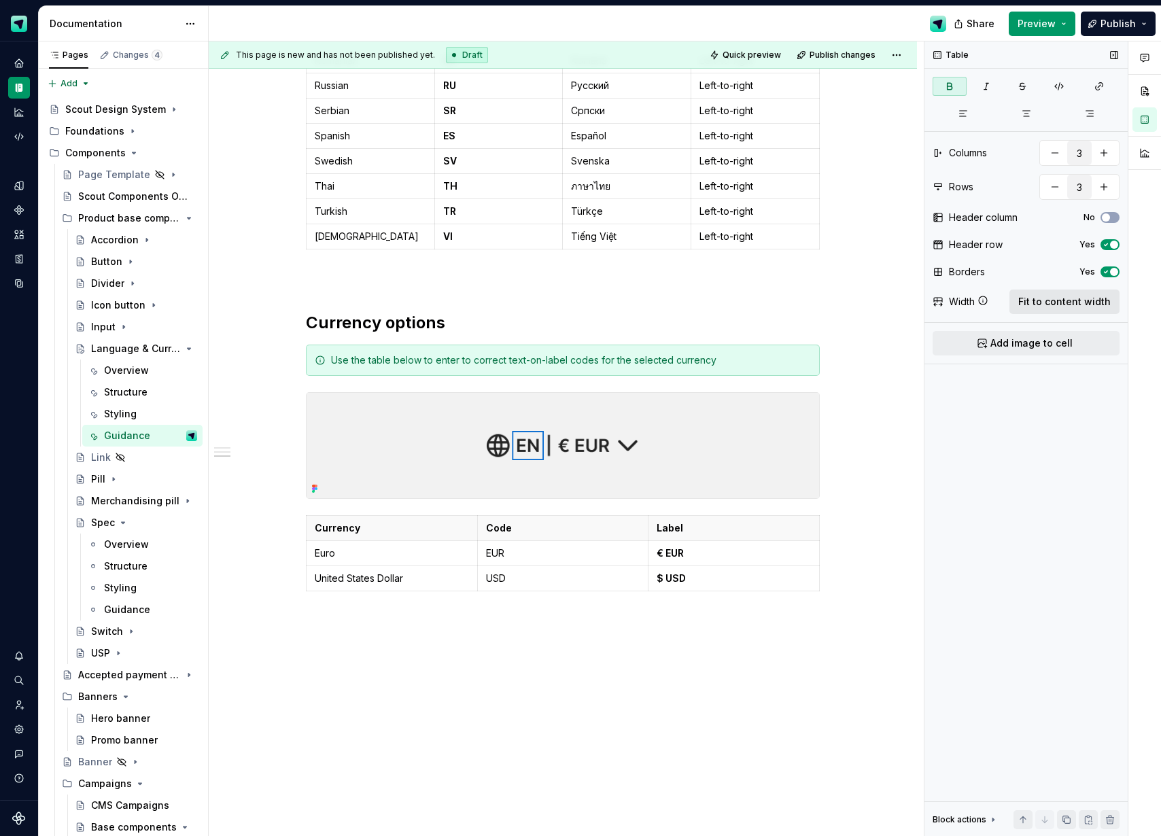
click at [1055, 306] on span "Fit to content width" at bounding box center [1064, 302] width 92 height 14
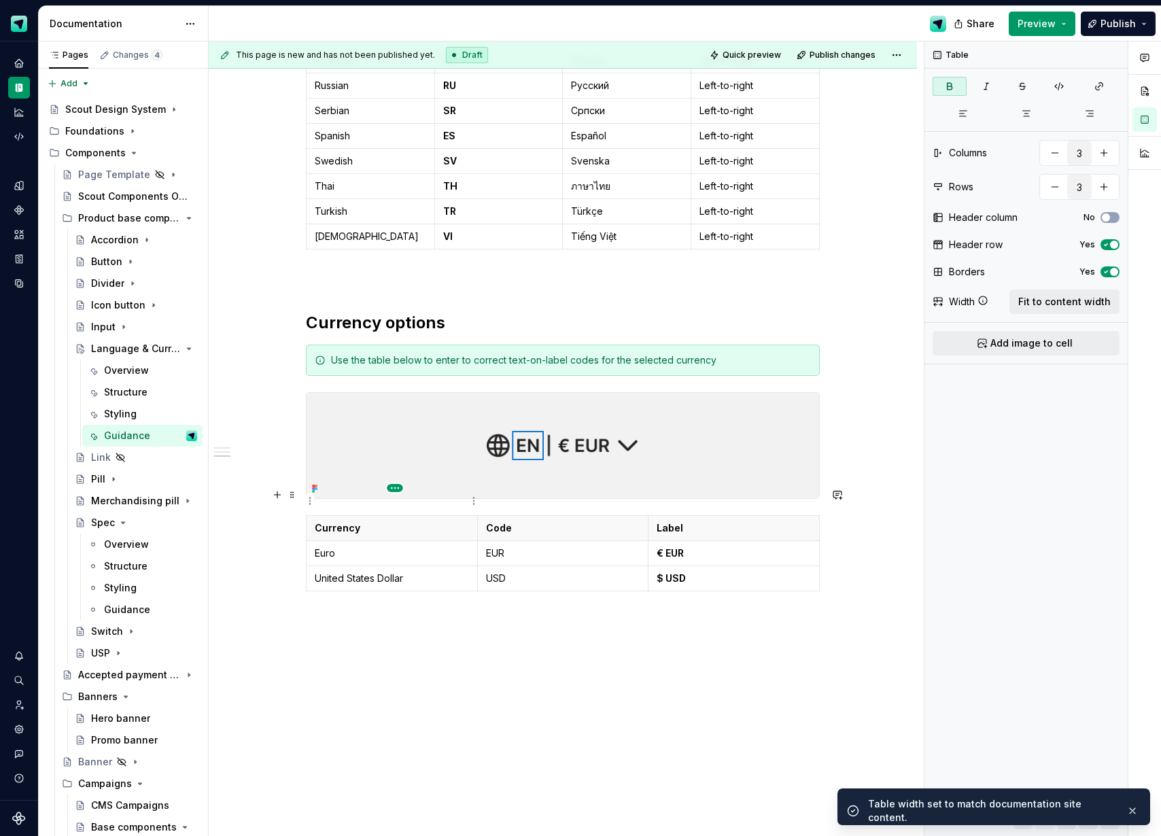
click at [391, 489] on html "Scout Design System Design system data Documentation Share Preview Publish Page…" at bounding box center [580, 418] width 1161 height 836
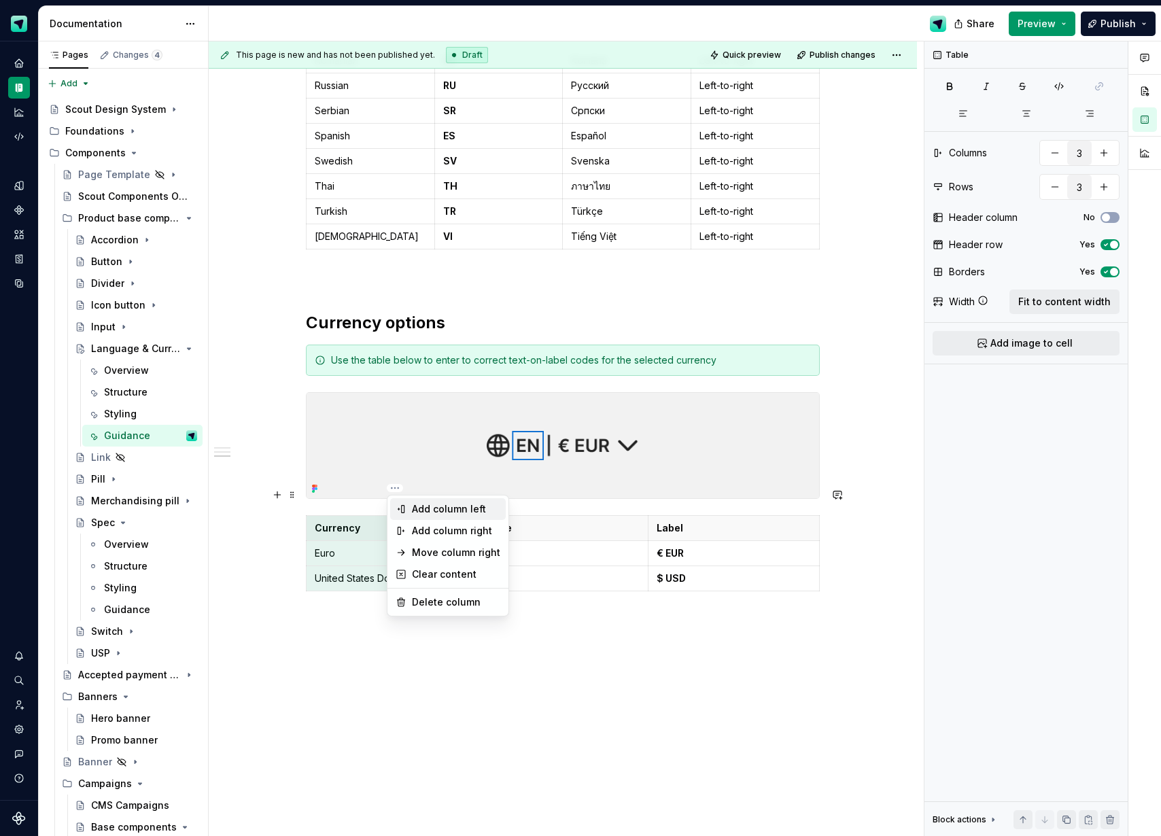
type textarea "*"
click at [435, 511] on div "Add column left" at bounding box center [456, 509] width 88 height 14
click at [393, 489] on html "Scout Design System Design system data Documentation Share Preview Publish Page…" at bounding box center [580, 418] width 1161 height 836
click at [454, 527] on div "Add column right" at bounding box center [456, 531] width 88 height 14
type input "4"
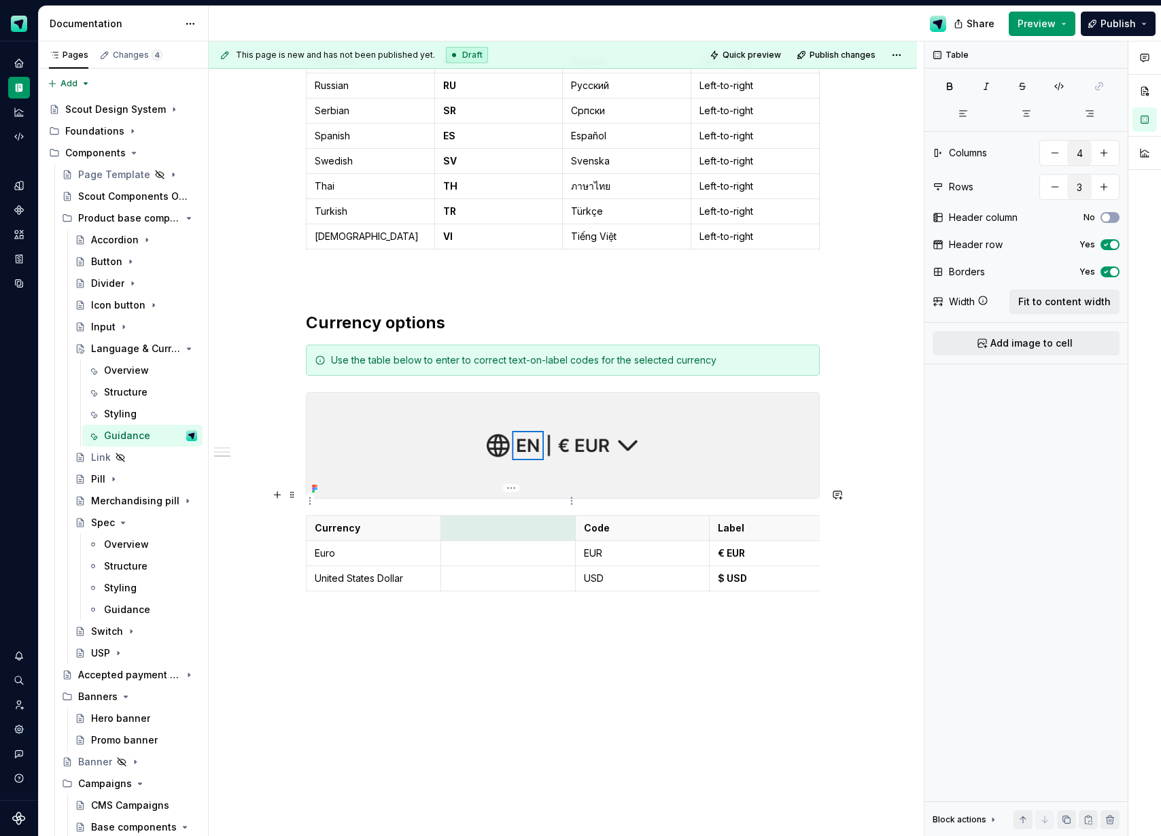
click at [482, 515] on th at bounding box center [507, 527] width 135 height 25
click at [529, 546] on p at bounding box center [508, 553] width 118 height 14
click at [1053, 299] on span "Fit to content width" at bounding box center [1064, 302] width 92 height 14
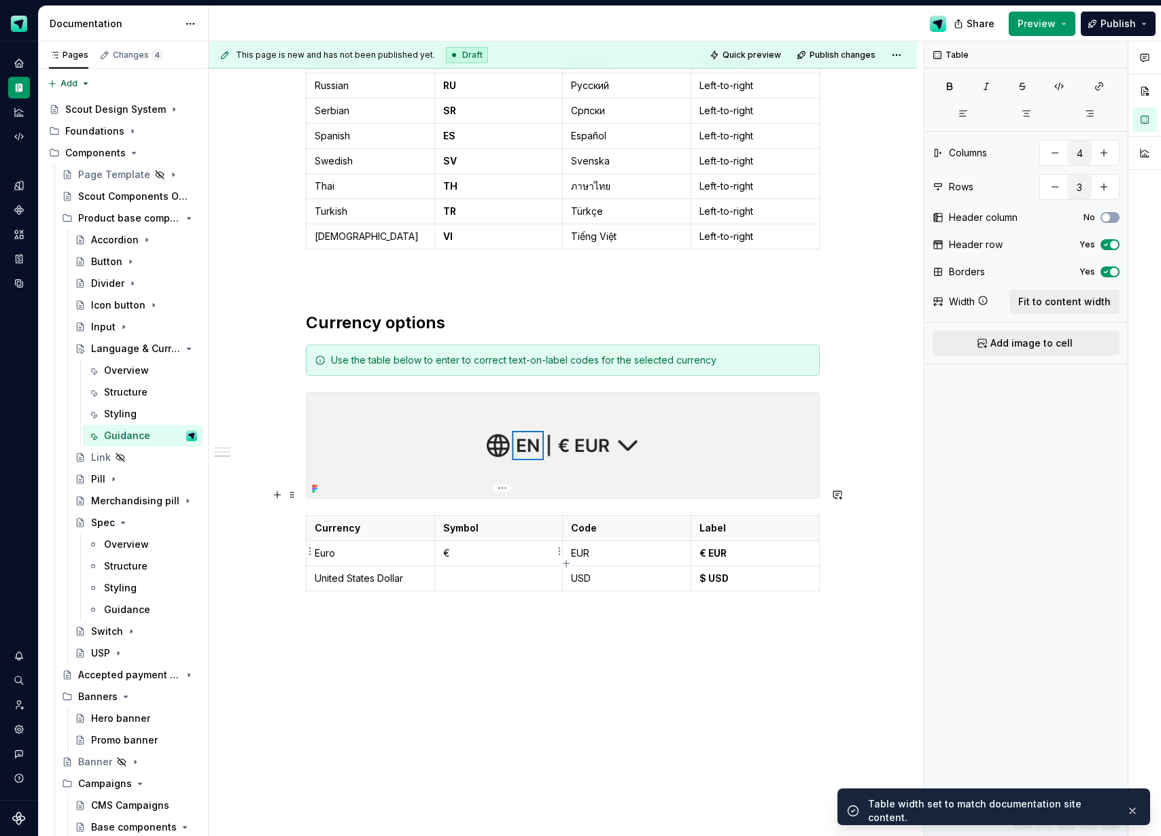
click at [489, 572] on p at bounding box center [498, 579] width 111 height 14
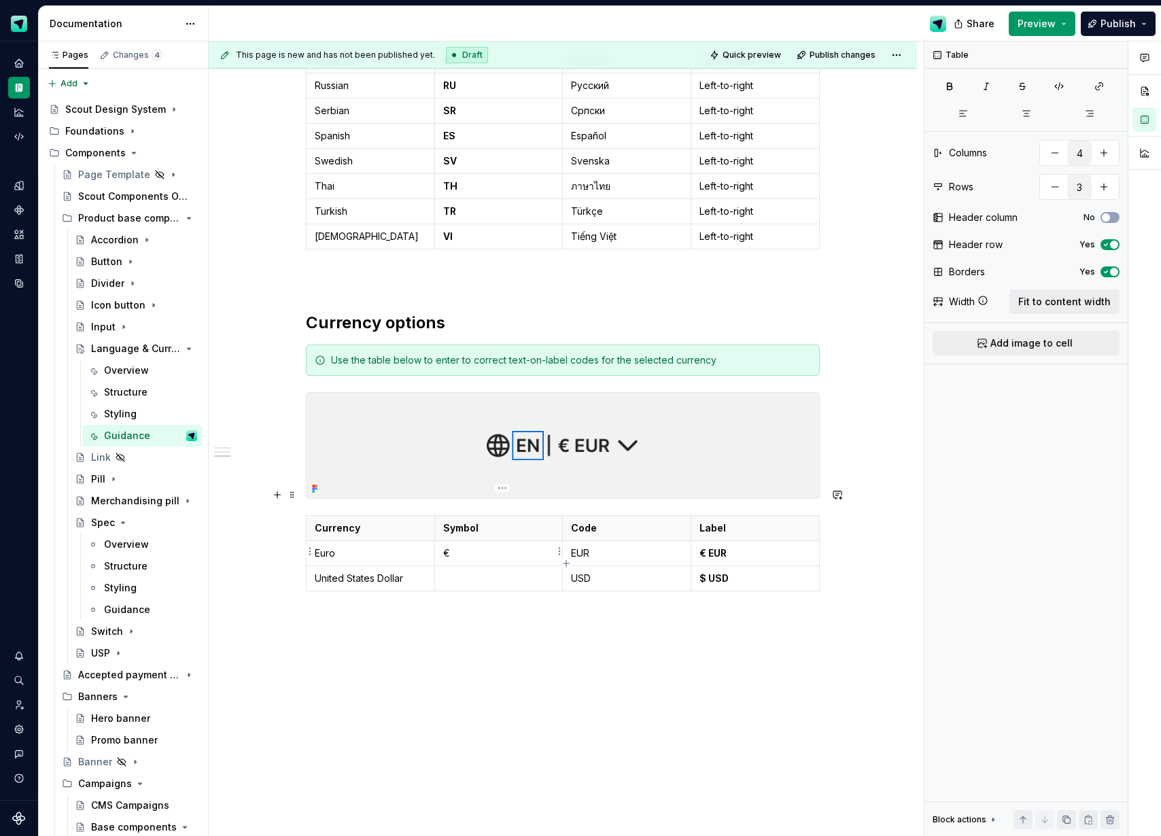
type textarea "*"
click at [312, 550] on html "Scout Design System Design system data Documentation Share Preview Publish Page…" at bounding box center [580, 418] width 1161 height 836
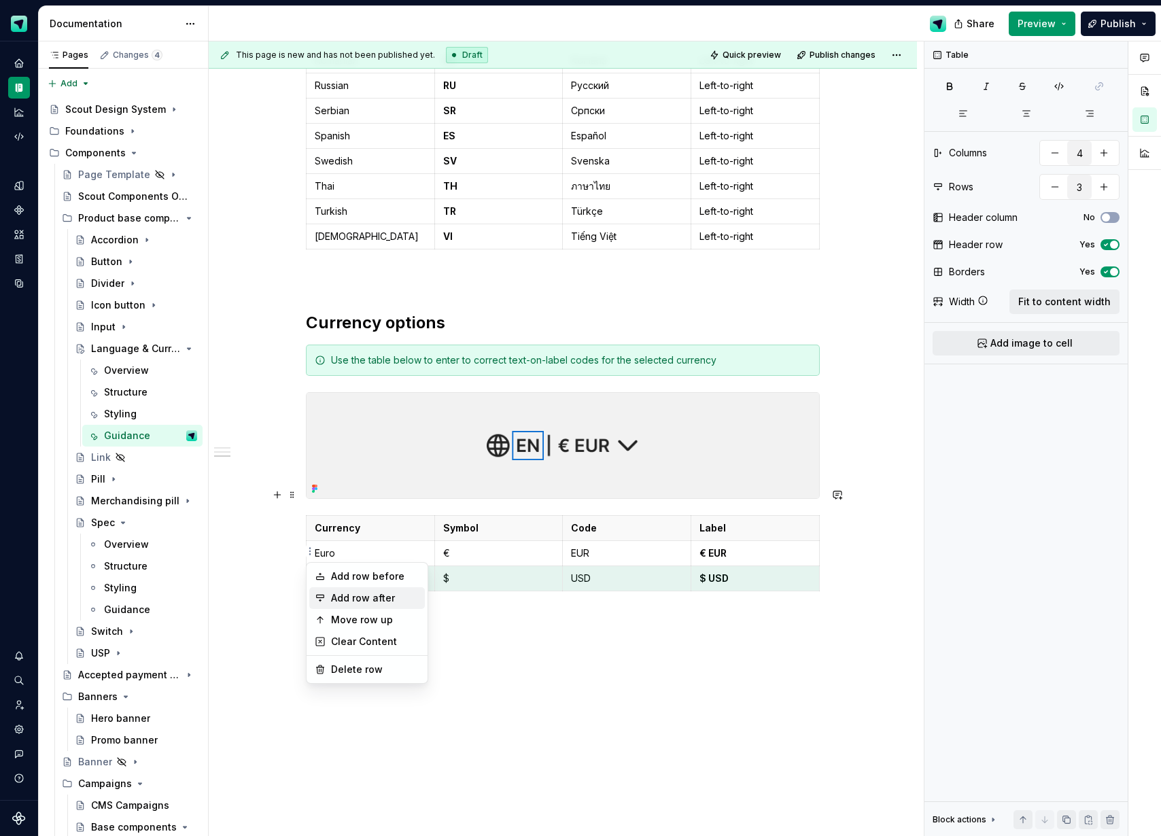
click at [382, 600] on div "Add row after" at bounding box center [375, 598] width 88 height 14
type input "4"
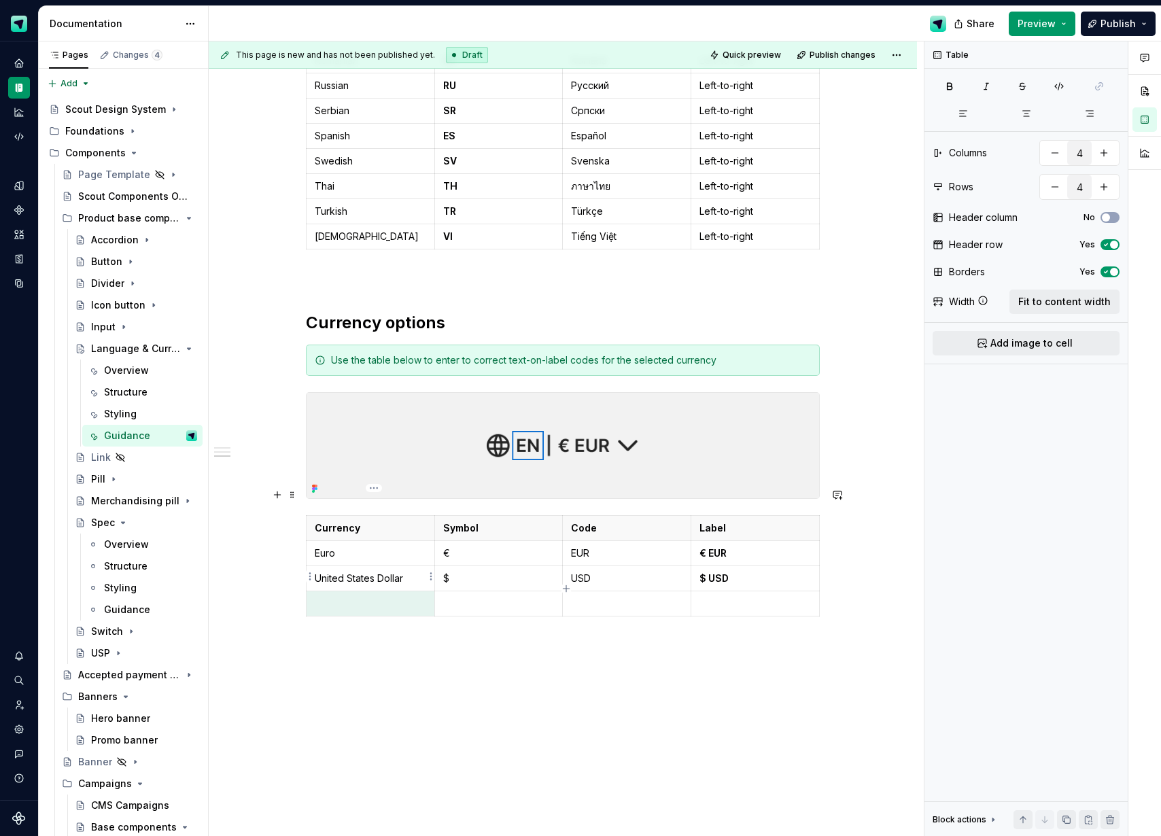
click at [372, 597] on p at bounding box center [370, 604] width 111 height 14
click at [739, 597] on p at bounding box center [754, 604] width 111 height 14
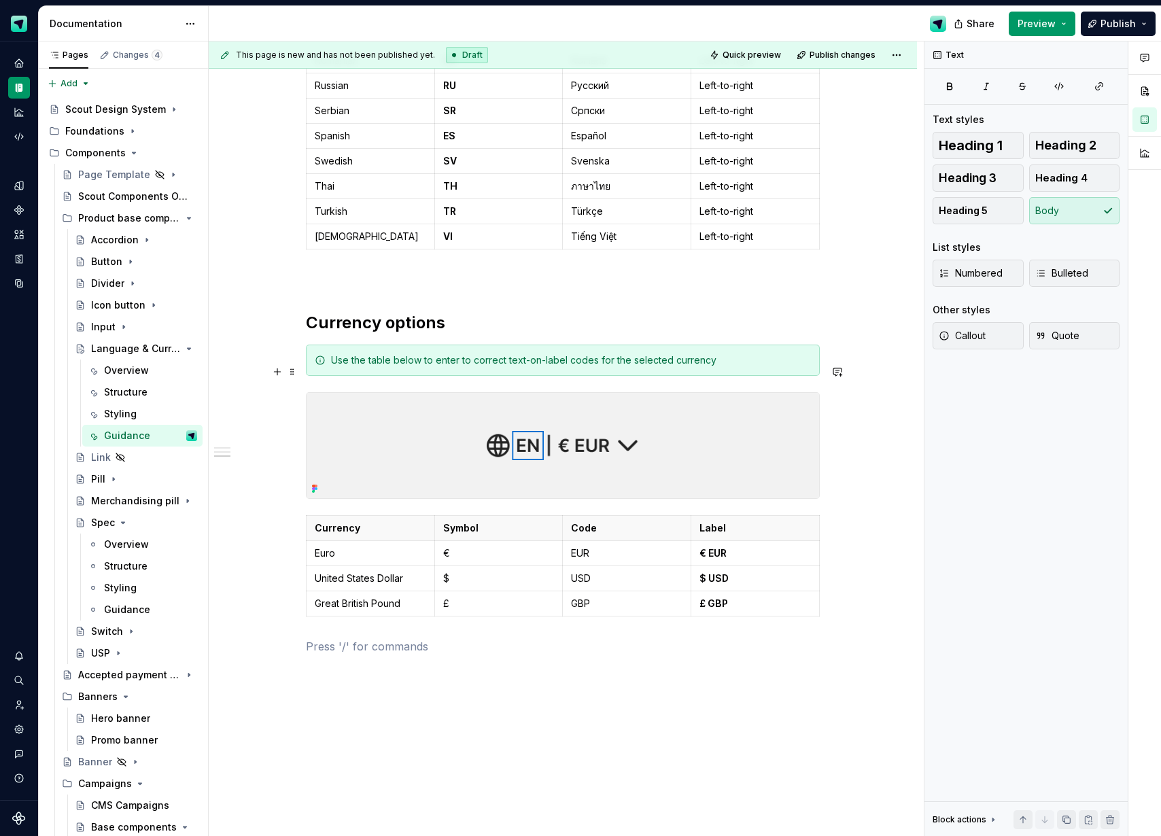
click at [766, 405] on img at bounding box center [562, 445] width 512 height 105
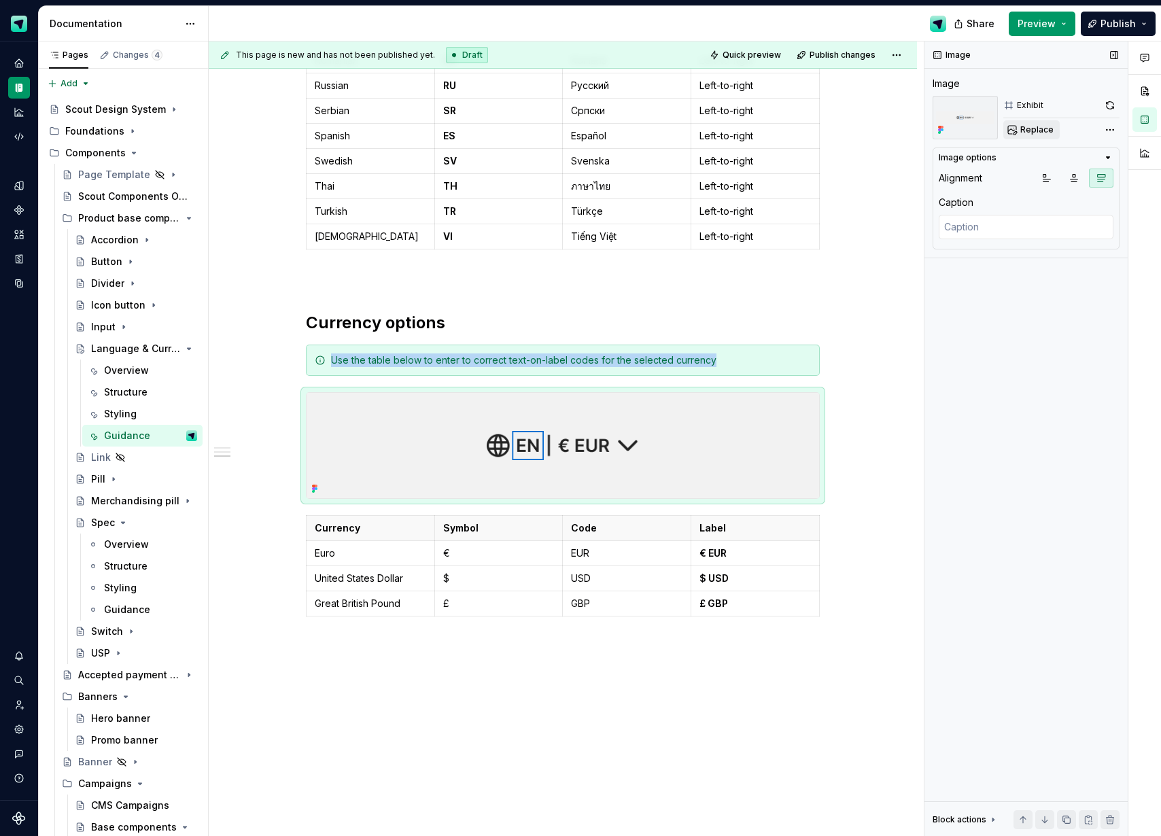
click at [1036, 133] on span "Replace" at bounding box center [1036, 129] width 33 height 11
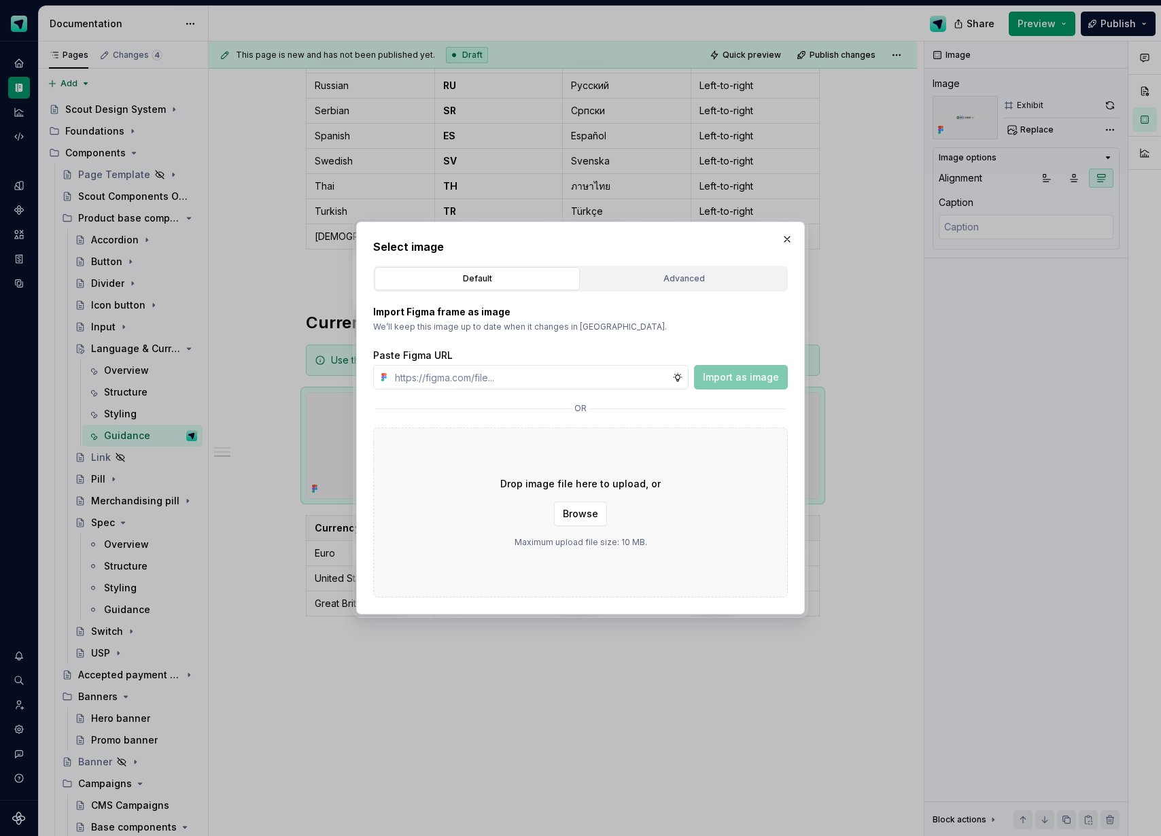
type textarea "*"
type input "[URL][DOMAIN_NAME]"
type textarea "*"
type input "[URL][DOMAIN_NAME]"
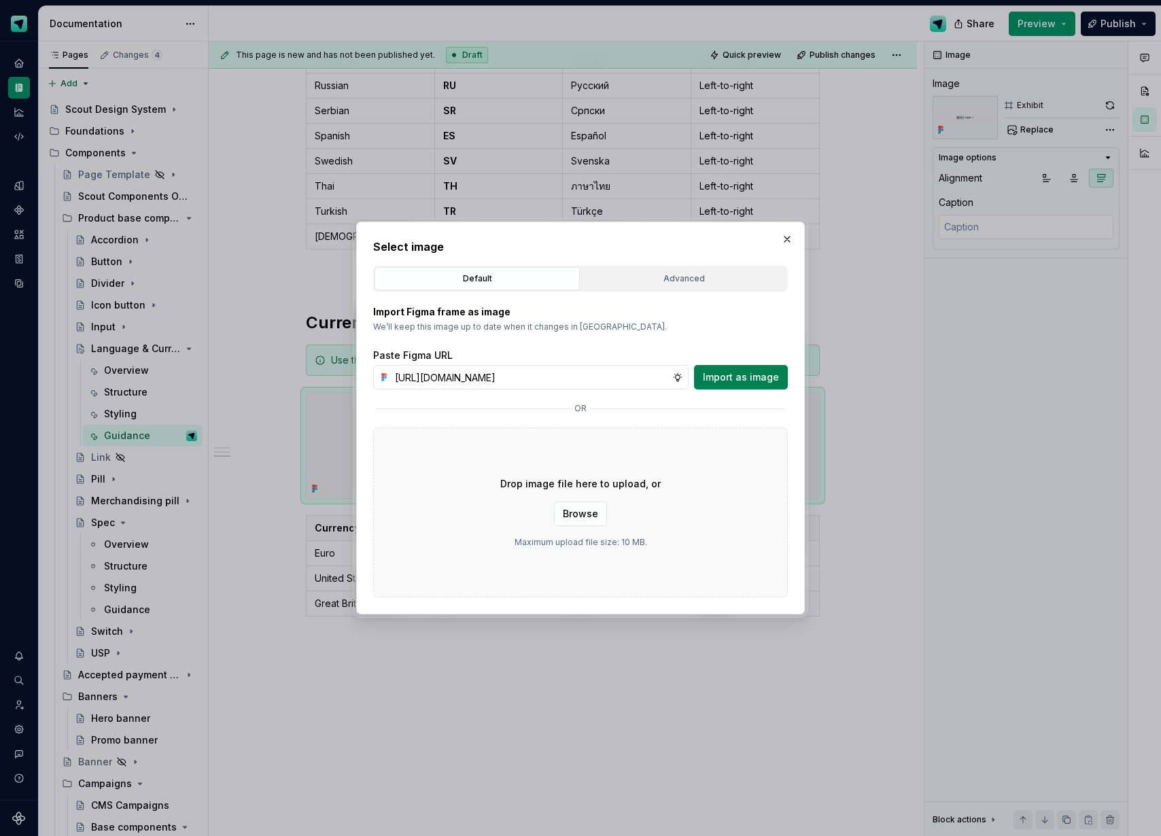
click at [762, 378] on span "Import as image" at bounding box center [741, 377] width 76 height 14
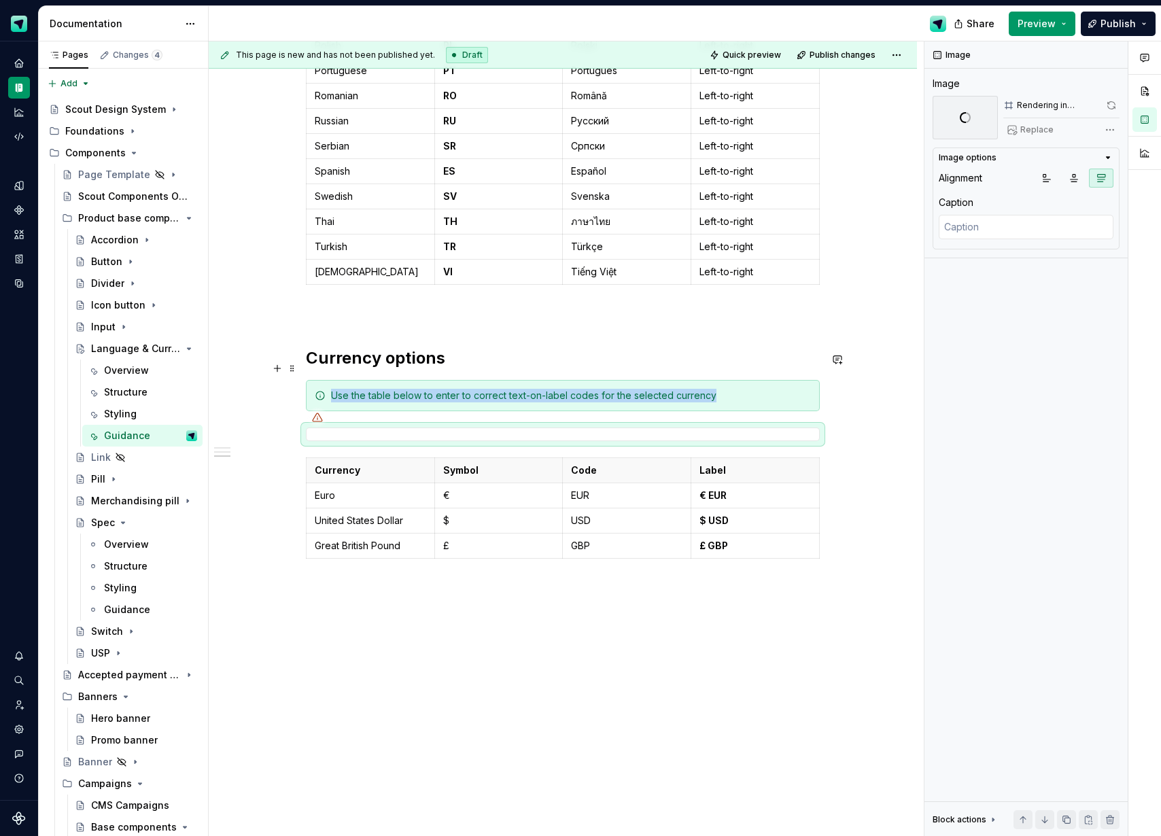
scroll to position [1299, 0]
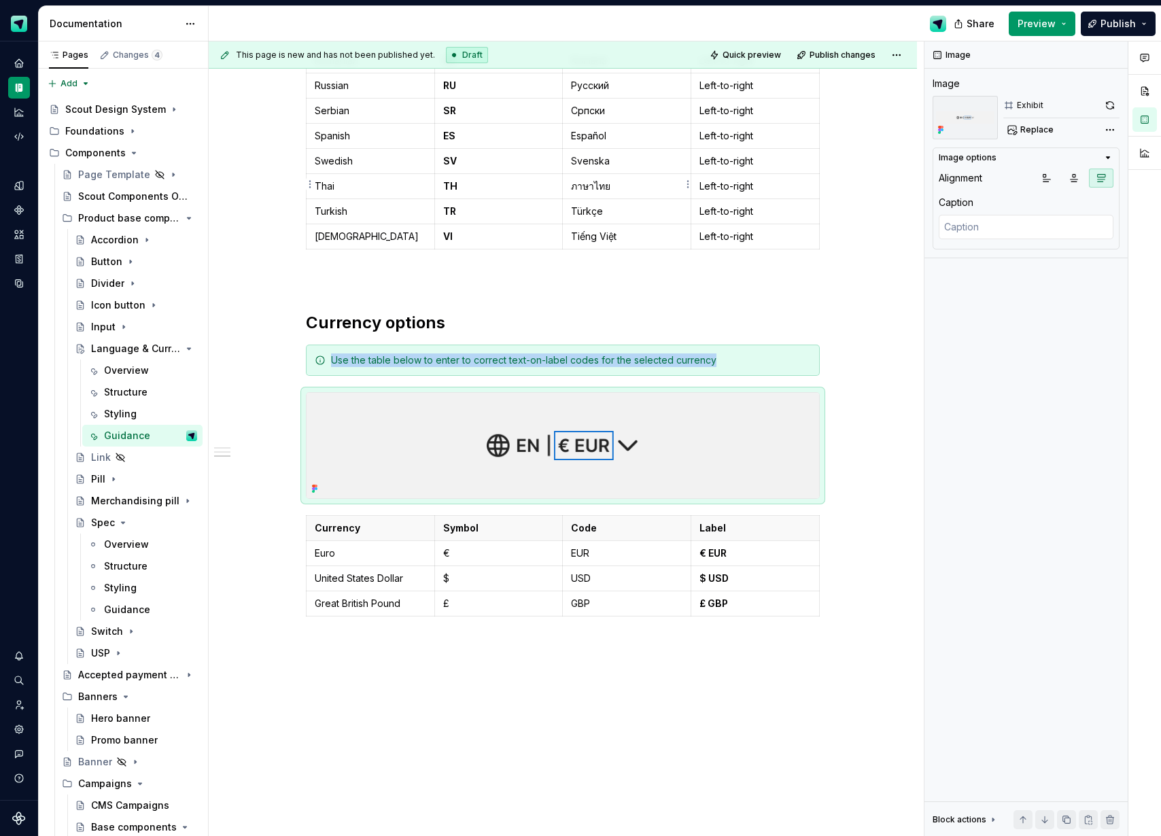
type textarea "*"
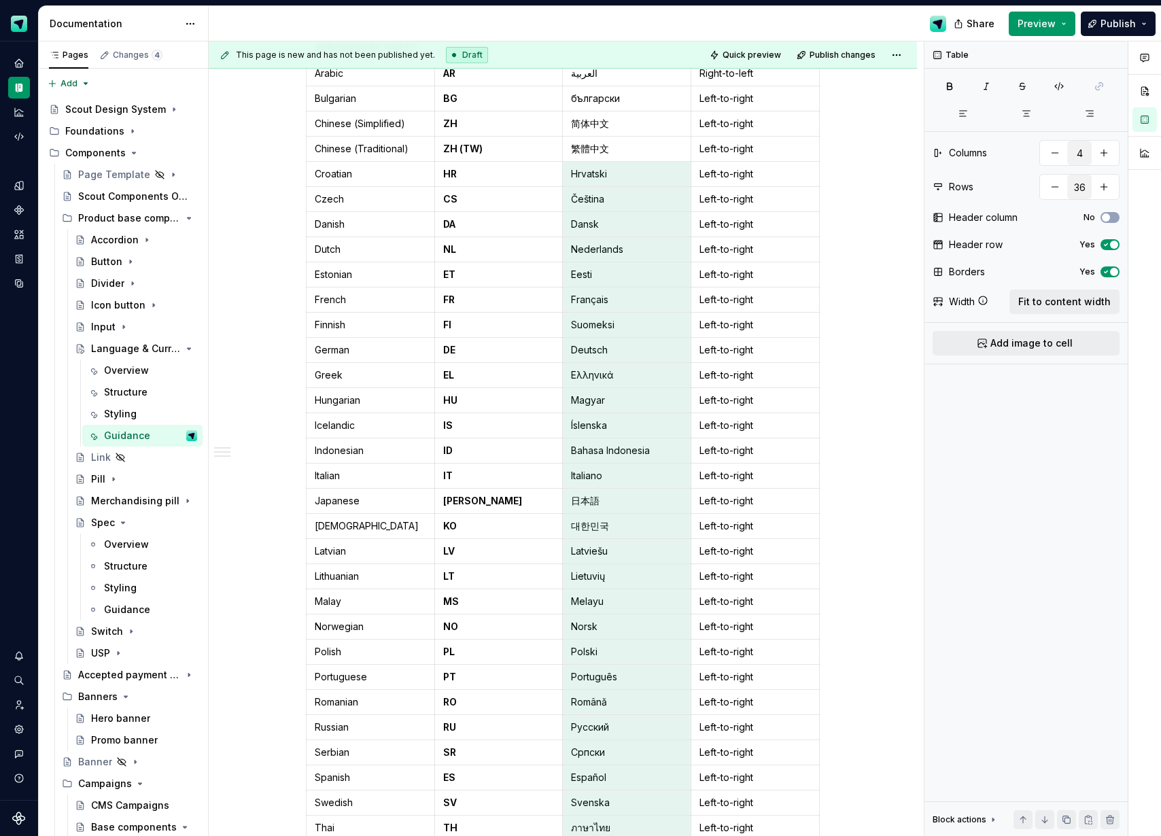
scroll to position [665, 0]
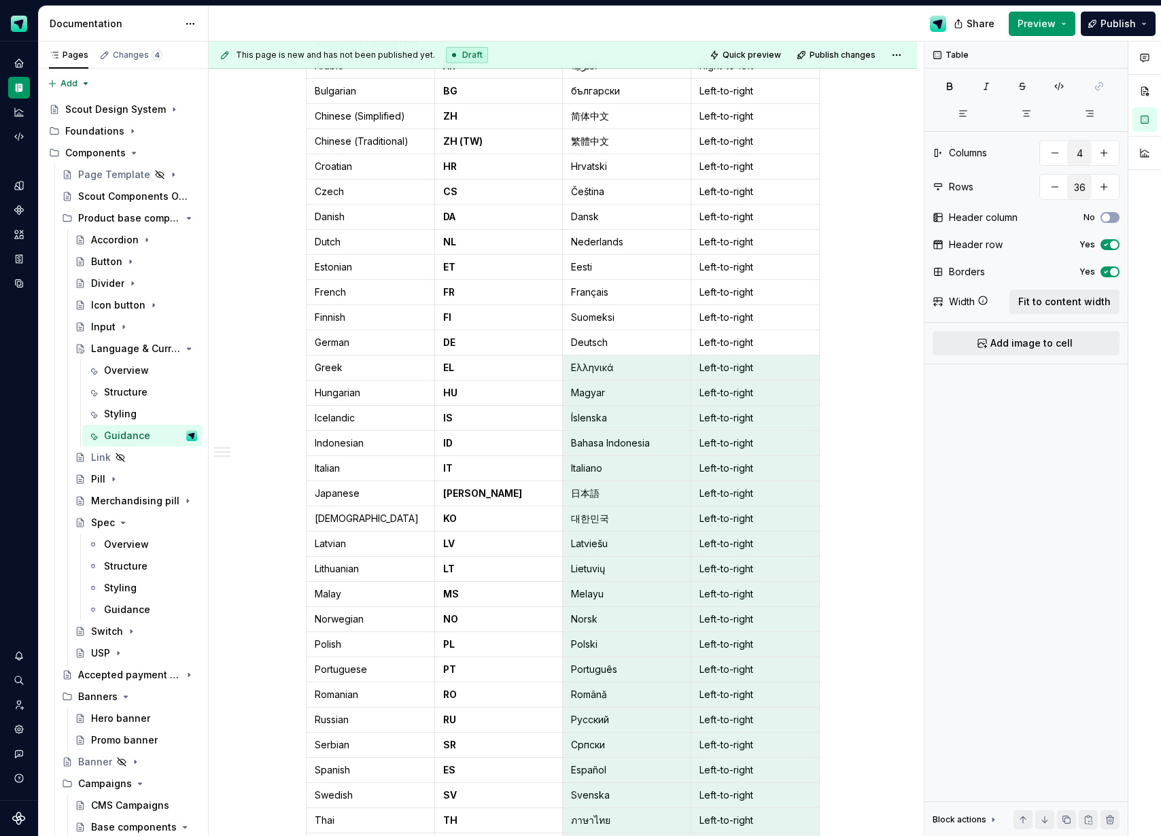
click at [898, 382] on div "Behaviour Use the token provided to choose the appropriate colours for the comp…" at bounding box center [563, 563] width 708 height 1985
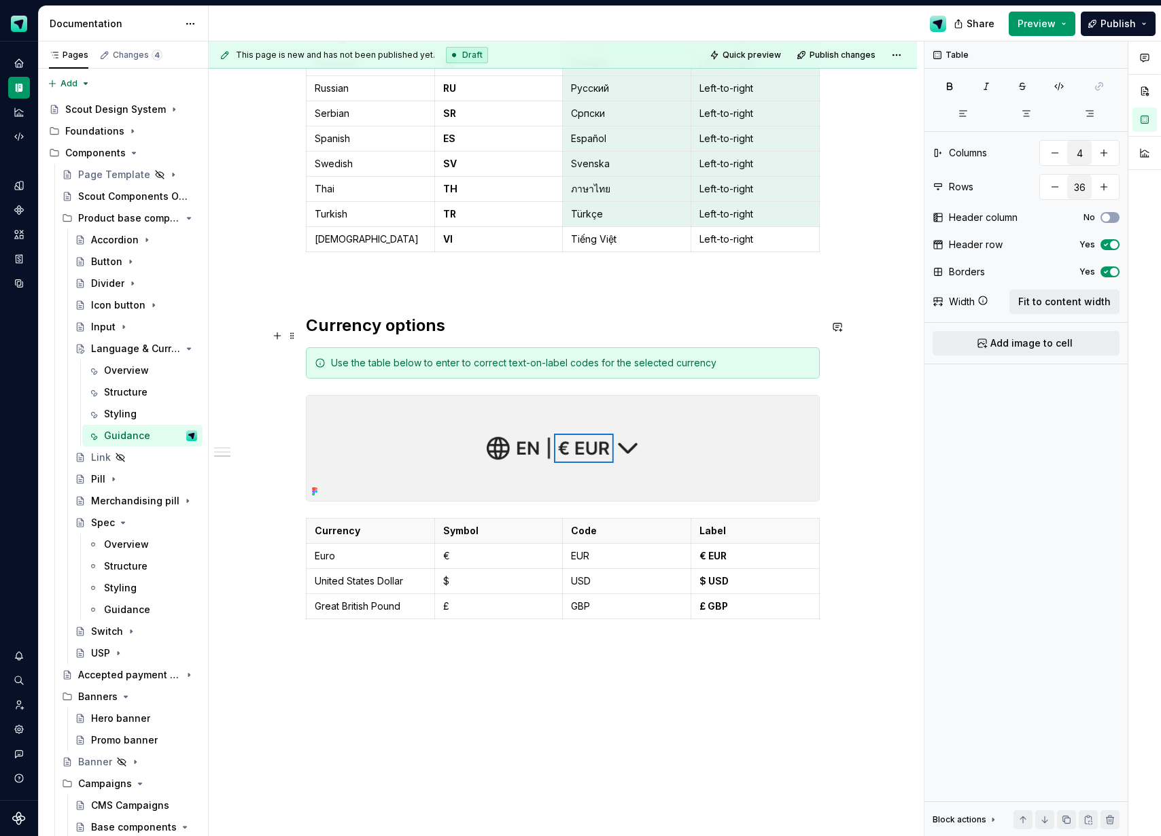
scroll to position [1357, 0]
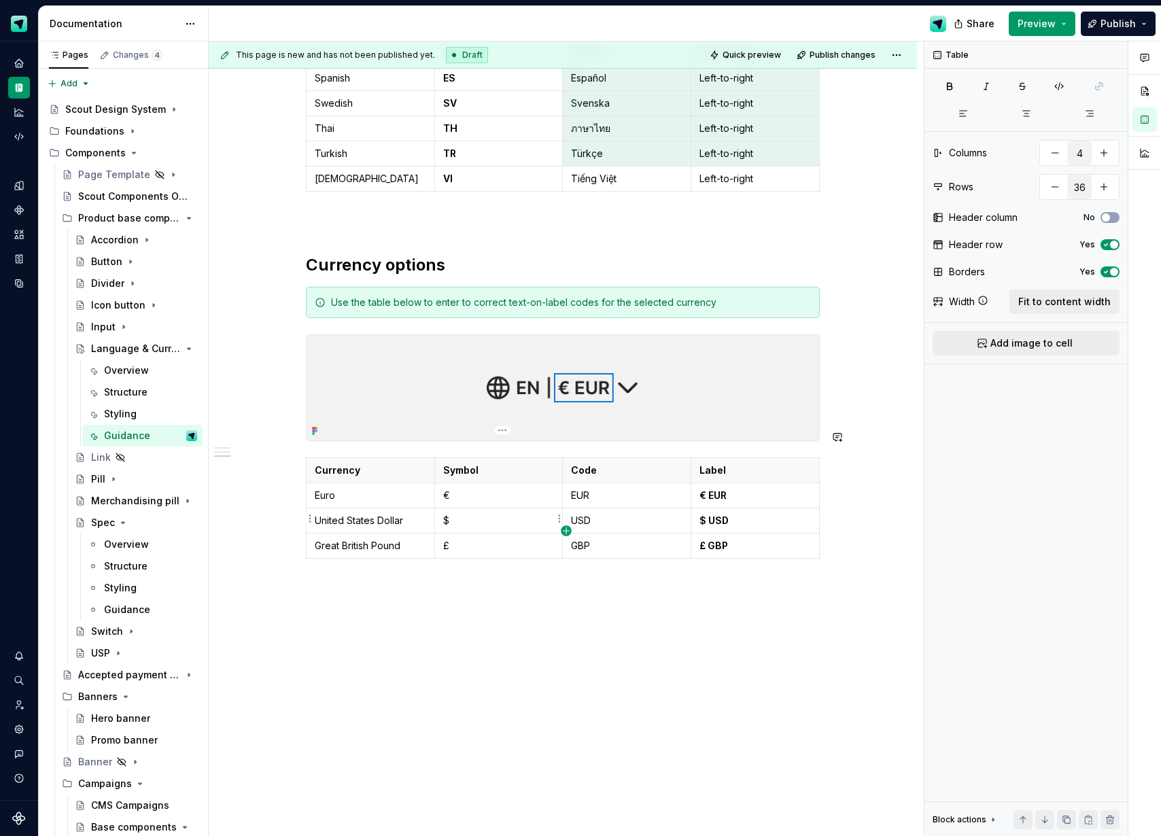
click at [567, 530] on icon "button" at bounding box center [566, 530] width 6 height 6
type input "5"
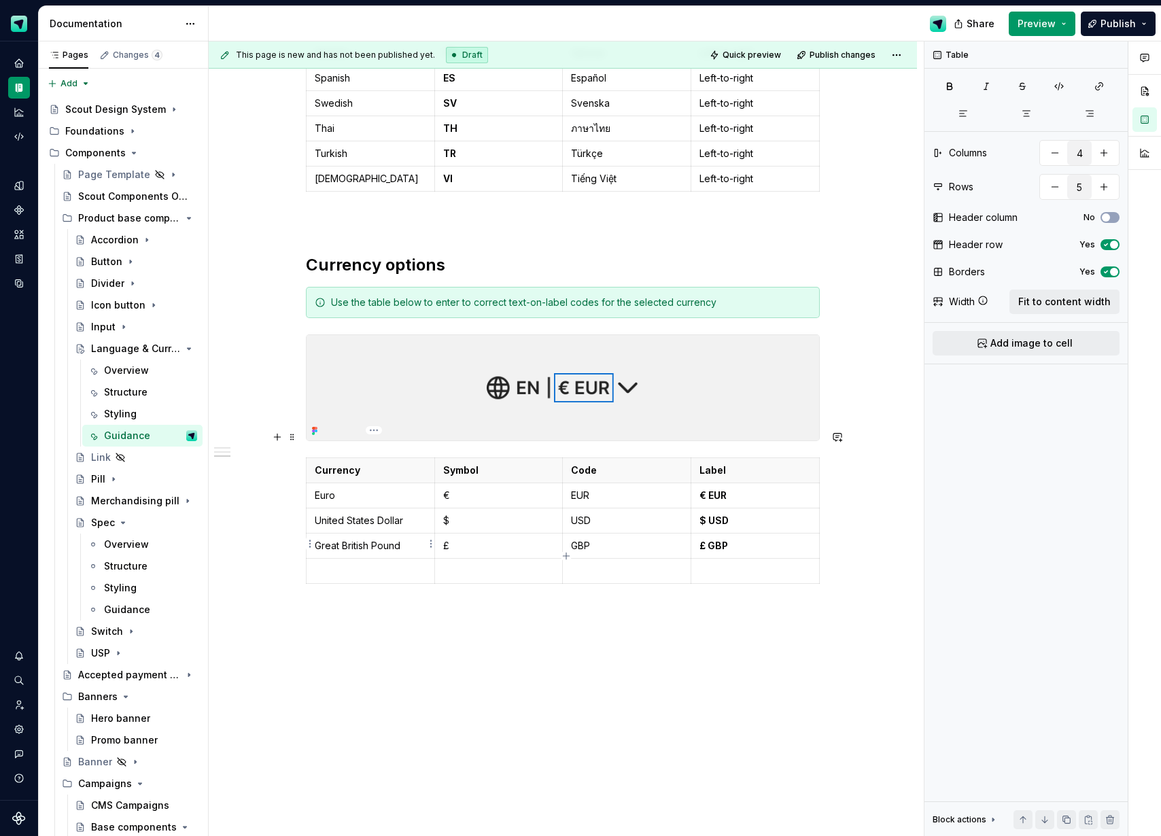
click at [377, 564] on p at bounding box center [370, 571] width 111 height 14
click at [476, 564] on p at bounding box center [498, 571] width 111 height 14
type textarea "*"
click at [569, 553] on icon "button" at bounding box center [566, 555] width 11 height 11
click at [416, 589] on p at bounding box center [370, 596] width 111 height 14
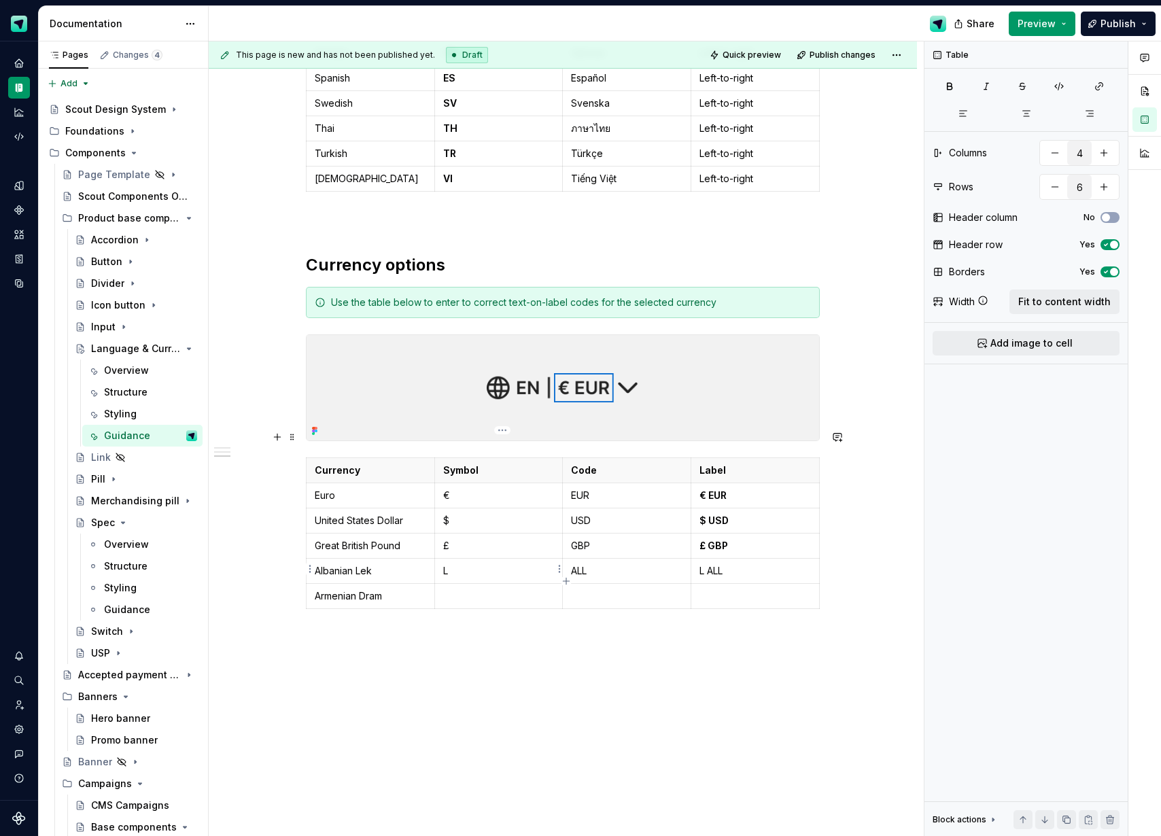
click at [468, 589] on p at bounding box center [498, 596] width 111 height 14
click at [588, 589] on p at bounding box center [626, 596] width 111 height 14
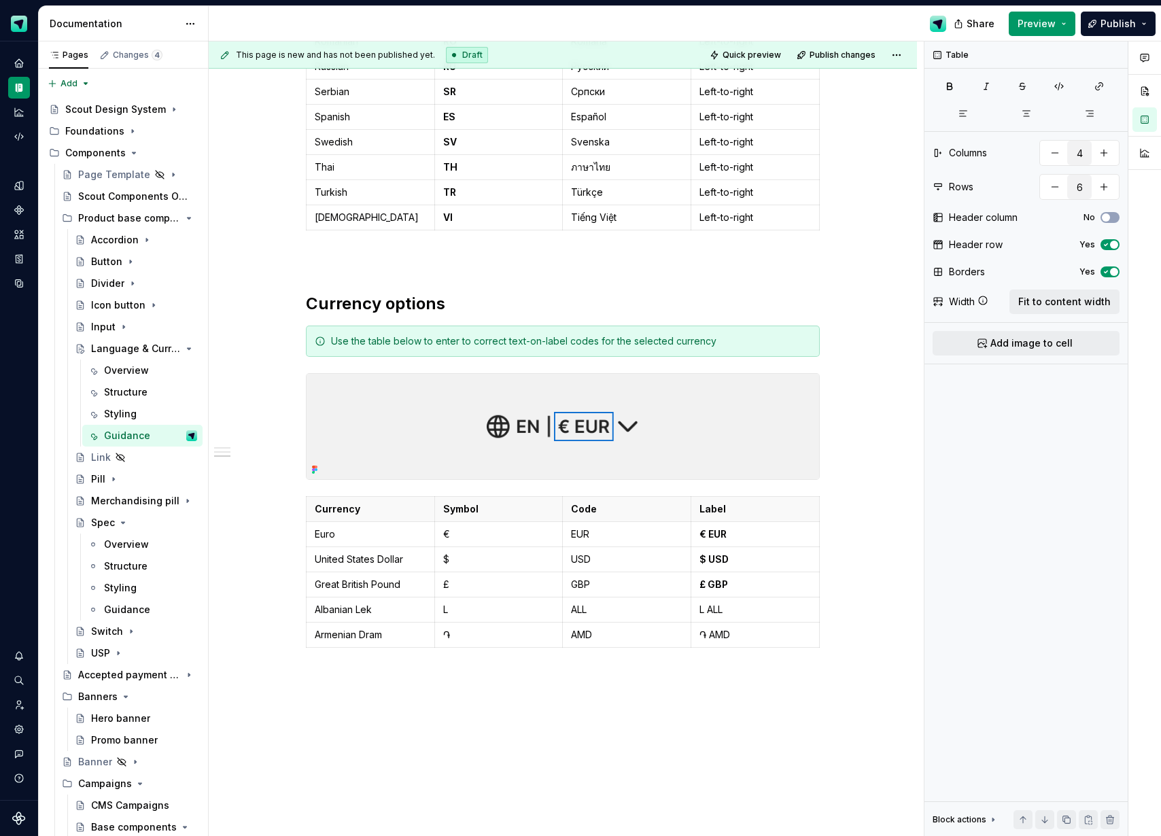
scroll to position [1407, 0]
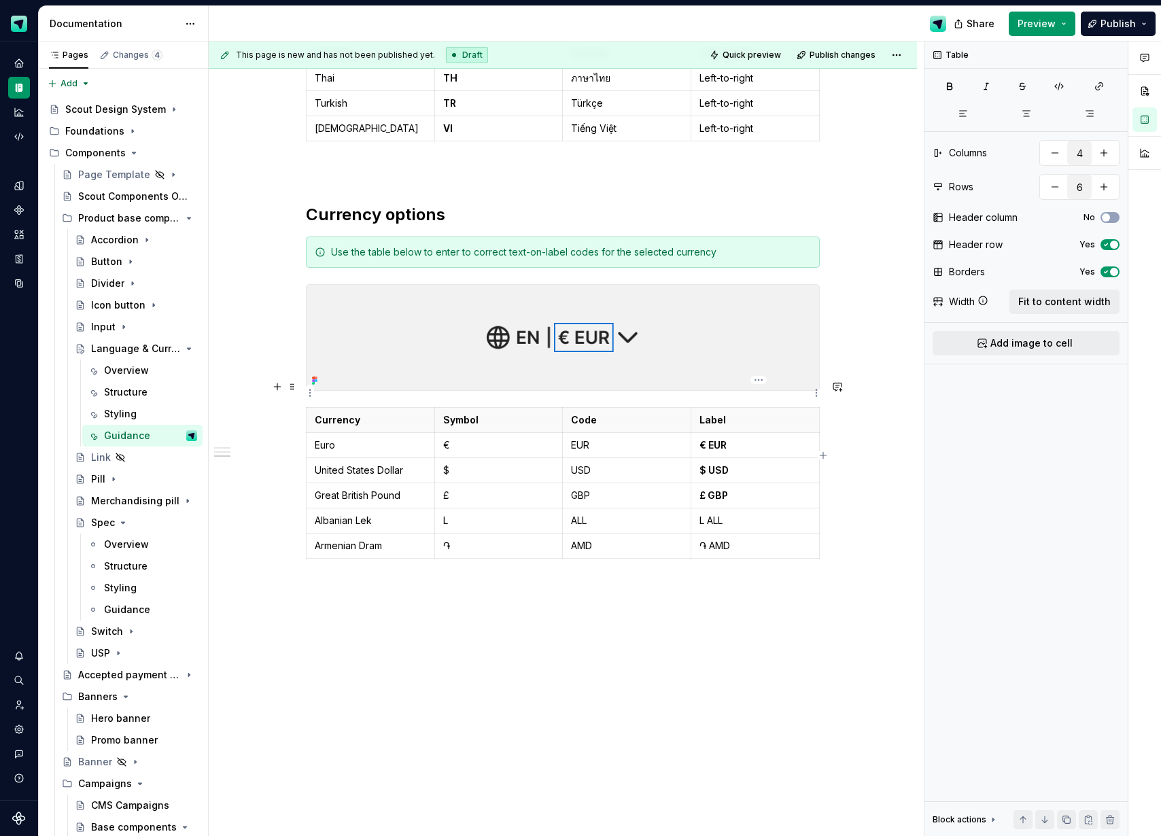
click at [702, 413] on p "Label" at bounding box center [754, 420] width 111 height 14
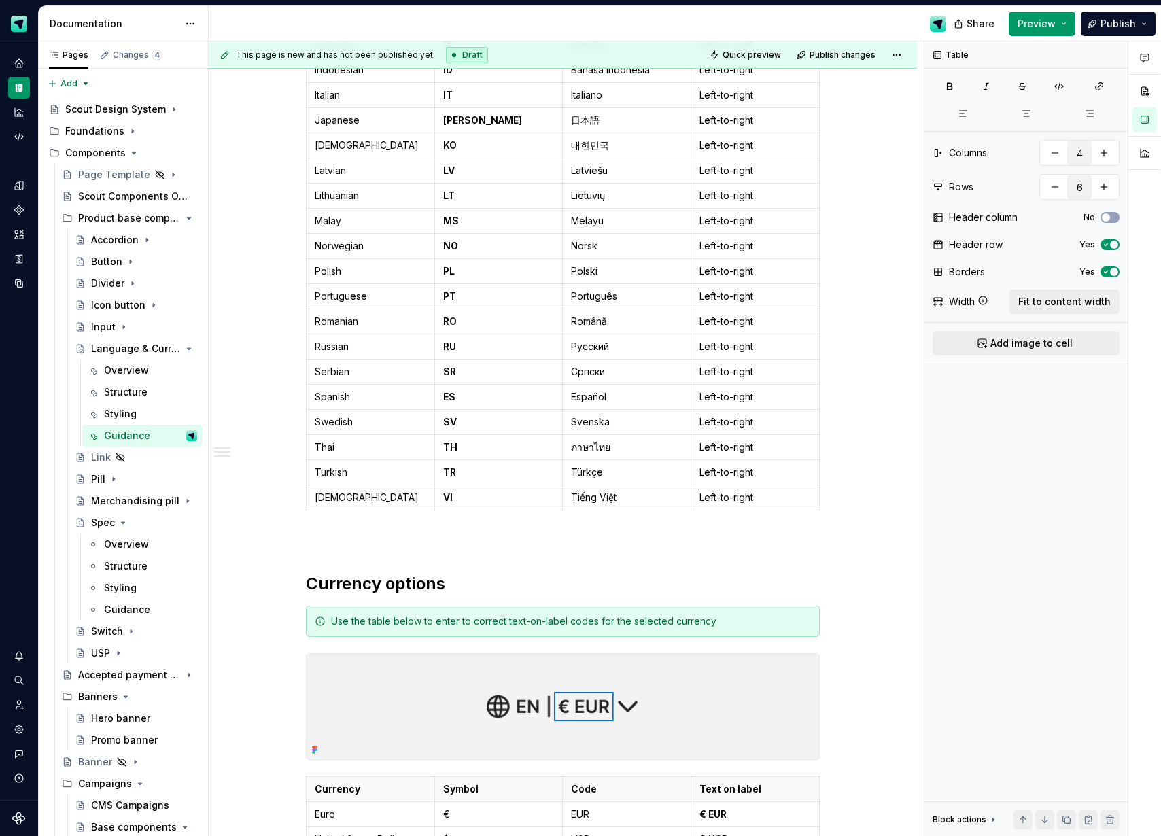
scroll to position [1391, 0]
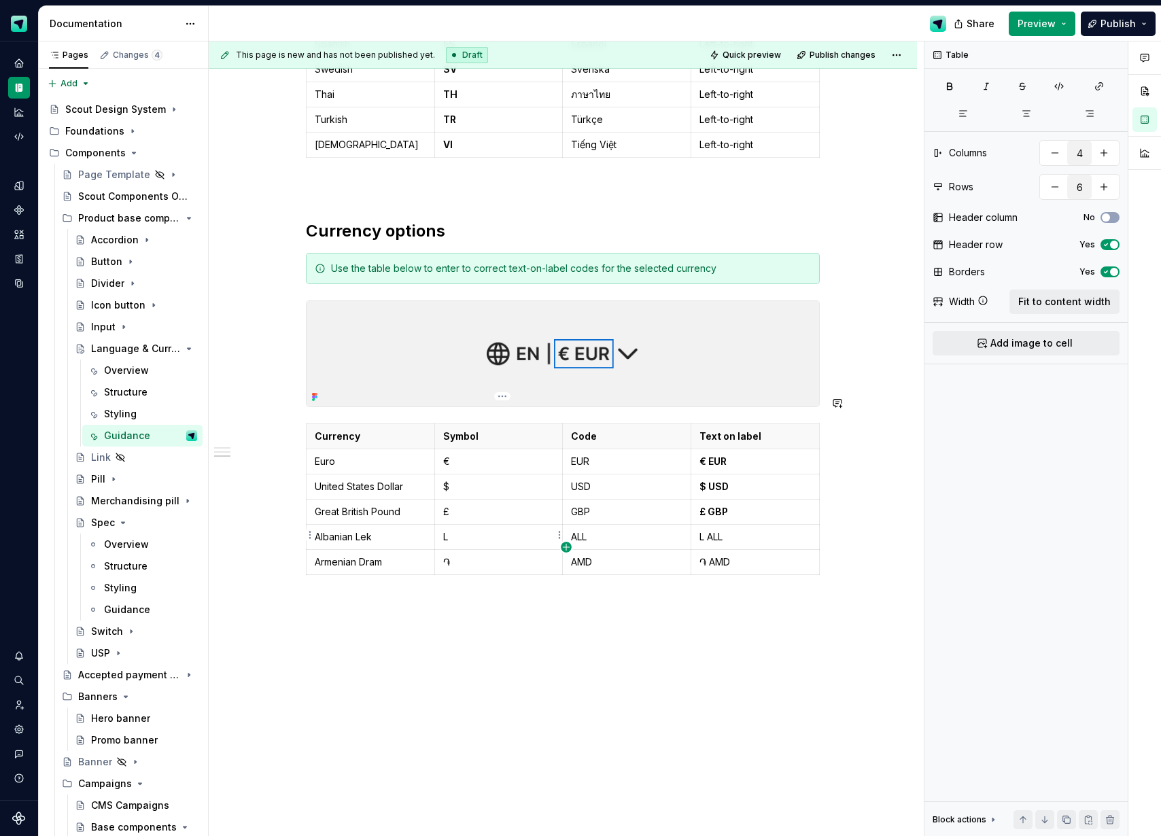
click at [568, 550] on icon "button" at bounding box center [566, 547] width 11 height 11
type input "7"
click at [374, 580] on p at bounding box center [370, 587] width 111 height 14
click at [517, 580] on p at bounding box center [498, 587] width 111 height 14
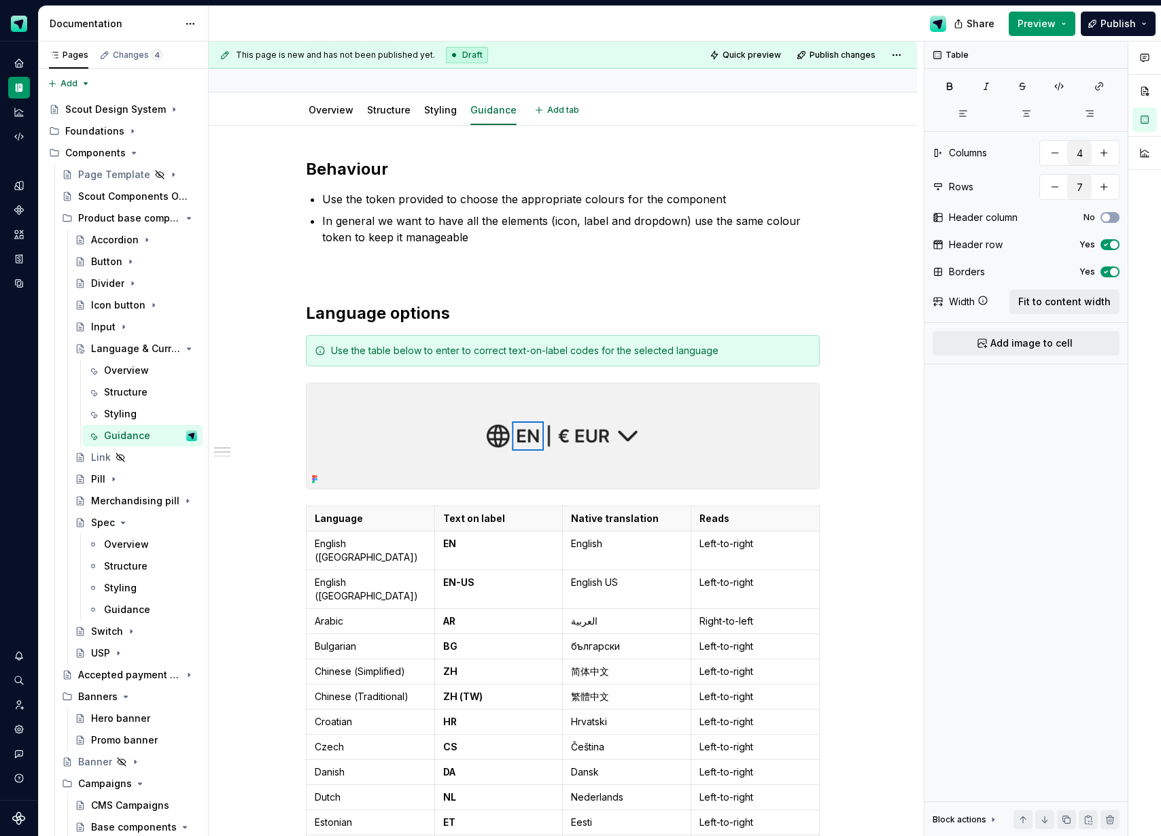
scroll to position [0, 0]
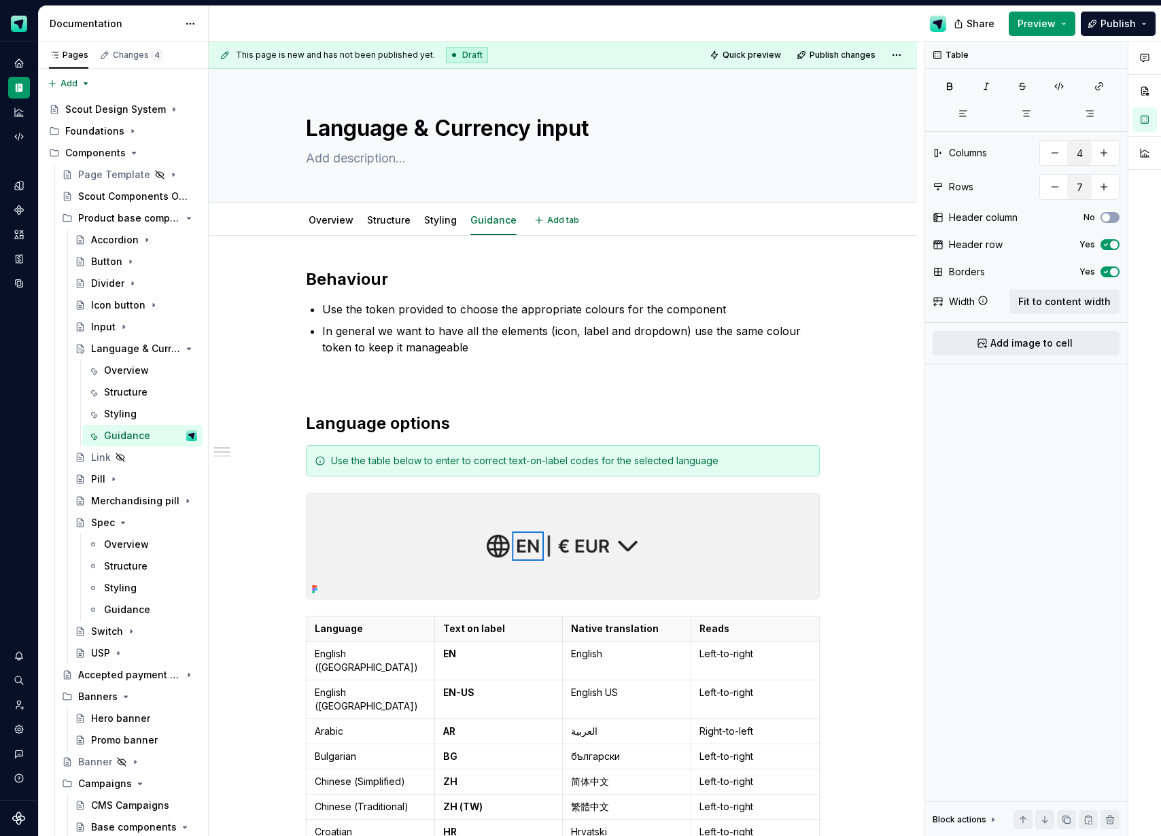
type textarea "*"
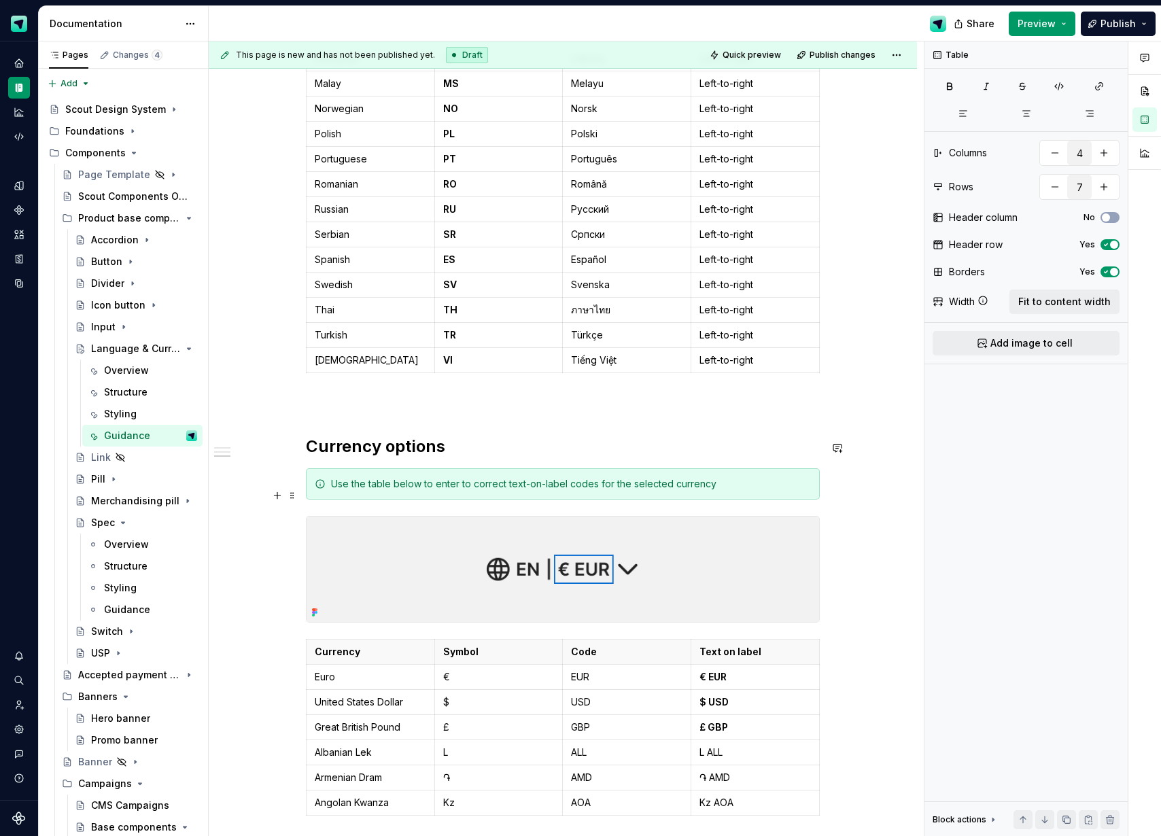
scroll to position [1433, 0]
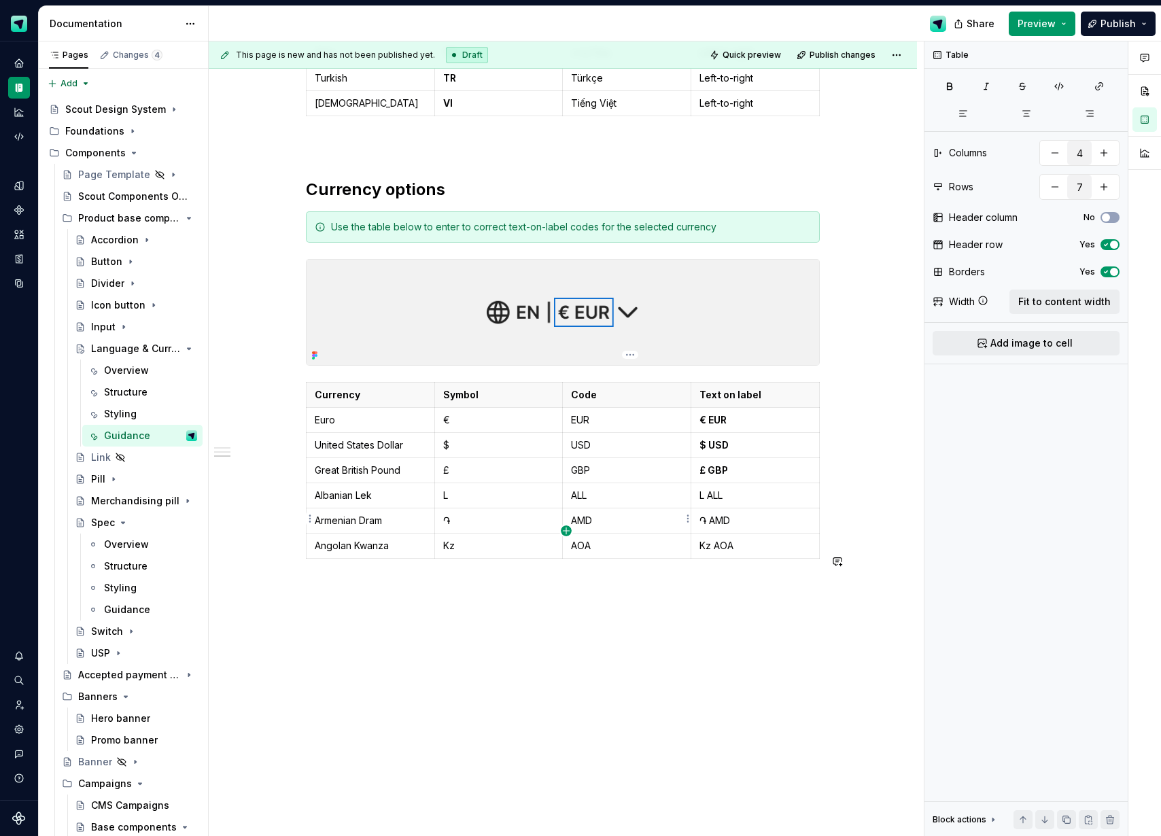
click at [564, 533] on icon "button" at bounding box center [566, 530] width 11 height 11
click at [407, 564] on p at bounding box center [370, 571] width 111 height 14
click at [566, 555] on icon "button" at bounding box center [566, 555] width 6 height 6
click at [334, 589] on p at bounding box center [370, 596] width 111 height 14
click at [565, 581] on icon "button" at bounding box center [566, 581] width 11 height 11
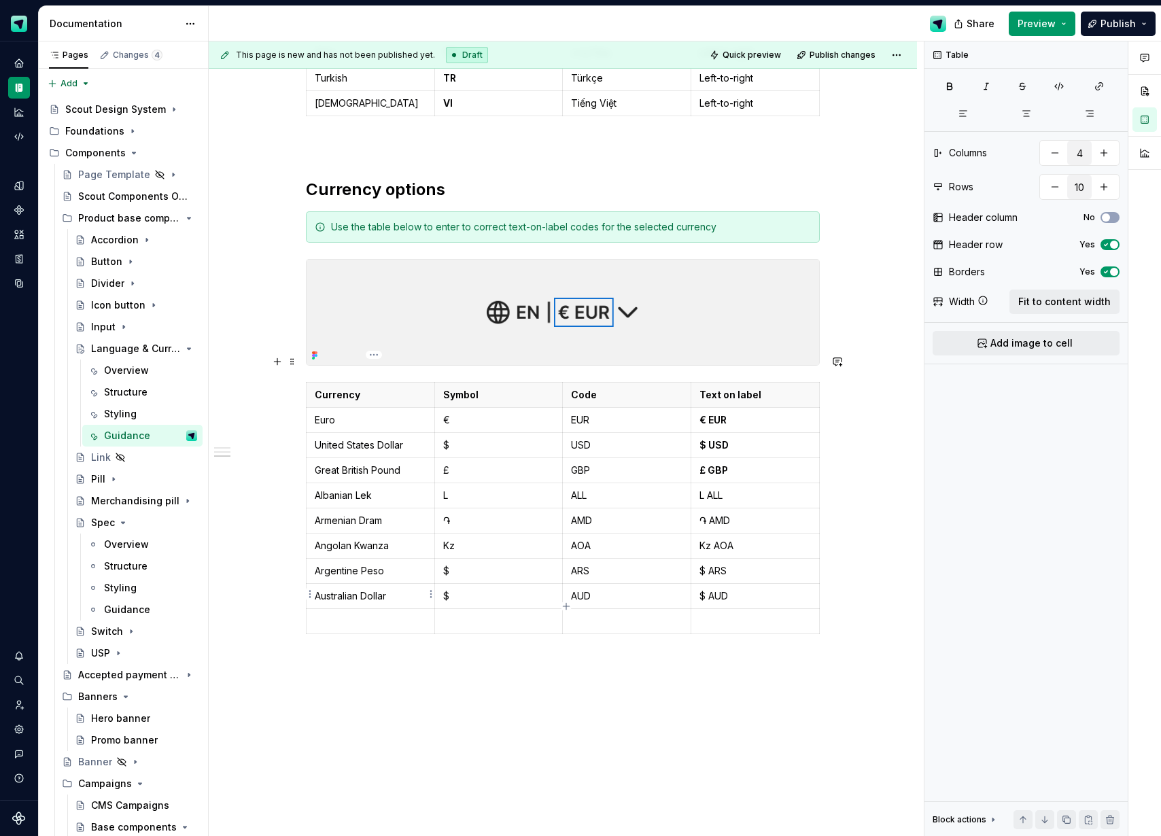
click at [410, 614] on p at bounding box center [370, 621] width 111 height 14
click at [476, 608] on td at bounding box center [498, 627] width 128 height 39
click at [737, 608] on td at bounding box center [755, 627] width 128 height 39
click at [569, 633] on icon "button" at bounding box center [566, 633] width 11 height 11
type input "11"
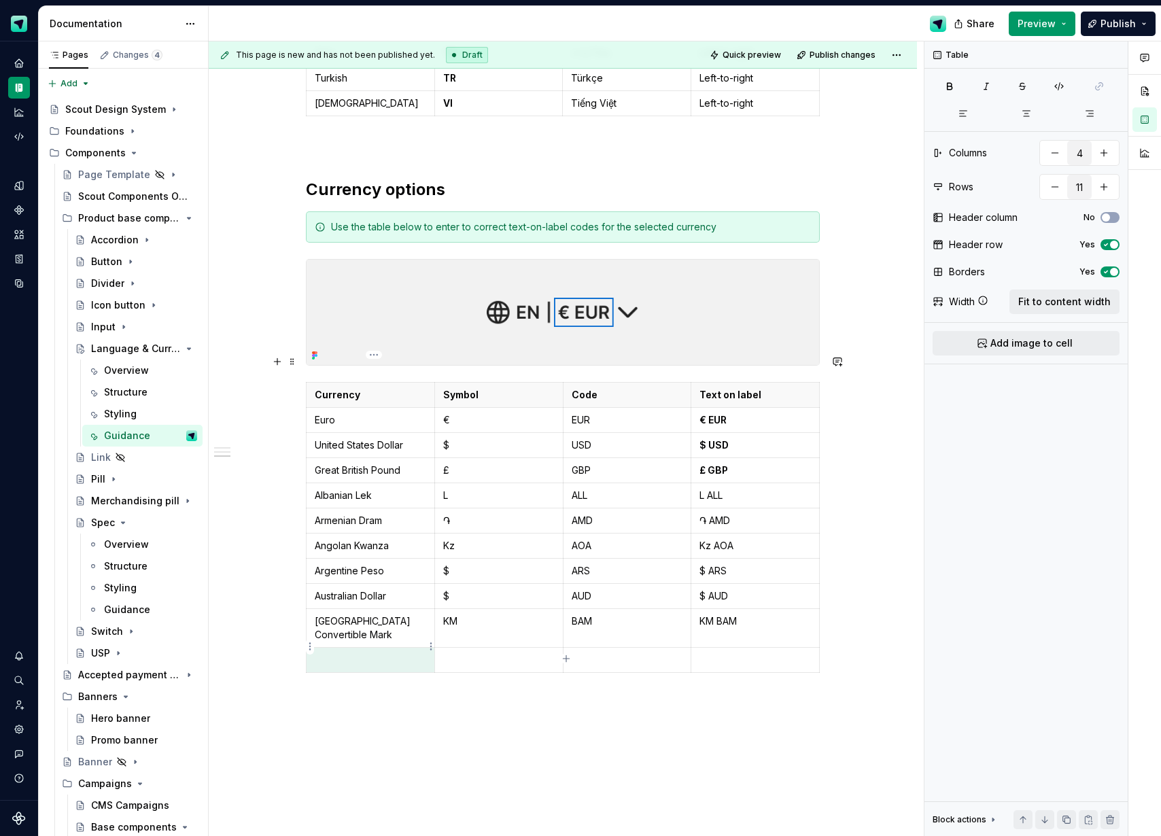
click at [357, 653] on p at bounding box center [370, 660] width 111 height 14
click at [493, 653] on p at bounding box center [498, 660] width 111 height 14
click at [616, 653] on p at bounding box center [627, 660] width 111 height 14
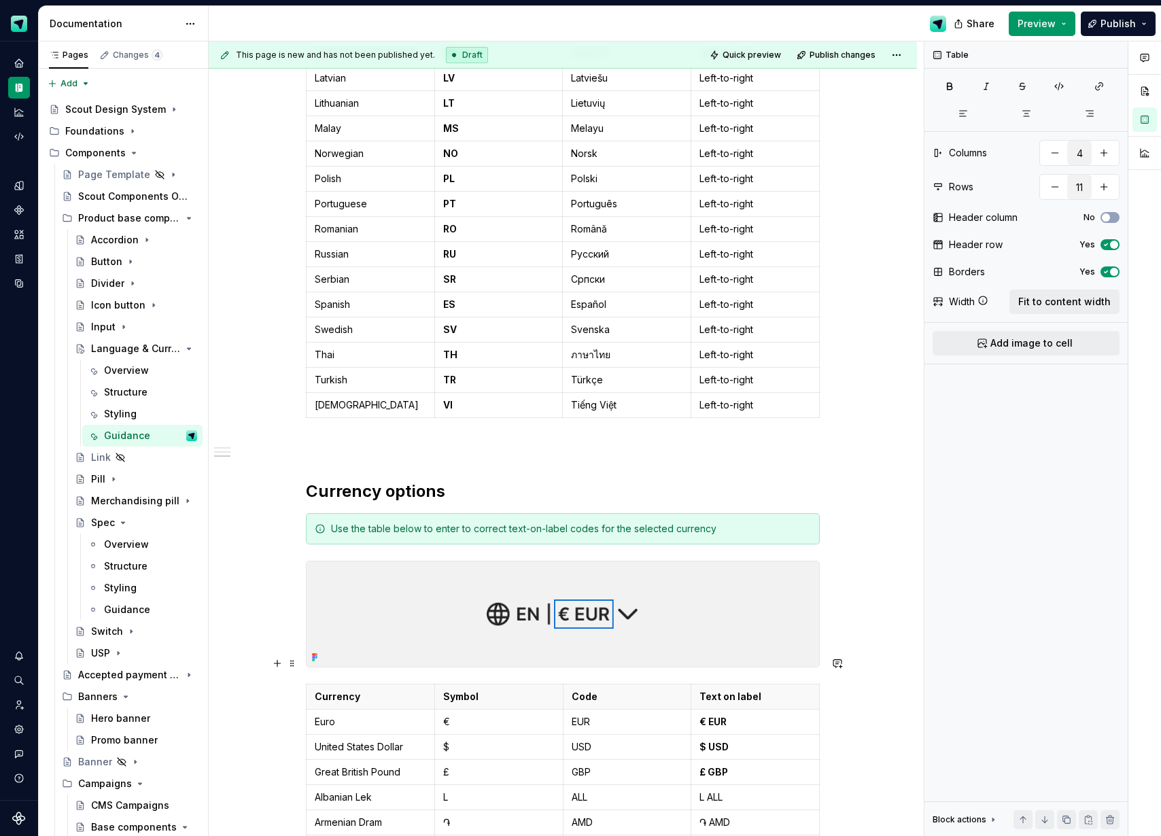
scroll to position [1401, 0]
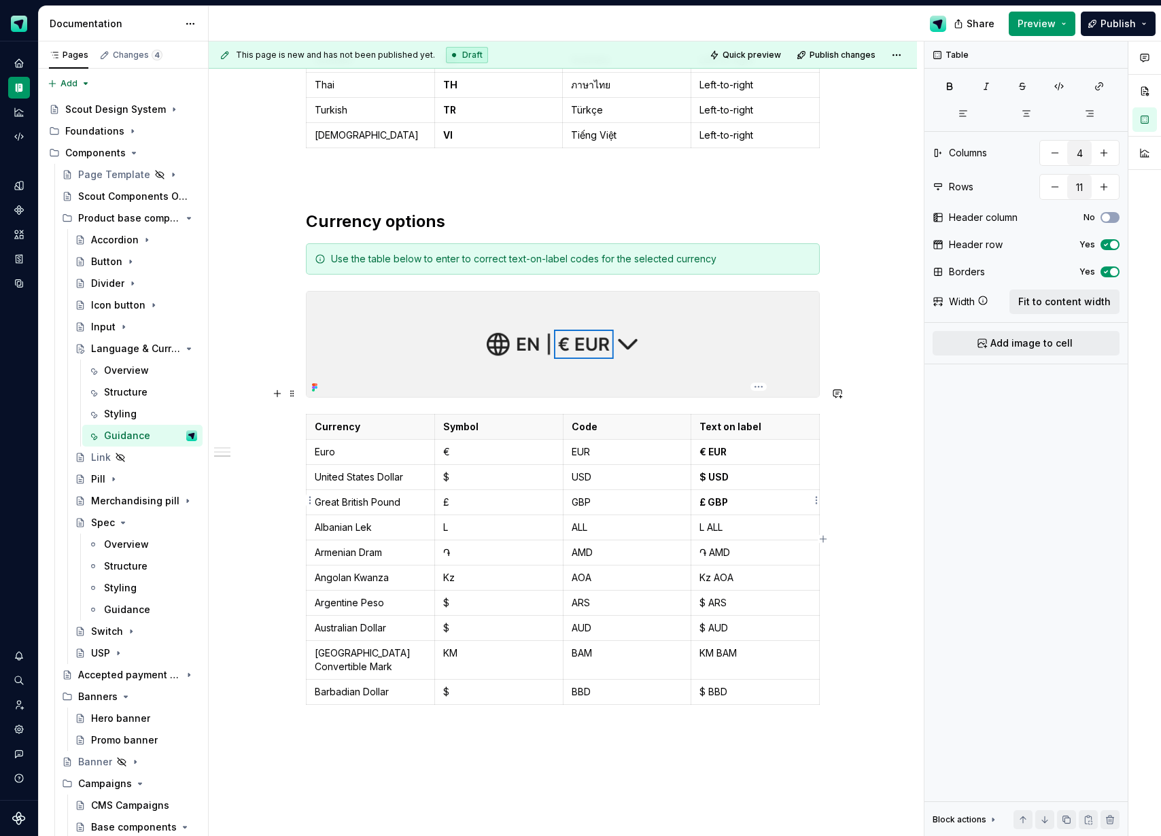
click at [713, 521] on p "L ALL" at bounding box center [754, 528] width 111 height 14
click at [719, 546] on p "֏ AMD" at bounding box center [754, 553] width 111 height 14
click at [720, 571] on p "Kz AOA" at bounding box center [754, 578] width 111 height 14
click at [720, 596] on p "$ ARS" at bounding box center [754, 603] width 111 height 14
click at [722, 621] on p "$ AUD" at bounding box center [754, 628] width 111 height 14
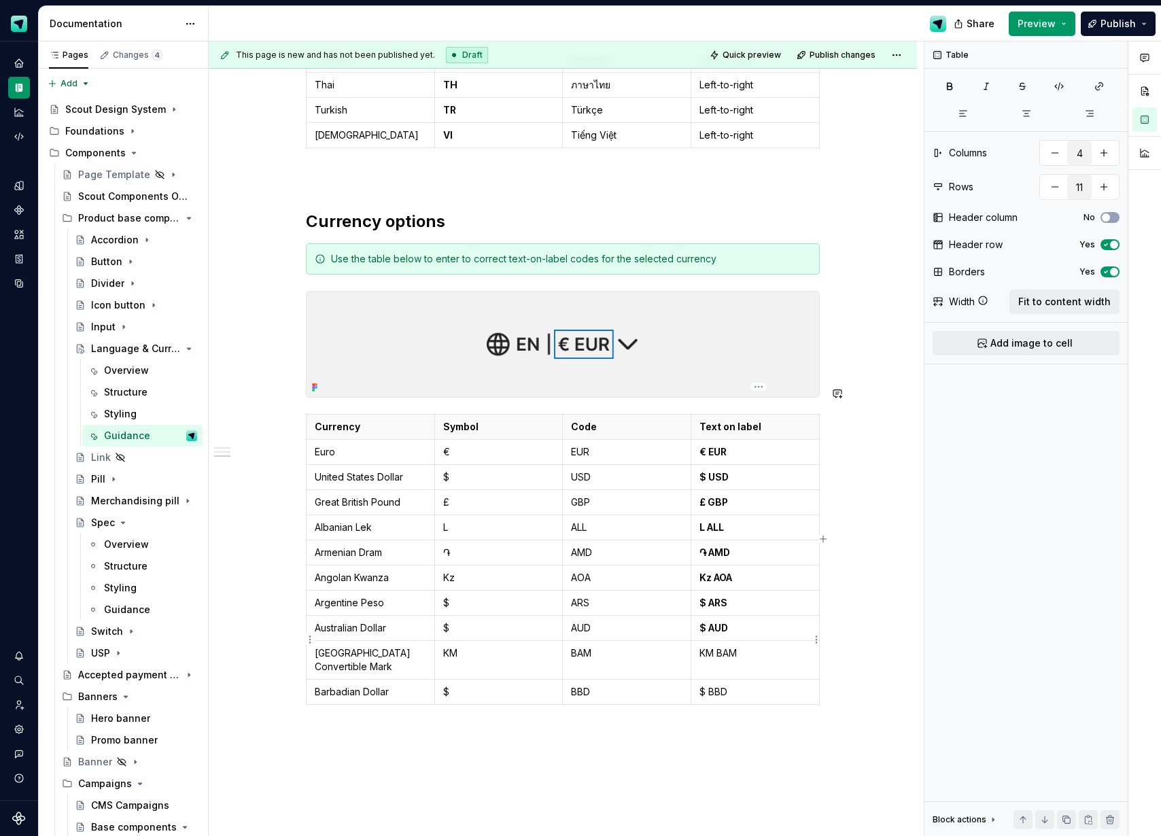
click at [726, 646] on p "KM BAM" at bounding box center [754, 653] width 111 height 14
click at [719, 685] on p "$ BBD" at bounding box center [754, 692] width 111 height 14
click at [755, 726] on p at bounding box center [563, 734] width 514 height 16
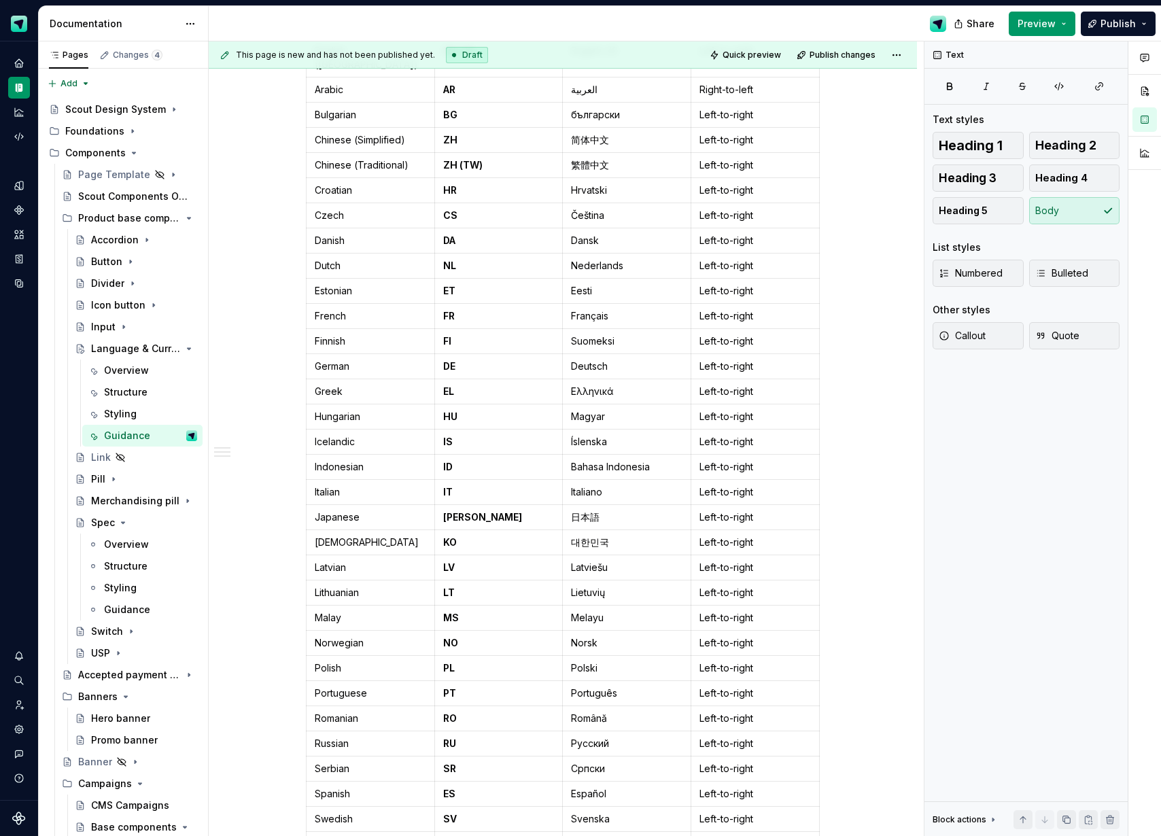
scroll to position [0, 0]
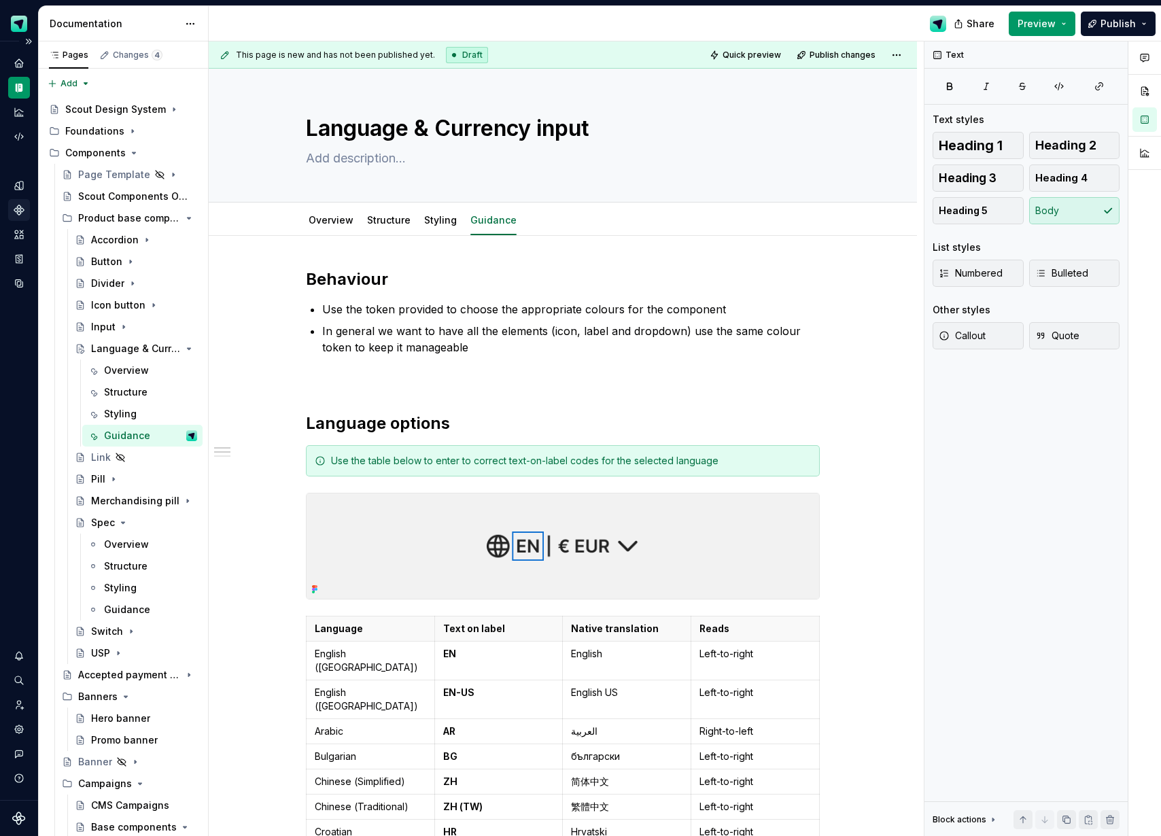
click at [24, 213] on icon "Components" at bounding box center [19, 210] width 12 height 12
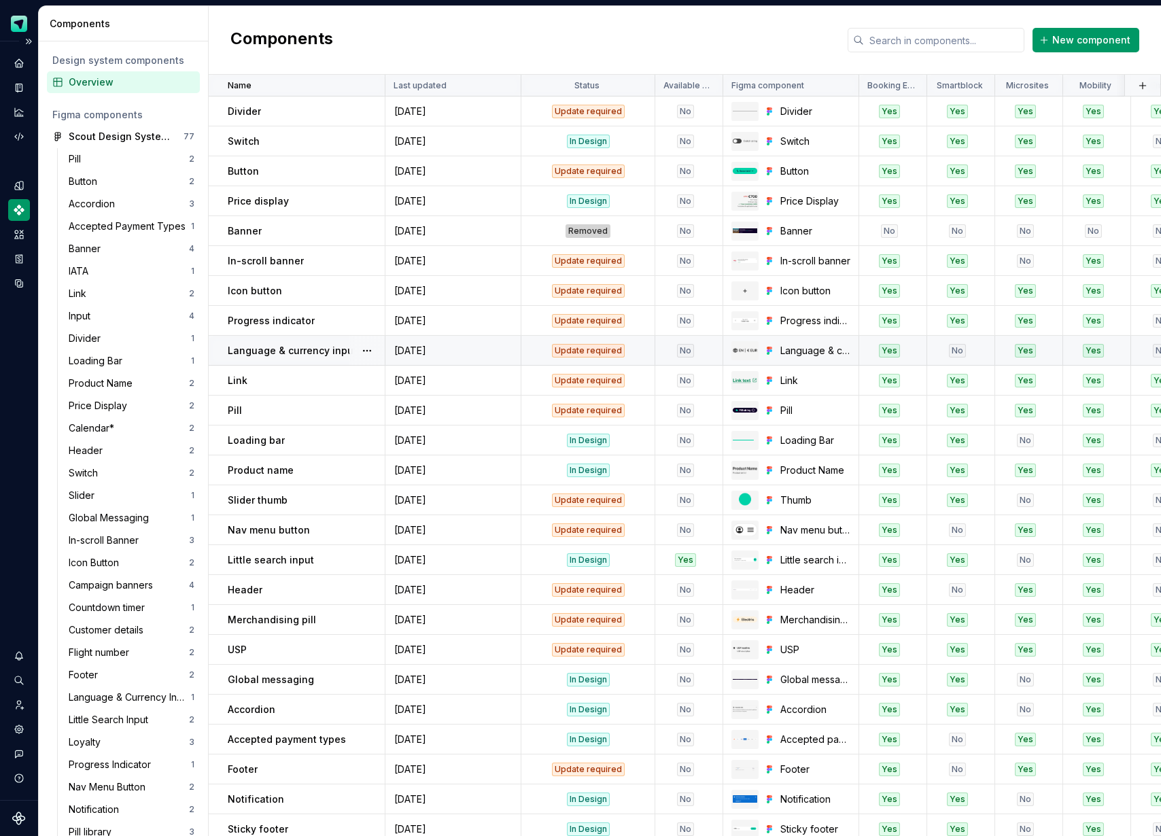
click at [688, 349] on div "No" at bounding box center [685, 351] width 17 height 14
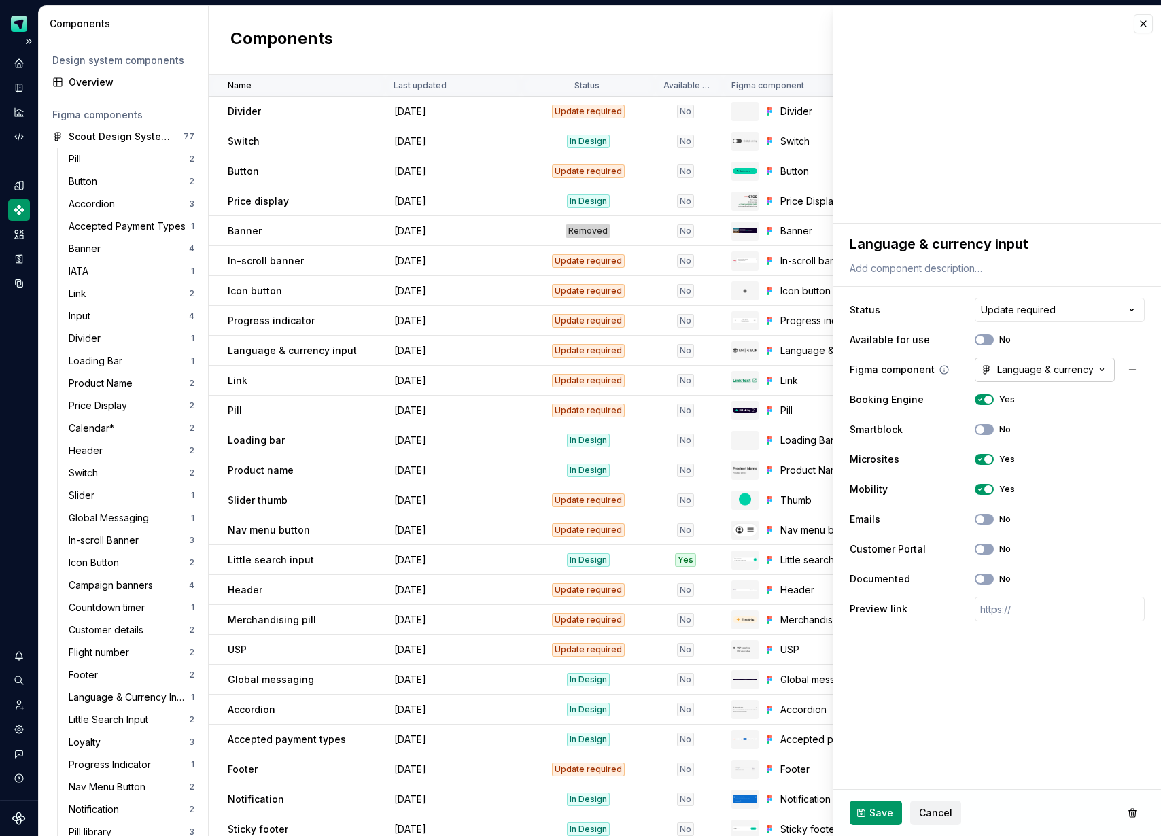
drag, startPoint x: 987, startPoint y: 339, endPoint x: 991, endPoint y: 366, distance: 26.7
click at [987, 339] on button "No" at bounding box center [984, 339] width 19 height 11
click at [879, 813] on span "Save" at bounding box center [881, 813] width 24 height 14
type textarea "*"
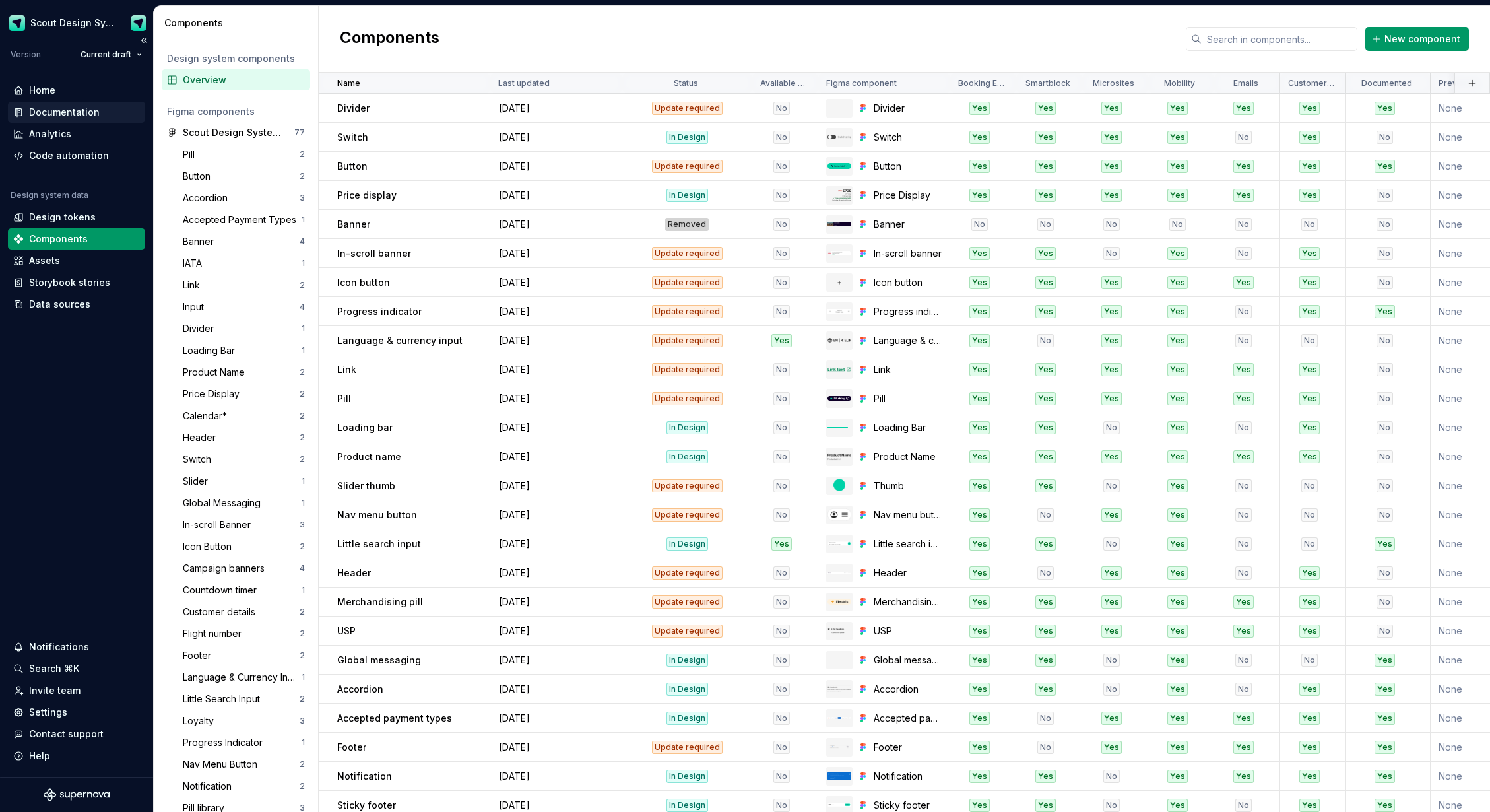
click at [77, 117] on div "Documentation" at bounding box center [64, 113] width 71 height 14
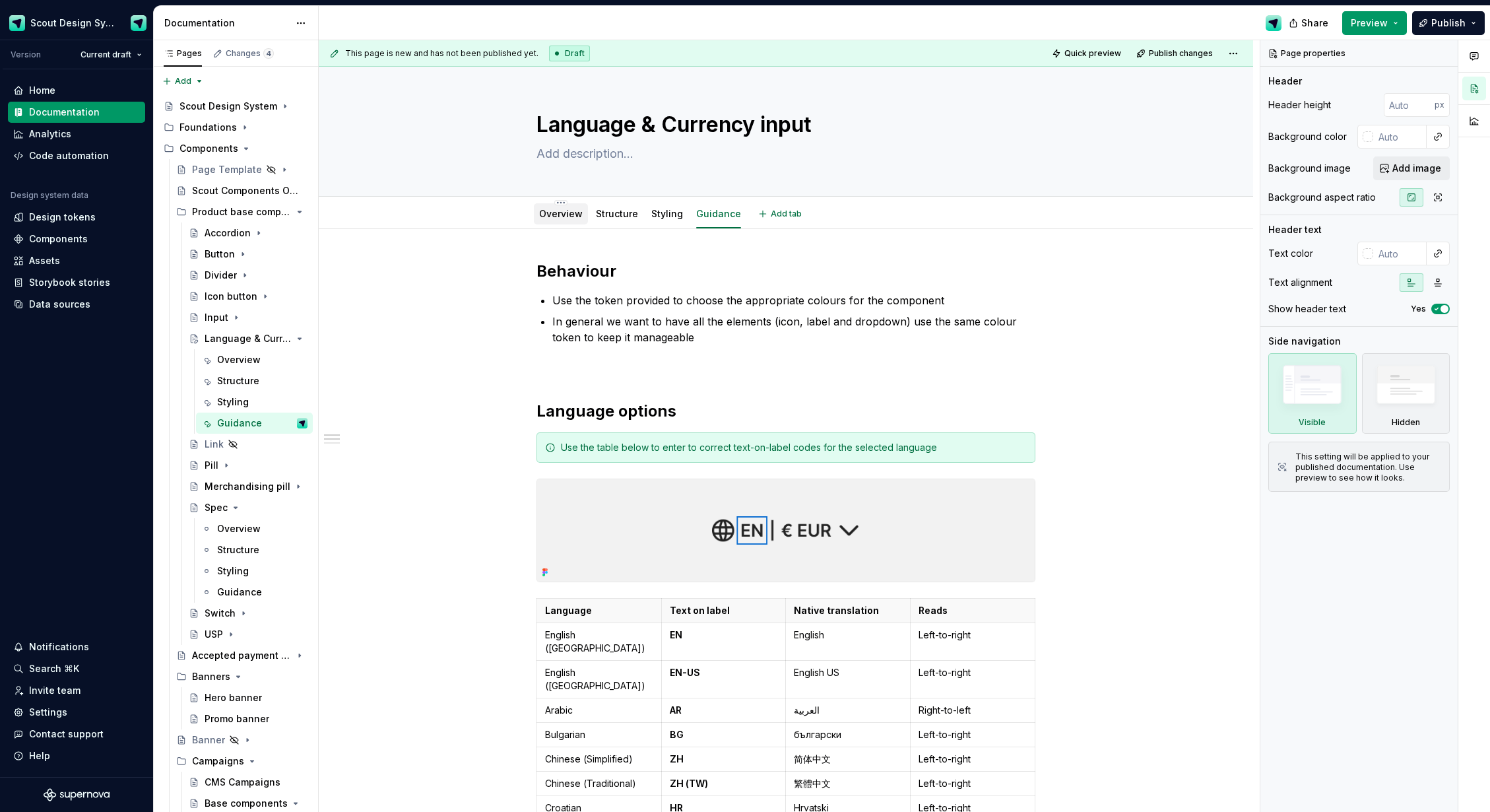
click at [563, 210] on link "Overview" at bounding box center [560, 214] width 44 height 12
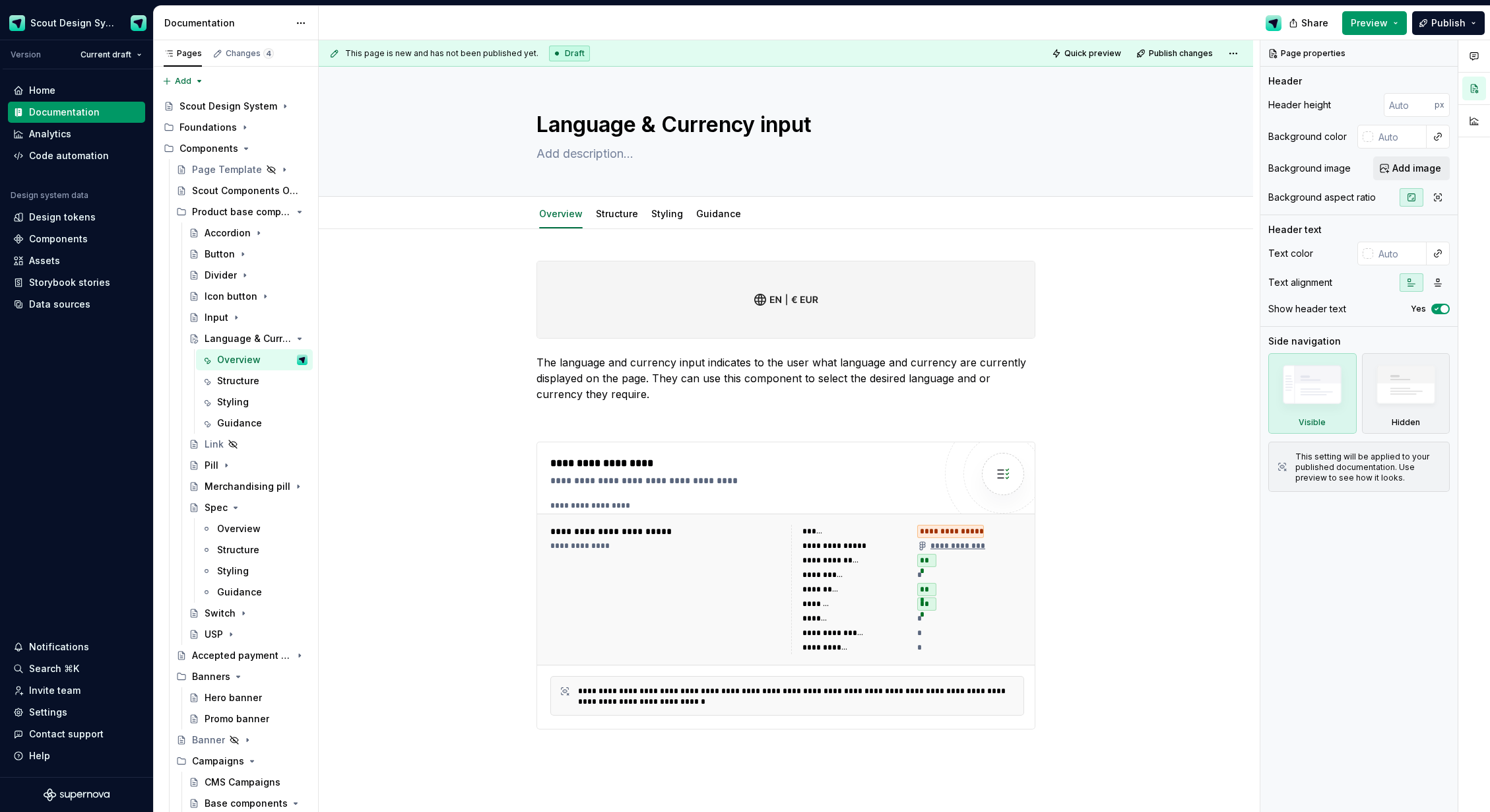
type textarea "*"
